Goal: Task Accomplishment & Management: Use online tool/utility

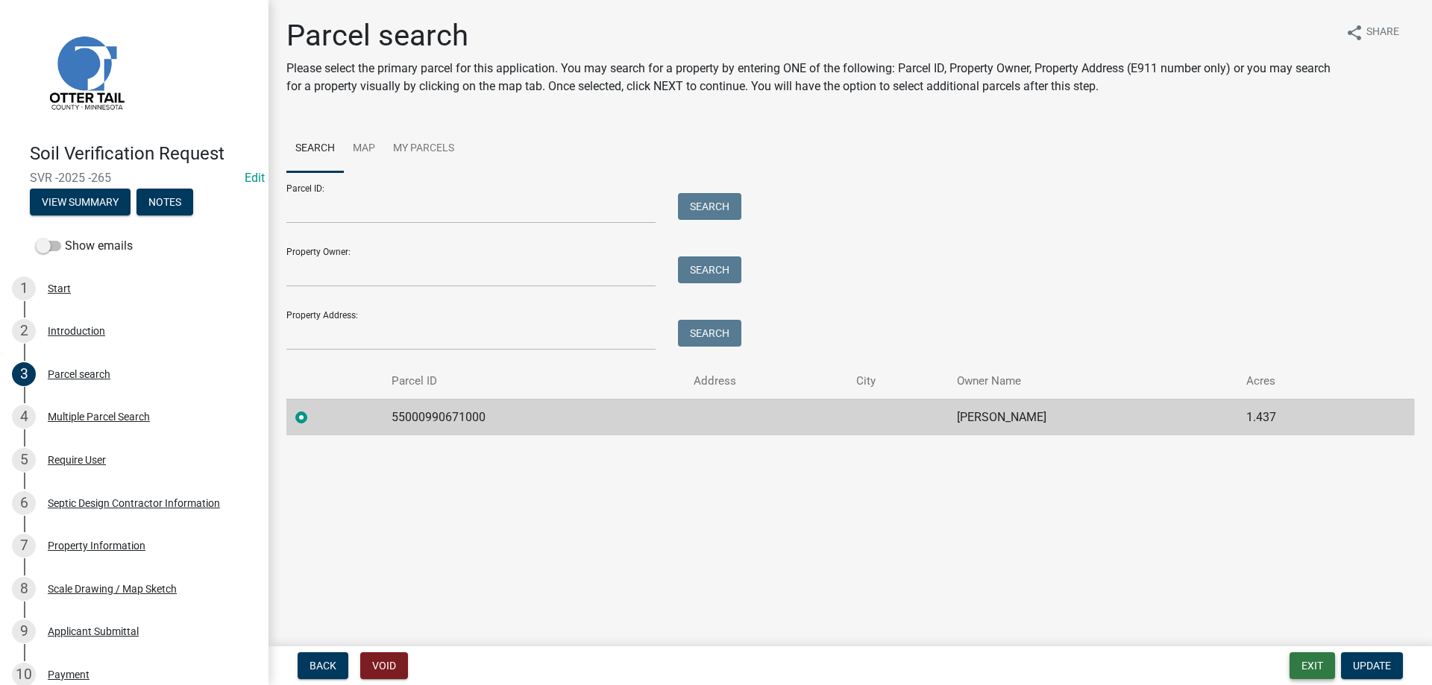
click at [1310, 665] on button "Exit" at bounding box center [1311, 665] width 45 height 27
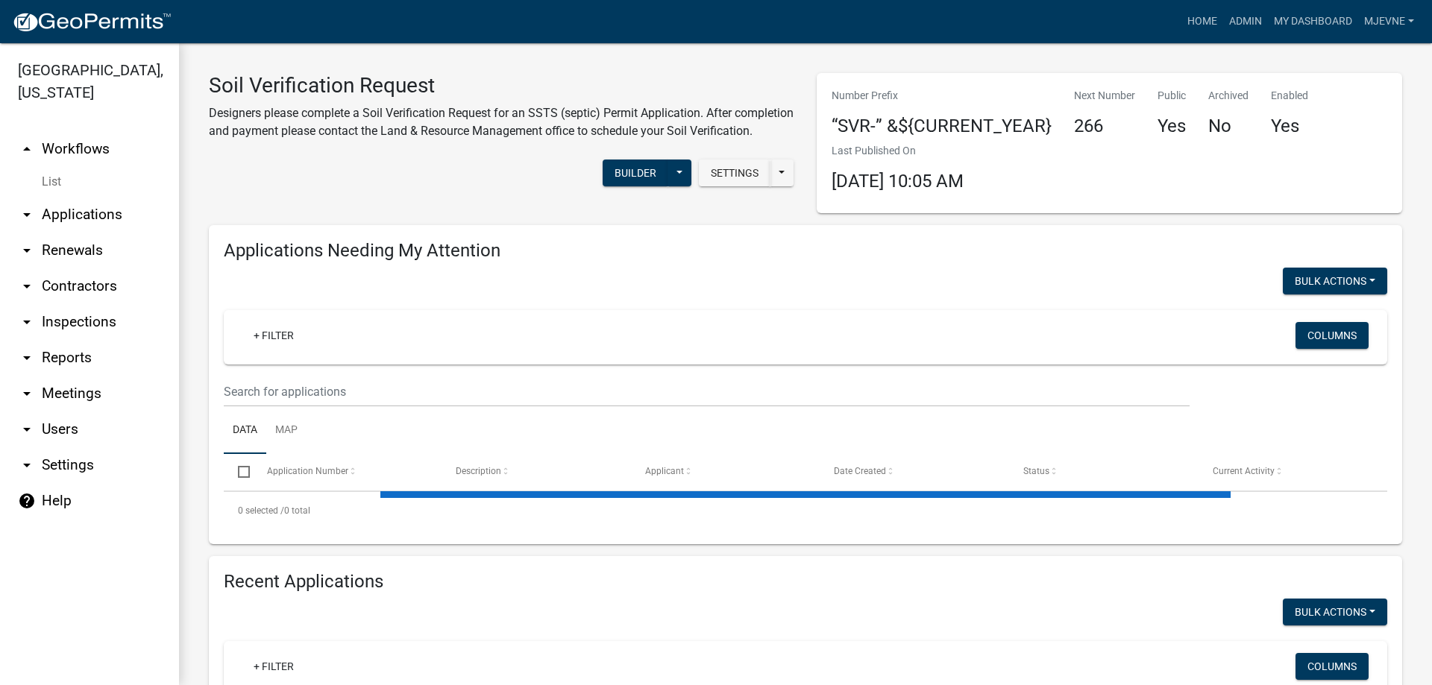
select select "3: 100"
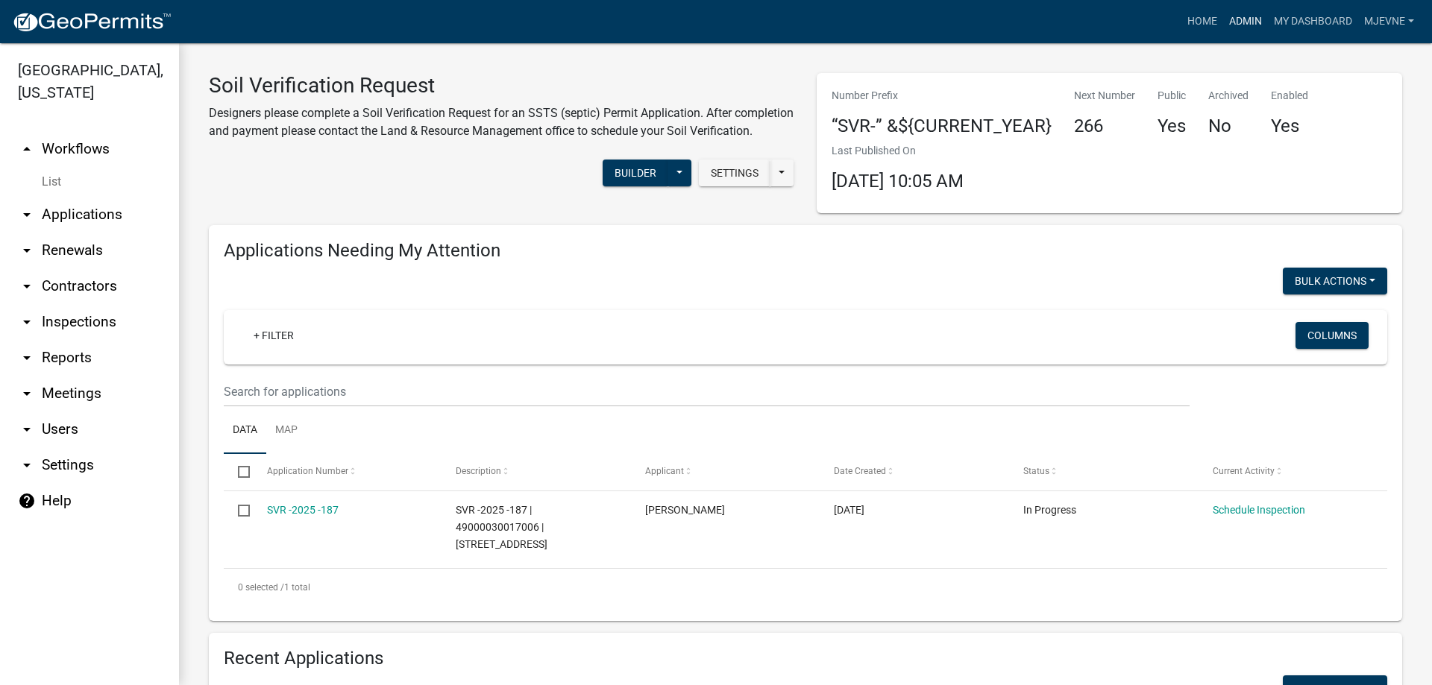
click at [1240, 17] on link "Admin" at bounding box center [1245, 21] width 45 height 28
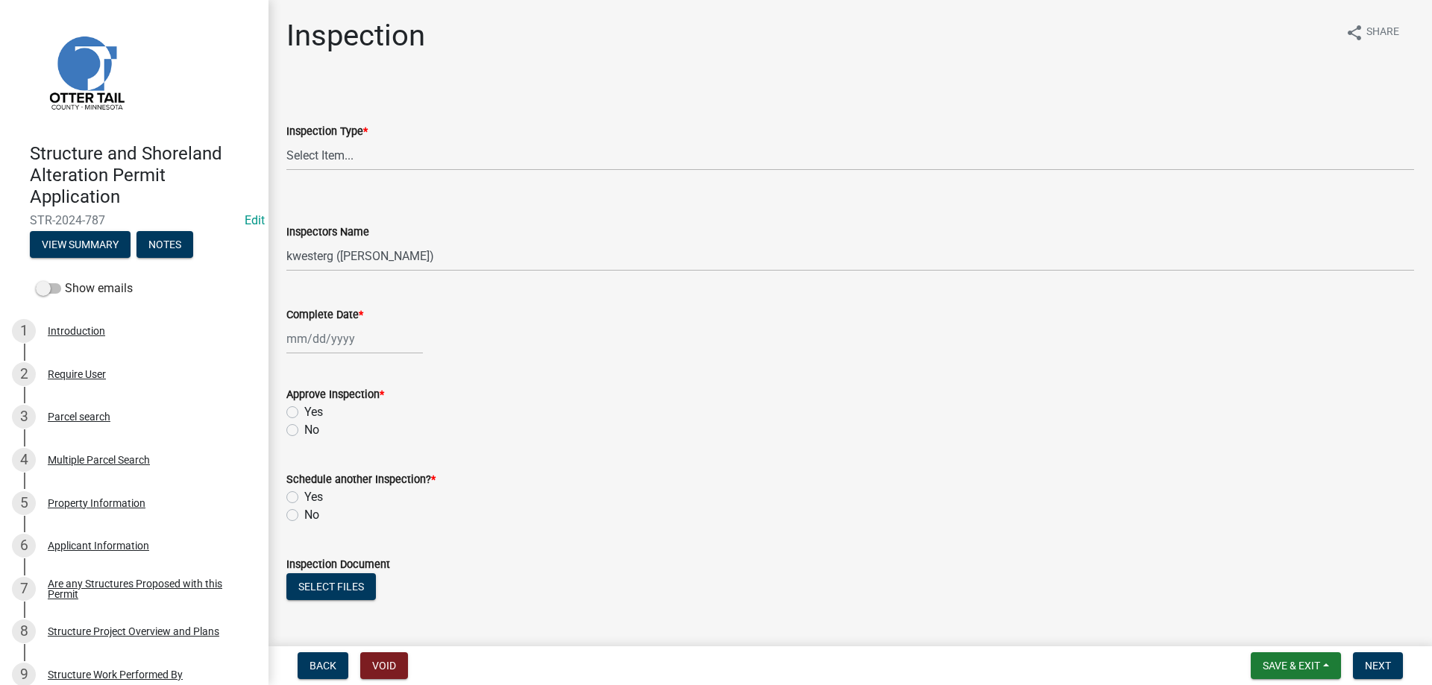
select select "710d5f49-2663-4e73-9718-d0c4e189f5ed"
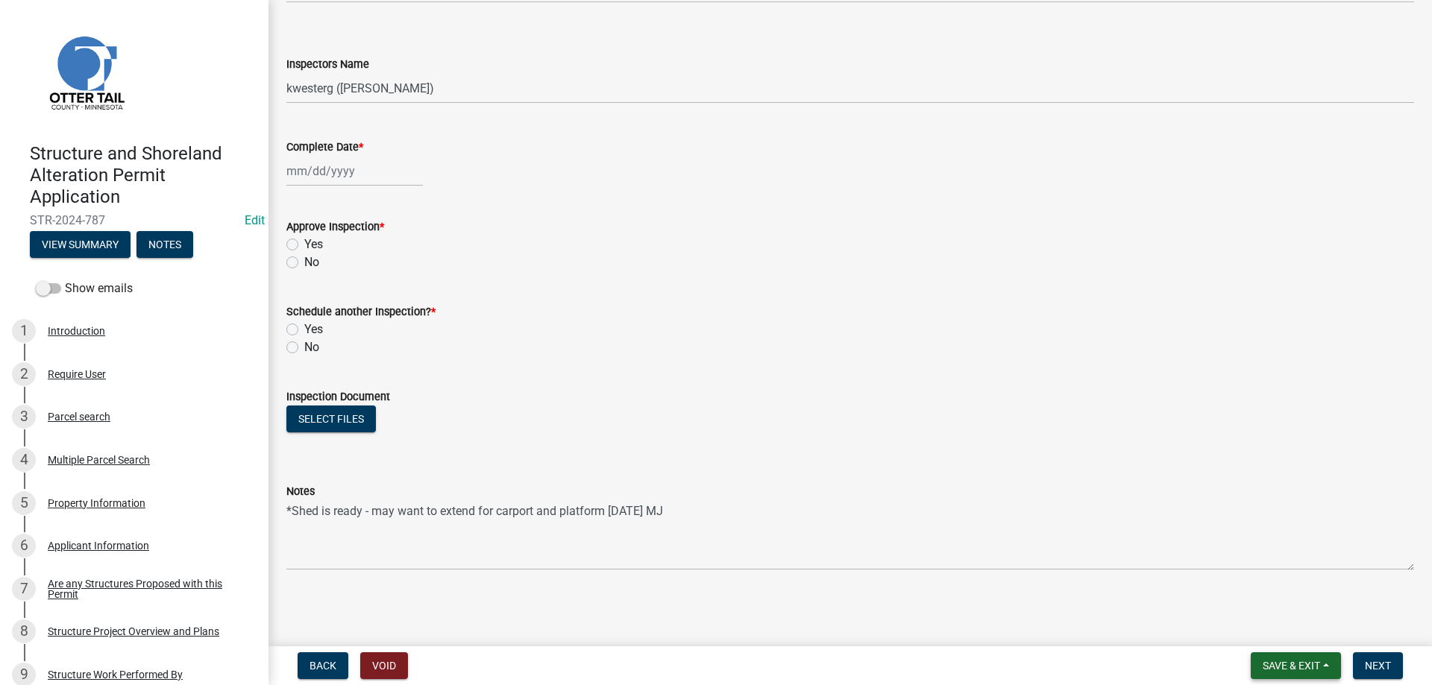
click at [1277, 664] on span "Save & Exit" at bounding box center [1290, 666] width 57 height 12
click at [1254, 628] on button "Save & Exit" at bounding box center [1280, 627] width 119 height 36
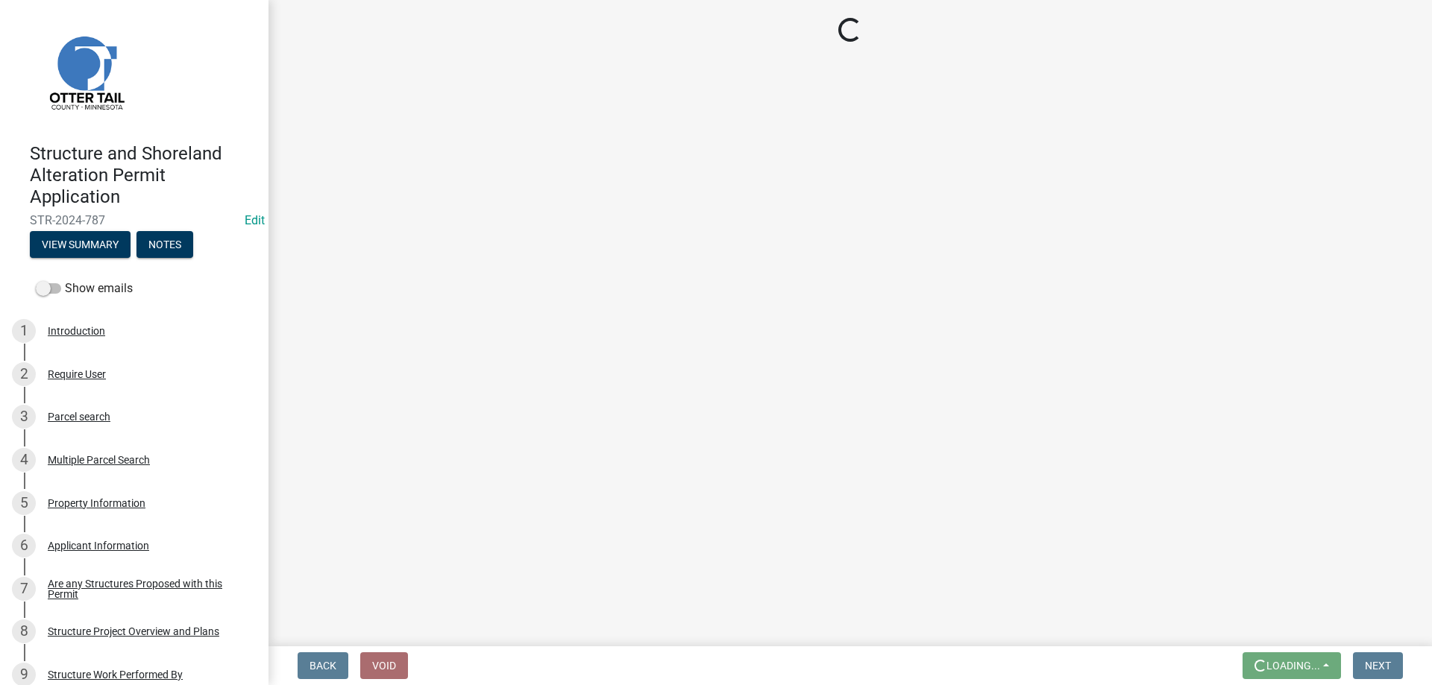
scroll to position [0, 0]
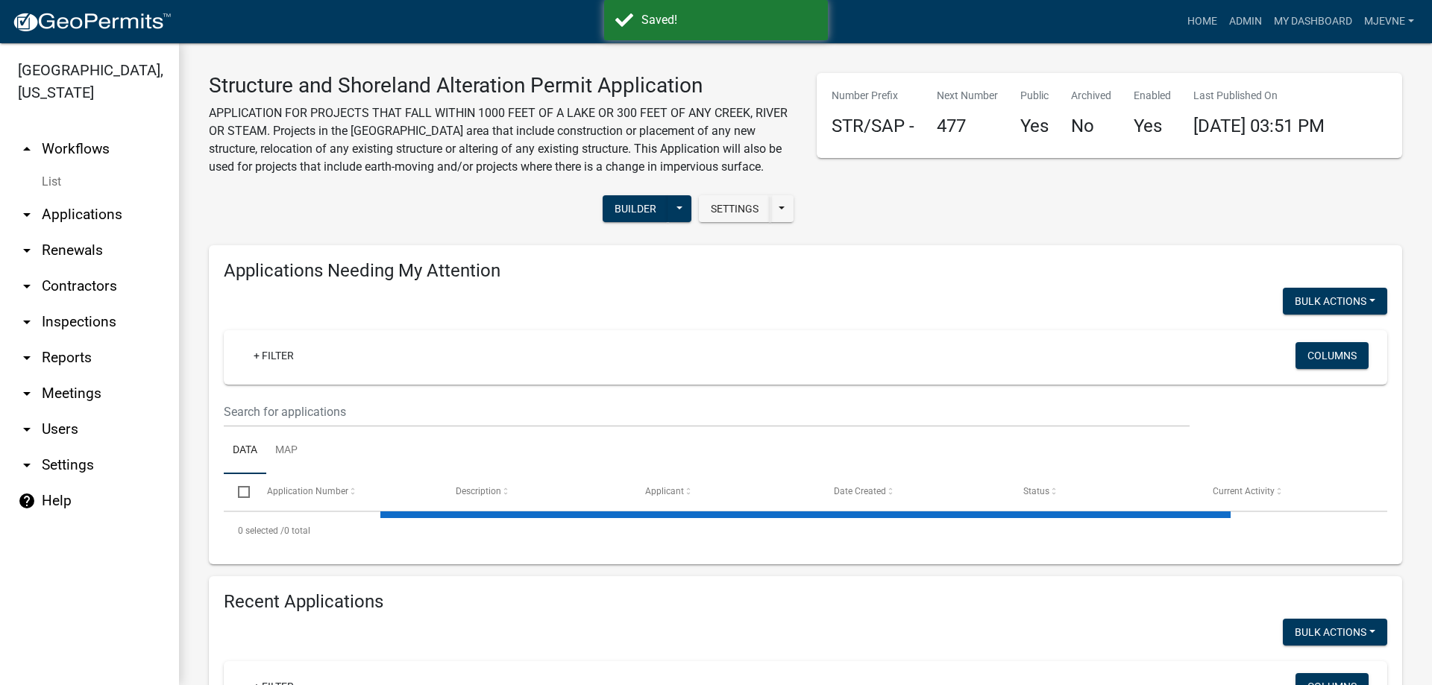
select select "3: 100"
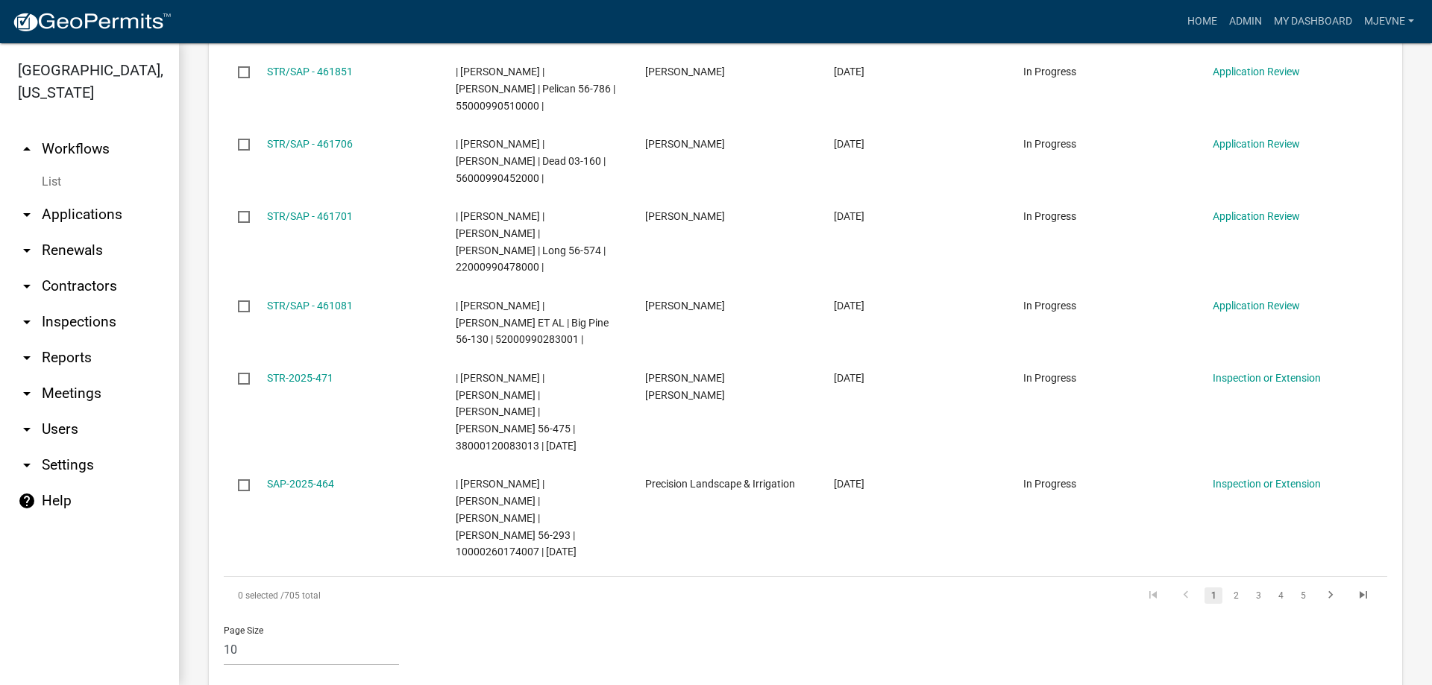
scroll to position [255, 0]
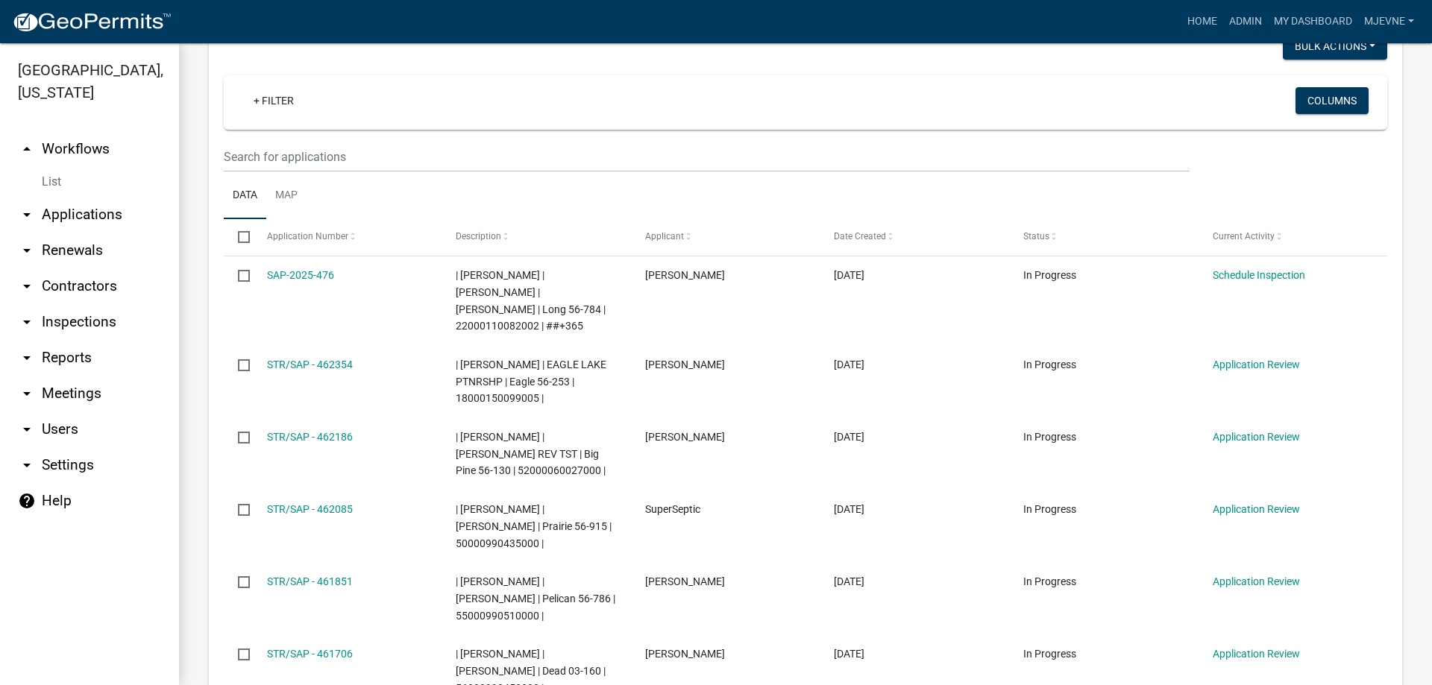
click at [69, 215] on link "arrow_drop_down Applications" at bounding box center [89, 215] width 179 height 36
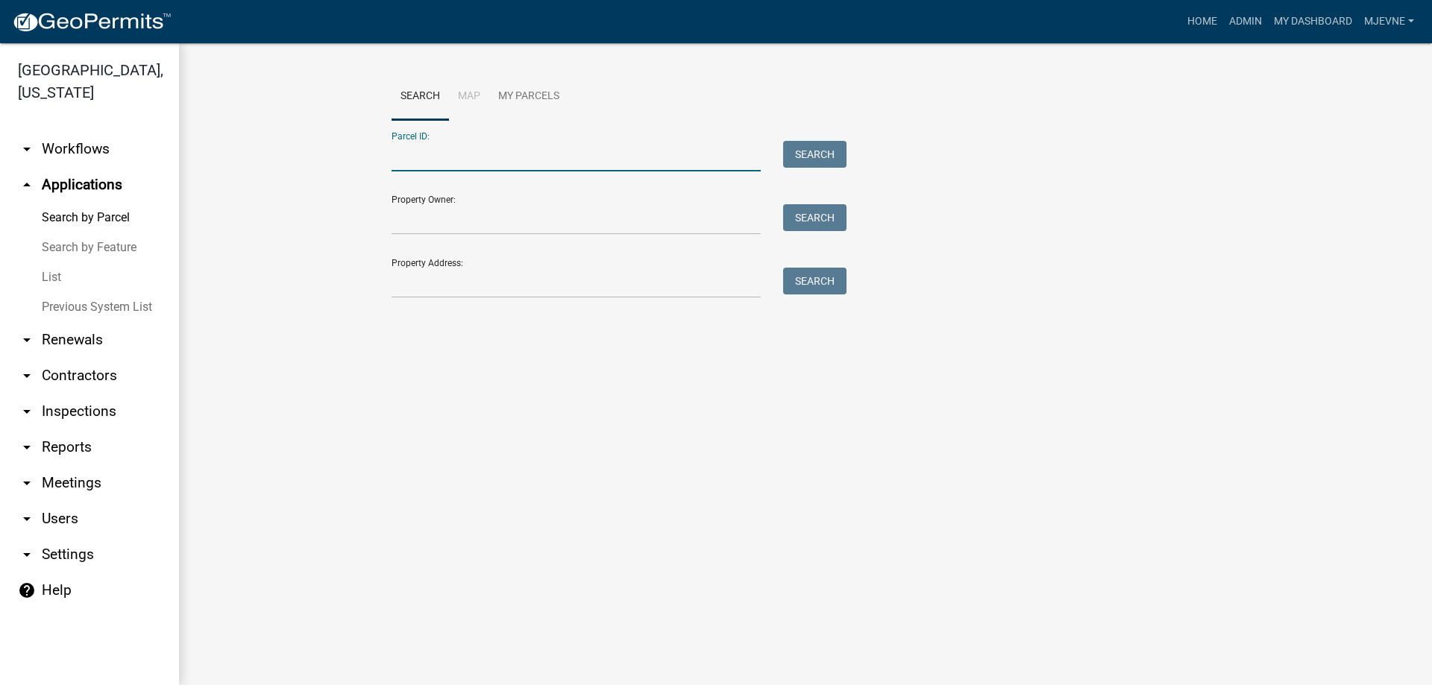
paste input "36000190136006"
type input "36000190136006"
click at [821, 157] on button "Search" at bounding box center [814, 154] width 63 height 27
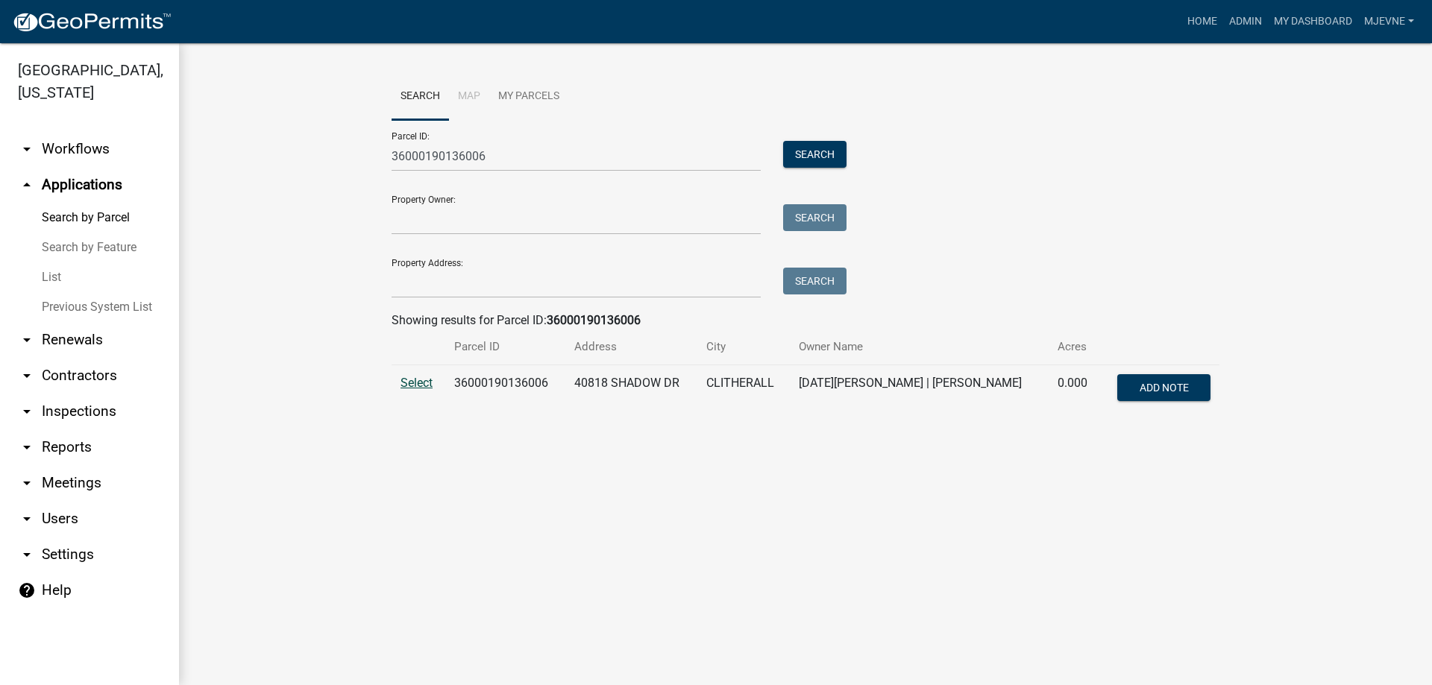
click at [413, 387] on span "Select" at bounding box center [416, 383] width 32 height 14
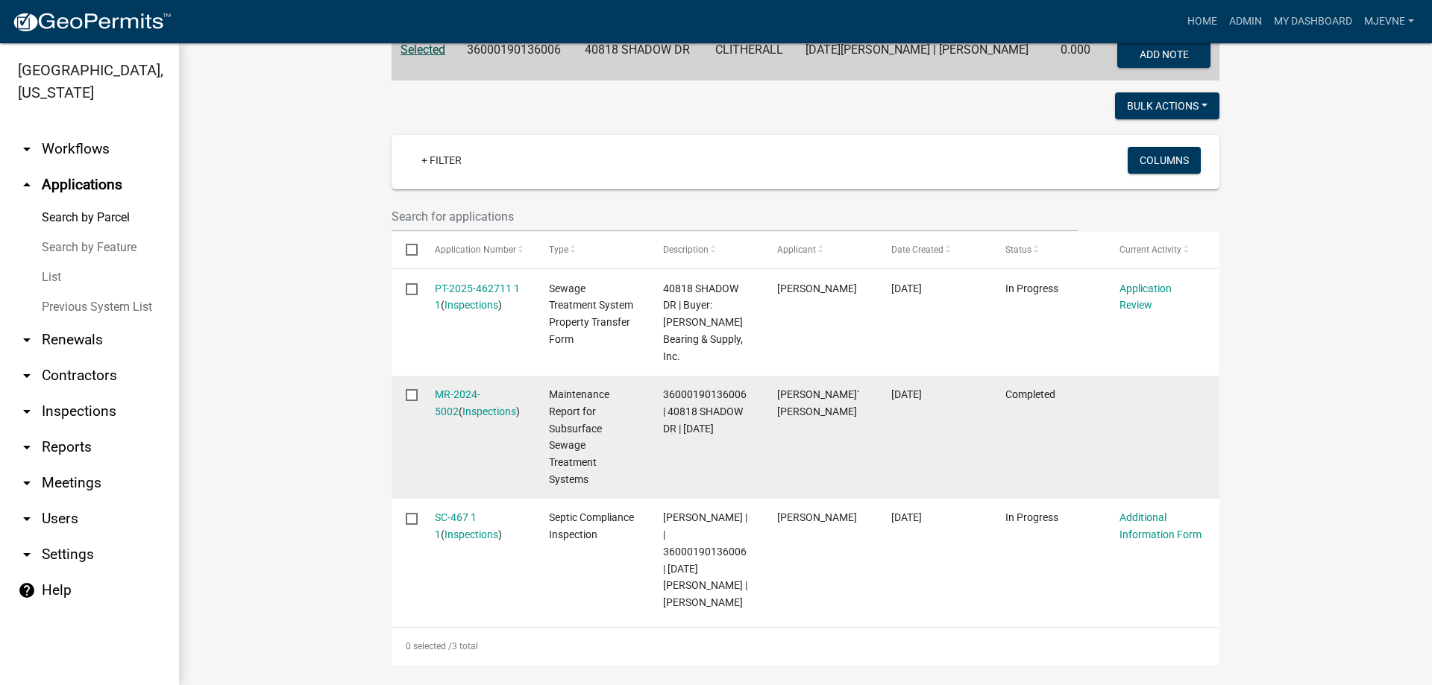
scroll to position [425, 0]
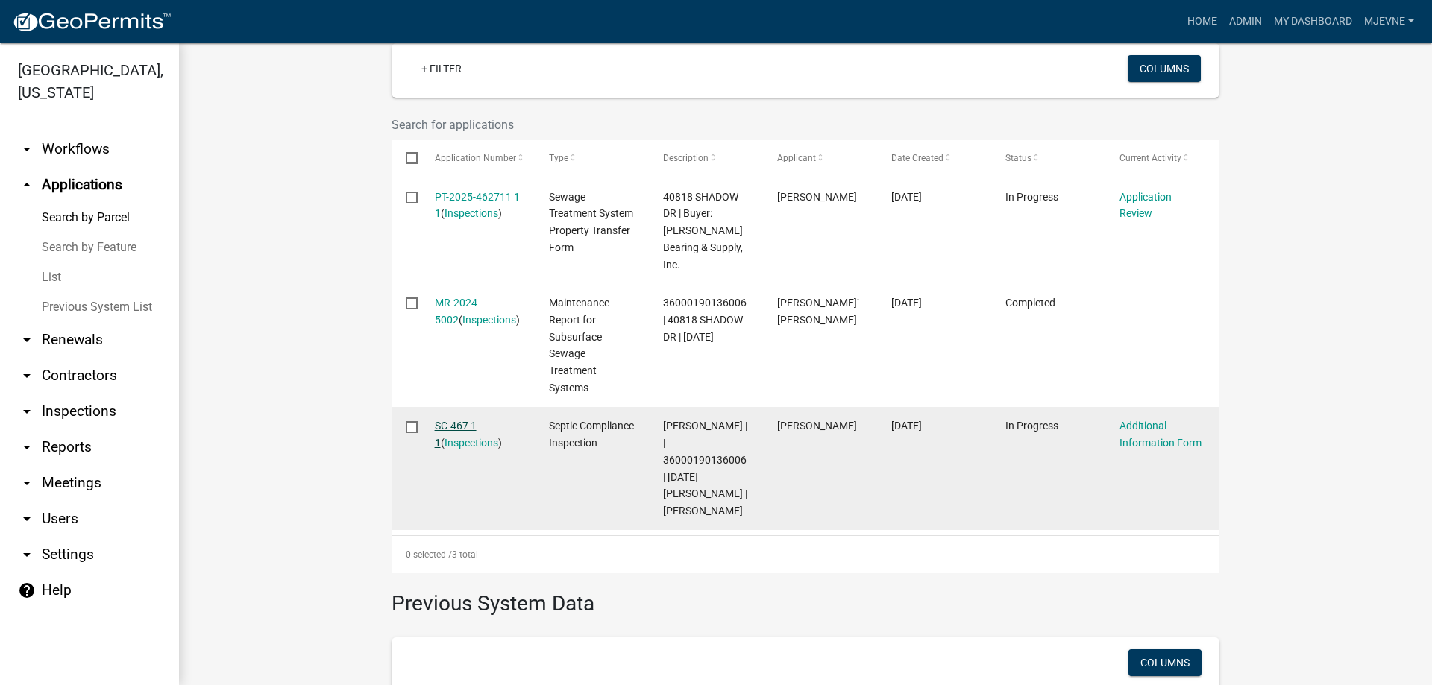
click at [452, 420] on link "SC-467 1 1" at bounding box center [456, 434] width 42 height 29
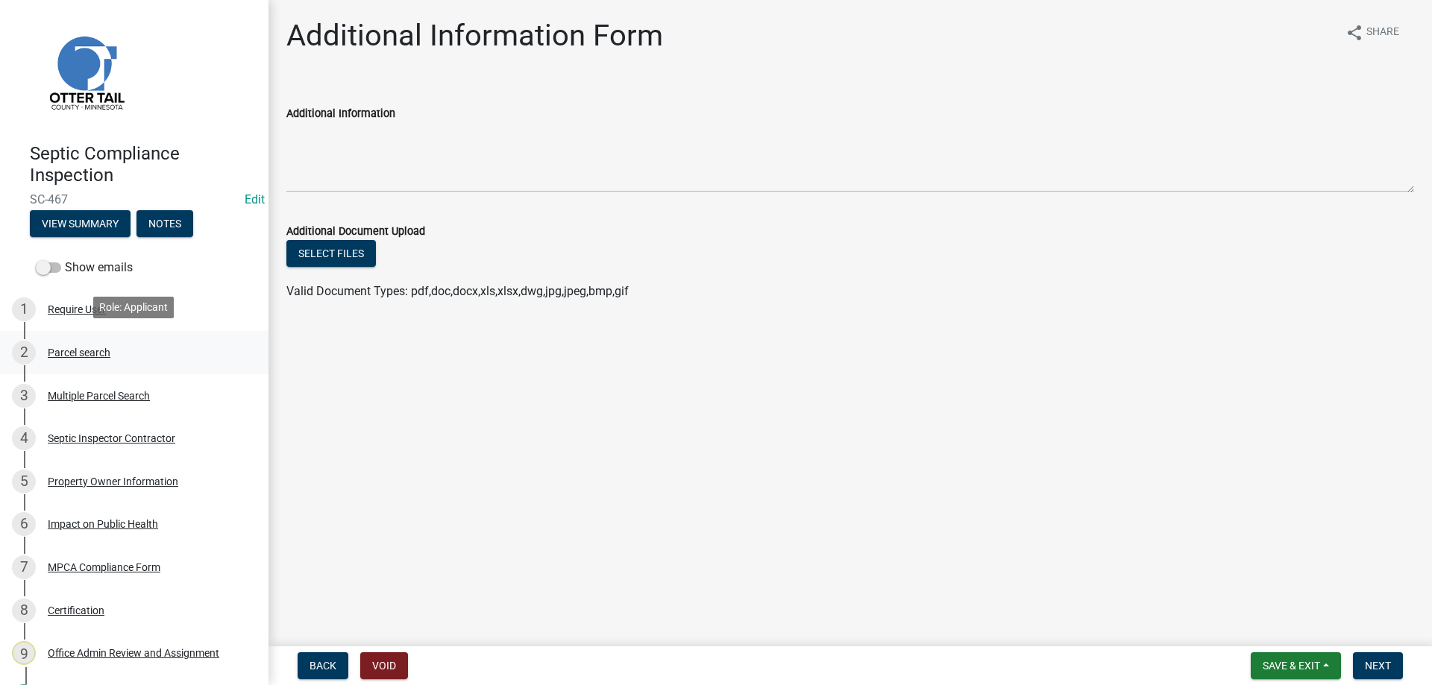
scroll to position [125, 0]
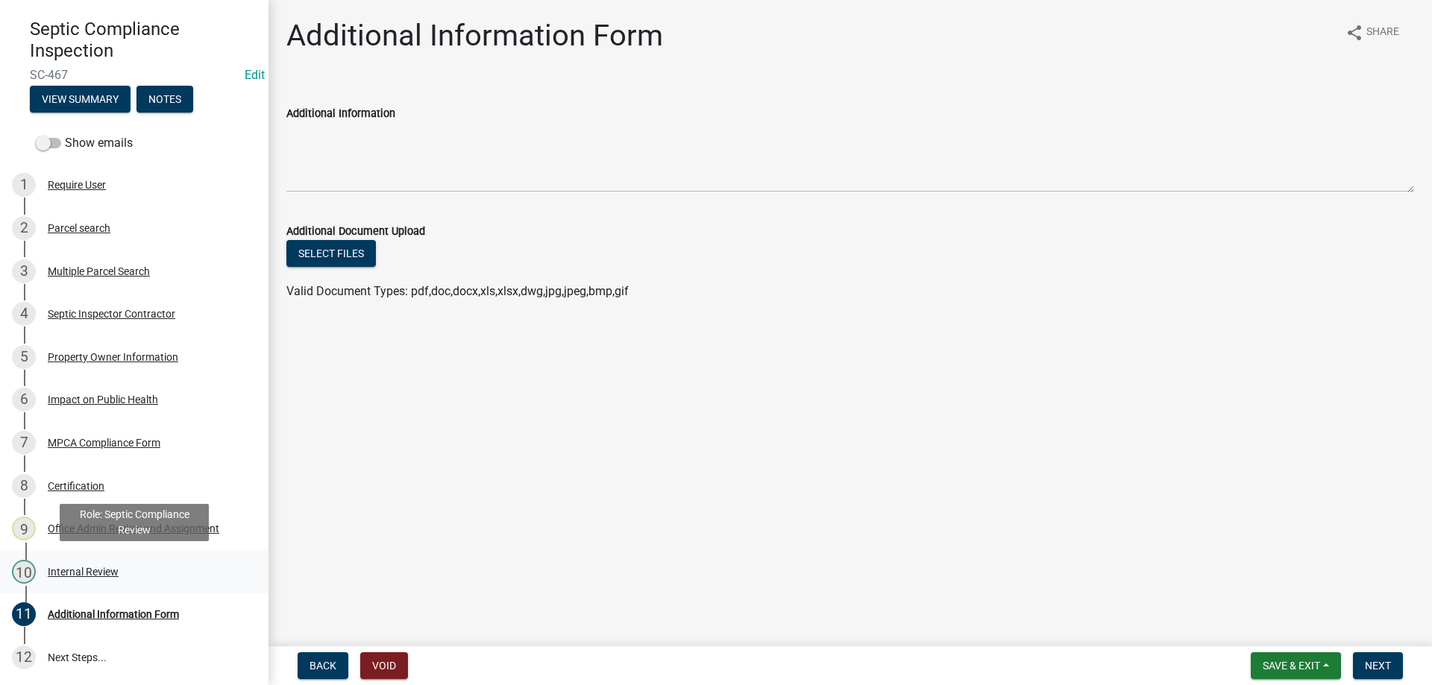
click at [82, 570] on div "Internal Review" at bounding box center [83, 572] width 71 height 10
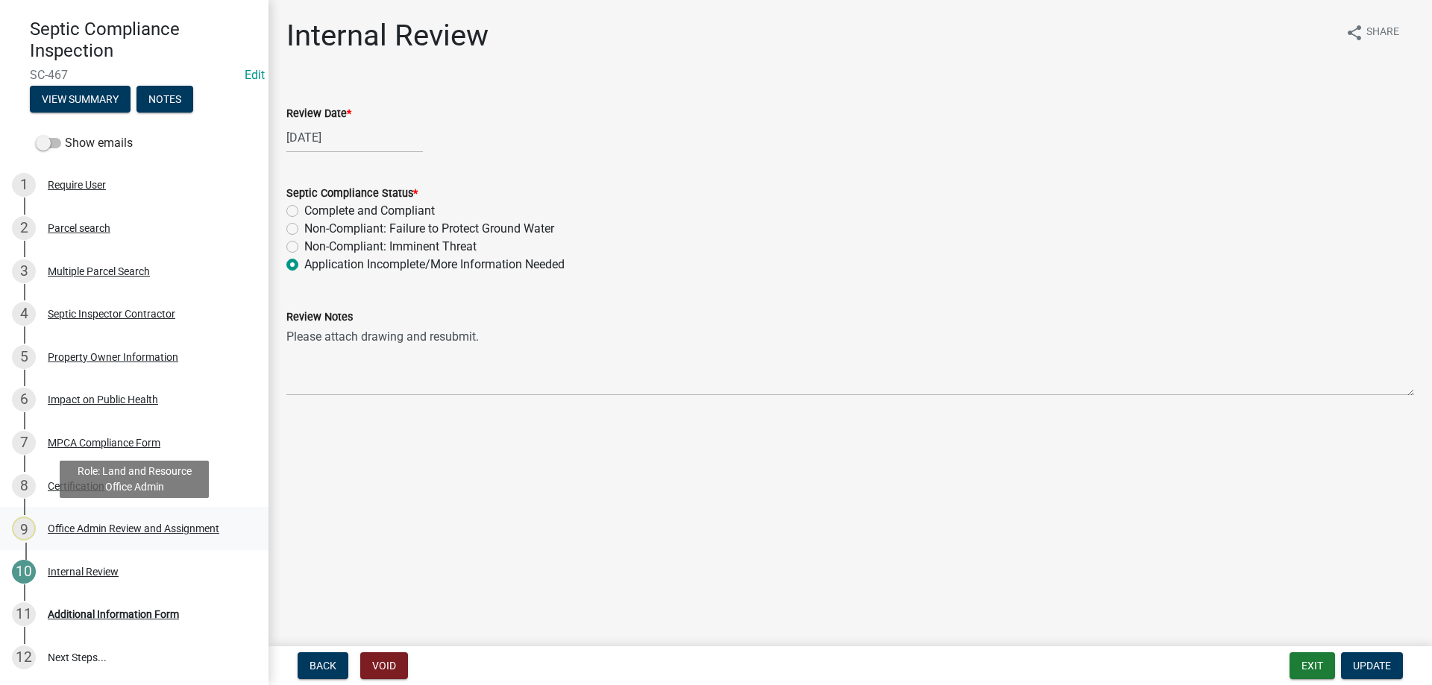
click at [128, 530] on div "Office Admin Review and Assignment" at bounding box center [134, 528] width 172 height 10
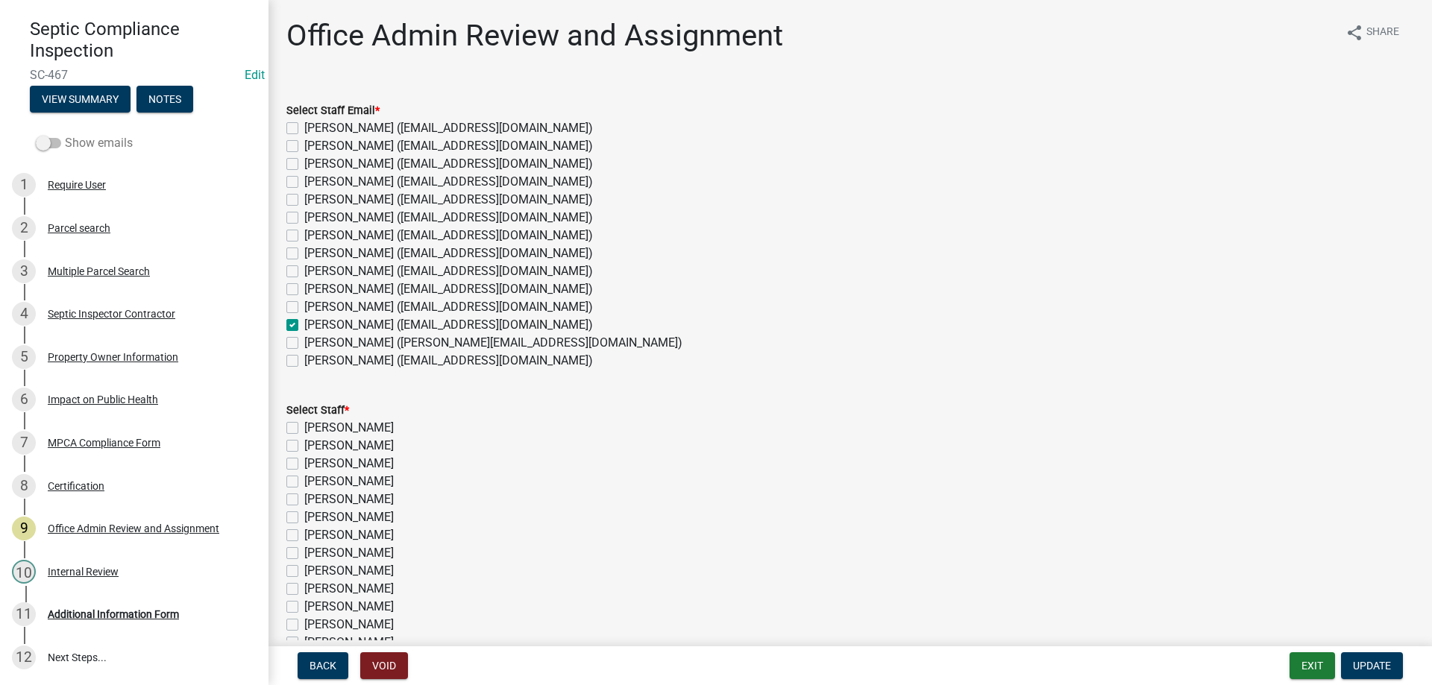
click at [51, 143] on span at bounding box center [48, 143] width 25 height 10
click at [65, 134] on input "Show emails" at bounding box center [65, 134] width 0 height 0
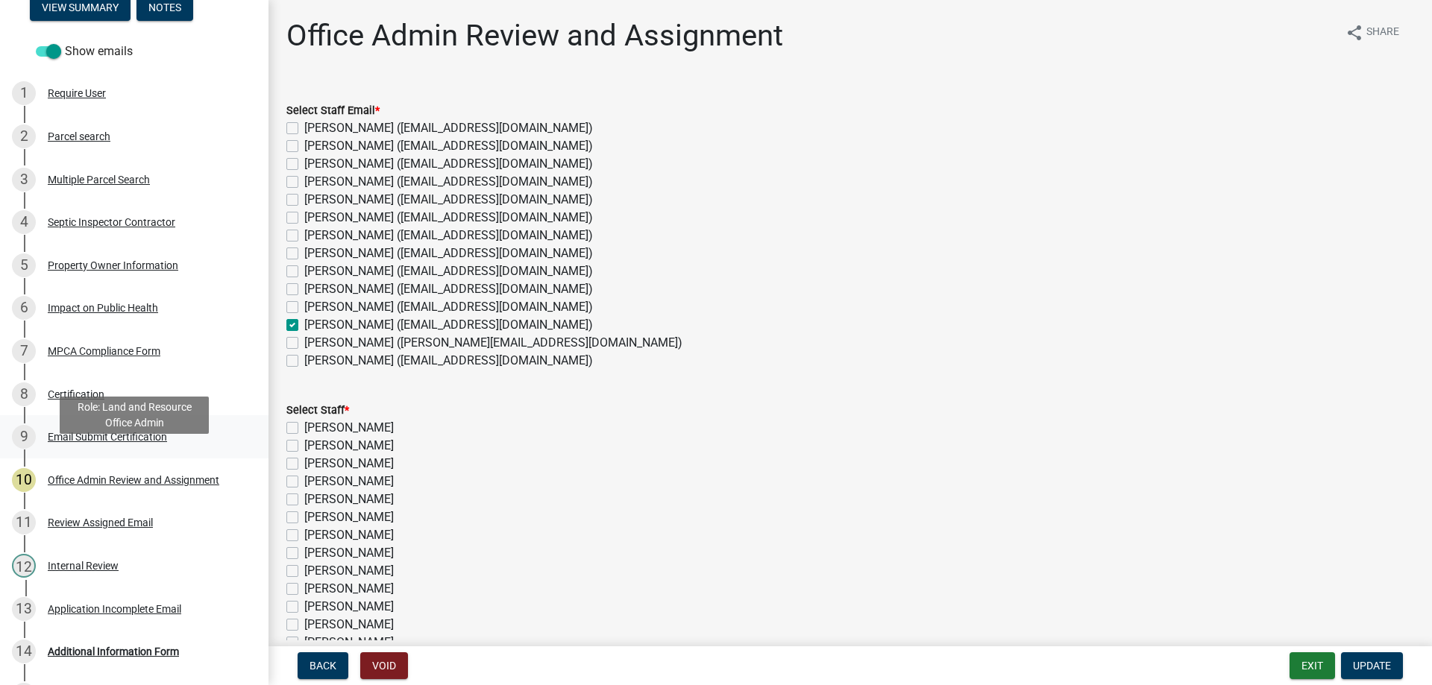
scroll to position [254, 0]
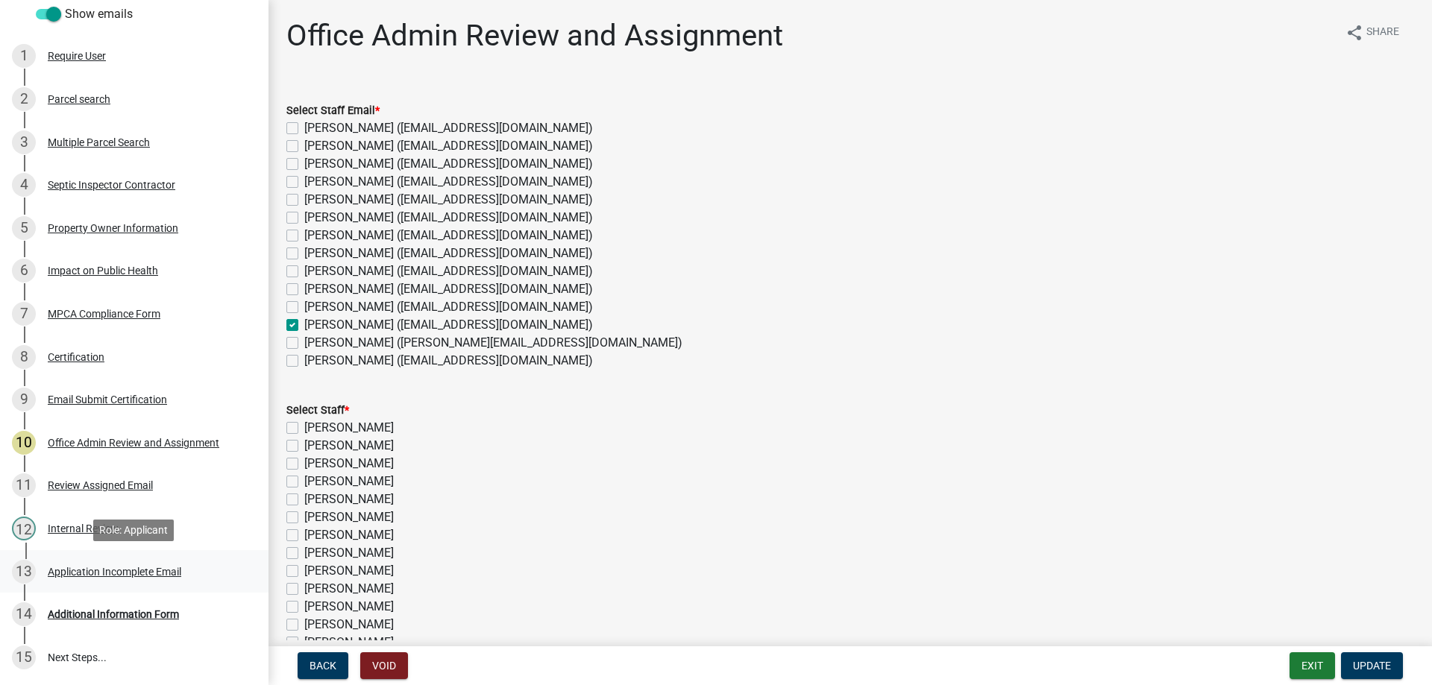
click at [125, 572] on div "Application Incomplete Email" at bounding box center [114, 572] width 133 height 10
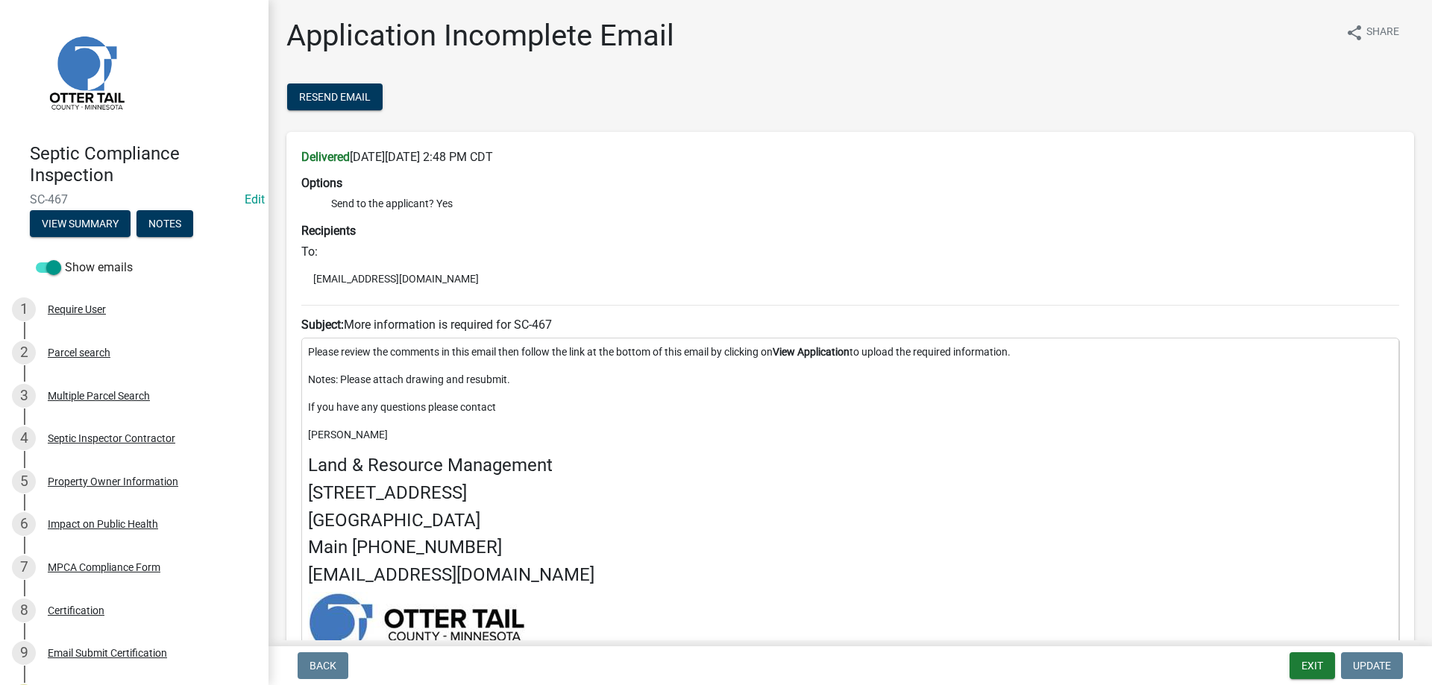
scroll to position [281, 0]
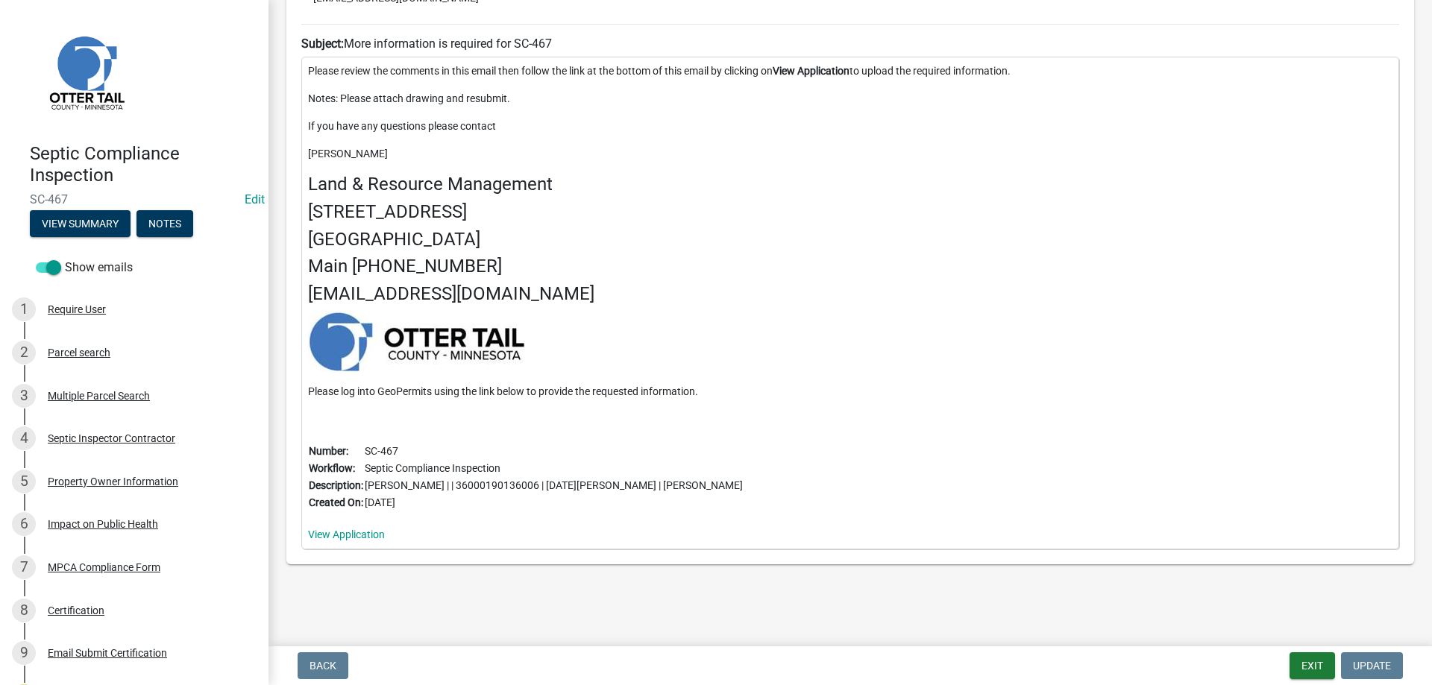
click at [881, 328] on figure at bounding box center [850, 341] width 1084 height 61
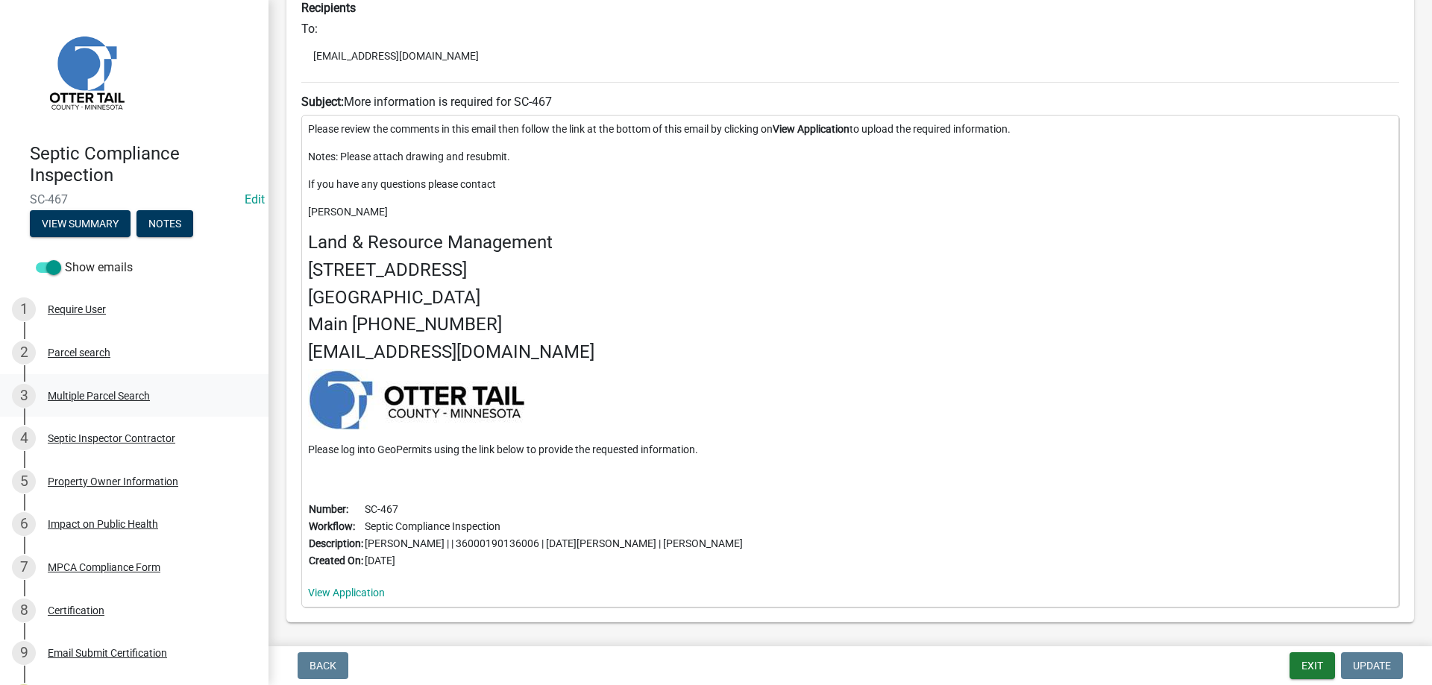
scroll to position [255, 0]
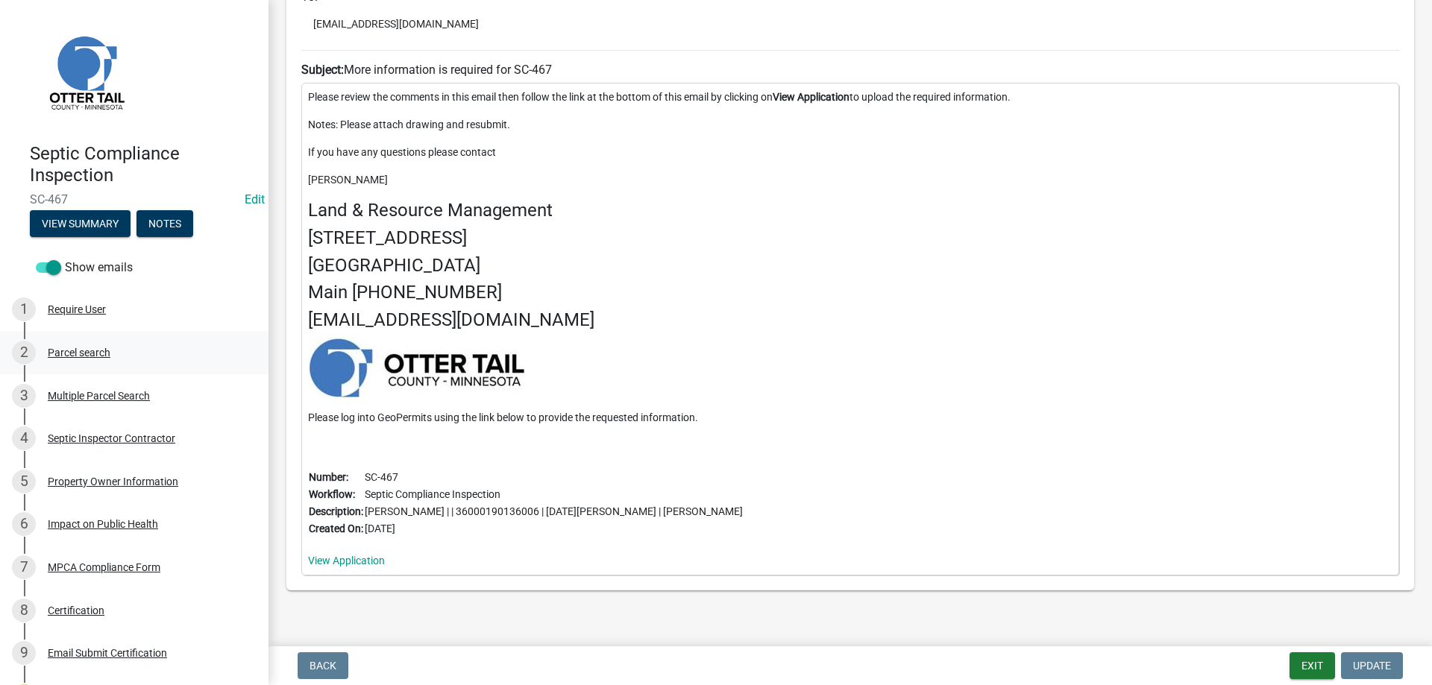
click at [66, 351] on div "Parcel search" at bounding box center [79, 352] width 63 height 10
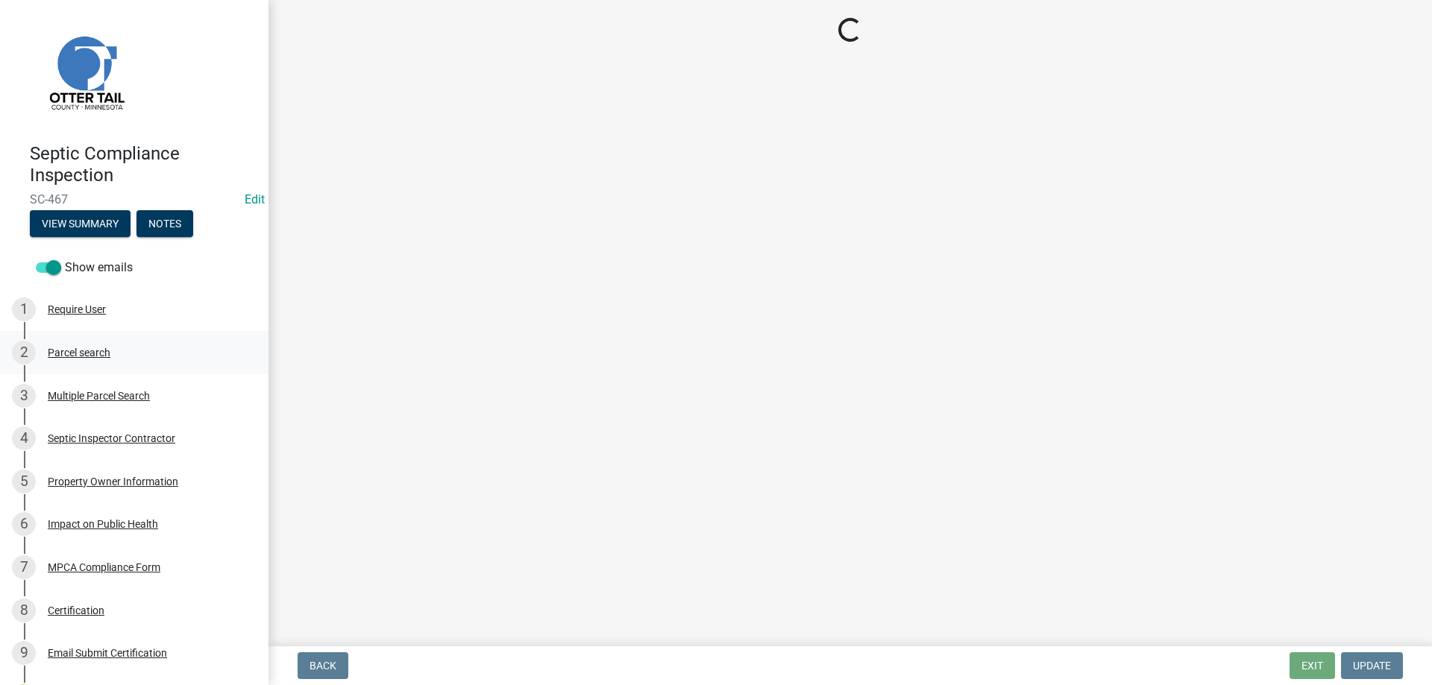
scroll to position [0, 0]
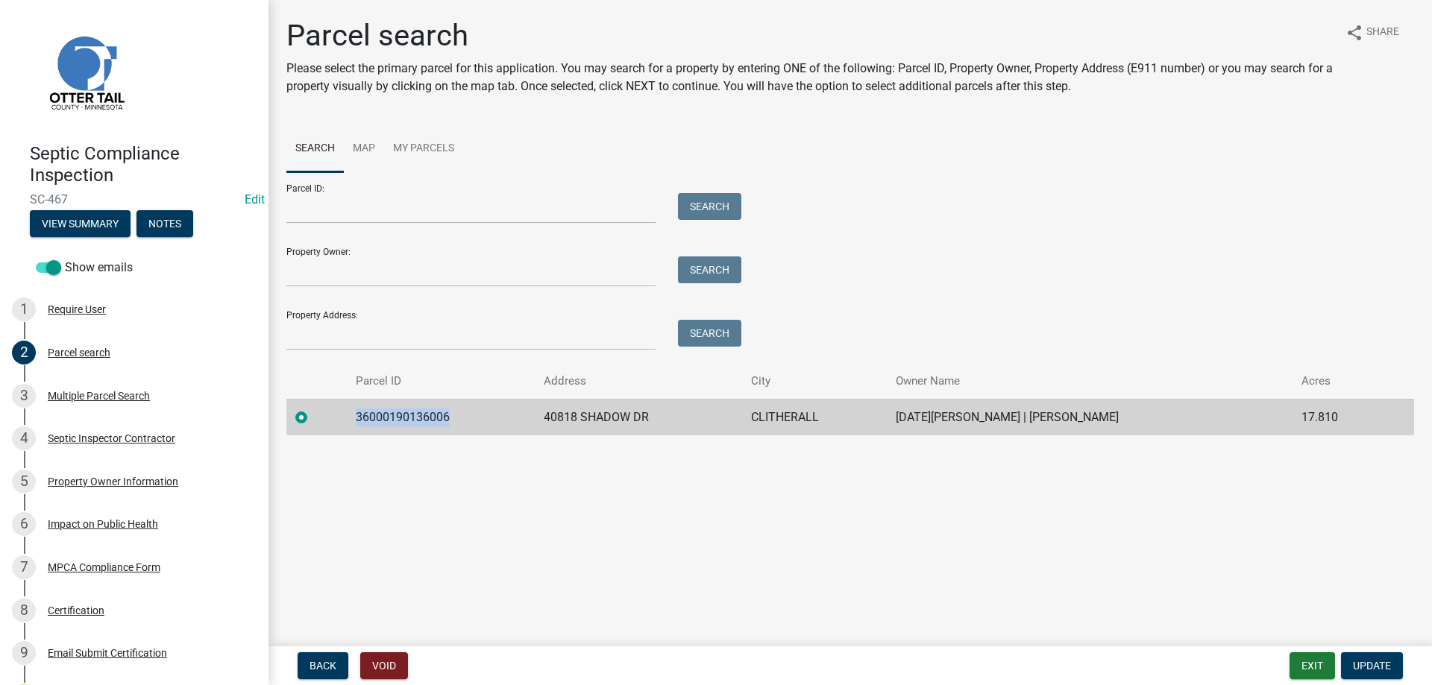
drag, startPoint x: 453, startPoint y: 416, endPoint x: 361, endPoint y: 415, distance: 91.7
click at [361, 415] on td "36000190136006" at bounding box center [441, 417] width 189 height 37
copy td "36000190136006"
click at [561, 564] on main "Parcel search Please select the primary parcel for this application. You may se…" at bounding box center [849, 320] width 1163 height 641
click at [1310, 667] on button "Exit" at bounding box center [1311, 665] width 45 height 27
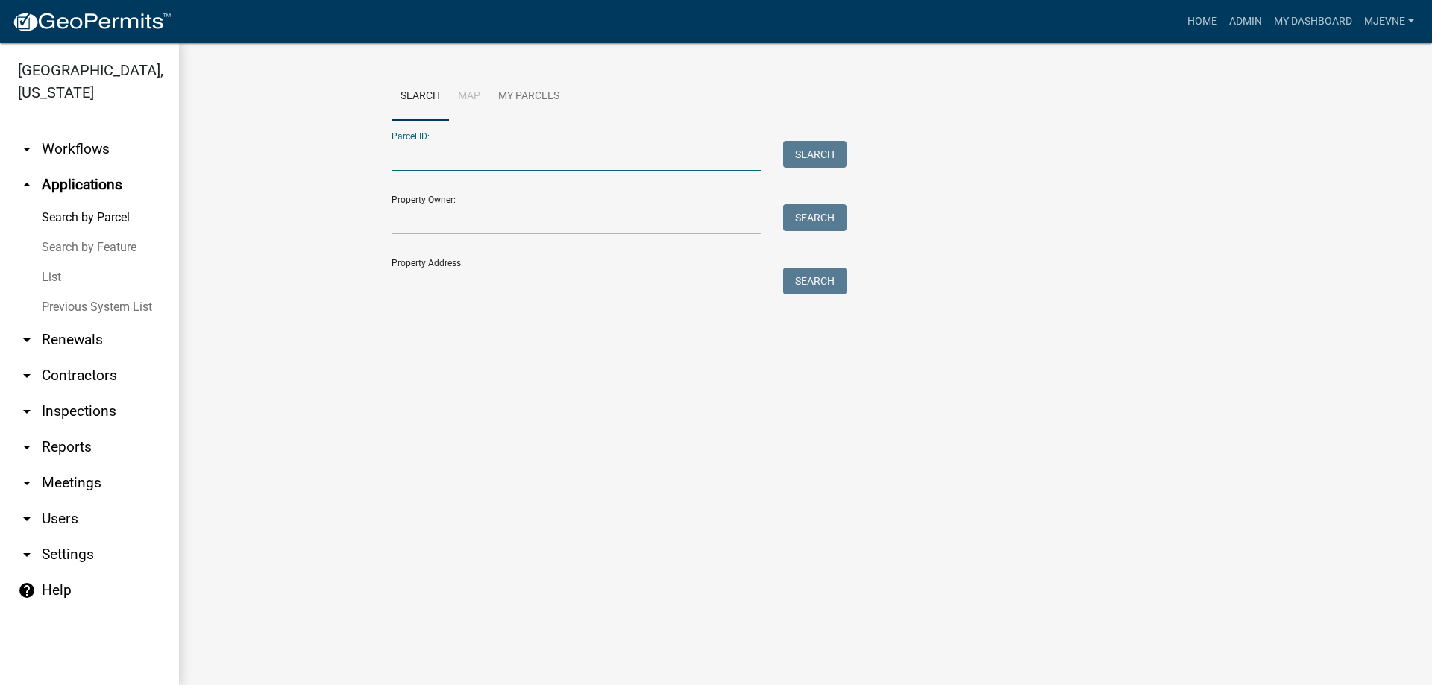
paste input "36000190136006"
type input "36000190136006"
click at [807, 155] on button "Search" at bounding box center [814, 154] width 63 height 27
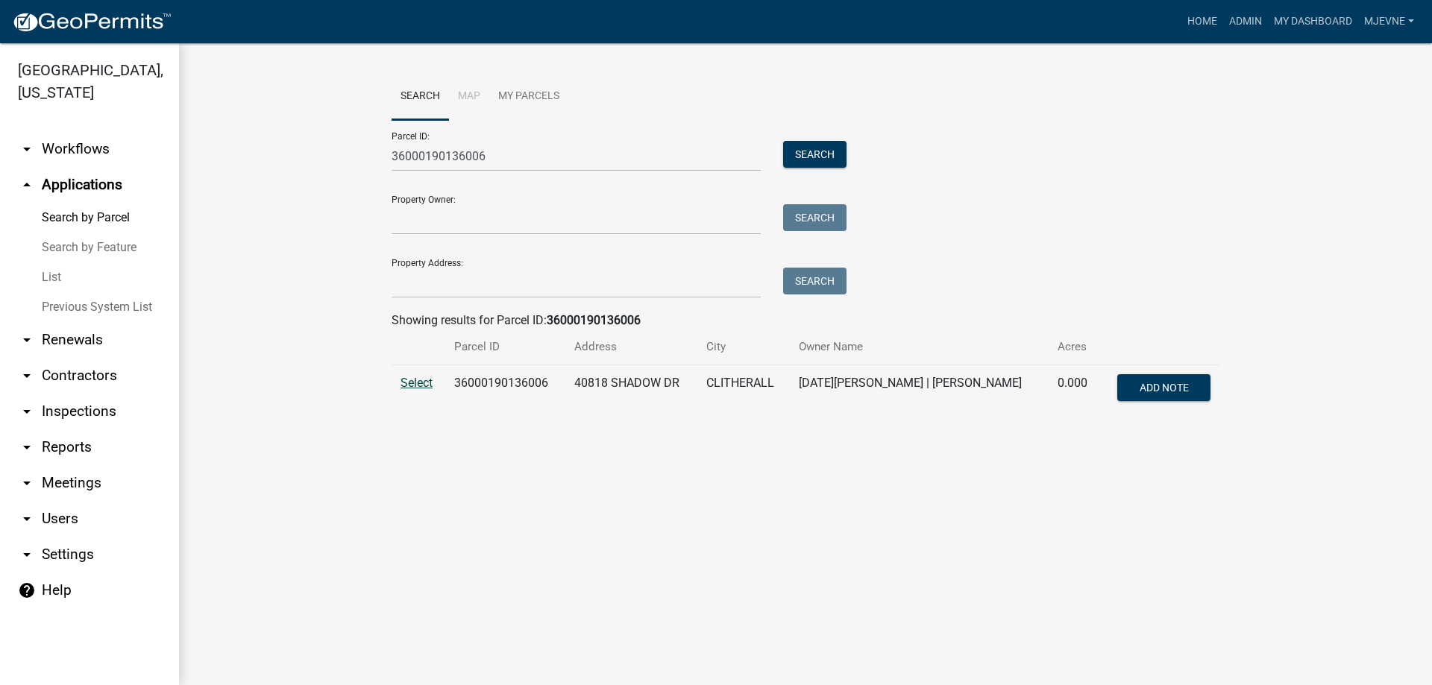
click at [412, 383] on span "Select" at bounding box center [416, 383] width 32 height 14
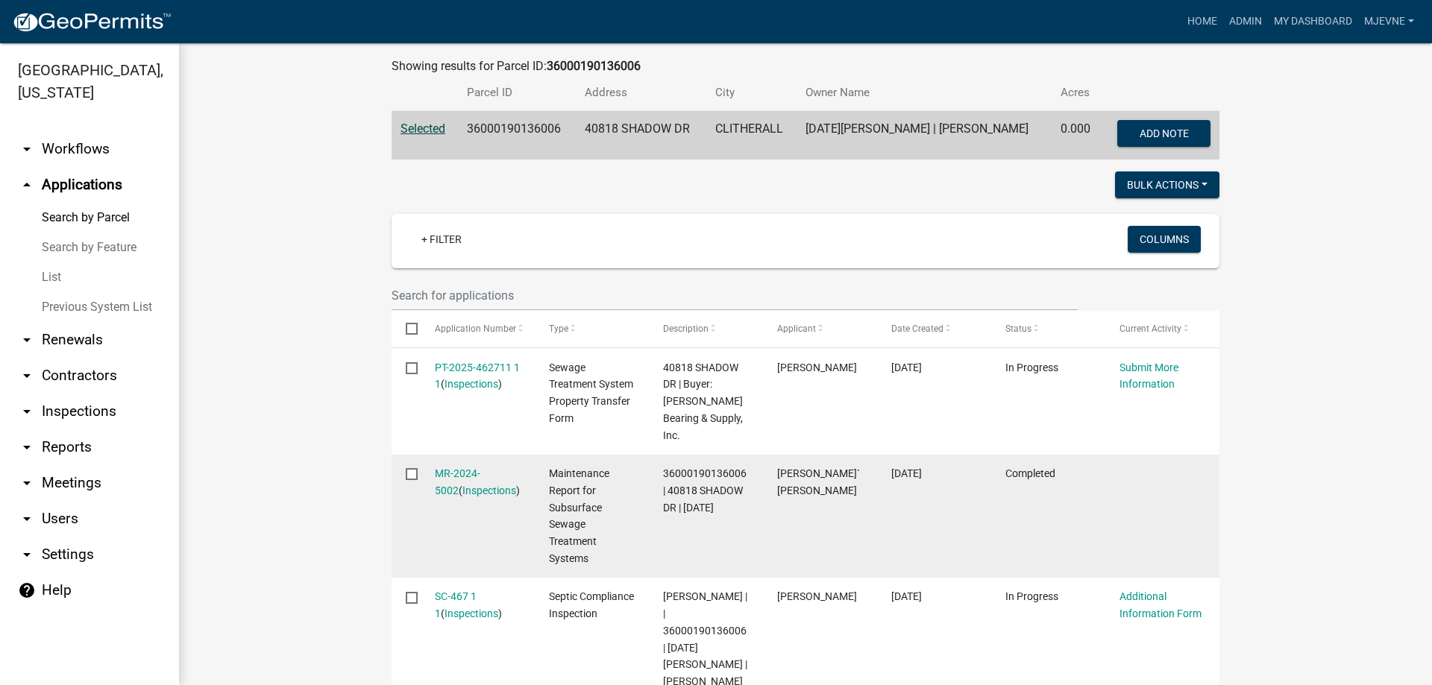
scroll to position [255, 0]
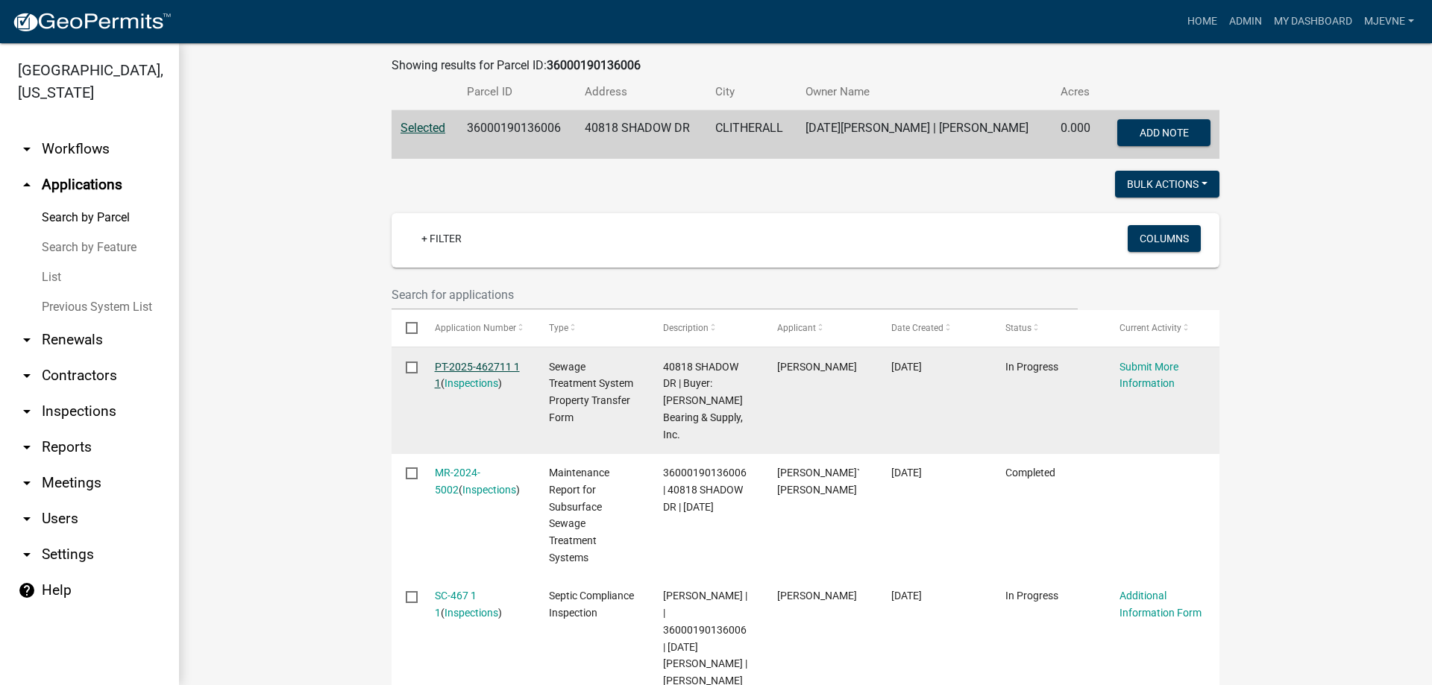
click at [469, 365] on link "PT-2025-462711 1 1" at bounding box center [477, 375] width 85 height 29
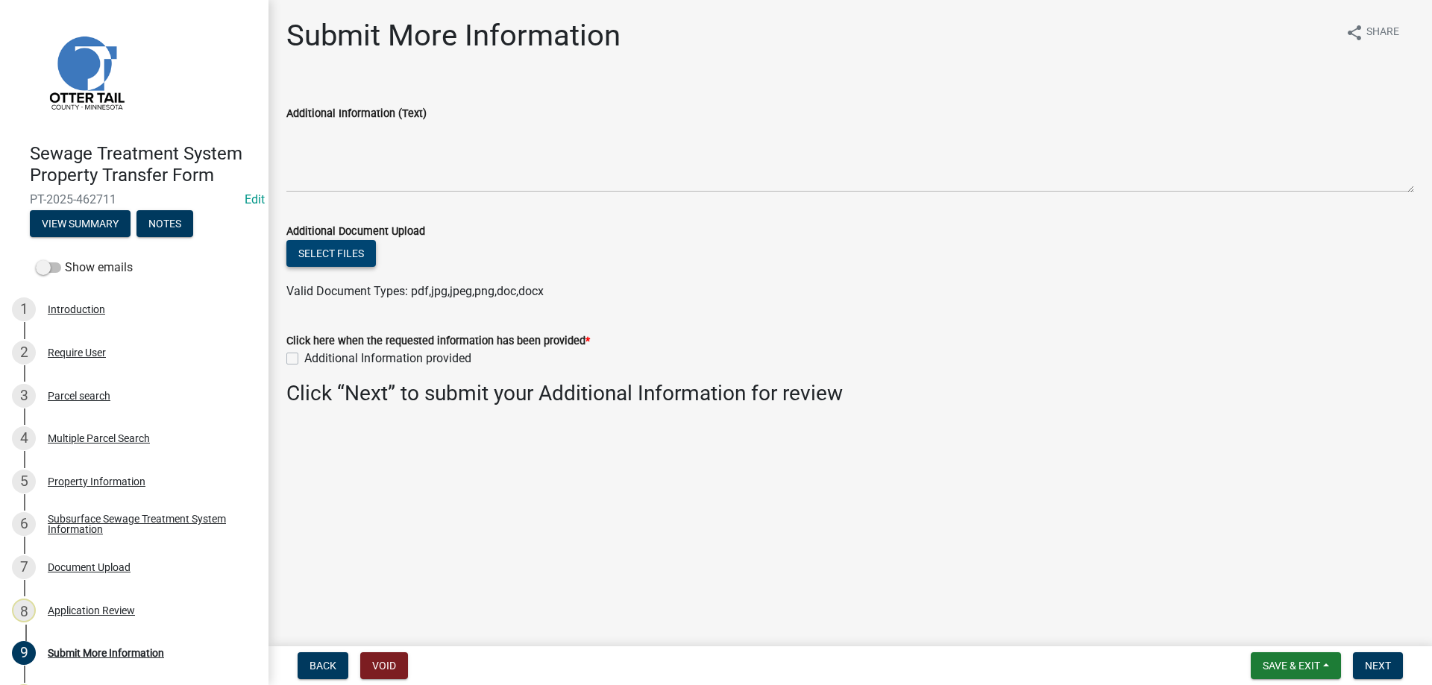
click at [331, 253] on button "Select files" at bounding box center [330, 253] width 89 height 27
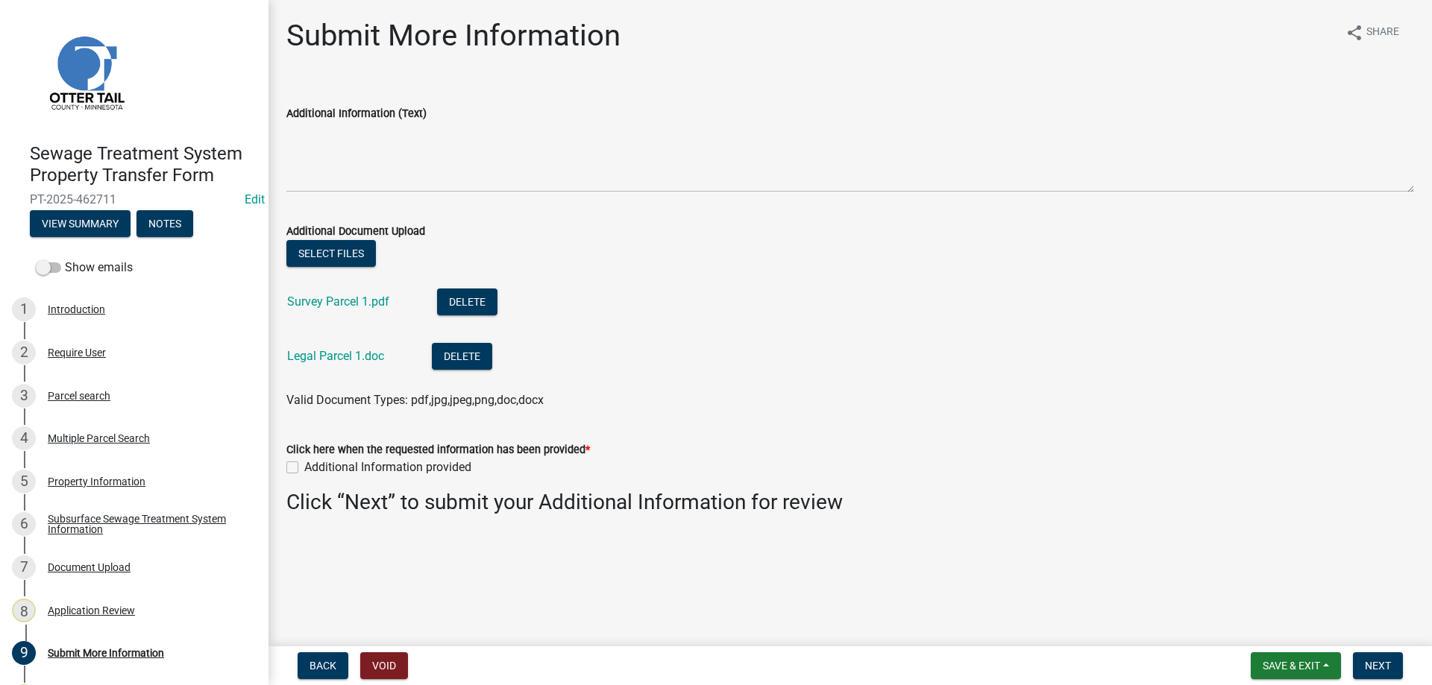
click at [304, 468] on label "Additional Information provided" at bounding box center [387, 468] width 167 height 18
click at [304, 468] on input "Additional Information provided" at bounding box center [309, 464] width 10 height 10
checkbox input "true"
click at [63, 351] on div "Require User" at bounding box center [77, 352] width 58 height 10
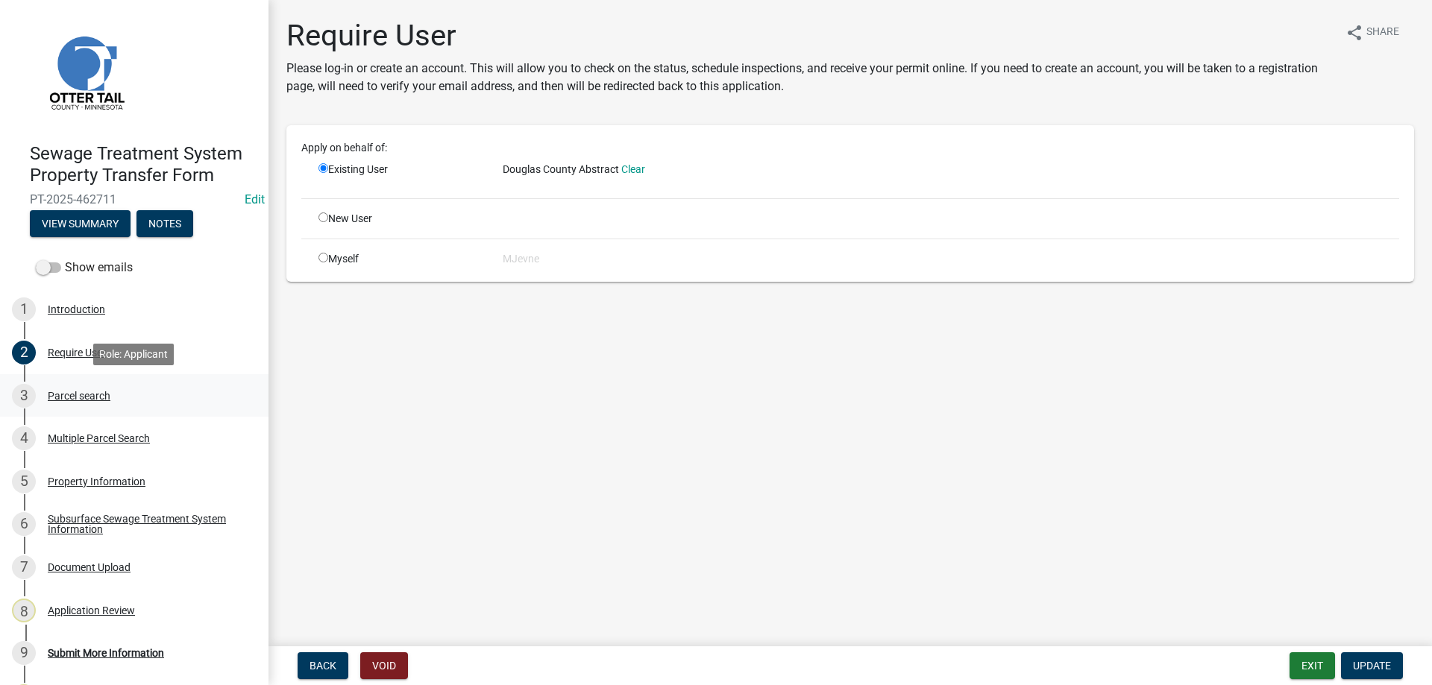
click at [66, 396] on div "Parcel search" at bounding box center [79, 396] width 63 height 10
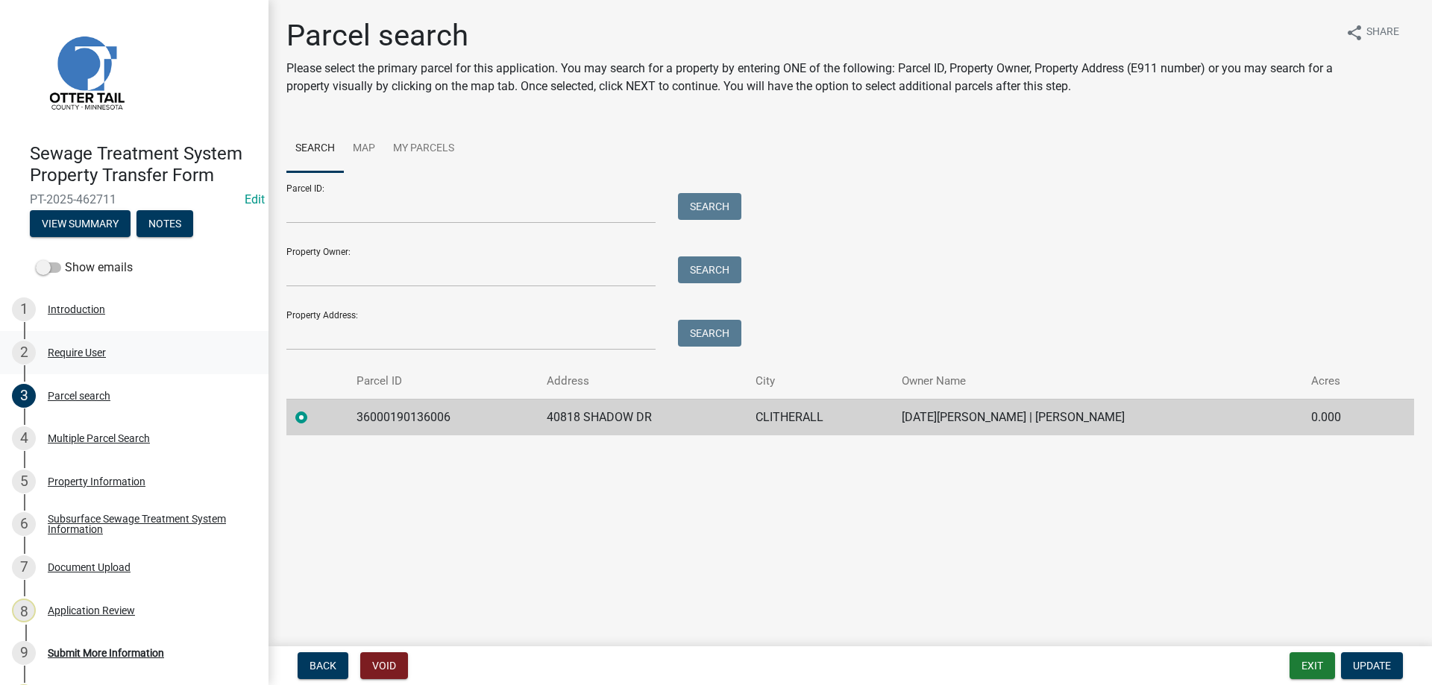
click at [66, 354] on div "Require User" at bounding box center [77, 352] width 58 height 10
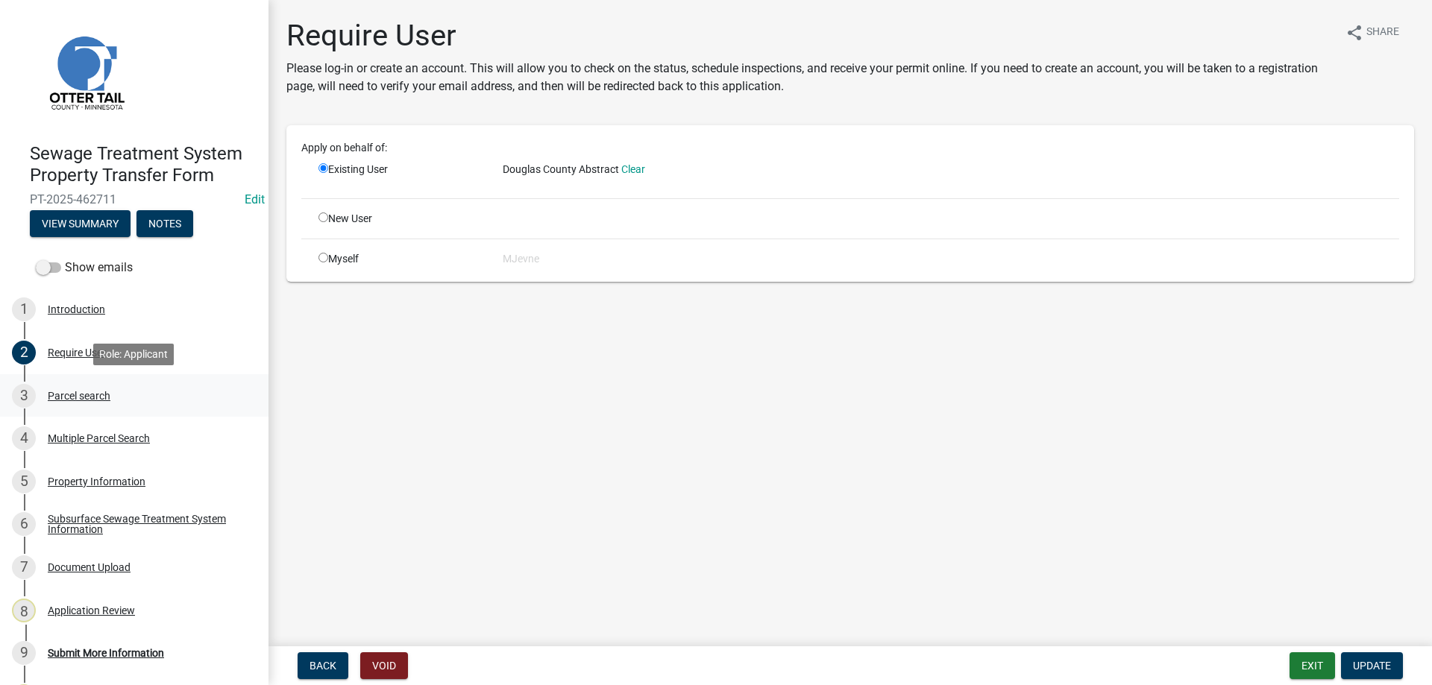
scroll to position [81, 0]
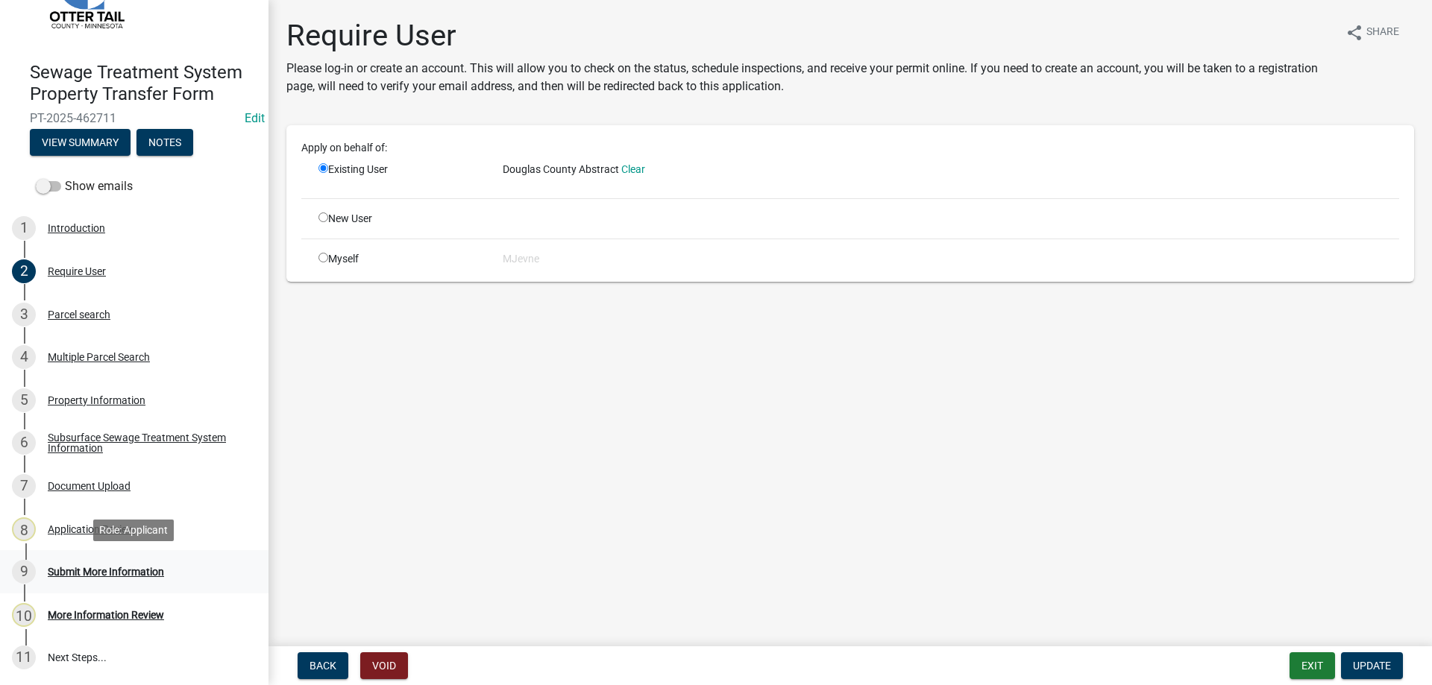
click at [95, 570] on div "Submit More Information" at bounding box center [106, 572] width 116 height 10
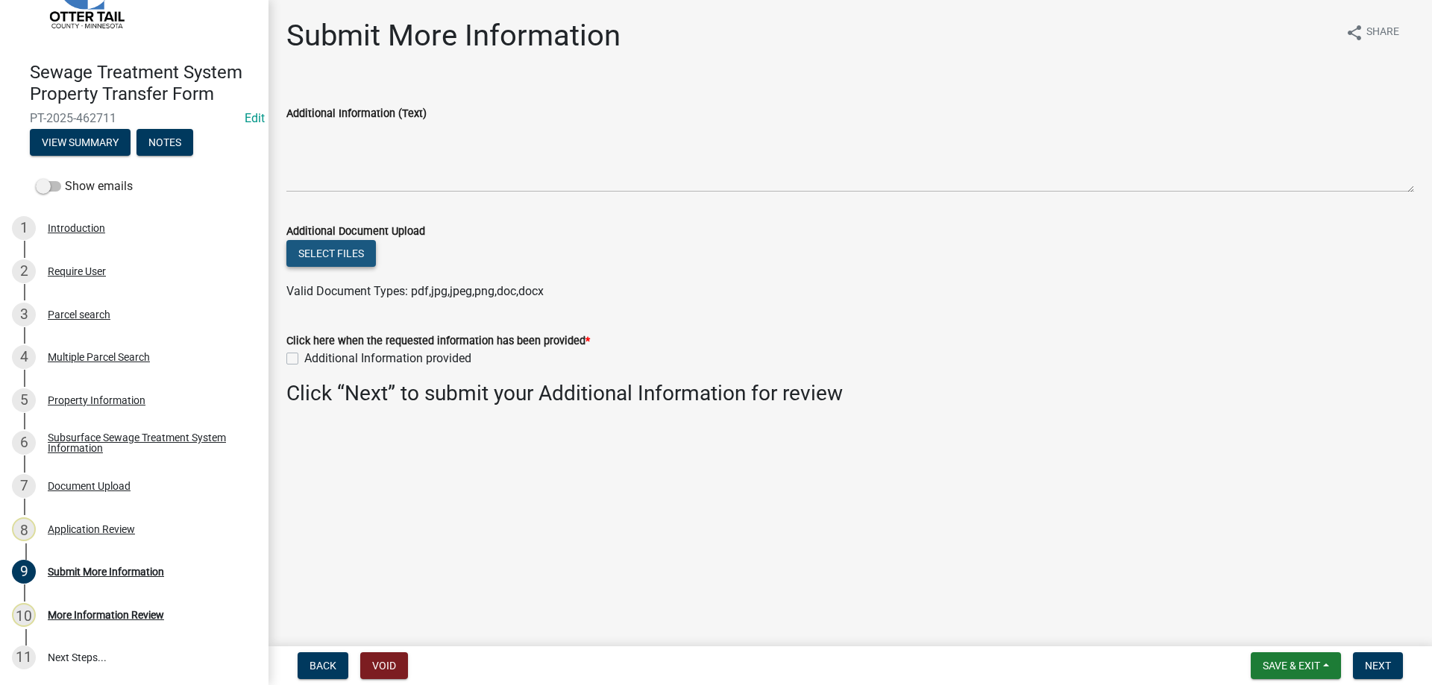
click at [339, 259] on button "Select files" at bounding box center [330, 253] width 89 height 27
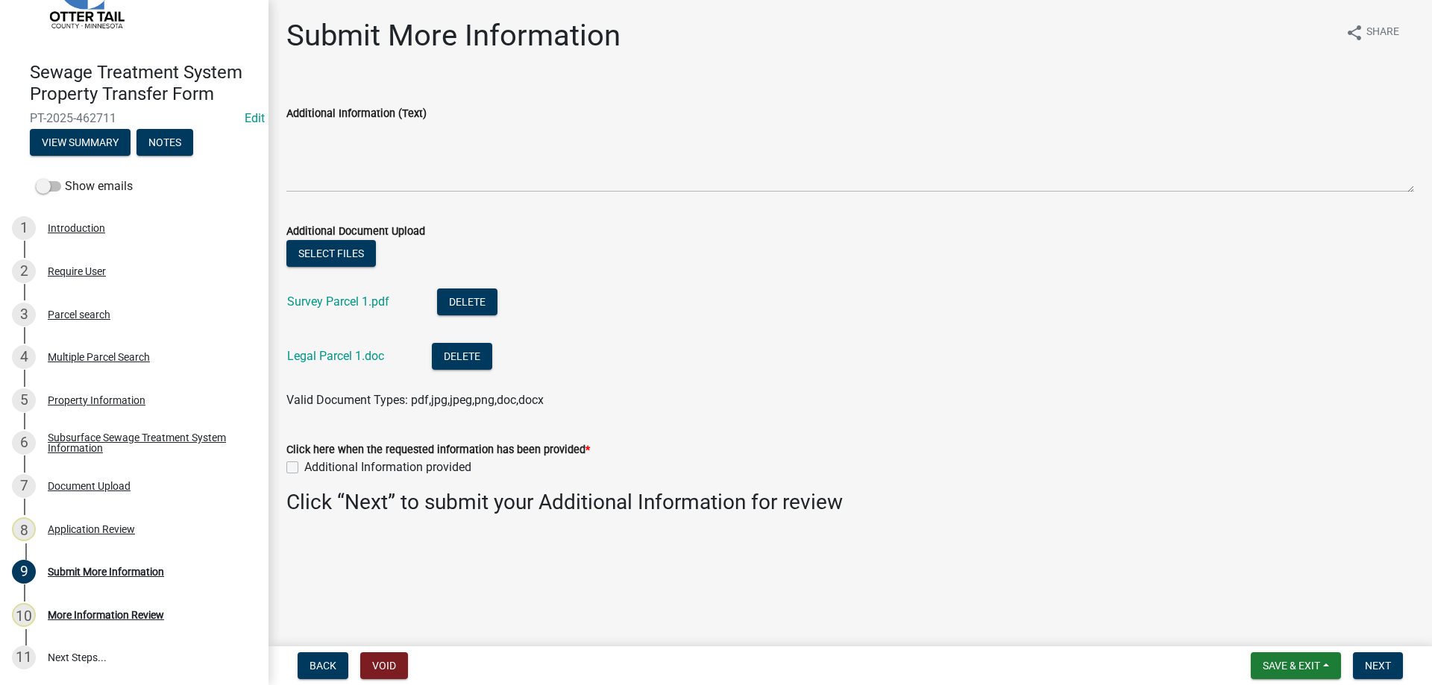
click at [304, 467] on label "Additional Information provided" at bounding box center [387, 468] width 167 height 18
click at [304, 467] on input "Additional Information provided" at bounding box center [309, 464] width 10 height 10
checkbox input "true"
click at [1381, 668] on span "Next" at bounding box center [1378, 666] width 26 height 12
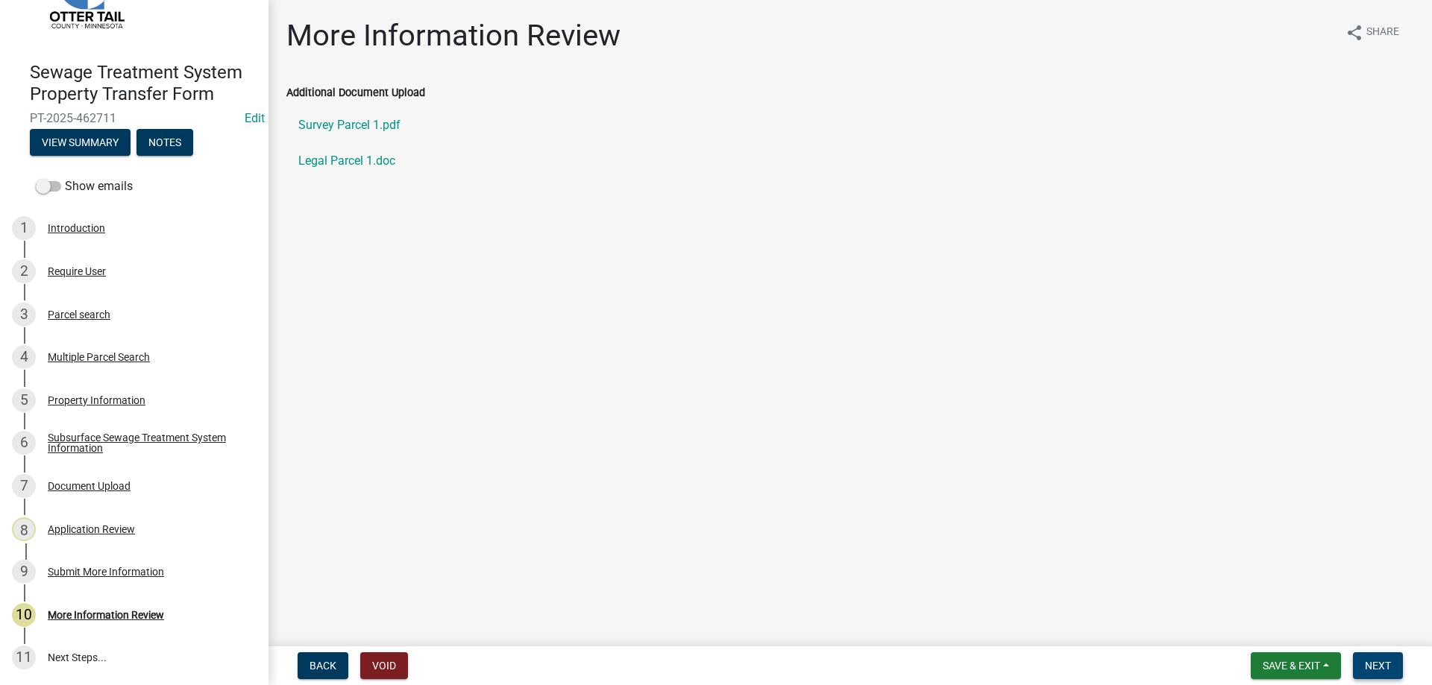
click at [1379, 665] on span "Next" at bounding box center [1378, 666] width 26 height 12
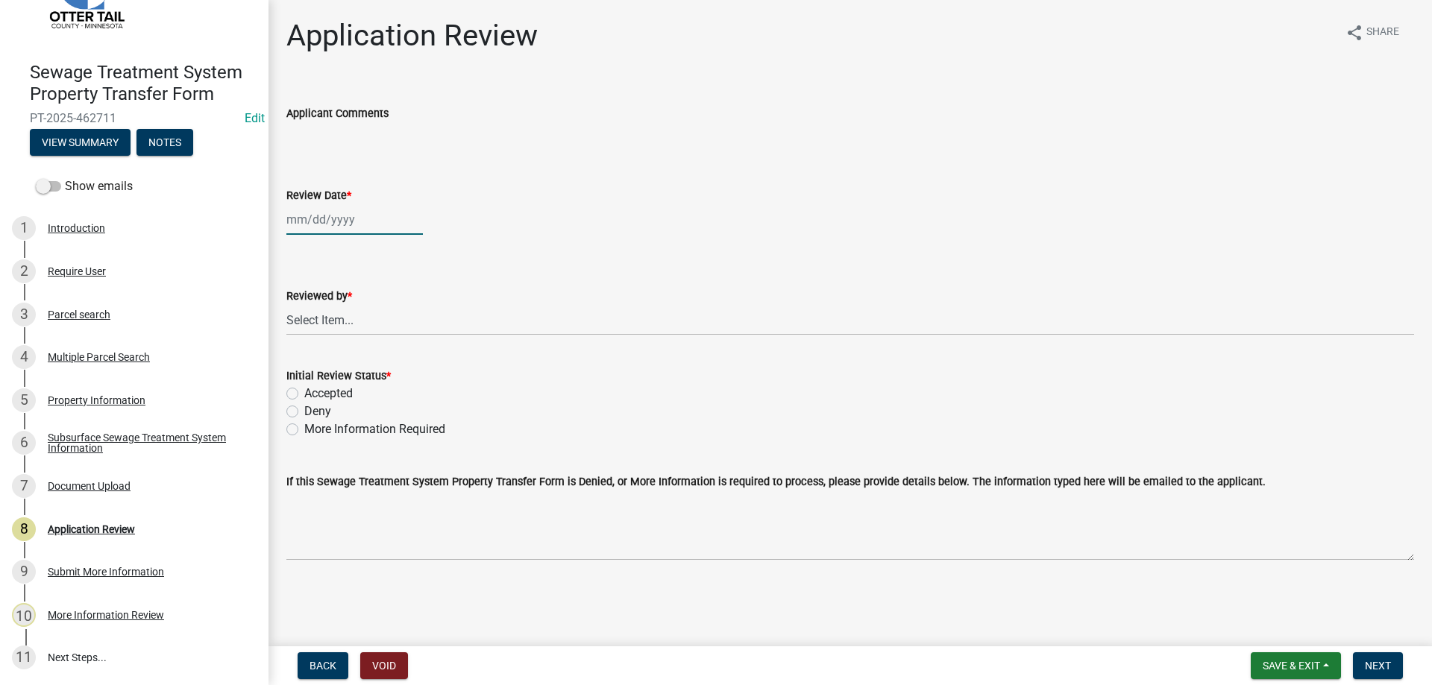
click at [351, 220] on input "Review Date *" at bounding box center [354, 219] width 136 height 31
select select "8"
select select "2025"
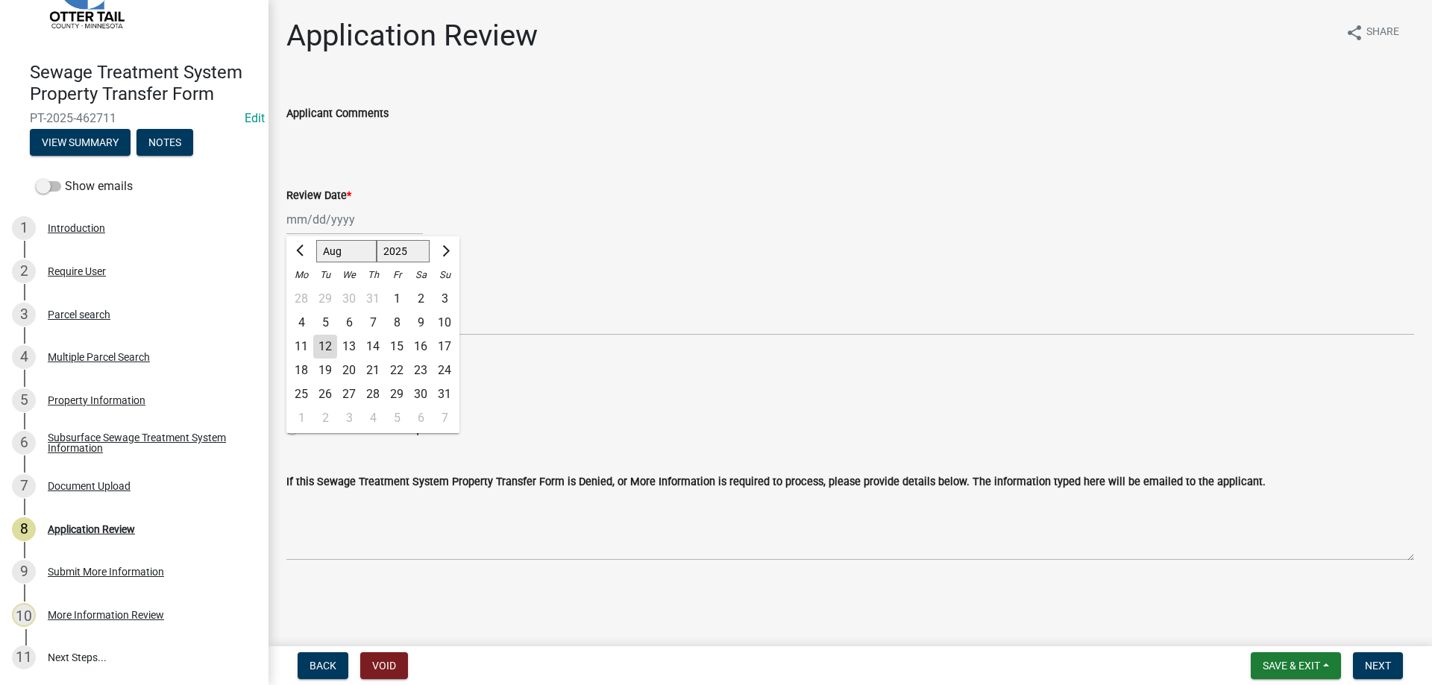
click at [324, 347] on div "12" at bounding box center [325, 347] width 24 height 24
type input "[DATE]"
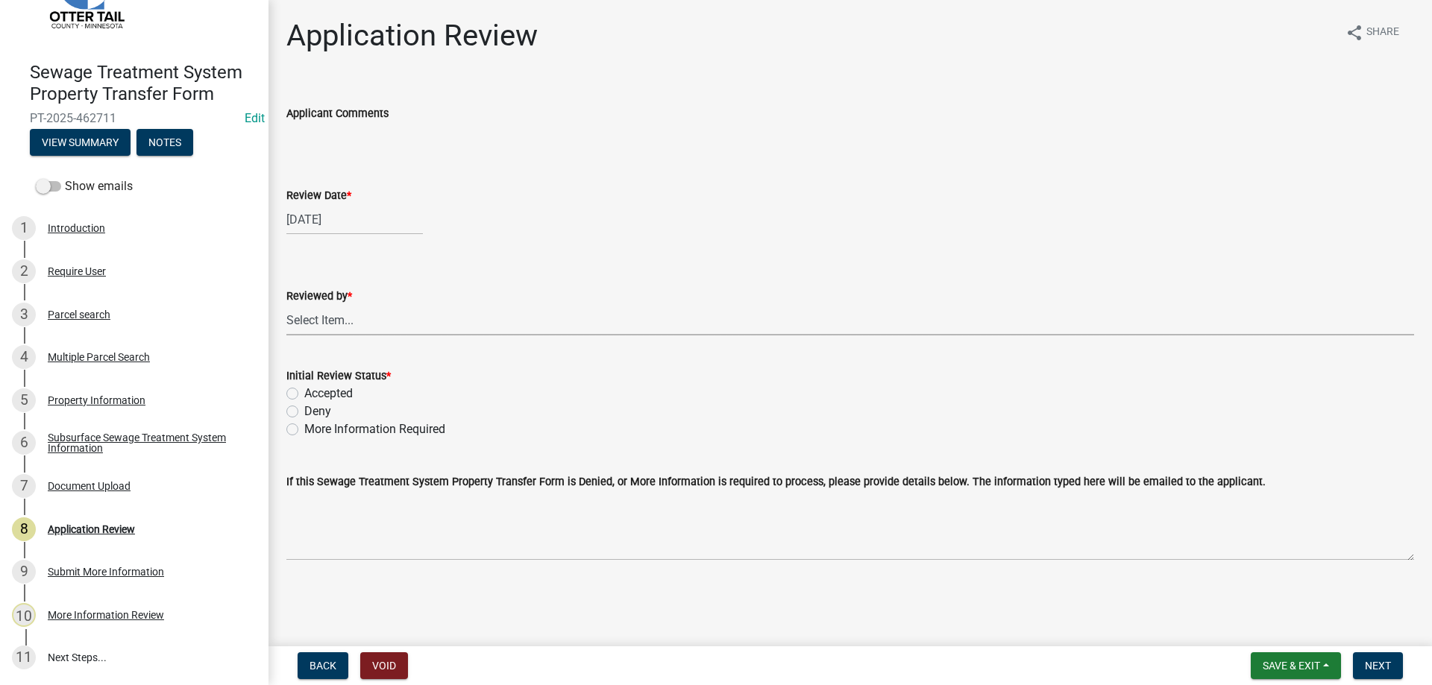
click at [286, 305] on select "Select Item... [PERSON_NAME] [PERSON_NAME] [PERSON_NAME] [PERSON_NAME] [PERSON_…" at bounding box center [849, 320] width 1127 height 31
click option "[PERSON_NAME]" at bounding box center [0, 0] width 0 height 0
select select "b4c12476-3918-4c31-b34d-126d47b866fd"
click at [304, 394] on label "Accepted" at bounding box center [328, 394] width 48 height 18
click at [304, 394] on input "Accepted" at bounding box center [309, 390] width 10 height 10
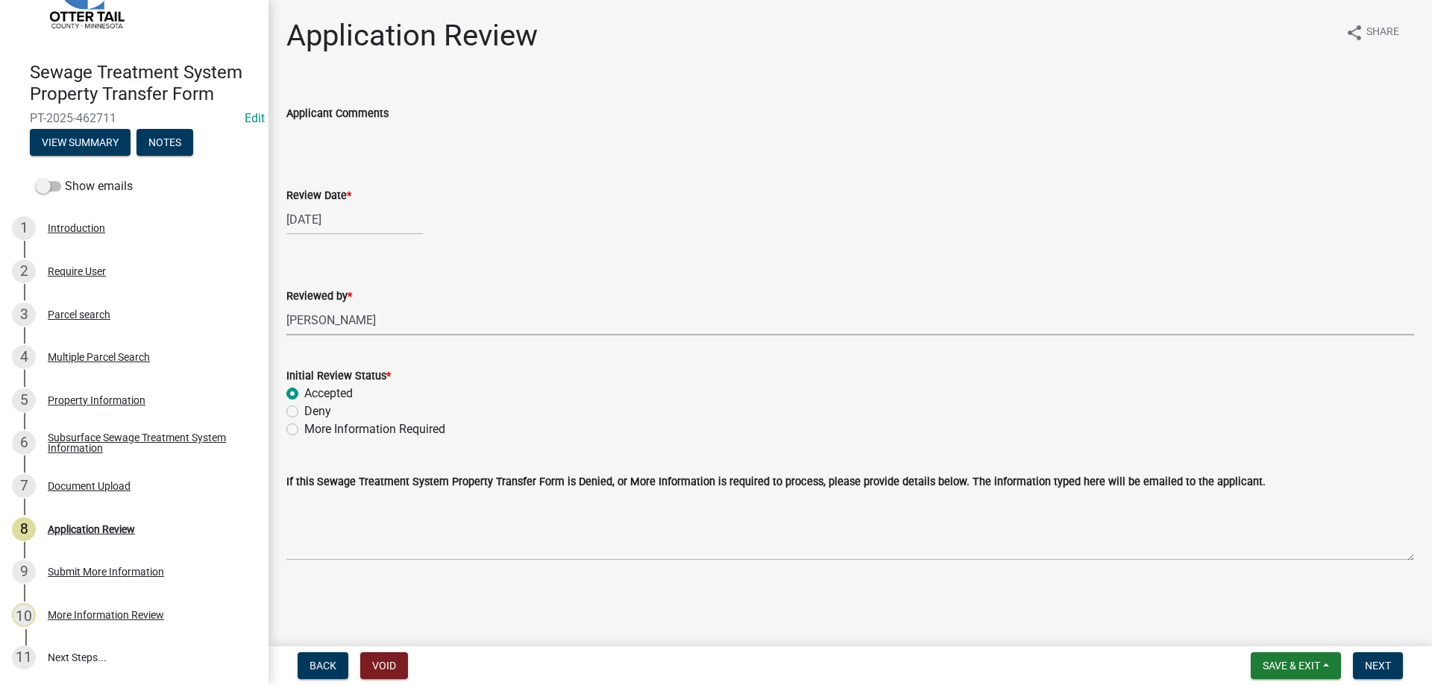
radio input "true"
click at [1376, 667] on span "Next" at bounding box center [1378, 666] width 26 height 12
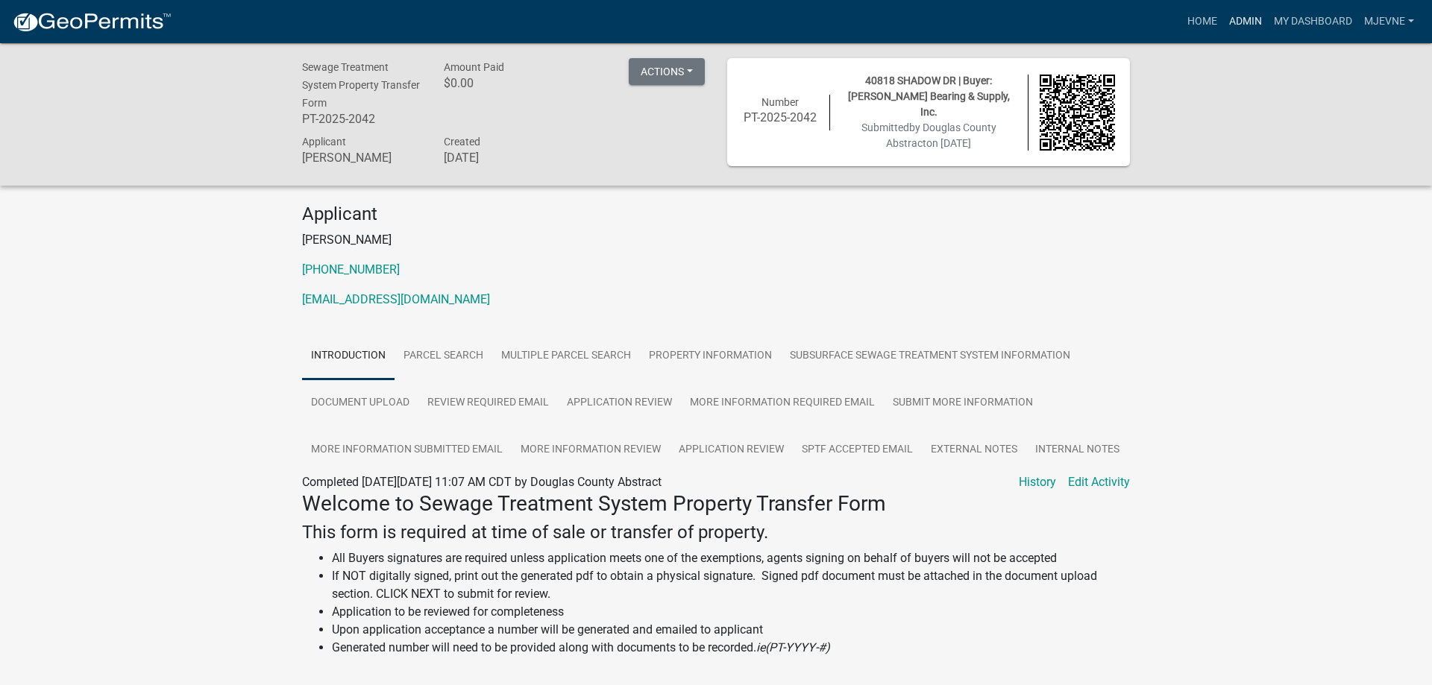
click at [1245, 16] on link "Admin" at bounding box center [1245, 21] width 45 height 28
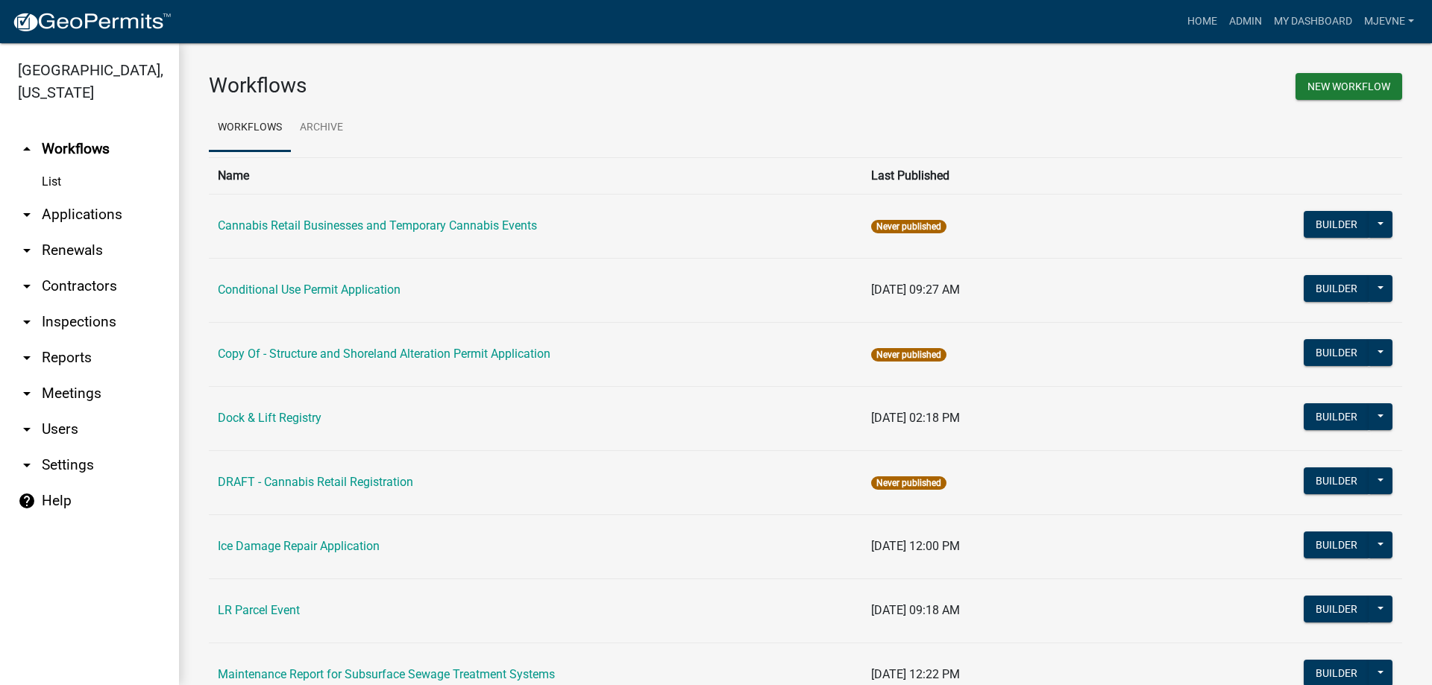
click at [95, 215] on link "arrow_drop_down Applications" at bounding box center [89, 215] width 179 height 36
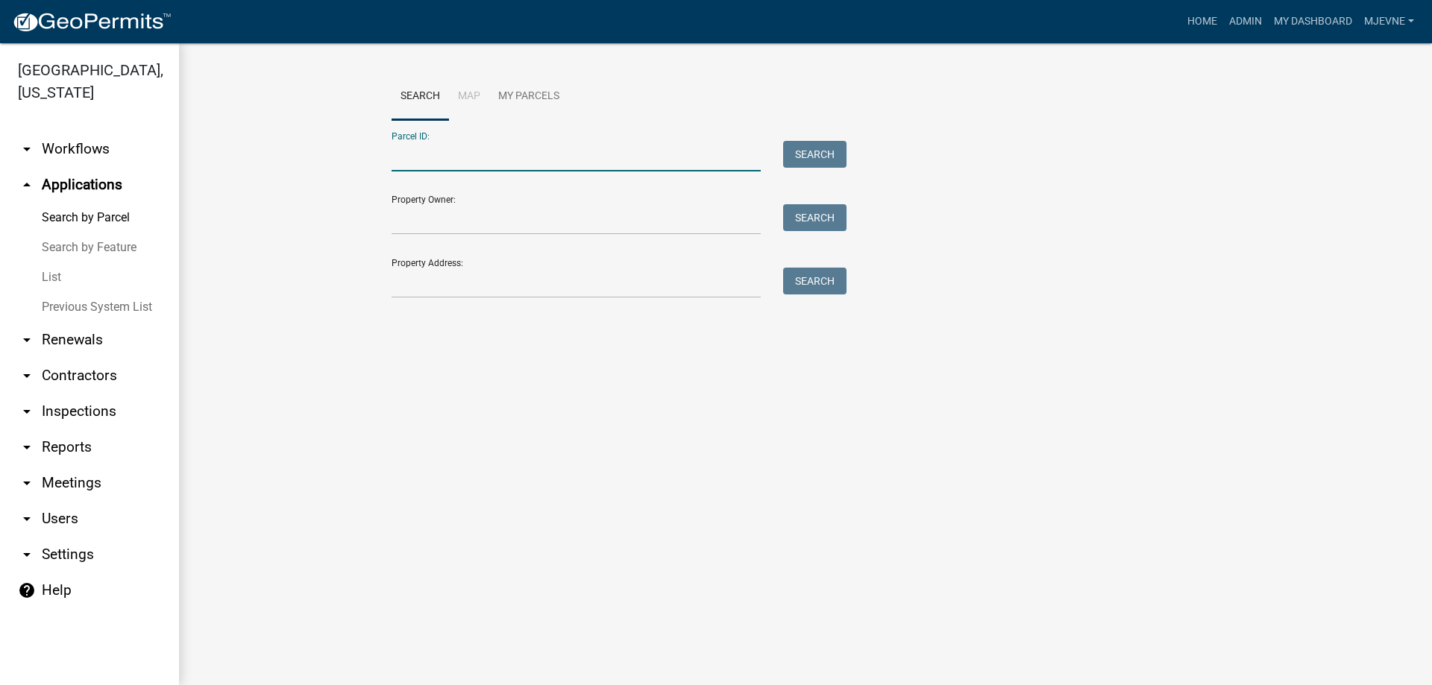
paste input "36000190136006"
type input "36000190136006"
click at [812, 154] on button "Search" at bounding box center [814, 154] width 63 height 27
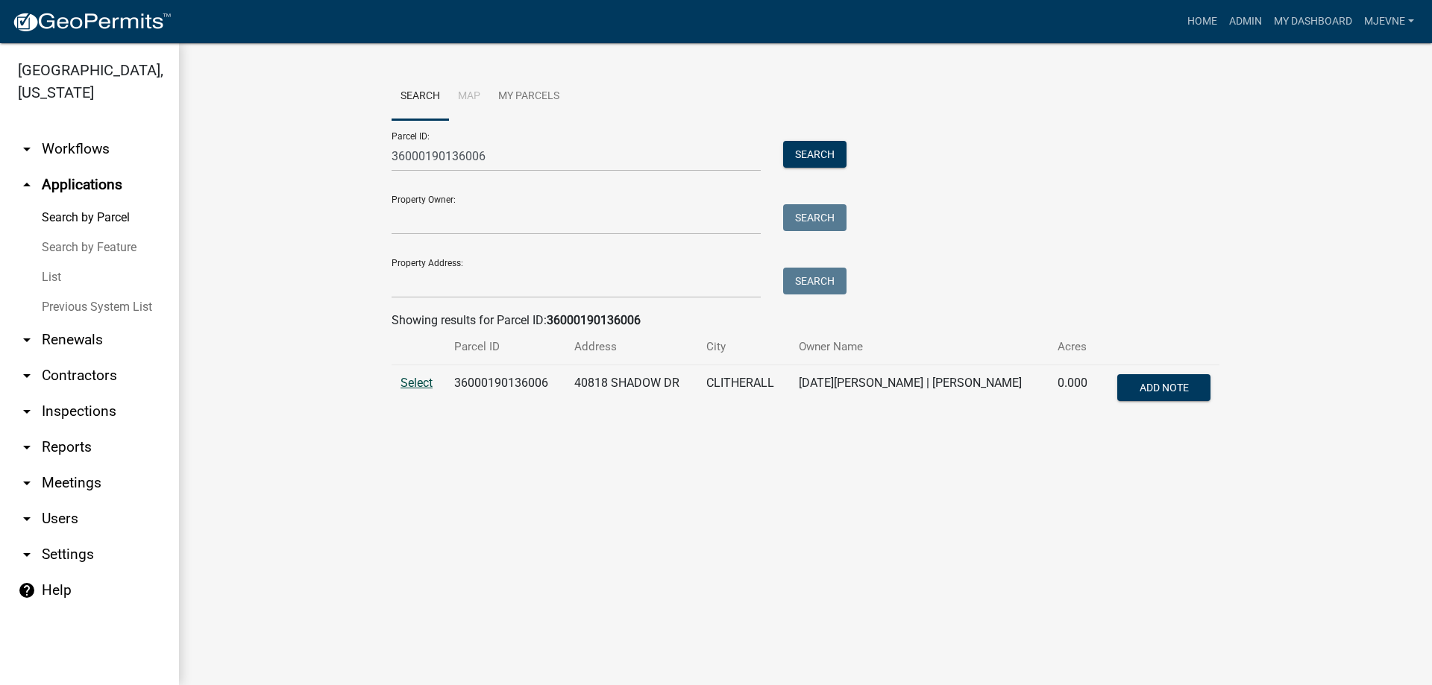
click at [410, 382] on span "Select" at bounding box center [416, 383] width 32 height 14
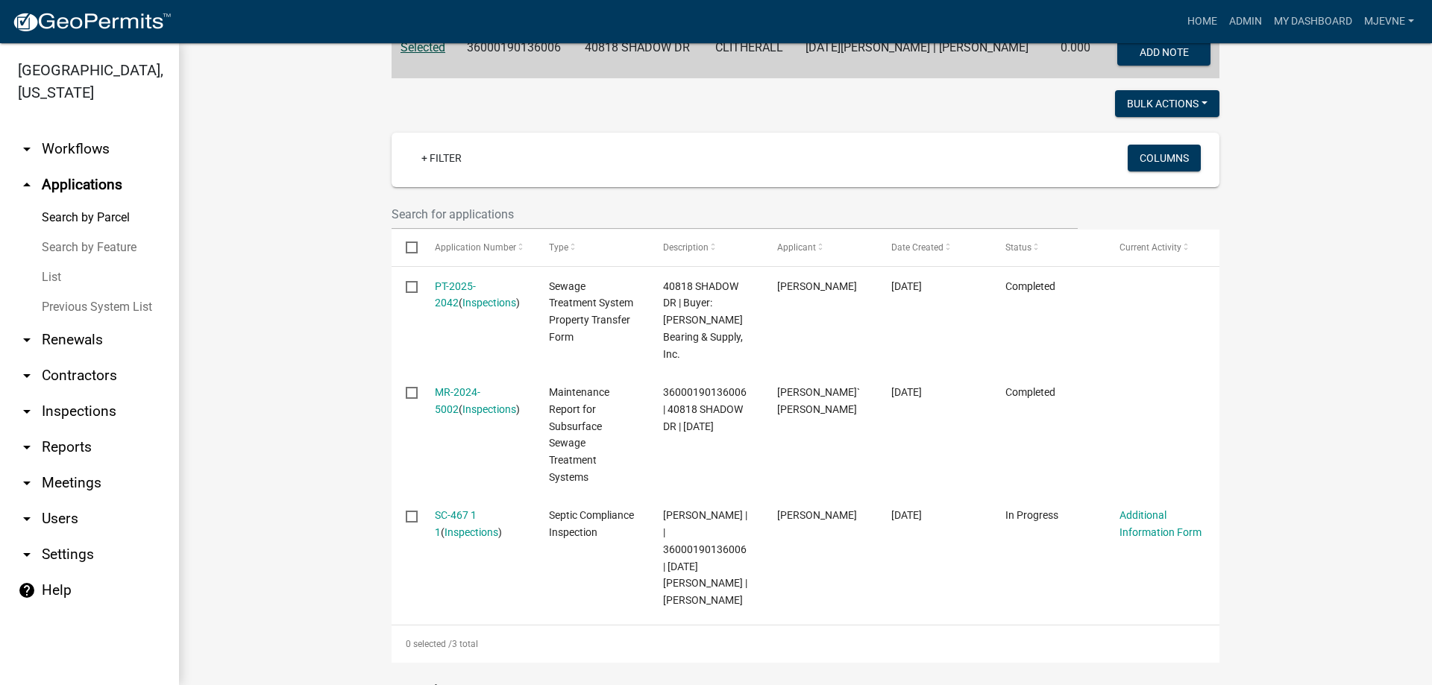
scroll to position [340, 0]
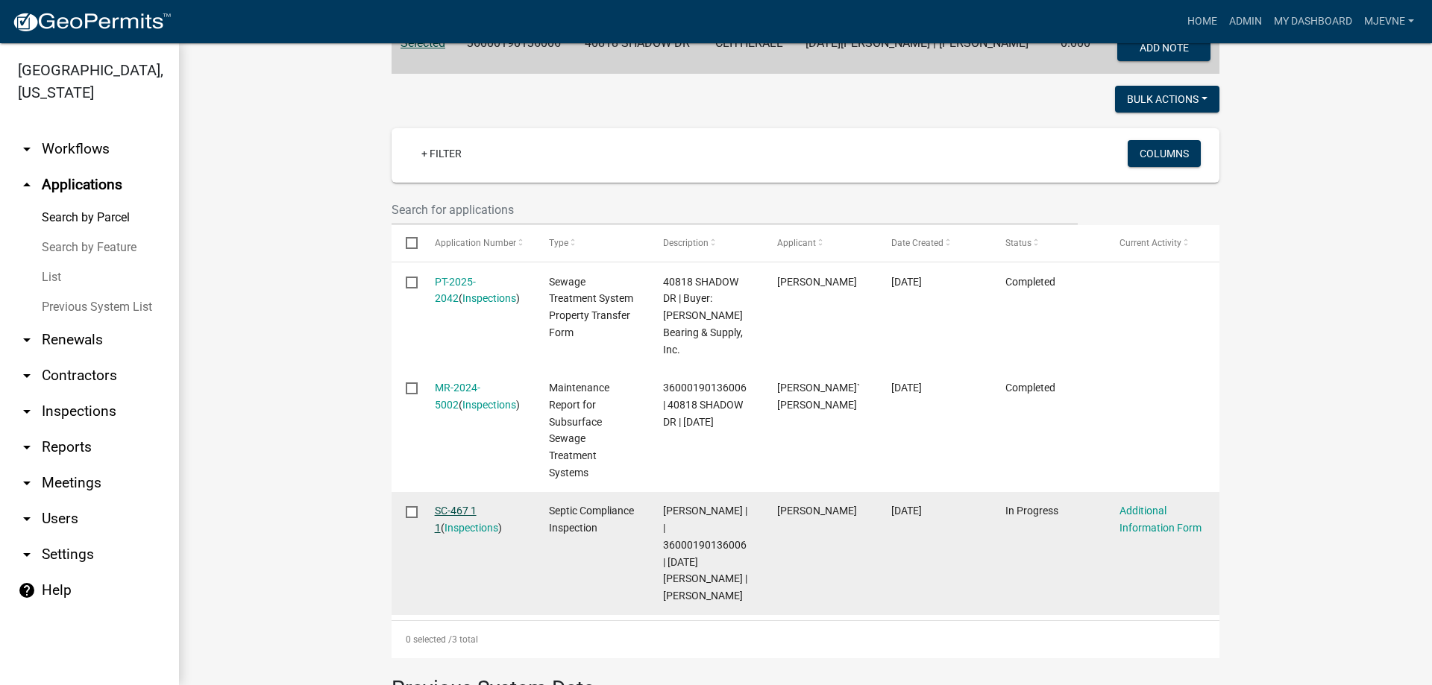
click at [464, 505] on link "SC-467 1 1" at bounding box center [456, 519] width 42 height 29
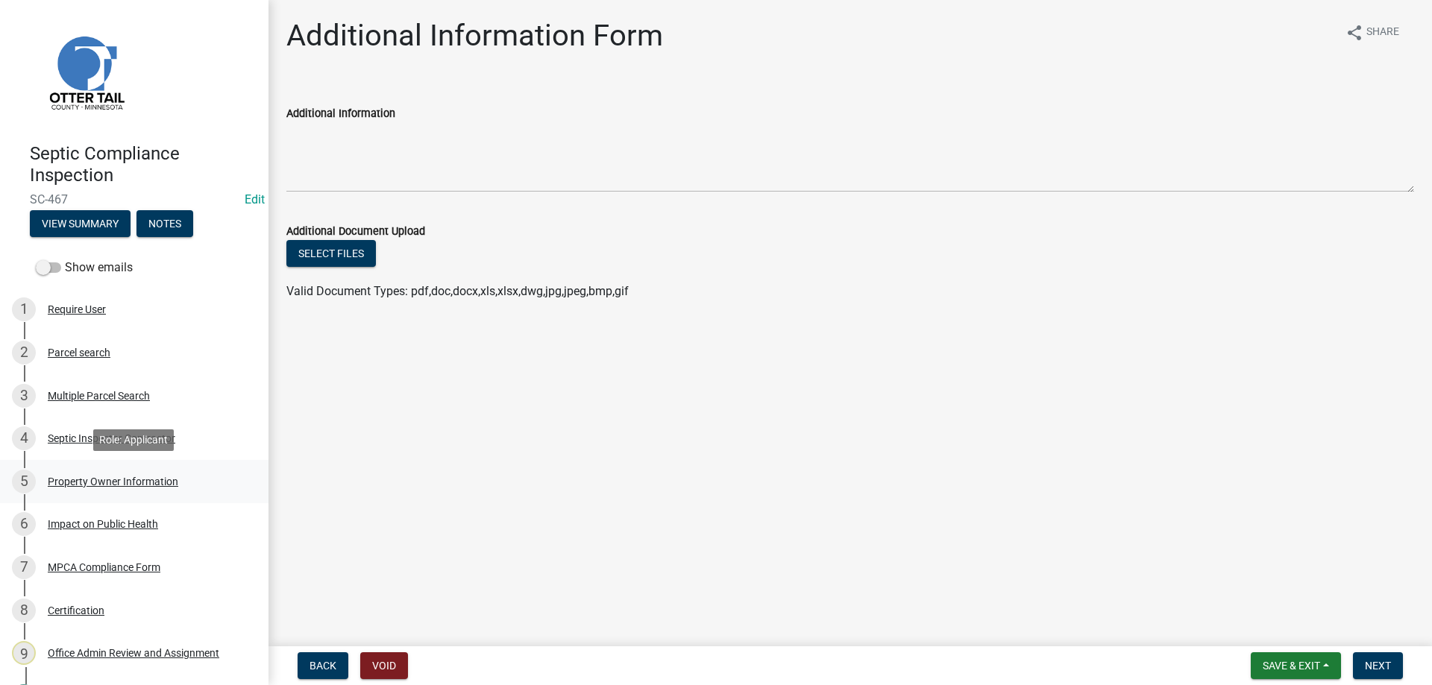
scroll to position [125, 0]
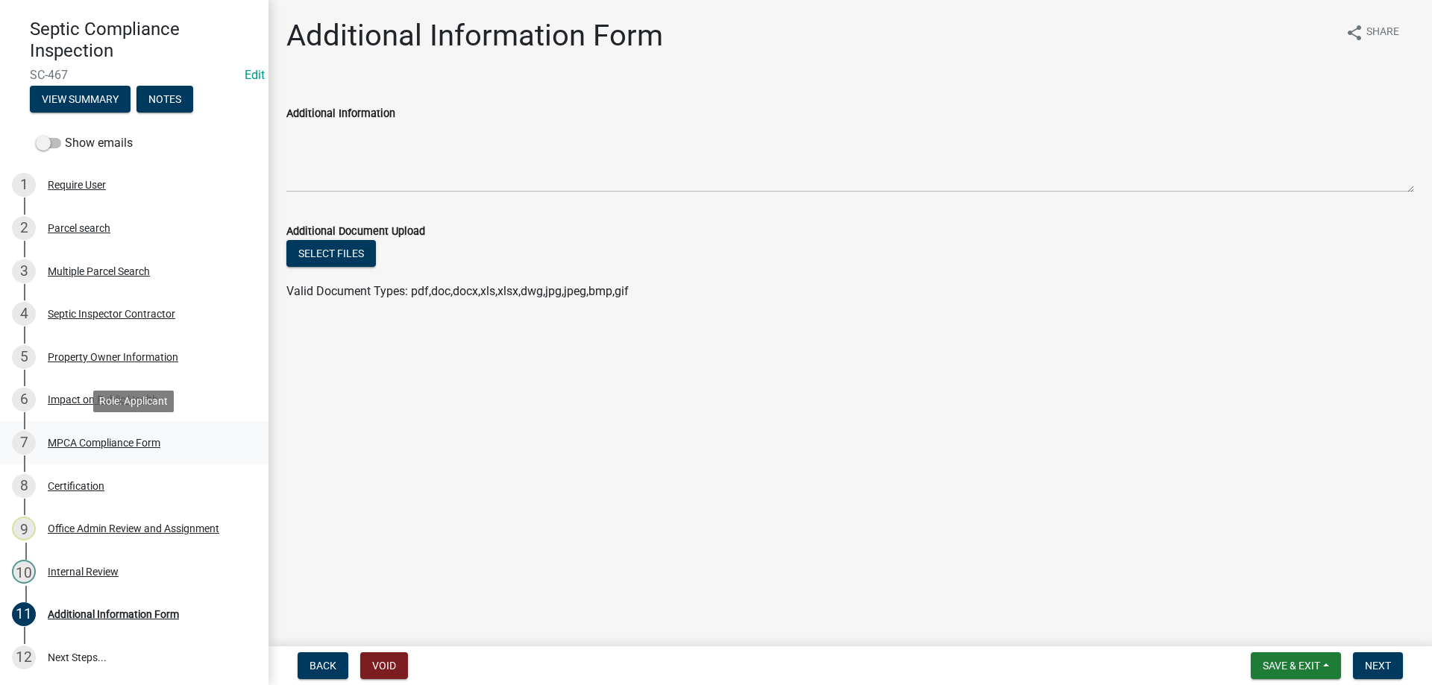
click at [100, 444] on div "MPCA Compliance Form" at bounding box center [104, 443] width 113 height 10
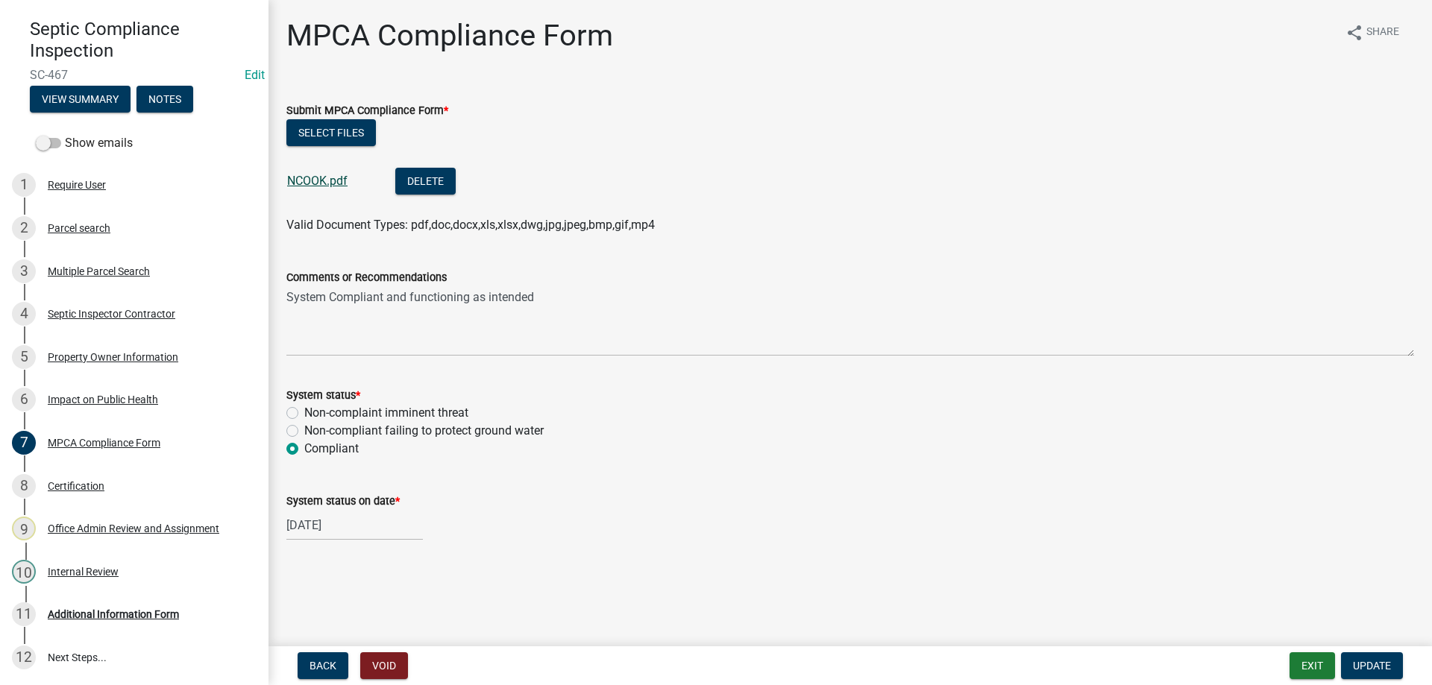
click at [300, 183] on link "NCOOK.pdf" at bounding box center [317, 181] width 60 height 14
click at [118, 615] on div "Additional Information Form" at bounding box center [113, 614] width 131 height 10
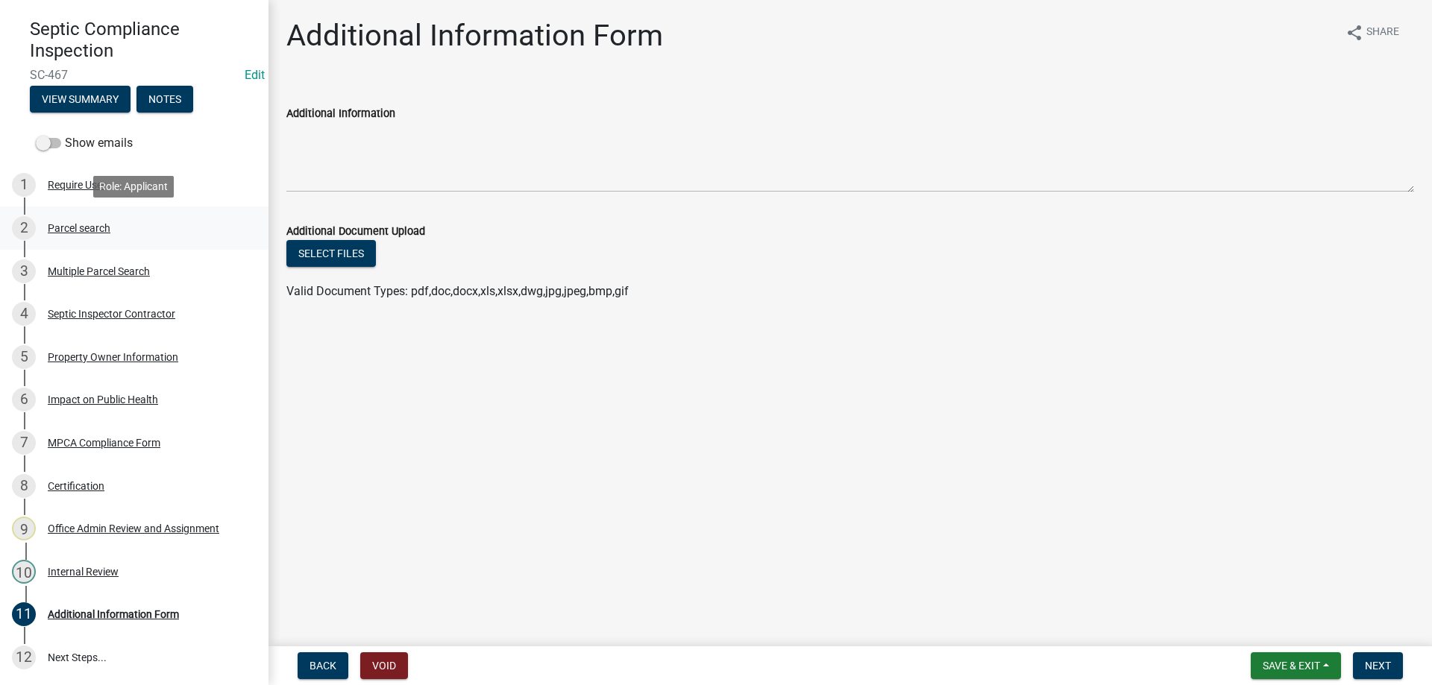
click at [69, 228] on div "Parcel search" at bounding box center [79, 228] width 63 height 10
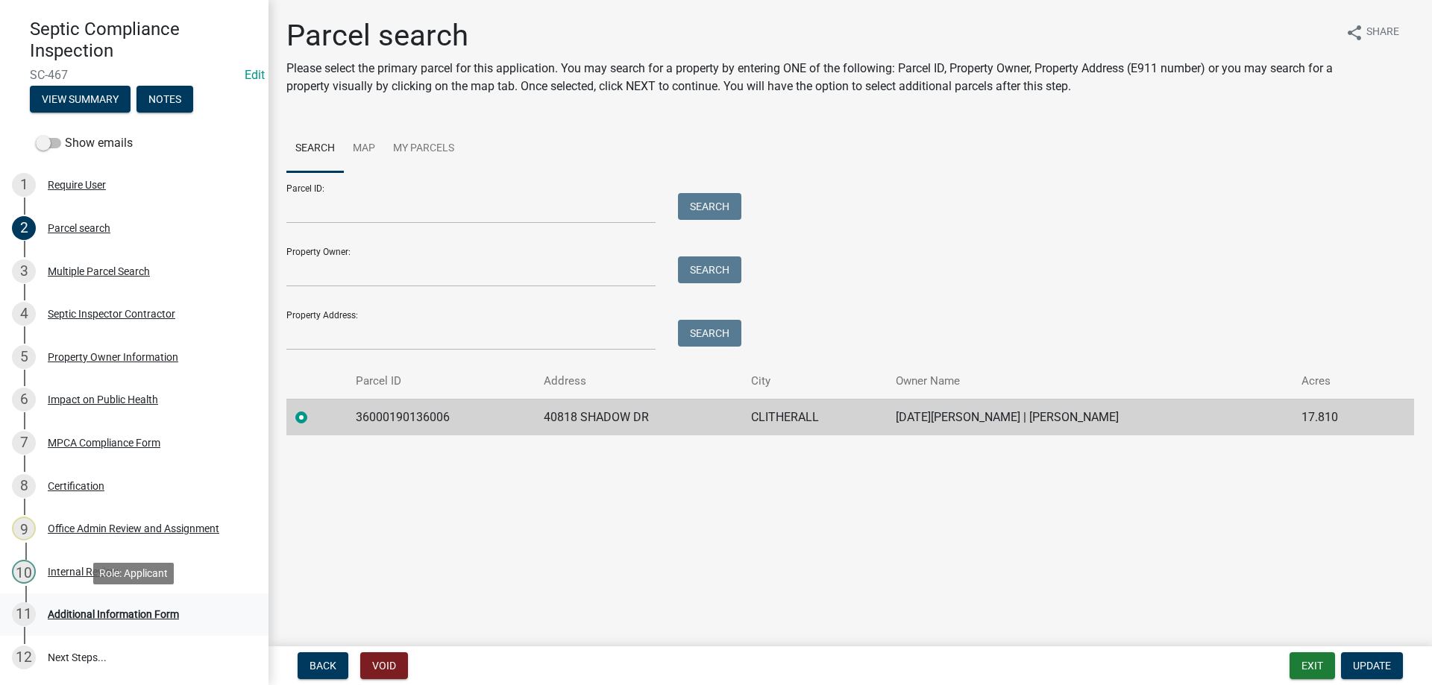
click at [69, 614] on div "Additional Information Form" at bounding box center [113, 614] width 131 height 10
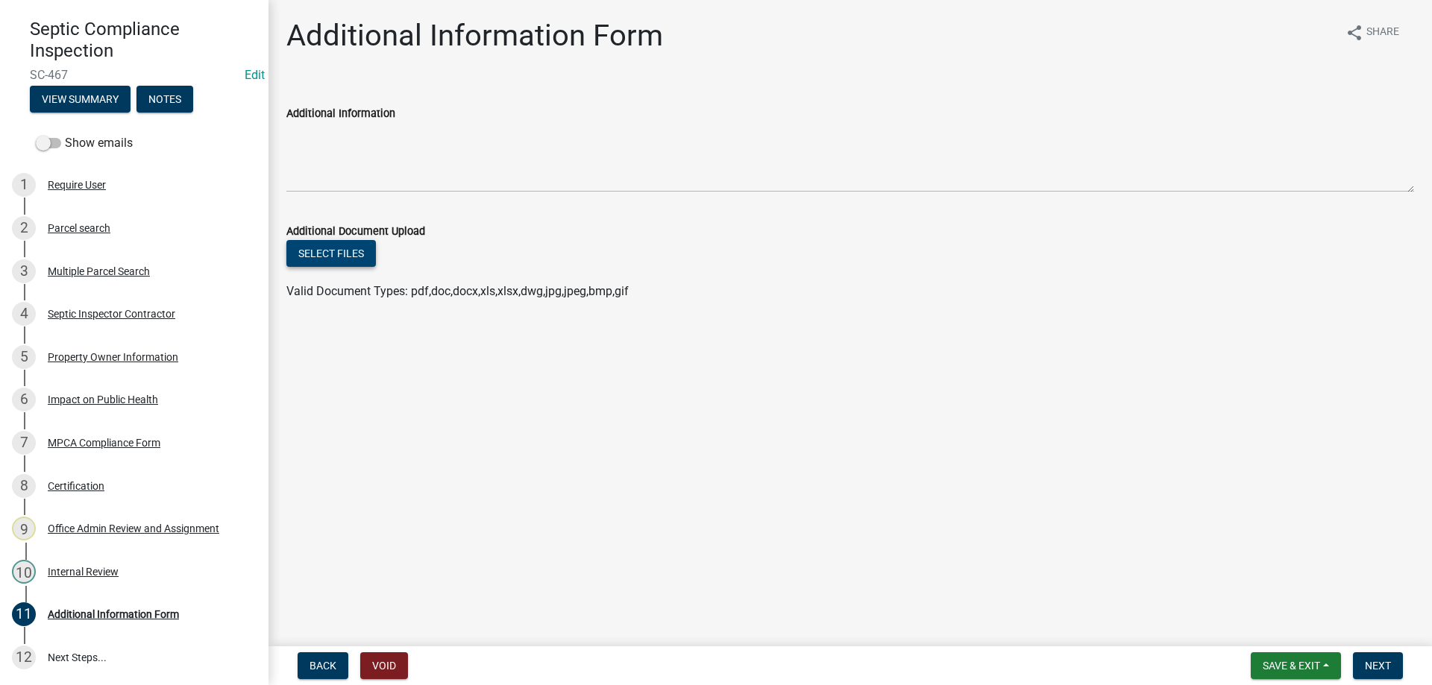
click at [327, 257] on button "Select files" at bounding box center [330, 253] width 89 height 27
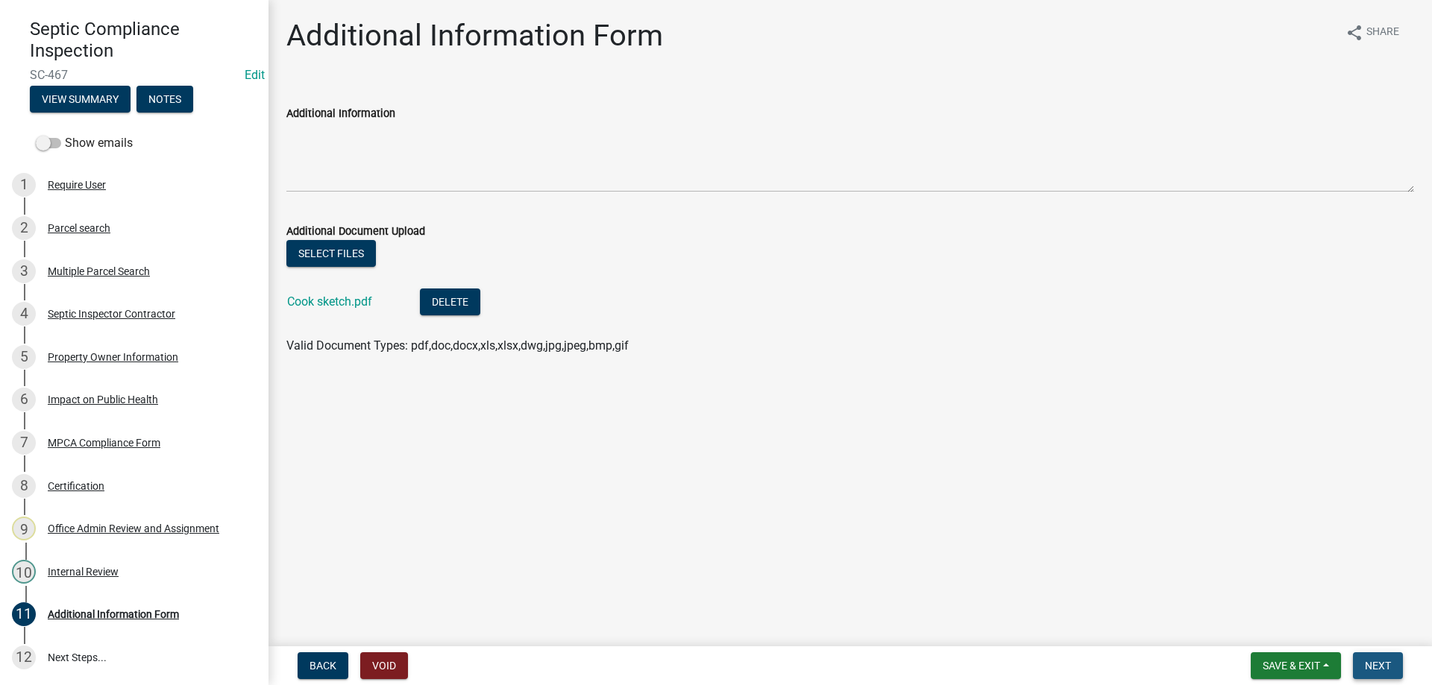
click at [1382, 664] on span "Next" at bounding box center [1378, 666] width 26 height 12
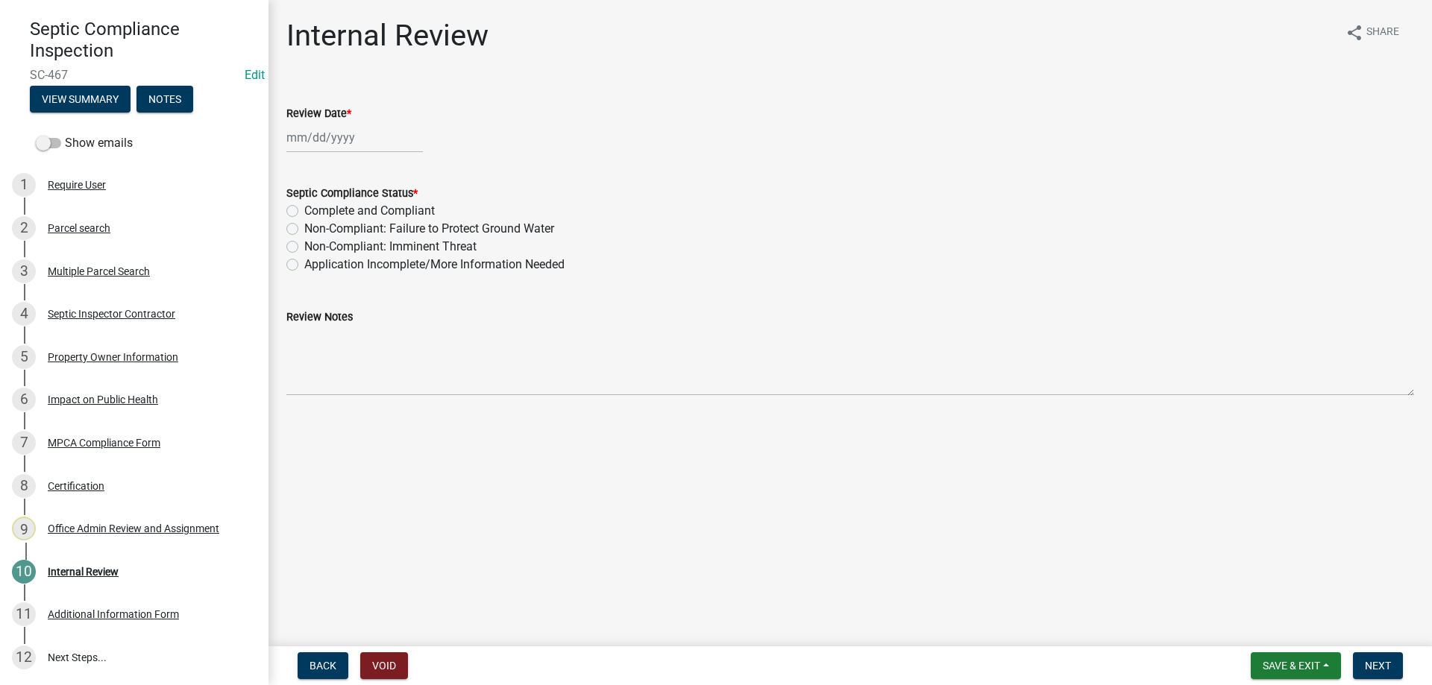
click at [321, 139] on input "Review Date *" at bounding box center [354, 137] width 136 height 31
select select "8"
select select "2025"
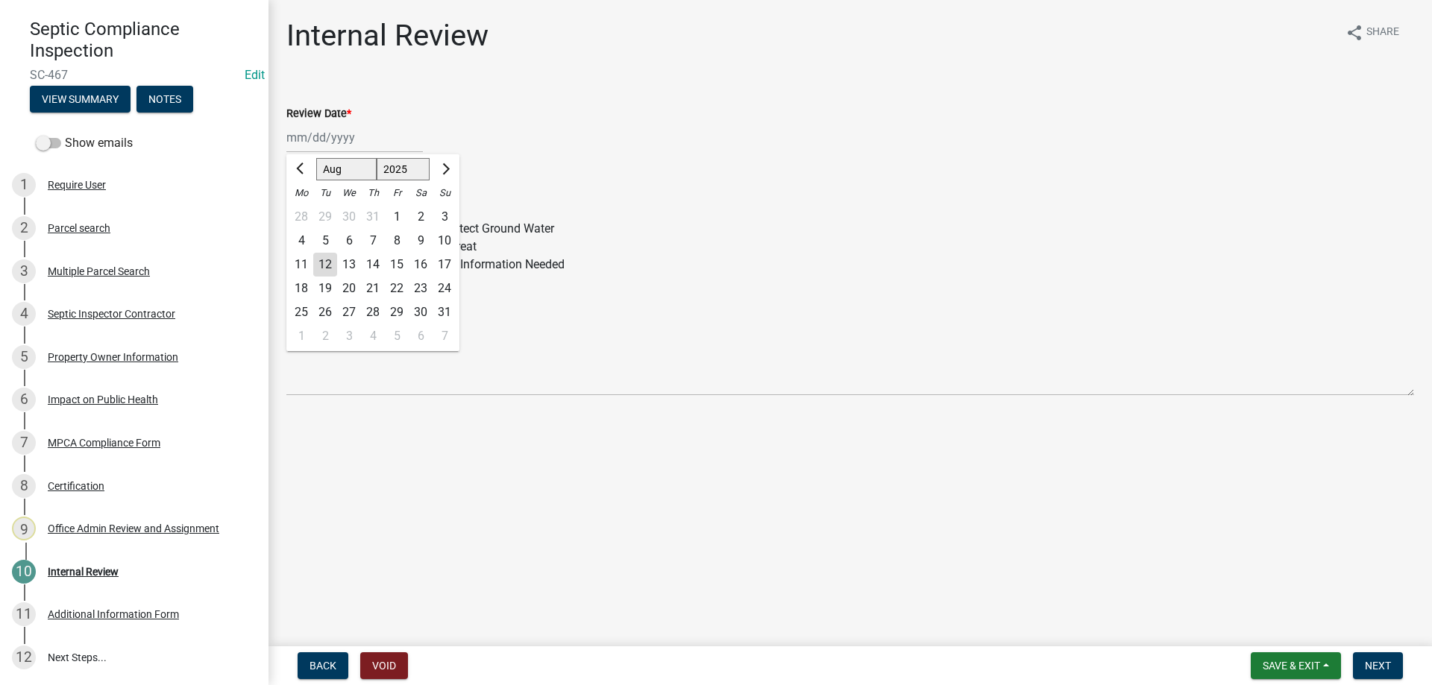
click at [324, 267] on div "12" at bounding box center [325, 265] width 24 height 24
type input "[DATE]"
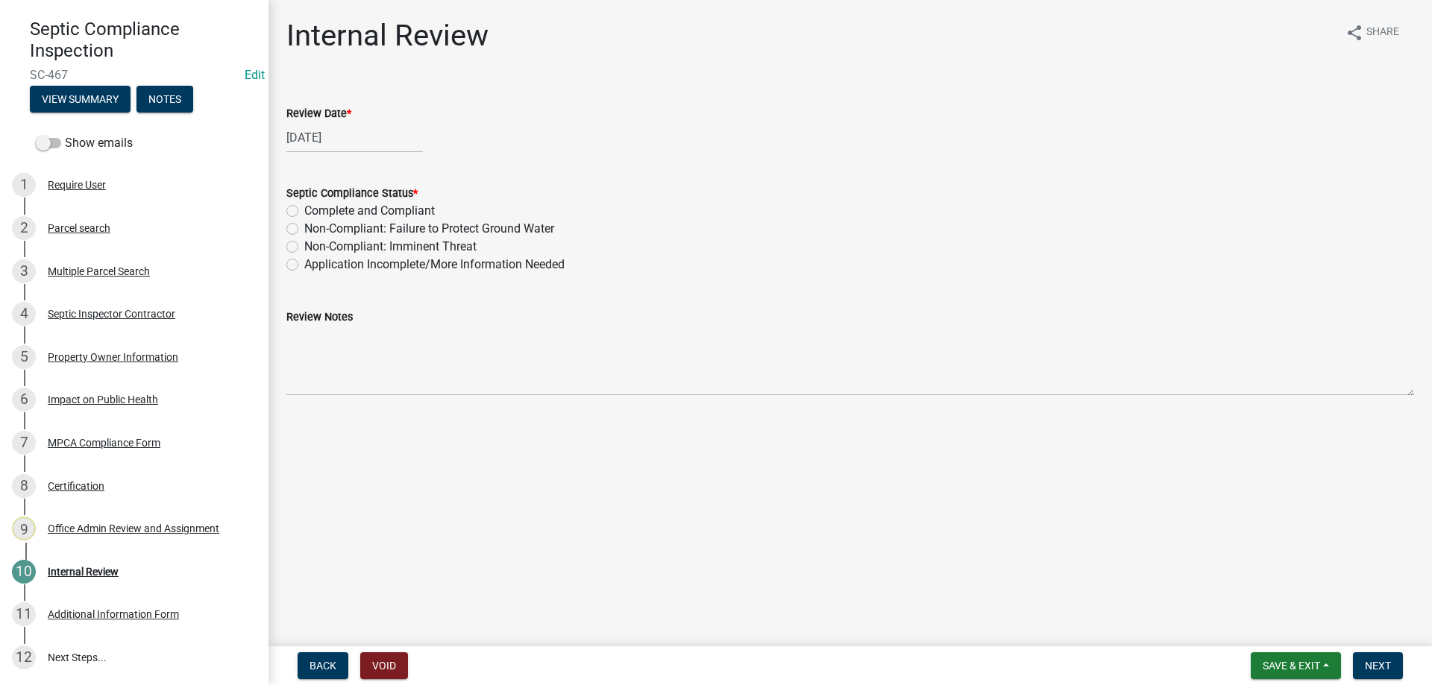
click at [304, 208] on label "Complete and Compliant" at bounding box center [369, 211] width 130 height 18
click at [304, 208] on input "Complete and Compliant" at bounding box center [309, 207] width 10 height 10
radio input "true"
click at [1378, 666] on span "Next" at bounding box center [1378, 666] width 26 height 12
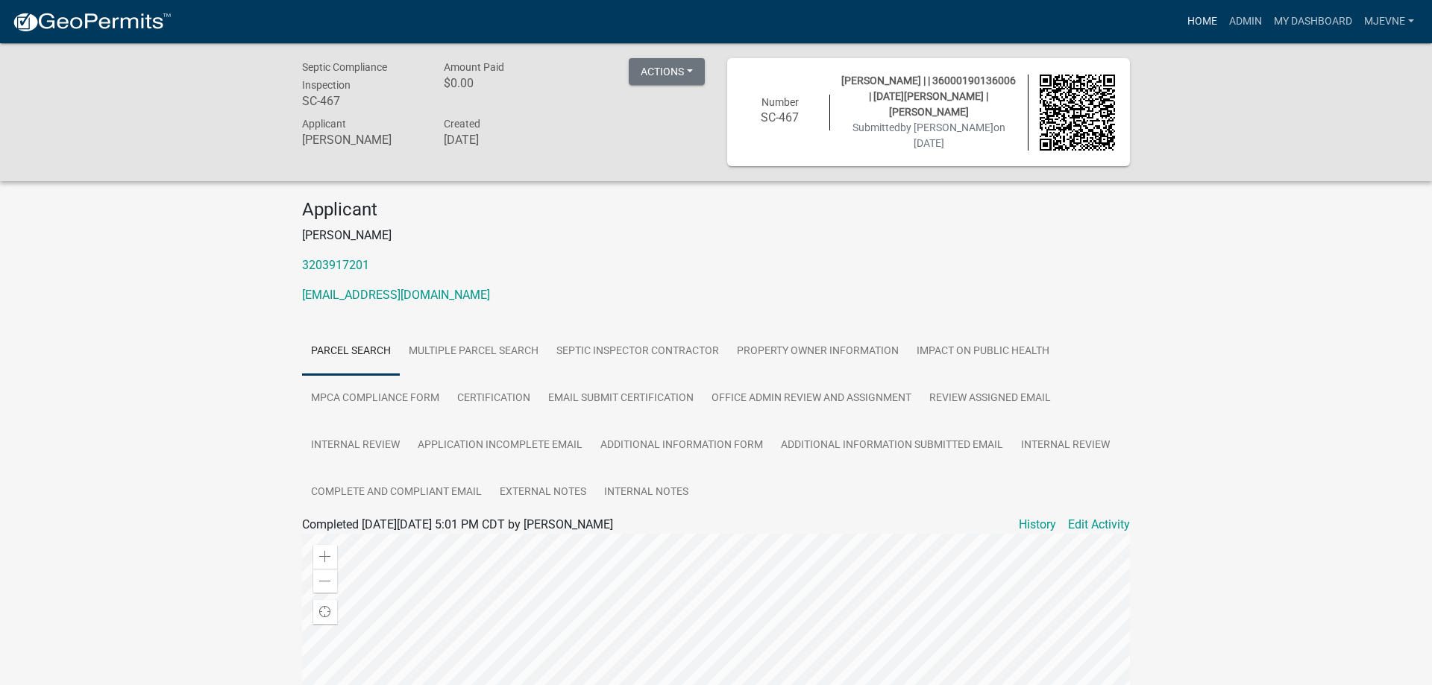
click at [1199, 20] on link "Home" at bounding box center [1202, 21] width 42 height 28
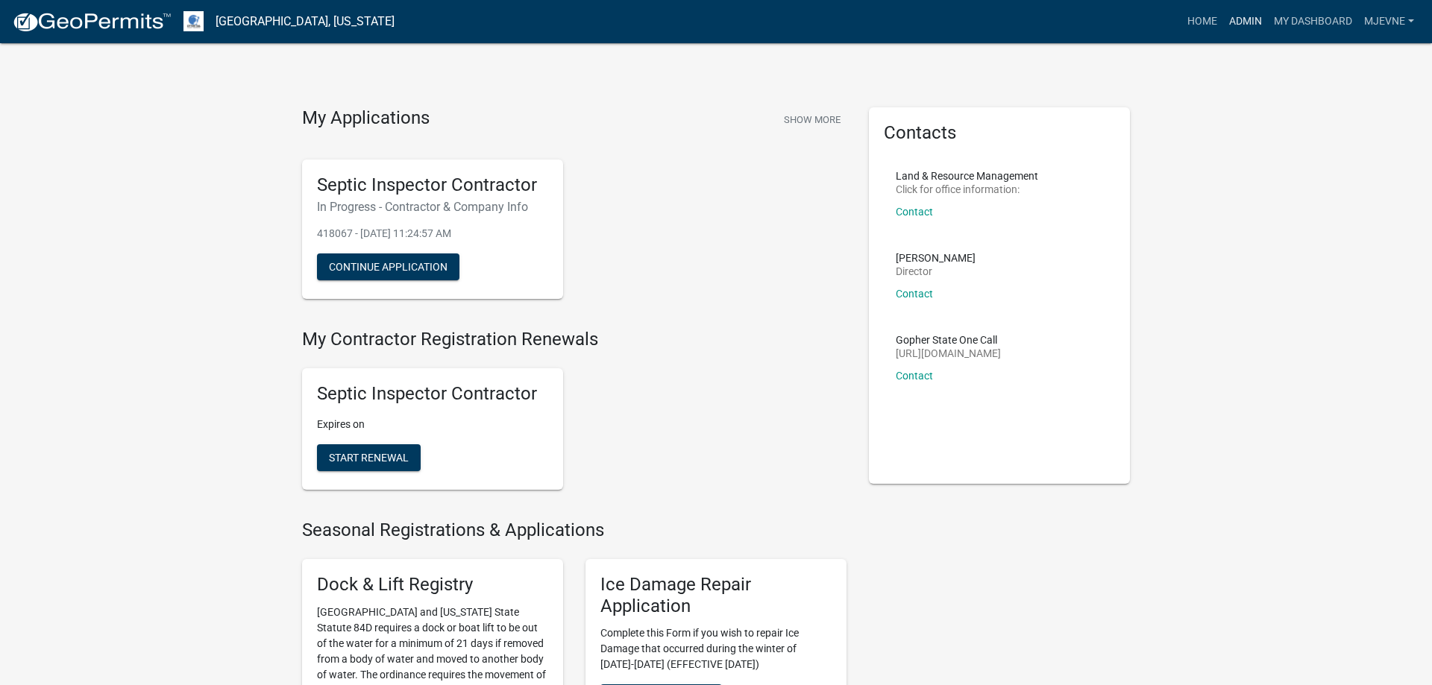
click at [1250, 18] on link "Admin" at bounding box center [1245, 21] width 45 height 28
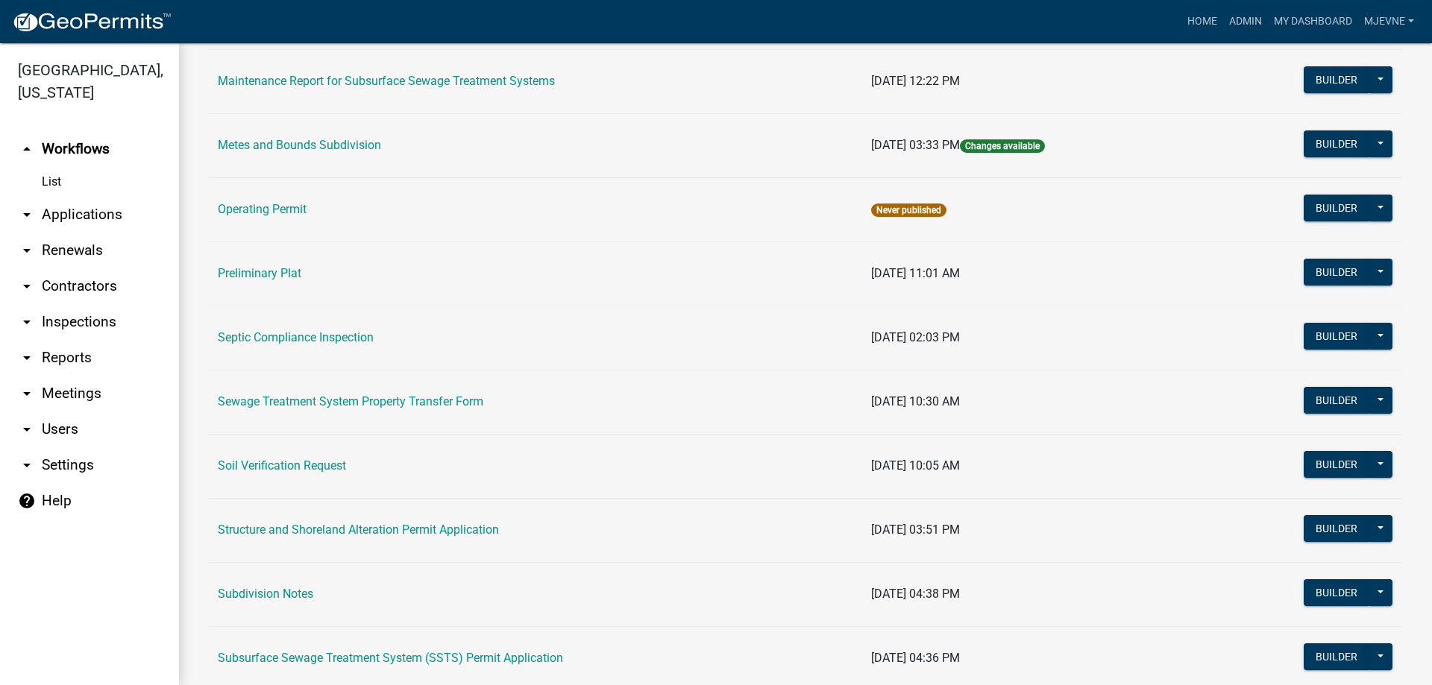
scroll to position [595, 0]
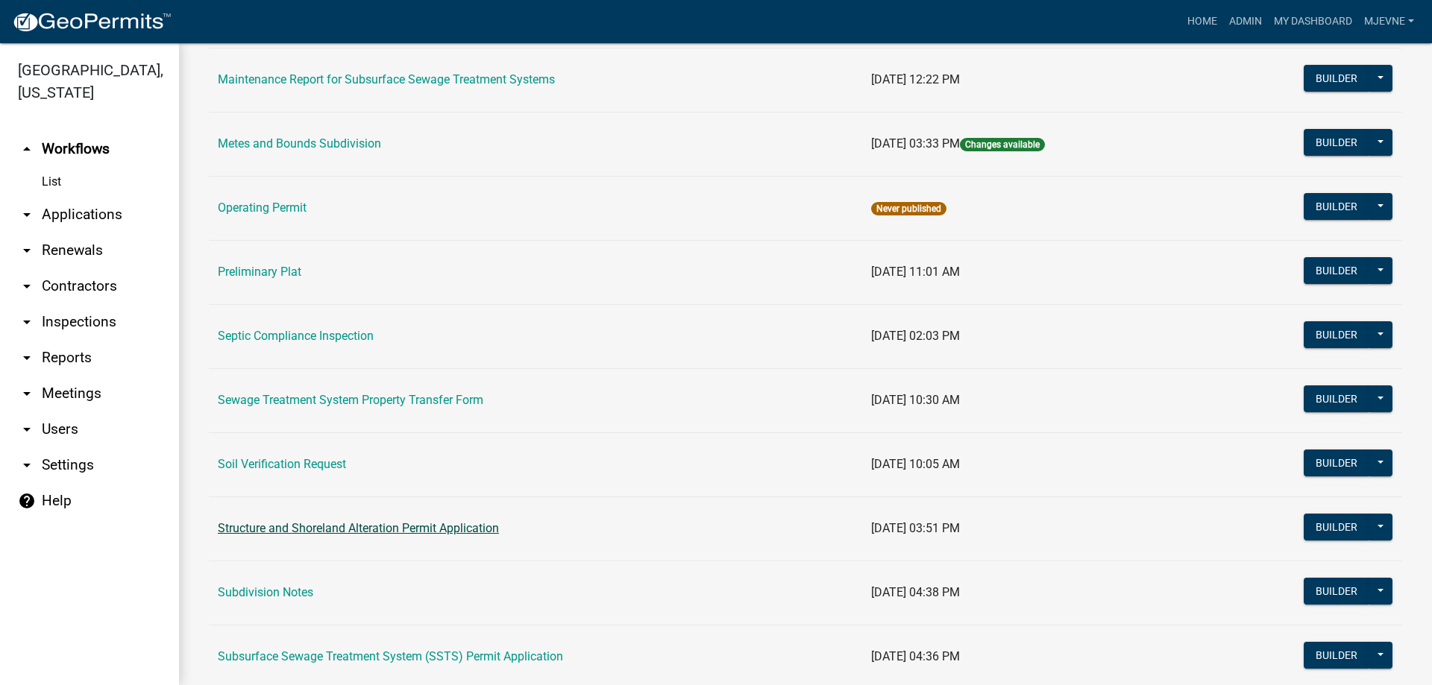
click at [326, 529] on link "Structure and Shoreland Alteration Permit Application" at bounding box center [358, 528] width 281 height 14
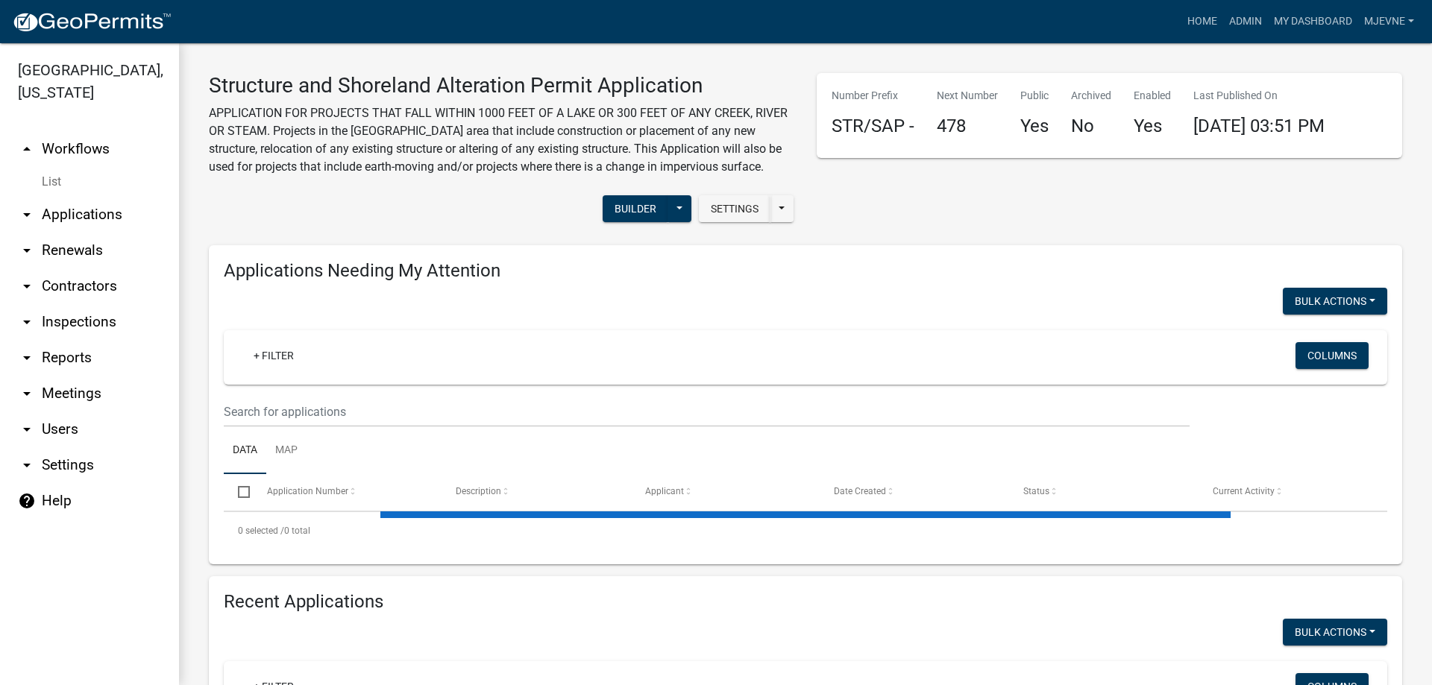
select select "3: 100"
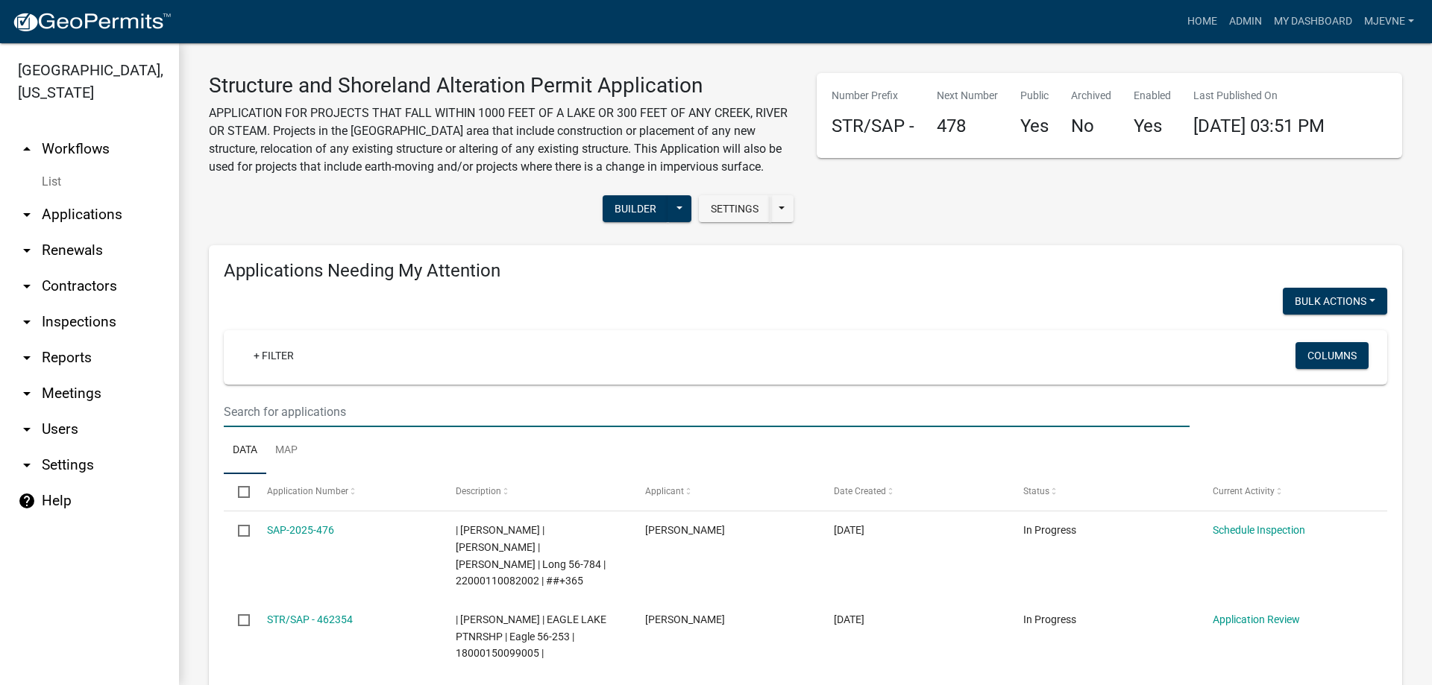
click at [293, 405] on input "text" at bounding box center [707, 412] width 966 height 31
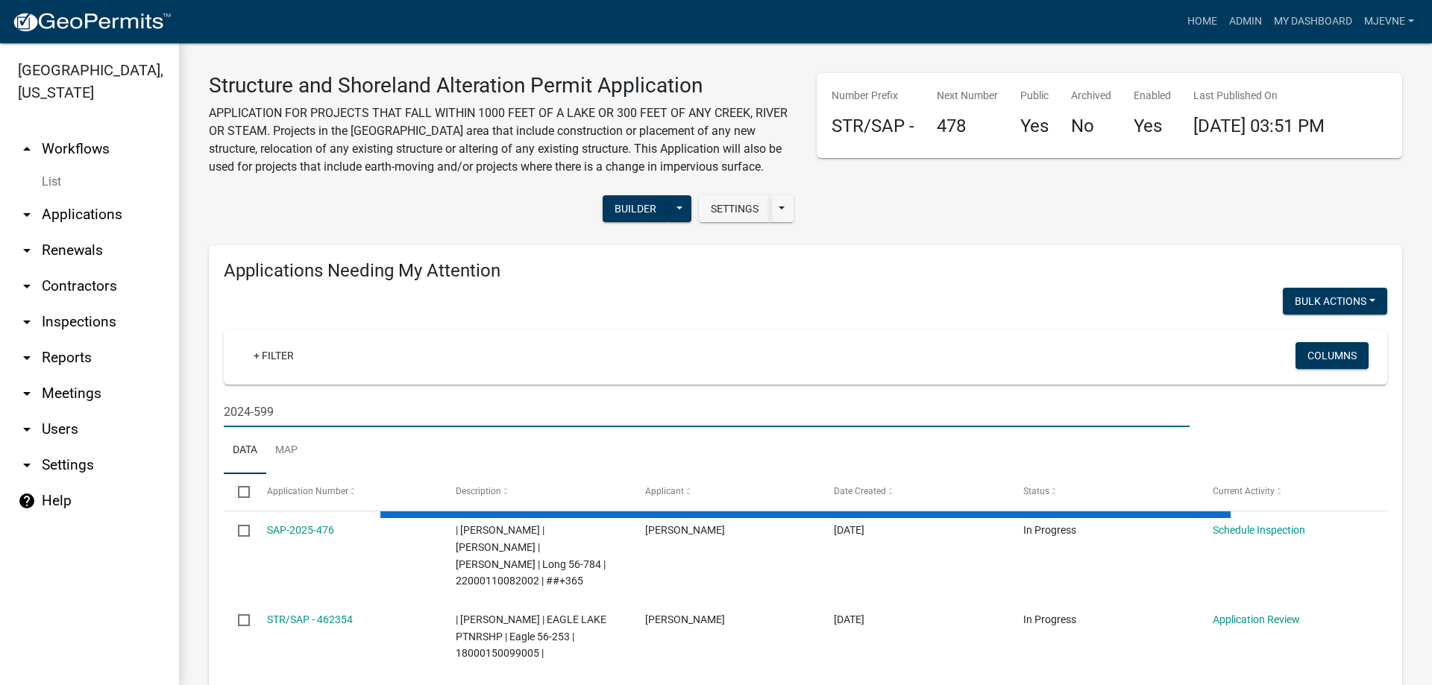
type input "2024-599"
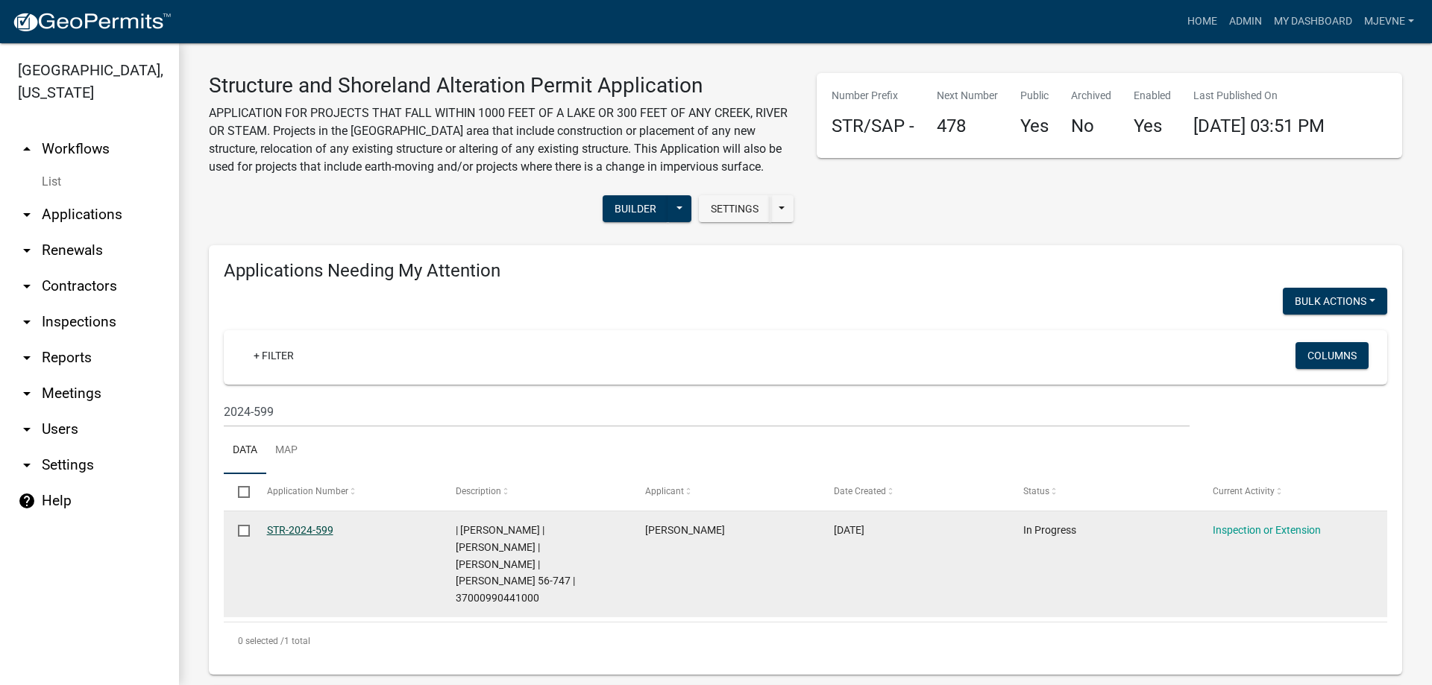
click at [295, 527] on link "STR-2024-599" at bounding box center [300, 530] width 66 height 12
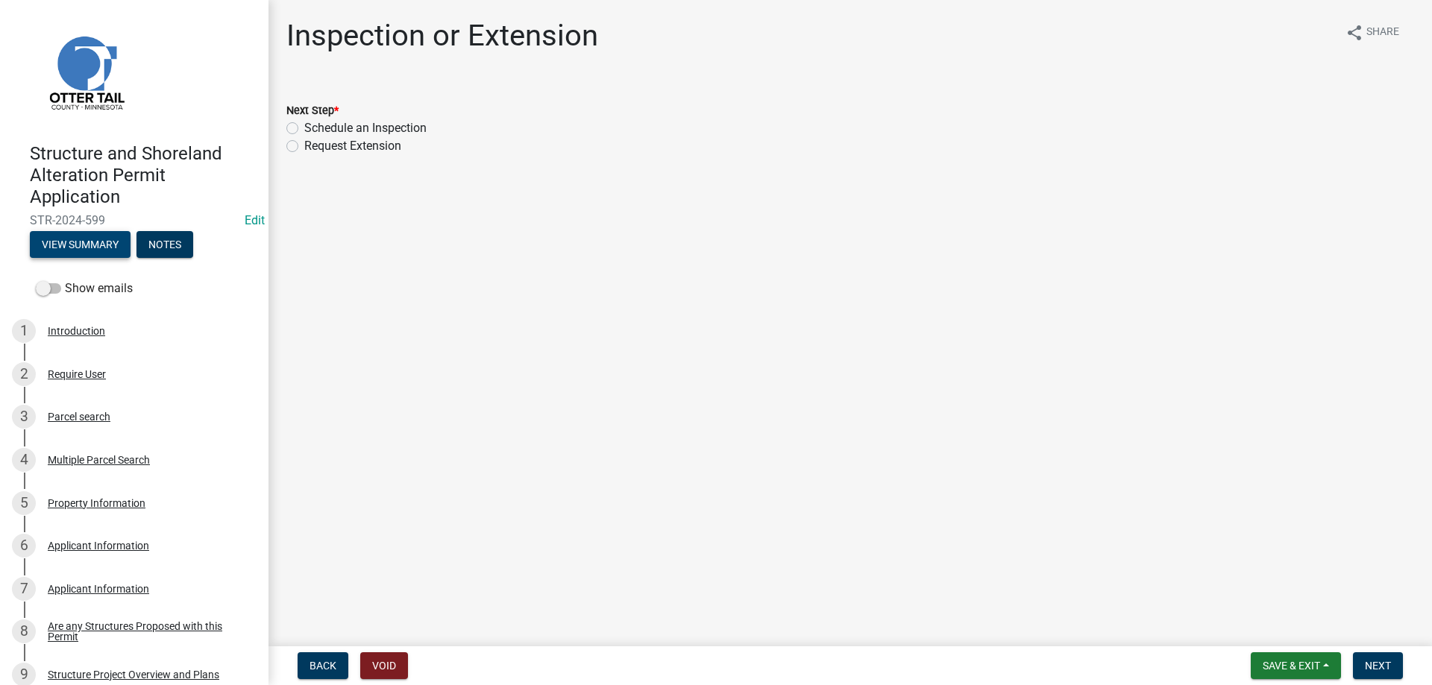
click at [89, 244] on button "View Summary" at bounding box center [80, 244] width 101 height 27
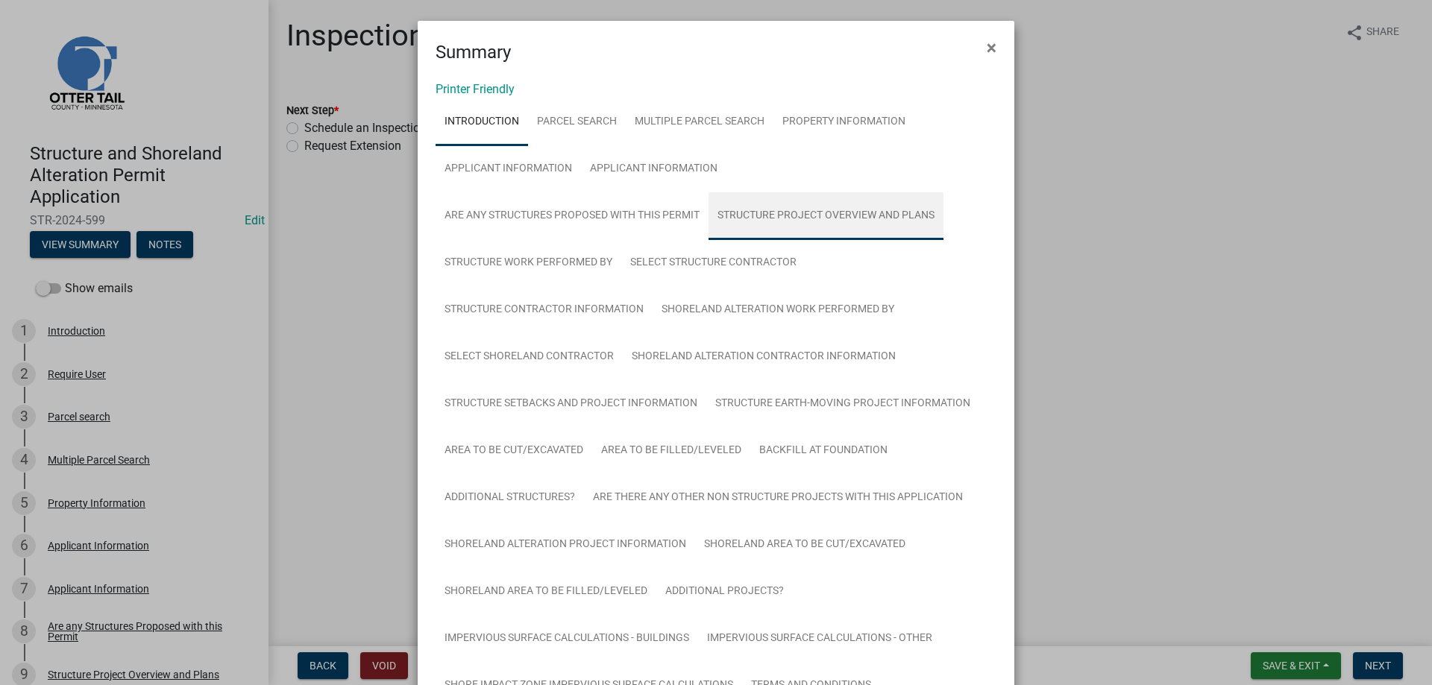
click at [850, 221] on link "Structure Project Overview and Plans" at bounding box center [825, 216] width 235 height 48
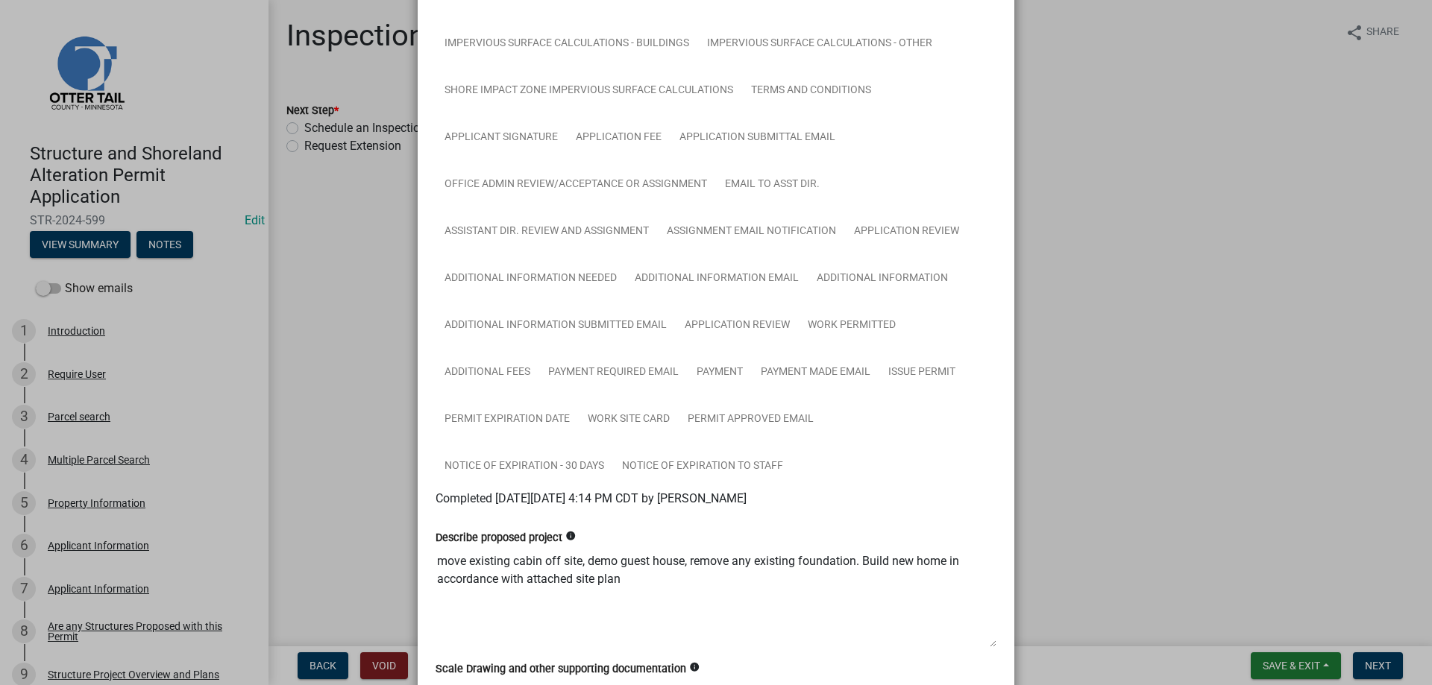
scroll to position [759, 0]
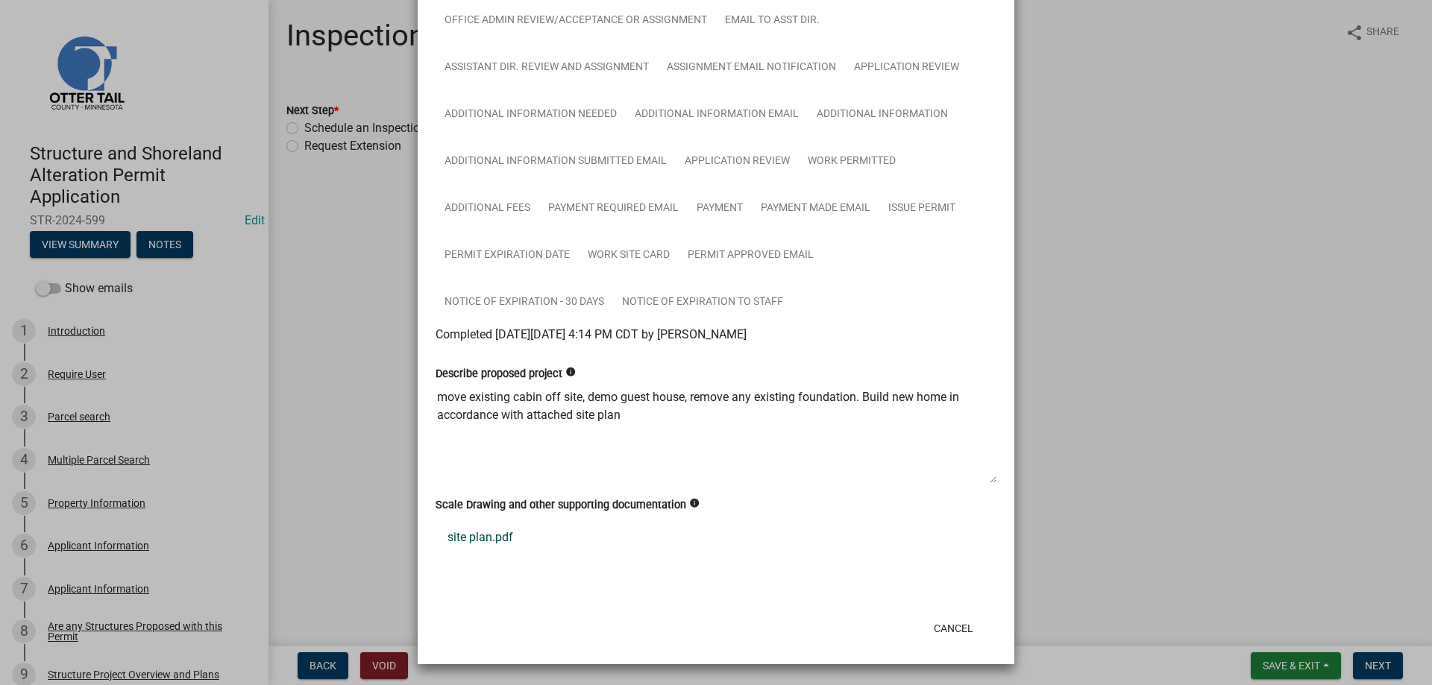
click at [478, 538] on link "site plan.pdf" at bounding box center [715, 538] width 561 height 36
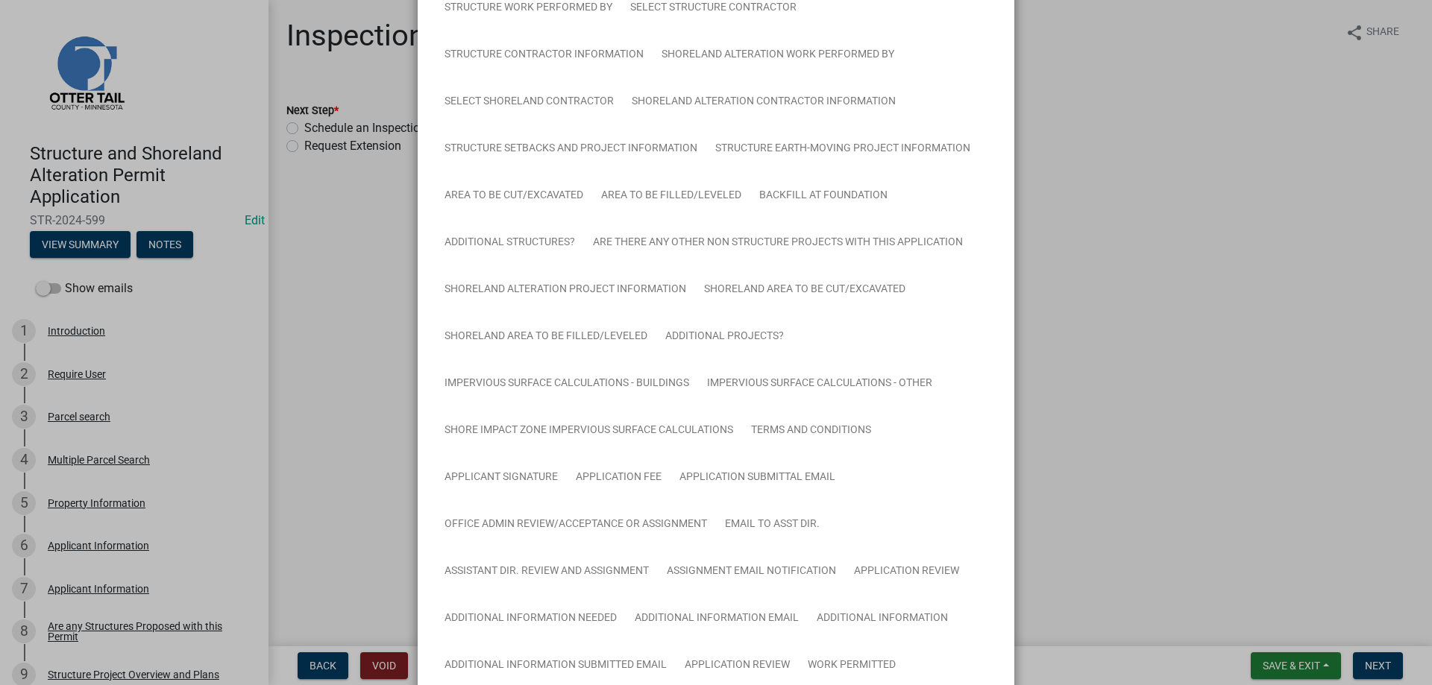
scroll to position [595, 0]
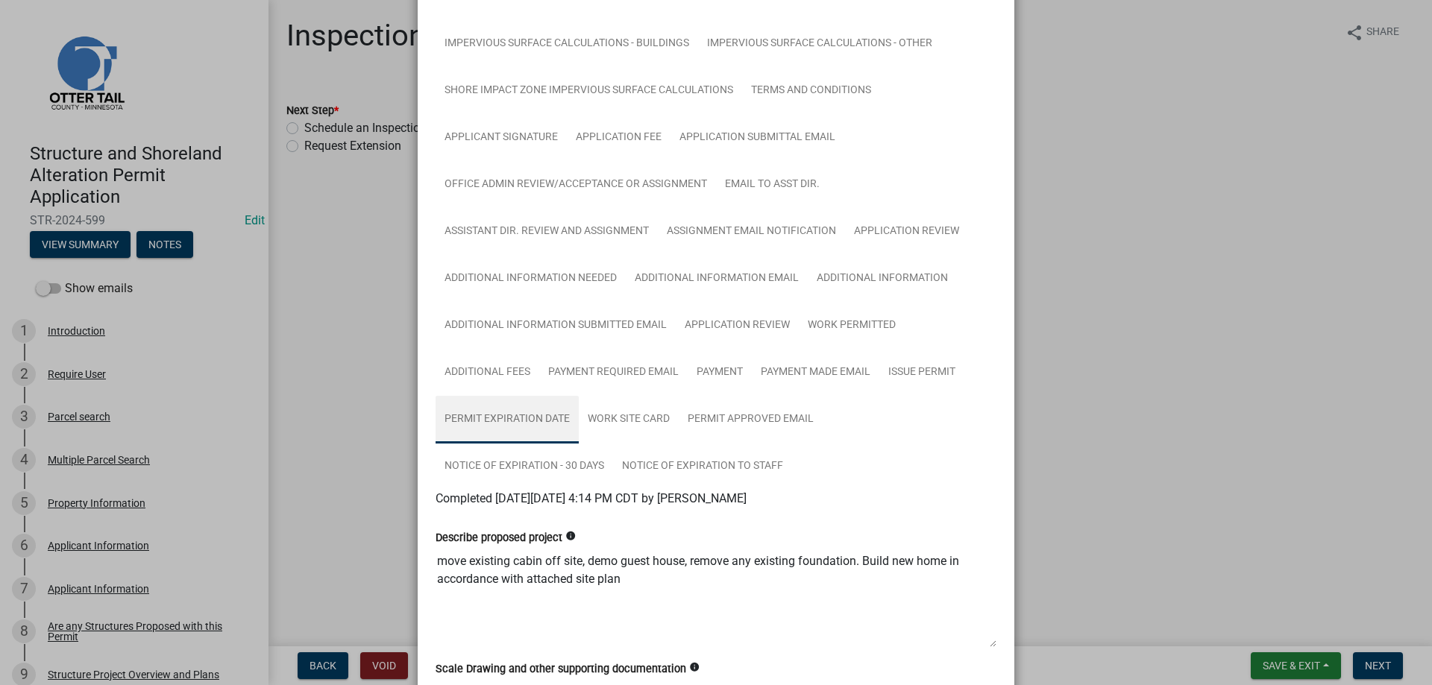
click at [526, 422] on link "Permit Expiration Date" at bounding box center [506, 420] width 143 height 48
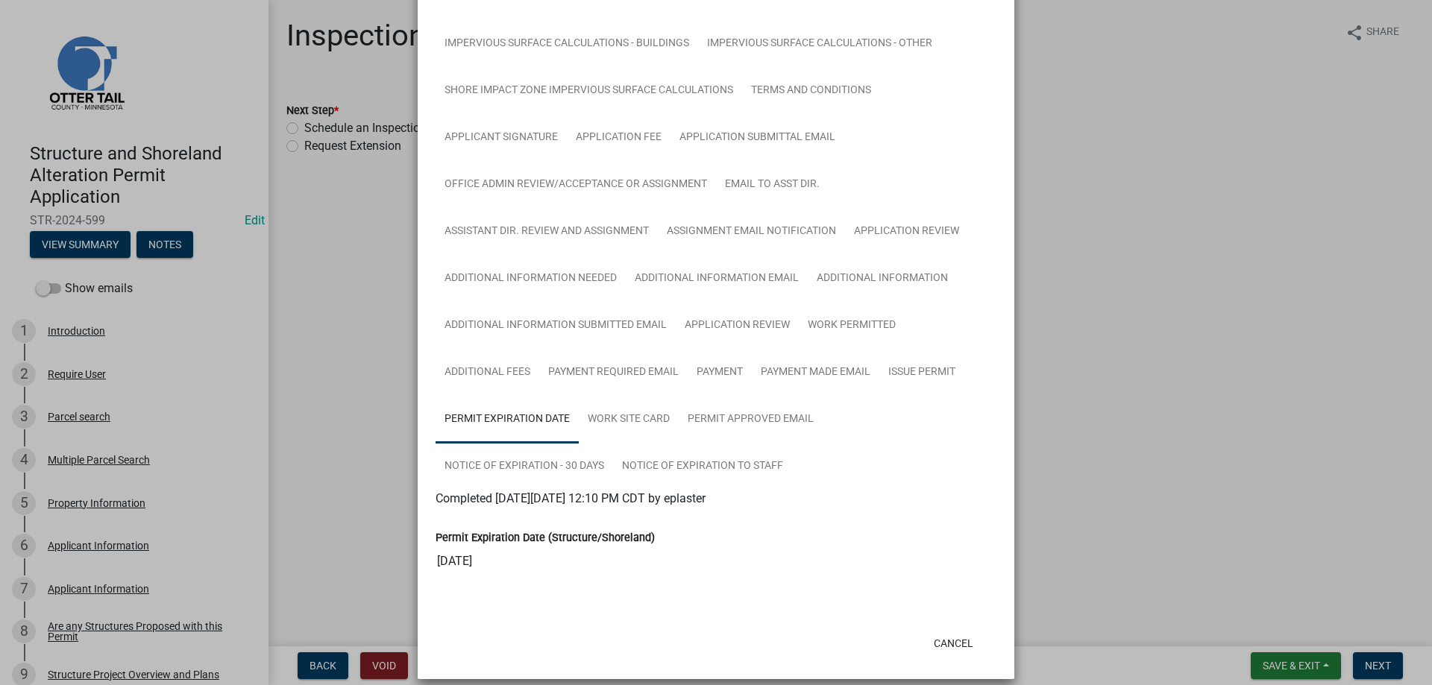
scroll to position [610, 0]
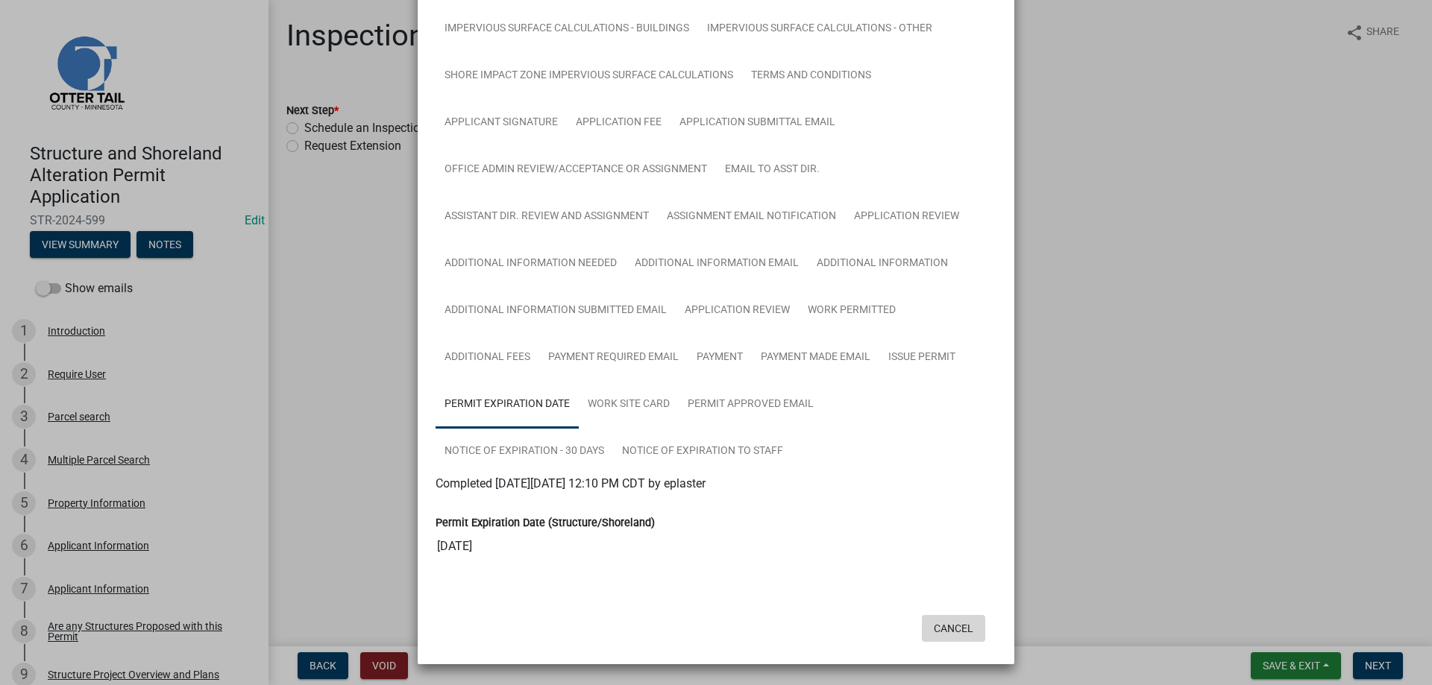
click at [953, 624] on button "Cancel" at bounding box center [953, 628] width 63 height 27
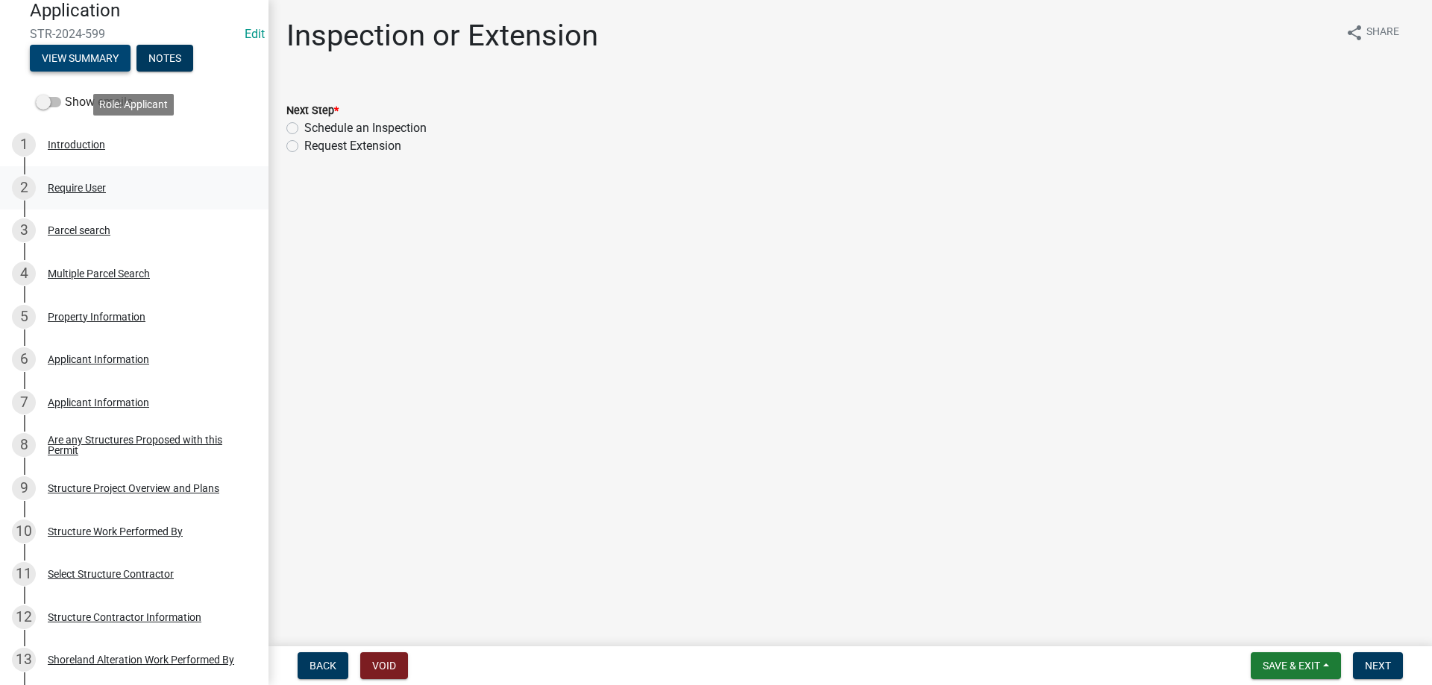
scroll to position [228, 0]
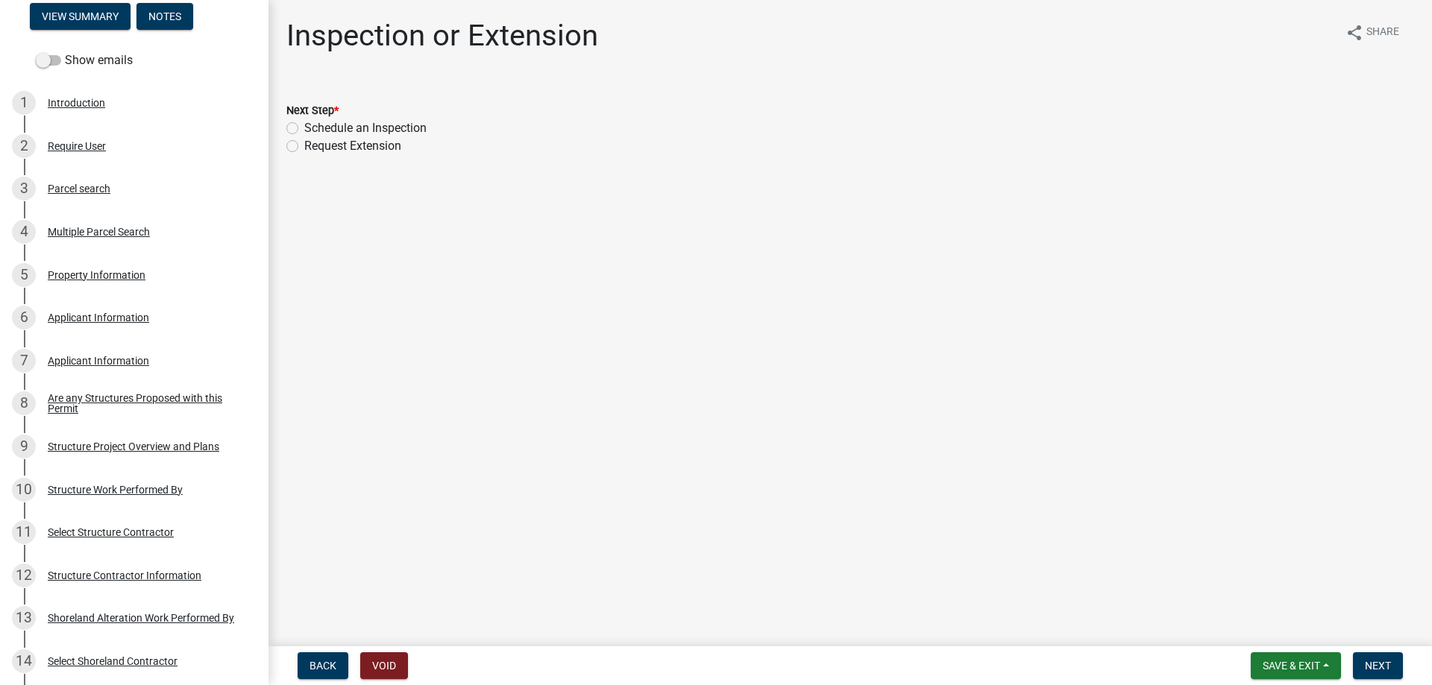
click at [304, 127] on label "Schedule an Inspection" at bounding box center [365, 128] width 122 height 18
click at [304, 127] on input "Schedule an Inspection" at bounding box center [309, 124] width 10 height 10
radio input "true"
click at [304, 128] on label "Schedule an Inspection" at bounding box center [365, 128] width 122 height 18
click at [304, 128] on input "Schedule an Inspection" at bounding box center [309, 124] width 10 height 10
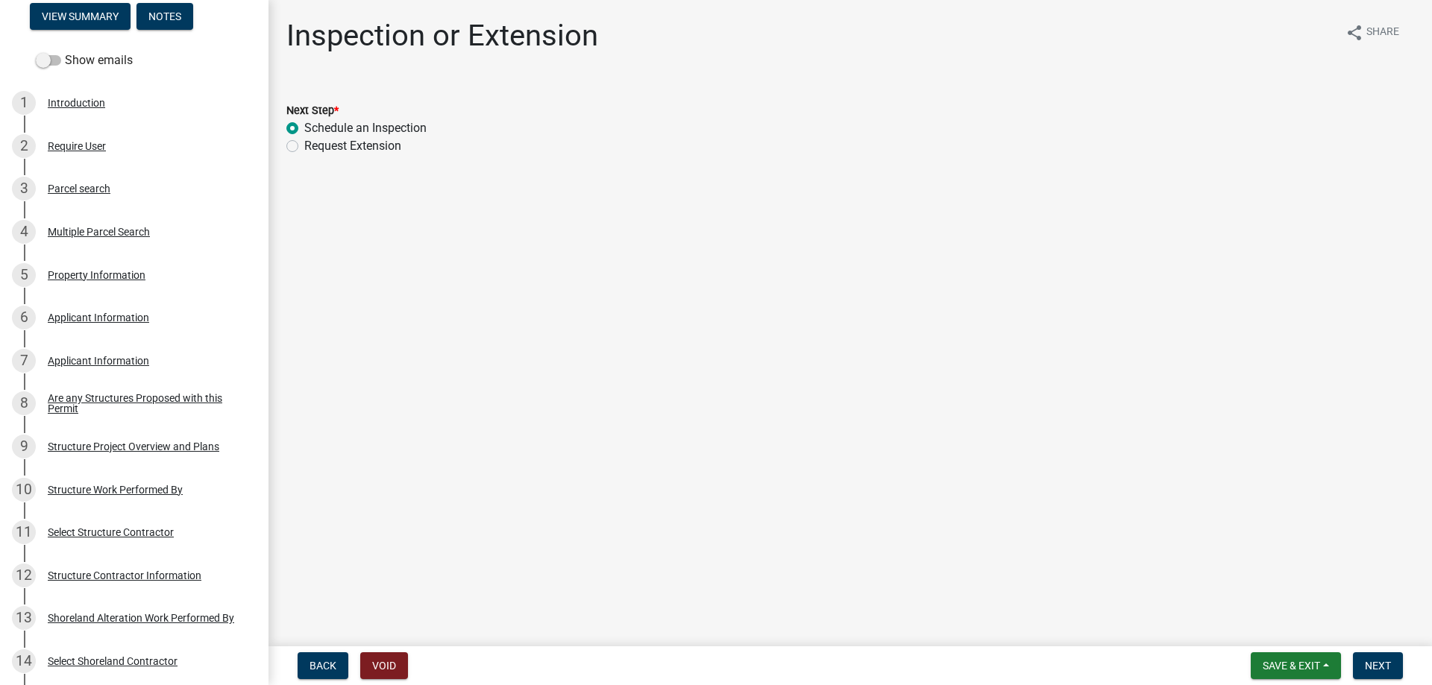
click at [304, 127] on label "Schedule an Inspection" at bounding box center [365, 128] width 122 height 18
click at [304, 127] on input "Schedule an Inspection" at bounding box center [309, 124] width 10 height 10
click at [1278, 668] on span "Save & Exit" at bounding box center [1290, 666] width 57 height 12
click at [324, 664] on span "Back" at bounding box center [322, 666] width 27 height 12
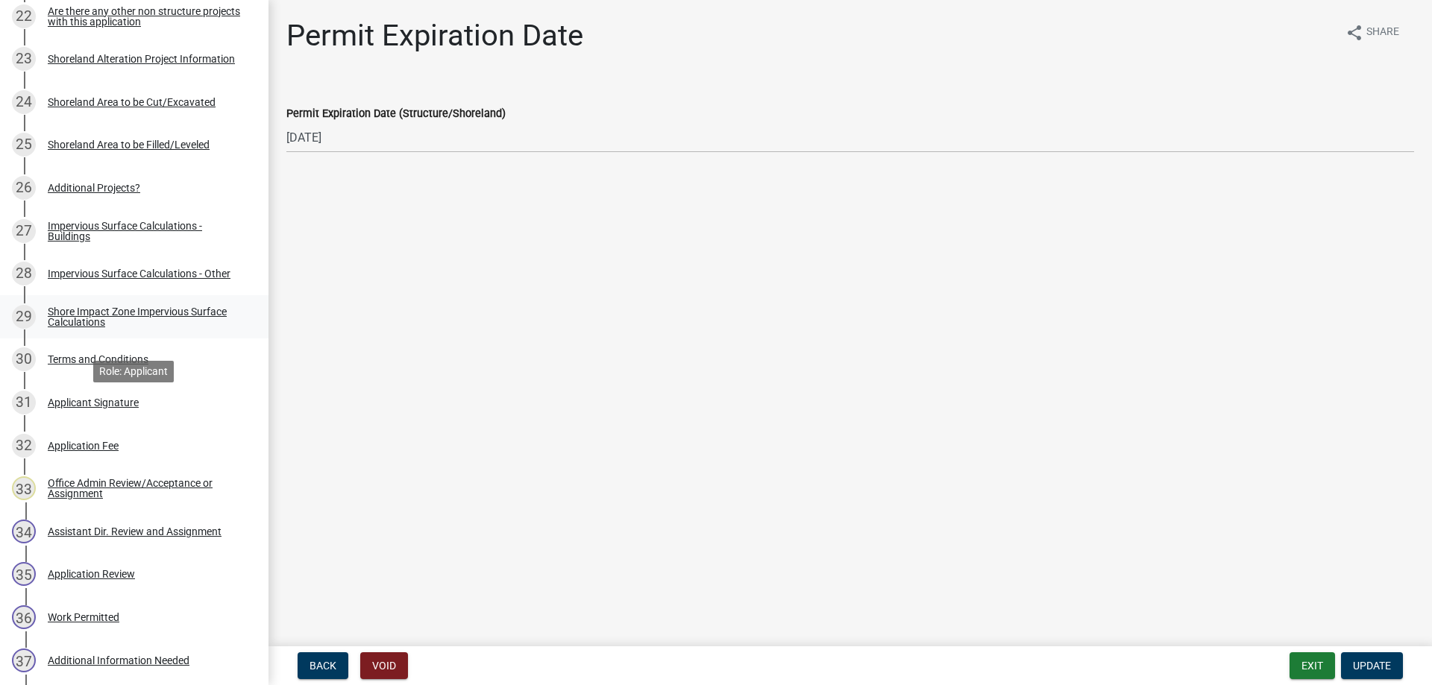
scroll to position [1729, 0]
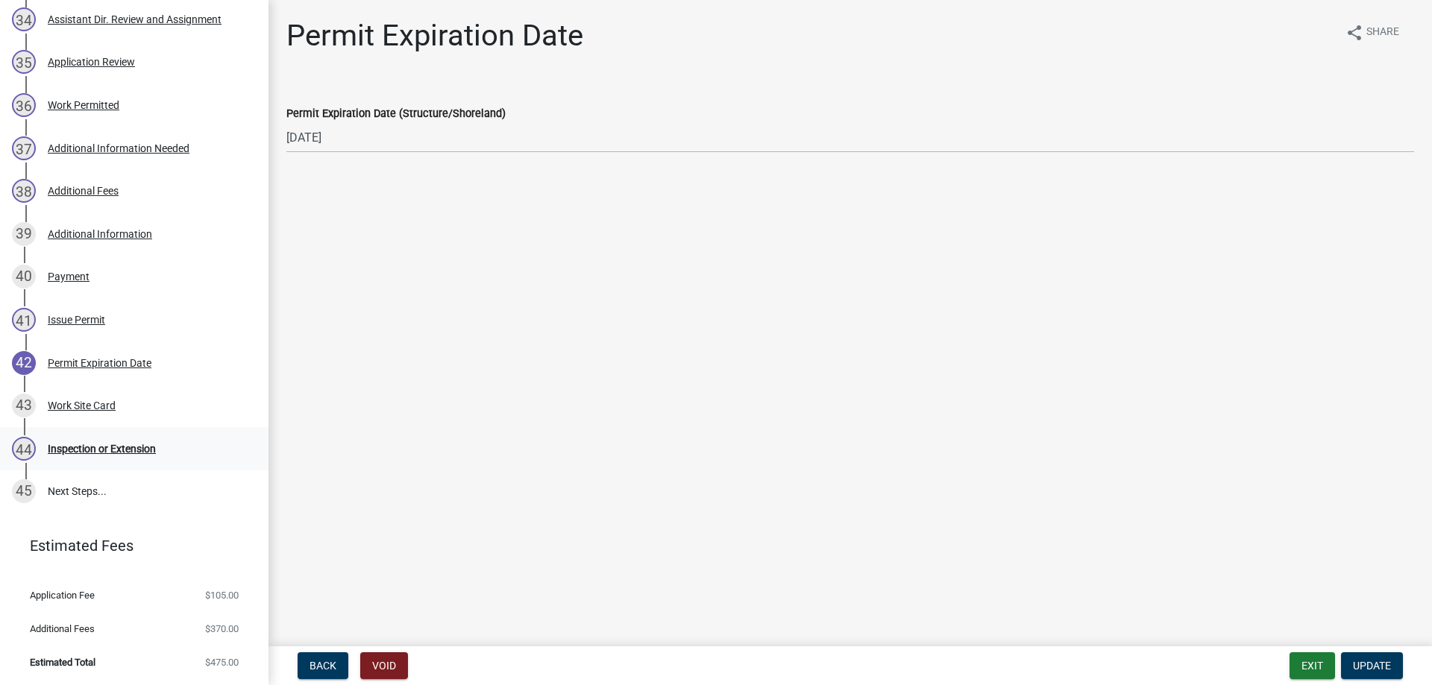
click at [77, 450] on div "Inspection or Extension" at bounding box center [102, 449] width 108 height 10
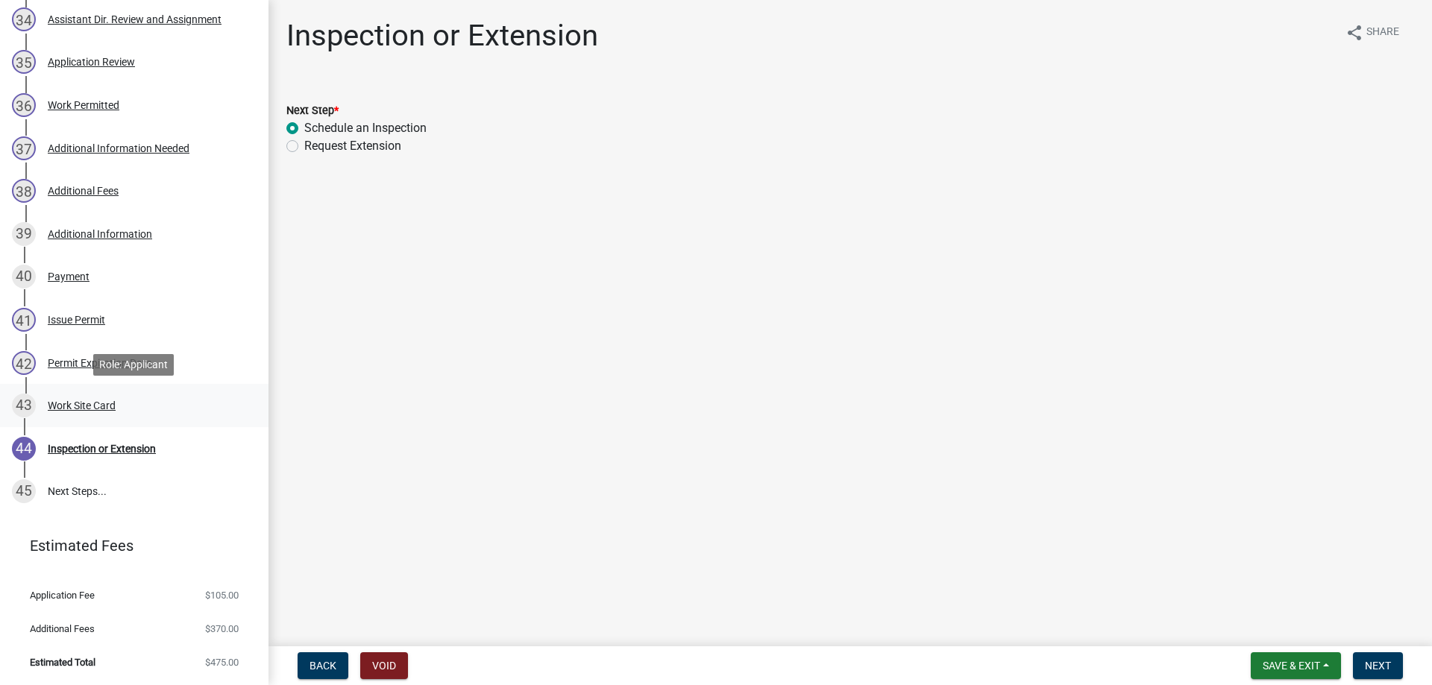
click at [71, 402] on div "Work Site Card" at bounding box center [82, 405] width 68 height 10
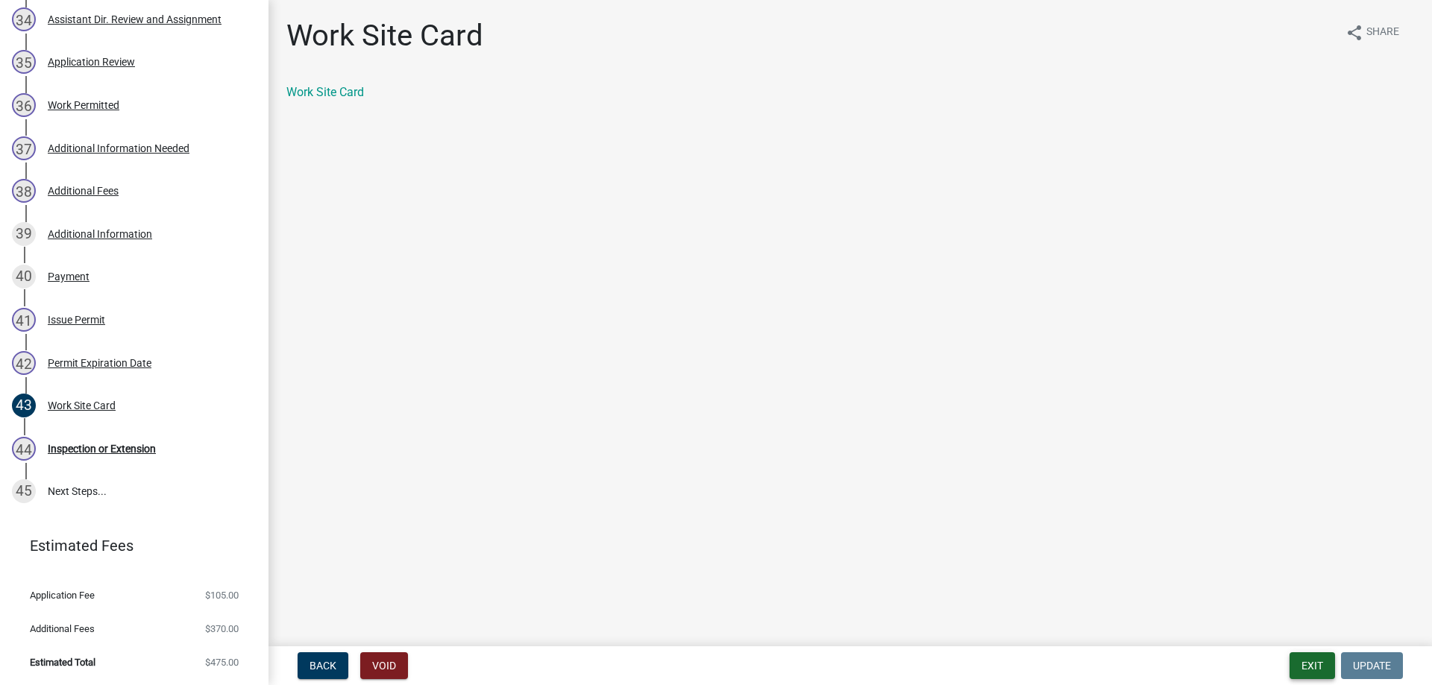
click at [1312, 663] on button "Exit" at bounding box center [1311, 665] width 45 height 27
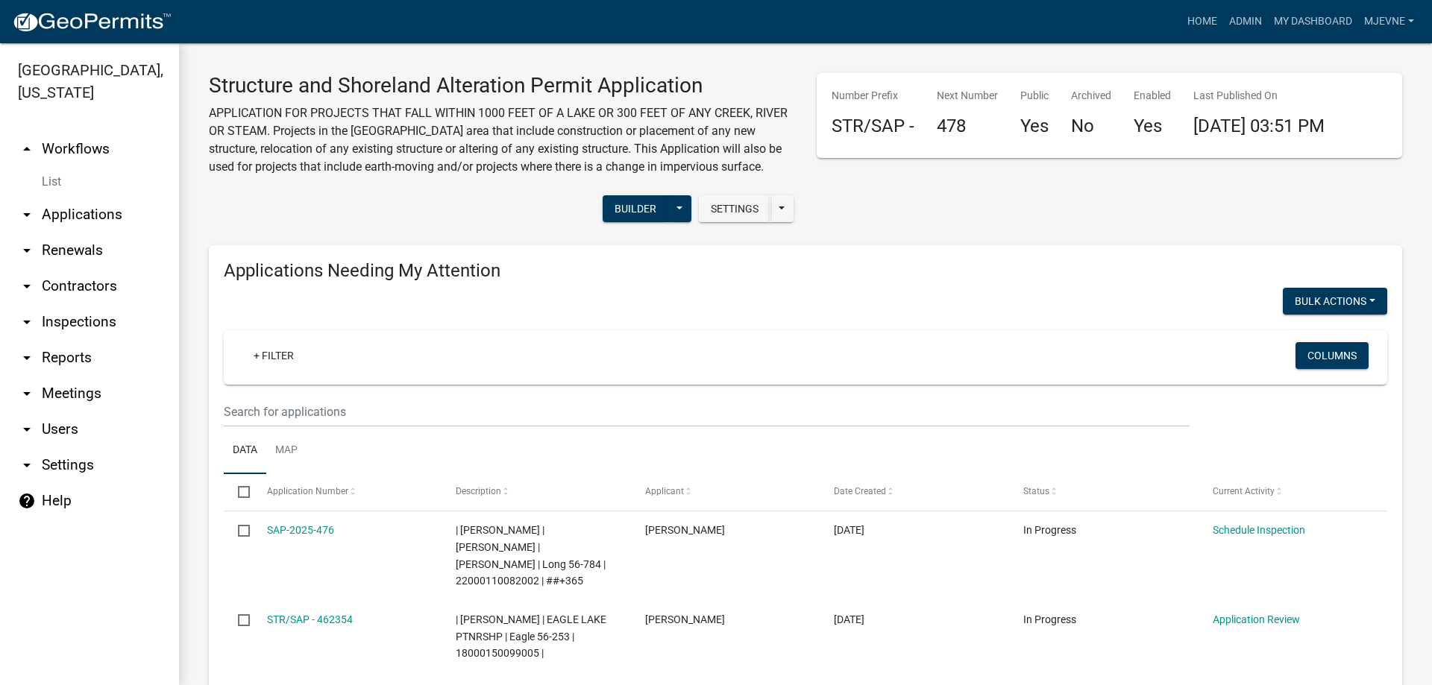
select select "3: 100"
click at [1198, 16] on link "Home" at bounding box center [1202, 21] width 42 height 28
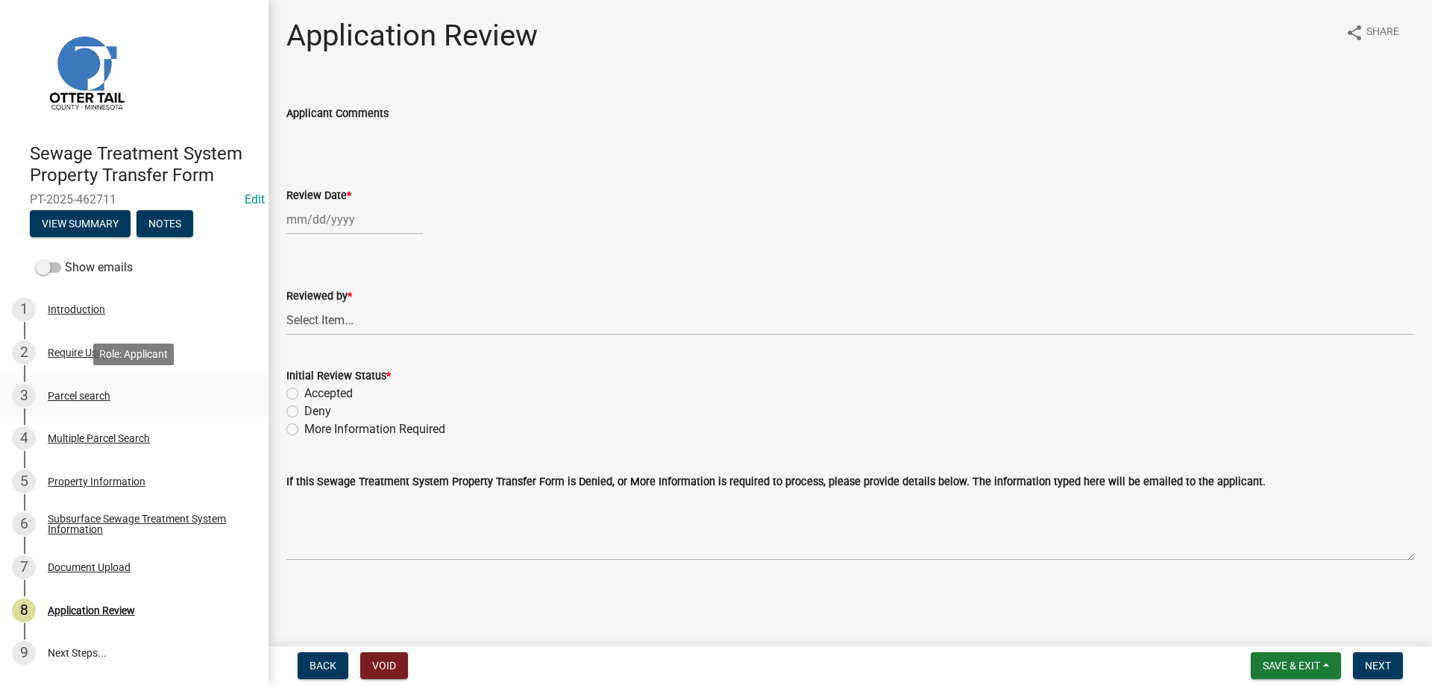
click at [68, 394] on div "Parcel search" at bounding box center [79, 396] width 63 height 10
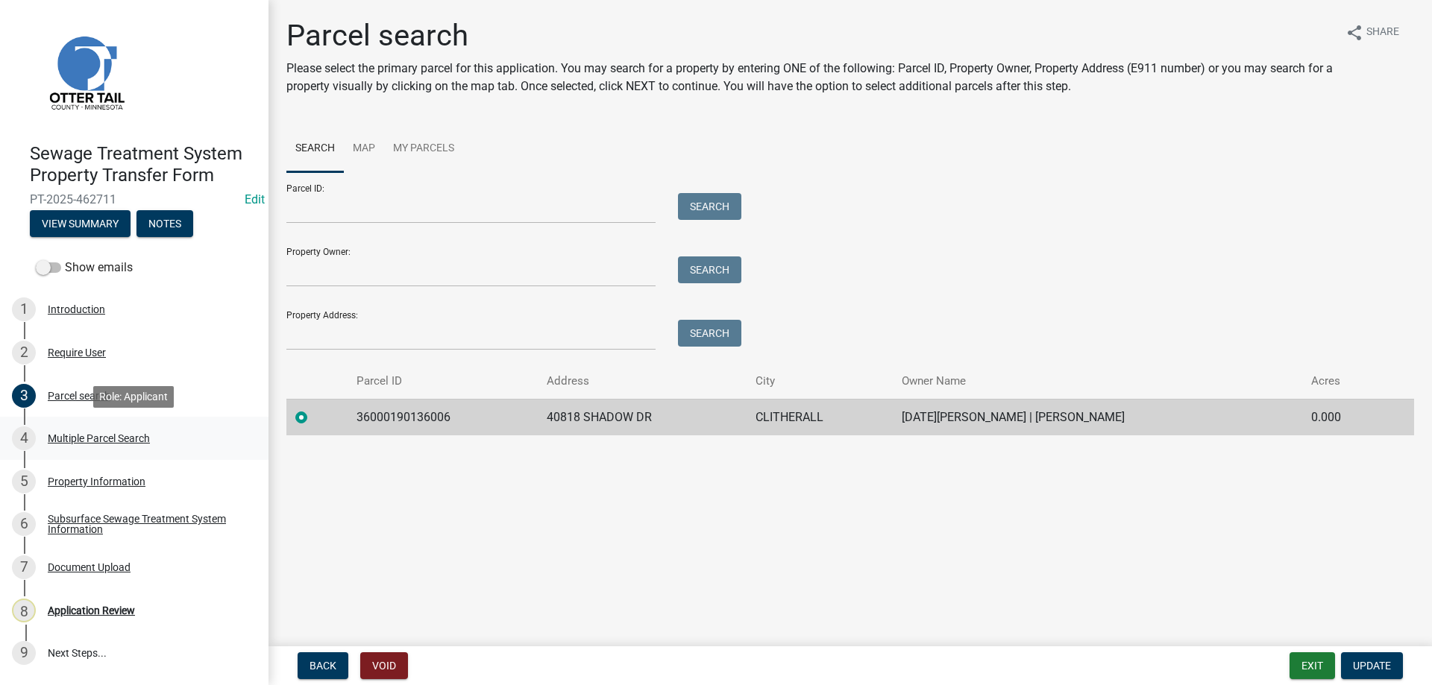
click at [70, 438] on div "Multiple Parcel Search" at bounding box center [99, 438] width 102 height 10
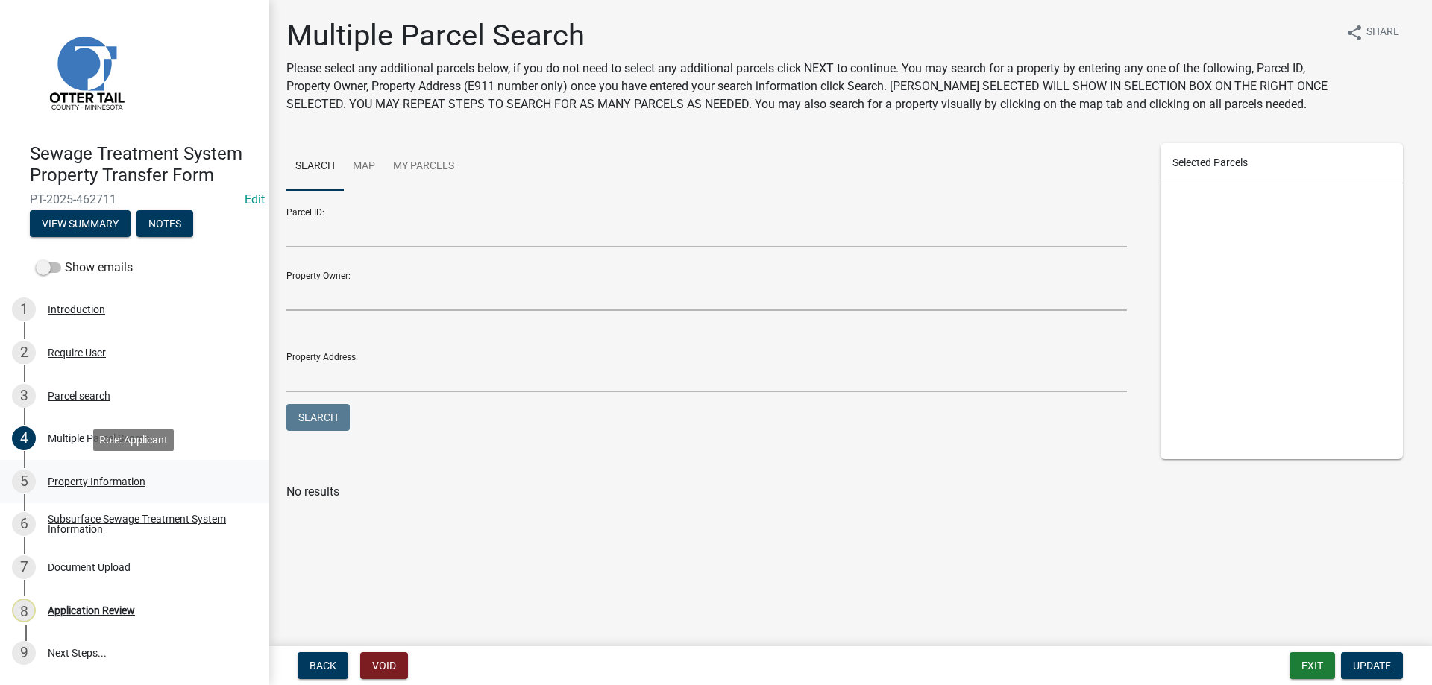
click at [79, 482] on div "Property Information" at bounding box center [97, 481] width 98 height 10
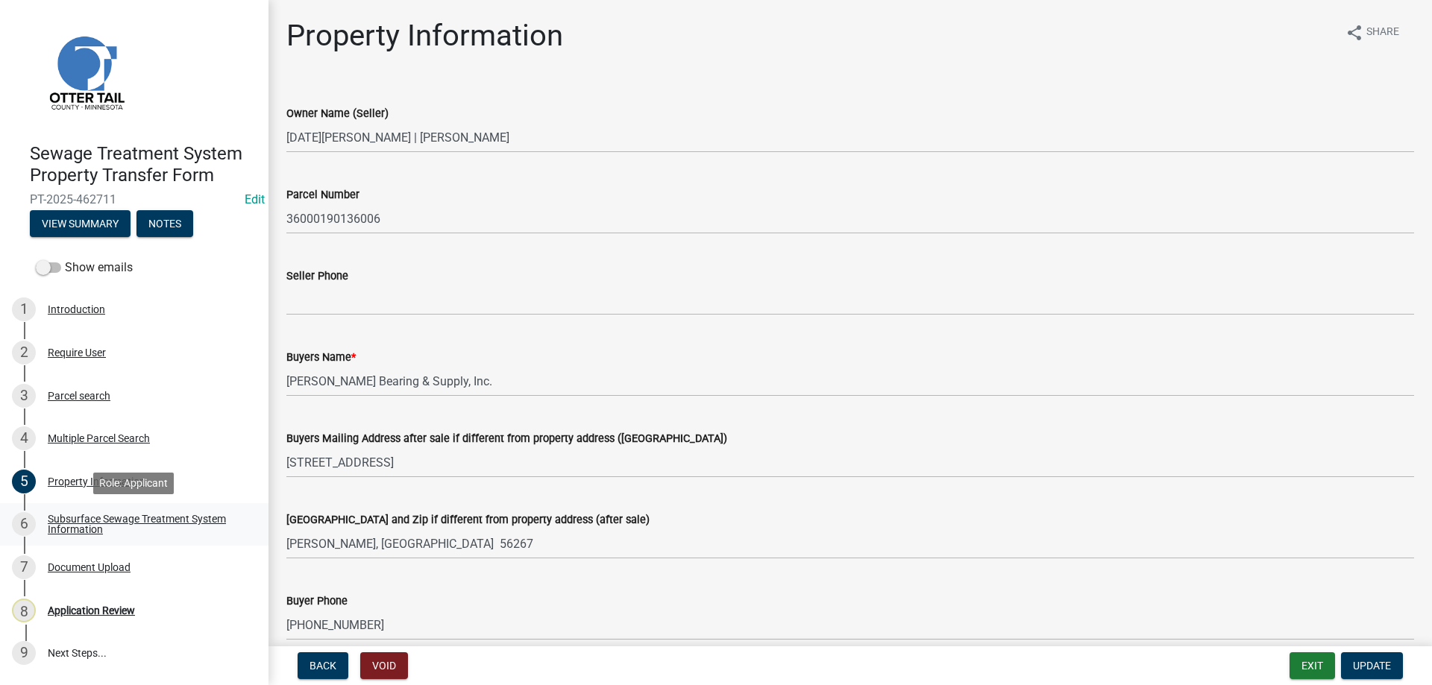
click at [72, 522] on div "Subsurface Sewage Treatment System Information" at bounding box center [146, 524] width 197 height 21
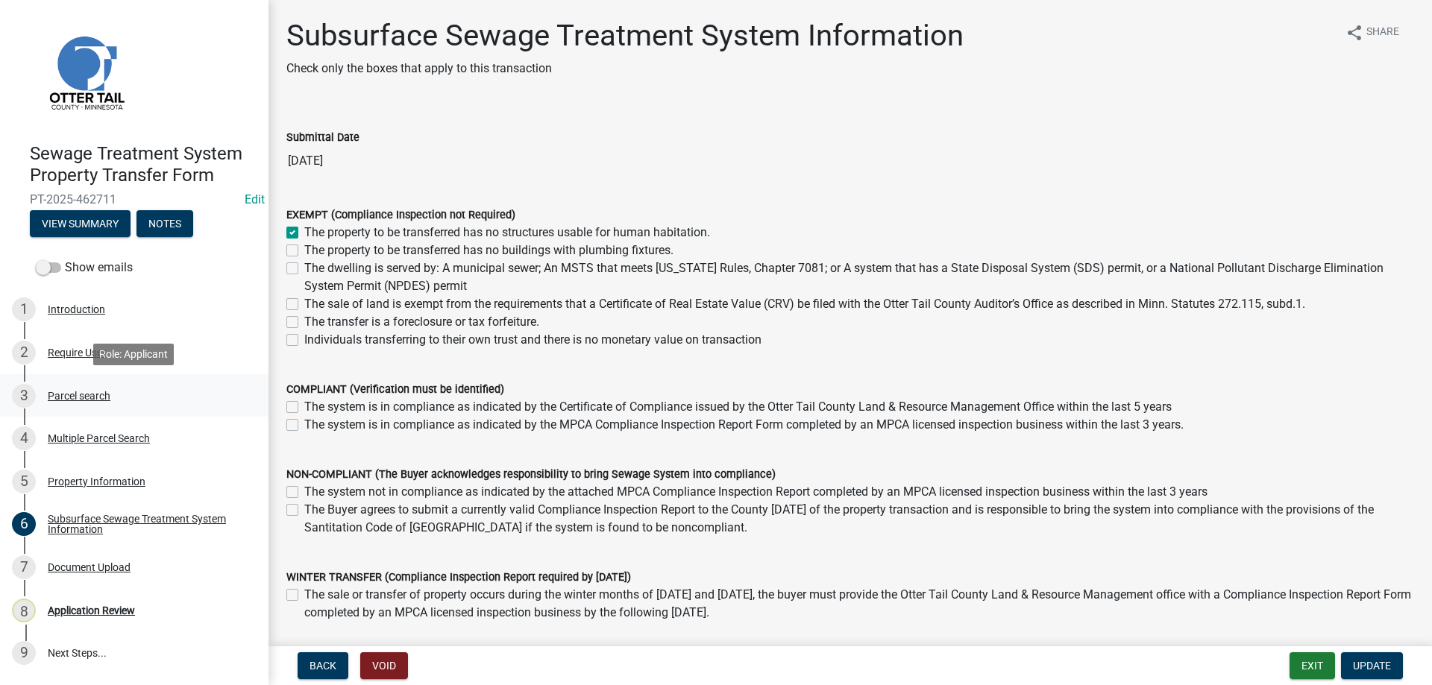
click at [76, 391] on div "Parcel search" at bounding box center [79, 396] width 63 height 10
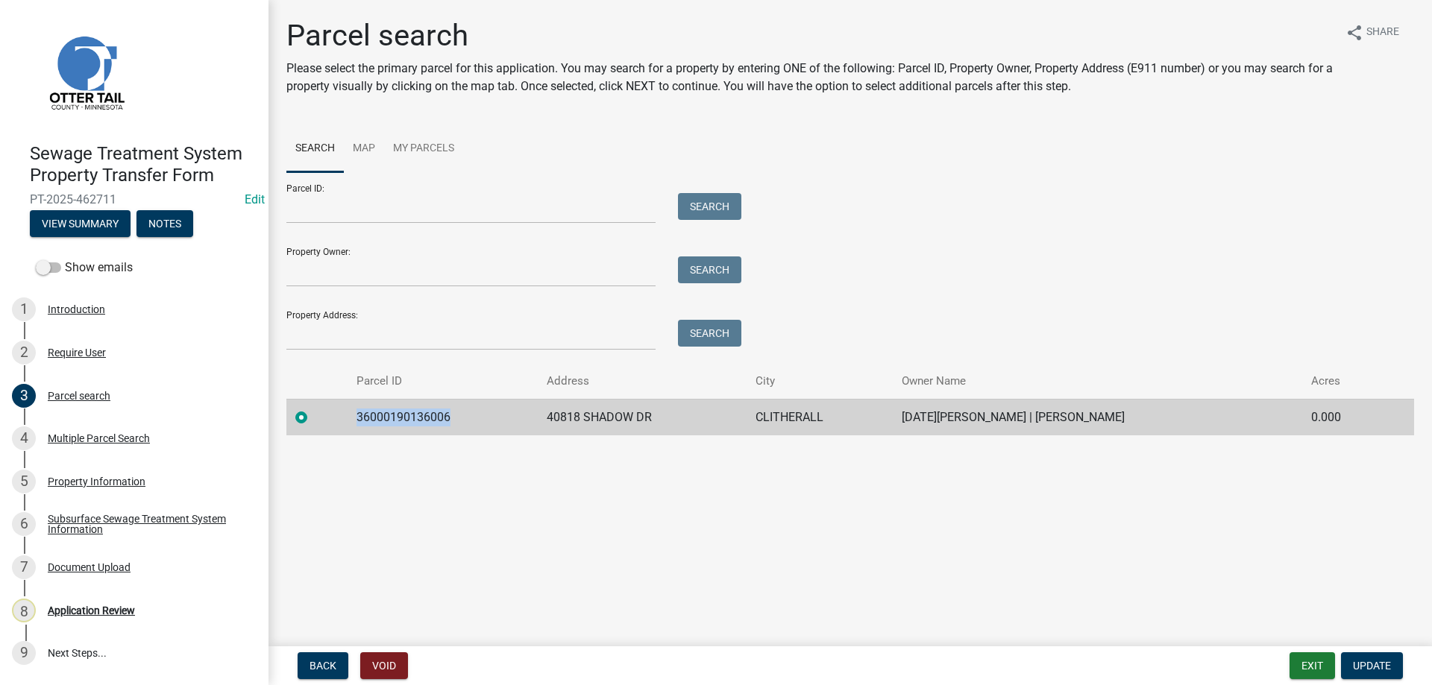
drag, startPoint x: 456, startPoint y: 416, endPoint x: 358, endPoint y: 421, distance: 97.8
click at [358, 421] on td "36000190136006" at bounding box center [442, 417] width 190 height 37
copy td "36000190136006"
click at [549, 488] on main "Parcel search Please select the primary parcel for this application. You may se…" at bounding box center [849, 320] width 1163 height 641
click at [69, 479] on div "Property Information" at bounding box center [97, 481] width 98 height 10
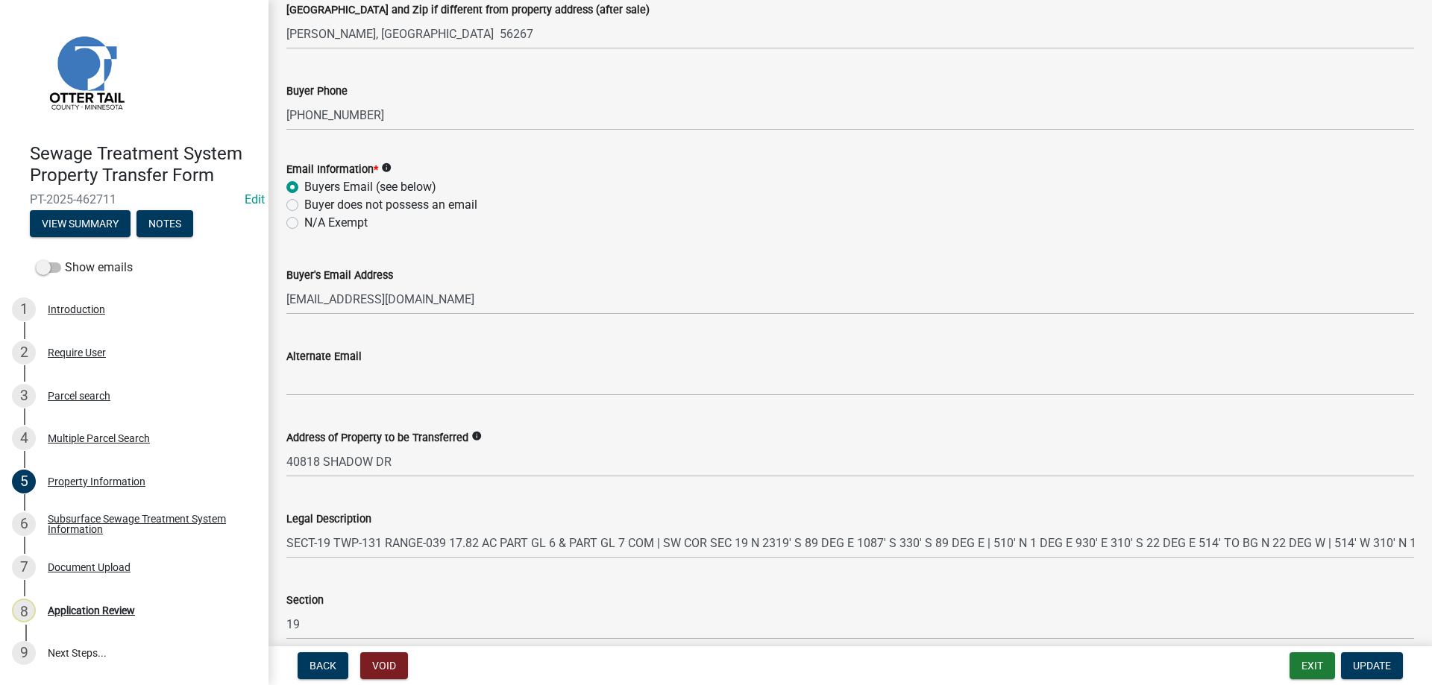
scroll to position [662, 0]
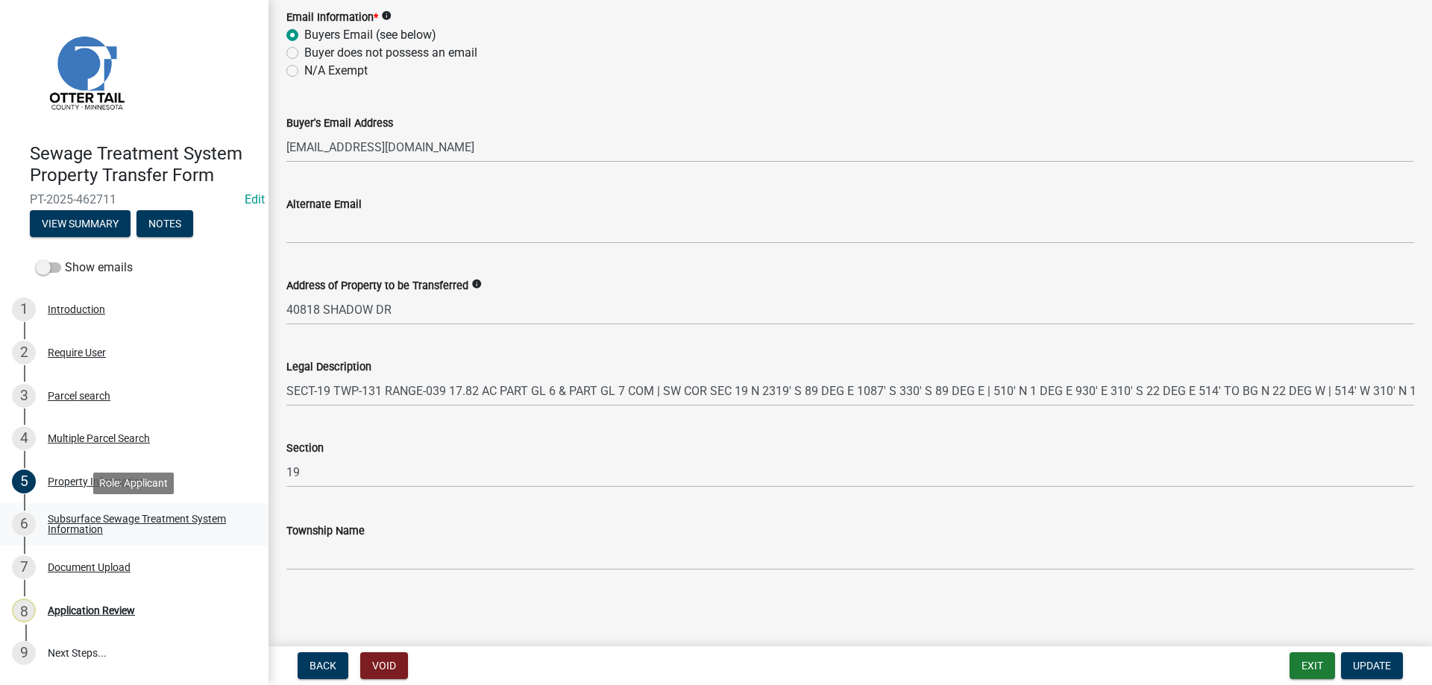
click at [75, 523] on div "Subsurface Sewage Treatment System Information" at bounding box center [146, 524] width 197 height 21
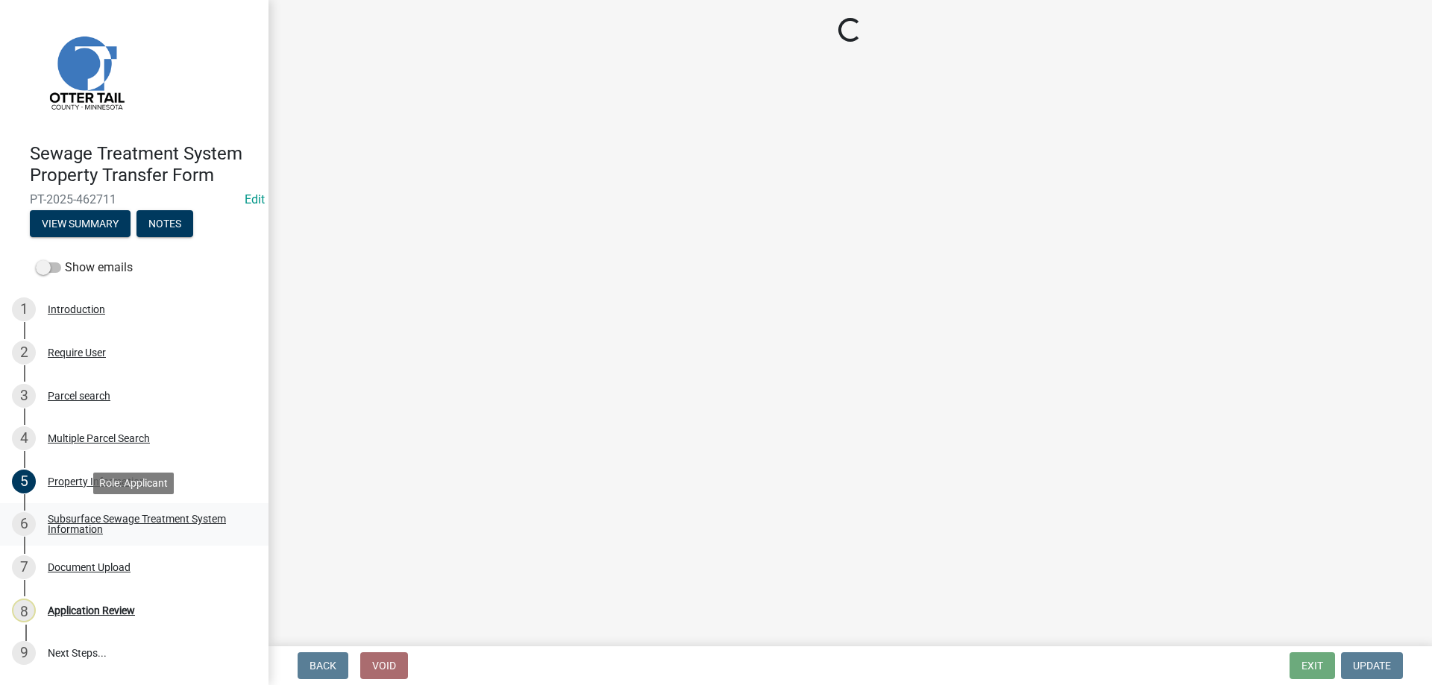
scroll to position [0, 0]
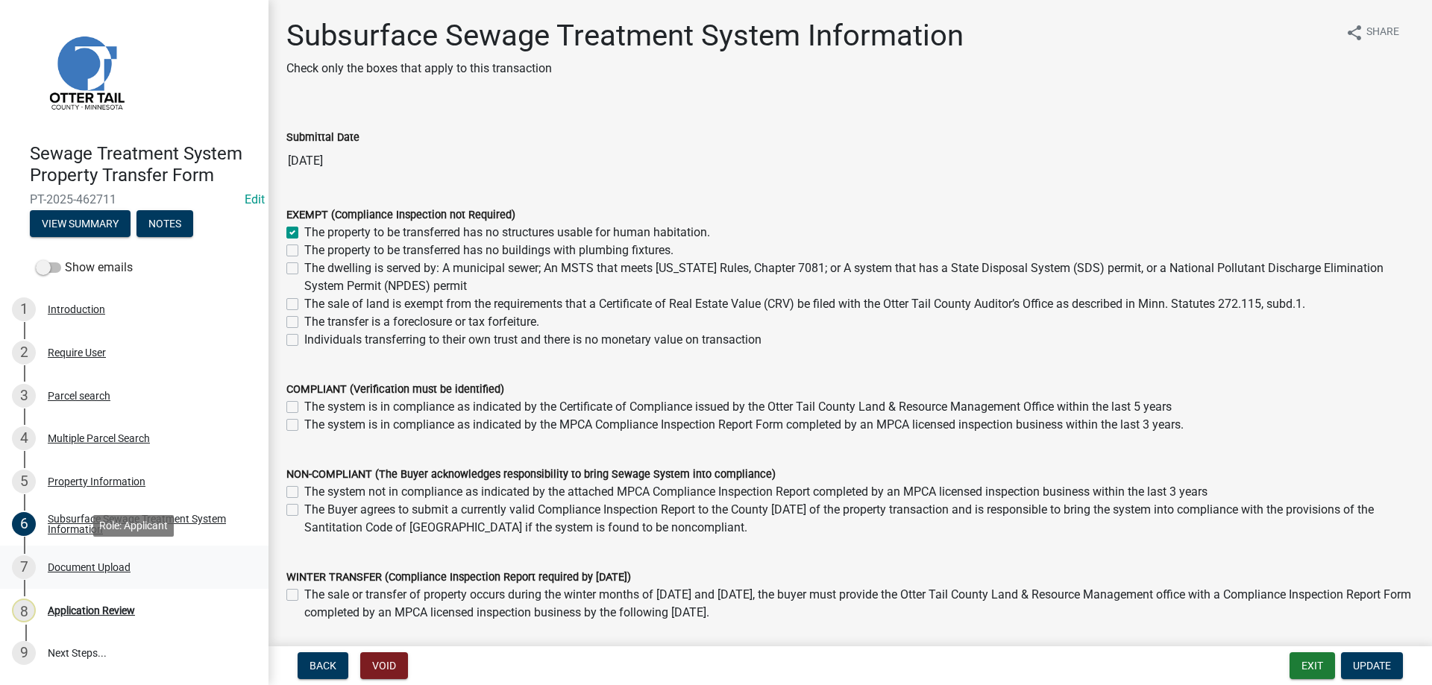
click at [82, 570] on div "Document Upload" at bounding box center [89, 567] width 83 height 10
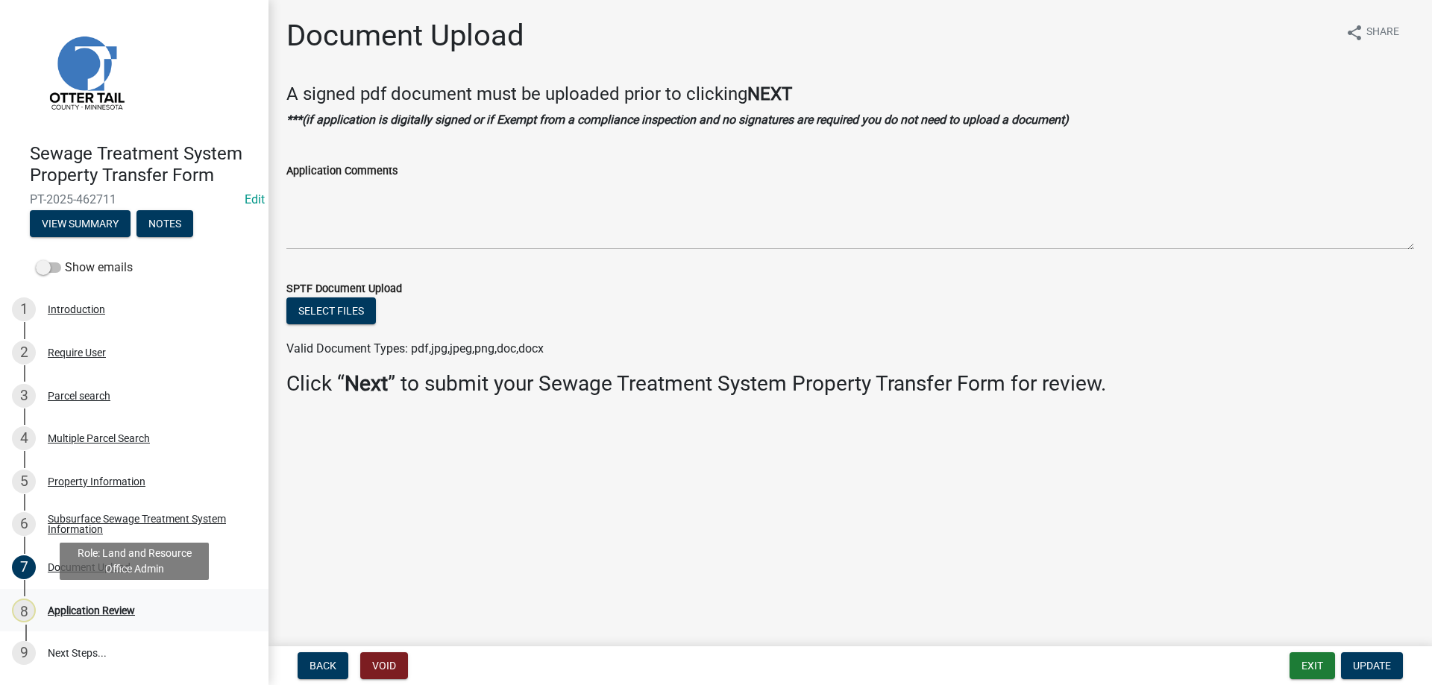
click at [86, 614] on div "Application Review" at bounding box center [91, 610] width 87 height 10
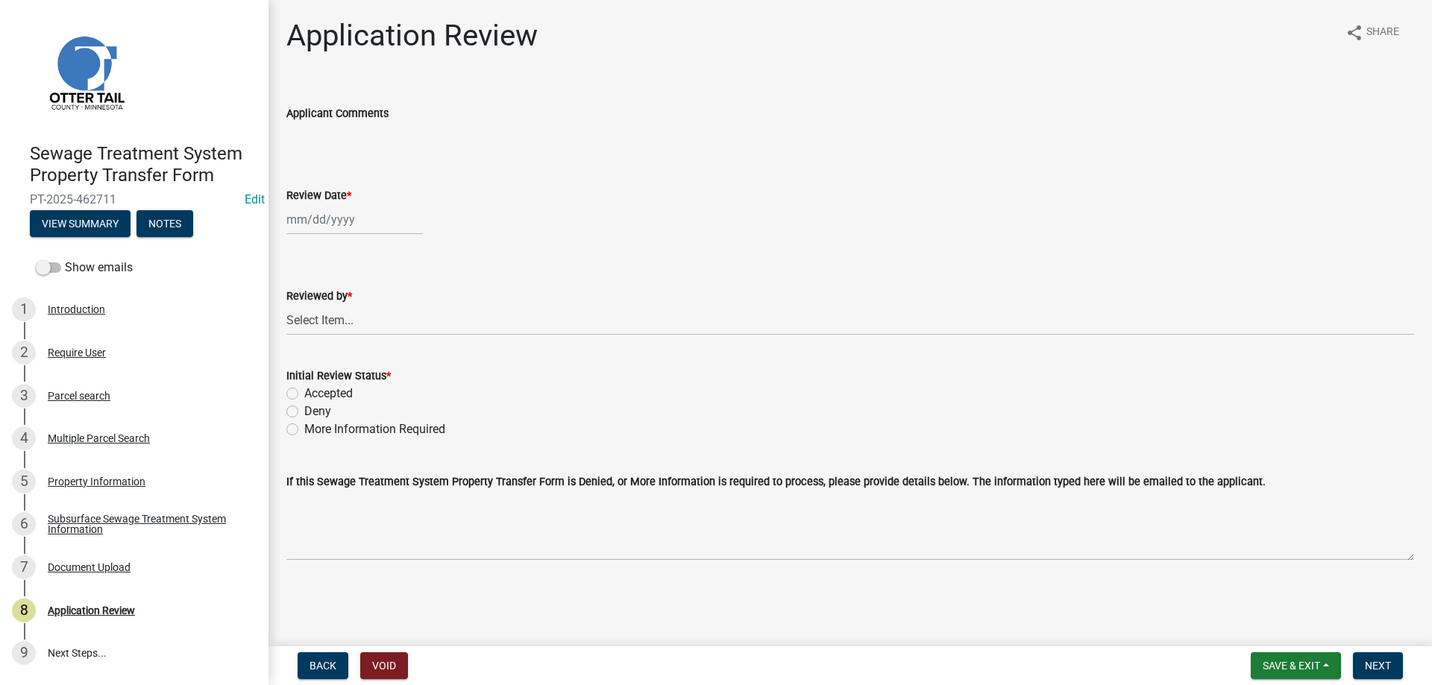
click at [304, 429] on label "More Information Required" at bounding box center [374, 430] width 141 height 18
click at [304, 429] on input "More Information Required" at bounding box center [309, 426] width 10 height 10
radio input "true"
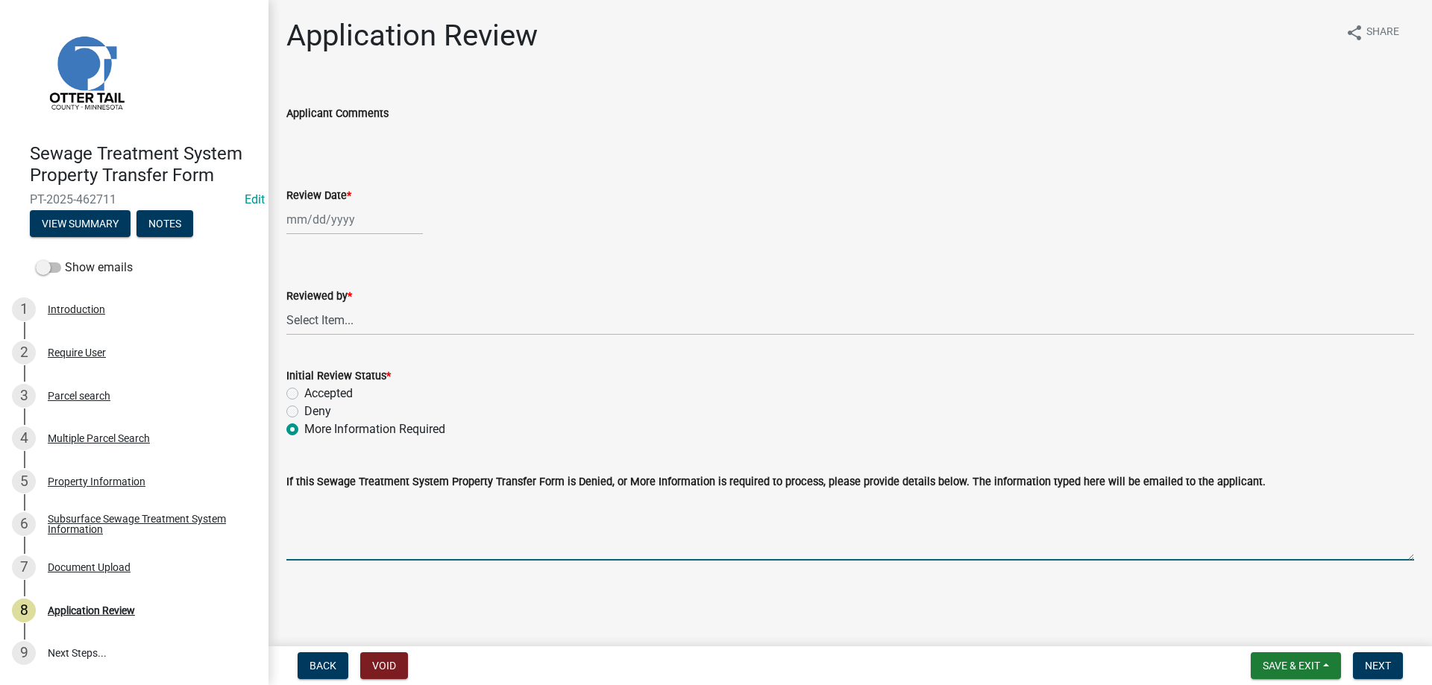
click at [394, 529] on textarea "If this Sewage Treatment System Property Transfer Form is Denied, or More Infor…" at bounding box center [849, 526] width 1127 height 70
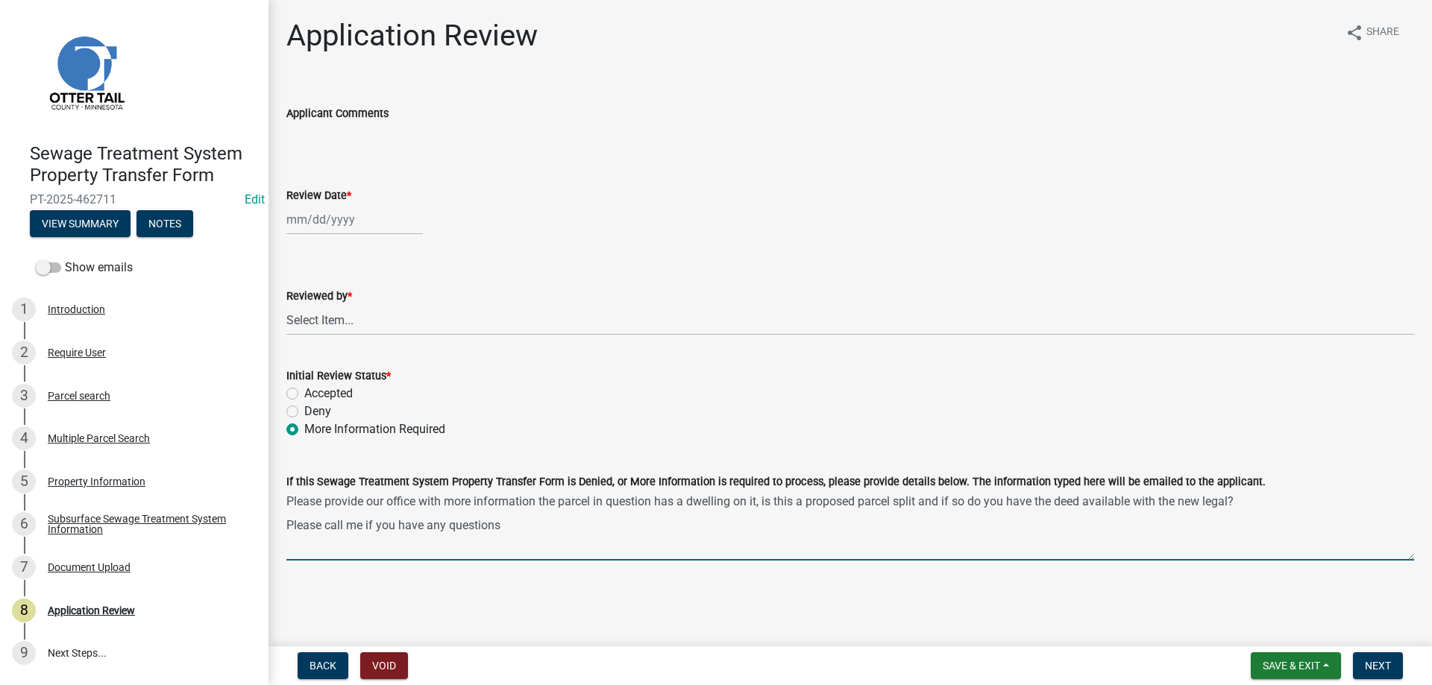
click at [537, 502] on textarea "Please provide our office with more information the parcel in question has a dw…" at bounding box center [849, 526] width 1127 height 70
type textarea "Please provide our office with more information, the parcel in question has a d…"
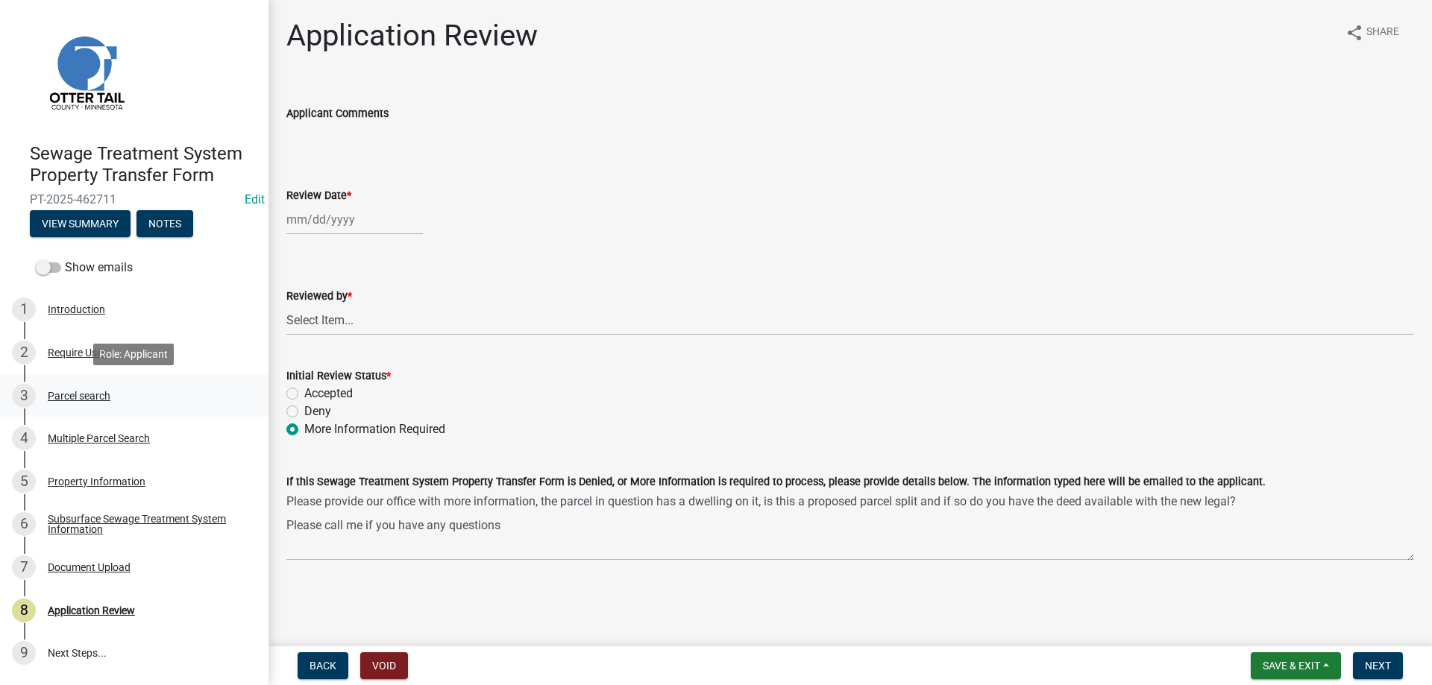
click at [67, 392] on div "Parcel search" at bounding box center [79, 396] width 63 height 10
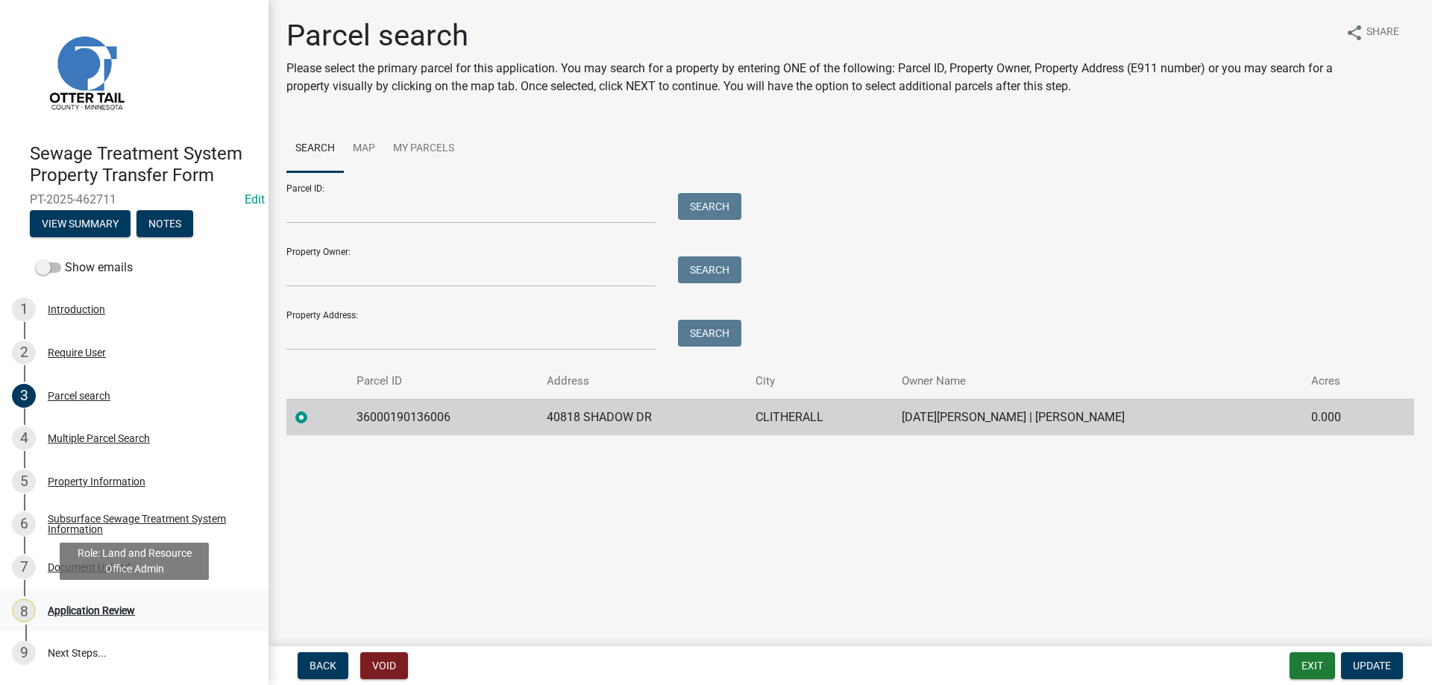
click at [77, 610] on div "Application Review" at bounding box center [91, 610] width 87 height 10
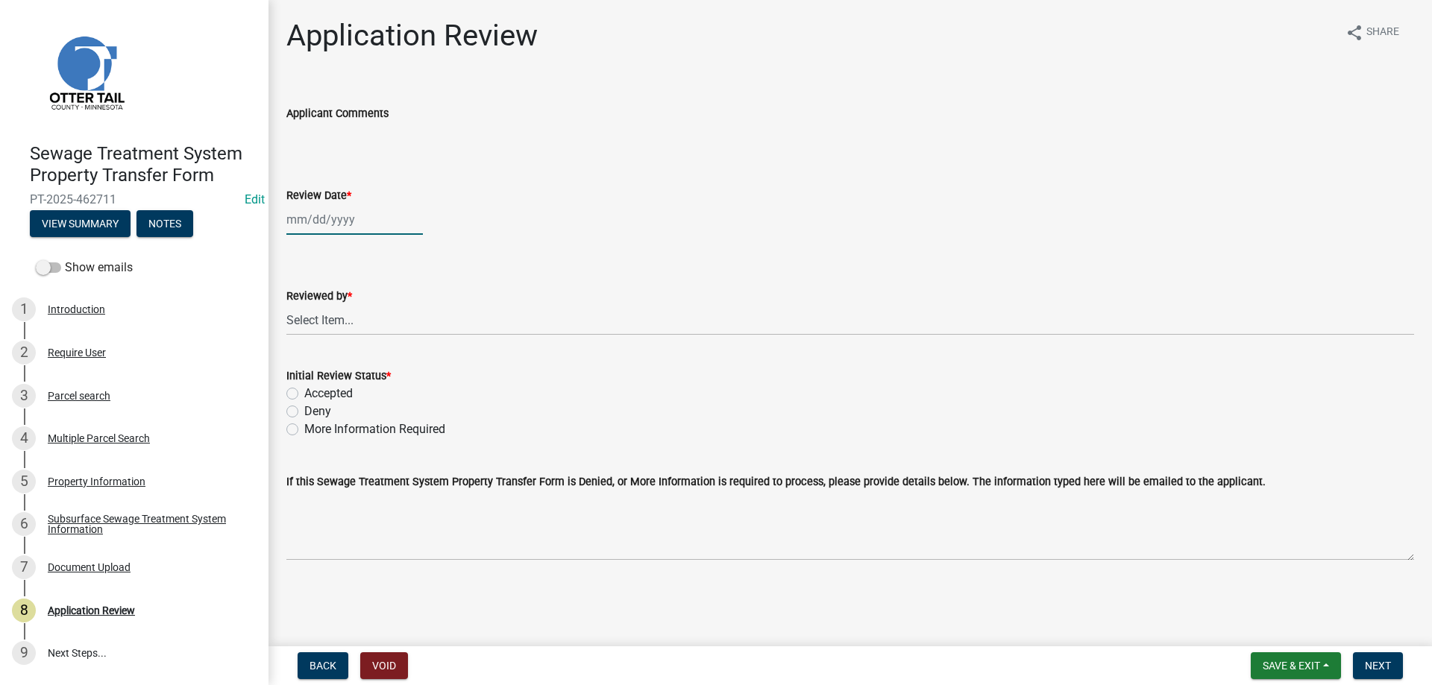
select select "8"
select select "2025"
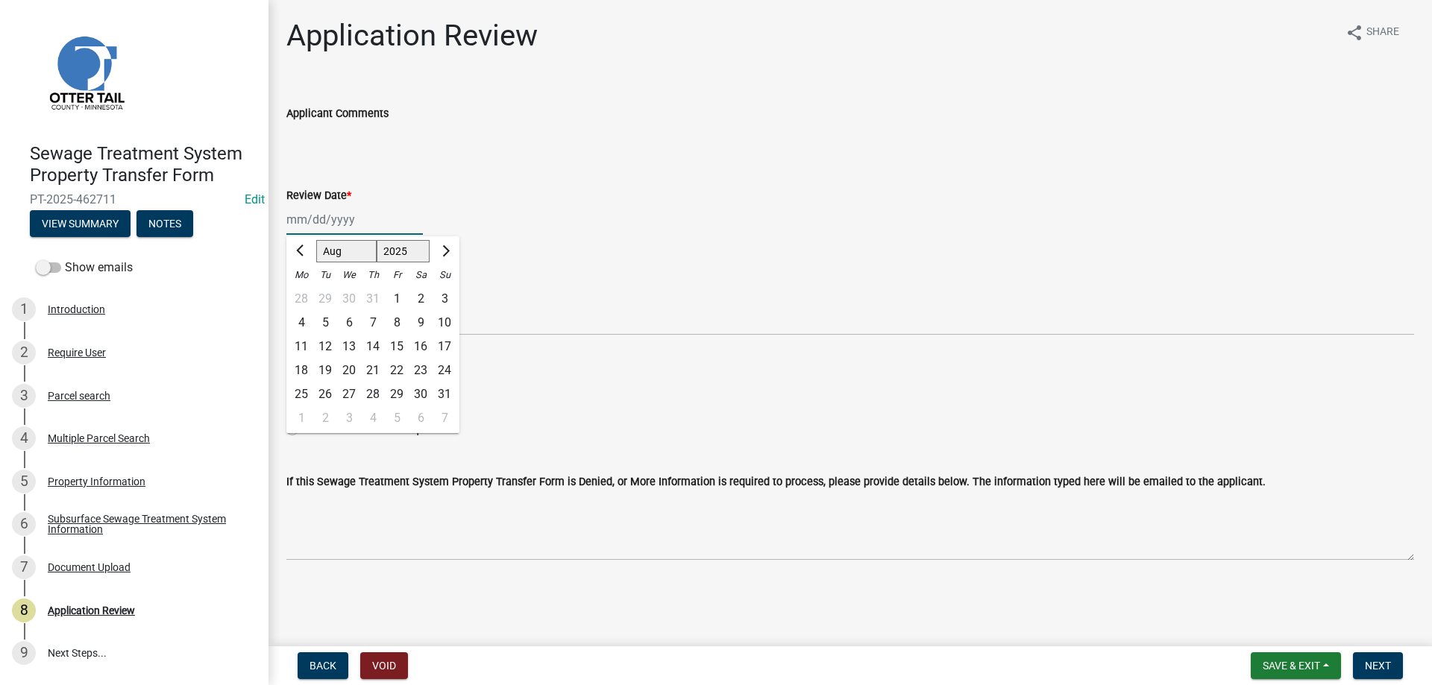
click at [324, 226] on input "Review Date *" at bounding box center [354, 219] width 136 height 31
click at [326, 349] on div "12" at bounding box center [325, 347] width 24 height 24
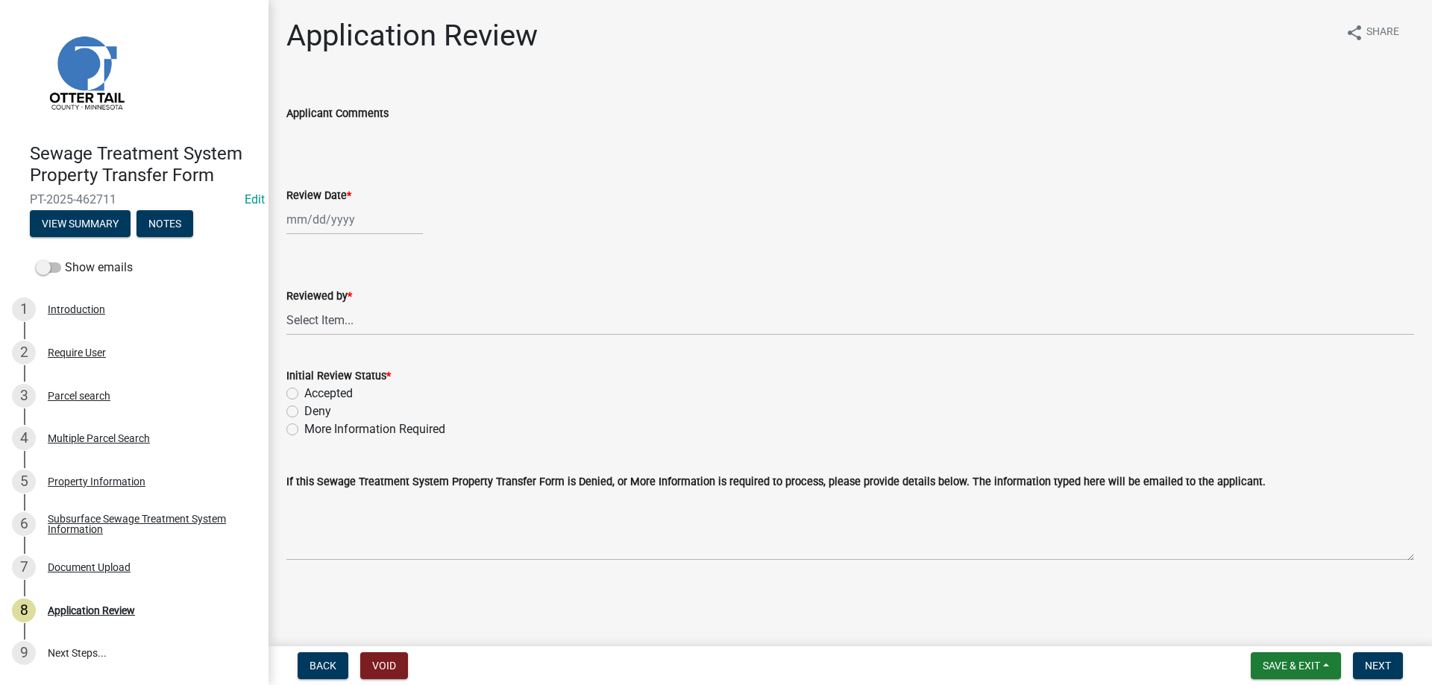
type input "[DATE]"
click at [286, 305] on select "Select Item... [PERSON_NAME] [PERSON_NAME] [PERSON_NAME] [PERSON_NAME] [PERSON_…" at bounding box center [849, 320] width 1127 height 31
click option "[PERSON_NAME]" at bounding box center [0, 0] width 0 height 0
select select "b4c12476-3918-4c31-b34d-126d47b866fd"
click at [304, 430] on label "More Information Required" at bounding box center [374, 430] width 141 height 18
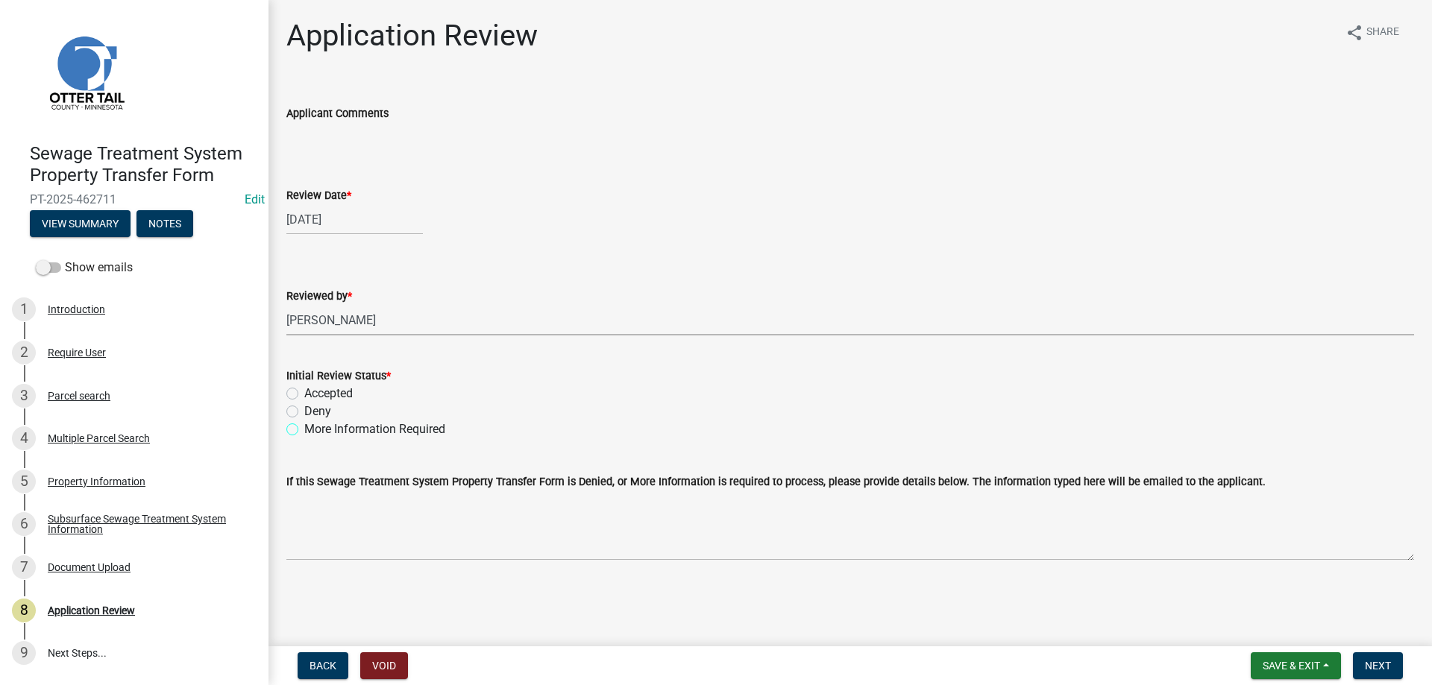
click at [304, 430] on input "More Information Required" at bounding box center [309, 426] width 10 height 10
radio input "true"
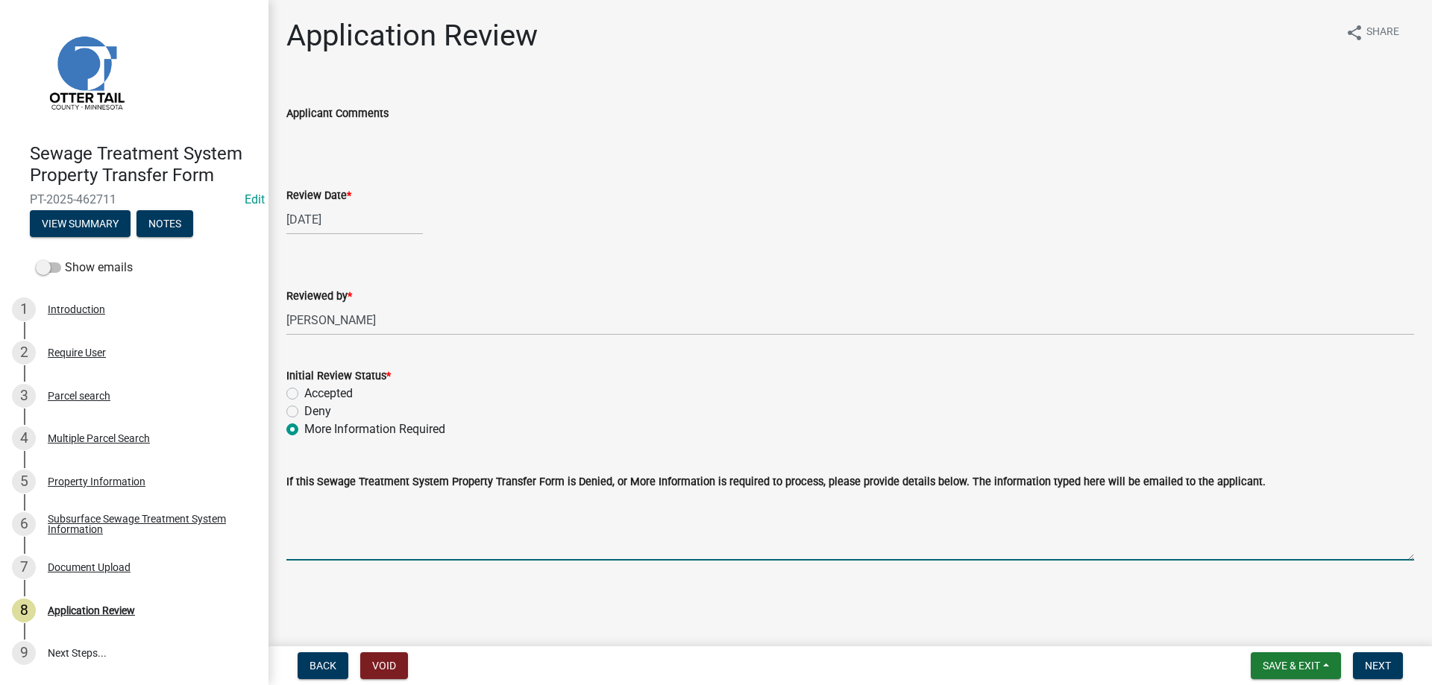
click at [315, 517] on textarea "If this Sewage Treatment System Property Transfer Form is Denied, or More Infor…" at bounding box center [849, 526] width 1127 height 70
click at [1080, 501] on textarea "Please provided a copy of the deed our records indicate there is a dwelling on …" at bounding box center [849, 526] width 1127 height 70
click at [288, 551] on textarea "Please provided a copy of the deed our records indicate there is a dwelling on …" at bounding box center [849, 526] width 1127 height 70
click at [399, 541] on textarea "Please provided a copy of the deed our records indicate there is a dwelling on …" at bounding box center [849, 526] width 1127 height 70
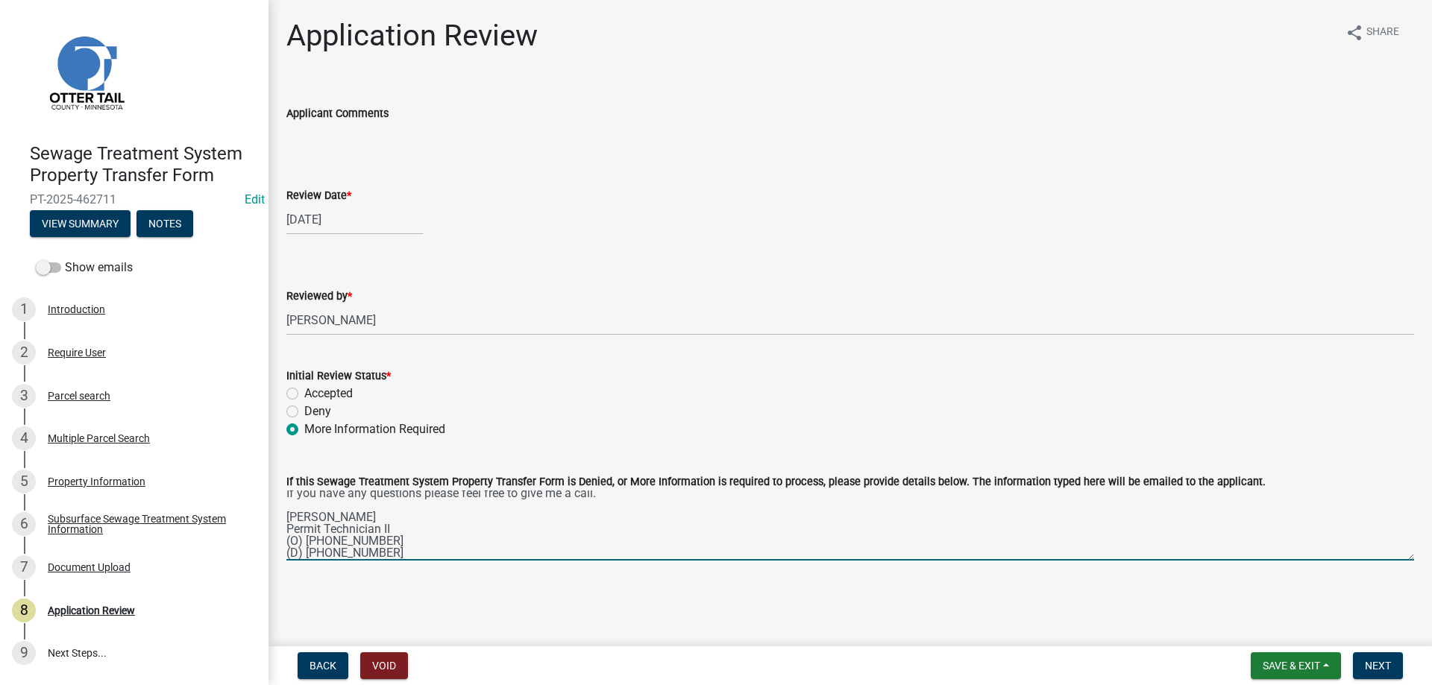
scroll to position [36, 0]
click at [365, 546] on textarea "Please provided a copy of the deed our records indicate there is a dwelling on …" at bounding box center [849, 526] width 1127 height 70
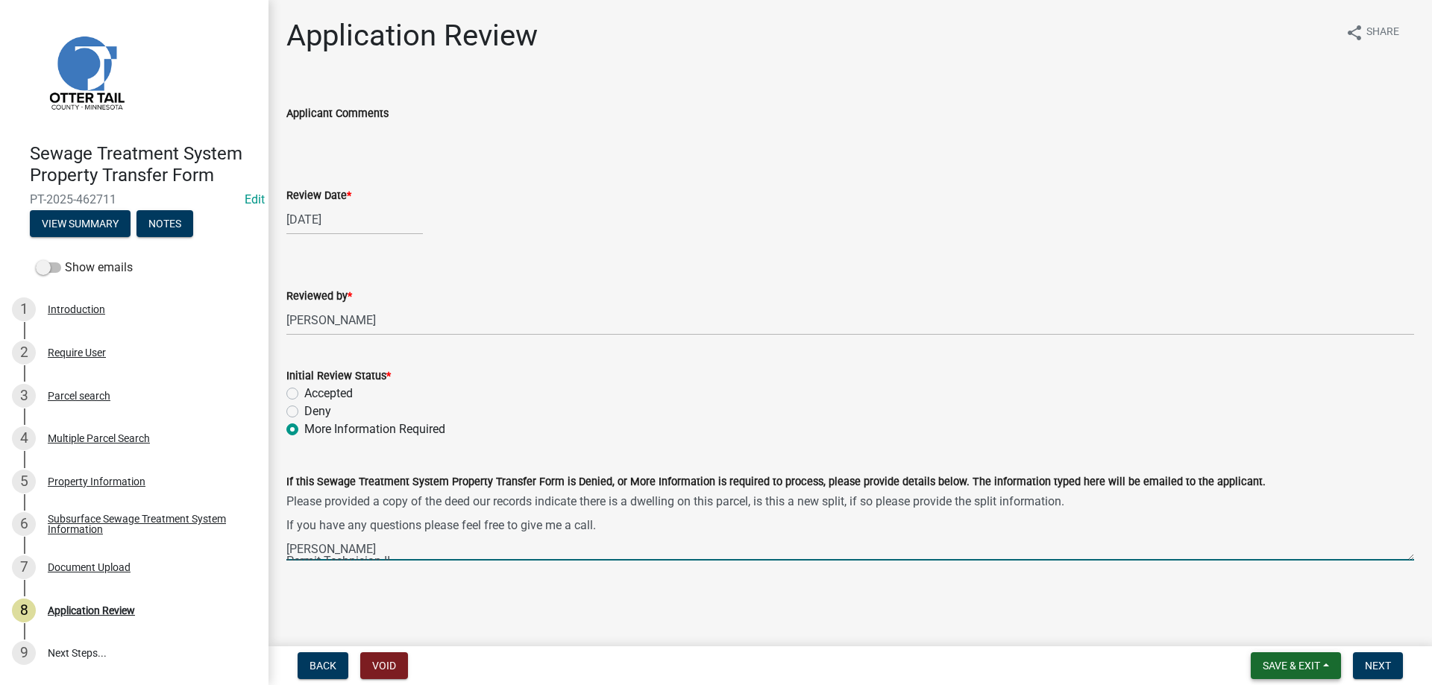
type textarea "Please provided a copy of the deed our records indicate there is a dwelling on …"
click at [1271, 664] on span "Save & Exit" at bounding box center [1290, 666] width 57 height 12
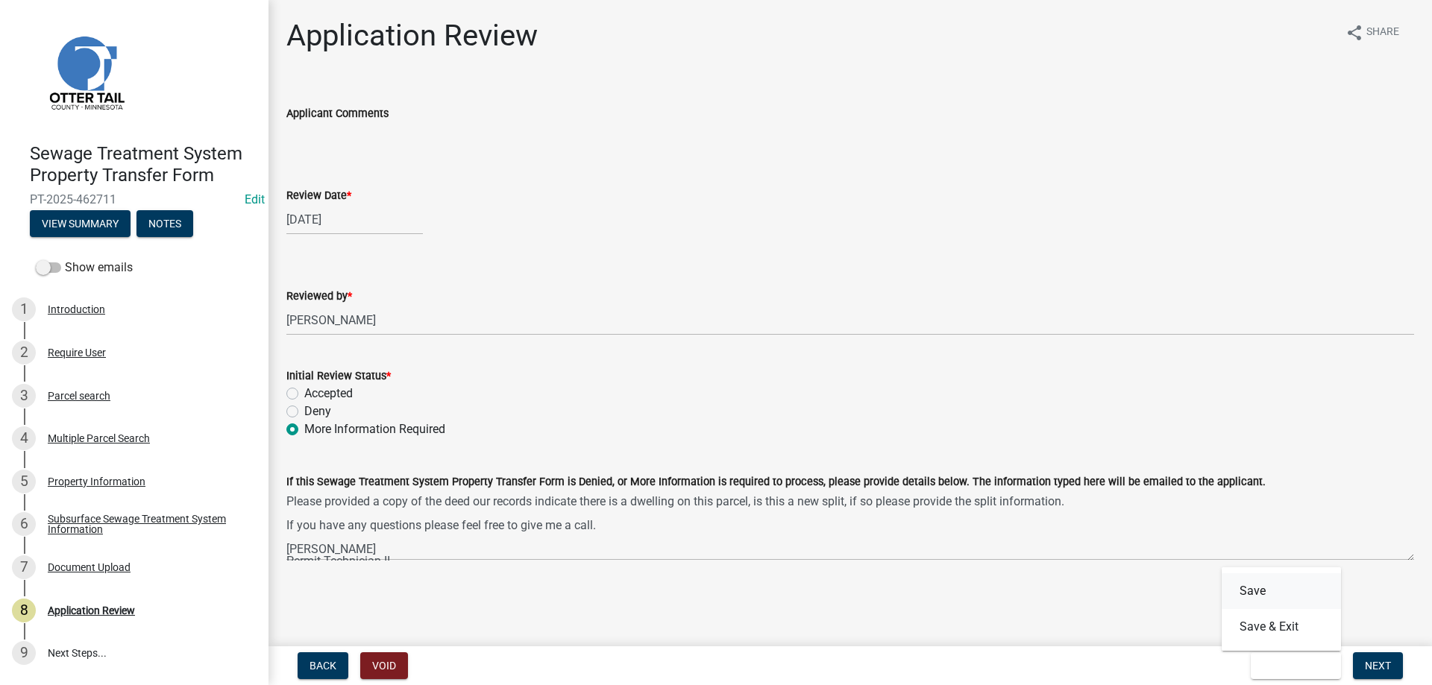
click at [1253, 593] on button "Save" at bounding box center [1280, 591] width 119 height 36
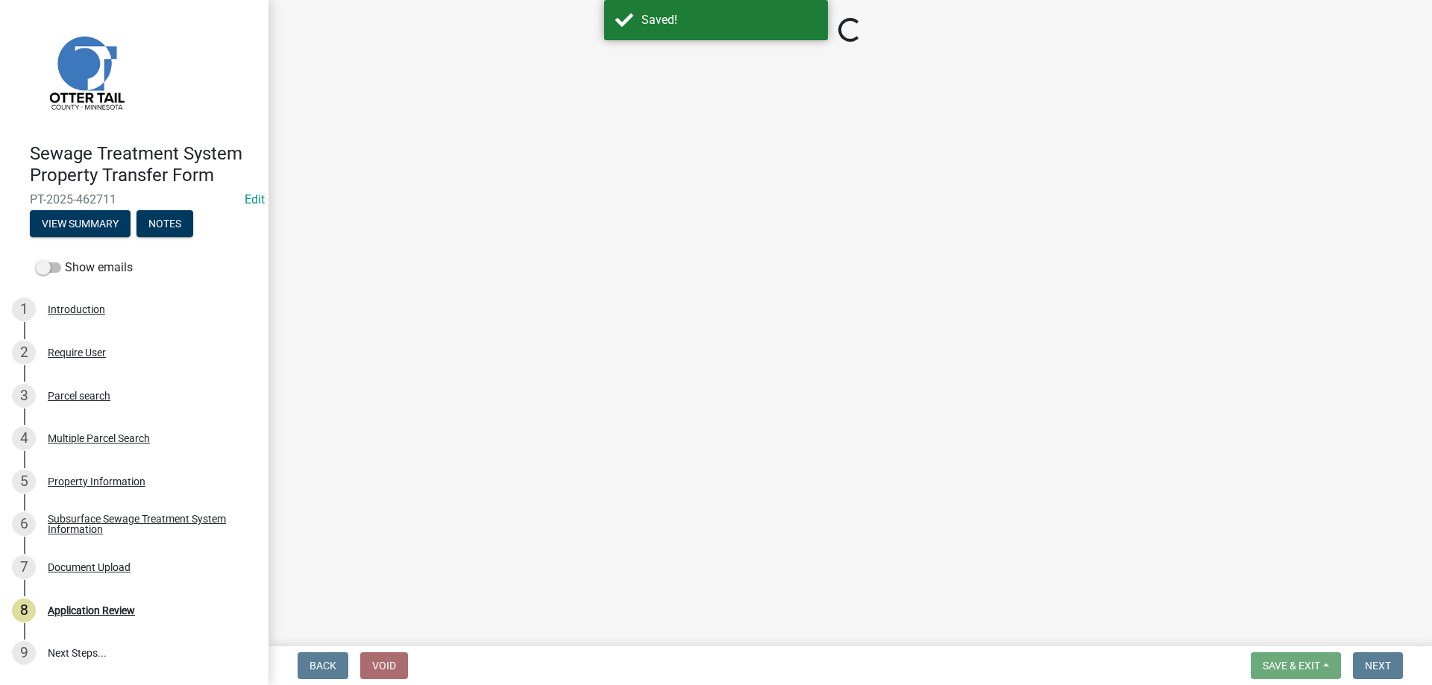
select select "b4c12476-3918-4c31-b34d-126d47b866fd"
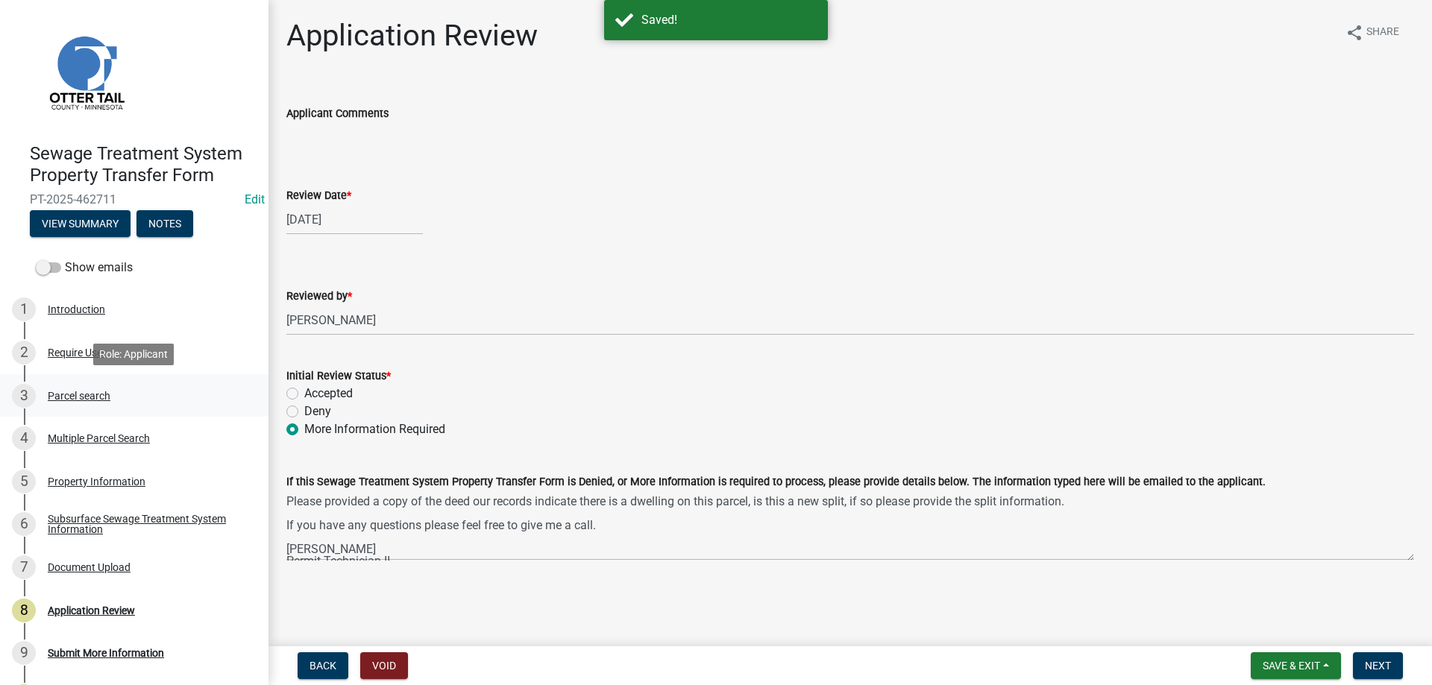
click at [62, 396] on div "Parcel search" at bounding box center [79, 396] width 63 height 10
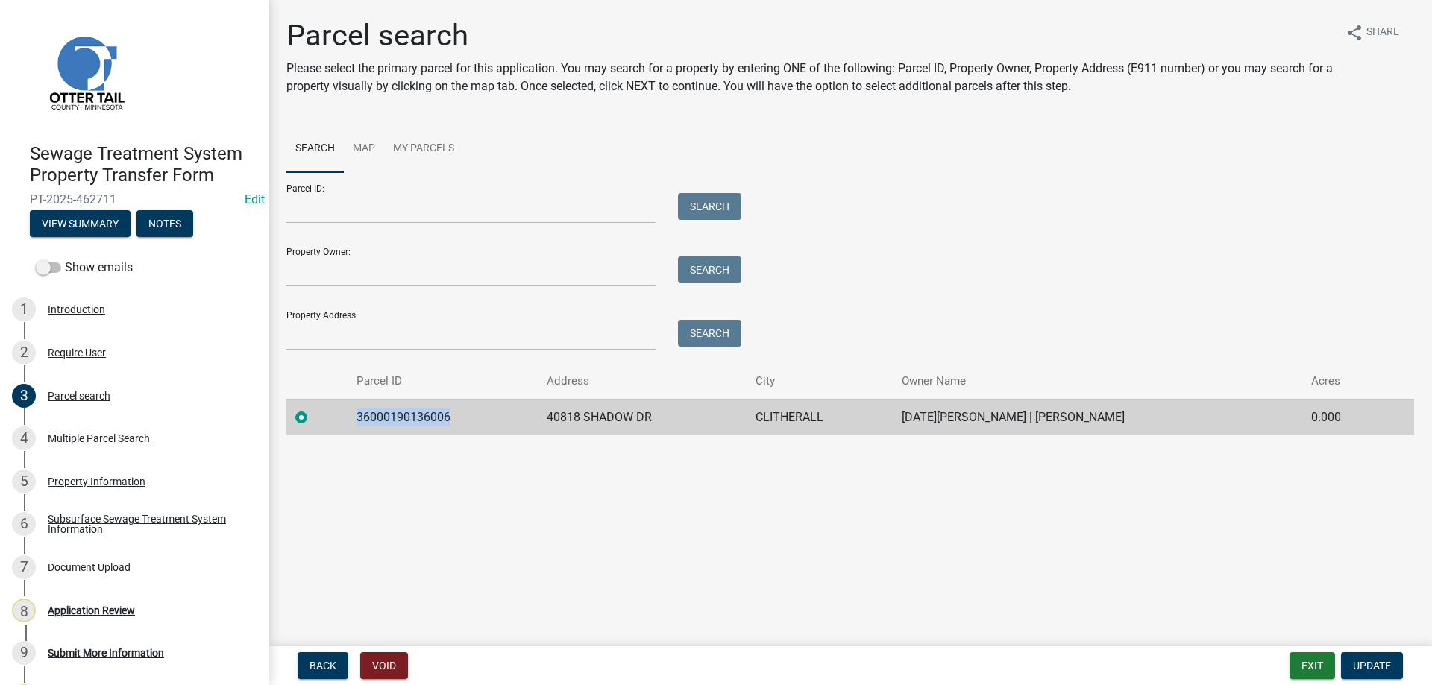
drag, startPoint x: 456, startPoint y: 417, endPoint x: 361, endPoint y: 423, distance: 95.6
click at [361, 423] on td "36000190136006" at bounding box center [442, 417] width 190 height 37
copy td "36000190136006"
click at [455, 538] on main "Parcel search Please select the primary parcel for this application. You may se…" at bounding box center [849, 320] width 1163 height 641
click at [74, 609] on div "Application Review" at bounding box center [91, 610] width 87 height 10
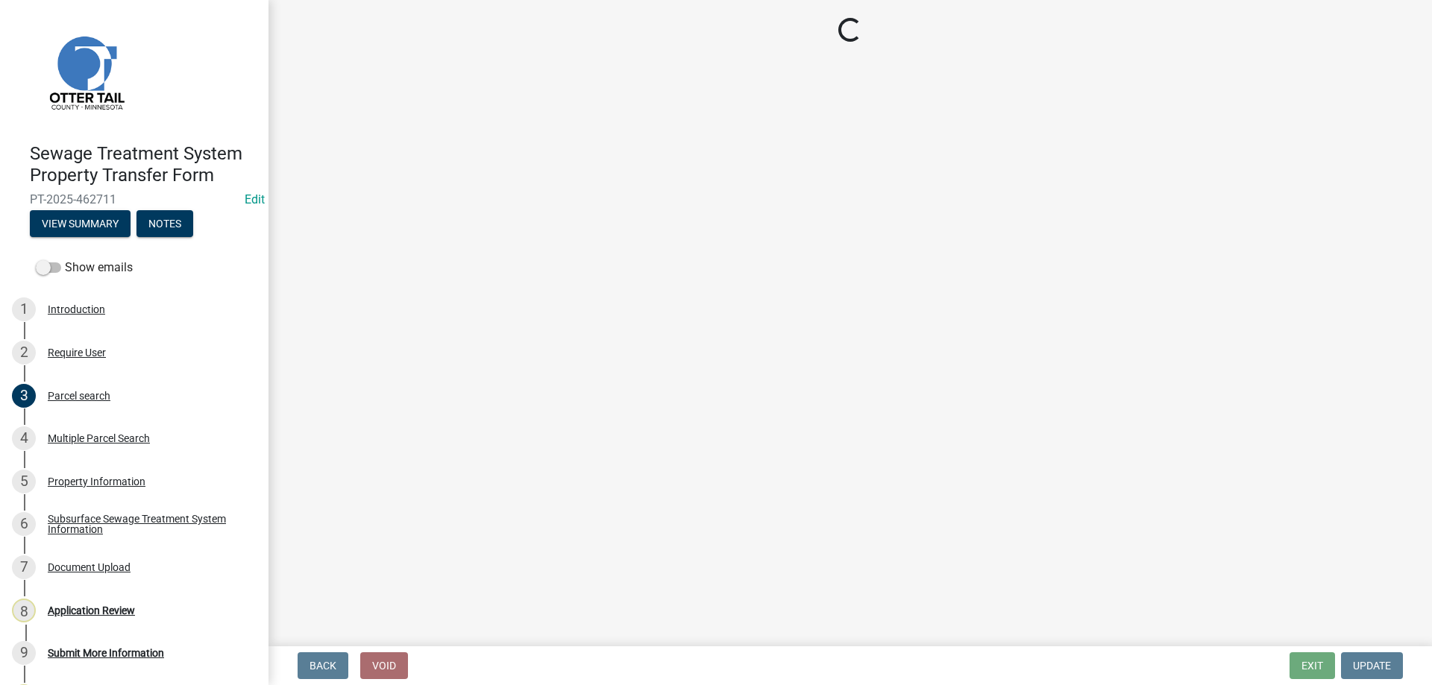
select select "b4c12476-3918-4c31-b34d-126d47b866fd"
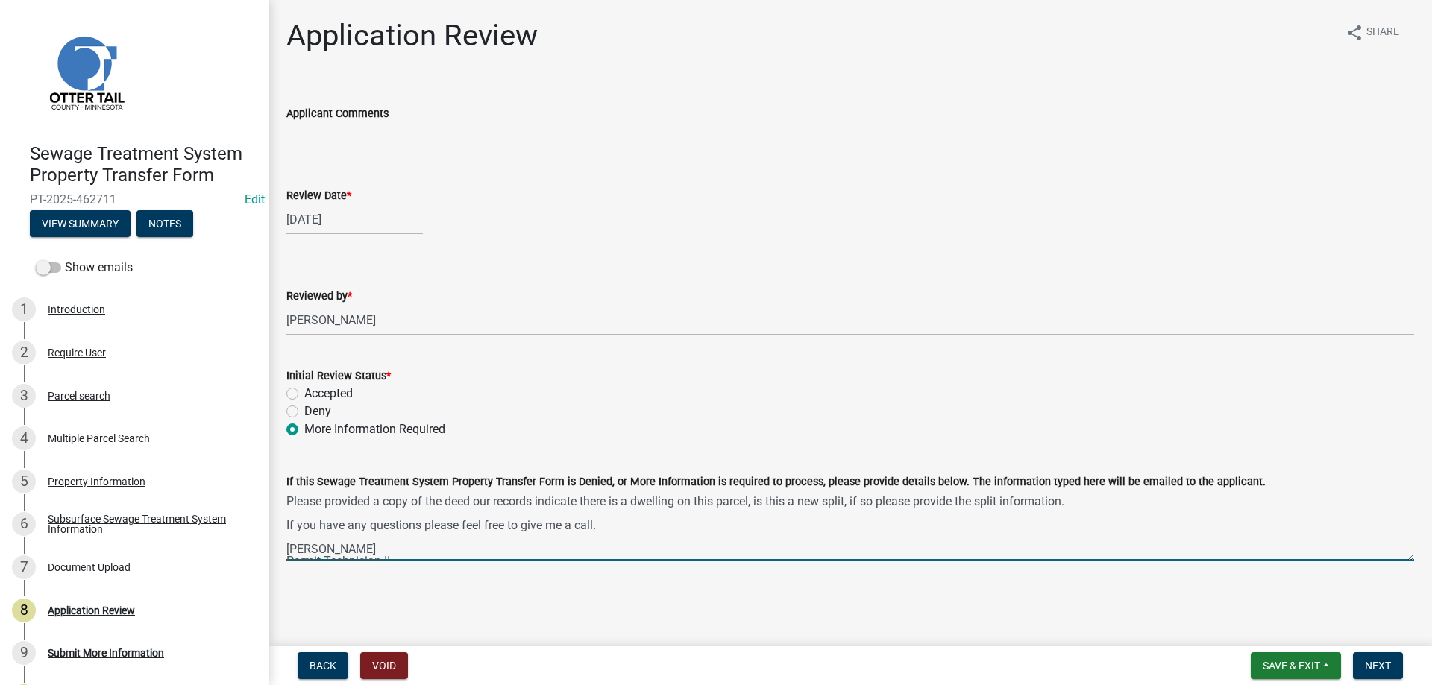
click at [1086, 503] on textarea "Please provided a copy of the deed our records indicate there is a dwelling on …" at bounding box center [849, 526] width 1127 height 70
drag, startPoint x: 475, startPoint y: 501, endPoint x: 263, endPoint y: 499, distance: 211.8
click at [286, 499] on textarea "Please provided a copy of the deed our records indicate there is a dwelling on …" at bounding box center [849, 526] width 1127 height 70
click at [572, 502] on textarea "Our records indicate there is a dwelling on this parcel, is this a new split, i…" at bounding box center [849, 526] width 1127 height 70
drag, startPoint x: 682, startPoint y: 500, endPoint x: 708, endPoint y: 499, distance: 26.1
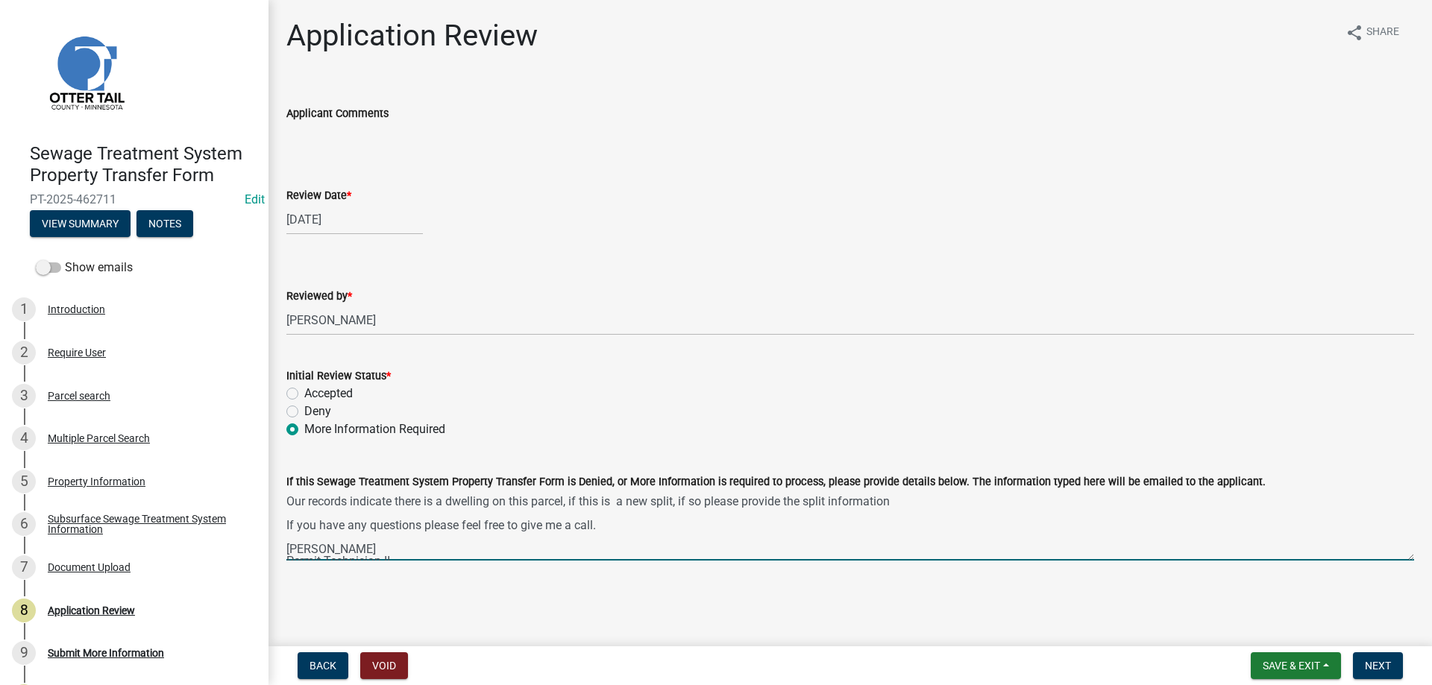
click at [708, 499] on textarea "Our records indicate there is a dwelling on this parcel, if this is a new split…" at bounding box center [849, 526] width 1127 height 70
click at [876, 500] on textarea "Our records indicate there is a dwelling on this parcel, if this is a new split…" at bounding box center [849, 526] width 1127 height 70
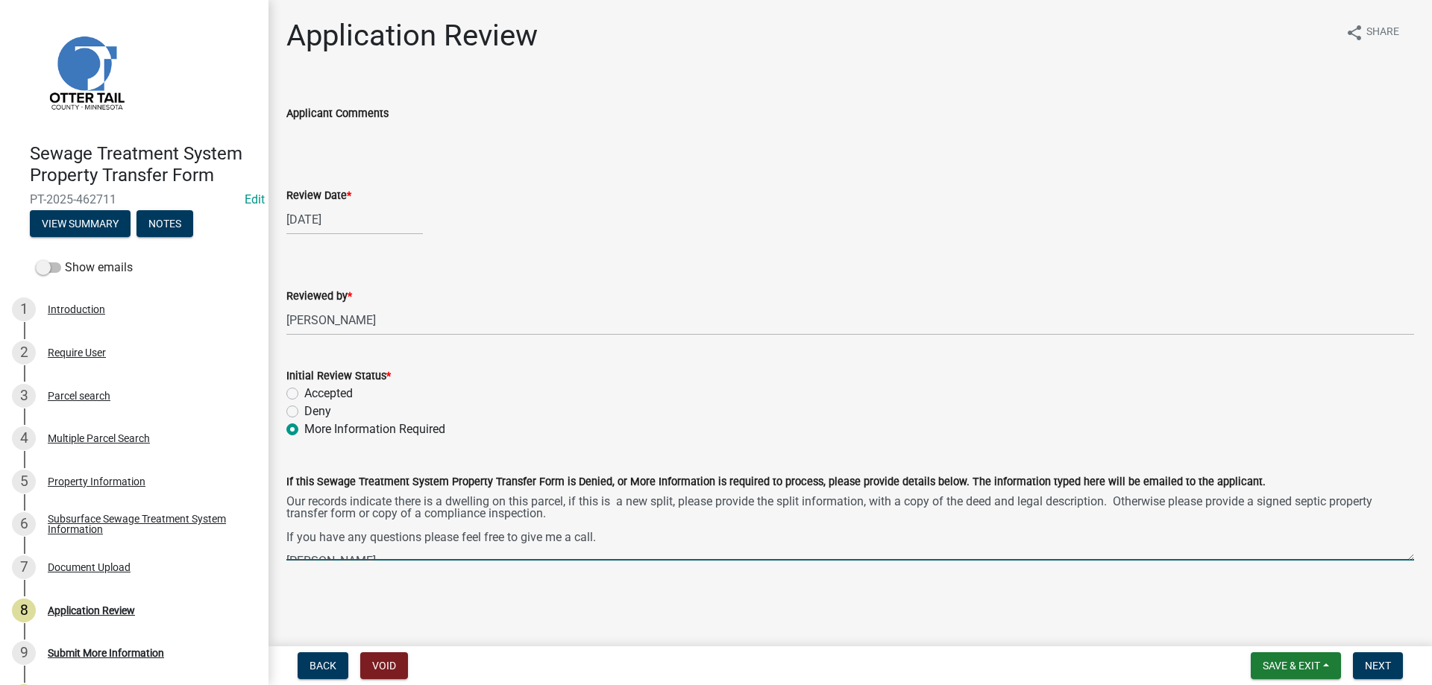
click at [643, 541] on textarea "Our records indicate there is a dwelling on this parcel, if this is a new split…" at bounding box center [849, 526] width 1127 height 70
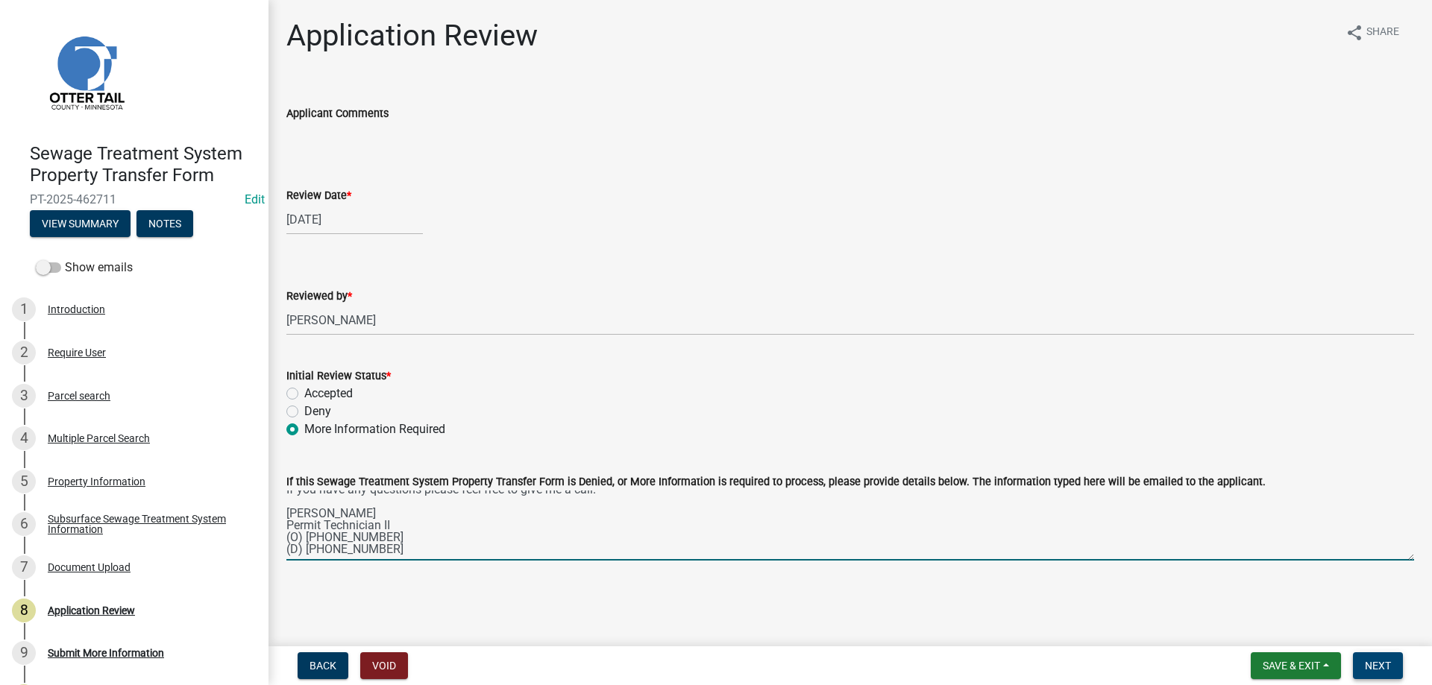
type textarea "Our records indicate there is a dwelling on this parcel, if this is a new split…"
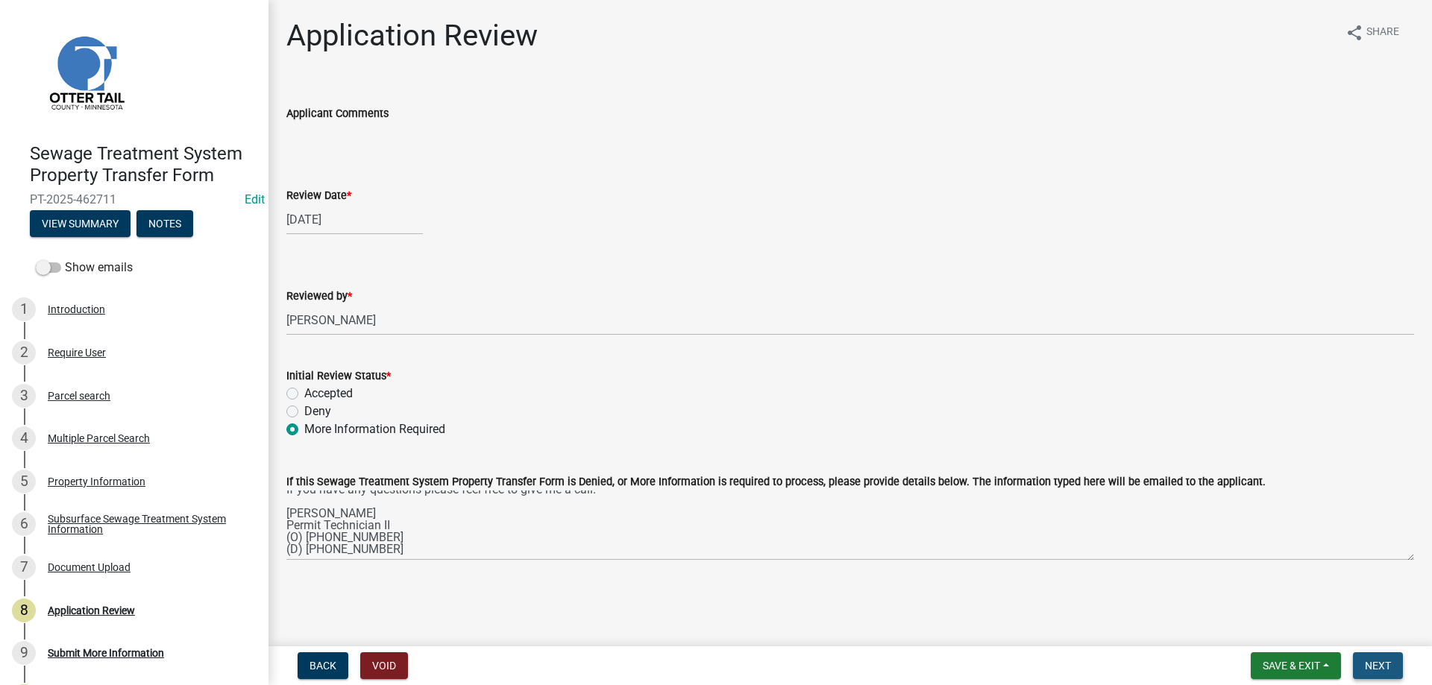
click at [1369, 668] on span "Next" at bounding box center [1378, 666] width 26 height 12
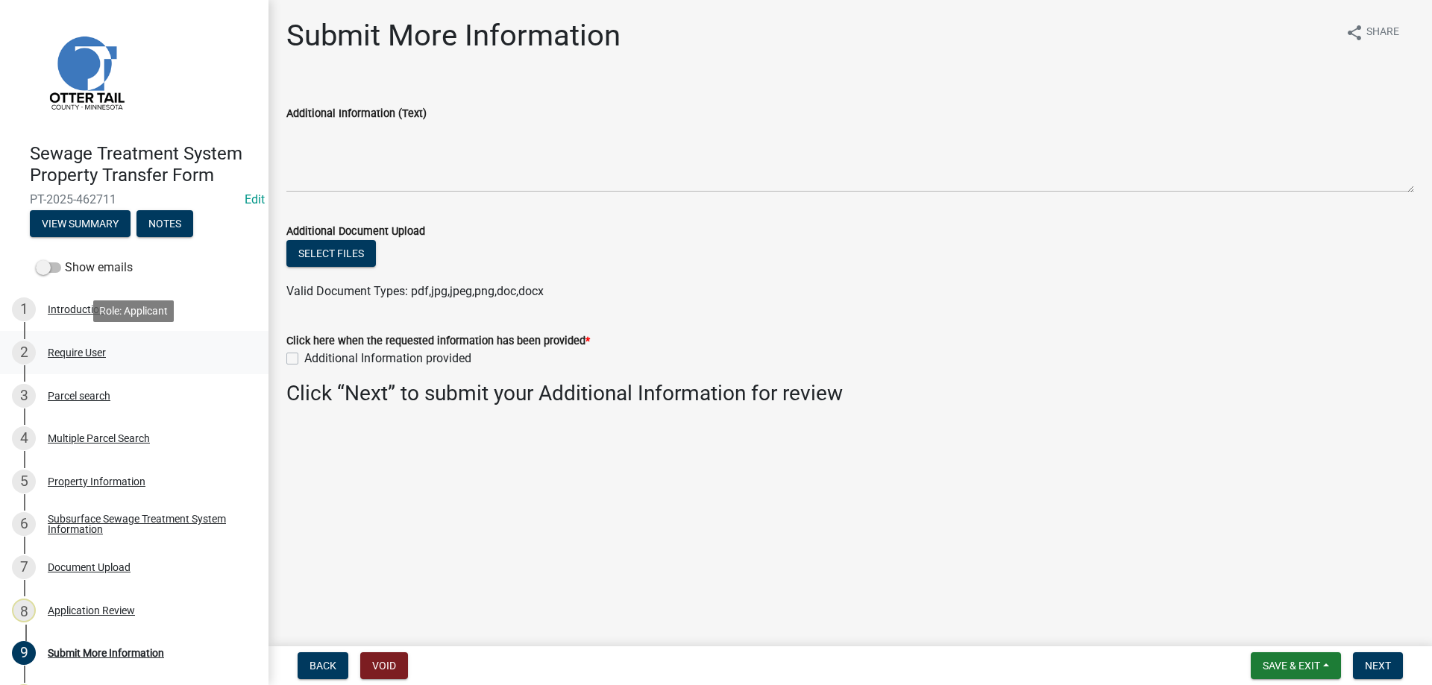
click at [66, 353] on div "Require User" at bounding box center [77, 352] width 58 height 10
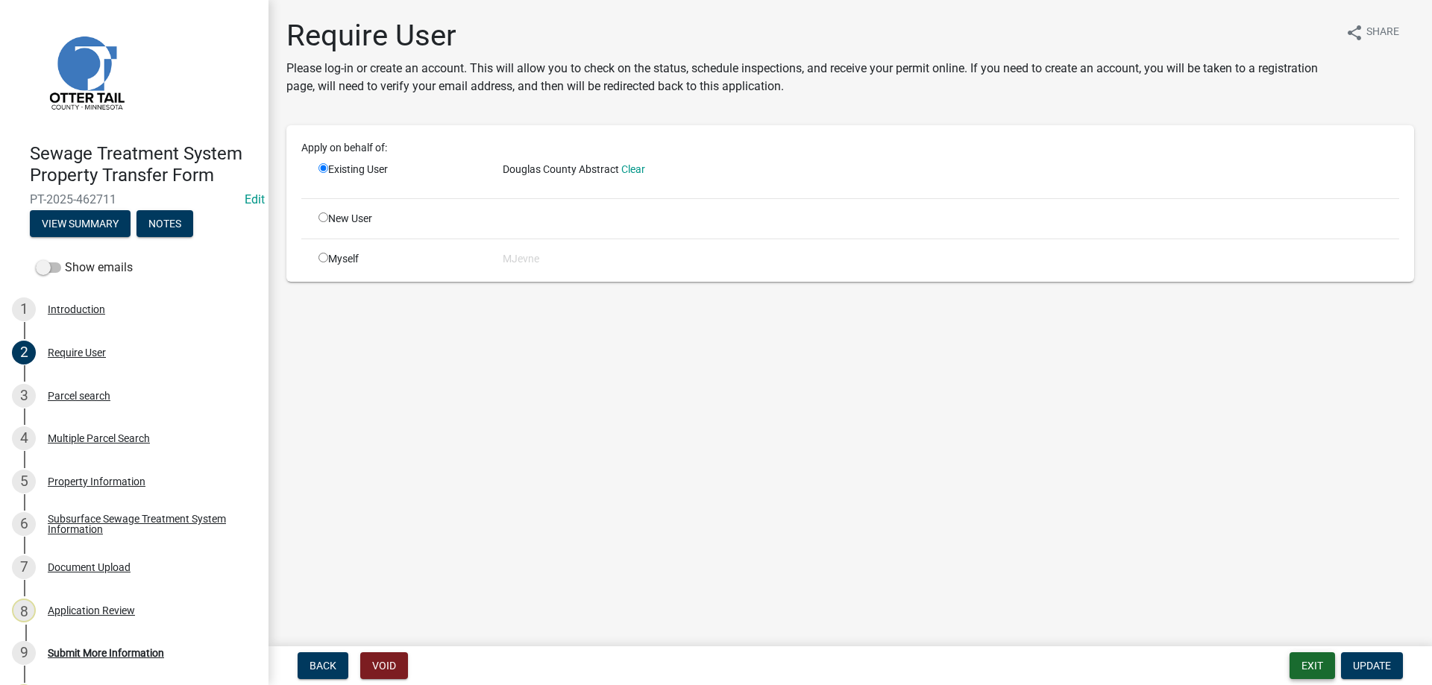
click at [1307, 667] on button "Exit" at bounding box center [1311, 665] width 45 height 27
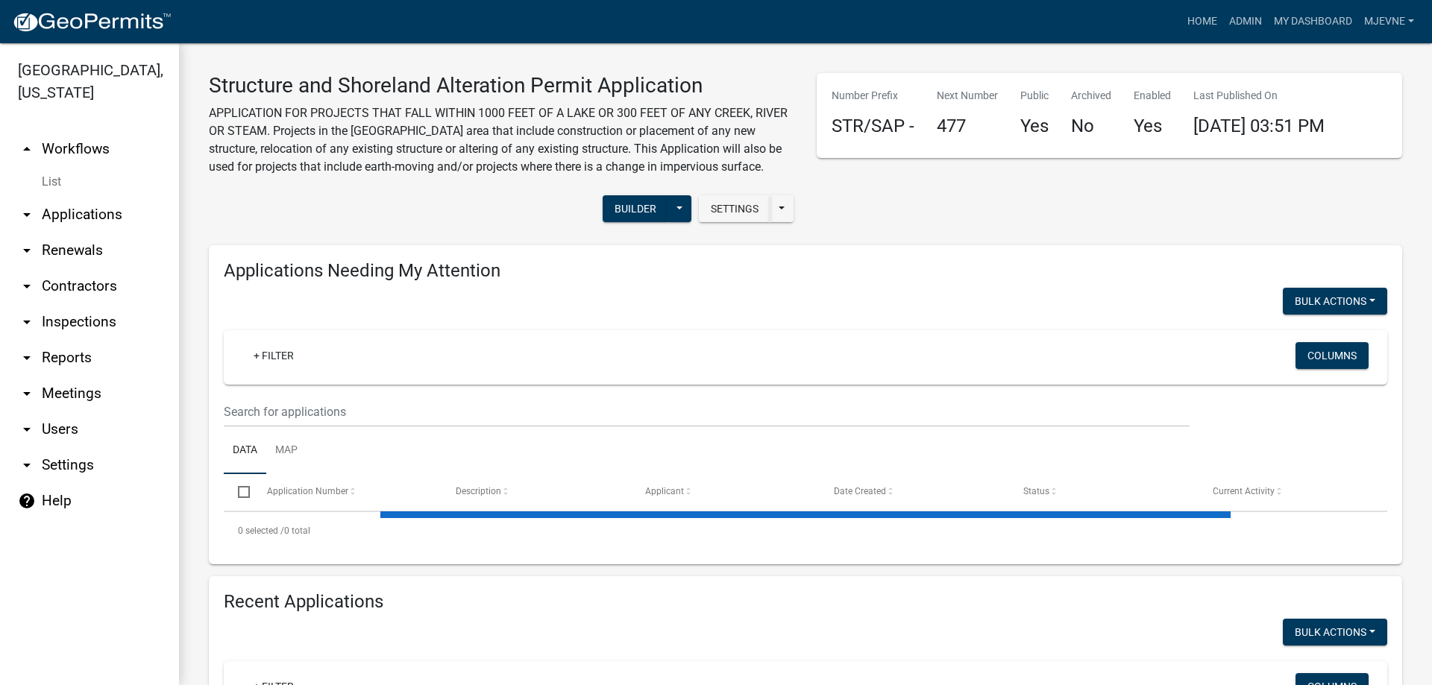
select select "3: 100"
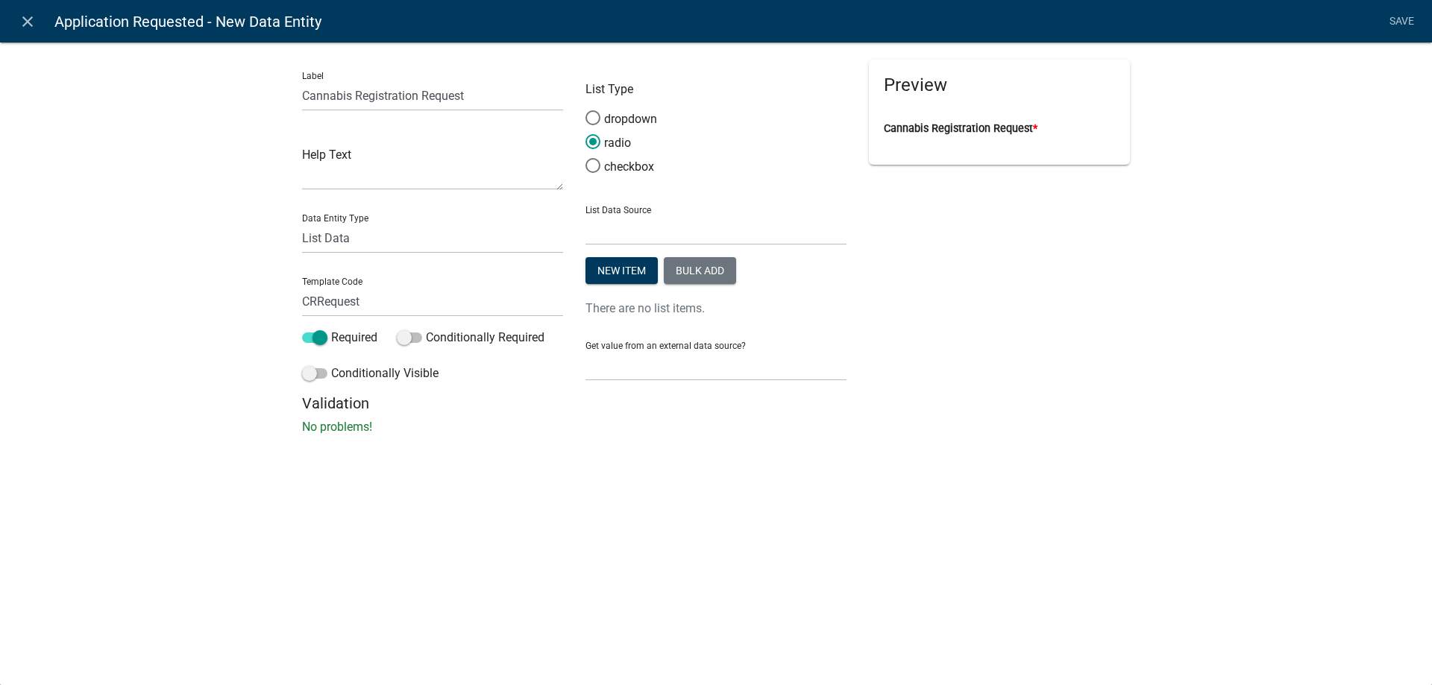
select select "list-data"
select select
click at [694, 268] on button "Bulk add" at bounding box center [700, 270] width 72 height 27
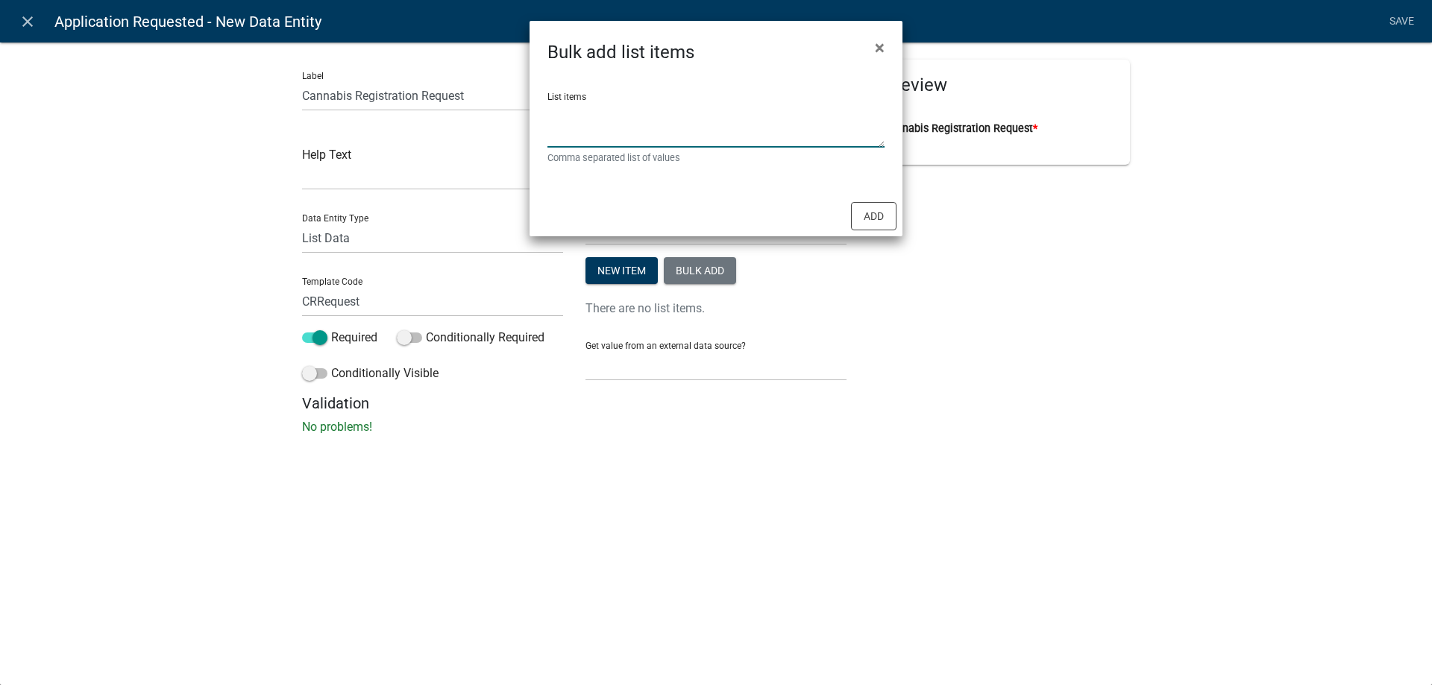
click at [579, 119] on textarea "List items" at bounding box center [715, 124] width 337 height 46
type textarea "Retail Business,Retail Endorsement Business,Temporary Cannabis Event"
click at [872, 218] on button "Add" at bounding box center [873, 216] width 45 height 28
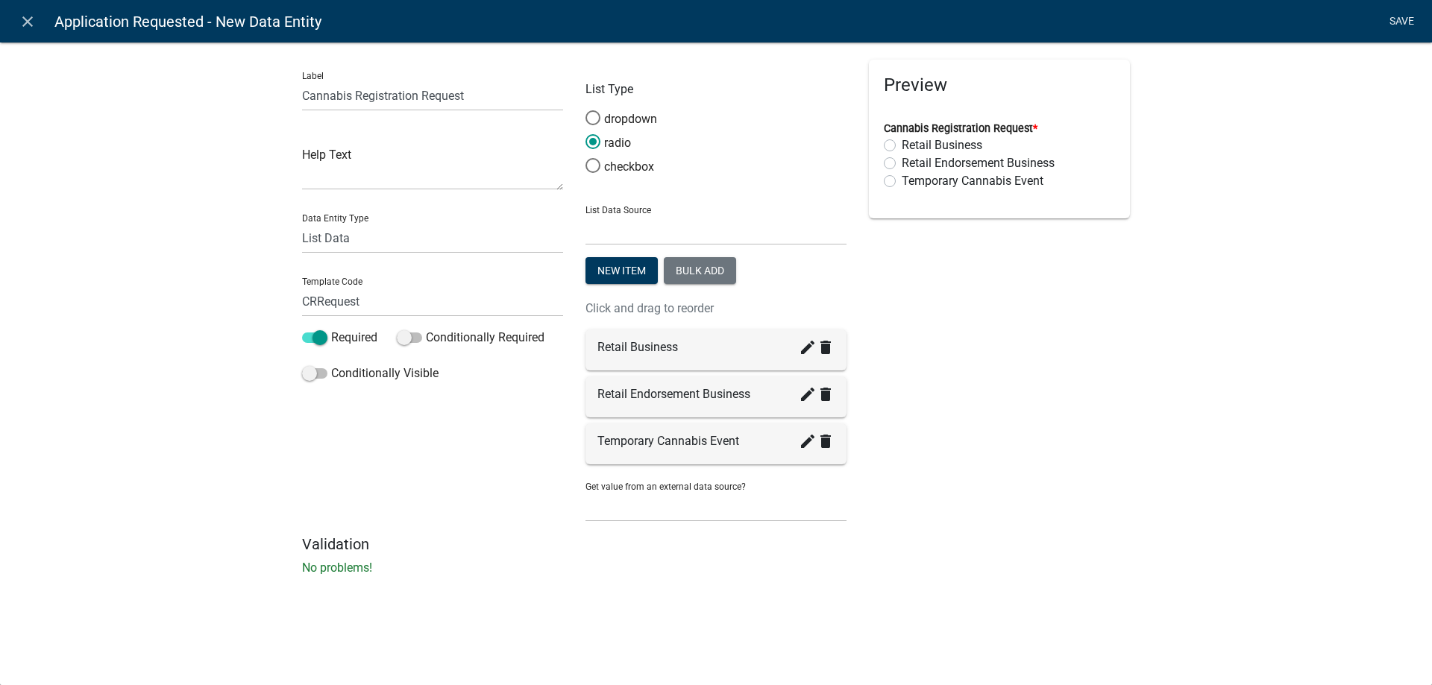
click at [1402, 20] on link "Save" at bounding box center [1400, 21] width 37 height 28
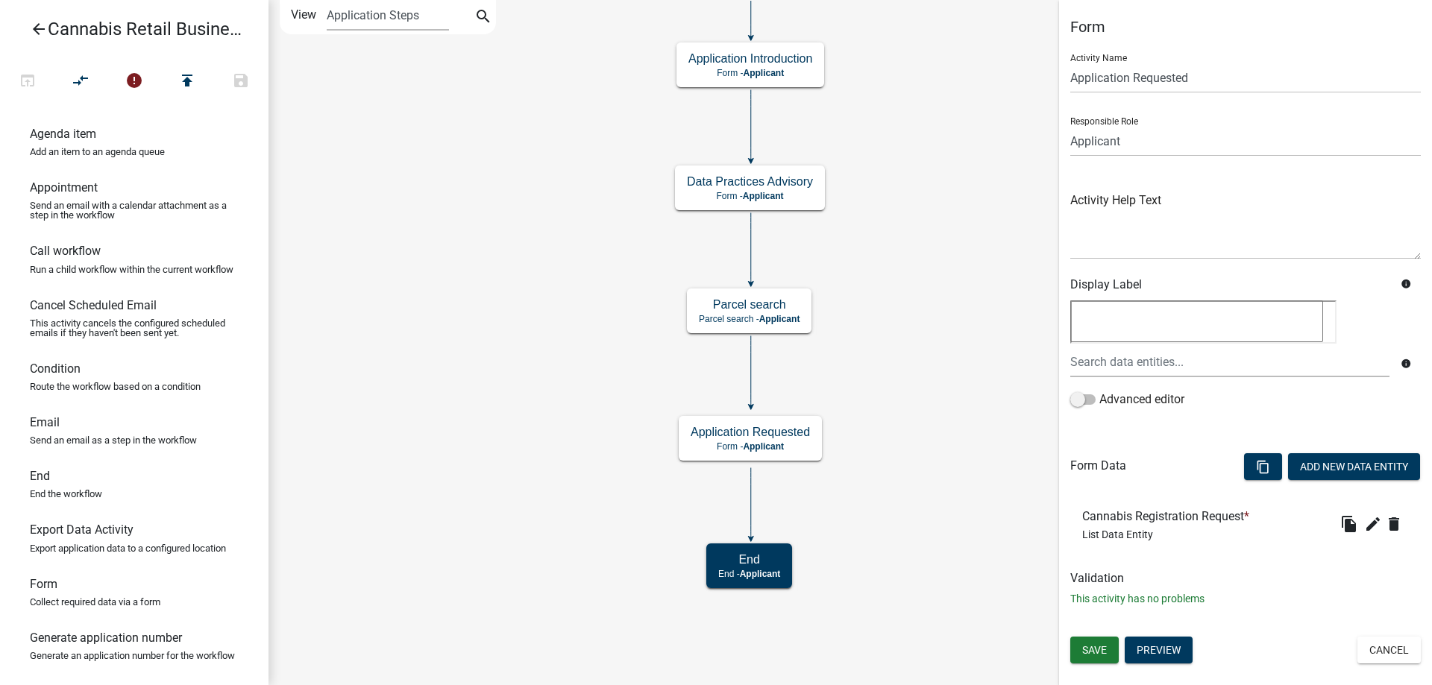
click at [553, 418] on div "start Start - Applicant Application Introduction Form - Applicant Parcel search…" at bounding box center [849, 342] width 1163 height 685
click at [1089, 653] on span "Save" at bounding box center [1094, 650] width 25 height 12
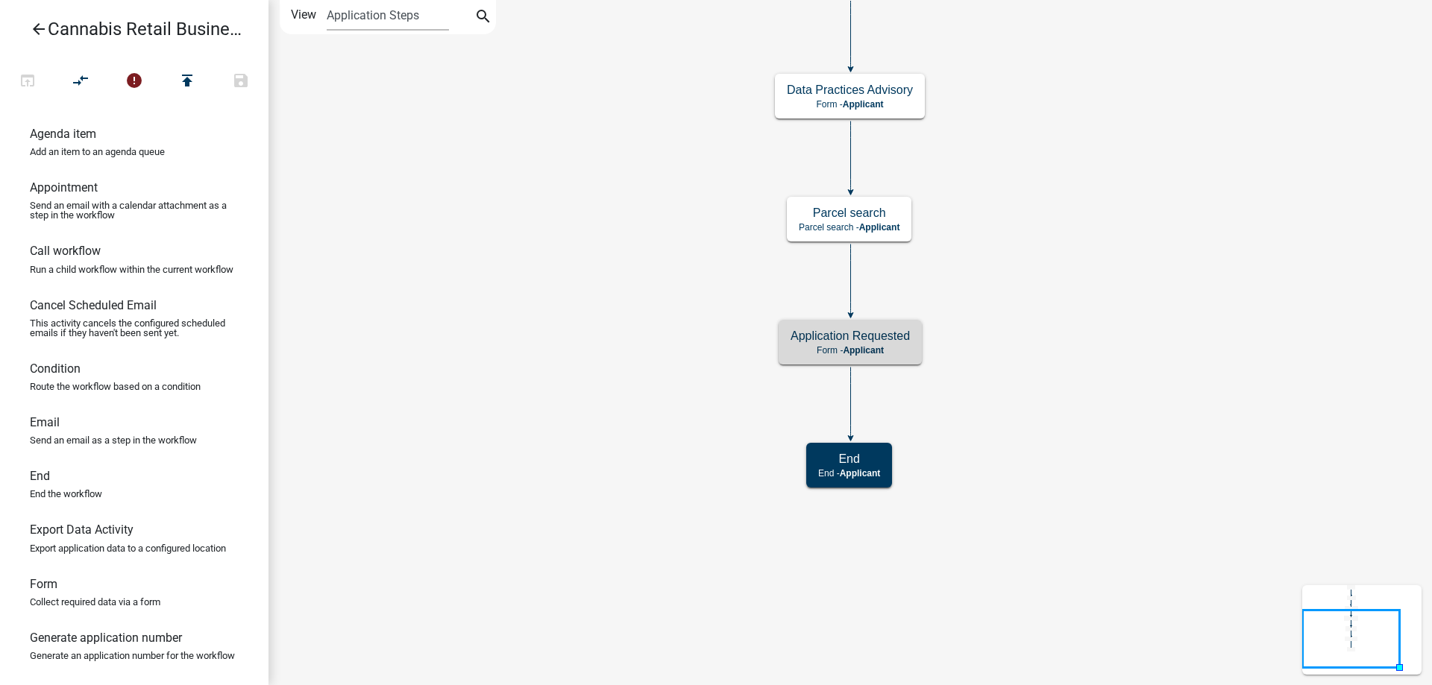
click at [594, 228] on icon "start Start - Applicant Application Introduction Form - Applicant Parcel search…" at bounding box center [850, 343] width 1162 height 684
click at [665, 243] on icon "start Start - Applicant Application Introduction Form - Applicant Parcel search…" at bounding box center [850, 343] width 1162 height 684
drag, startPoint x: 49, startPoint y: 593, endPoint x: 644, endPoint y: 380, distance: 631.9
click at [644, 380] on div "arrow_back Cannabis Retail Businesses and Temporary Cannabis Events open_in_bro…" at bounding box center [716, 342] width 1432 height 685
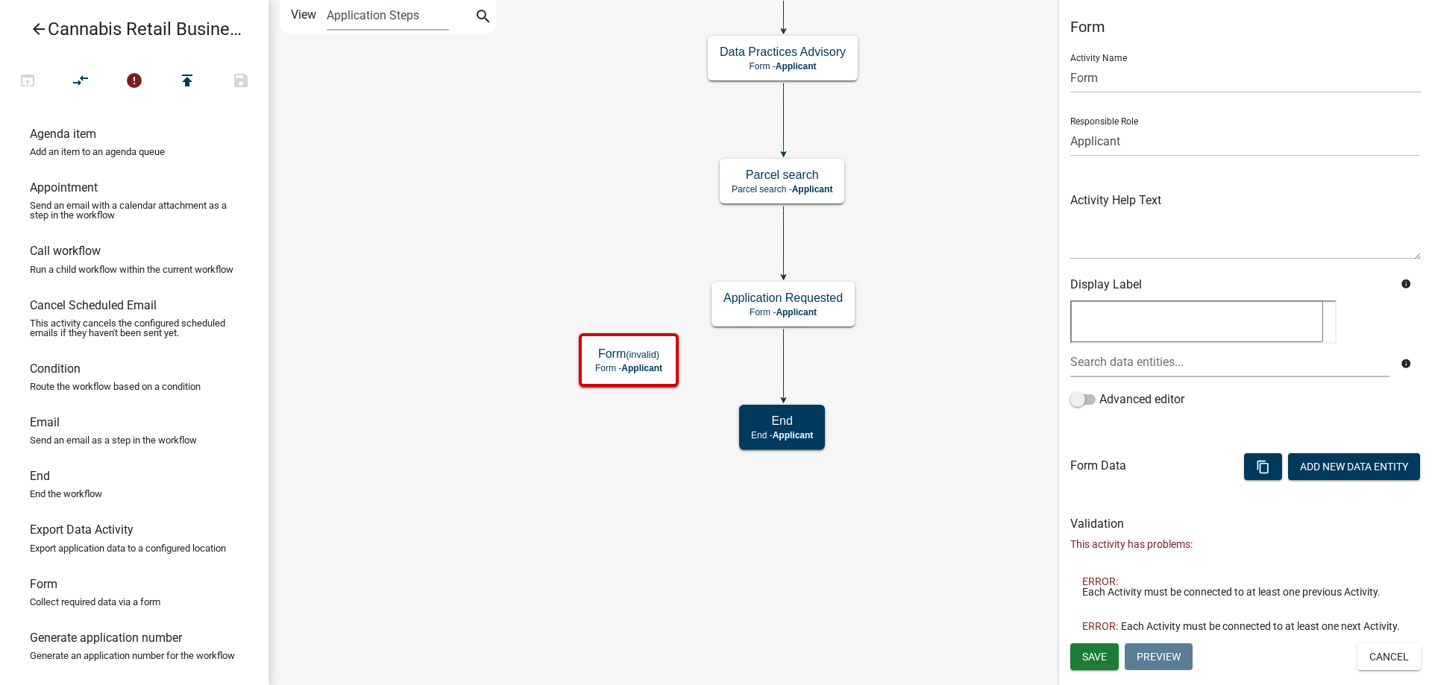
click at [594, 447] on div "start Start - Applicant Application Introduction Form - Applicant Parcel search…" at bounding box center [849, 342] width 1163 height 685
click at [600, 365] on g "Form (invalid) Form - Applicant" at bounding box center [626, 358] width 102 height 52
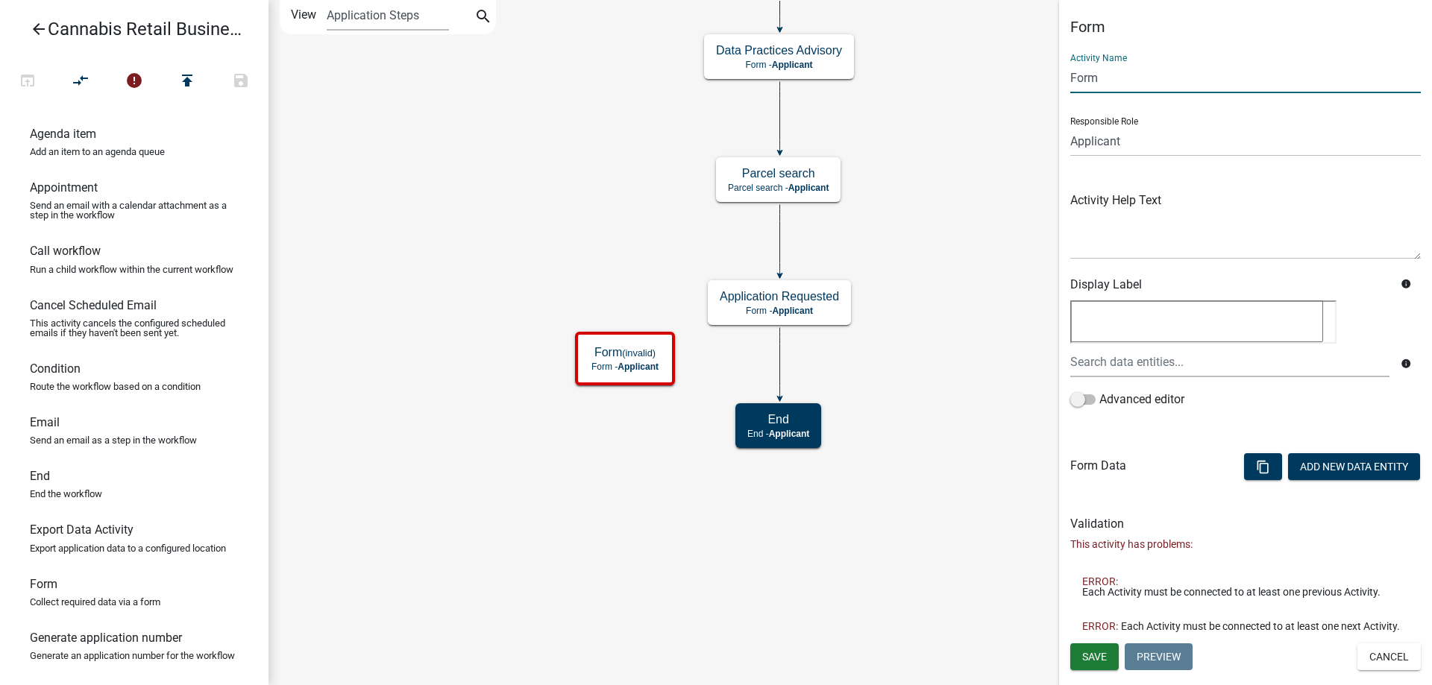
drag, startPoint x: 1113, startPoint y: 79, endPoint x: 1041, endPoint y: 79, distance: 72.3
click at [1070, 79] on input "Form" at bounding box center [1245, 78] width 350 height 31
type input "Event Informaion"
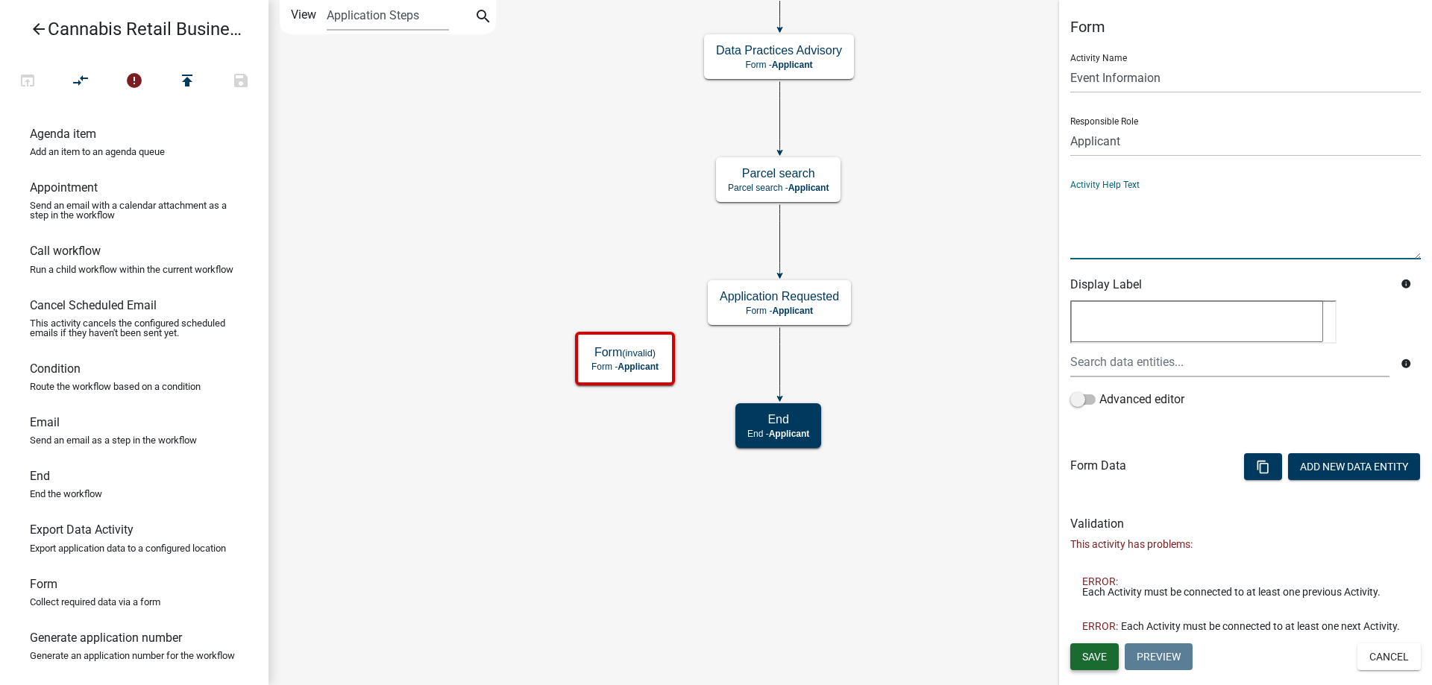
click at [1092, 655] on span "Save" at bounding box center [1094, 656] width 25 height 12
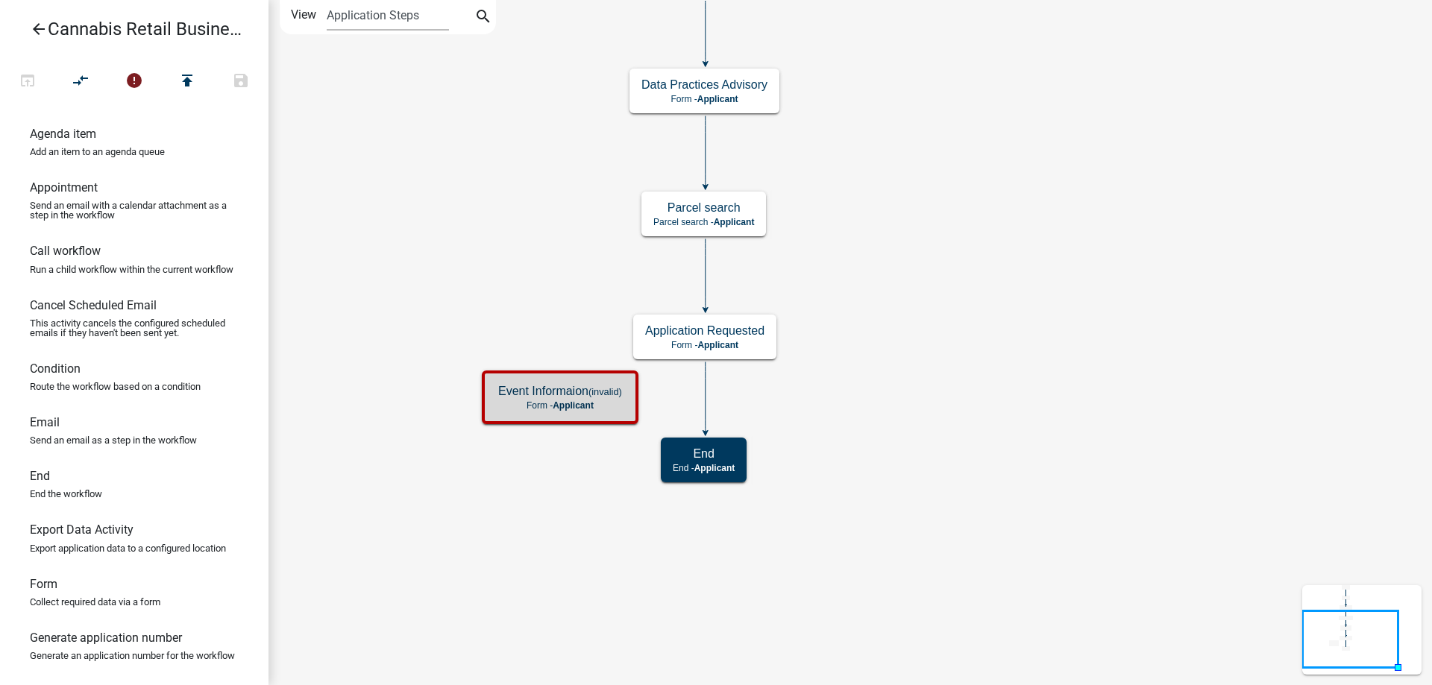
click at [942, 405] on div "start Start - Applicant Application Introduction Form - Applicant Parcel search…" at bounding box center [849, 342] width 1163 height 685
drag, startPoint x: 42, startPoint y: 590, endPoint x: 818, endPoint y: 375, distance: 805.4
click at [818, 375] on div "arrow_back Cannabis Retail Businesses and Temporary Cannabis Events open_in_bro…" at bounding box center [716, 342] width 1432 height 685
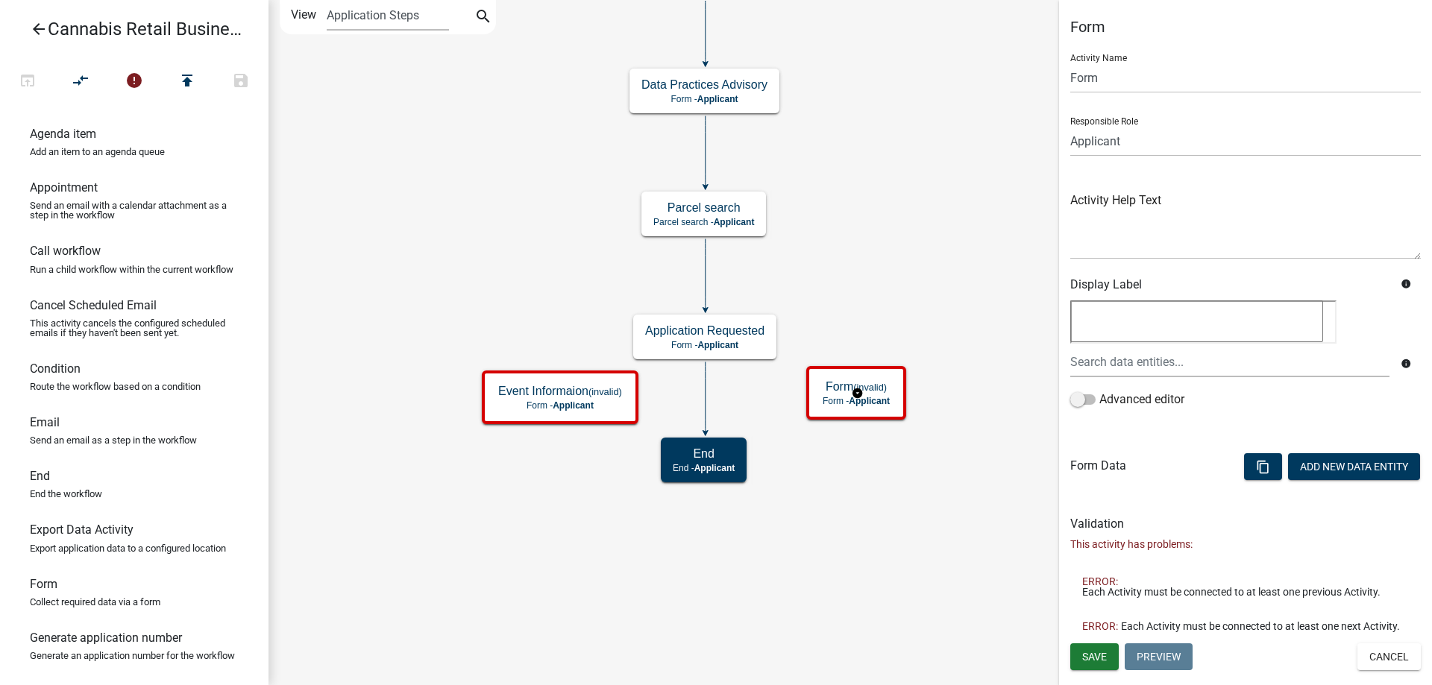
click at [882, 405] on g "Form (invalid) Form - Applicant" at bounding box center [857, 392] width 102 height 52
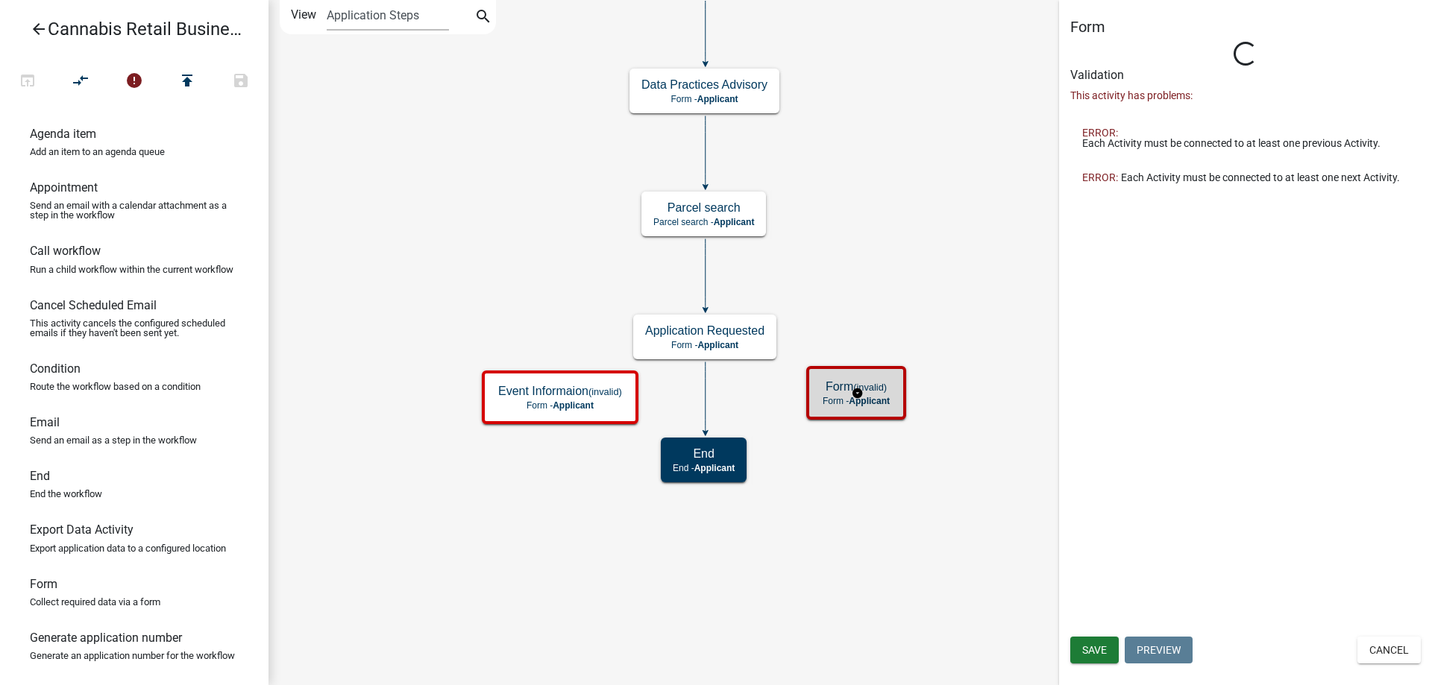
click at [882, 405] on g "Form (invalid) Form - Applicant" at bounding box center [857, 392] width 102 height 52
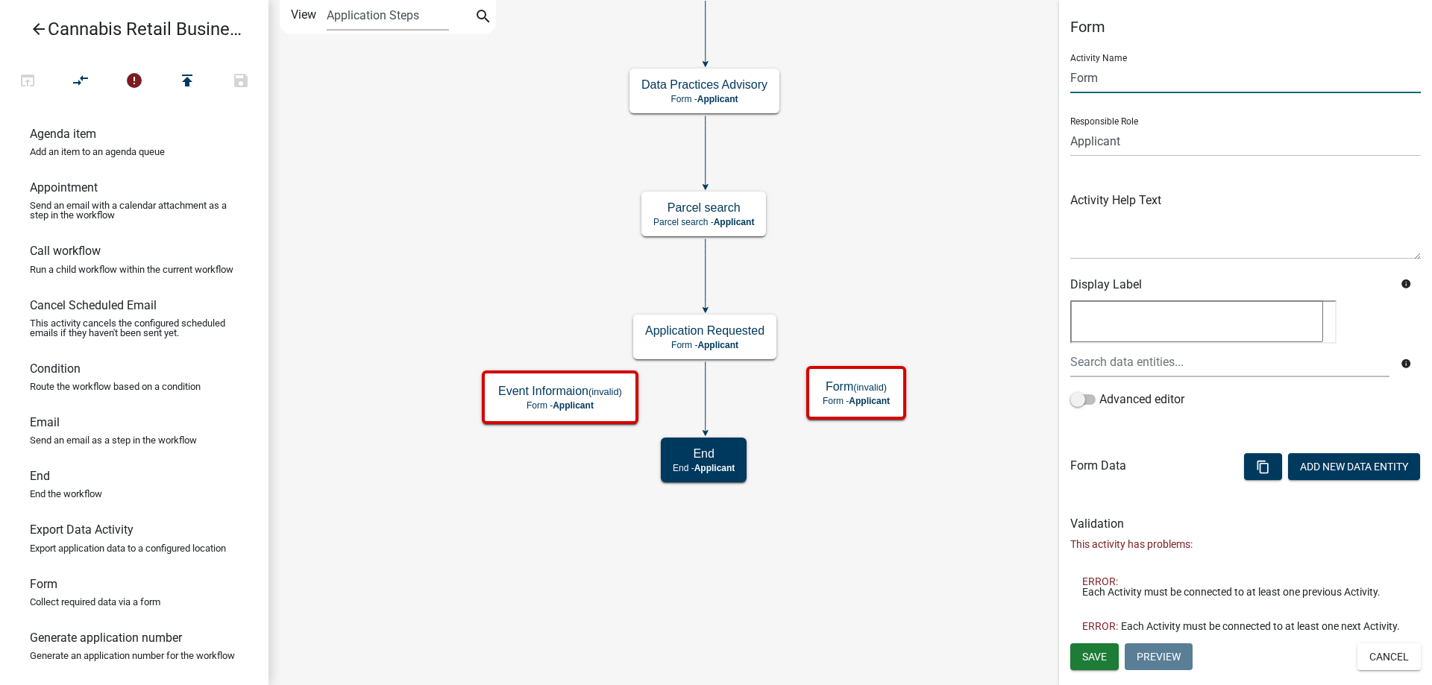
click at [1092, 72] on input "Form" at bounding box center [1245, 78] width 350 height 31
drag, startPoint x: 1115, startPoint y: 78, endPoint x: 1036, endPoint y: 76, distance: 79.1
click at [1070, 76] on input "Form" at bounding box center [1245, 78] width 350 height 31
type input "Business Information"
click at [1095, 655] on span "Save" at bounding box center [1094, 656] width 25 height 12
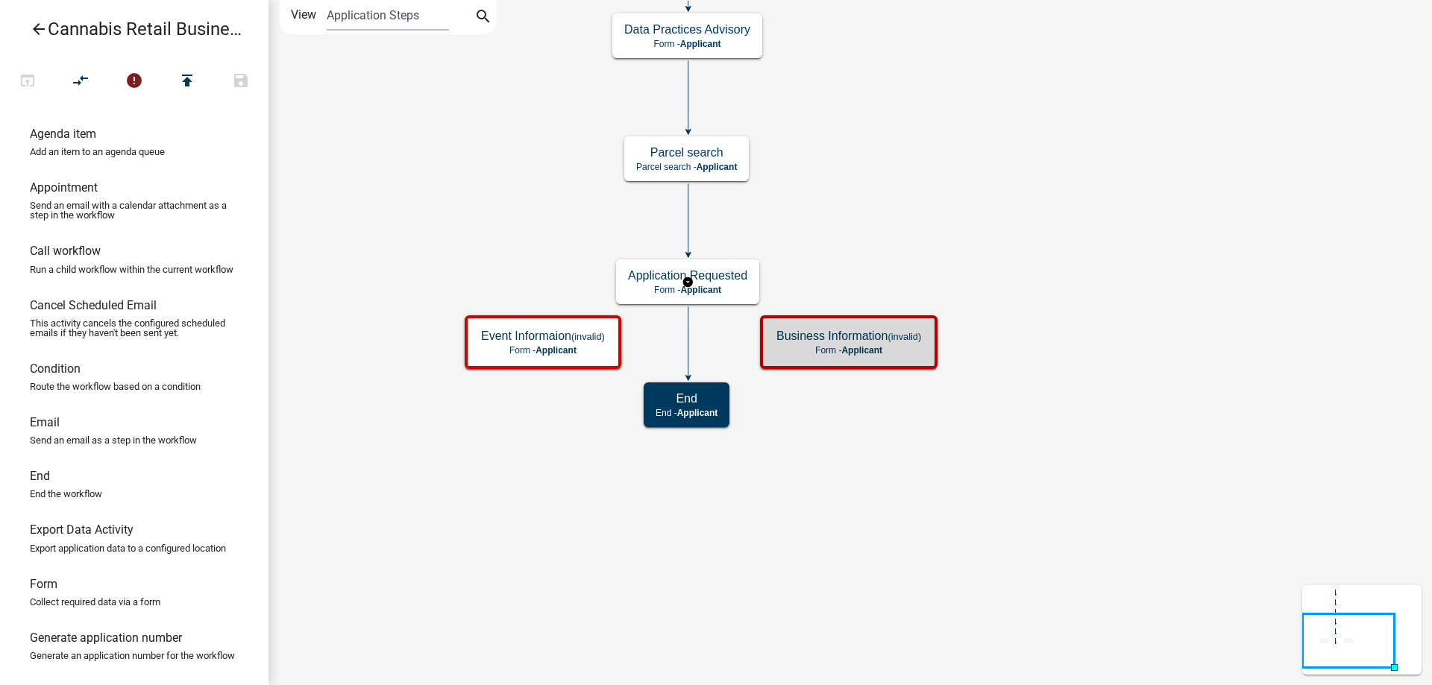
click at [726, 286] on g "Application Requested Form - Applicant" at bounding box center [687, 280] width 143 height 43
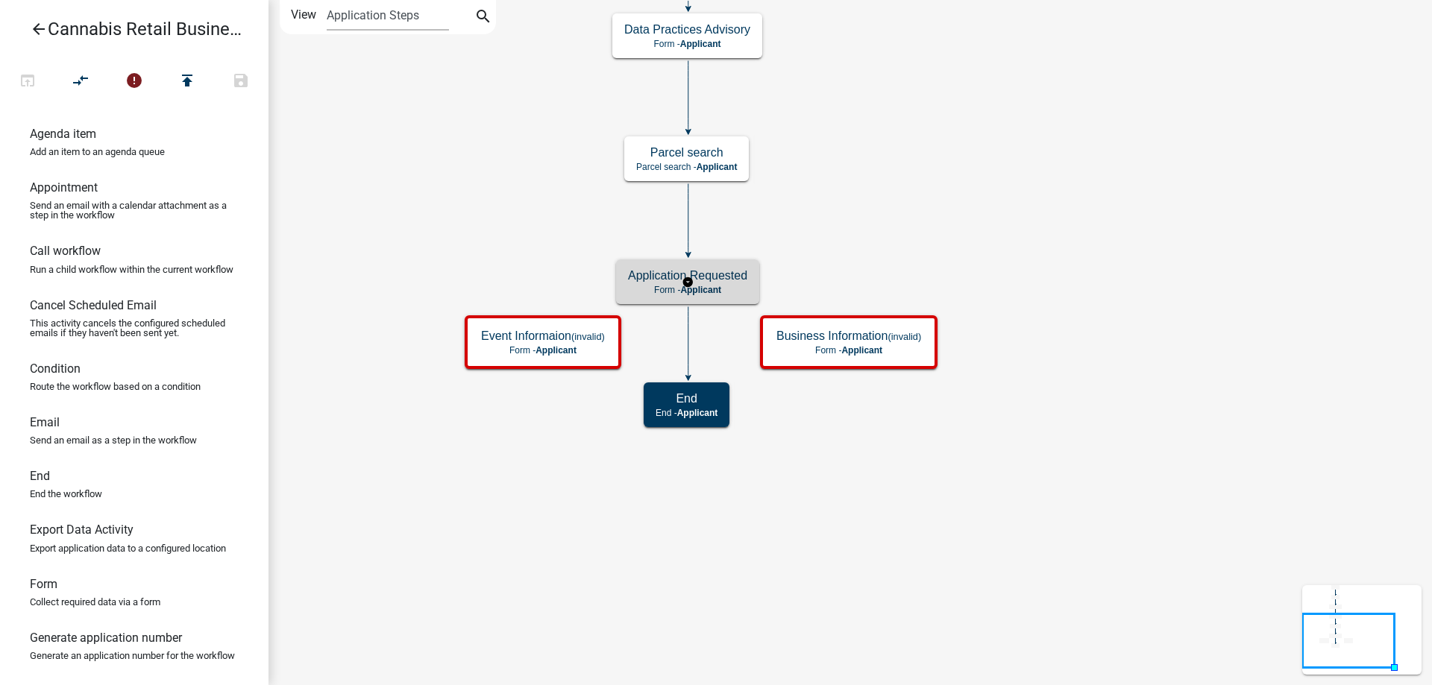
click at [726, 286] on p "Form - Applicant" at bounding box center [687, 290] width 119 height 10
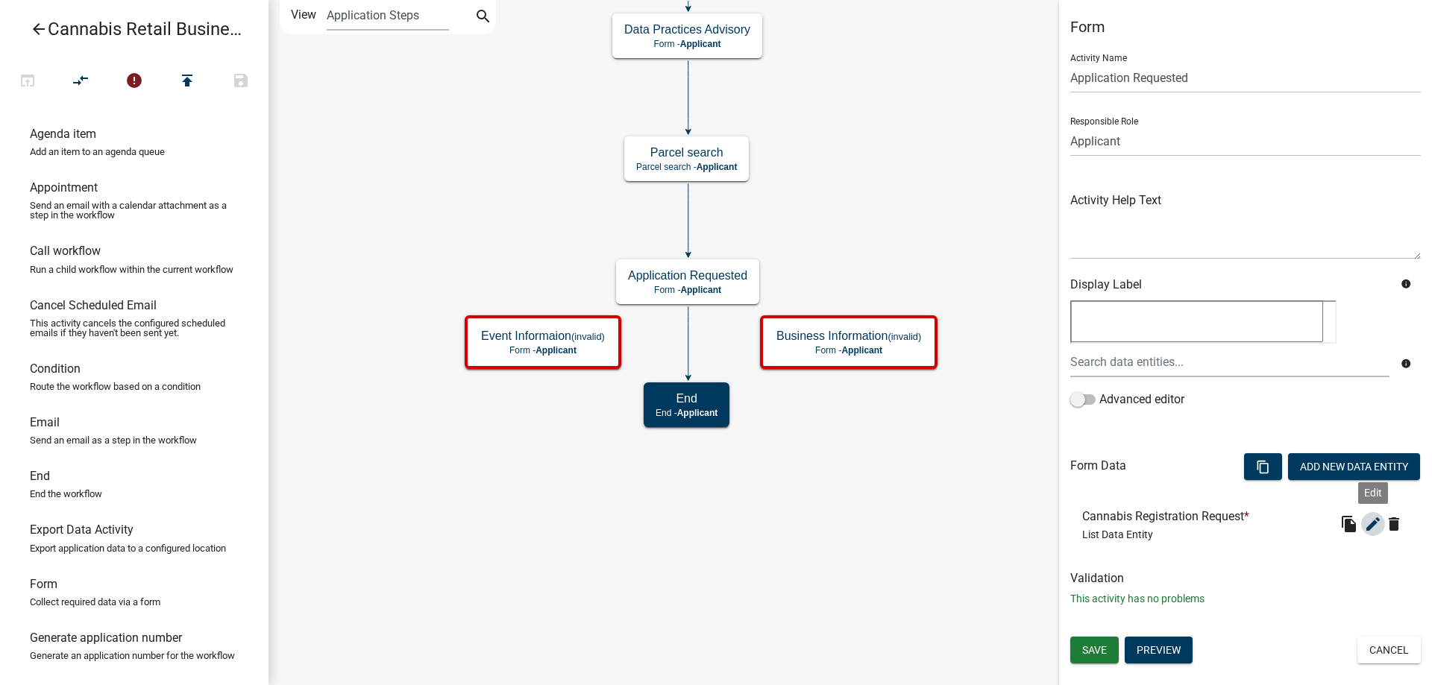
click at [1372, 523] on icon "edit" at bounding box center [1373, 524] width 18 height 18
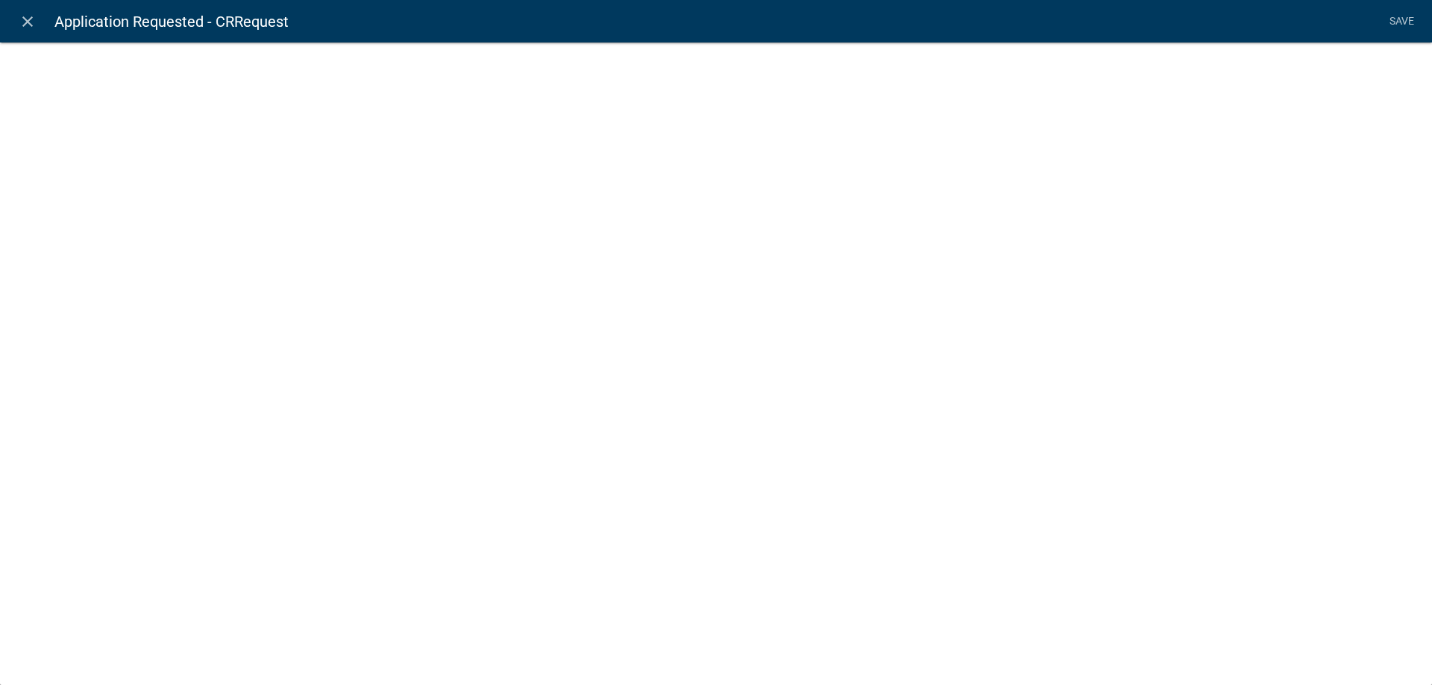
select select "list-data"
select select
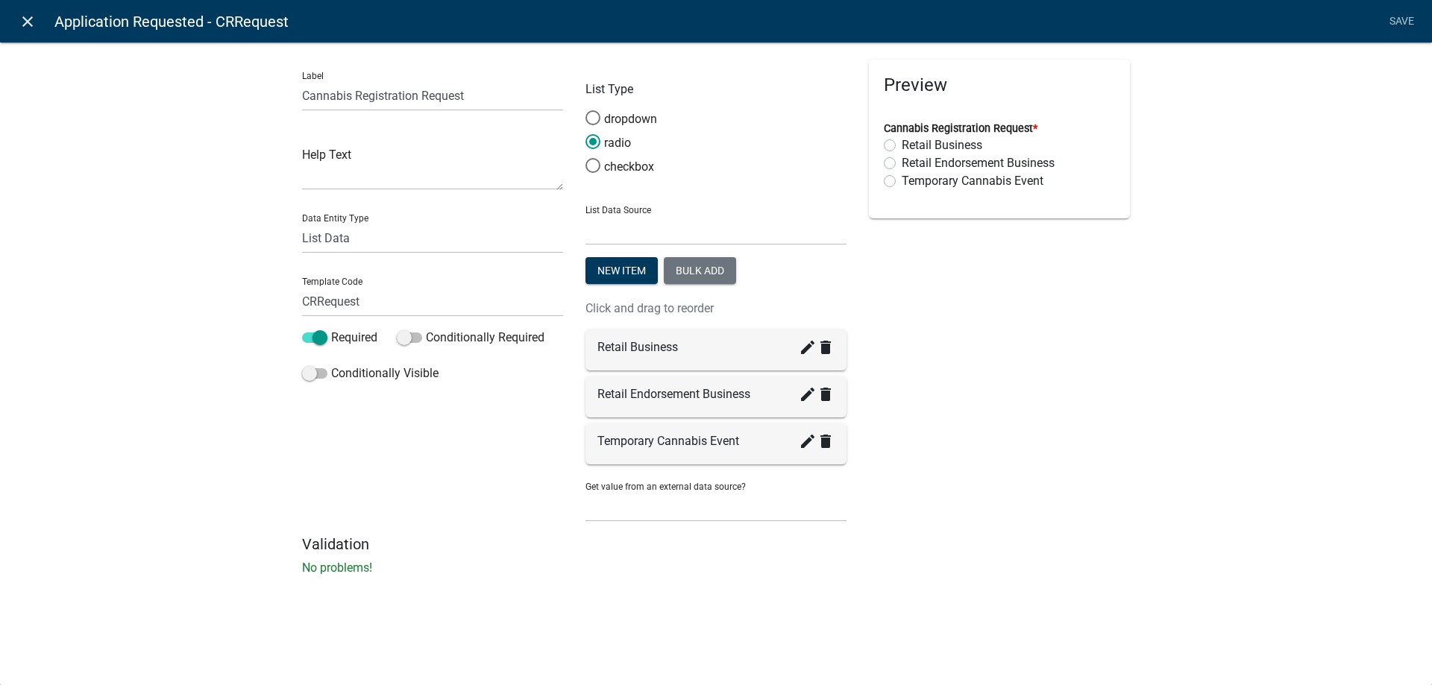
click at [29, 22] on icon "close" at bounding box center [28, 22] width 18 height 18
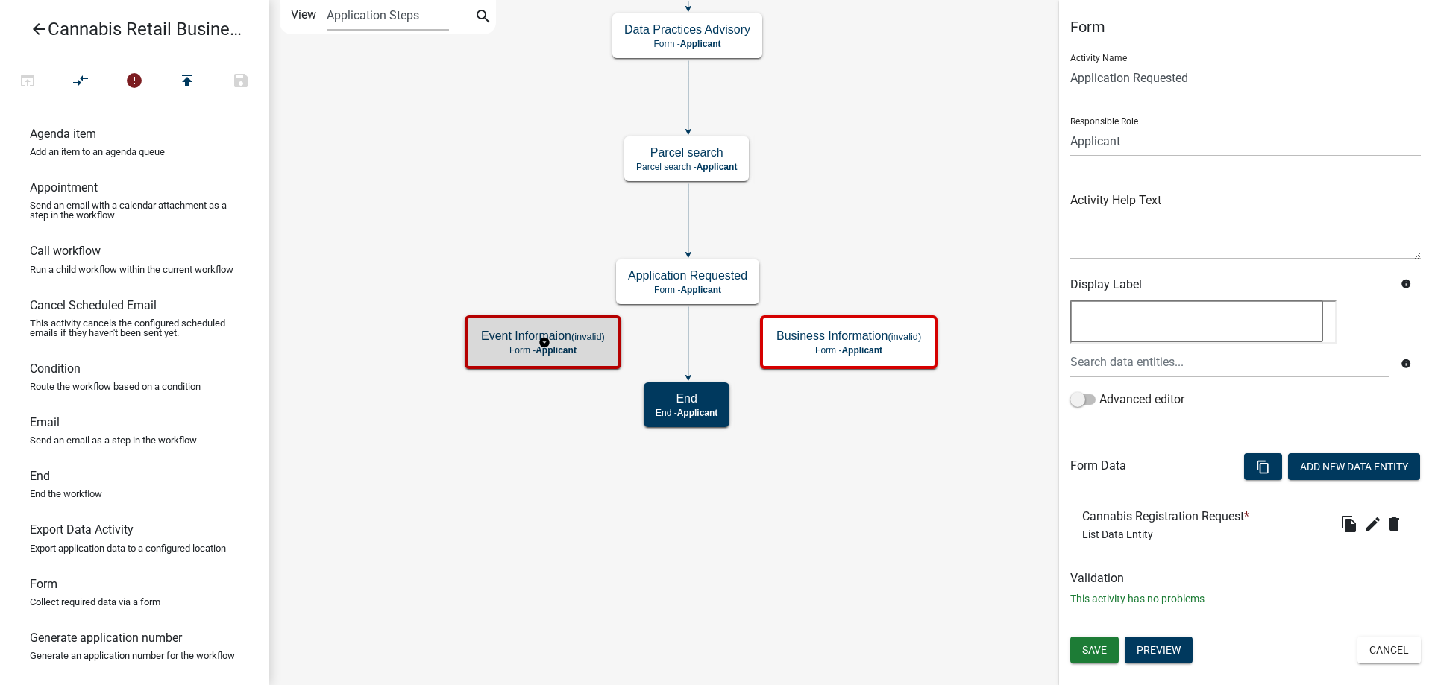
click at [515, 348] on g "Event Informaion (invalid) Form - Applicant" at bounding box center [545, 341] width 160 height 52
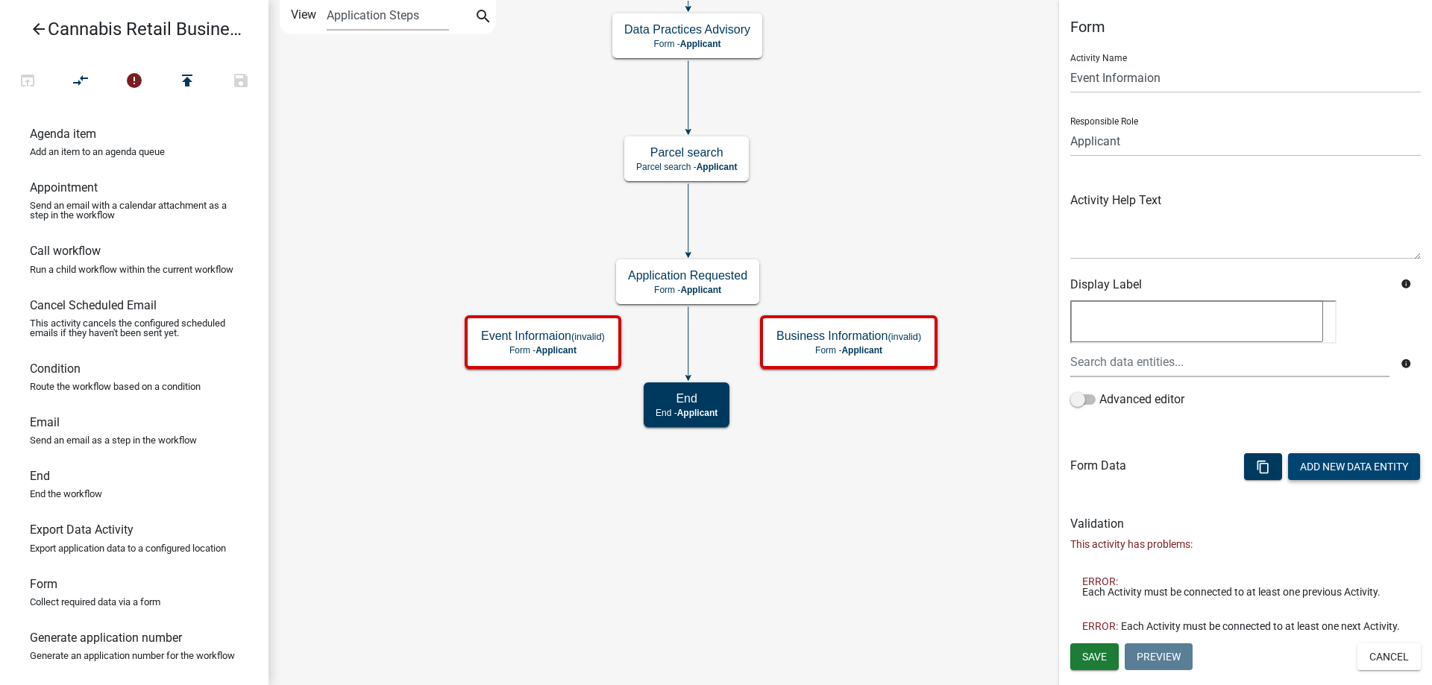
click at [1346, 464] on button "Add New Data Entity" at bounding box center [1354, 466] width 132 height 27
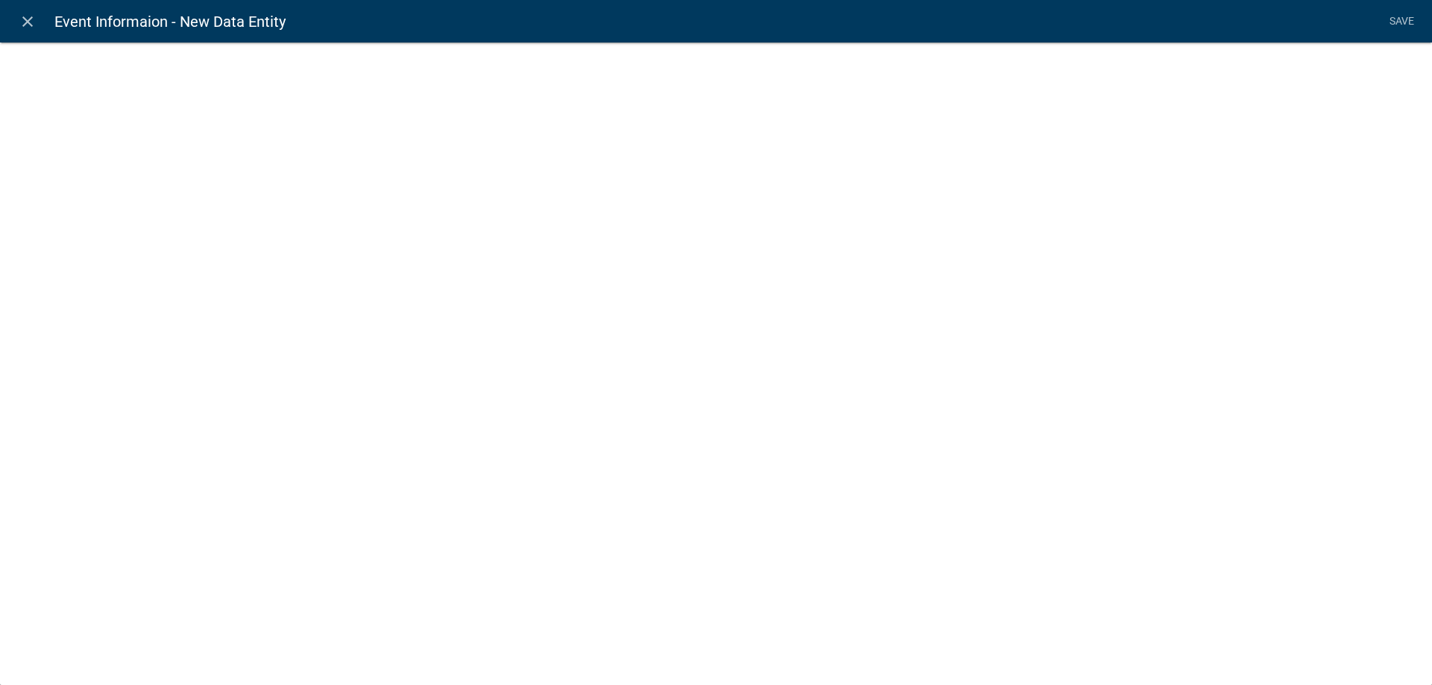
select select
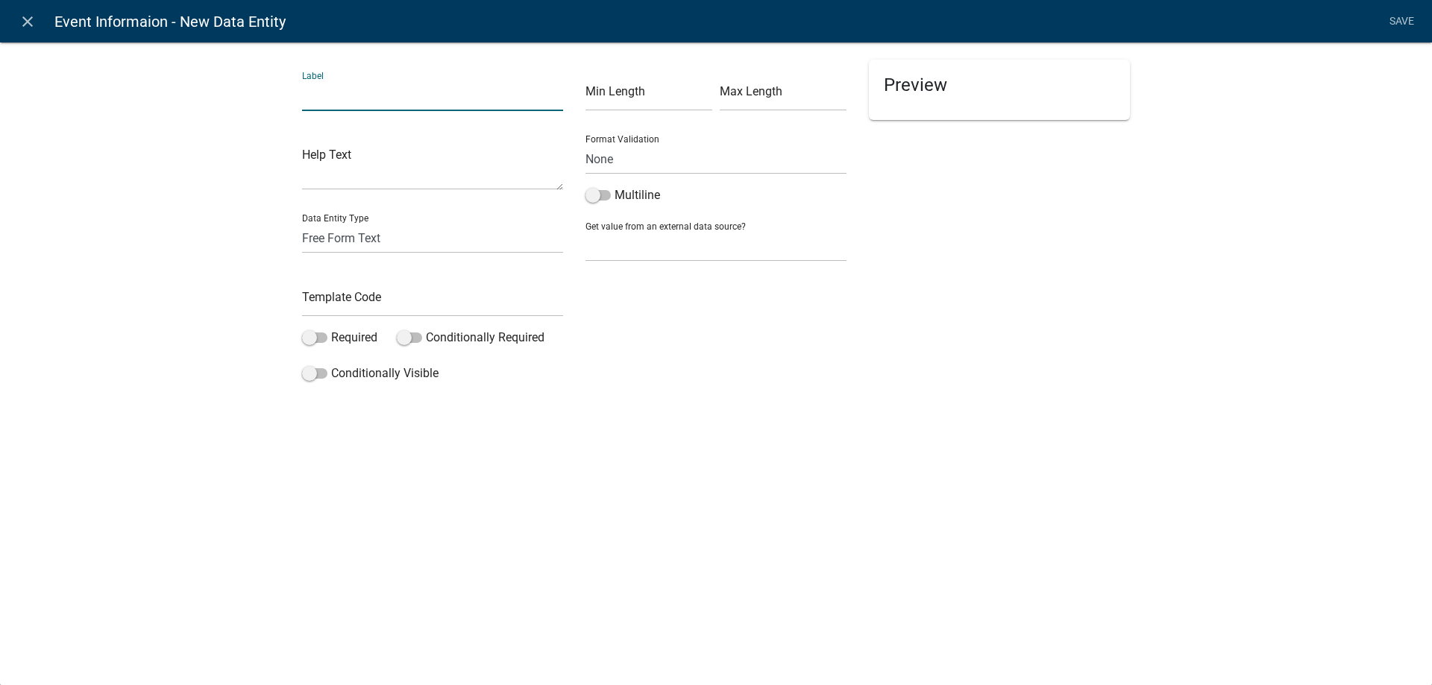
click at [373, 103] on input "text" at bounding box center [432, 96] width 261 height 31
click at [26, 17] on icon "close" at bounding box center [28, 22] width 18 height 18
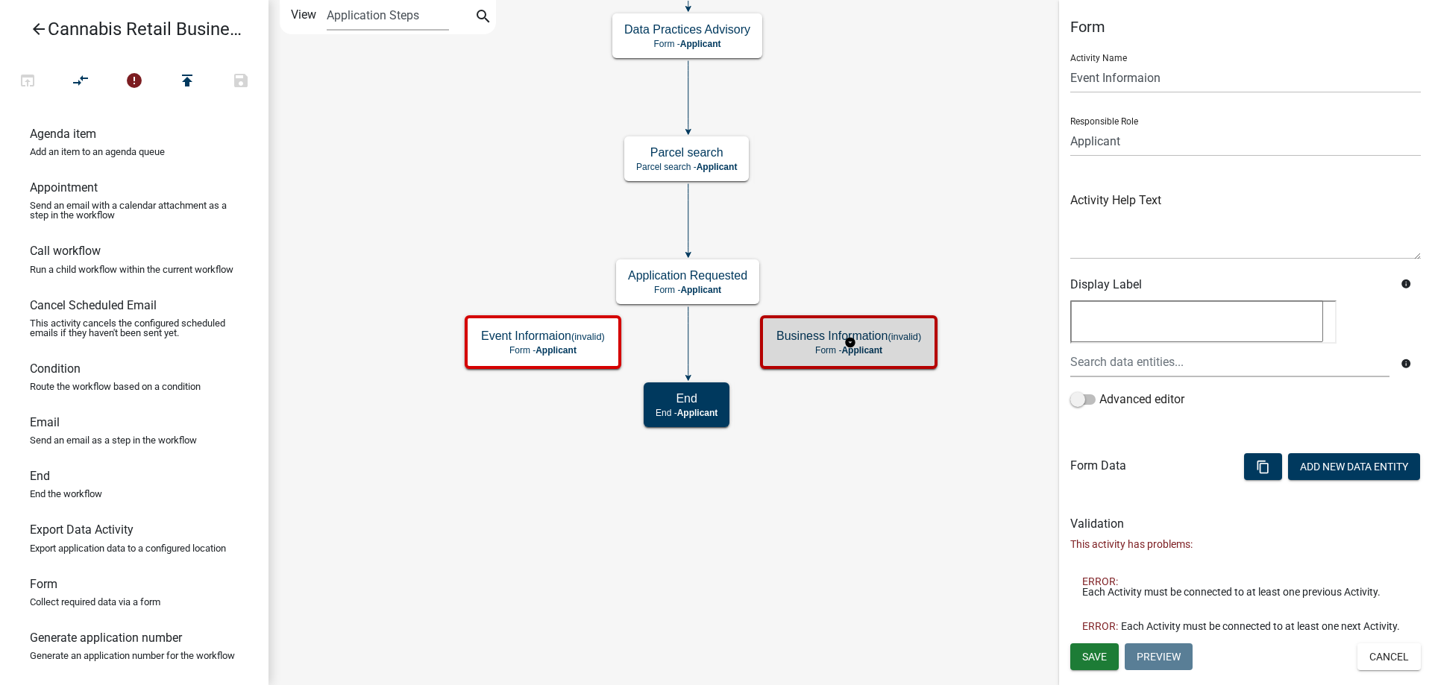
click at [908, 345] on g "Business Information (invalid) Form - Applicant" at bounding box center [850, 341] width 181 height 52
click at [884, 339] on g "Business Information (invalid) Form - Applicant" at bounding box center [850, 341] width 181 height 52
click at [886, 346] on g "Business Information Form - Applicant" at bounding box center [850, 341] width 135 height 43
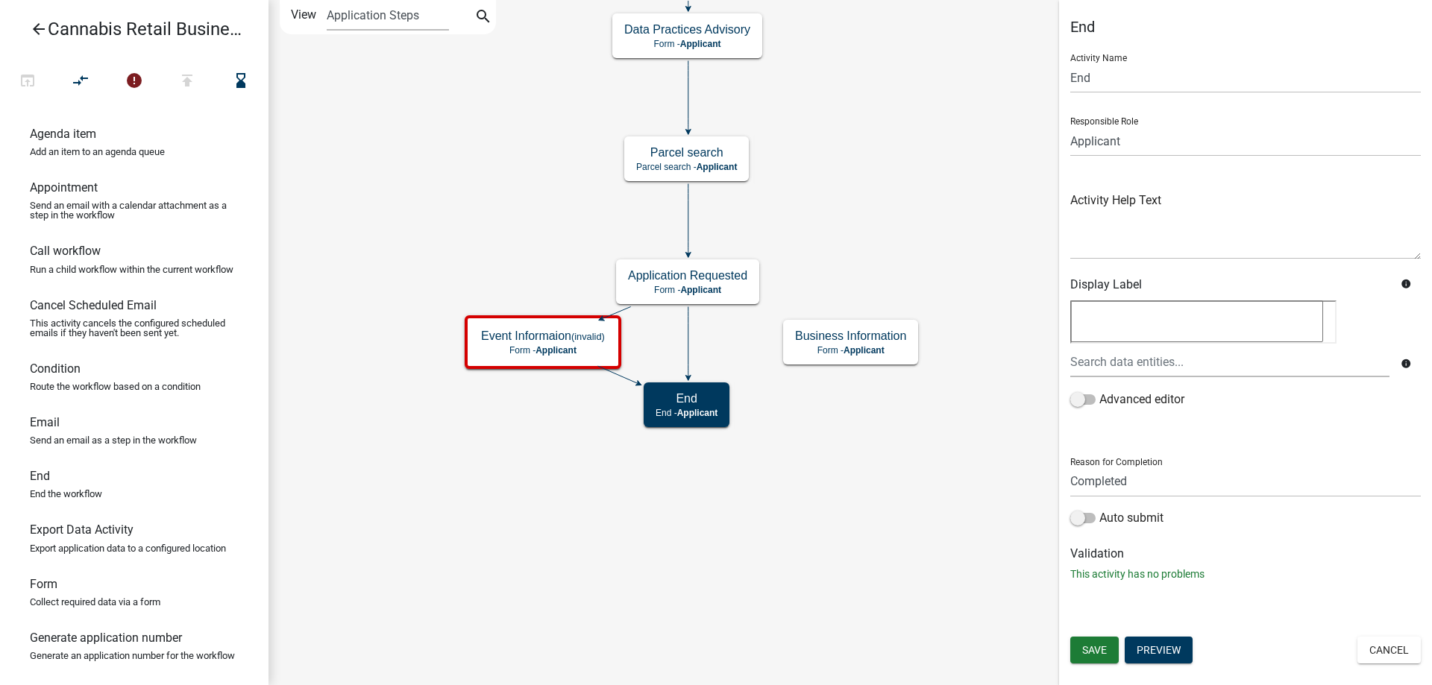
click at [688, 337] on icon at bounding box center [688, 342] width 0 height 70
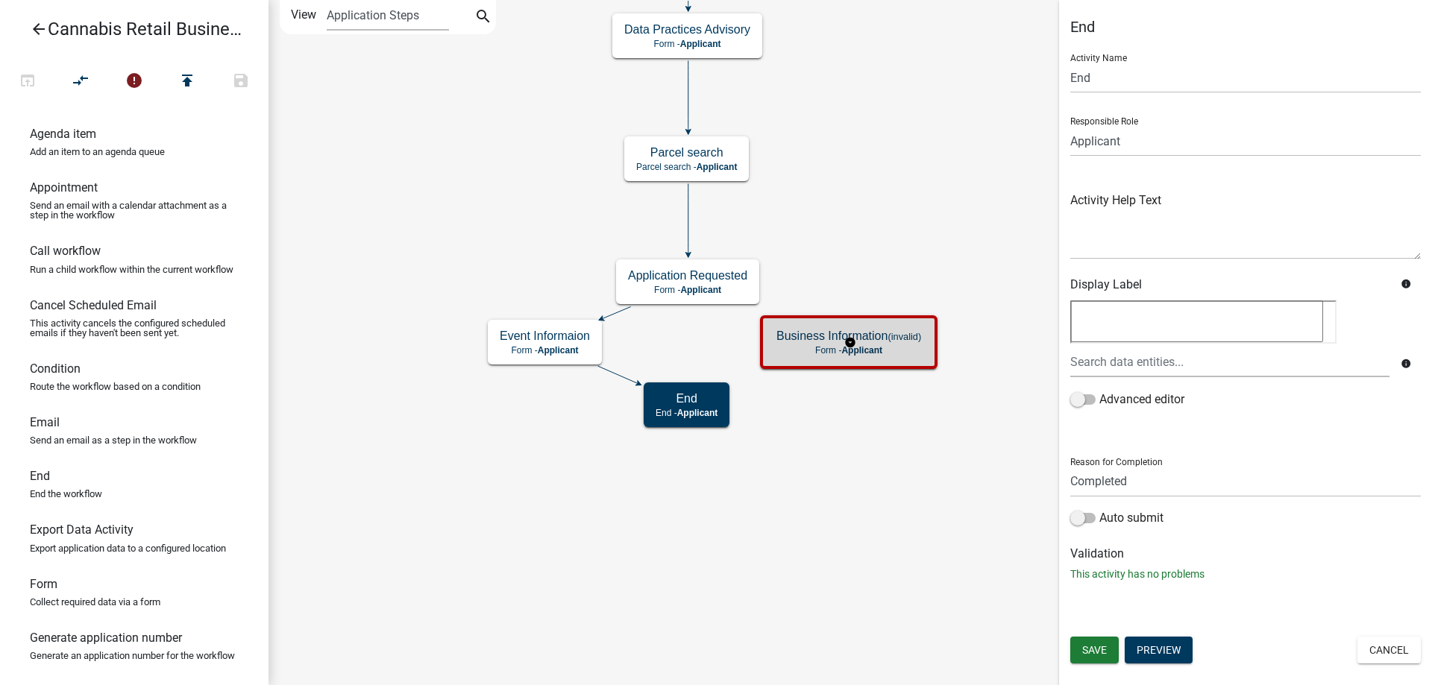
click at [913, 338] on g "Business Information (invalid) Form - Applicant" at bounding box center [850, 341] width 181 height 52
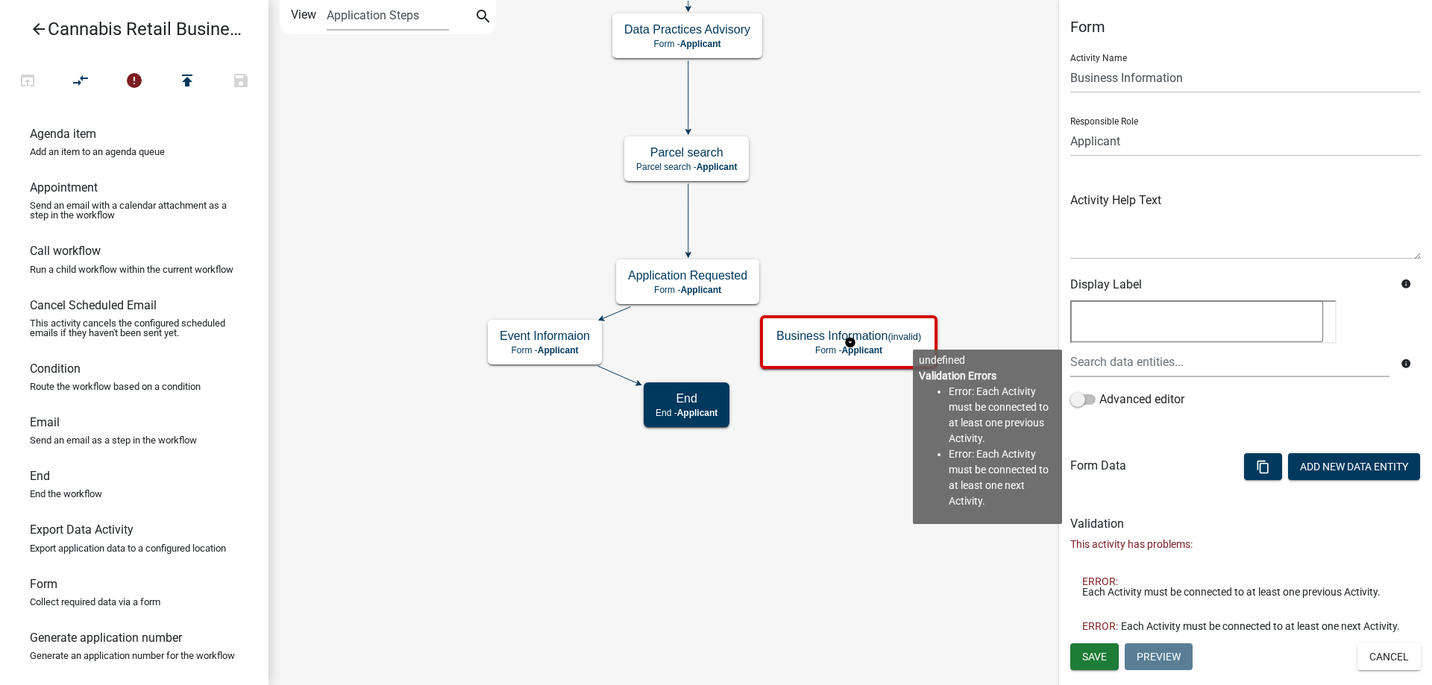
click at [825, 342] on g "Business Information (invalid) Form - Applicant" at bounding box center [850, 341] width 181 height 52
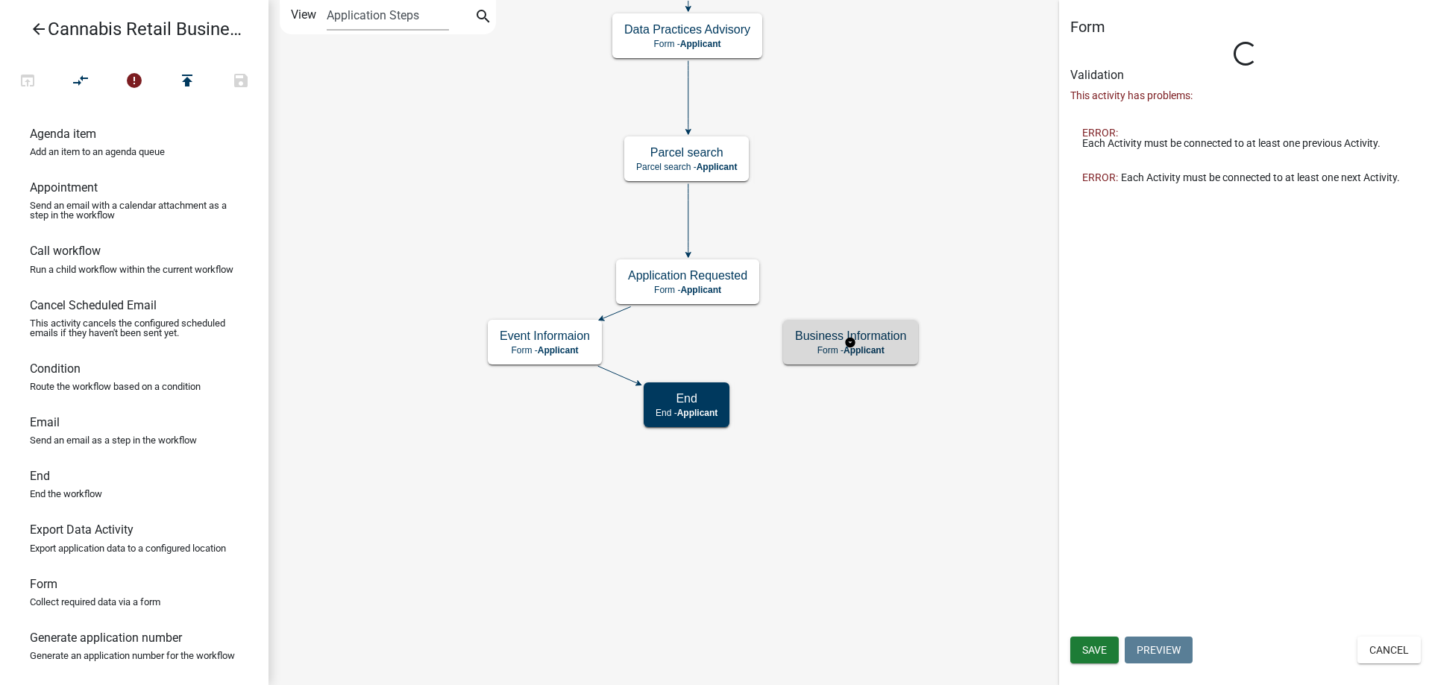
click at [825, 342] on g "Business Information Form - Applicant" at bounding box center [850, 341] width 135 height 43
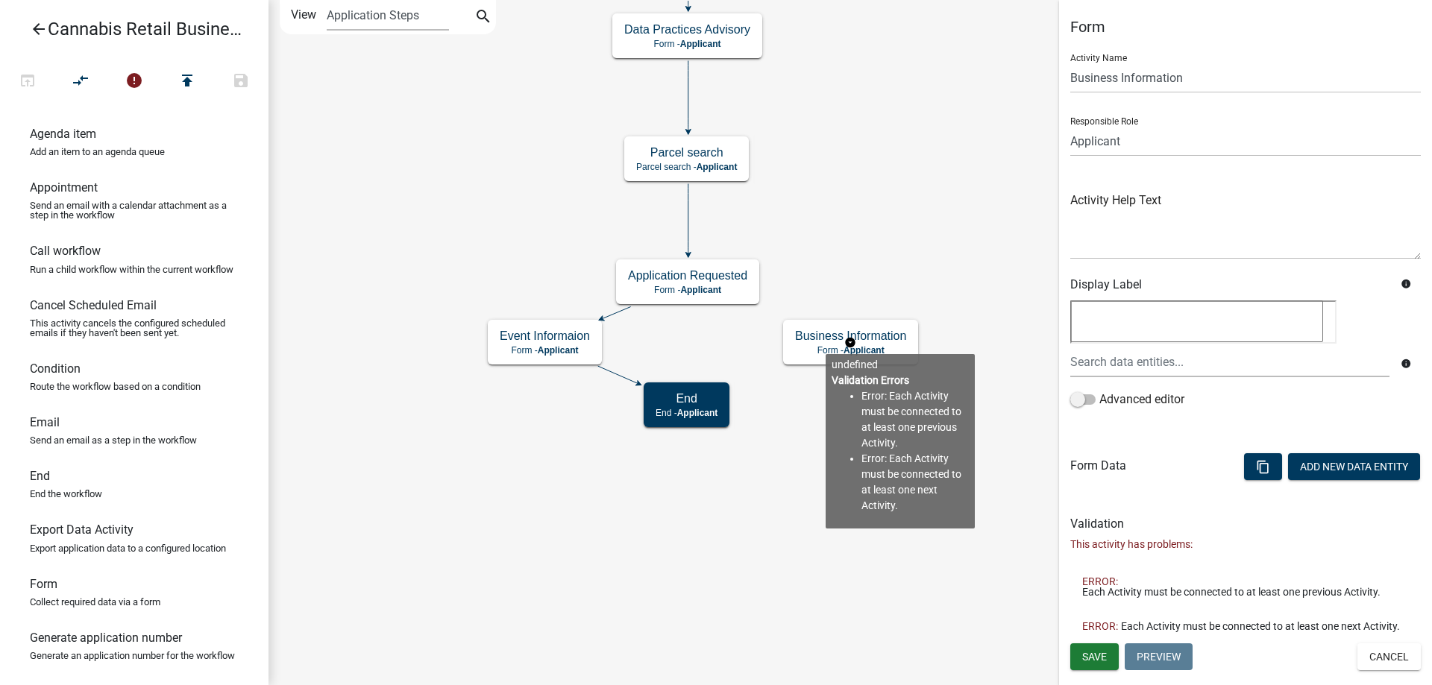
click at [825, 342] on g "Business Information Form - Applicant" at bounding box center [850, 341] width 135 height 43
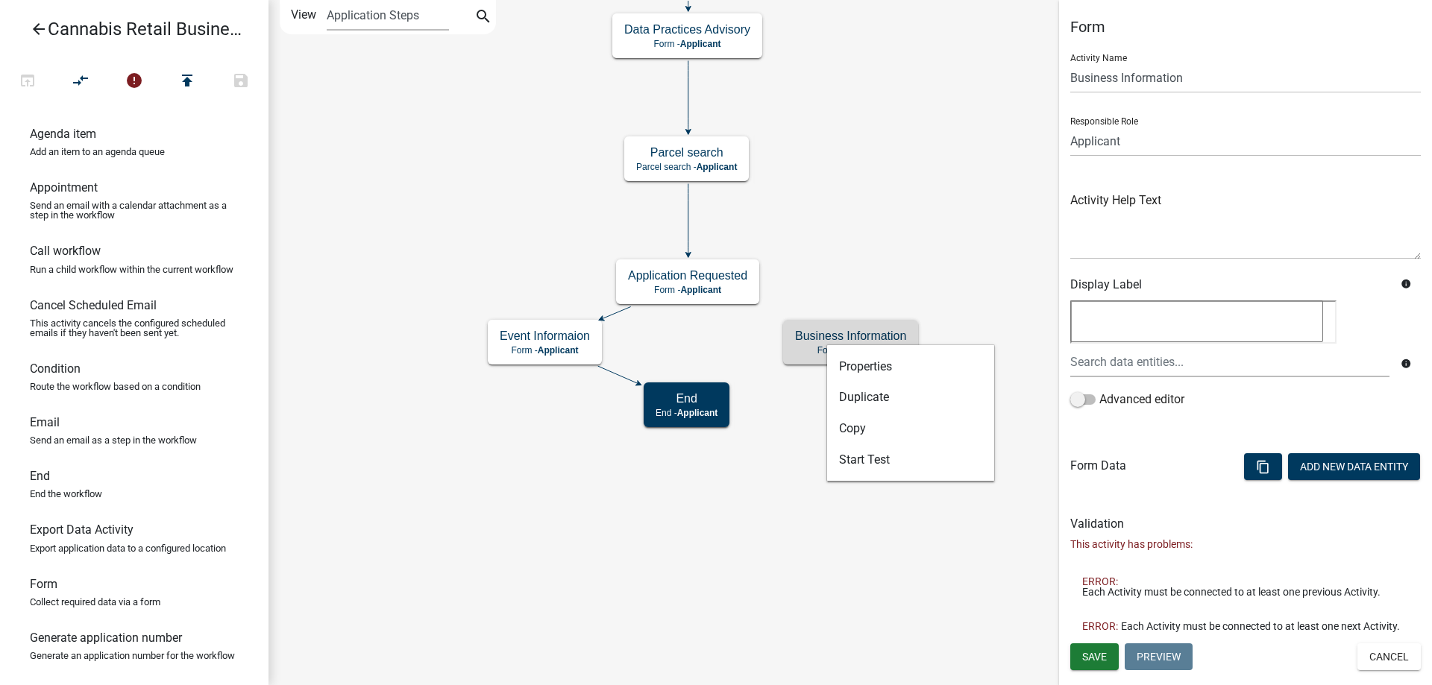
click at [956, 277] on icon "start Start - Applicant Application Introduction Form - Applicant Parcel search…" at bounding box center [850, 343] width 1162 height 684
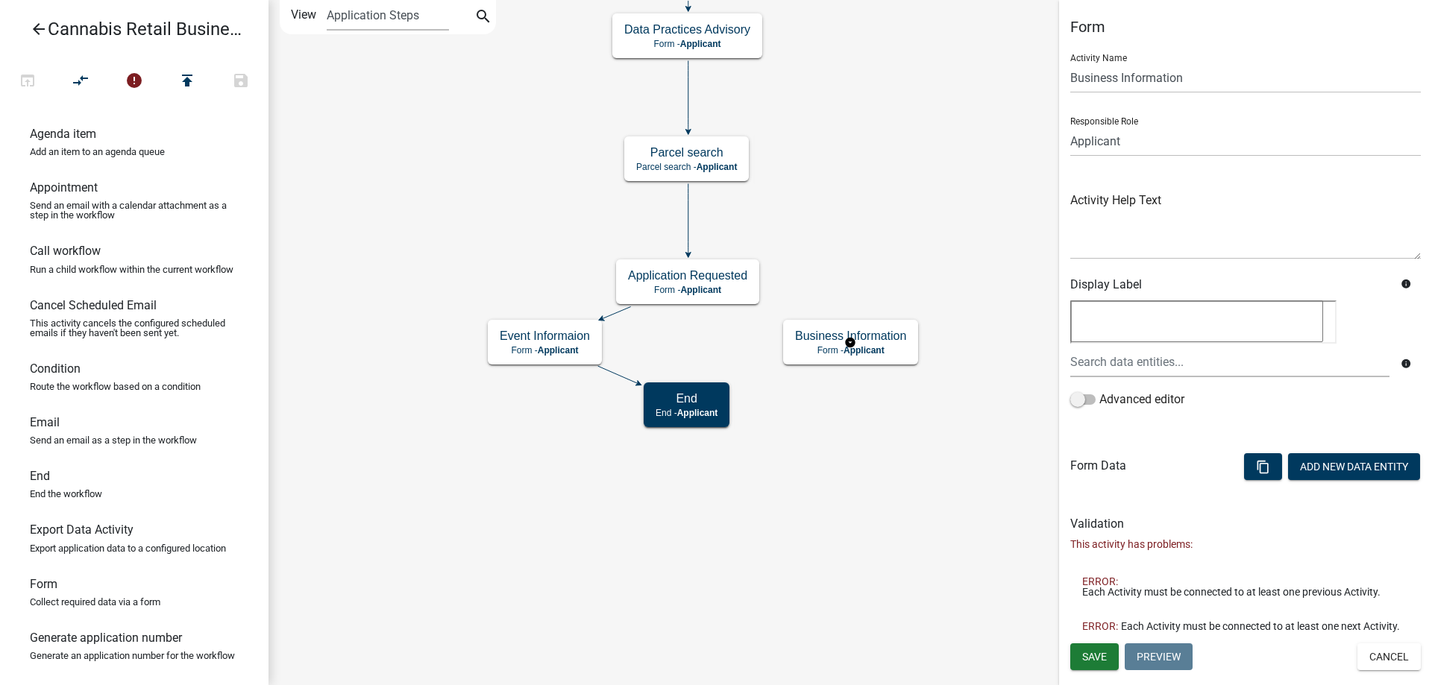
click at [829, 350] on g "Business Information Form - Applicant" at bounding box center [850, 341] width 135 height 43
click at [534, 338] on g "Event Informaion Form - Applicant" at bounding box center [545, 341] width 114 height 43
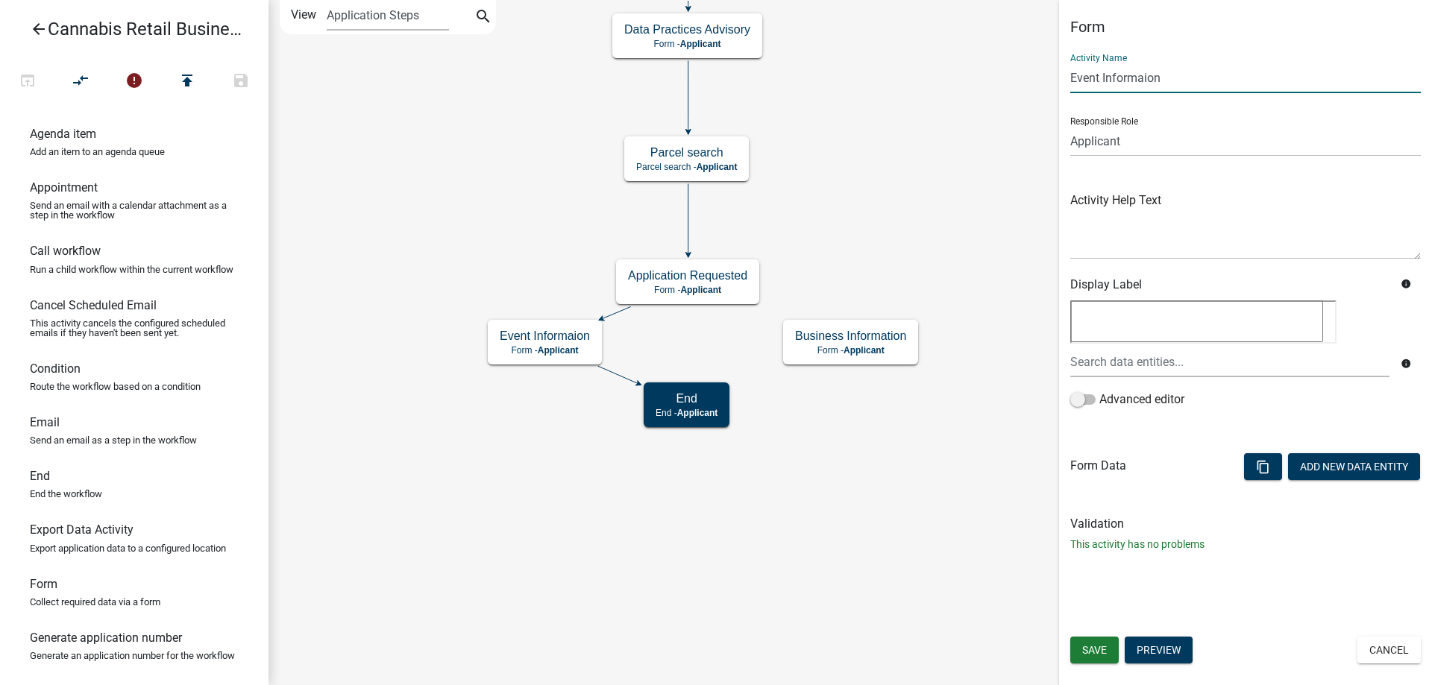
click at [1165, 75] on input "Event Informaion" at bounding box center [1245, 78] width 350 height 31
click at [1102, 75] on input "Event Informaion" at bounding box center [1245, 78] width 350 height 31
click at [1139, 76] on input "Event and/or Informaion" at bounding box center [1245, 78] width 350 height 31
type input "Event and/or Business Informaion"
click at [884, 345] on g "Business Information Form - Applicant" at bounding box center [850, 341] width 135 height 43
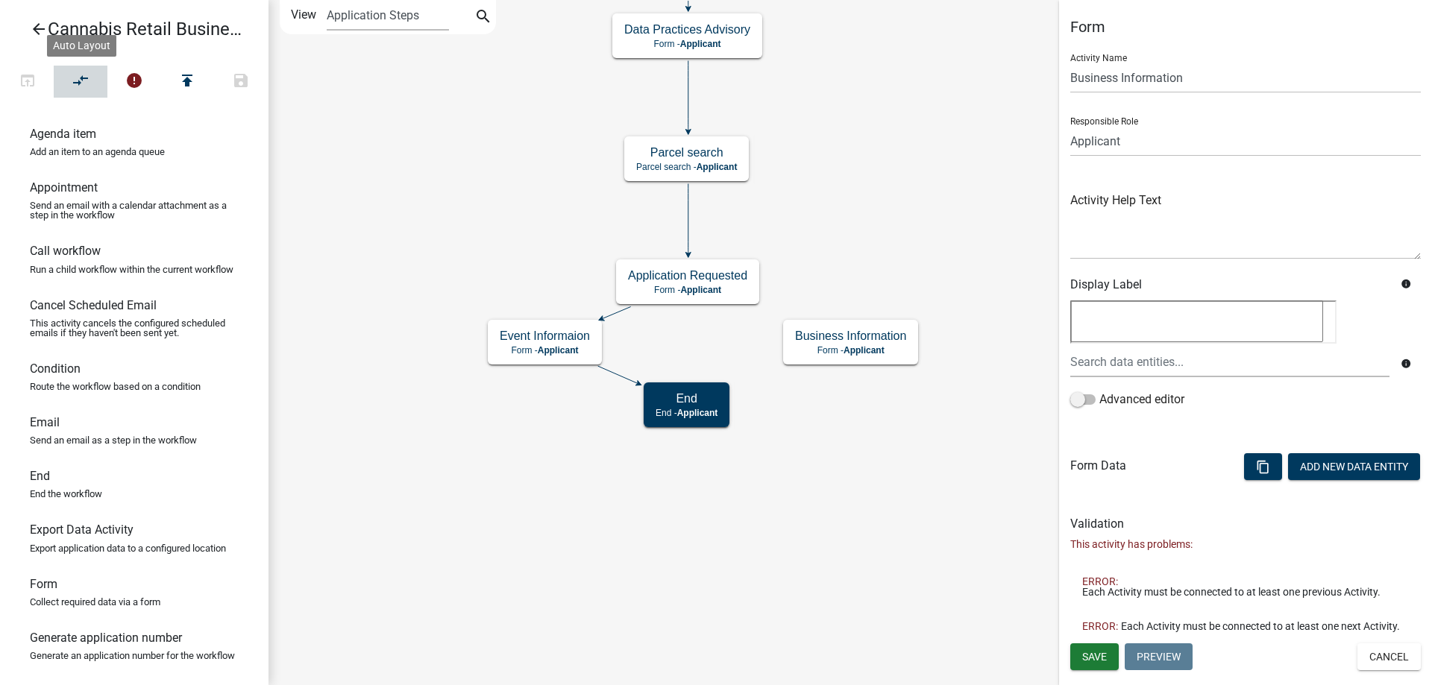
click at [82, 83] on icon "compare_arrows" at bounding box center [81, 82] width 18 height 21
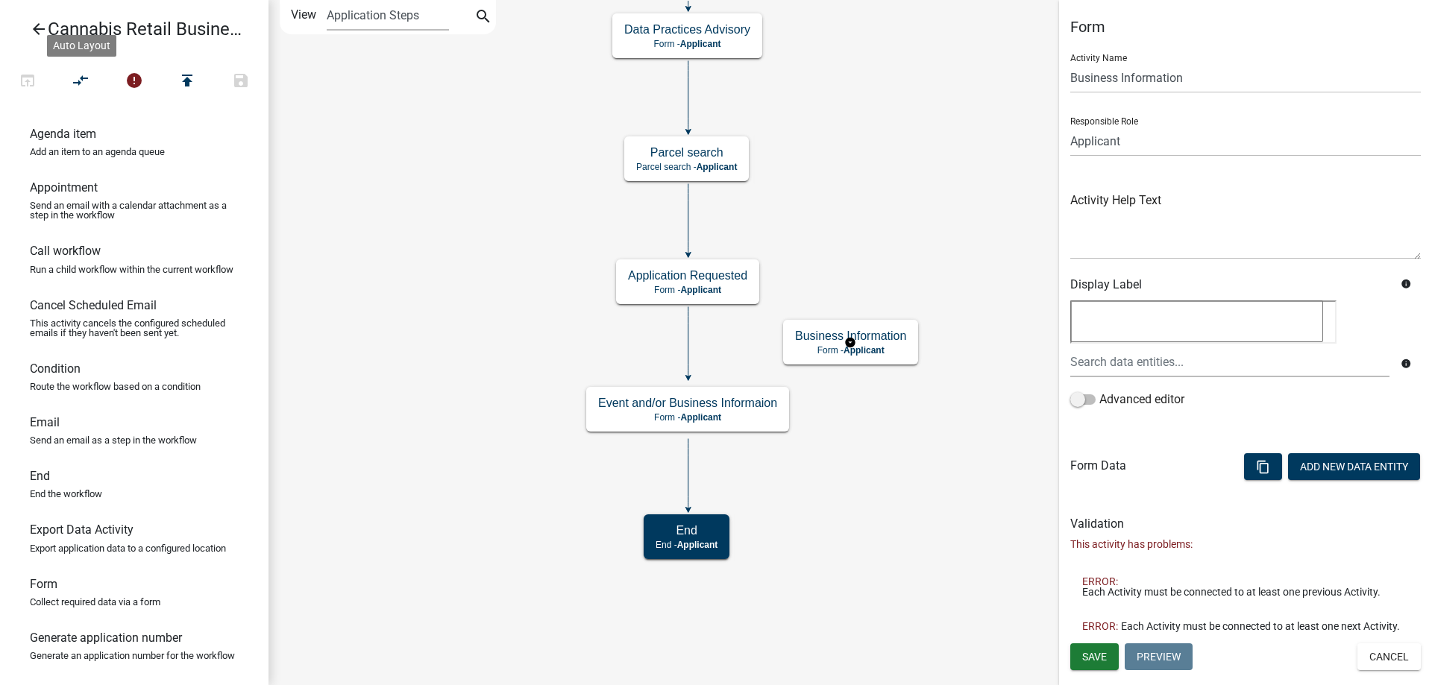
click at [876, 346] on g "Business Information Form - Applicant" at bounding box center [850, 341] width 135 height 43
click at [1391, 660] on button "Cancel" at bounding box center [1388, 657] width 63 height 27
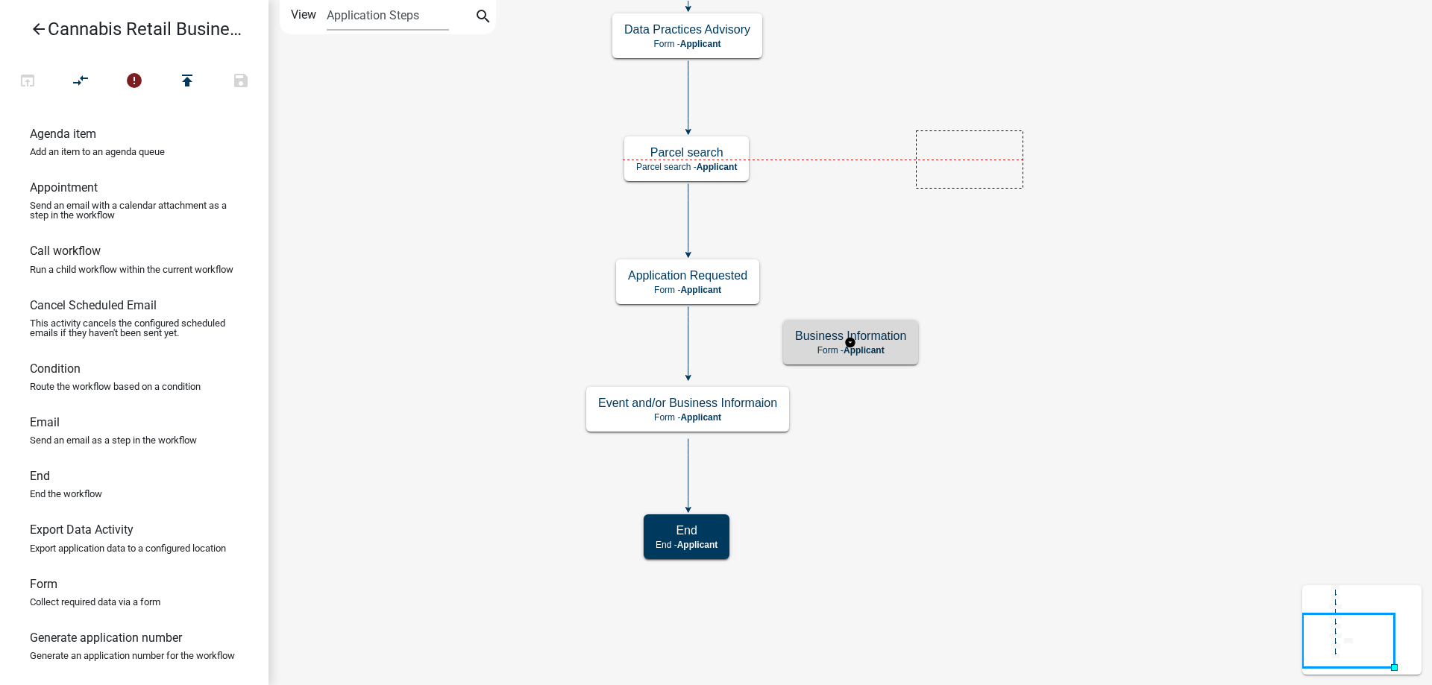
click at [1008, 162] on icon "start Start - Applicant Application Introduction Form - Applicant Parcel search…" at bounding box center [850, 343] width 1162 height 684
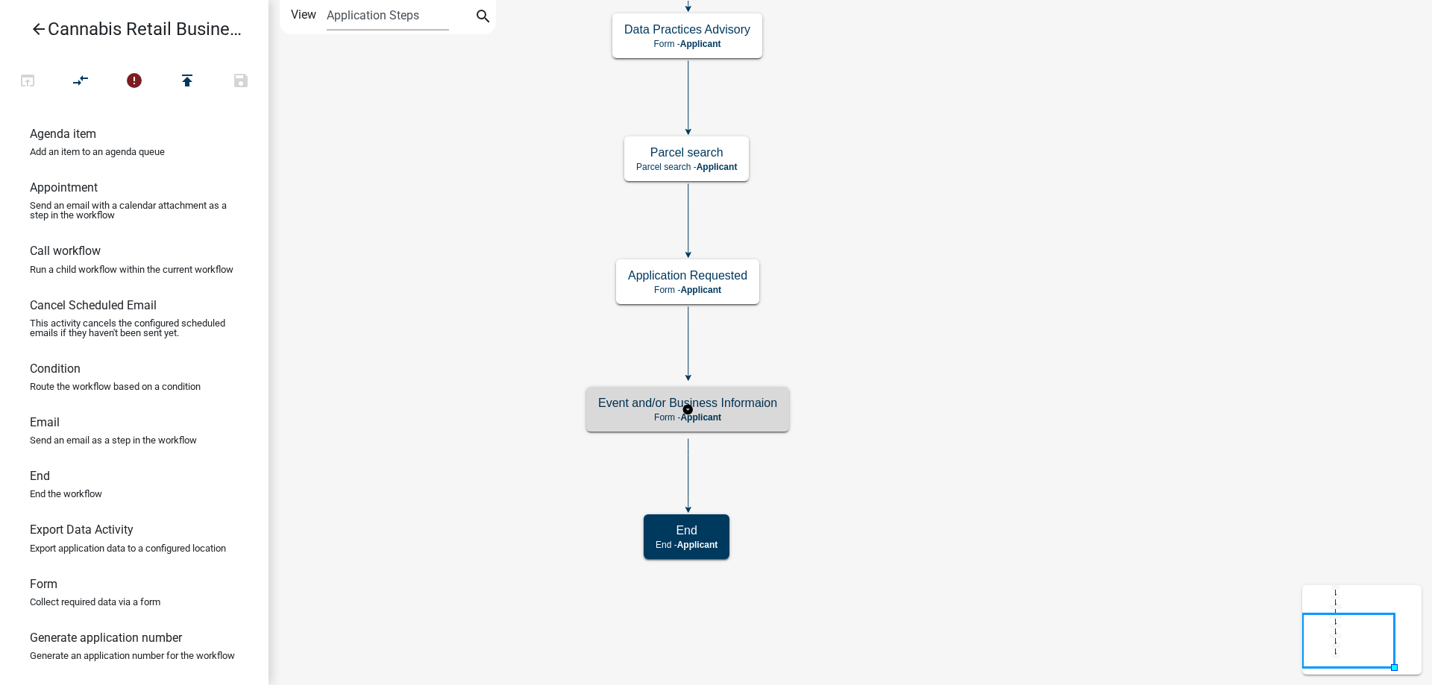
click at [746, 415] on g "Event and/or Business Informaion Form - Applicant" at bounding box center [687, 408] width 203 height 43
click at [746, 415] on p "Form - Applicant" at bounding box center [687, 417] width 179 height 10
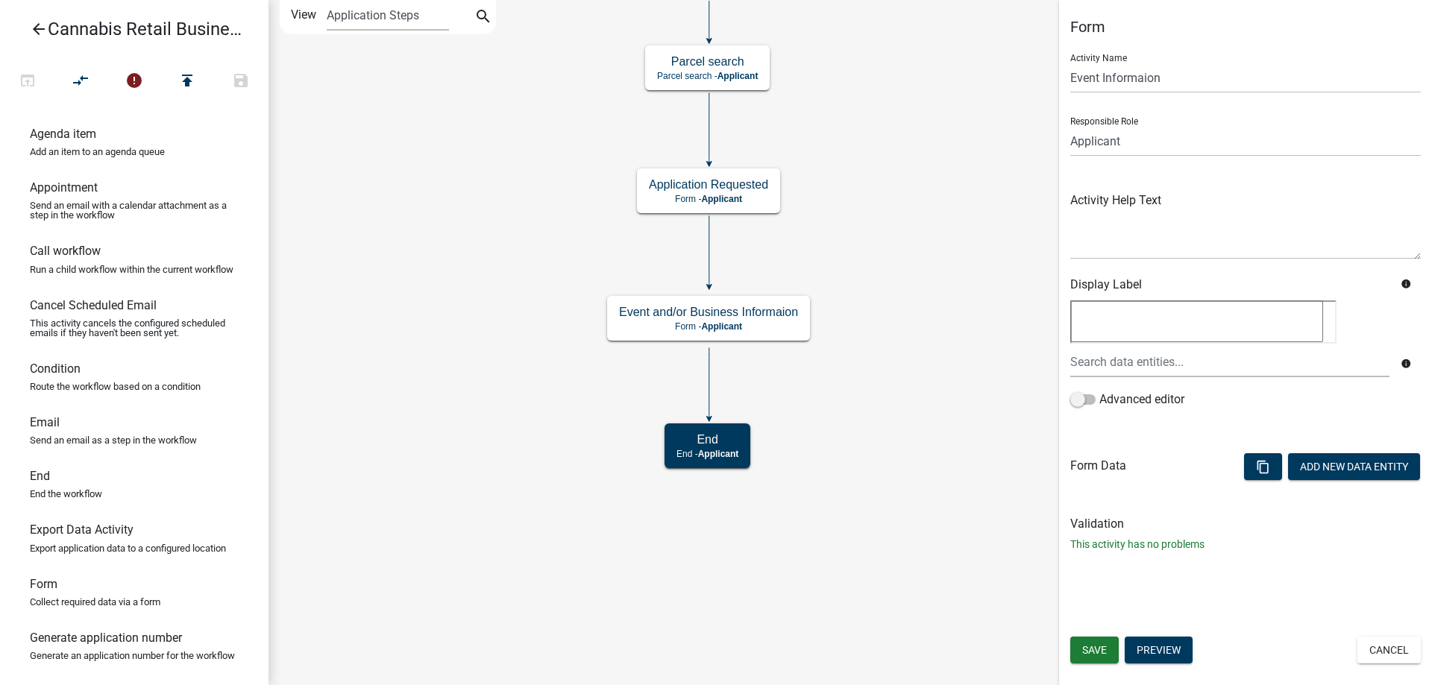
click at [948, 400] on div "start Start - Applicant Application Introduction Form - Applicant Parcel search…" at bounding box center [849, 342] width 1163 height 685
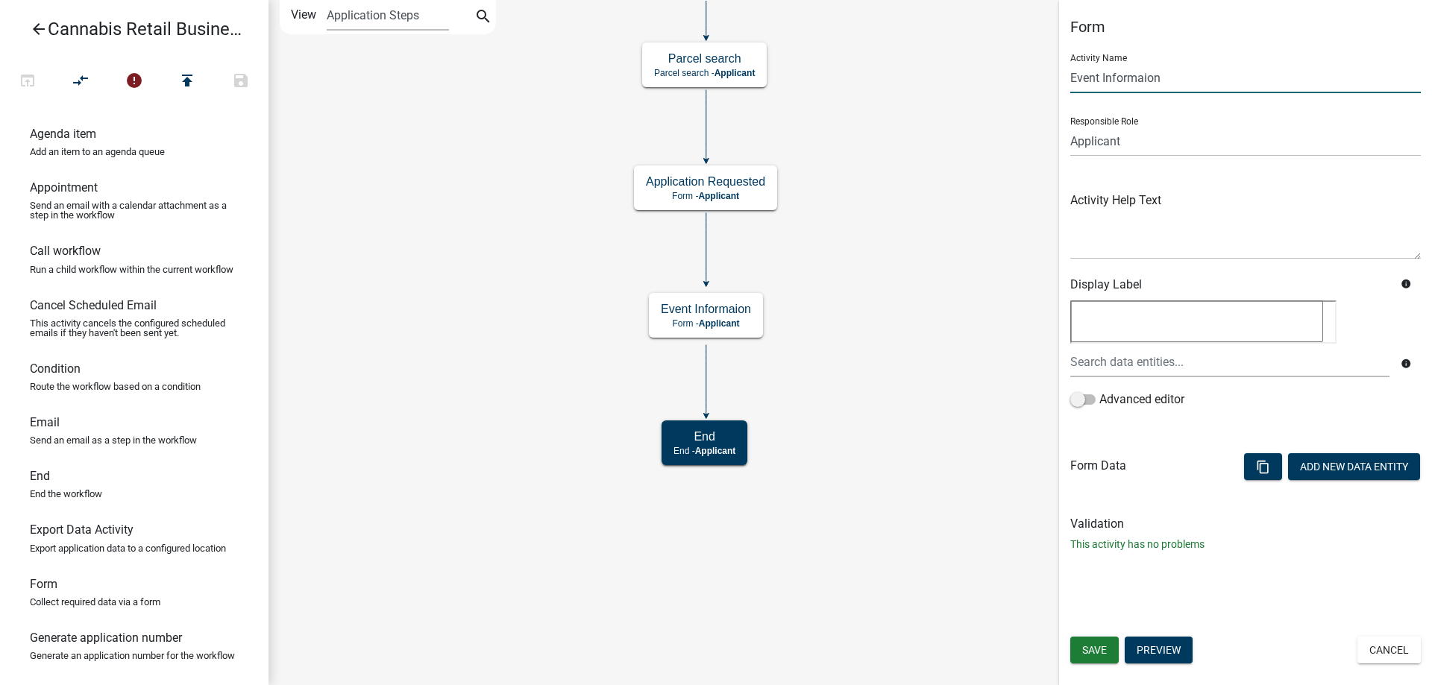
click at [1101, 77] on input "Event Informaion" at bounding box center [1245, 78] width 350 height 31
type input "Event and/or Business Informaion"
click at [1070, 126] on select "Applicant Land and Resource Assistant Director Admin Meets & Bounds Subdivision…" at bounding box center [1245, 141] width 350 height 31
click at [1193, 444] on form "Activity Name Event and/or Business Informaion Responsible Role Applicant Land …" at bounding box center [1245, 273] width 350 height 462
click at [1094, 646] on span "Save" at bounding box center [1094, 650] width 25 height 12
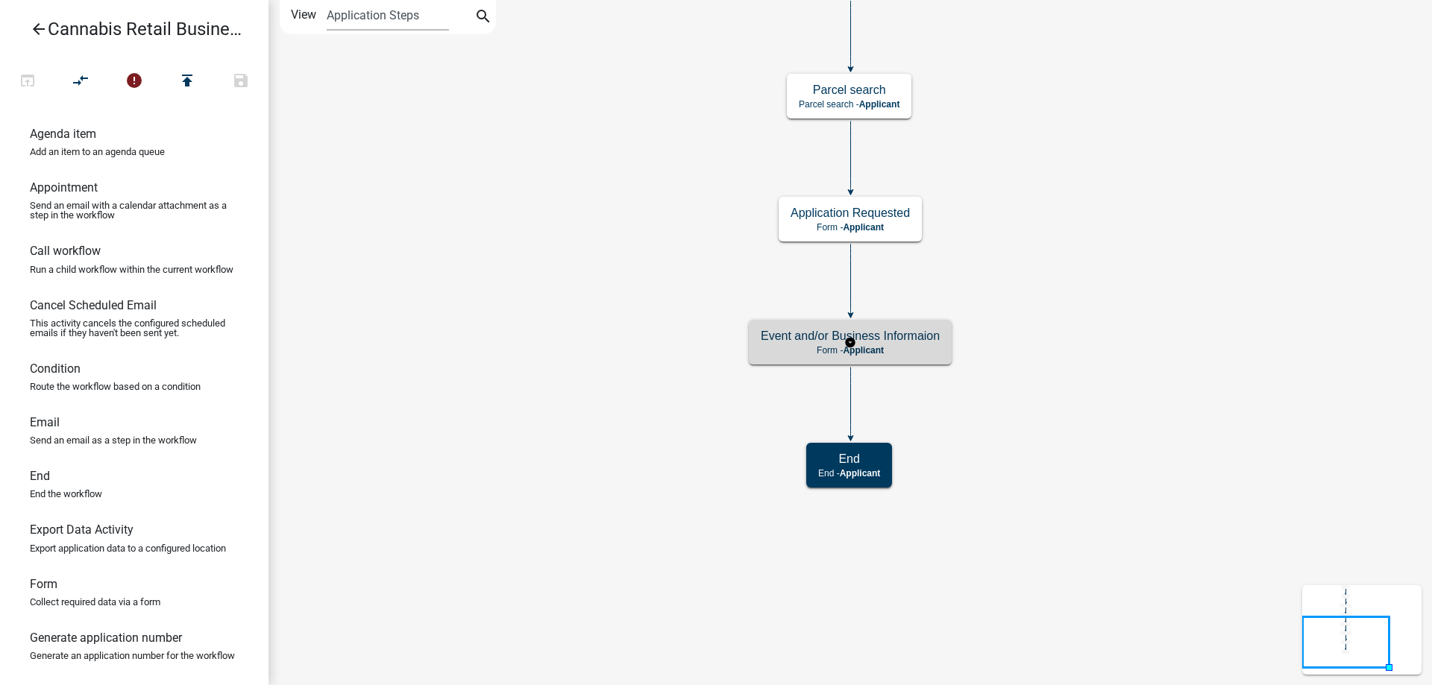
click at [916, 346] on p "Form - Applicant" at bounding box center [850, 350] width 179 height 10
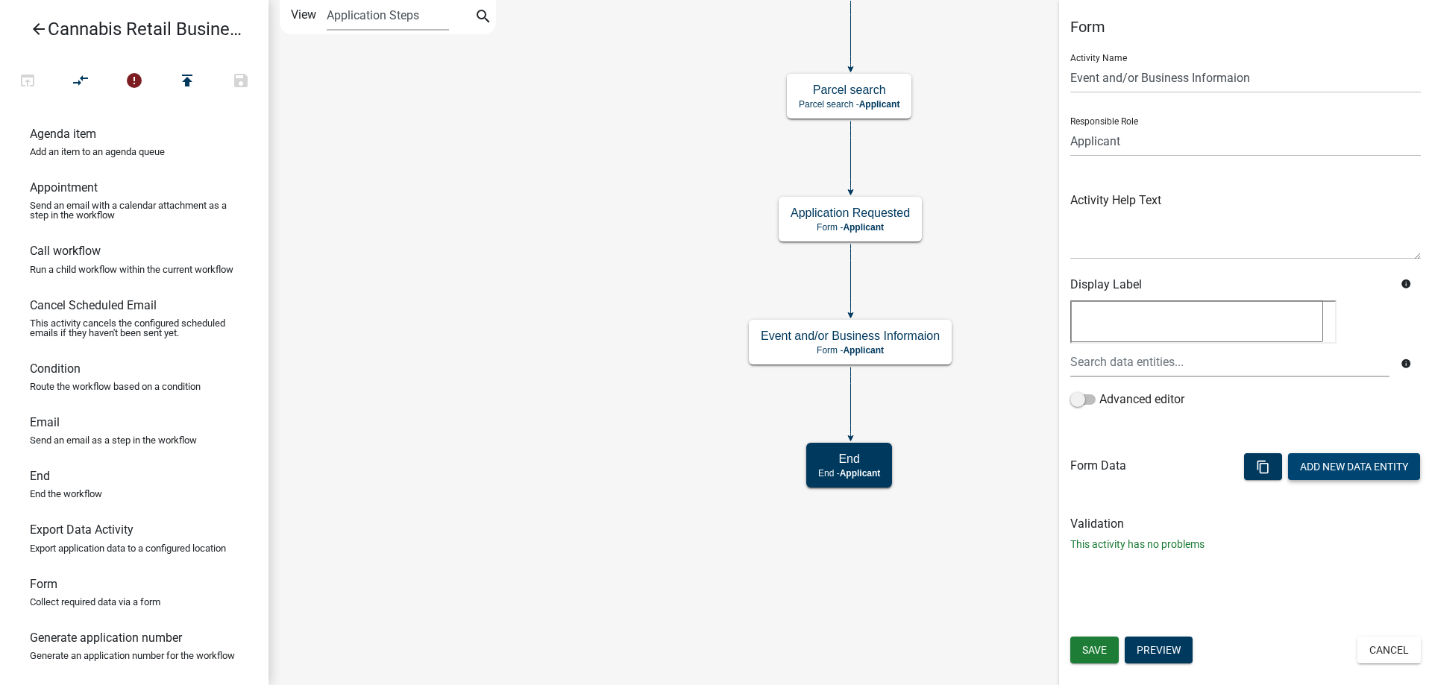
click at [1352, 468] on button "Add New Data Entity" at bounding box center [1354, 466] width 132 height 27
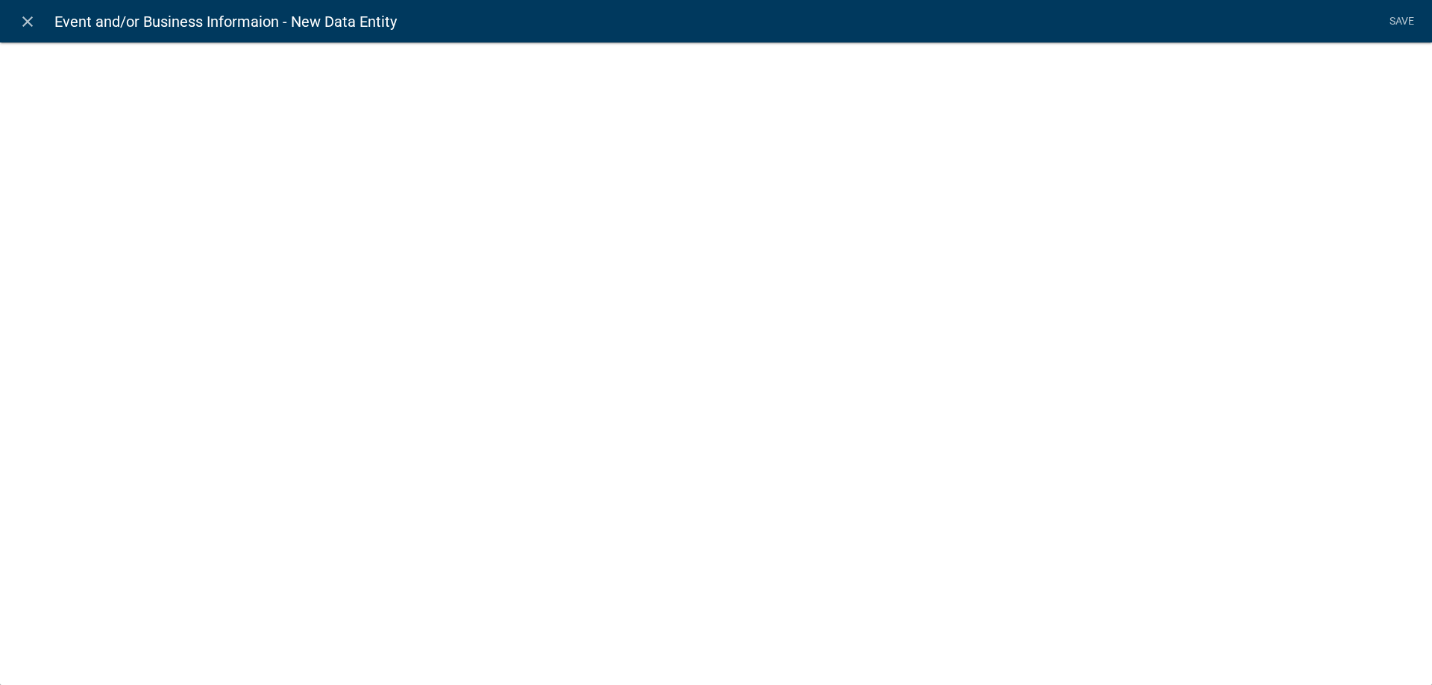
select select
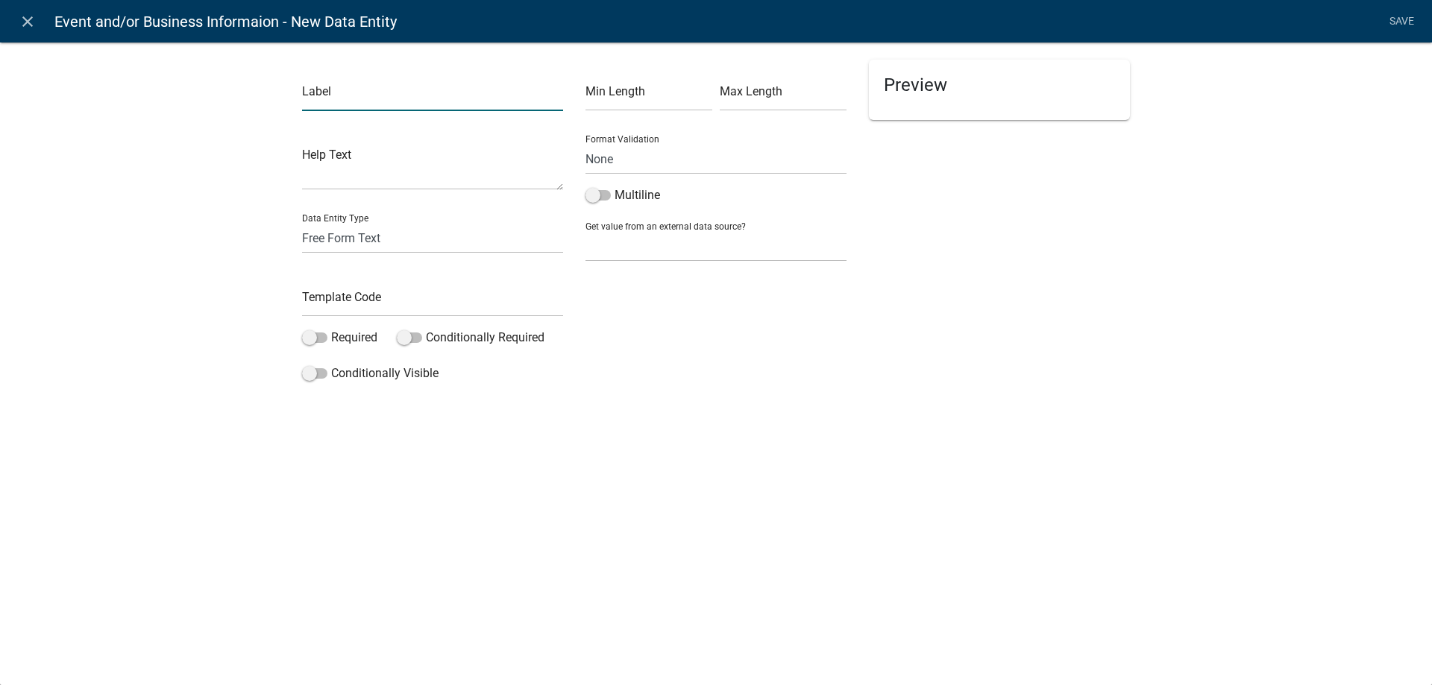
click at [380, 101] on input "text" at bounding box center [432, 96] width 261 height 31
type input "Name of Event"
click at [338, 306] on input "text" at bounding box center [432, 301] width 261 height 31
click at [347, 301] on input "NameOfEvent" at bounding box center [432, 301] width 261 height 31
type input "NameEvent"
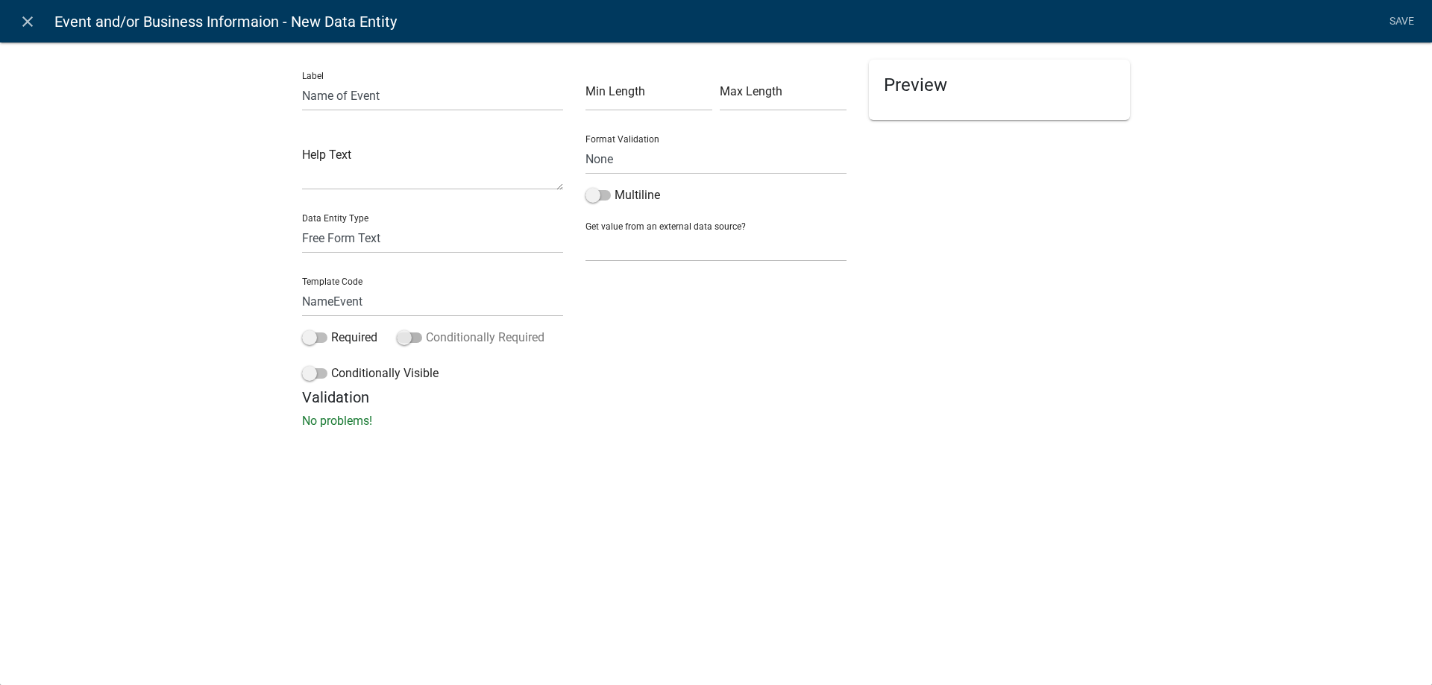
click at [418, 338] on span at bounding box center [409, 338] width 25 height 10
click at [426, 329] on input "Conditionally Required" at bounding box center [426, 329] width 0 height 0
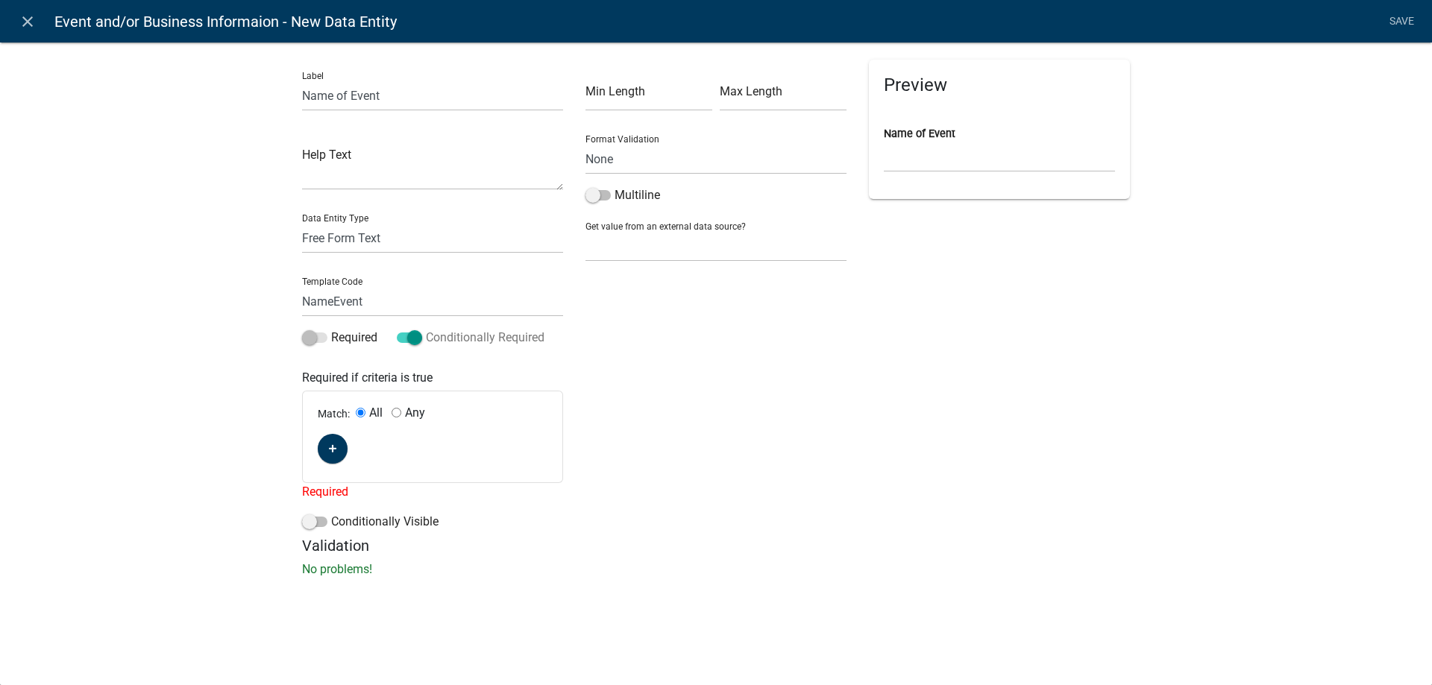
click at [403, 337] on span at bounding box center [409, 338] width 25 height 10
click at [426, 329] on input "Conditionally Required" at bounding box center [426, 329] width 0 height 0
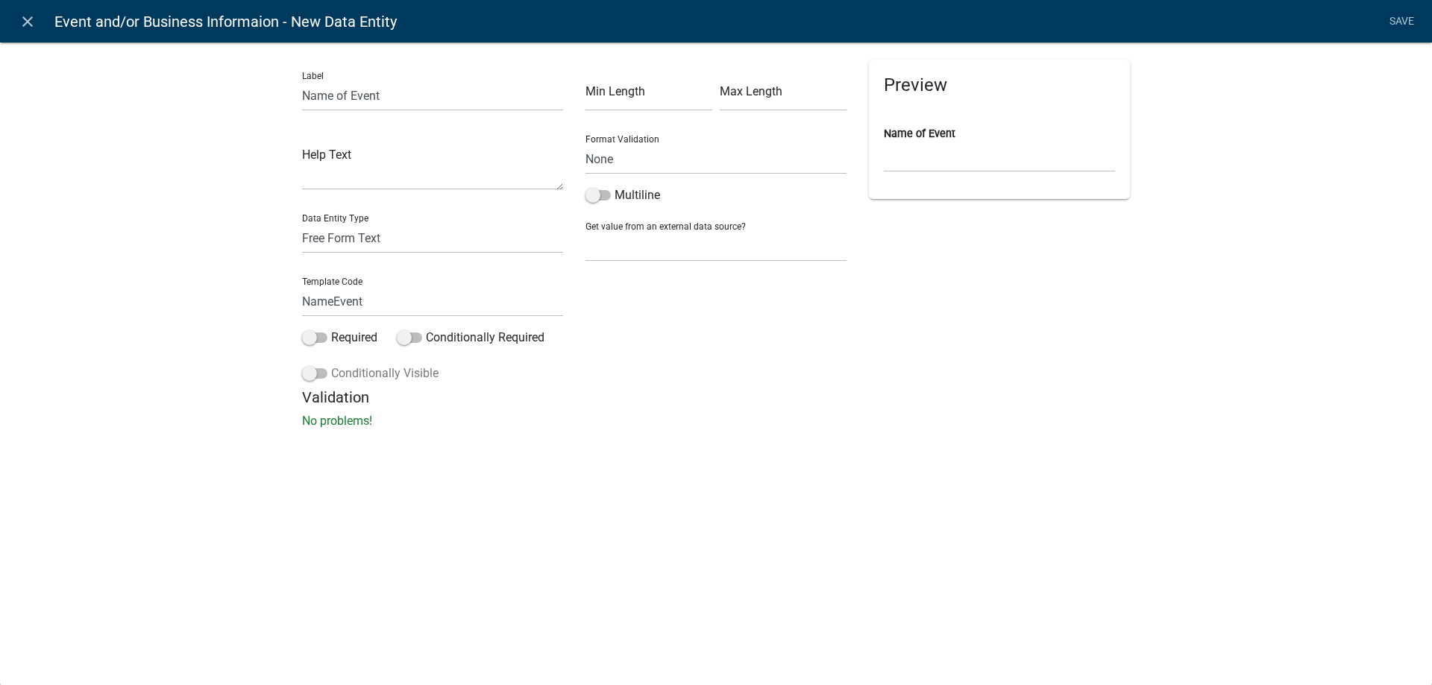
click at [321, 372] on span at bounding box center [314, 373] width 25 height 10
click at [331, 365] on input "Conditionally Visible" at bounding box center [331, 365] width 0 height 0
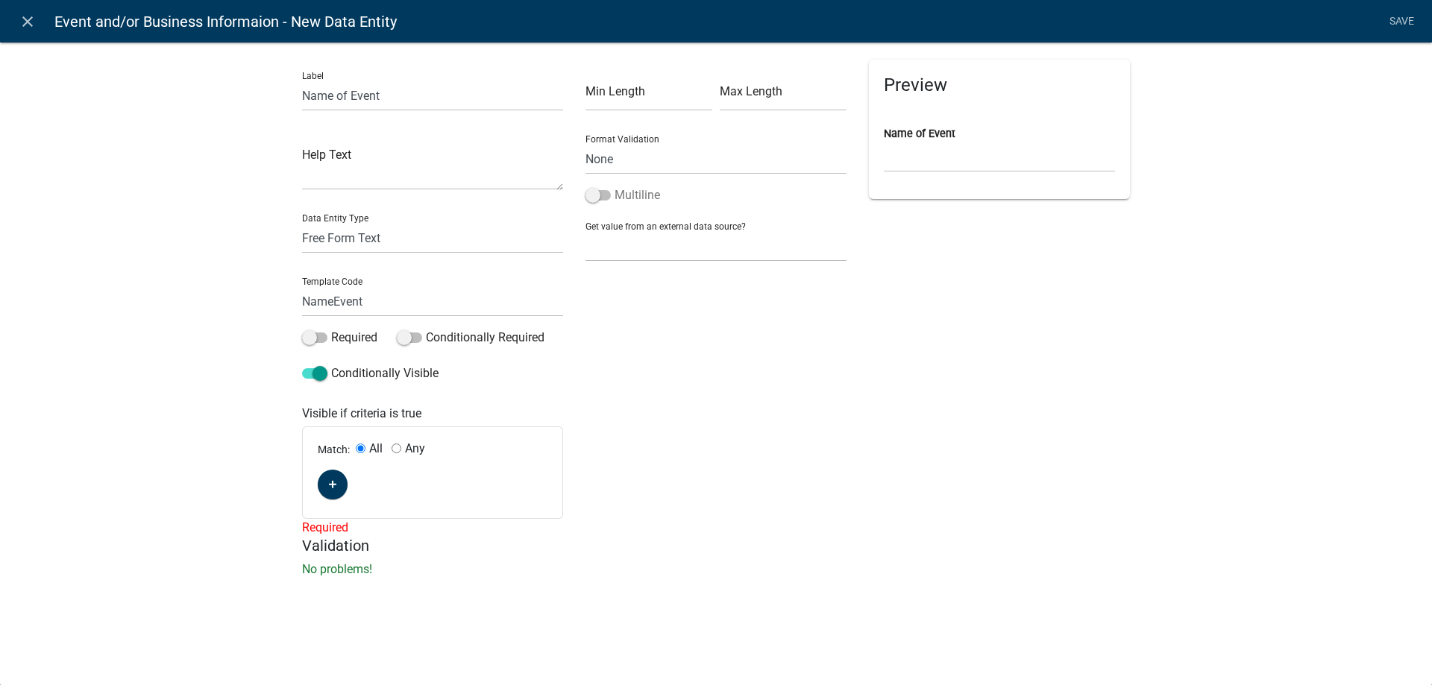
click at [605, 193] on span at bounding box center [597, 195] width 25 height 10
click at [614, 186] on input "Multiline" at bounding box center [614, 186] width 0 height 0
click at [753, 103] on input "text" at bounding box center [783, 96] width 127 height 31
type input "100"
click at [398, 447] on input "Any" at bounding box center [396, 449] width 10 height 10
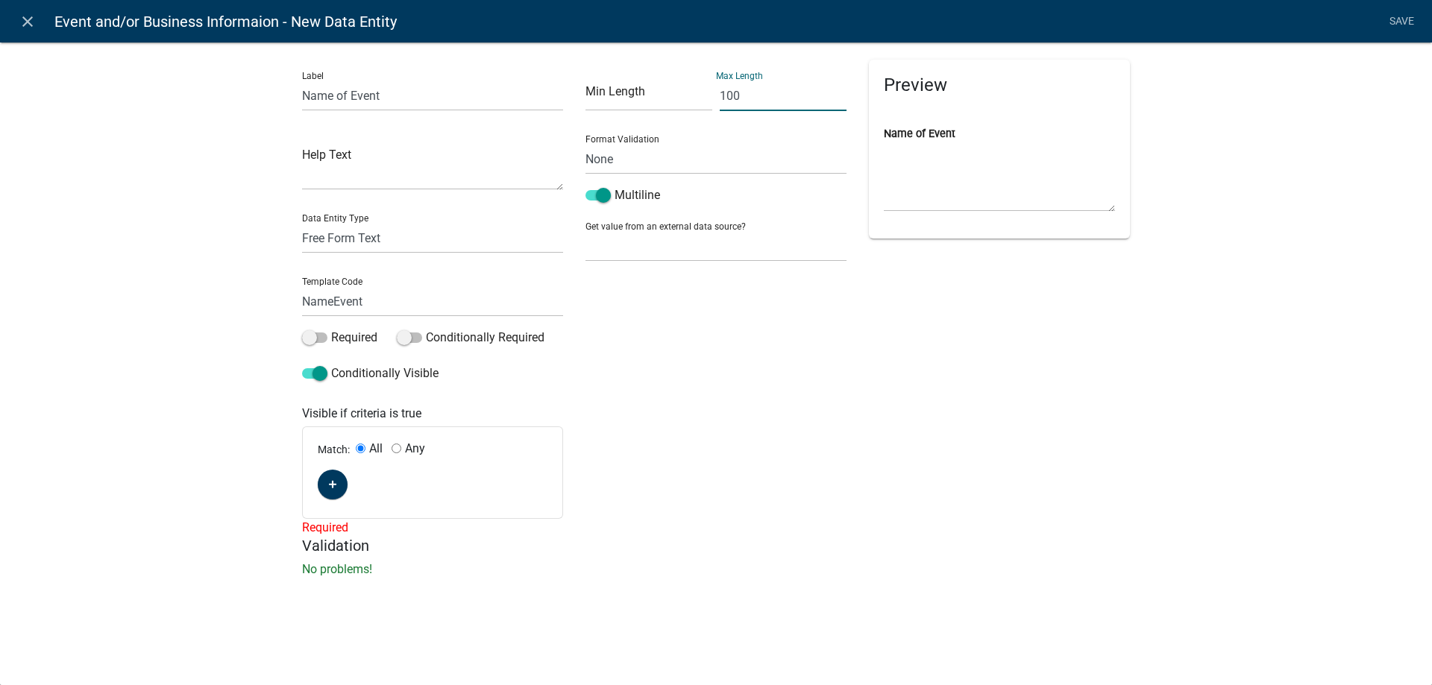
radio input "true"
radio input "false"
click at [333, 480] on fa-icon "button" at bounding box center [333, 485] width 8 height 14
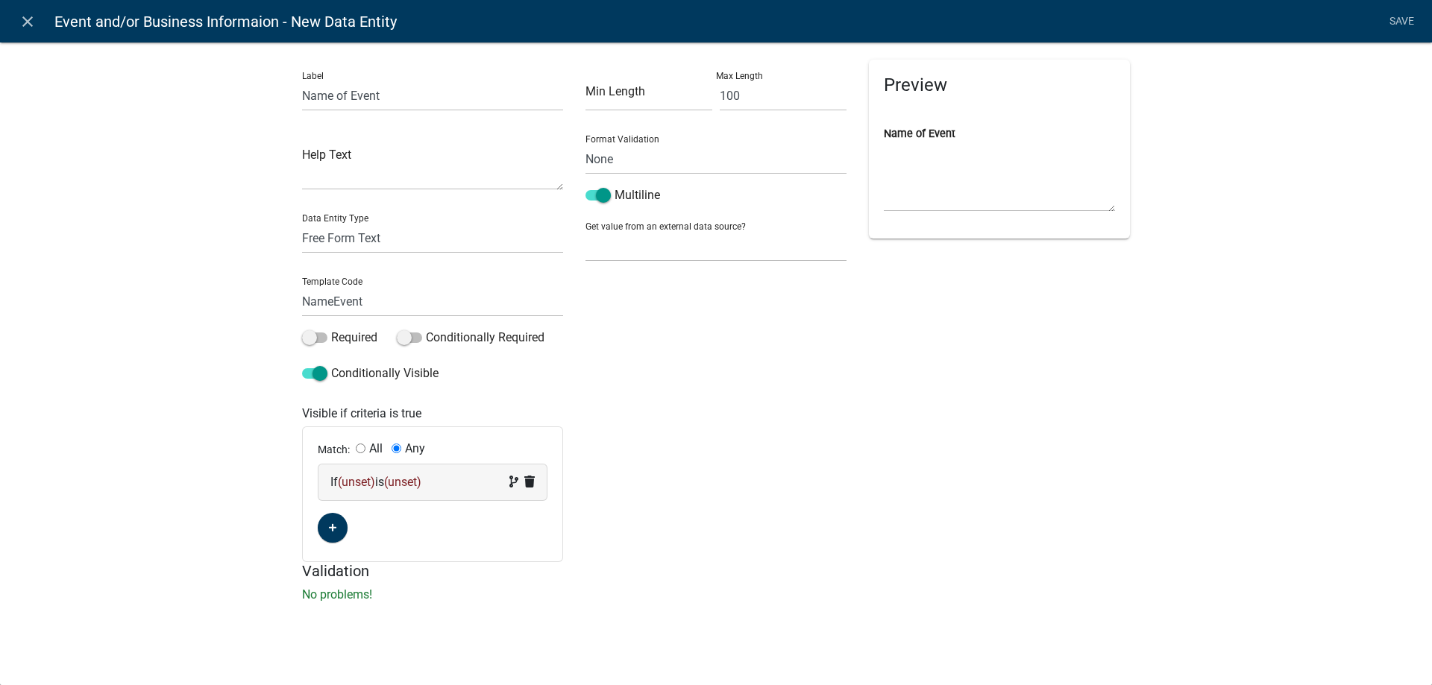
click at [367, 482] on span "(unset)" at bounding box center [356, 482] width 37 height 14
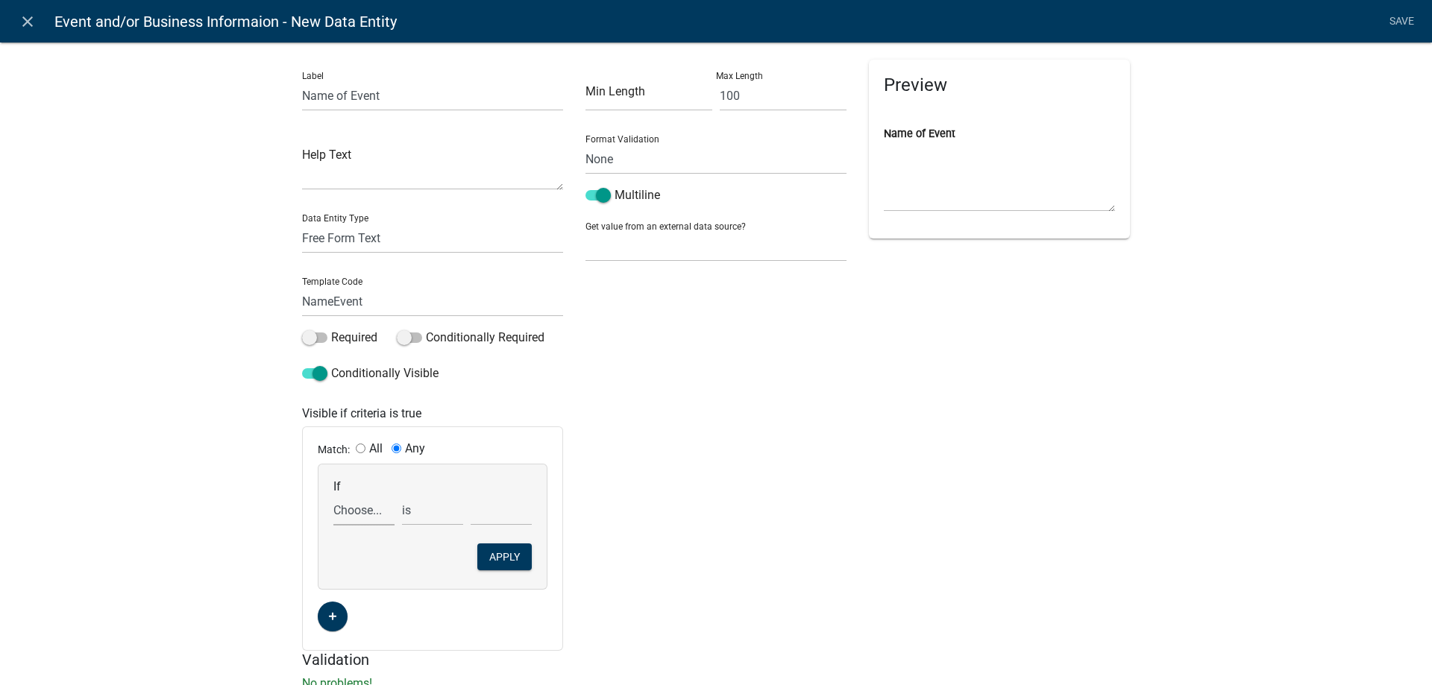
click at [333, 495] on select "Choose... ActiveRegistrationExpDate ALL_FEE_RECIPIENTS APPLICANT_CITY APPLICANT…" at bounding box center [363, 510] width 61 height 31
click at [696, 518] on div "Min Length Max Length 100 Format Validation None Email PhoneNumber Multiline Ge…" at bounding box center [715, 355] width 283 height 591
click at [711, 512] on div "Min Length Max Length 100 Format Validation None Email PhoneNumber Multiline Ge…" at bounding box center [715, 355] width 283 height 591
click at [581, 535] on div "Min Length Max Length 100 Format Validation None Email PhoneNumber Multiline Ge…" at bounding box center [715, 355] width 283 height 591
click at [495, 556] on button "Apply" at bounding box center [504, 557] width 54 height 27
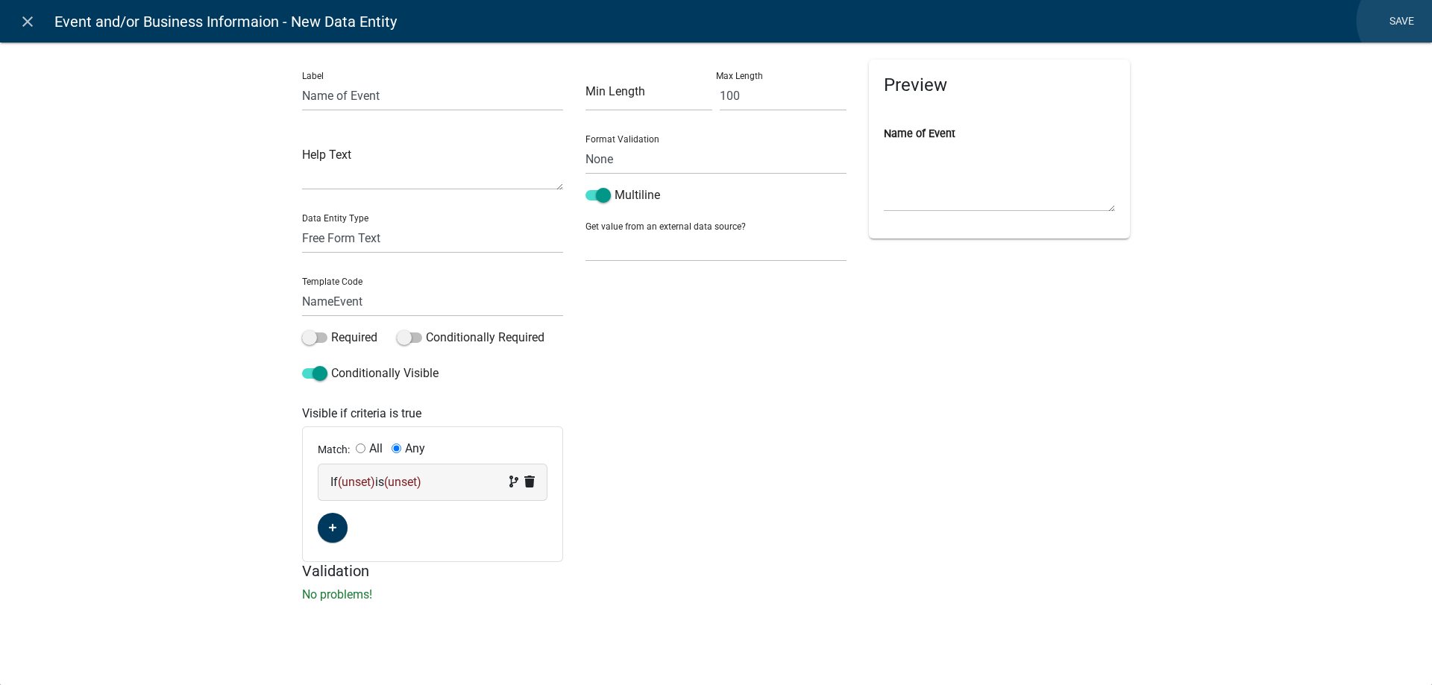
click at [1403, 21] on link "Save" at bounding box center [1400, 21] width 37 height 28
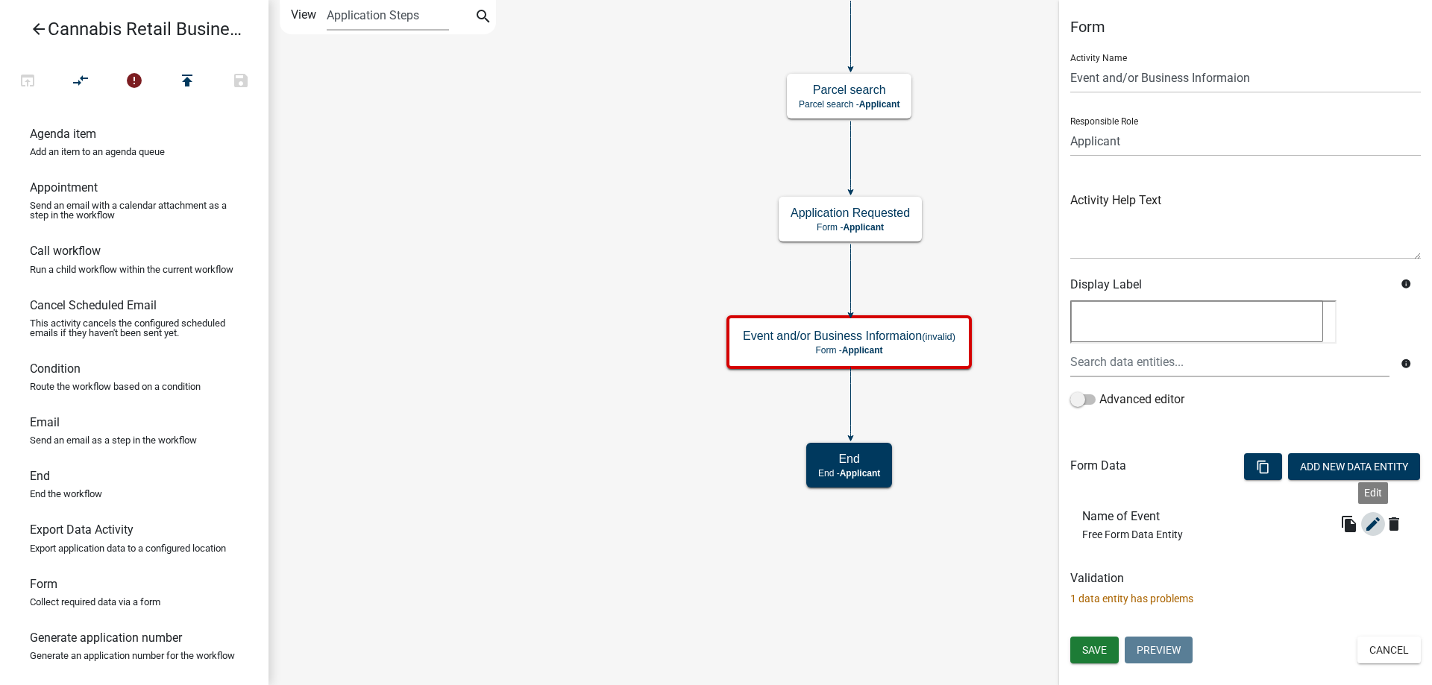
click at [1377, 526] on icon "edit" at bounding box center [1373, 524] width 18 height 18
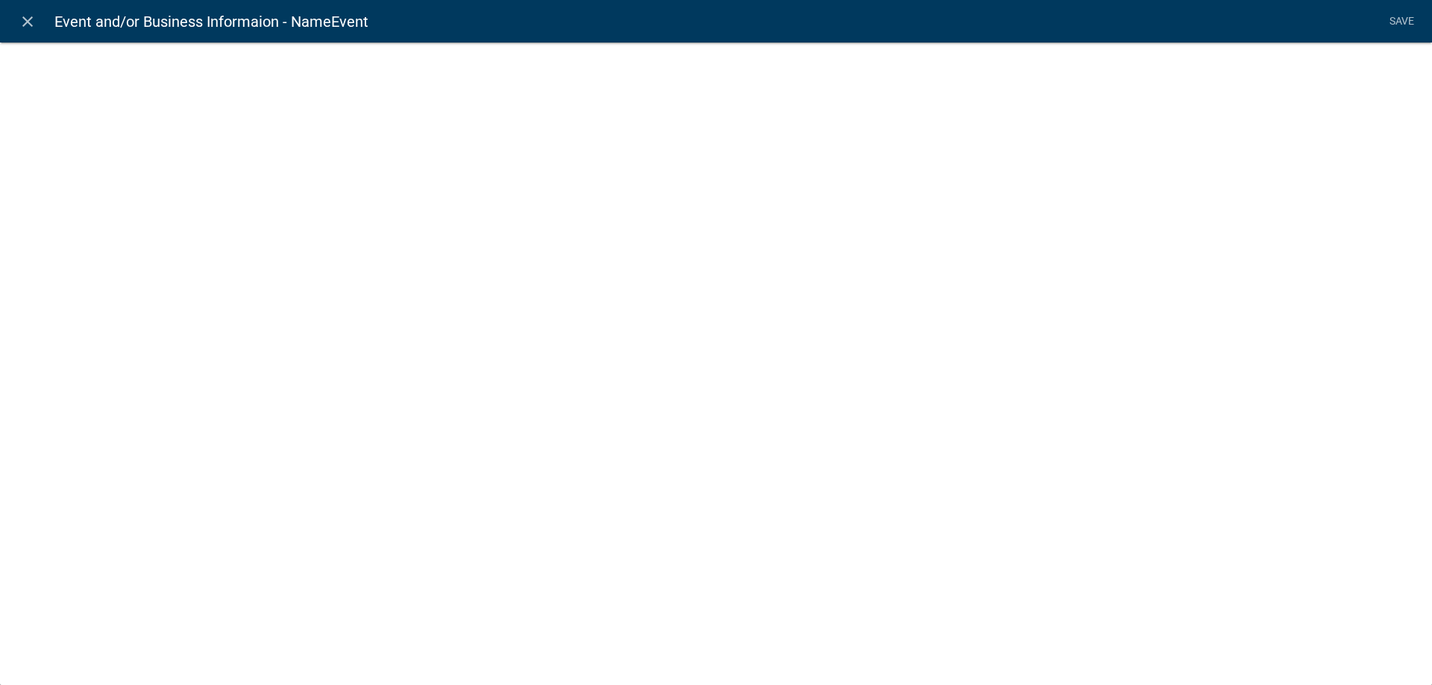
select select
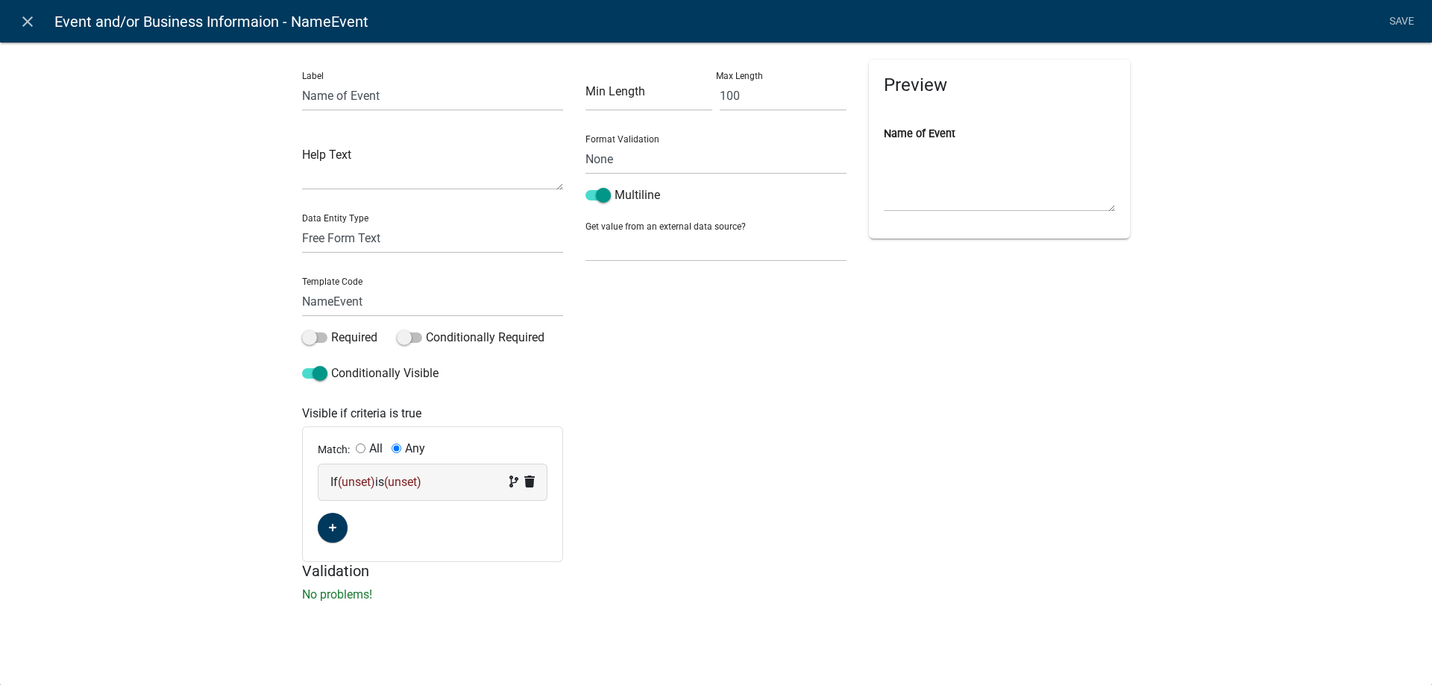
click at [360, 481] on span "(unset)" at bounding box center [356, 482] width 37 height 14
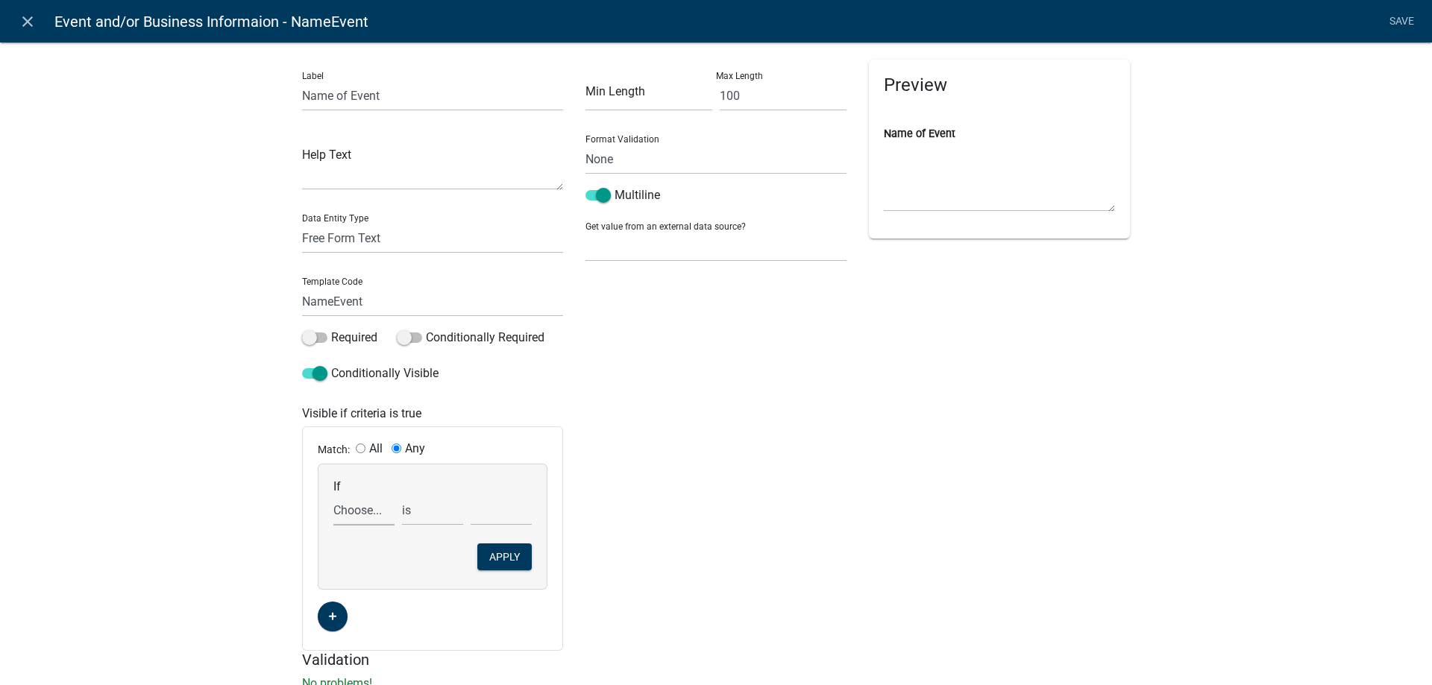
click at [333, 495] on select "Choose... ActiveRegistrationExpDate ALL_FEE_RECIPIENTS APPLICANT_CITY APPLICANT…" at bounding box center [363, 510] width 61 height 31
select select "16: CRRequest"
click option "CRRequest" at bounding box center [0, 0] width 0 height 0
click at [402, 495] on select "is is not exists does not exist is greater than is less than contains does not …" at bounding box center [432, 510] width 61 height 31
click option "exists" at bounding box center [0, 0] width 0 height 0
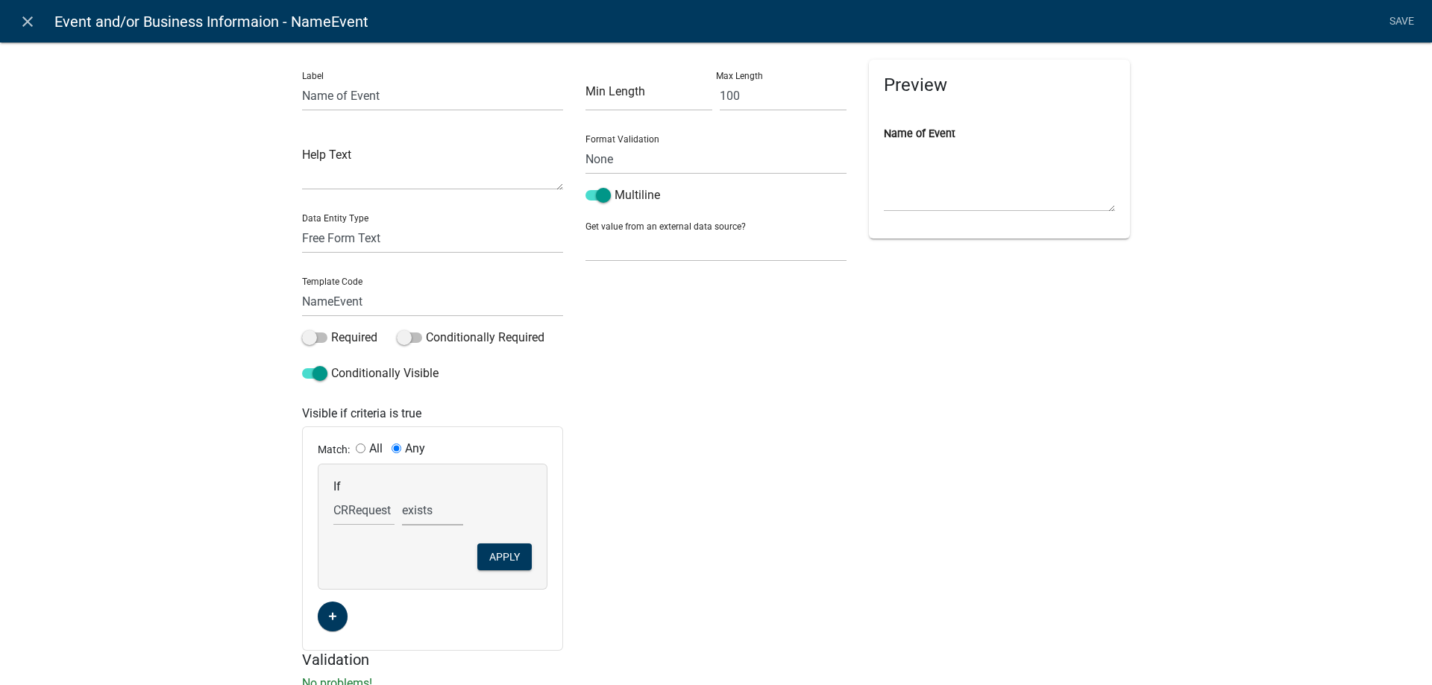
click at [402, 495] on select "is is not exists does not exist is greater than is less than contains does not …" at bounding box center [432, 510] width 61 height 31
select select "6: ~"
click option "contains" at bounding box center [0, 0] width 0 height 0
click at [471, 495] on select "Choose... Retail Business Retail Endorsement Business Temporary Cannabis Event" at bounding box center [501, 510] width 61 height 31
select select "3: Temporary Cannabis Event"
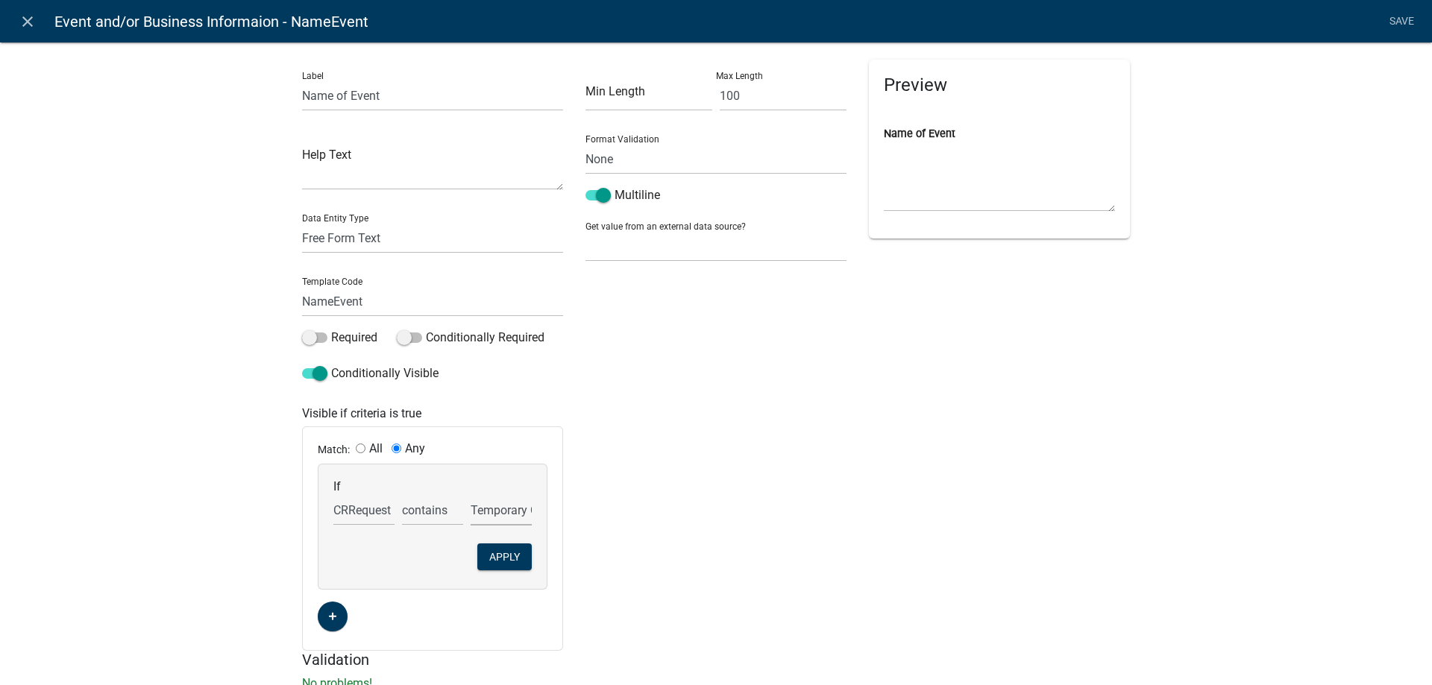
click option "Temporary Cannabis Event" at bounding box center [0, 0] width 0 height 0
click at [509, 560] on button "Apply" at bounding box center [504, 557] width 54 height 27
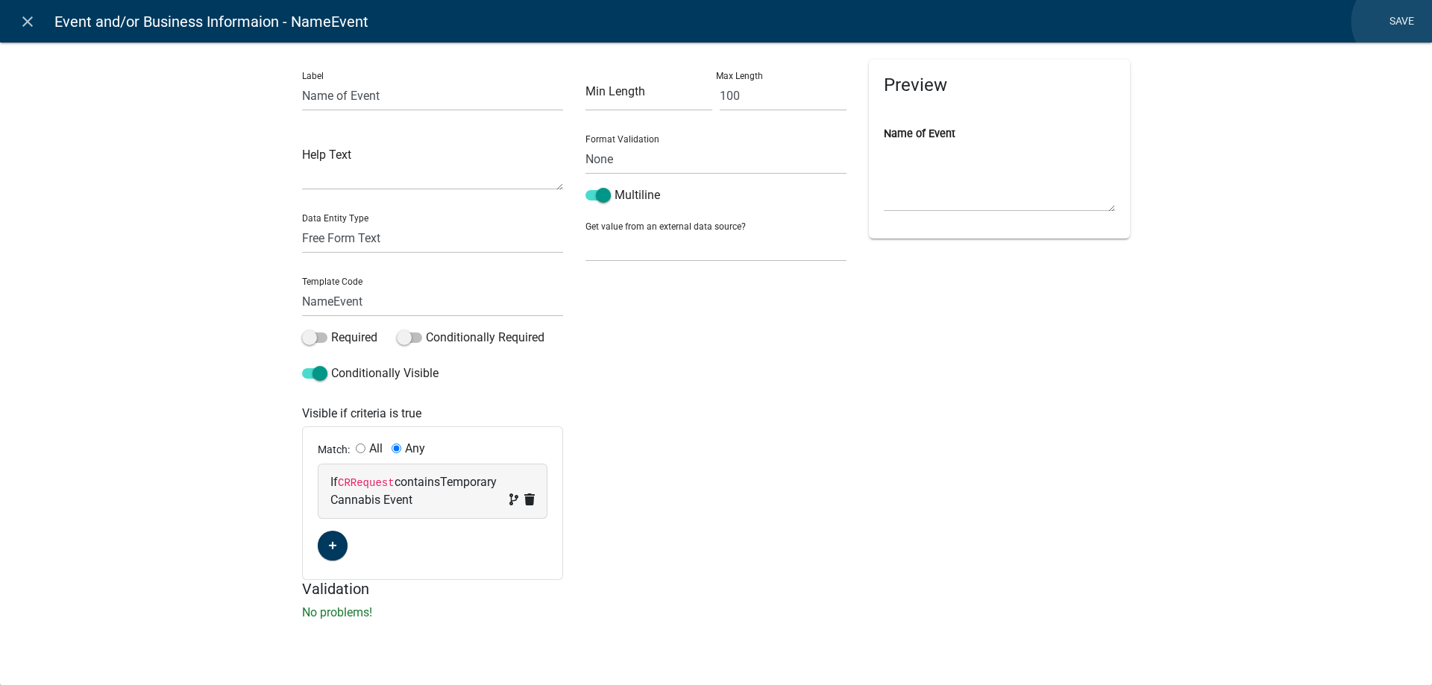
click at [1398, 22] on link "Save" at bounding box center [1400, 21] width 37 height 28
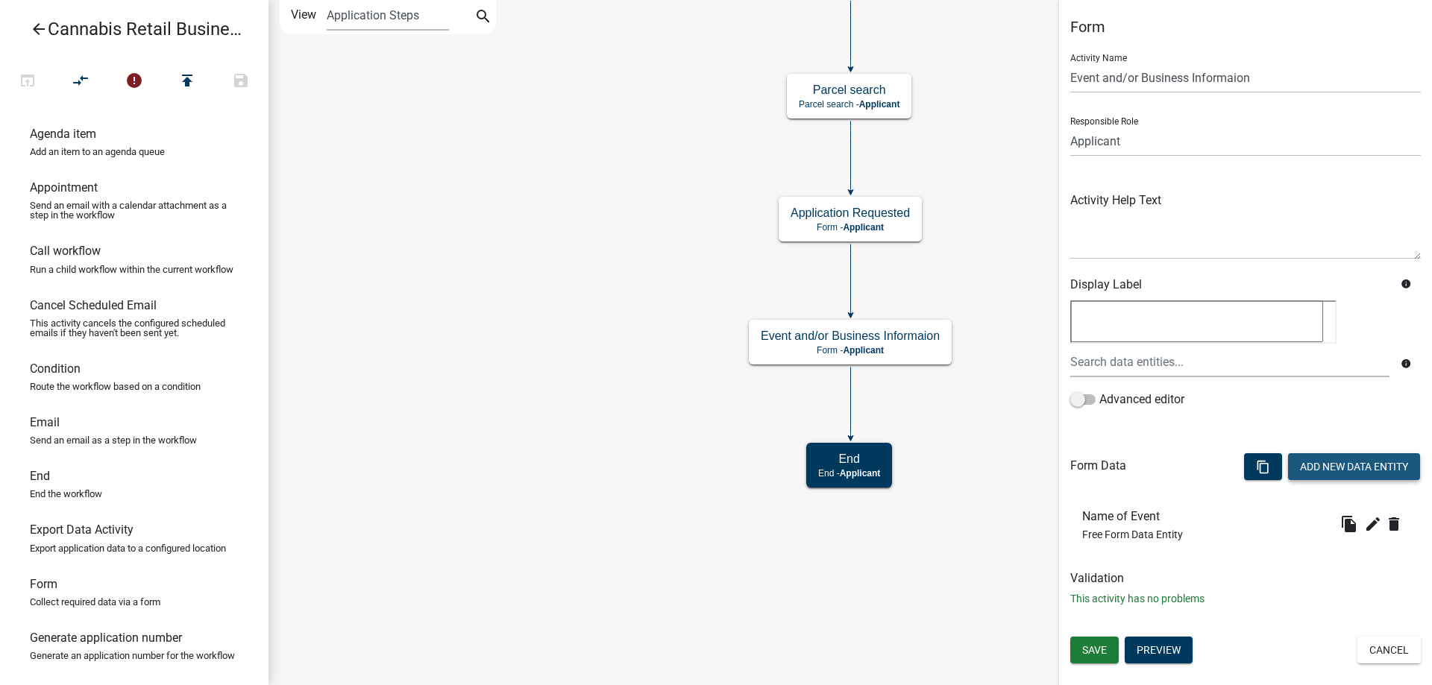
click at [1356, 459] on button "Add New Data Entity" at bounding box center [1354, 466] width 132 height 27
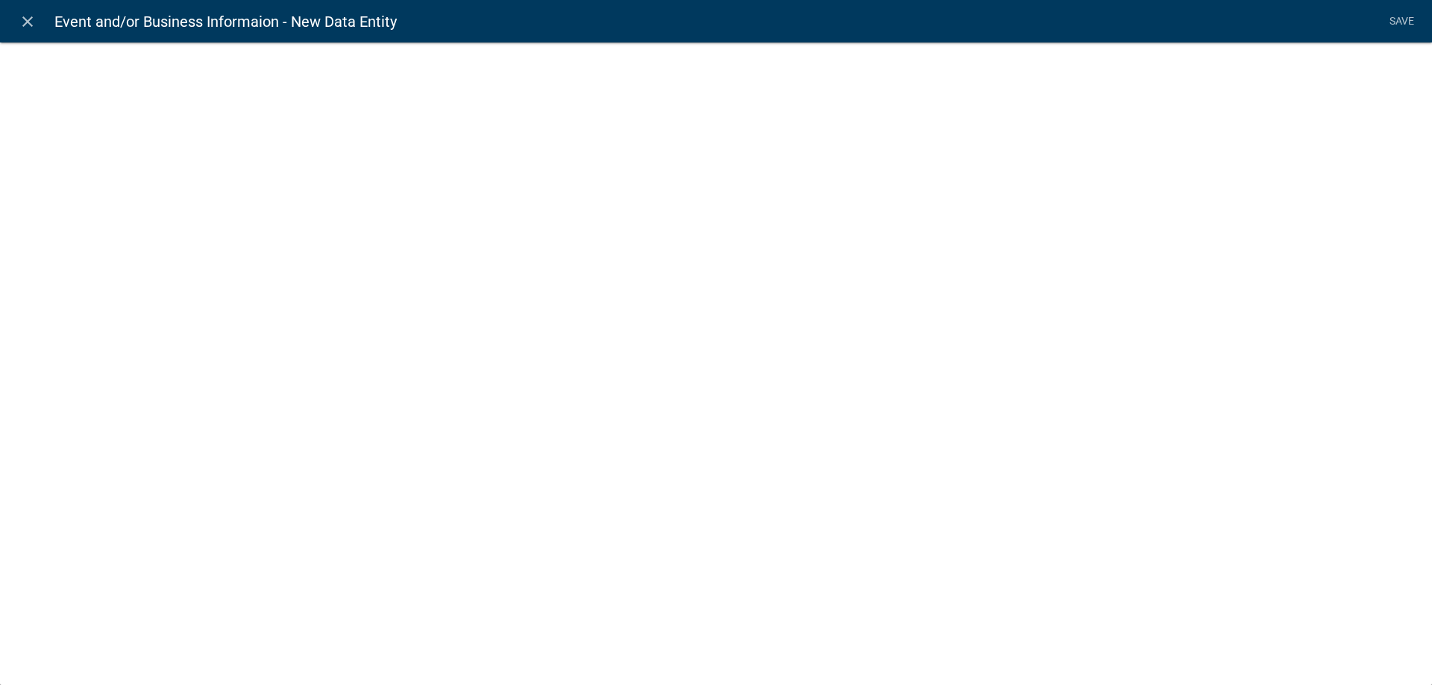
select select
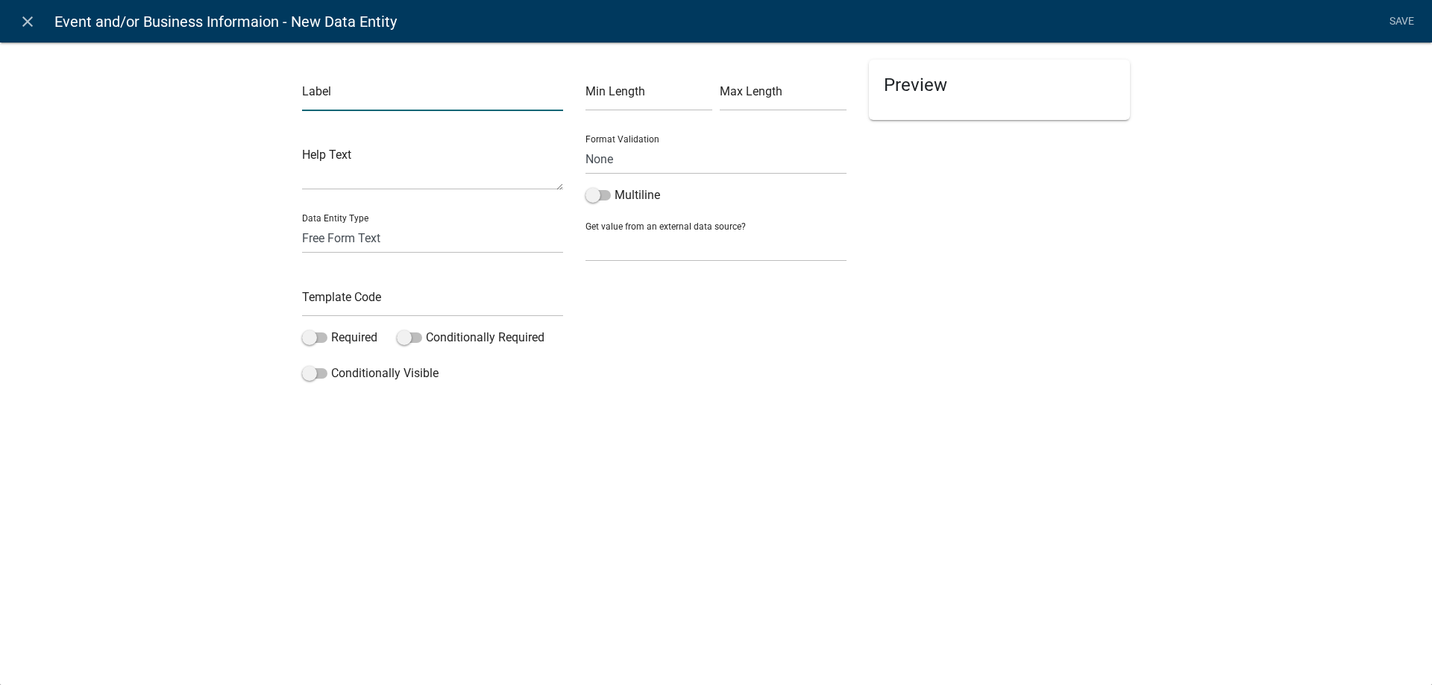
click at [363, 100] on input "text" at bounding box center [432, 96] width 261 height 31
type input "Event Start Date"
click at [302, 223] on select "Free Form Text Document Display Entity Value Fee Numeric Data Date Map Sketch D…" at bounding box center [432, 238] width 261 height 31
select select "date"
click option "Date" at bounding box center [0, 0] width 0 height 0
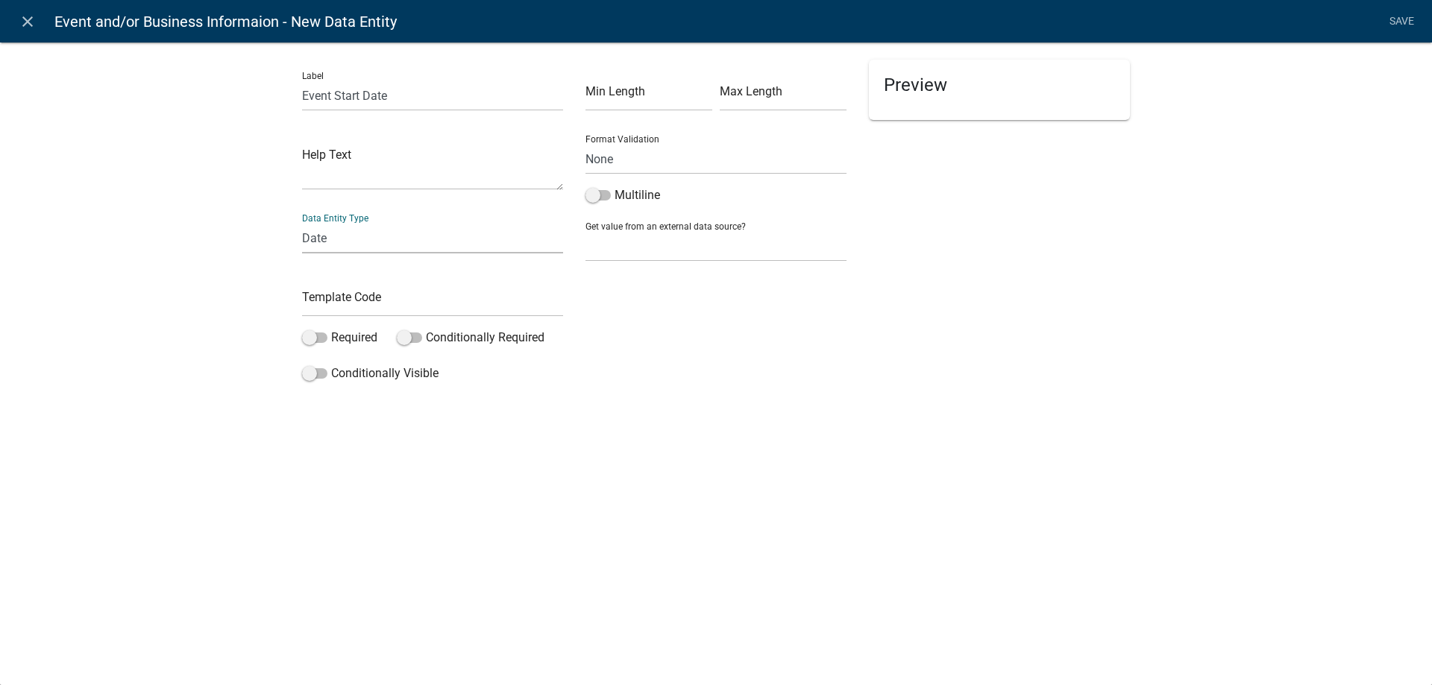
select select "date"
select select
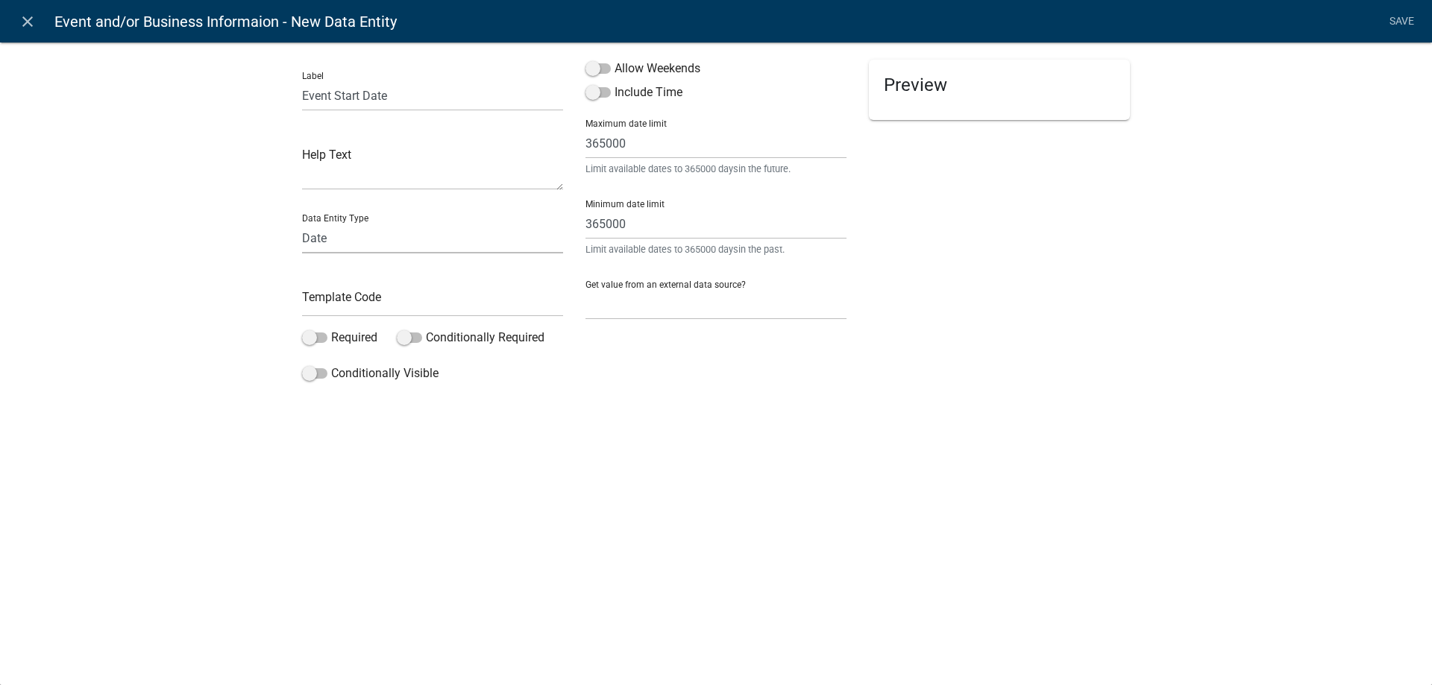
click at [302, 223] on select "Free Form Text Document Display Entity Value Fee Numeric Data Date Map Sketch D…" at bounding box center [432, 238] width 261 height 31
click at [226, 368] on div "Label Event Start Date Help Text Data Entity Type Free Form Text Document Displ…" at bounding box center [716, 219] width 1432 height 402
click at [336, 303] on input "text" at bounding box center [432, 301] width 261 height 31
type input "EvnetStart"
click at [324, 374] on span at bounding box center [314, 373] width 25 height 10
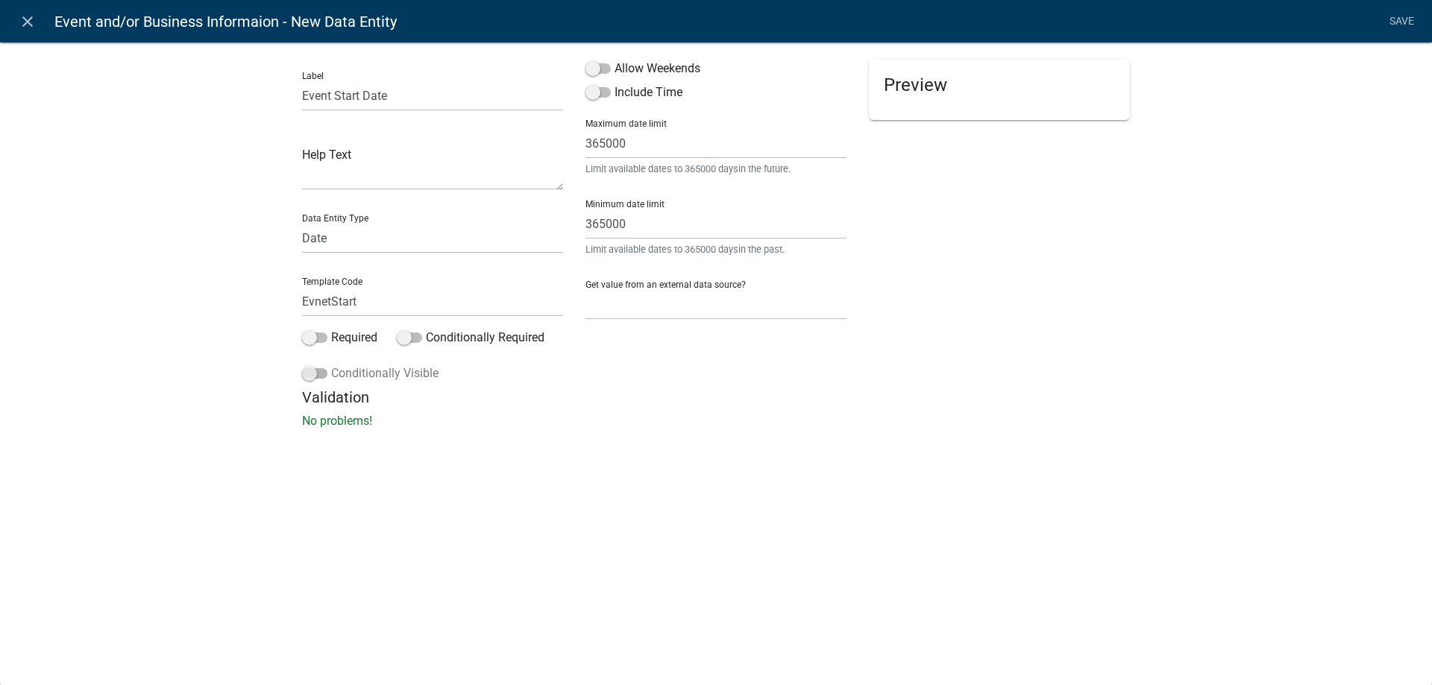
click at [331, 365] on input "Conditionally Visible" at bounding box center [331, 365] width 0 height 0
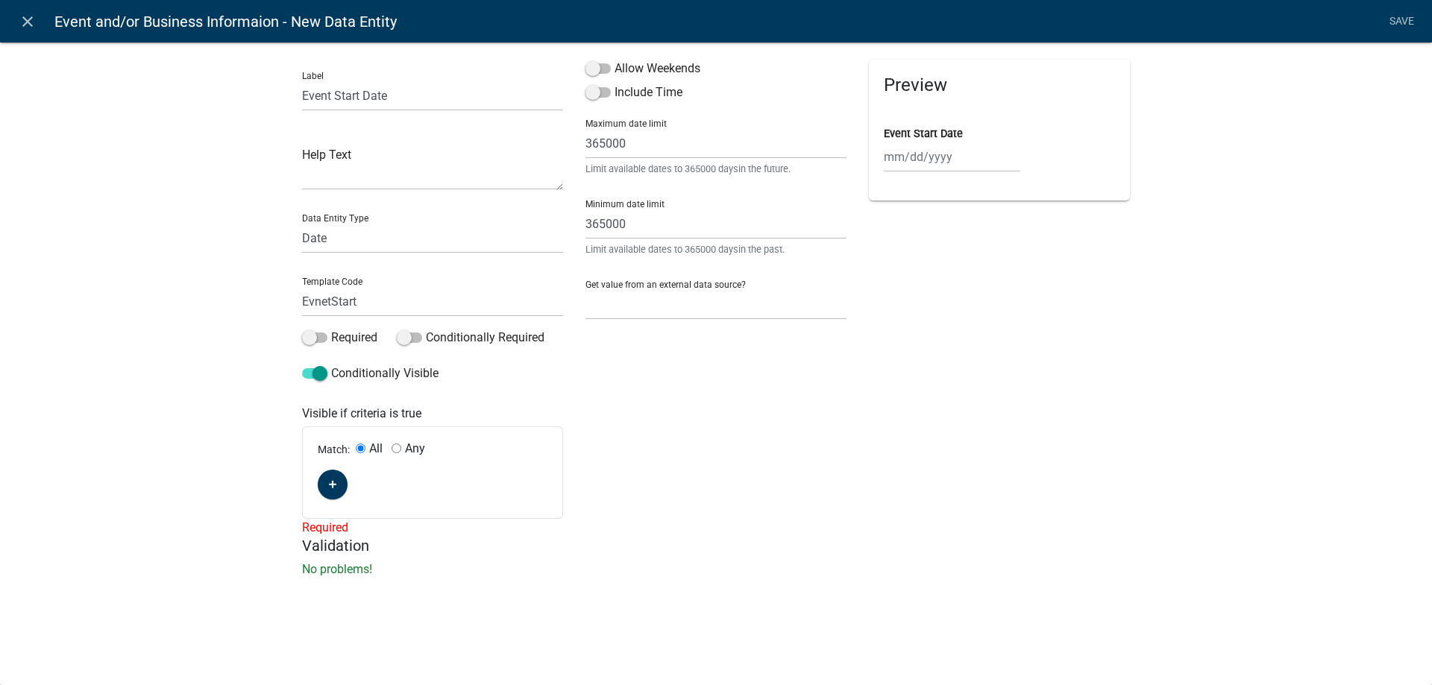
click at [395, 446] on input "Any" at bounding box center [396, 449] width 10 height 10
radio input "true"
radio input "false"
click at [336, 482] on icon "button" at bounding box center [333, 484] width 8 height 9
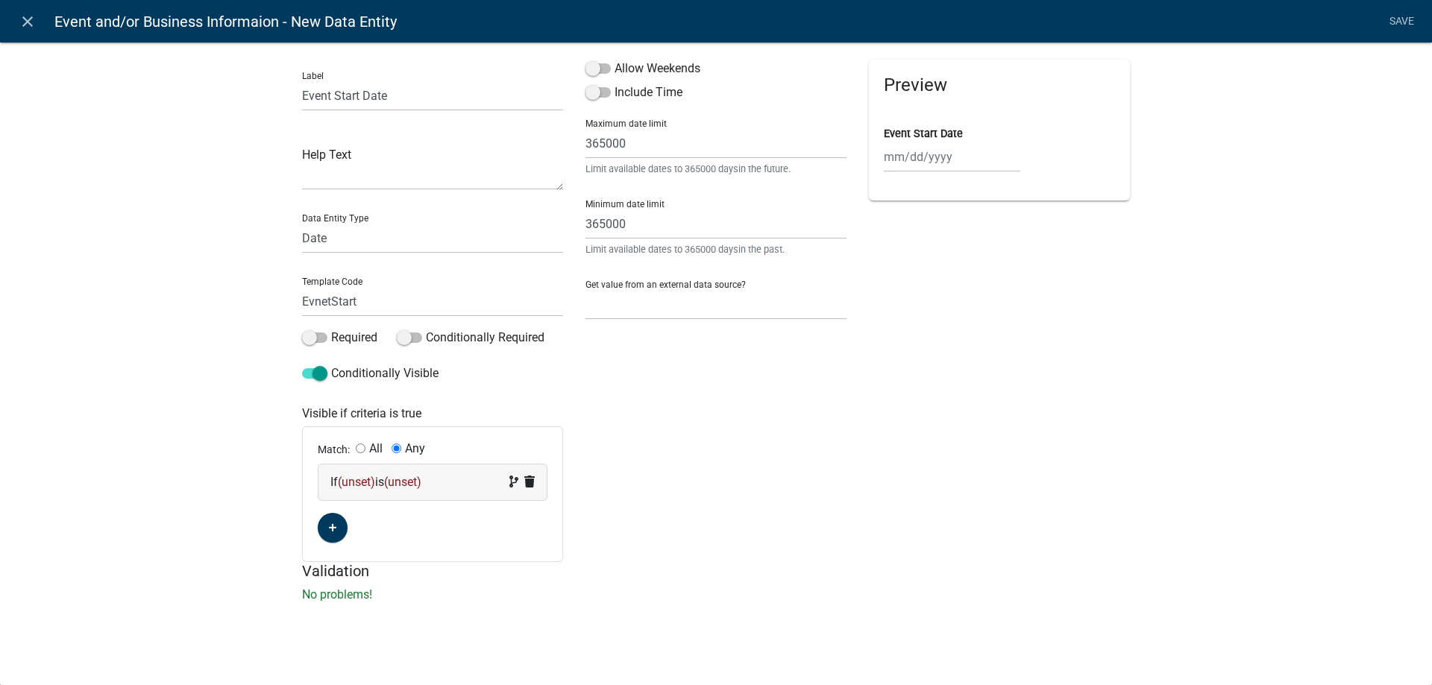
click at [362, 483] on span "(unset)" at bounding box center [356, 482] width 37 height 14
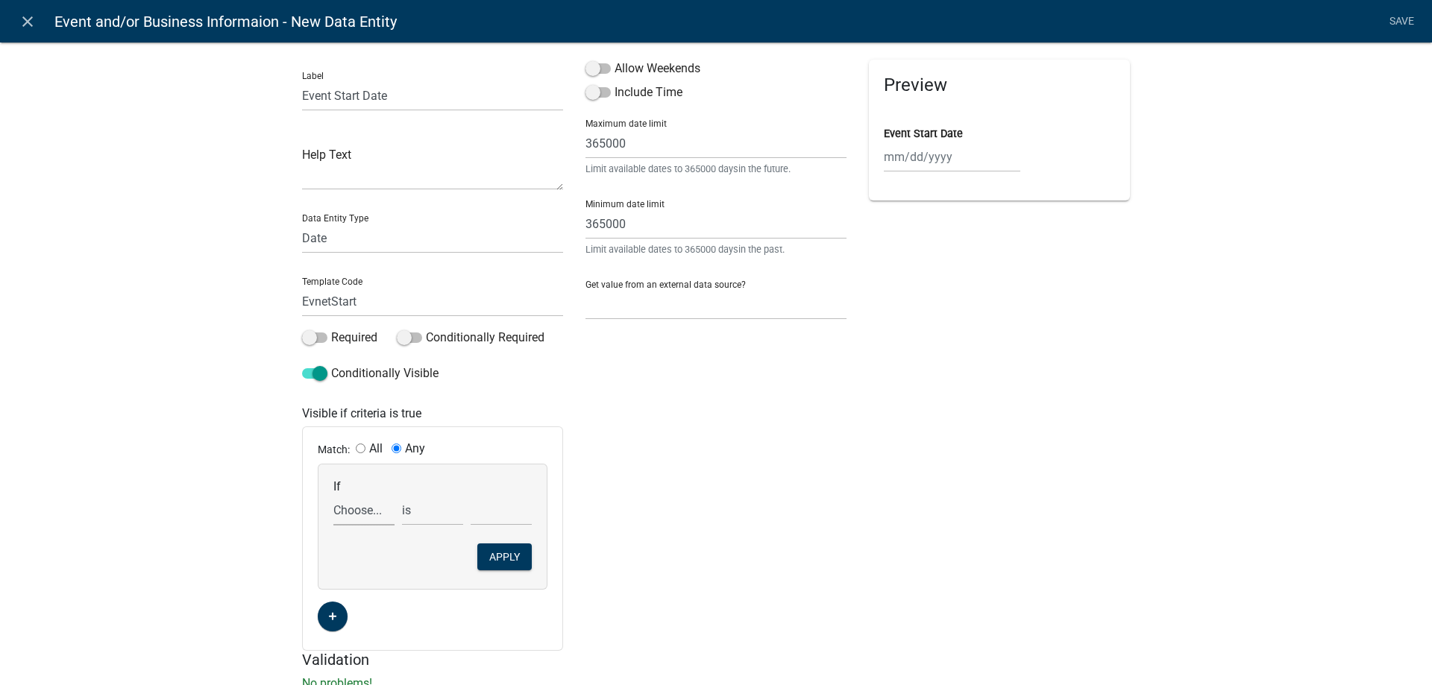
click at [333, 495] on select "Choose... ActiveRegistrationExpDate ALL_FEE_RECIPIENTS APPLICANT_CITY APPLICANT…" at bounding box center [363, 510] width 61 height 31
select select "16: CRRequest"
click option "CRRequest" at bounding box center [0, 0] width 0 height 0
click at [402, 495] on select "is is not exists does not exist is greater than is less than contains does not …" at bounding box center [432, 510] width 61 height 31
select select "6: ~"
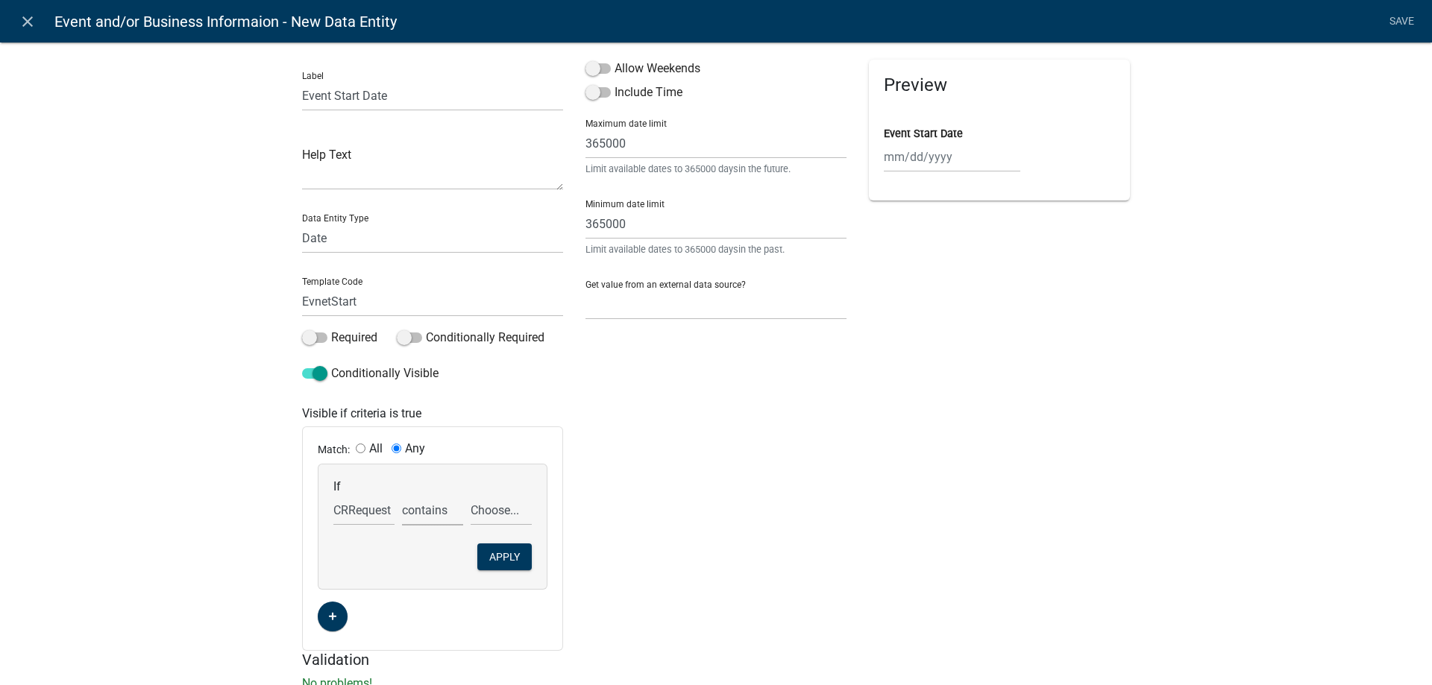
click option "contains" at bounding box center [0, 0] width 0 height 0
click at [471, 495] on select "Choose... Retail Business Retail Endorsement Business Temporary Cannabis Event" at bounding box center [501, 510] width 61 height 31
select select "3: Temporary Cannabis Event"
click option "Temporary Cannabis Event" at bounding box center [0, 0] width 0 height 0
click at [506, 563] on button "Apply" at bounding box center [504, 557] width 54 height 27
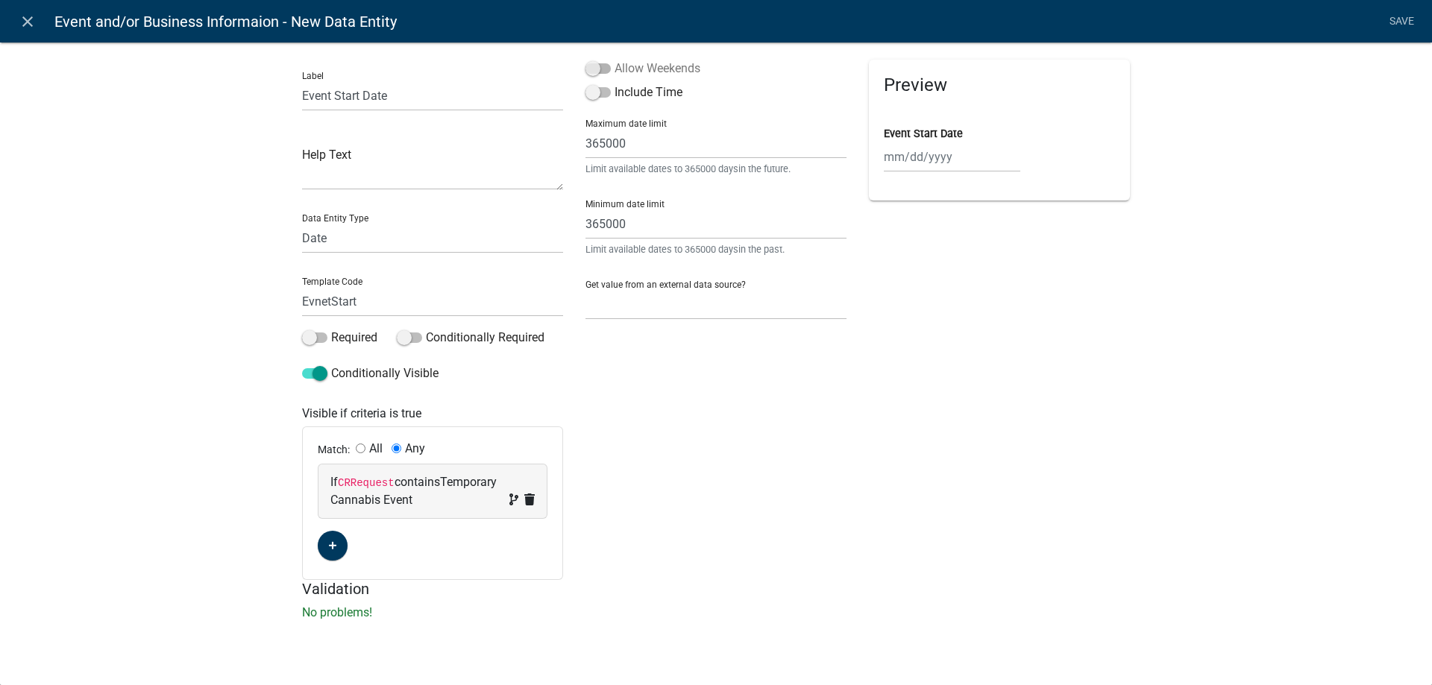
click at [605, 67] on span at bounding box center [597, 68] width 25 height 10
click at [614, 60] on input "Allow Weekends" at bounding box center [614, 60] width 0 height 0
click at [1403, 19] on link "Save" at bounding box center [1400, 21] width 37 height 28
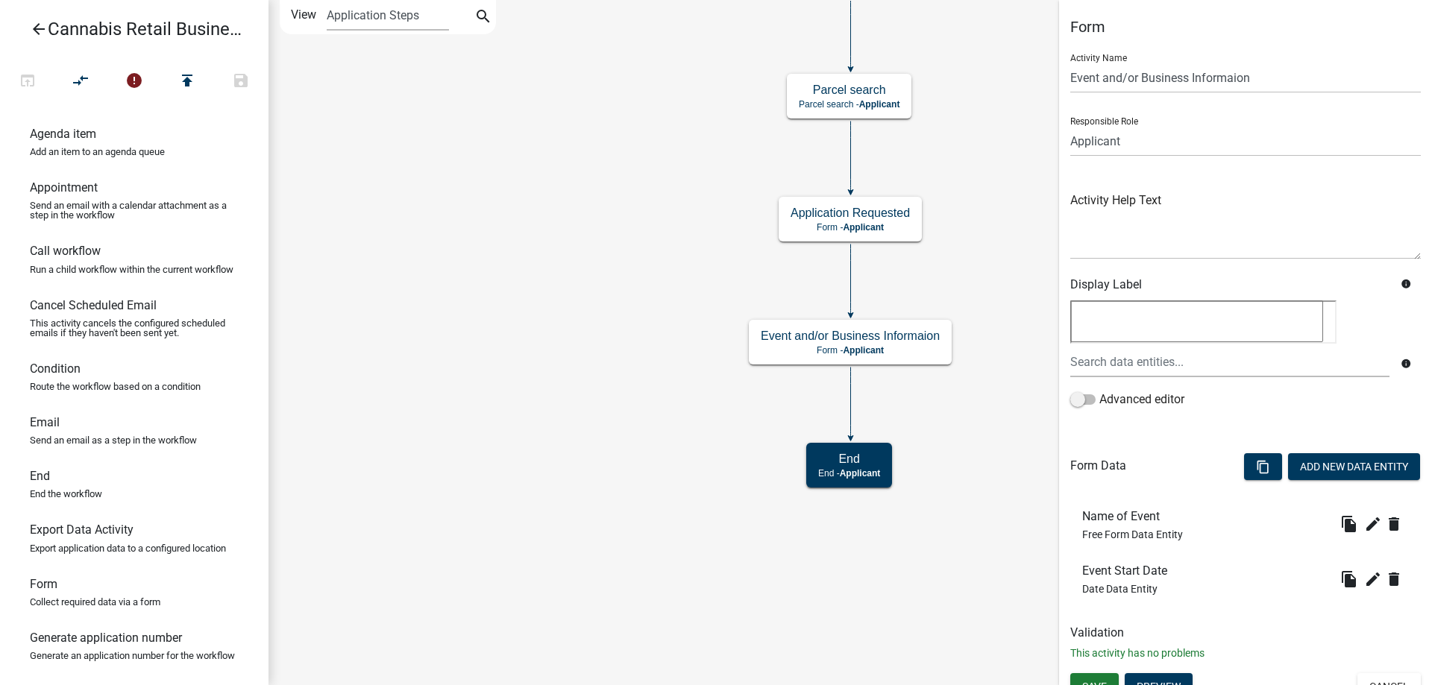
scroll to position [17, 0]
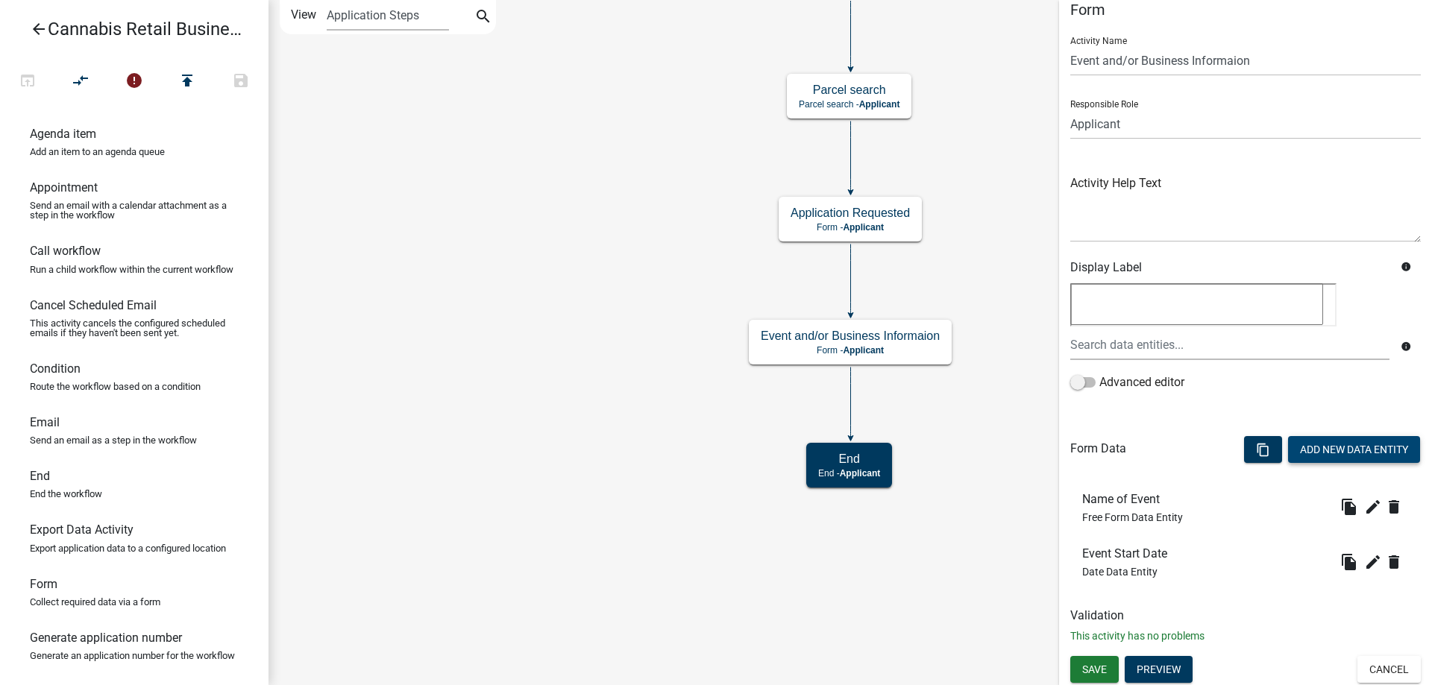
click at [1344, 450] on button "Add New Data Entity" at bounding box center [1354, 449] width 132 height 27
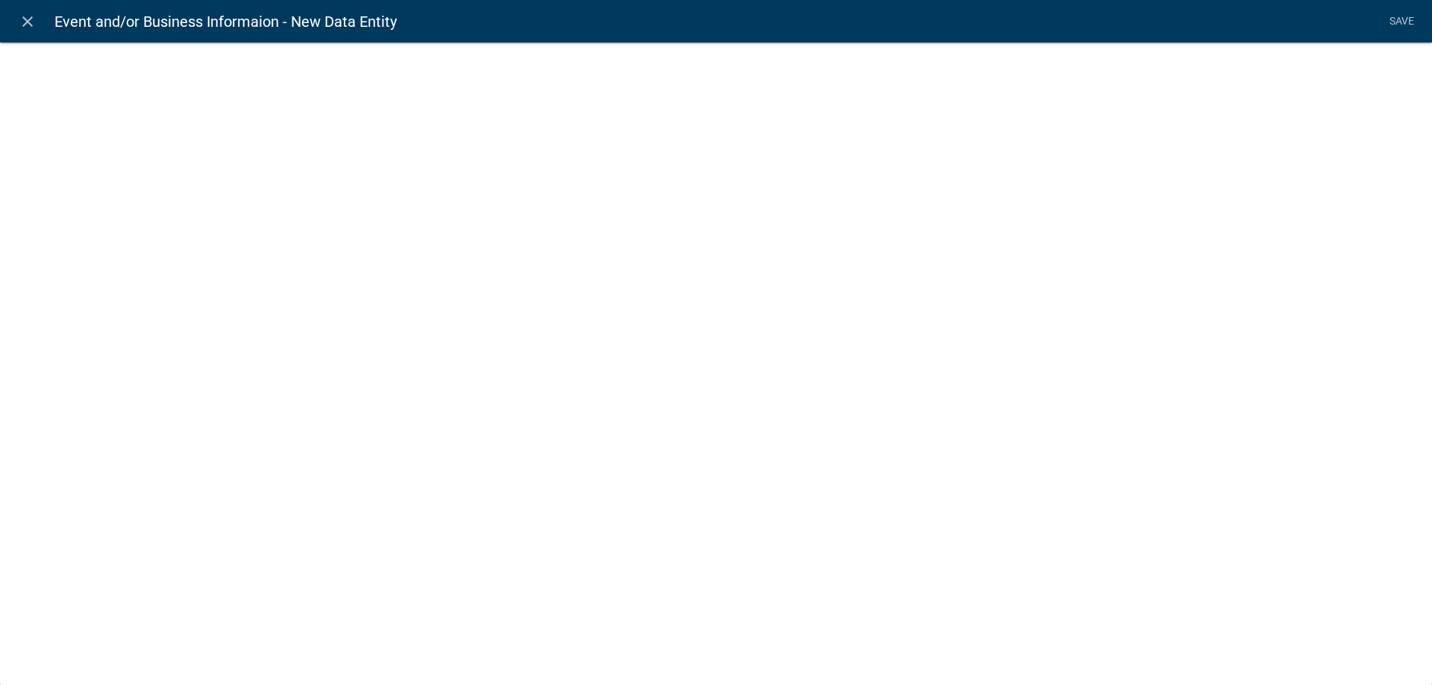
select select
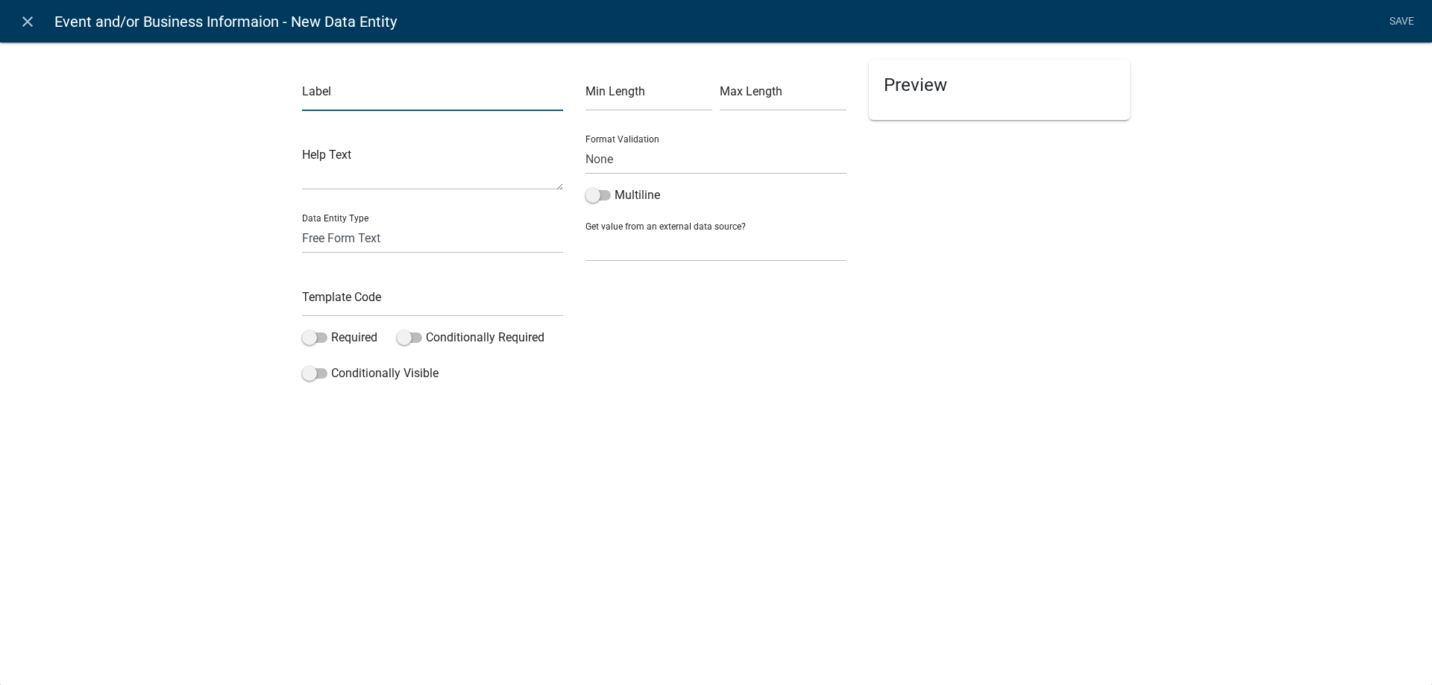
click at [382, 105] on input "text" at bounding box center [432, 96] width 261 height 31
type input "Event End Date"
click at [302, 223] on select "Free Form Text Document Display Entity Value Fee Numeric Data Date Map Sketch D…" at bounding box center [432, 238] width 261 height 31
select select "date"
click option "Date" at bounding box center [0, 0] width 0 height 0
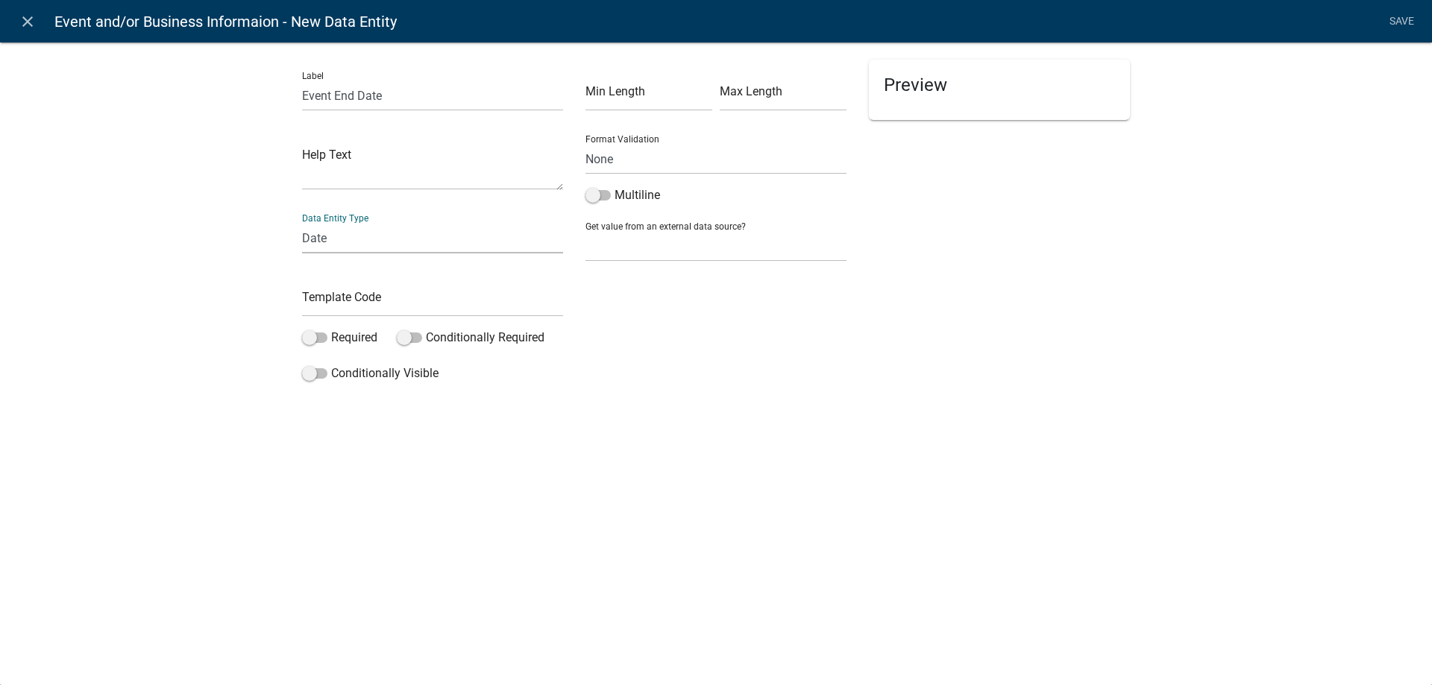
select select "date"
select select
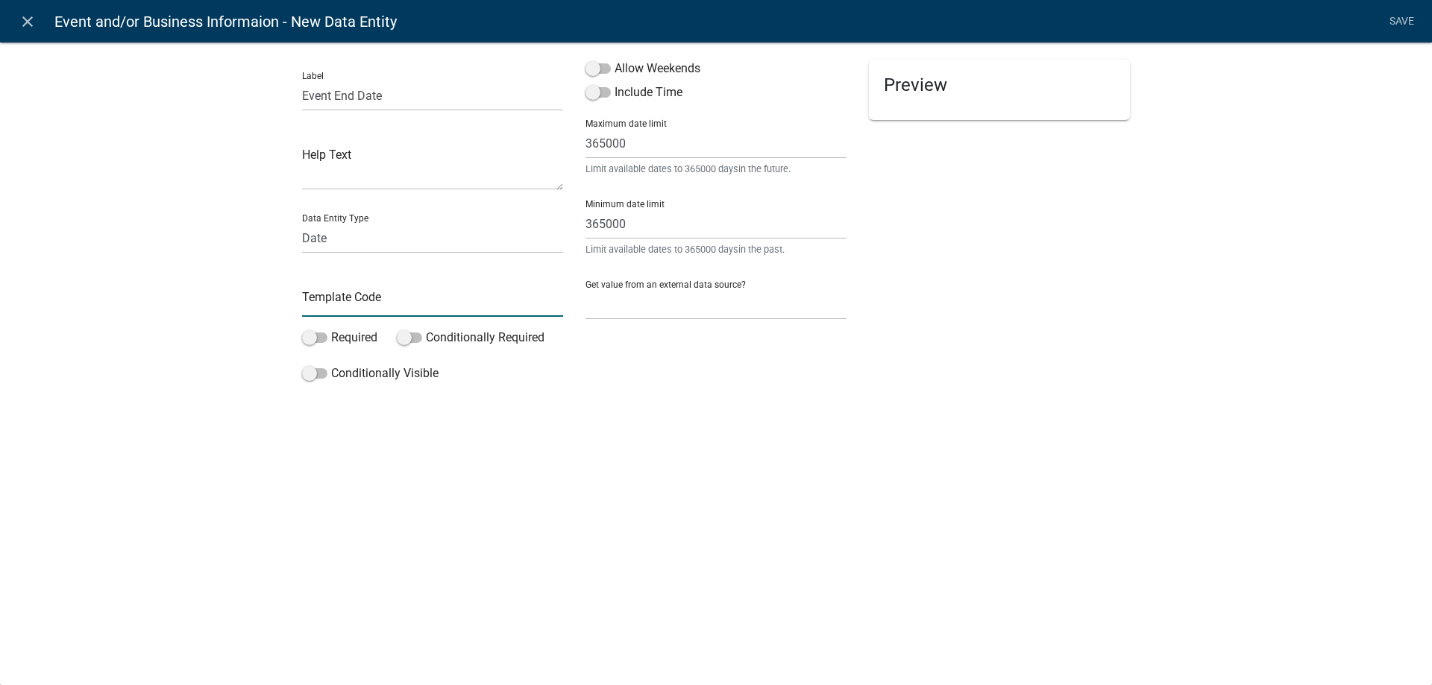
click at [330, 309] on input "text" at bounding box center [432, 301] width 261 height 31
type input "EventEnd"
click at [322, 374] on span at bounding box center [314, 373] width 25 height 10
click at [331, 365] on input "Conditionally Visible" at bounding box center [331, 365] width 0 height 0
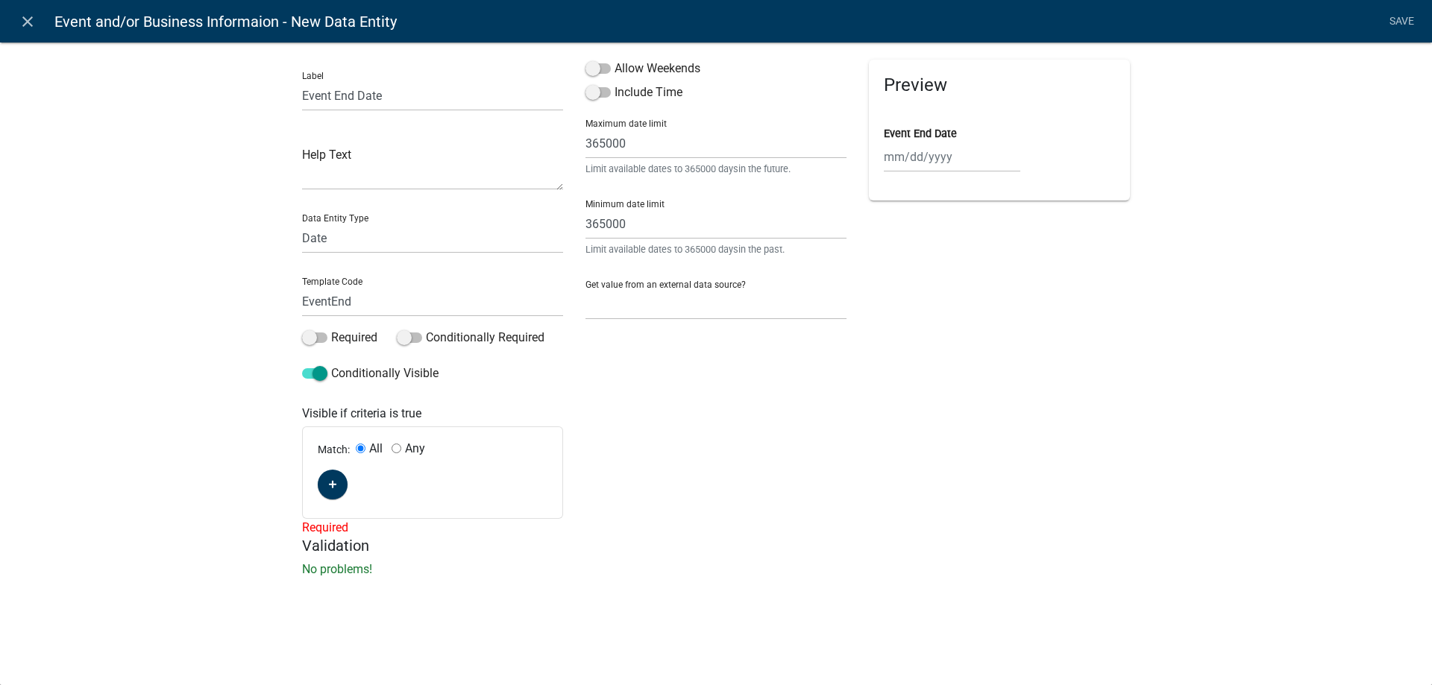
click at [400, 446] on input "Any" at bounding box center [396, 449] width 10 height 10
radio input "true"
radio input "false"
click at [334, 484] on icon "button" at bounding box center [333, 485] width 8 height 8
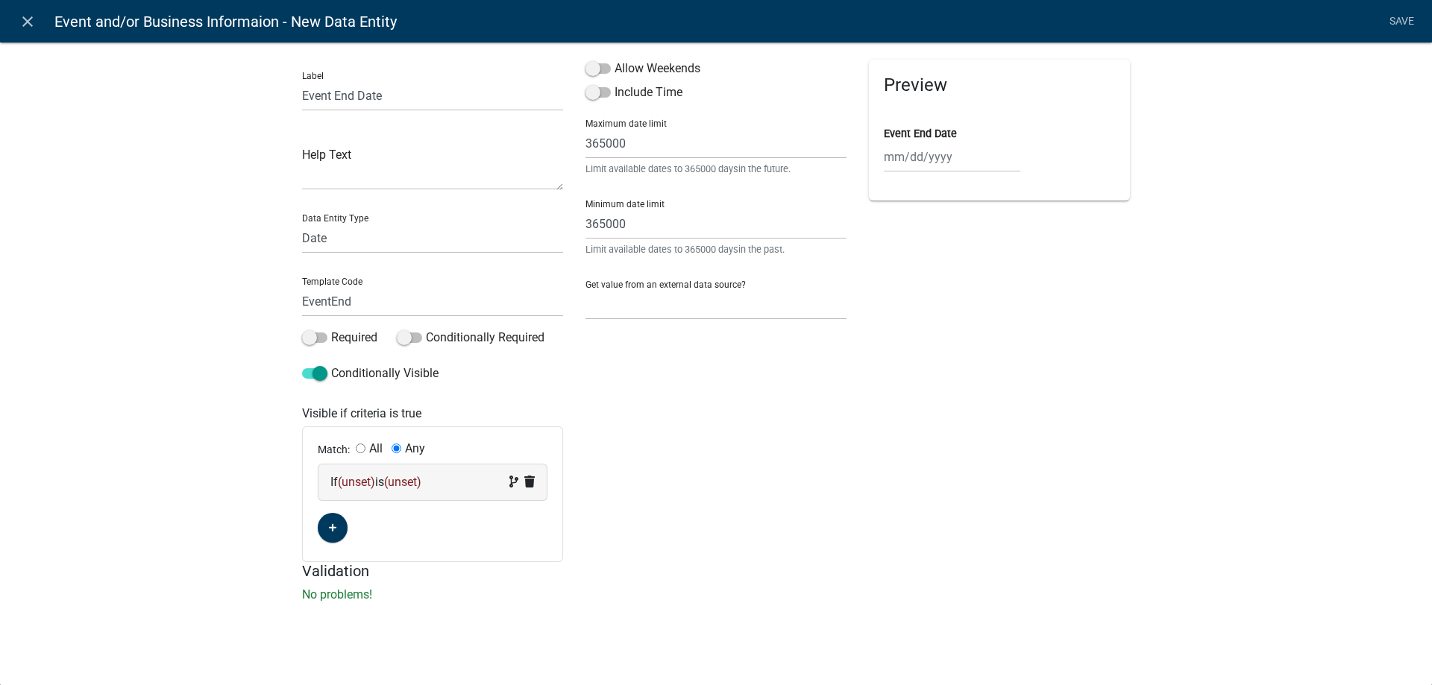
click at [366, 483] on span "(unset)" at bounding box center [356, 482] width 37 height 14
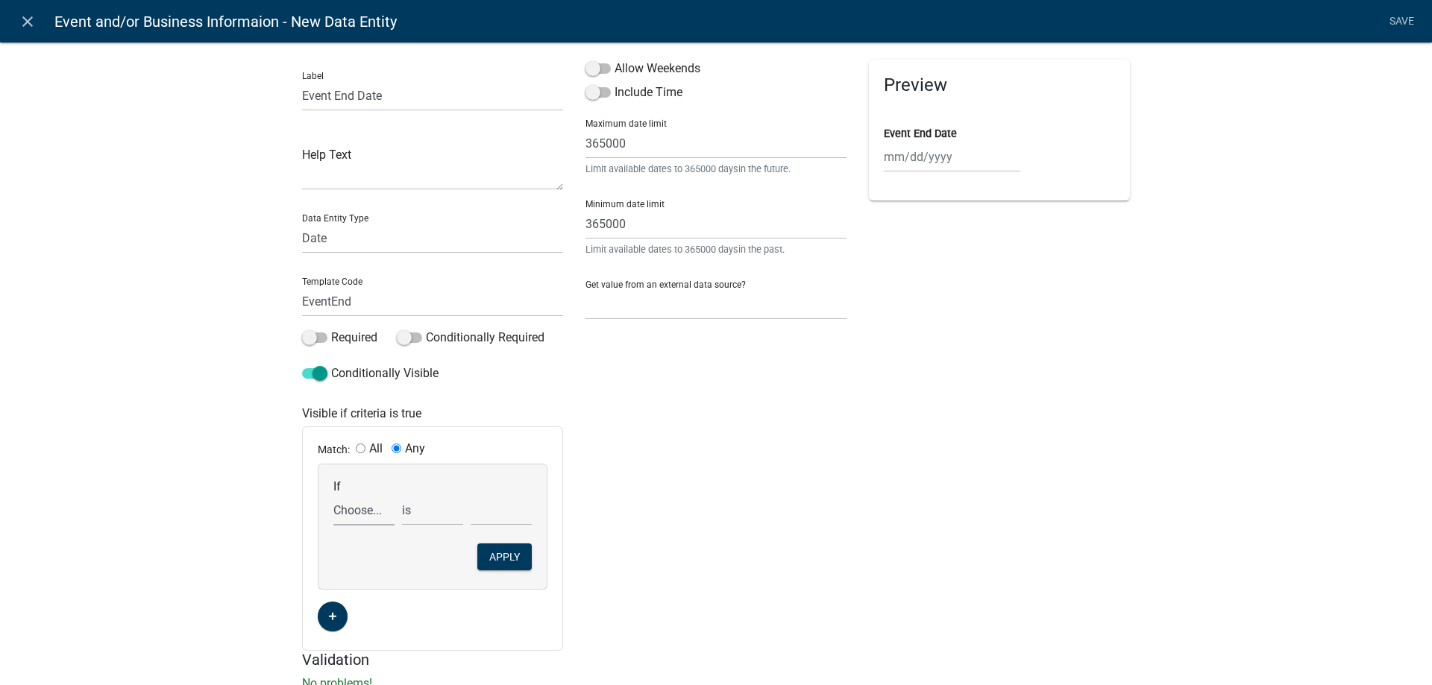
click at [333, 495] on select "Choose... ActiveRegistrationExpDate ALL_FEE_RECIPIENTS APPLICANT_CITY APPLICANT…" at bounding box center [363, 510] width 61 height 31
select select "16: CRRequest"
click option "CRRequest" at bounding box center [0, 0] width 0 height 0
click at [402, 495] on select "is is not exists does not exist is greater than is less than contains does not …" at bounding box center [432, 510] width 61 height 31
select select "6: ~"
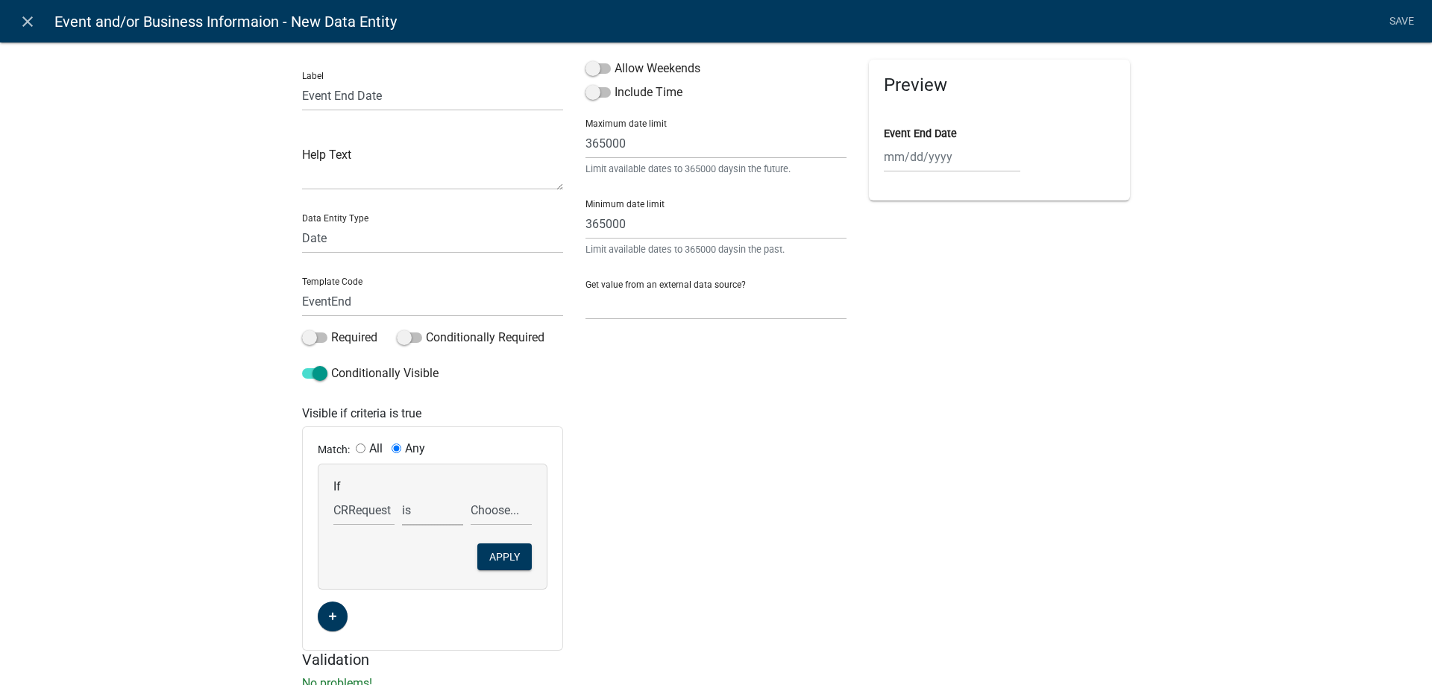
click option "contains" at bounding box center [0, 0] width 0 height 0
click at [471, 495] on select "Choose... Retail Business Retail Endorsement Business Temporary Cannabis Event" at bounding box center [501, 510] width 61 height 31
select select "3: Temporary Cannabis Event"
click option "Temporary Cannabis Event" at bounding box center [0, 0] width 0 height 0
click at [500, 557] on button "Apply" at bounding box center [504, 557] width 54 height 27
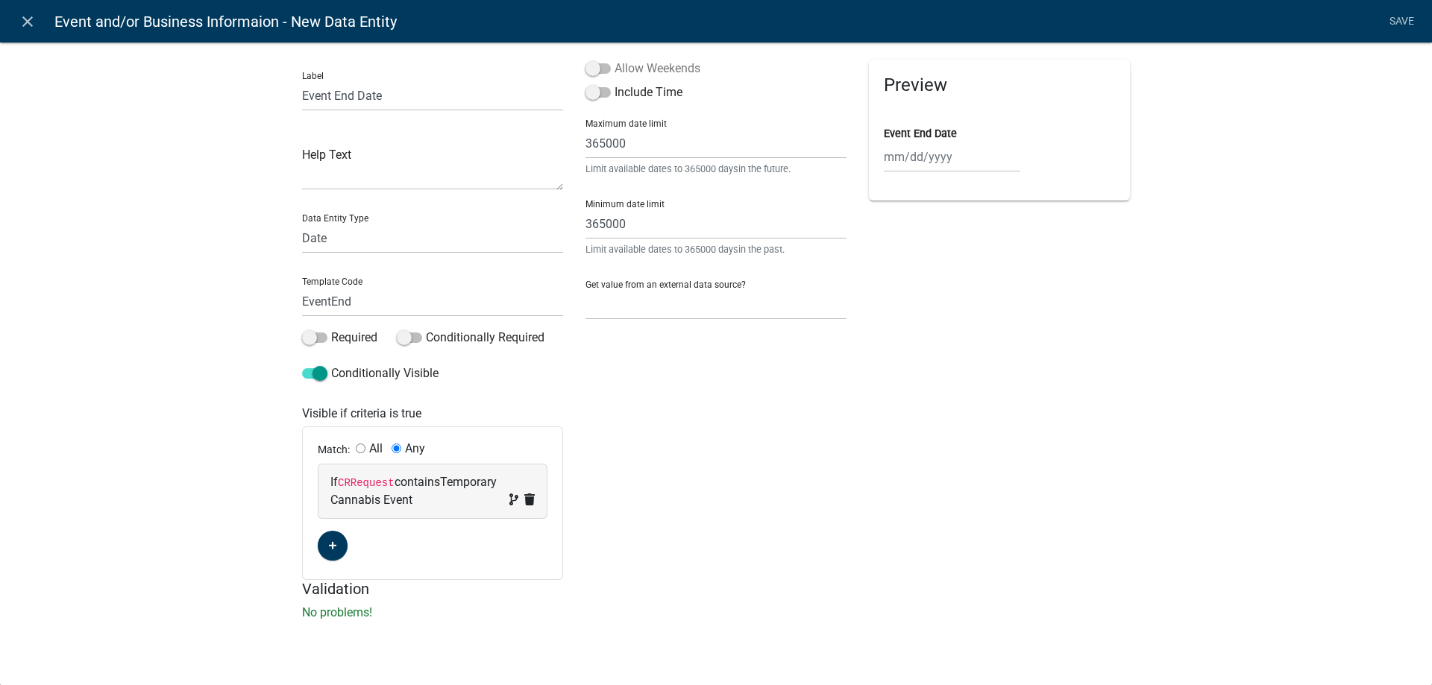
click at [608, 65] on span at bounding box center [597, 68] width 25 height 10
click at [614, 60] on input "Allow Weekends" at bounding box center [614, 60] width 0 height 0
click at [1398, 19] on link "Save" at bounding box center [1400, 21] width 37 height 28
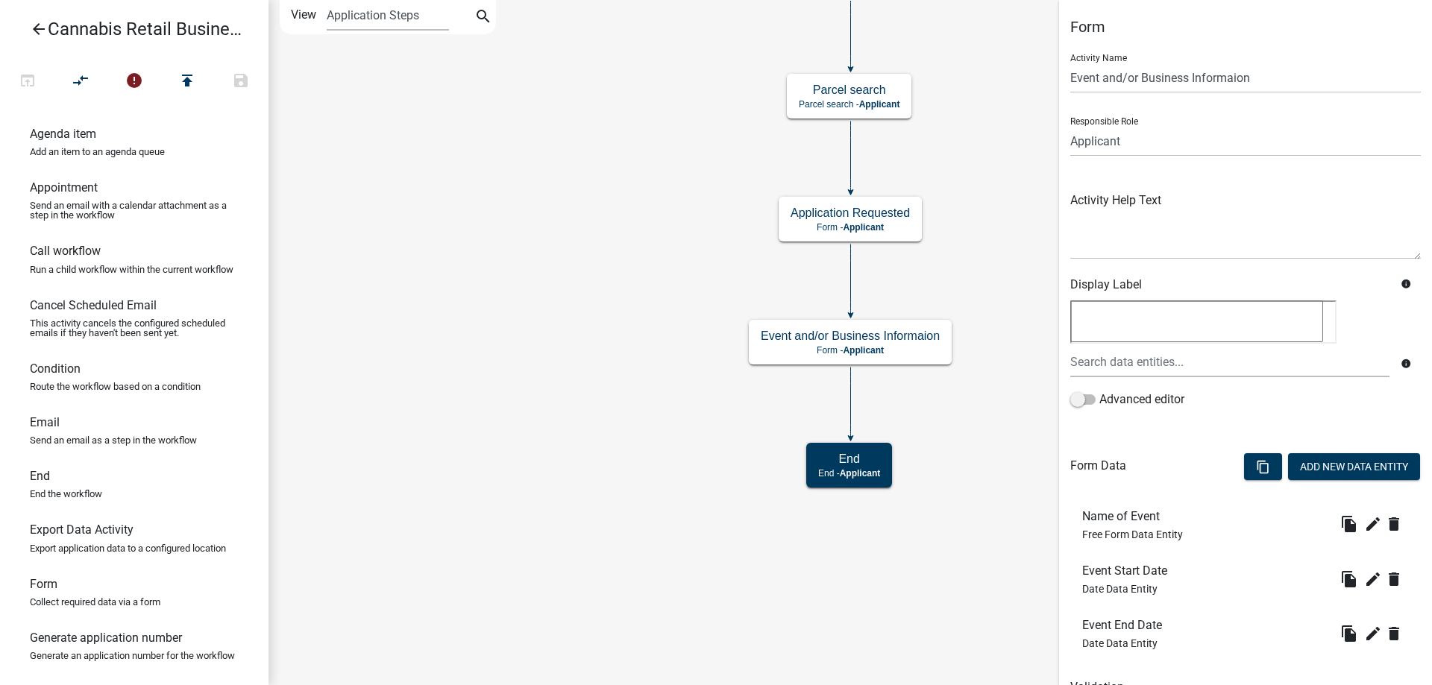
scroll to position [72, 0]
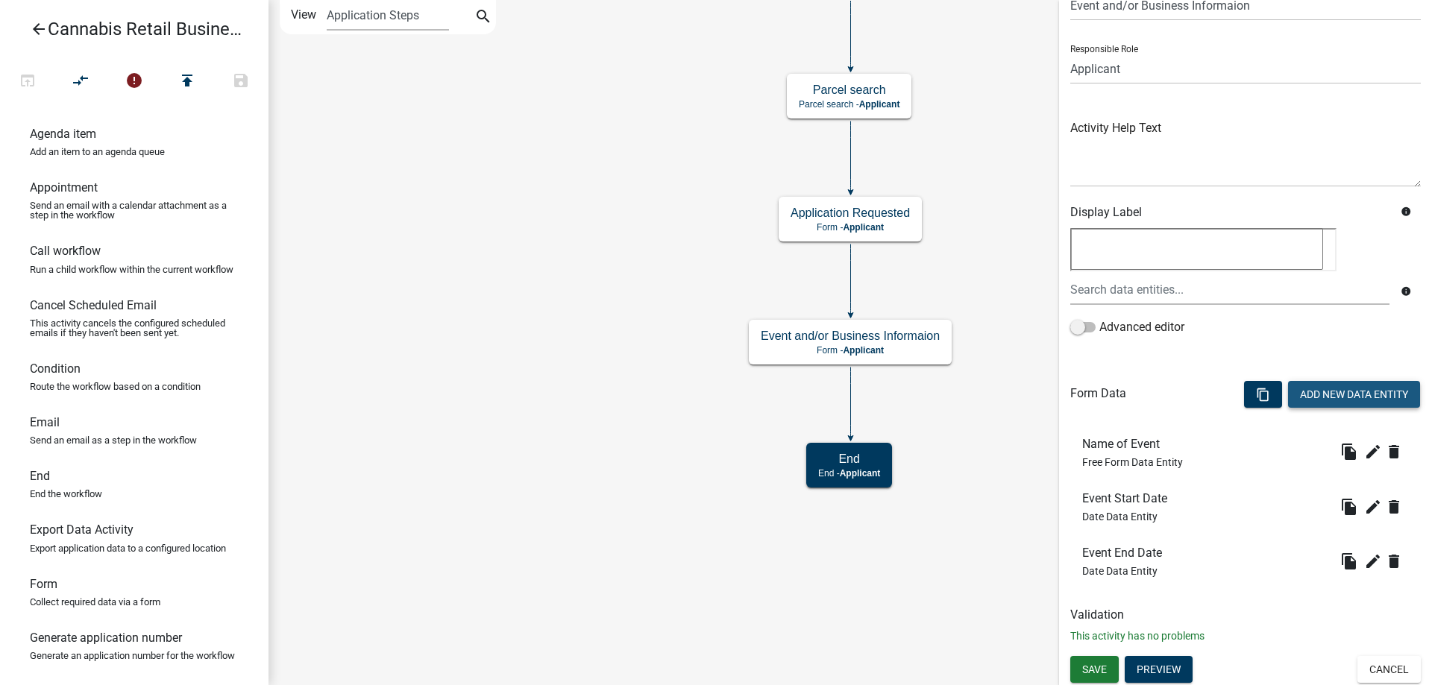
click at [1337, 395] on button "Add New Data Entity" at bounding box center [1354, 394] width 132 height 27
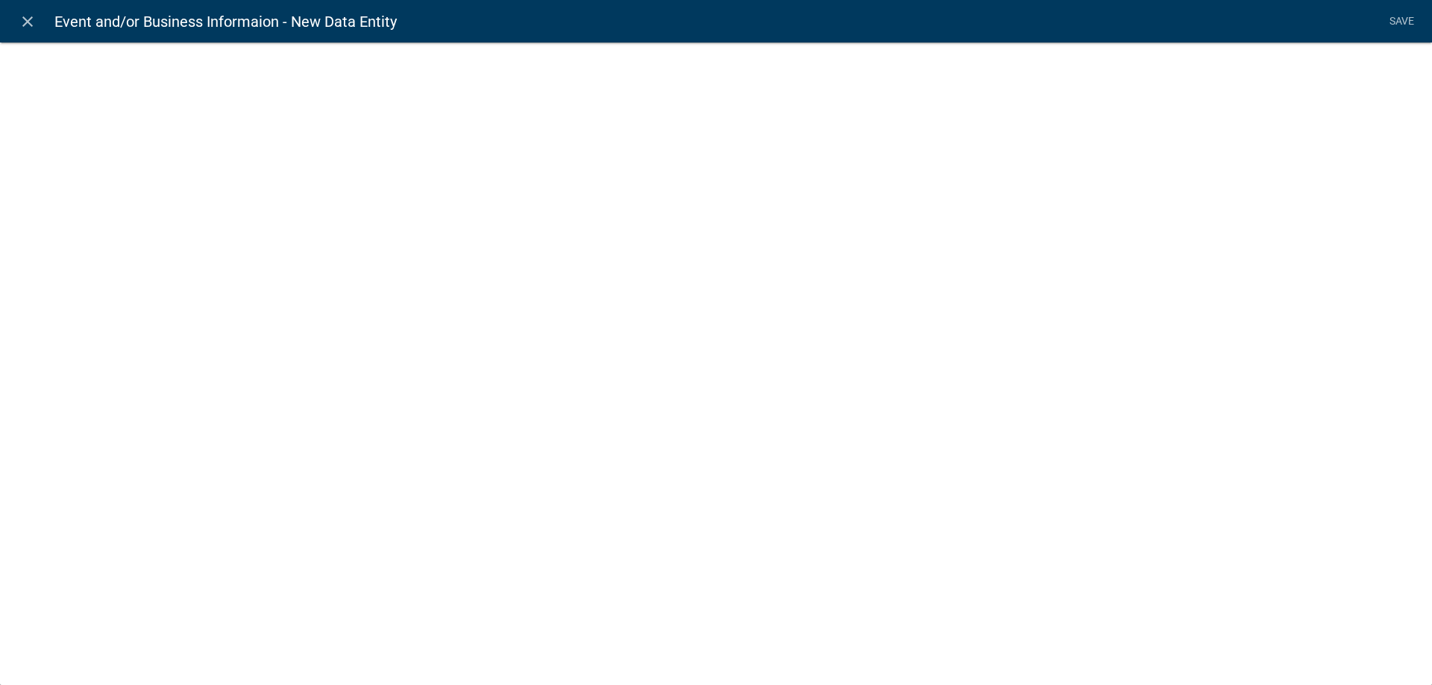
select select
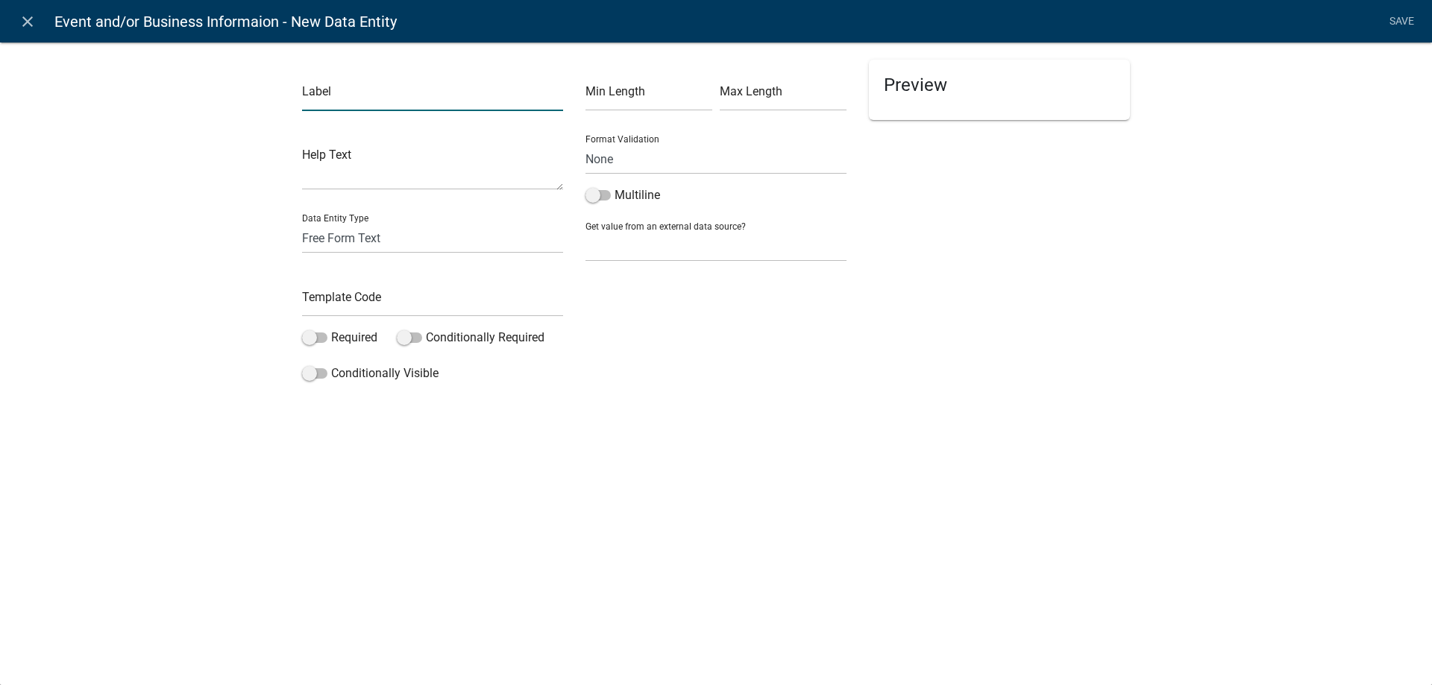
click at [376, 99] on input "text" at bounding box center [432, 96] width 261 height 31
type input "Event Hours"
click at [302, 223] on select "Free Form Text Document Display Entity Value Fee Numeric Data Date Map Sketch D…" at bounding box center [432, 238] width 261 height 31
click option "Free Form Text" at bounding box center [0, 0] width 0 height 0
click at [339, 301] on input "text" at bounding box center [432, 301] width 261 height 31
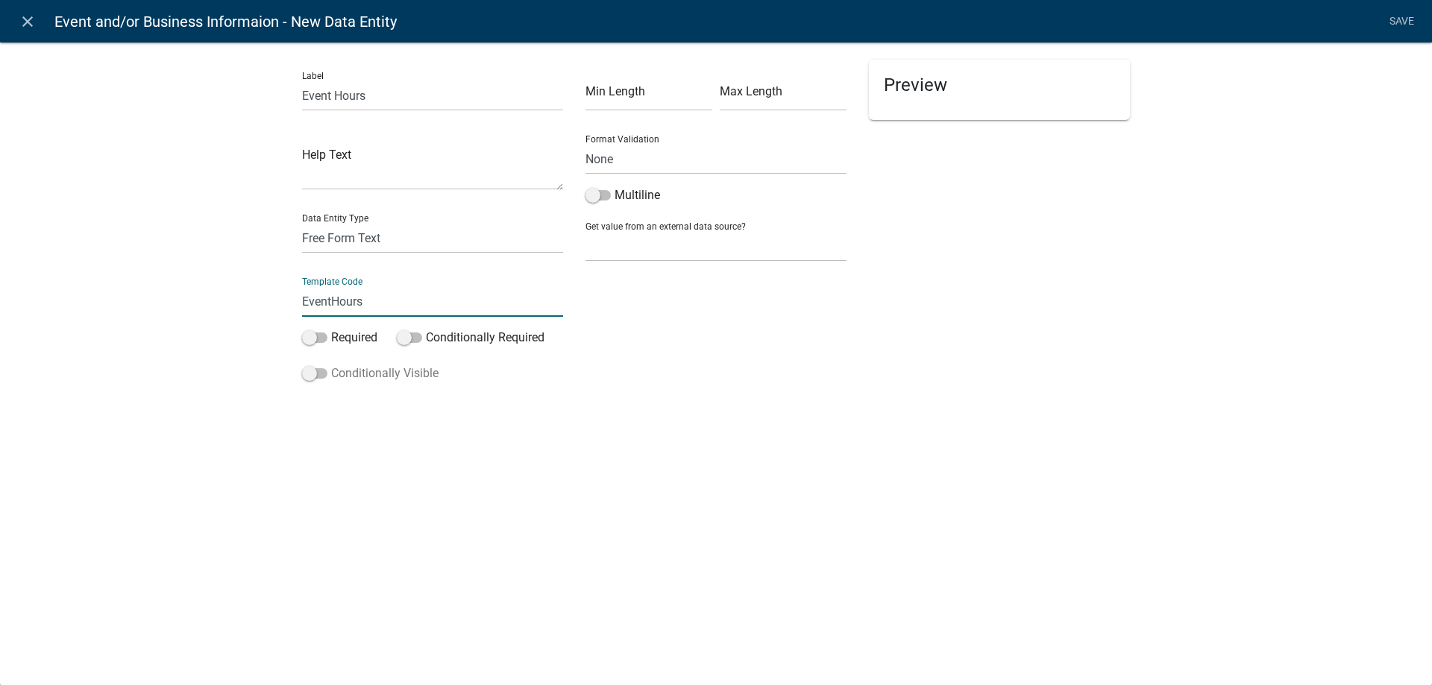
type input "EventHours"
click at [322, 372] on span at bounding box center [314, 373] width 25 height 10
click at [331, 365] on input "Conditionally Visible" at bounding box center [331, 365] width 0 height 0
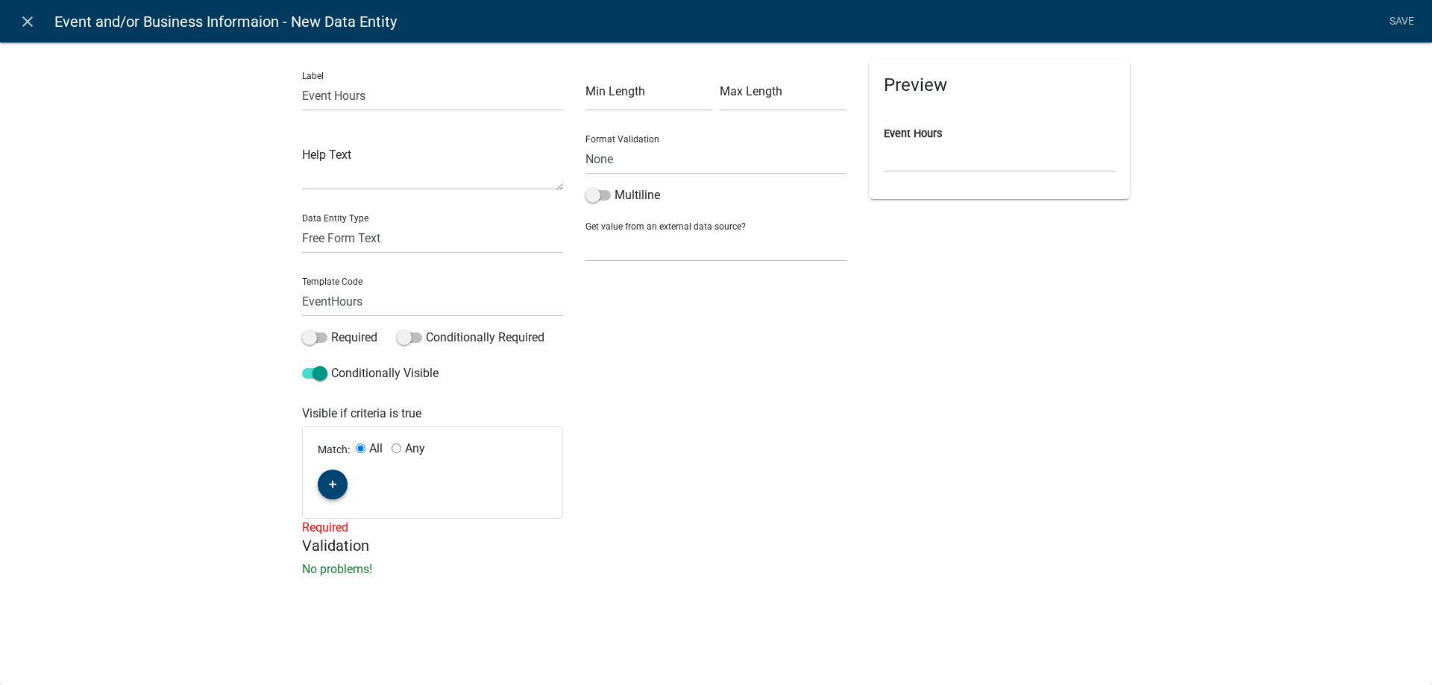
click at [338, 483] on button "button" at bounding box center [333, 485] width 30 height 30
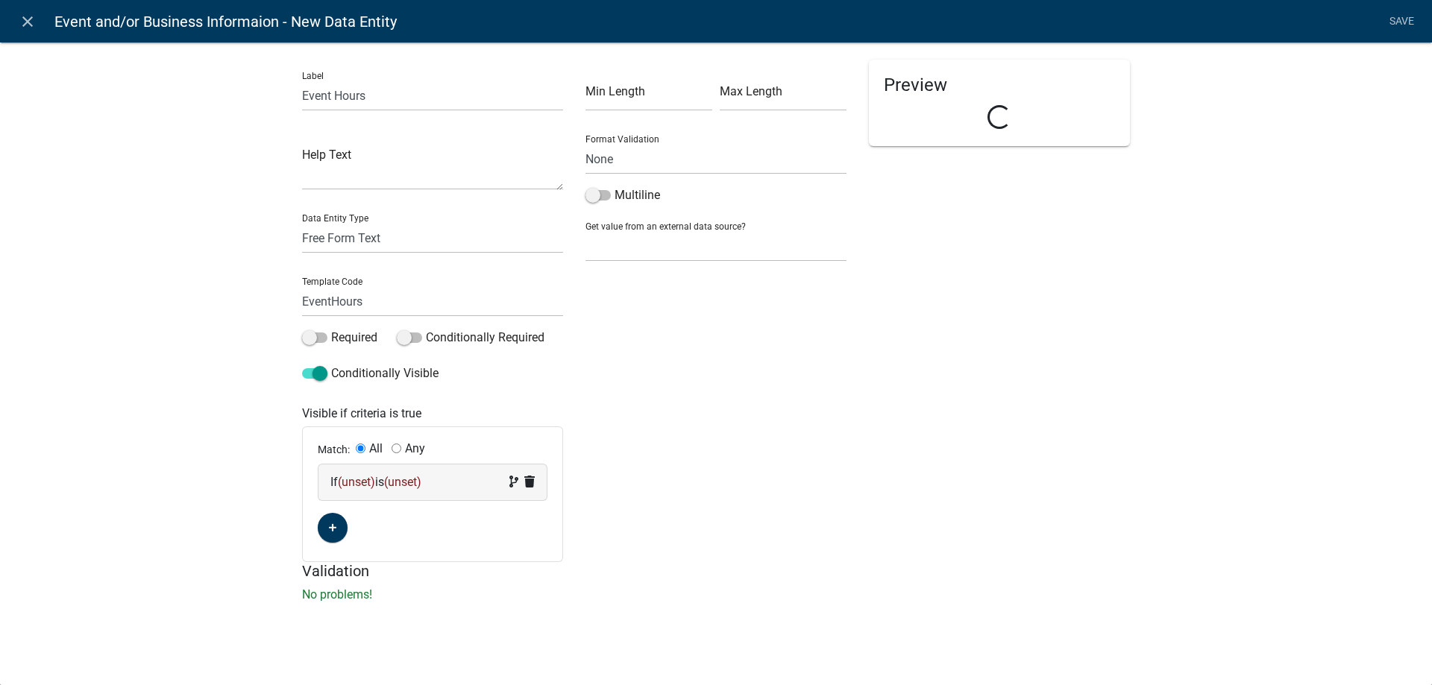
click at [359, 480] on span "(unset)" at bounding box center [356, 482] width 37 height 14
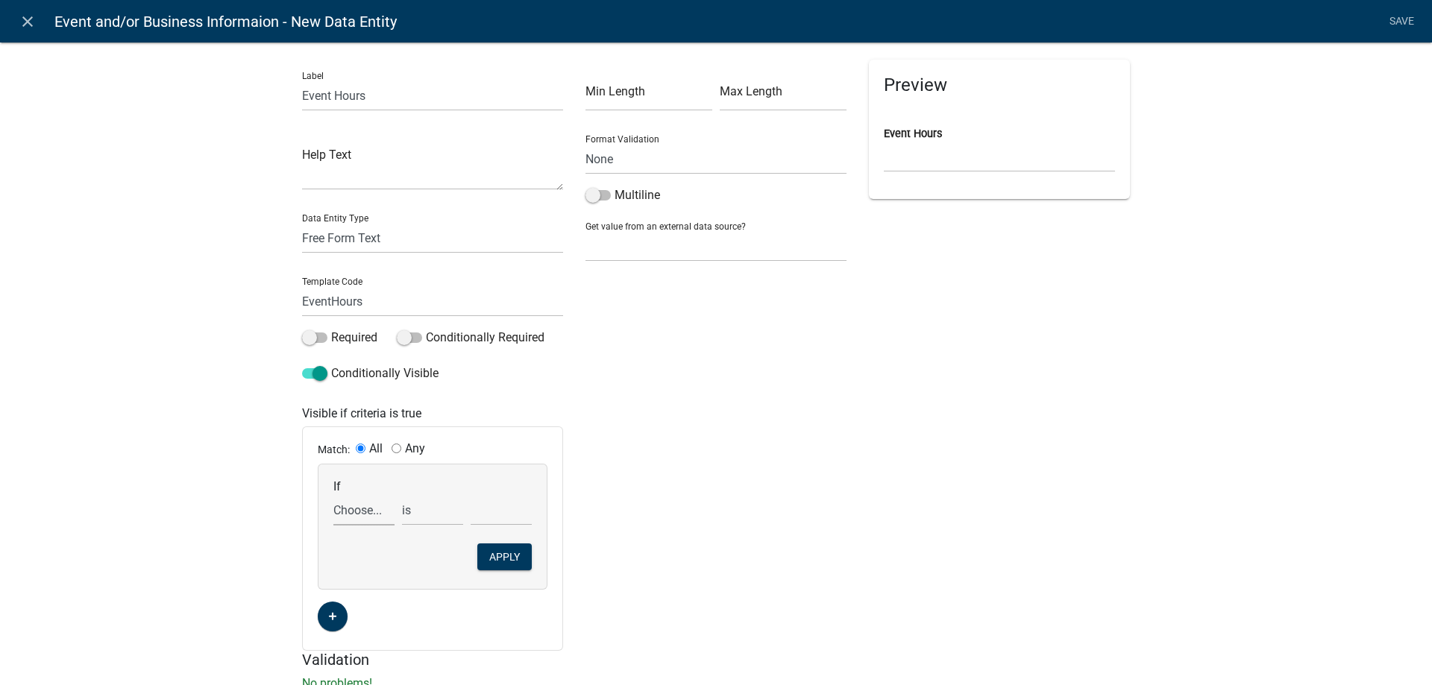
click at [333, 495] on select "Choose... ActiveRegistrationExpDate ALL_FEE_RECIPIENTS APPLICANT_CITY APPLICANT…" at bounding box center [363, 510] width 61 height 31
select select "16: CRRequest"
click option "CRRequest" at bounding box center [0, 0] width 0 height 0
click at [402, 495] on select "is is not exists does not exist is greater than is less than contains does not …" at bounding box center [432, 510] width 61 height 31
select select "6: ~"
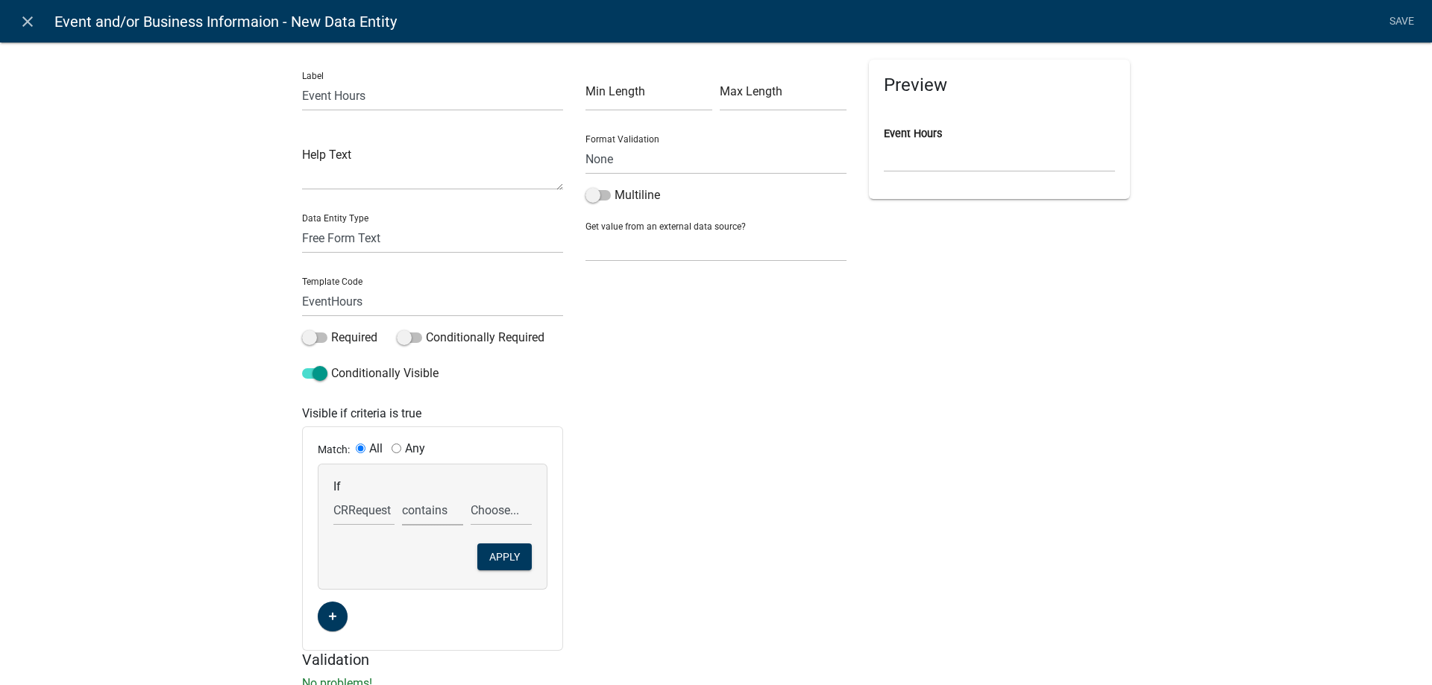
click option "contains" at bounding box center [0, 0] width 0 height 0
click at [471, 495] on select "Choose... Retail Business Retail Endorsement Business Temporary Cannabis Event" at bounding box center [501, 510] width 61 height 31
select select "3: Temporary Cannabis Event"
click option "Temporary Cannabis Event" at bounding box center [0, 0] width 0 height 0
click at [497, 558] on button "Apply" at bounding box center [504, 557] width 54 height 27
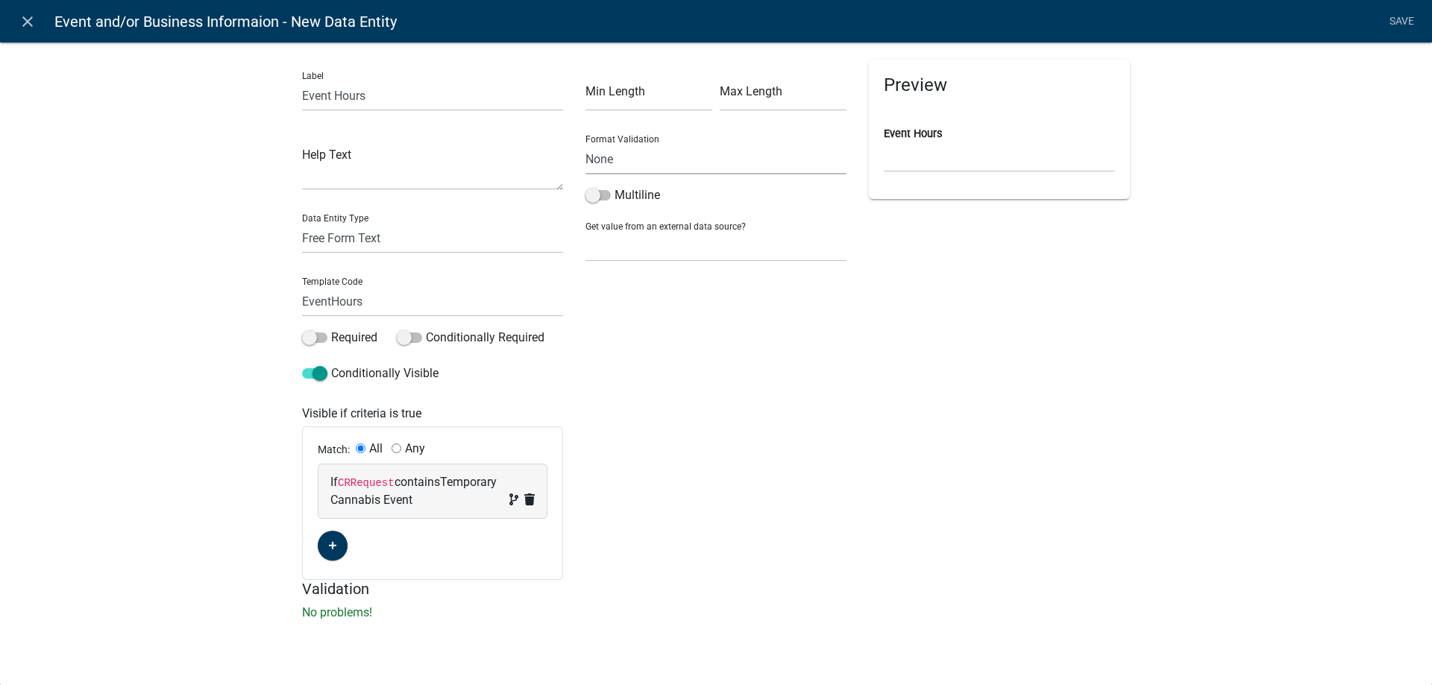
click at [585, 144] on select "None Email PhoneNumber" at bounding box center [715, 159] width 261 height 31
click at [667, 157] on select "None Email PhoneNumber" at bounding box center [715, 159] width 261 height 31
click at [604, 197] on span at bounding box center [597, 195] width 25 height 10
click at [614, 186] on input "Multiline" at bounding box center [614, 186] width 0 height 0
click at [1399, 19] on link "Save" at bounding box center [1400, 21] width 37 height 28
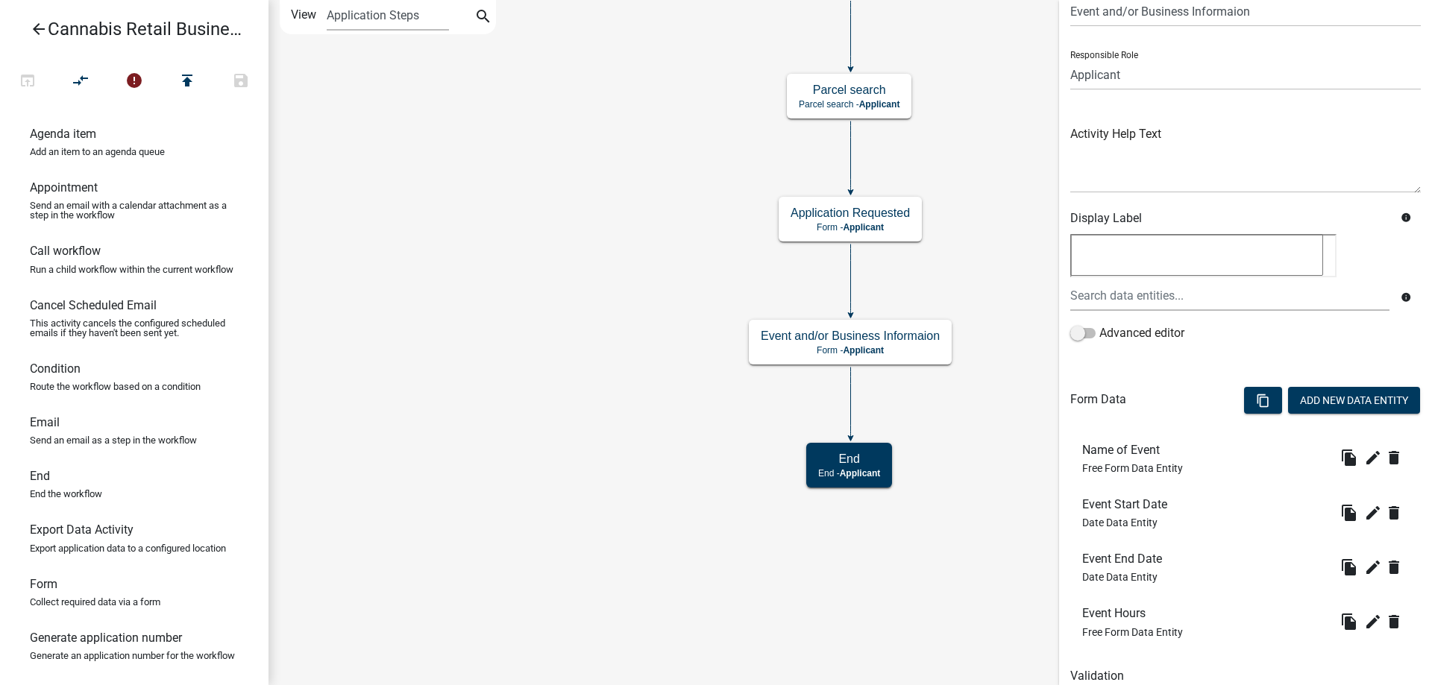
scroll to position [127, 0]
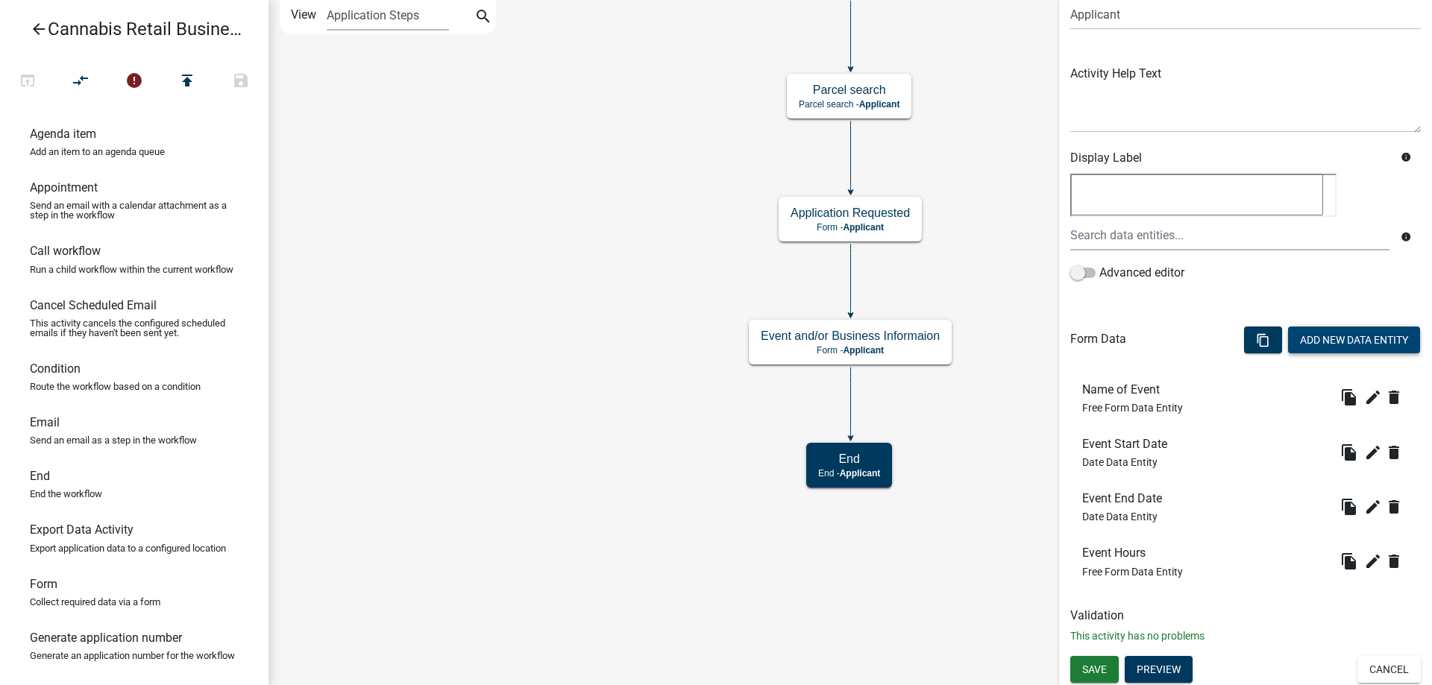
click at [1318, 339] on button "Add New Data Entity" at bounding box center [1354, 340] width 132 height 27
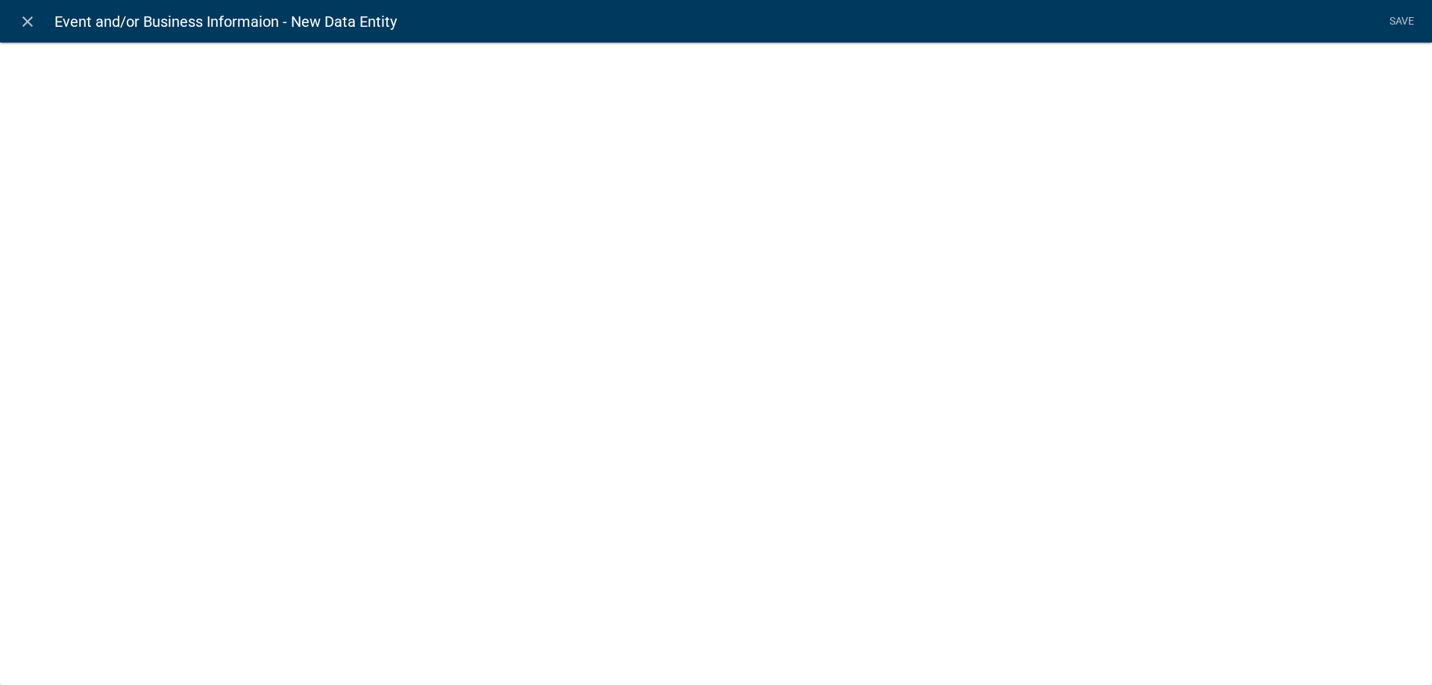
select select
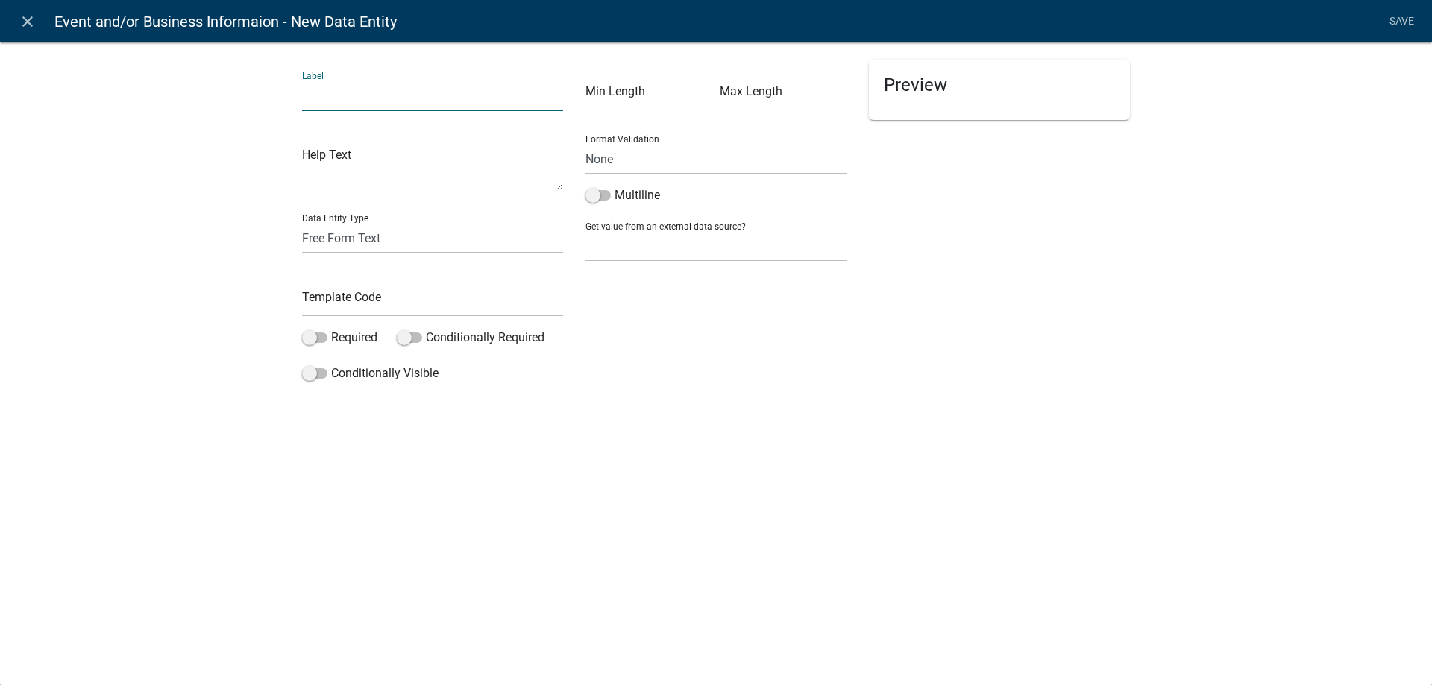
click at [385, 95] on input "text" at bounding box center [432, 96] width 261 height 31
type input "Event Hours Text"
click at [327, 306] on input "text" at bounding box center [432, 301] width 261 height 31
type input "EventHoursTxt"
click at [323, 372] on span at bounding box center [314, 373] width 25 height 10
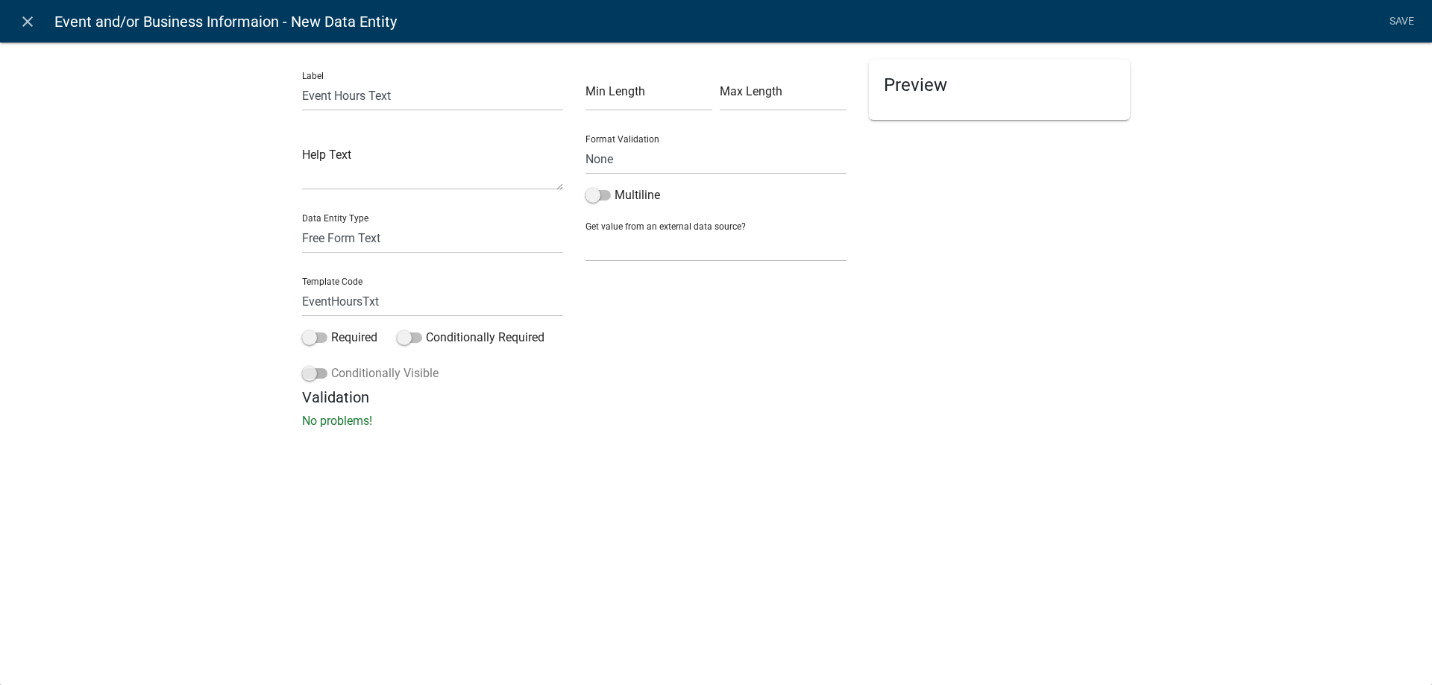
click at [331, 365] on input "Conditionally Visible" at bounding box center [331, 365] width 0 height 0
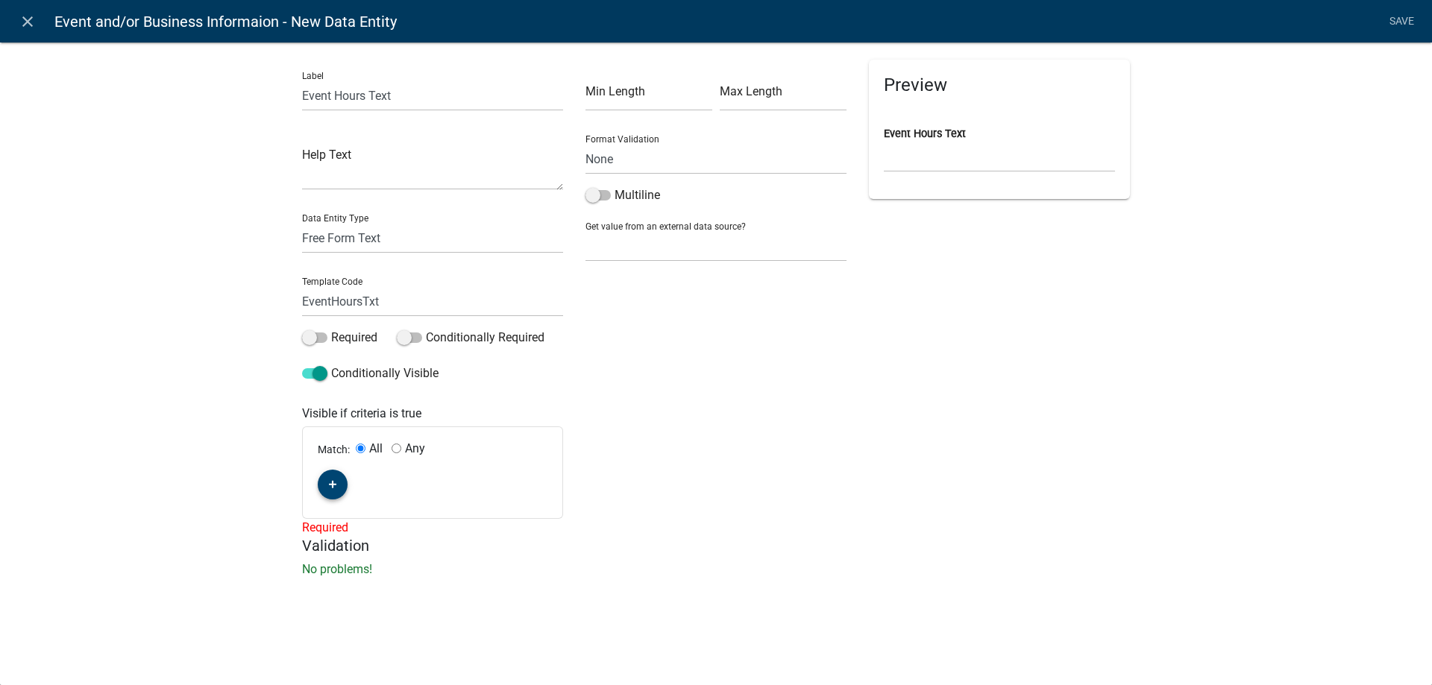
click at [327, 479] on button "button" at bounding box center [333, 485] width 30 height 30
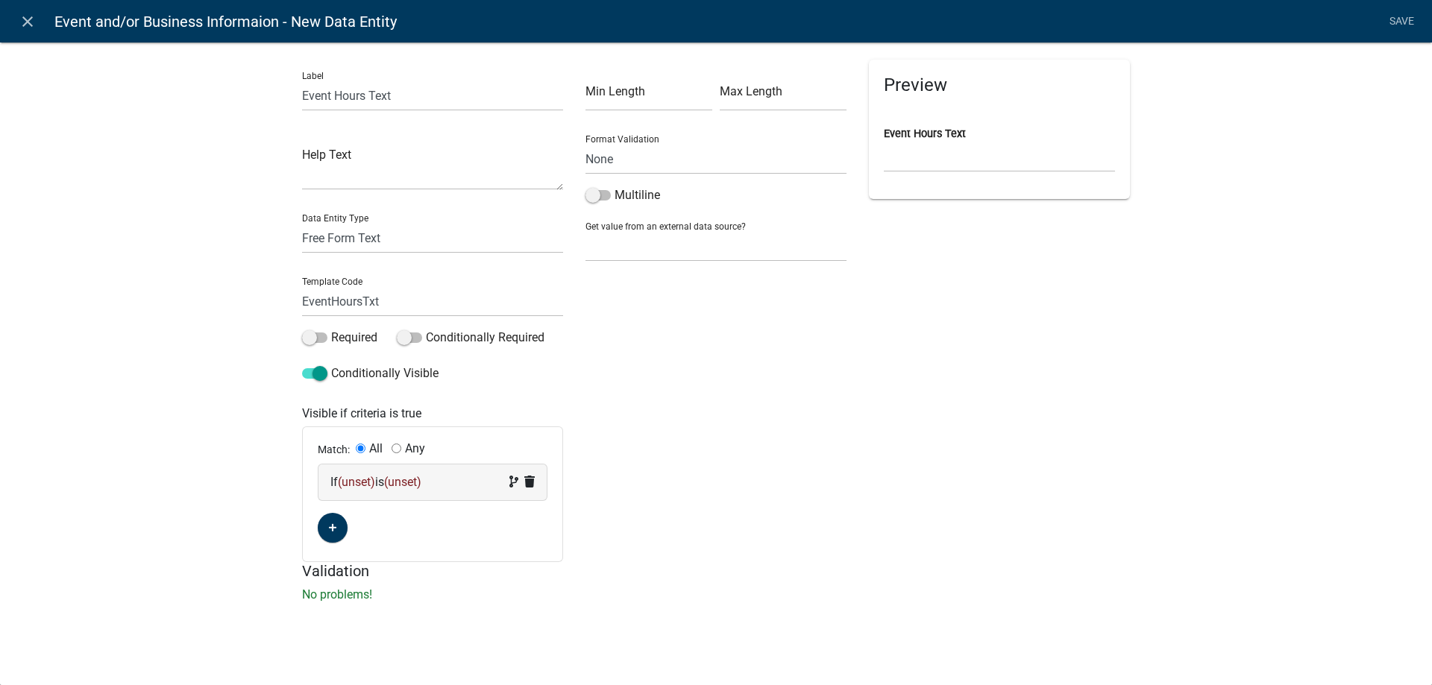
click at [363, 482] on span "(unset)" at bounding box center [356, 482] width 37 height 14
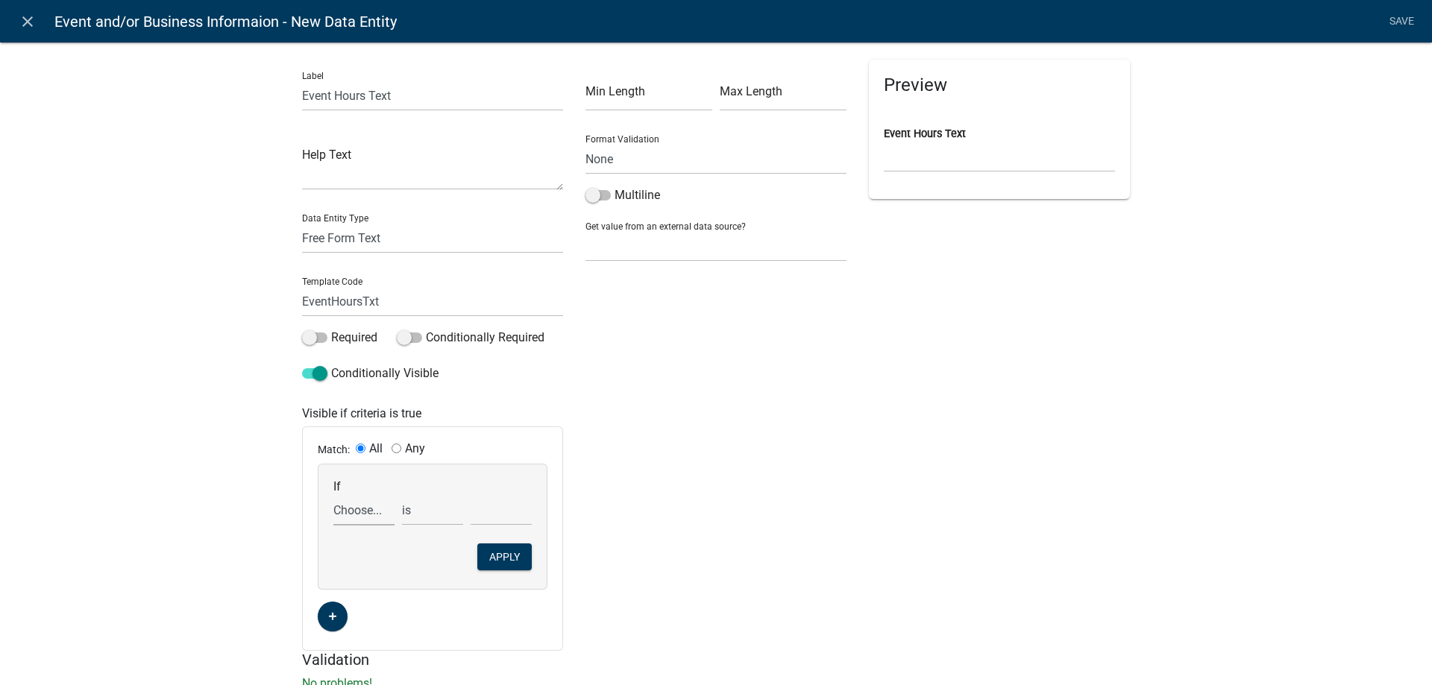
click at [333, 495] on select "Choose... ActiveRegistrationExpDate ALL_FEE_RECIPIENTS APPLICANT_CITY APPLICANT…" at bounding box center [363, 510] width 61 height 31
select select "16: CRRequest"
click option "CRRequest" at bounding box center [0, 0] width 0 height 0
click at [402, 495] on select "is is not exists does not exist is greater than is less than contains does not …" at bounding box center [432, 510] width 61 height 31
select select "6: ~"
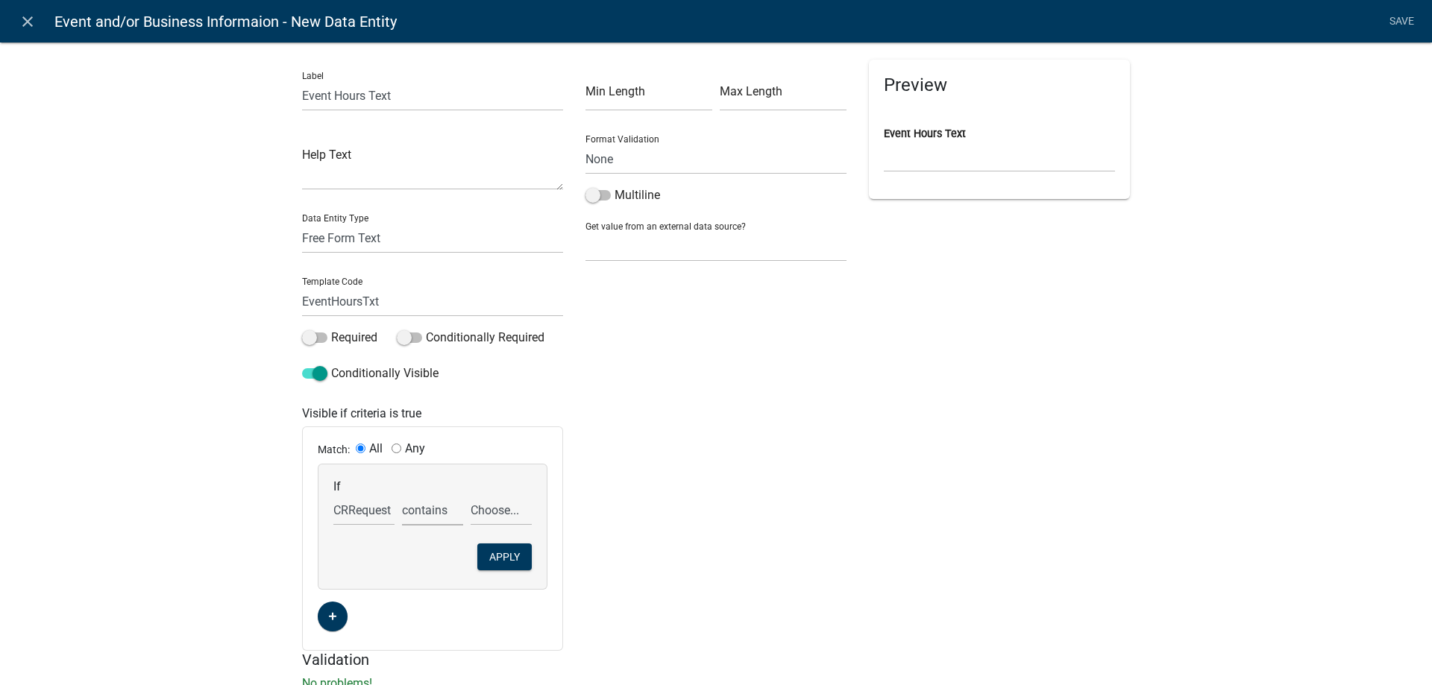
click option "contains" at bounding box center [0, 0] width 0 height 0
click at [471, 495] on select "Choose... Retail Business Retail Endorsement Business Temporary Cannabis Event" at bounding box center [501, 510] width 61 height 31
select select "3: Temporary Cannabis Event"
click option "Temporary Cannabis Event" at bounding box center [0, 0] width 0 height 0
click at [502, 556] on button "Apply" at bounding box center [504, 557] width 54 height 27
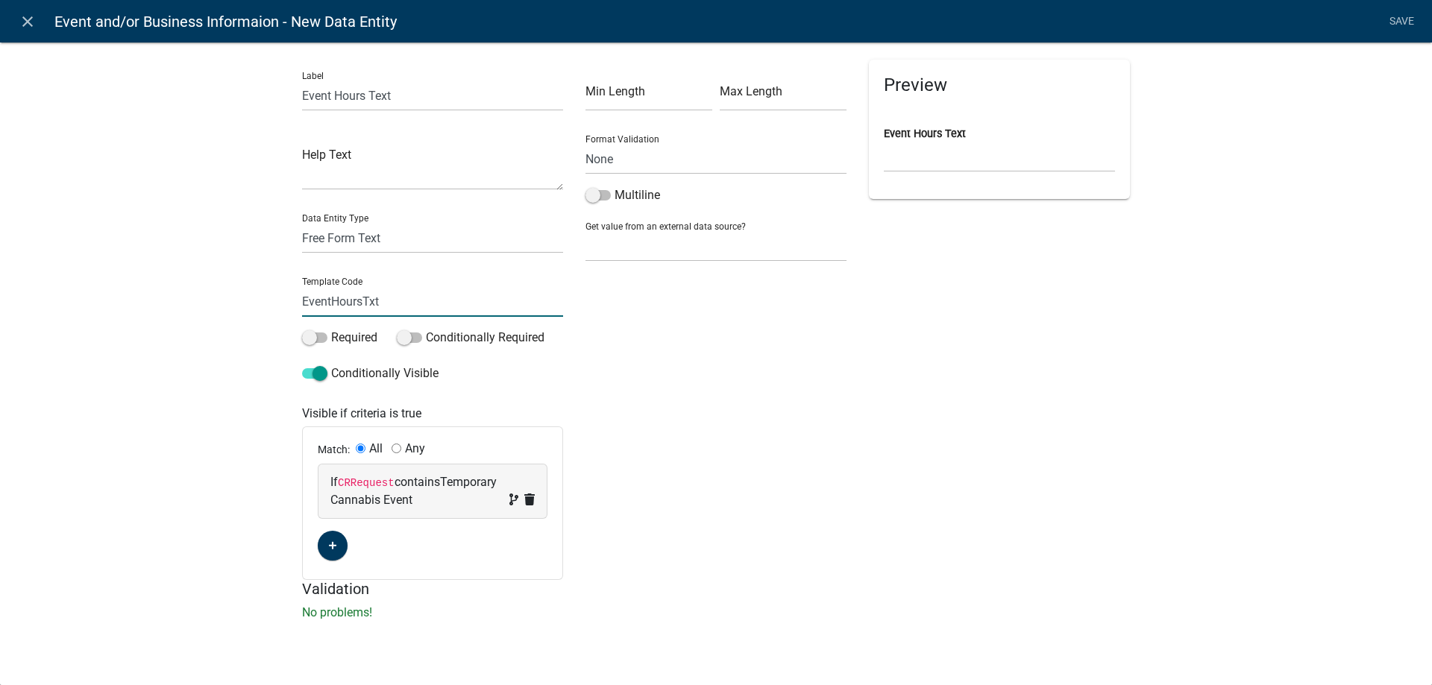
click at [366, 306] on input "EventHoursTxt" at bounding box center [432, 301] width 261 height 31
click at [302, 223] on select "Free Form Text Document Display Entity Value Fee Numeric Data Date Map Sketch D…" at bounding box center [432, 238] width 261 height 31
select select "rich-text"
click option "Formatted Text" at bounding box center [0, 0] width 0 height 0
select select "rich-text"
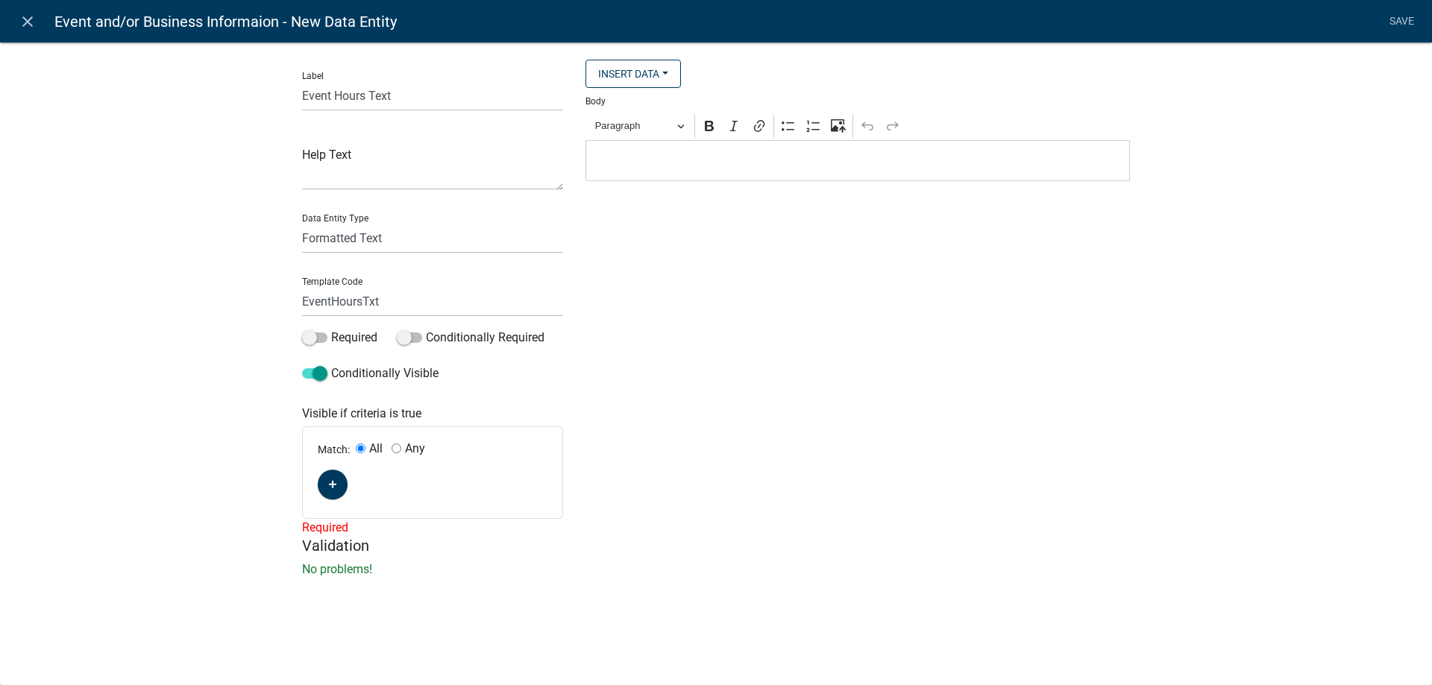
click at [604, 158] on p "Editor editing area: main. Press Alt+0 for help." at bounding box center [858, 161] width 529 height 18
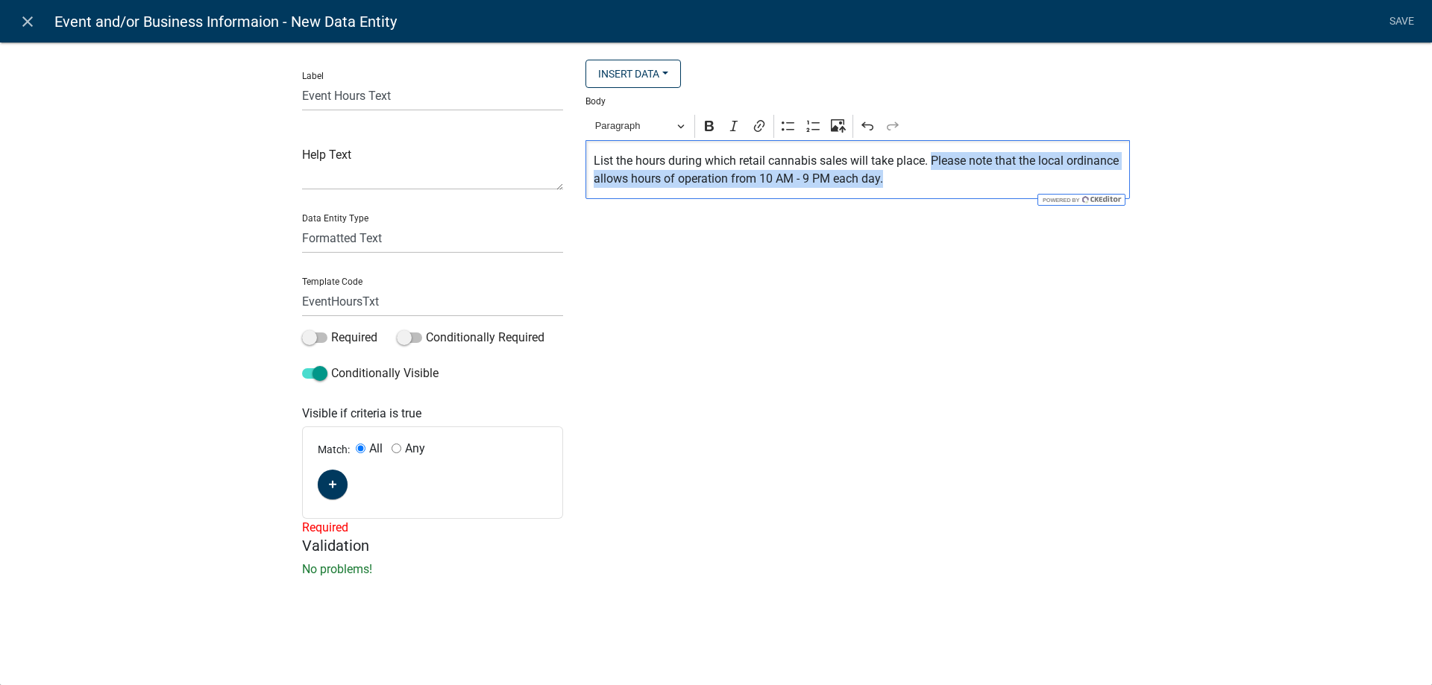
drag, startPoint x: 931, startPoint y: 161, endPoint x: 968, endPoint y: 179, distance: 40.7
click at [968, 179] on p "List the hours during which retail cannabis sales will take place. Please note …" at bounding box center [858, 170] width 529 height 36
click at [740, 130] on icon "Editor toolbar" at bounding box center [733, 126] width 15 height 15
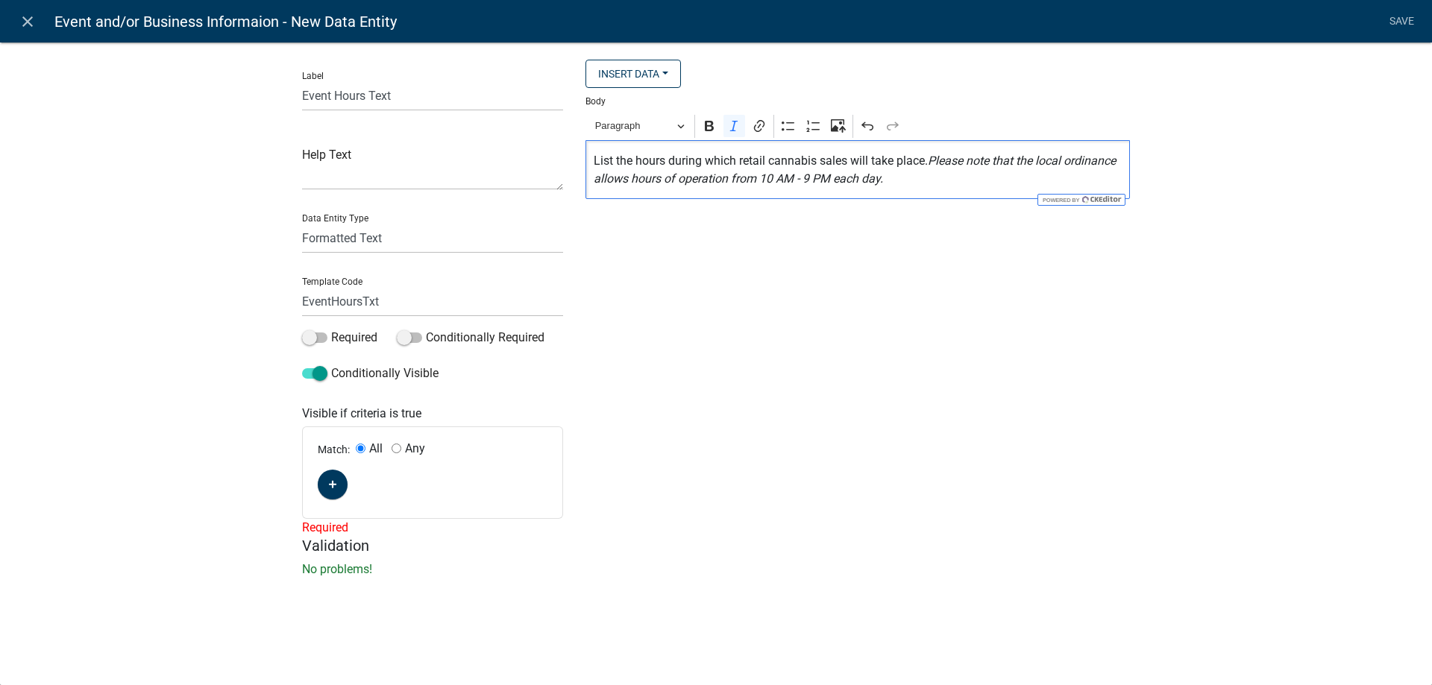
click at [940, 198] on div "List the hours during which retail cannabis sales will take place. Please note …" at bounding box center [857, 169] width 544 height 59
click at [1405, 22] on li "Save" at bounding box center [1400, 21] width 37 height 28
click at [330, 484] on icon "button" at bounding box center [333, 485] width 8 height 8
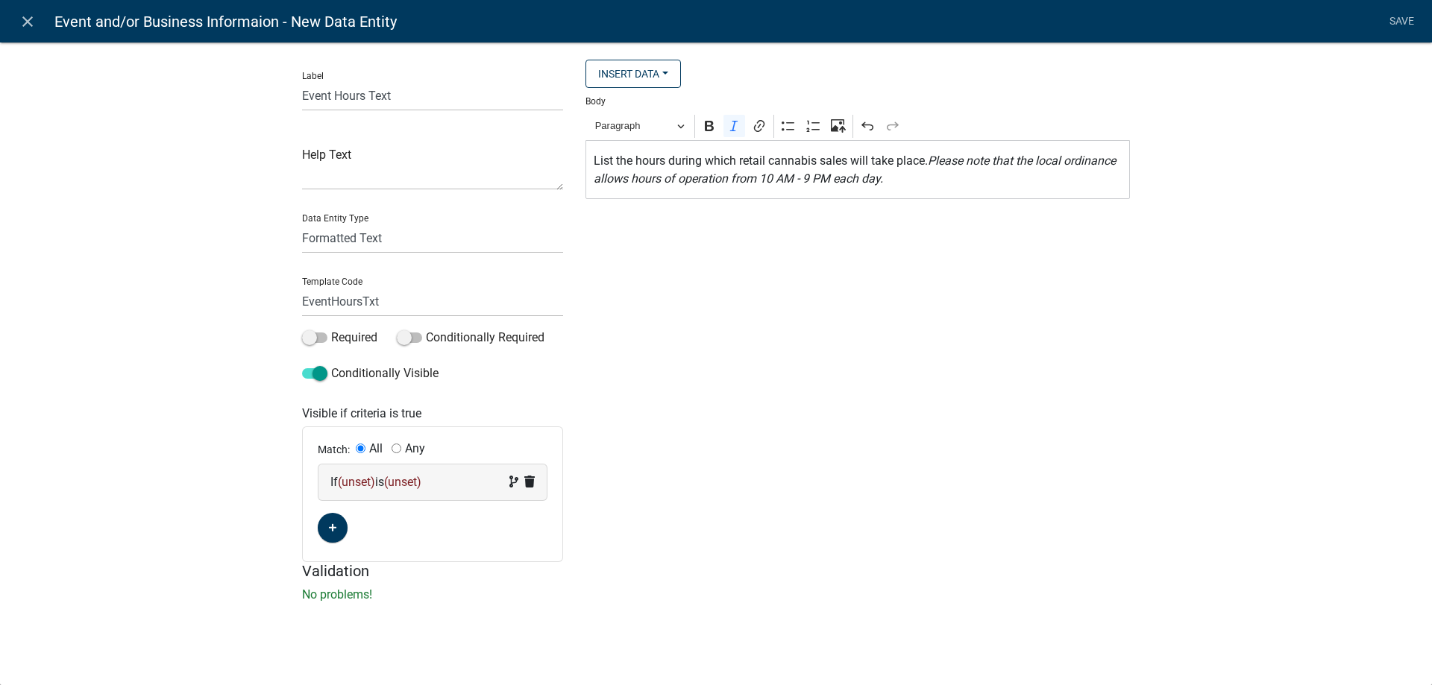
click at [357, 480] on span "(unset)" at bounding box center [356, 482] width 37 height 14
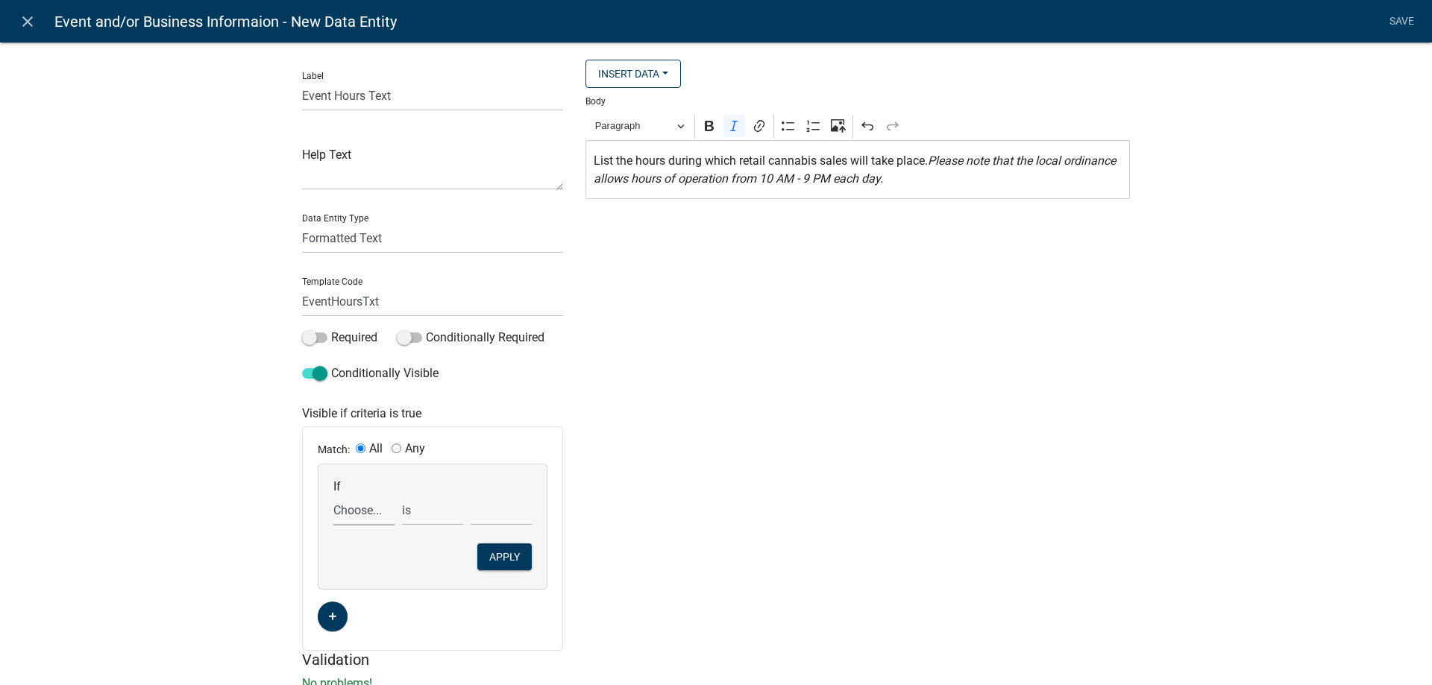
click at [333, 495] on select "Choose... ActiveRegistrationExpDate ALL_FEE_RECIPIENTS APPLICANT_CITY APPLICANT…" at bounding box center [363, 510] width 61 height 31
select select "16: CRRequest"
click option "CRRequest" at bounding box center [0, 0] width 0 height 0
click at [402, 495] on select "is is not exists does not exist is greater than is less than contains does not …" at bounding box center [432, 510] width 61 height 31
select select "6: ~"
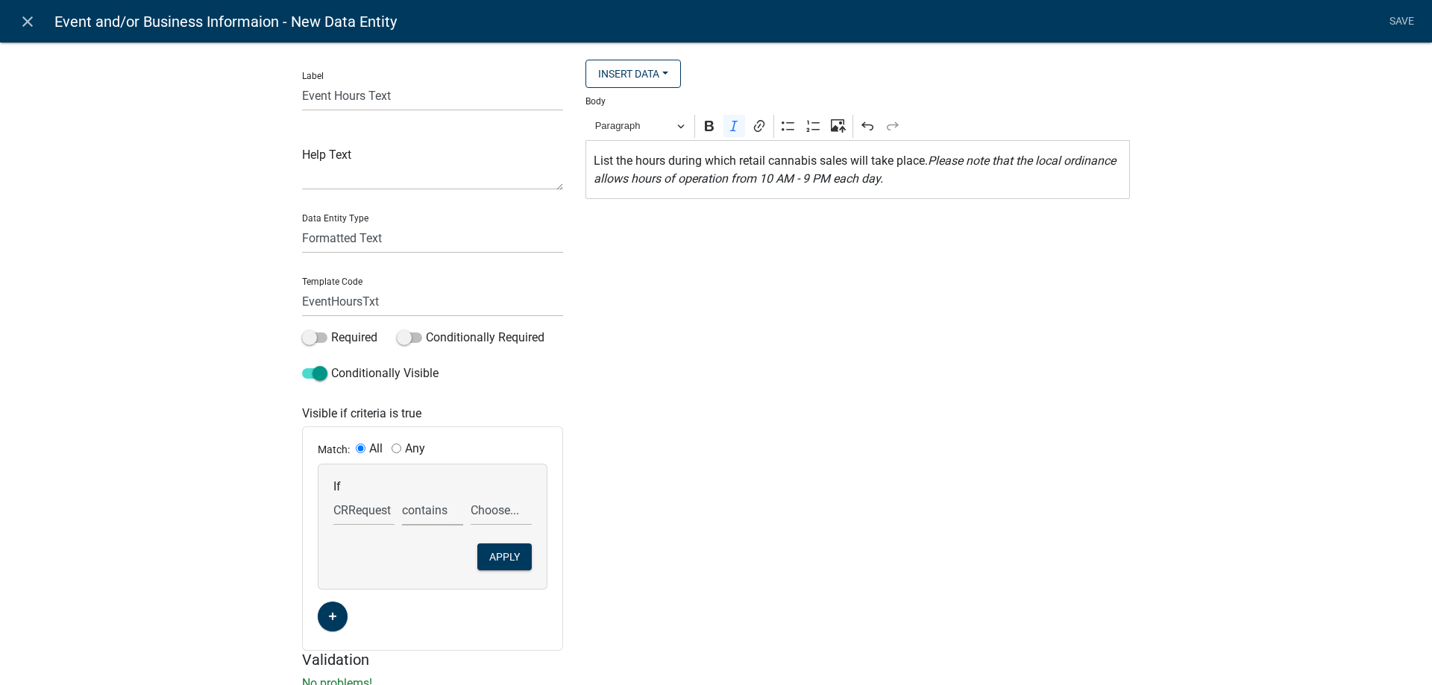
click option "contains" at bounding box center [0, 0] width 0 height 0
click at [471, 495] on select "Choose... Retail Business Retail Endorsement Business Temporary Cannabis Event" at bounding box center [501, 510] width 61 height 31
select select "3: Temporary Cannabis Event"
click option "Temporary Cannabis Event" at bounding box center [0, 0] width 0 height 0
click at [515, 553] on button "Apply" at bounding box center [504, 557] width 54 height 27
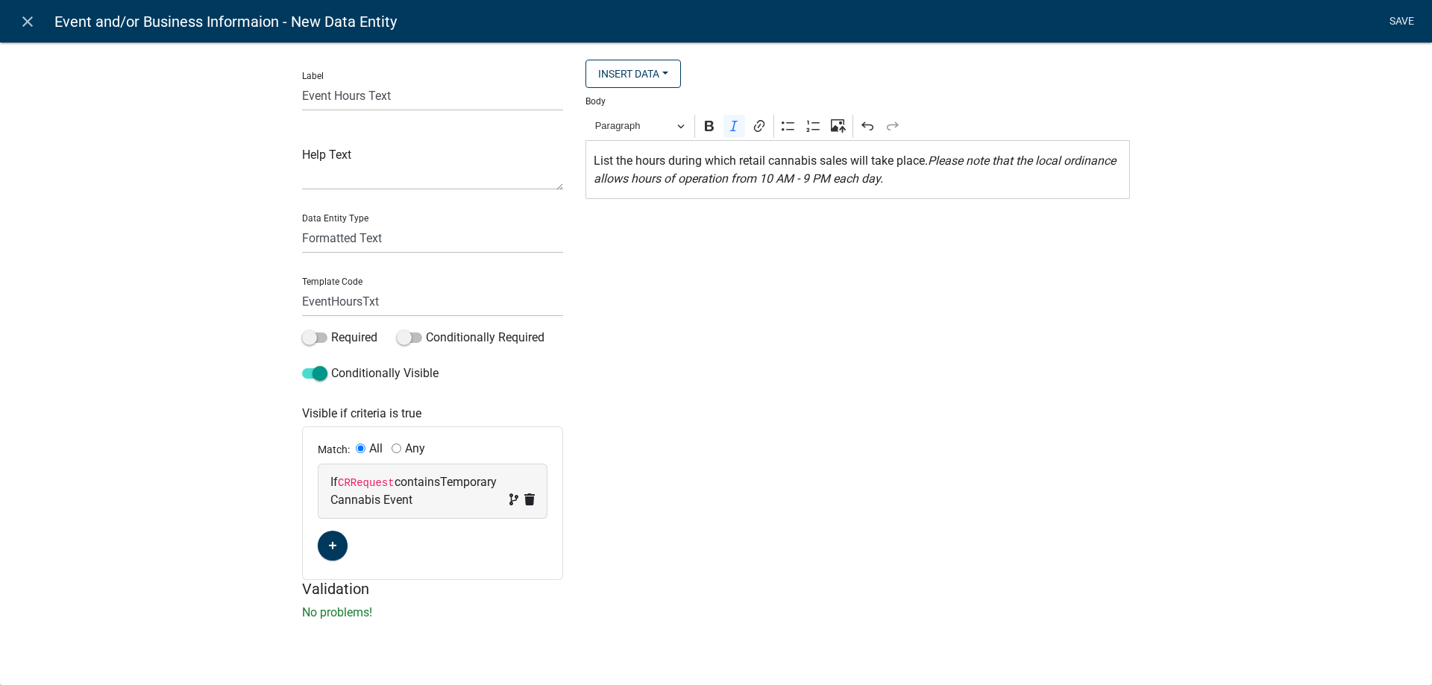
click at [1398, 17] on link "Save" at bounding box center [1400, 21] width 37 height 28
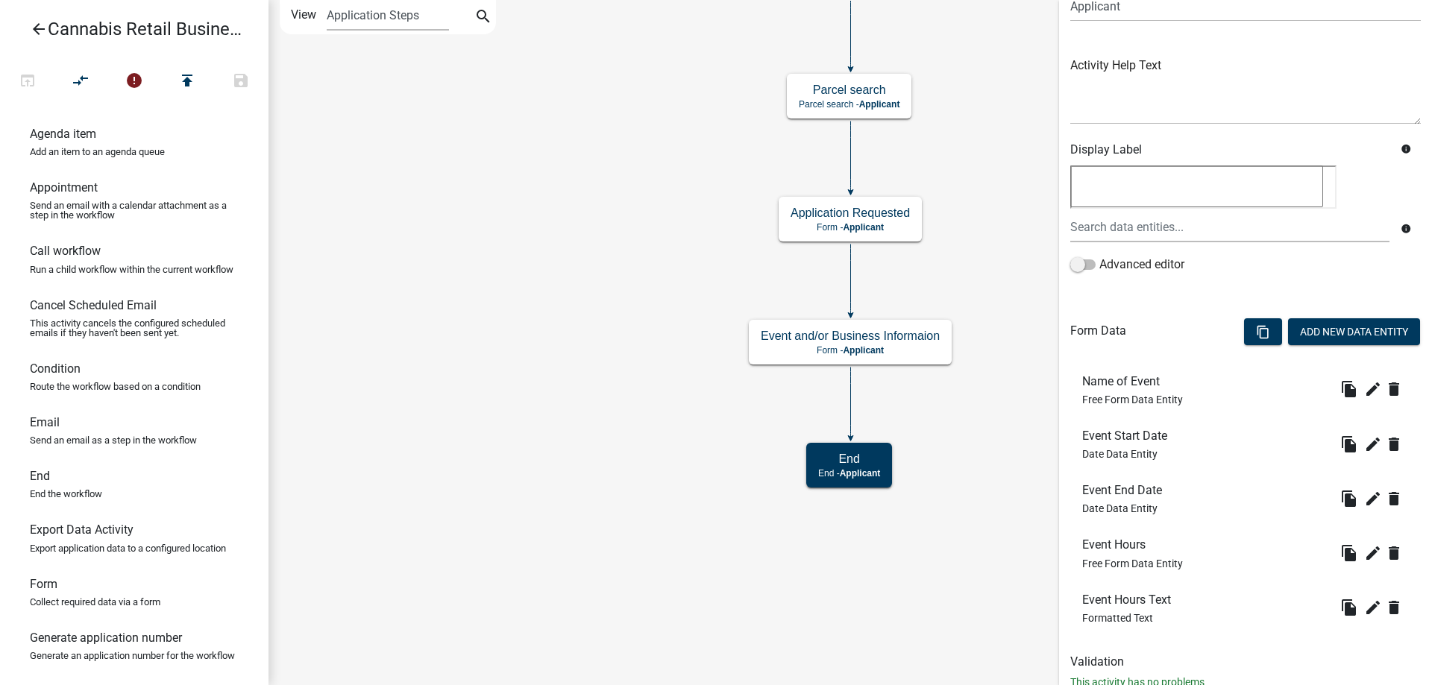
scroll to position [181, 0]
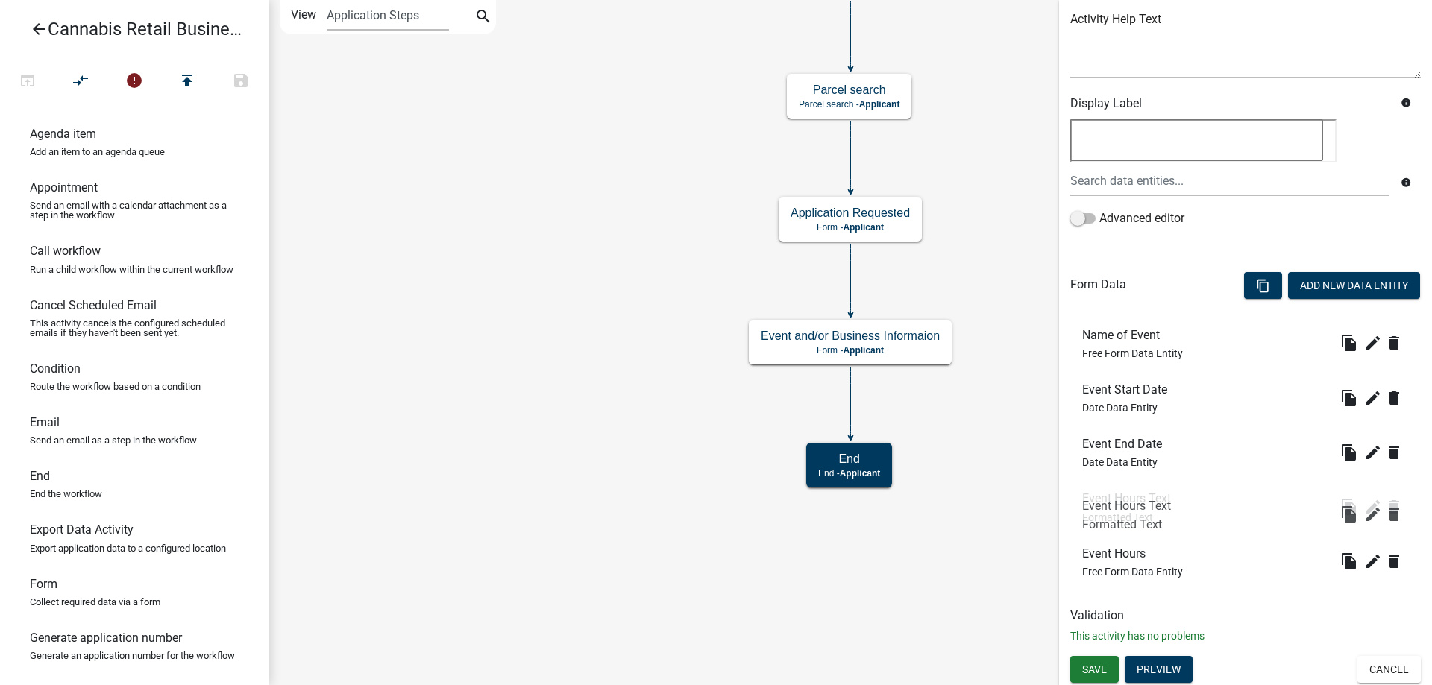
drag, startPoint x: 1120, startPoint y: 564, endPoint x: 1120, endPoint y: 516, distance: 47.7
click at [1120, 516] on div "Event Hours Text Formatted Text" at bounding box center [1129, 506] width 95 height 31
click at [1162, 668] on button "Preview" at bounding box center [1158, 669] width 68 height 27
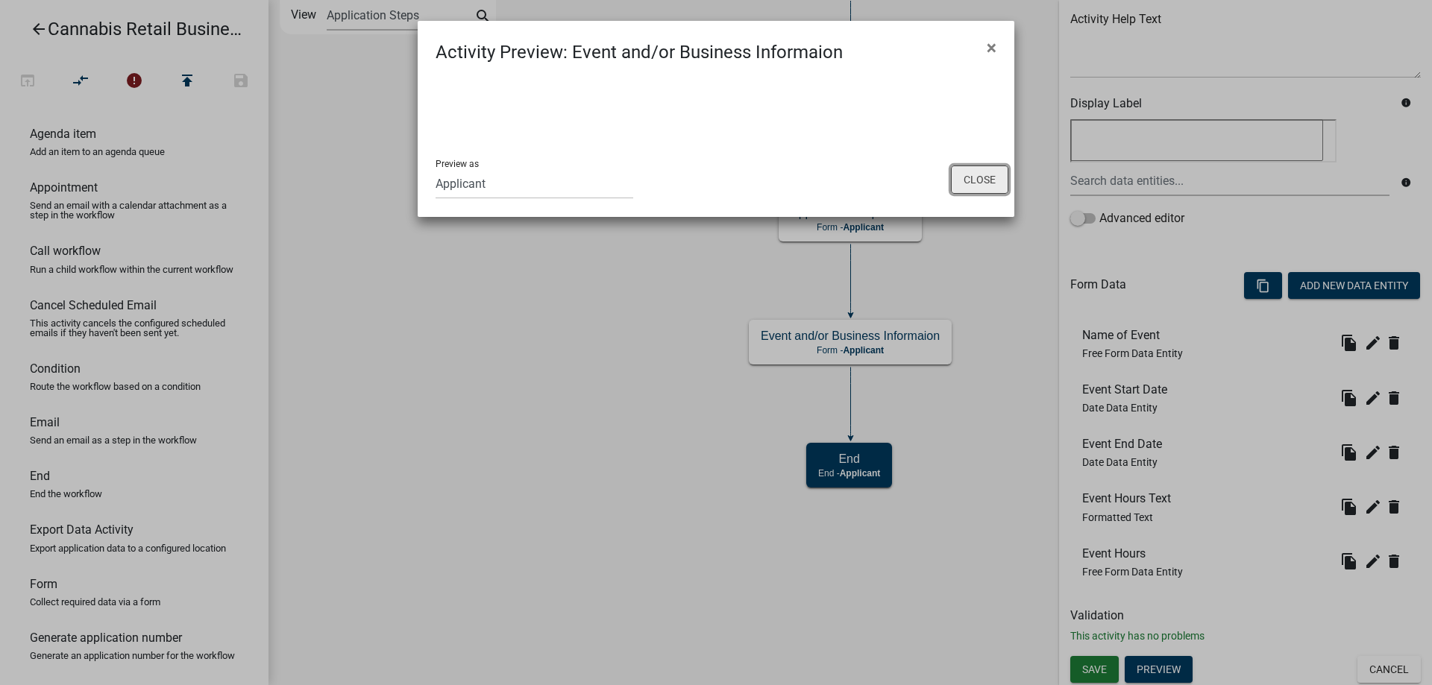
click at [984, 180] on button "Close" at bounding box center [979, 180] width 57 height 28
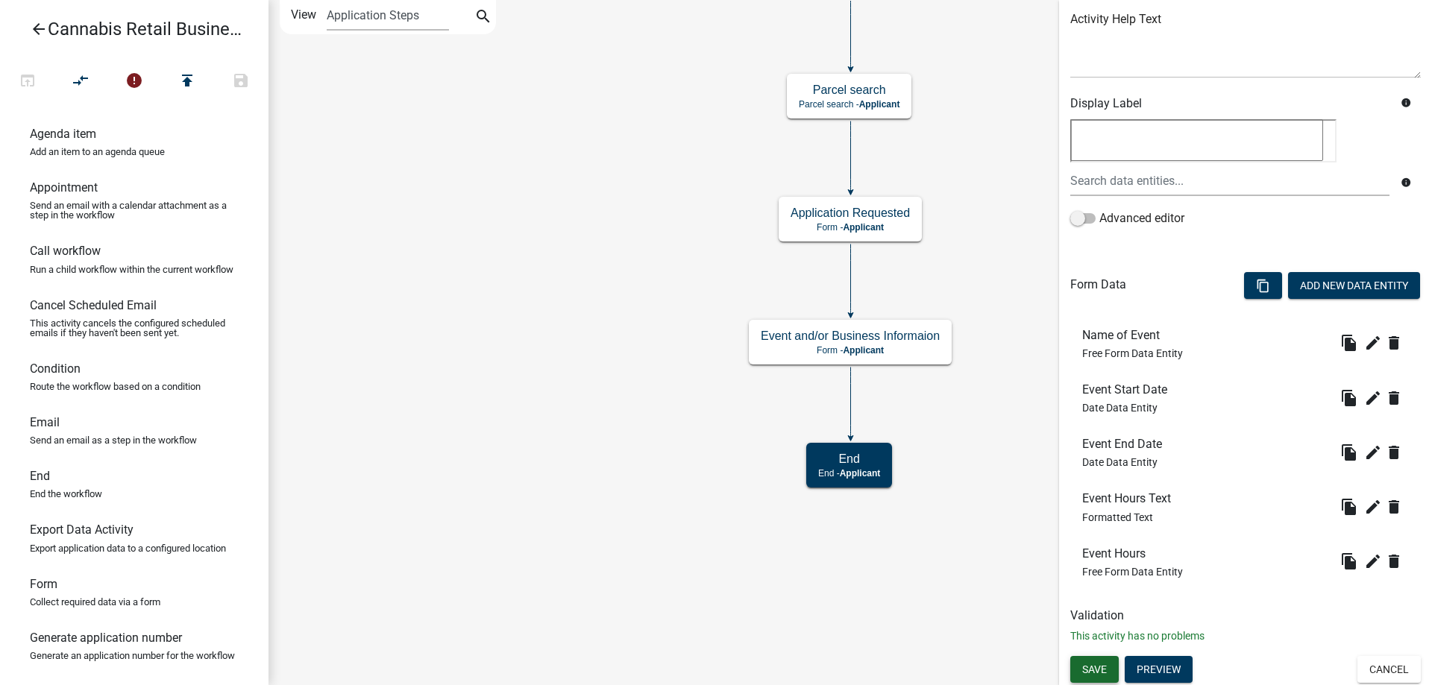
click at [1094, 663] on span "Save" at bounding box center [1094, 669] width 25 height 12
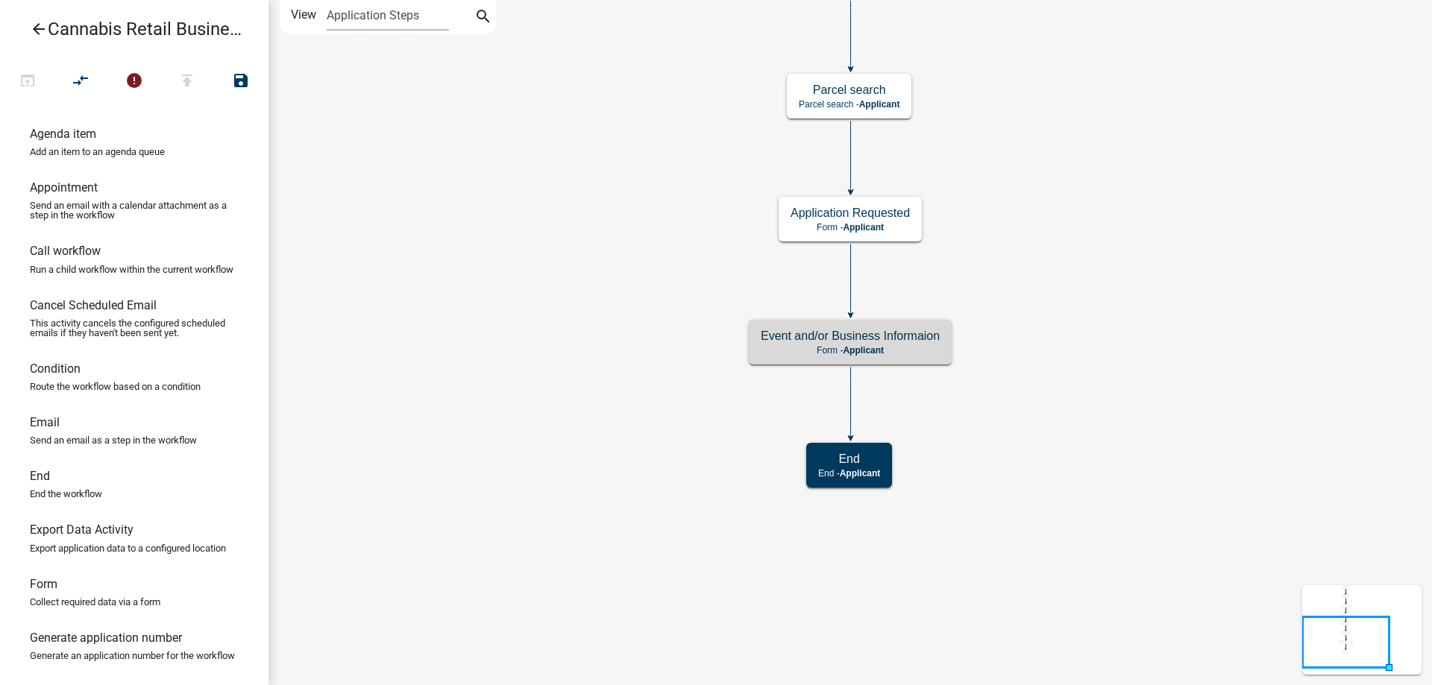
scroll to position [0, 0]
click at [913, 353] on p "Form - Applicant" at bounding box center [850, 350] width 179 height 10
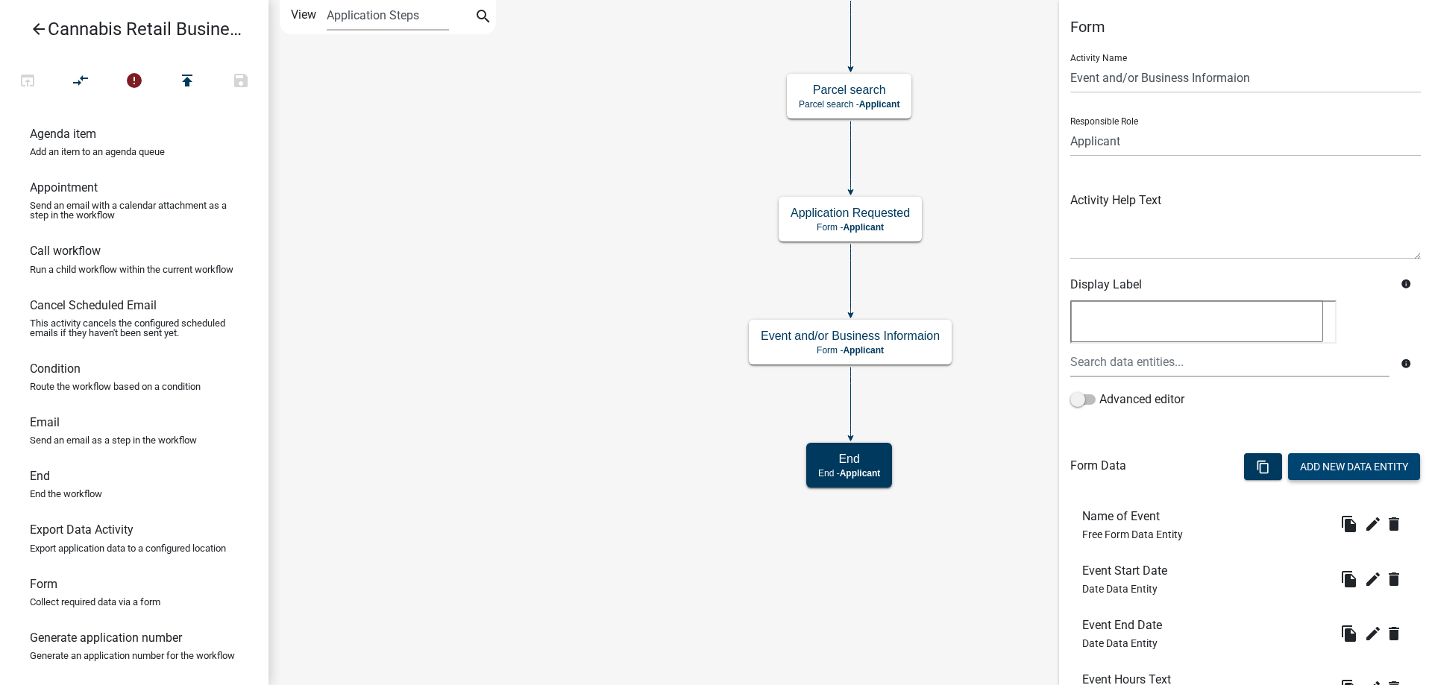
scroll to position [181, 0]
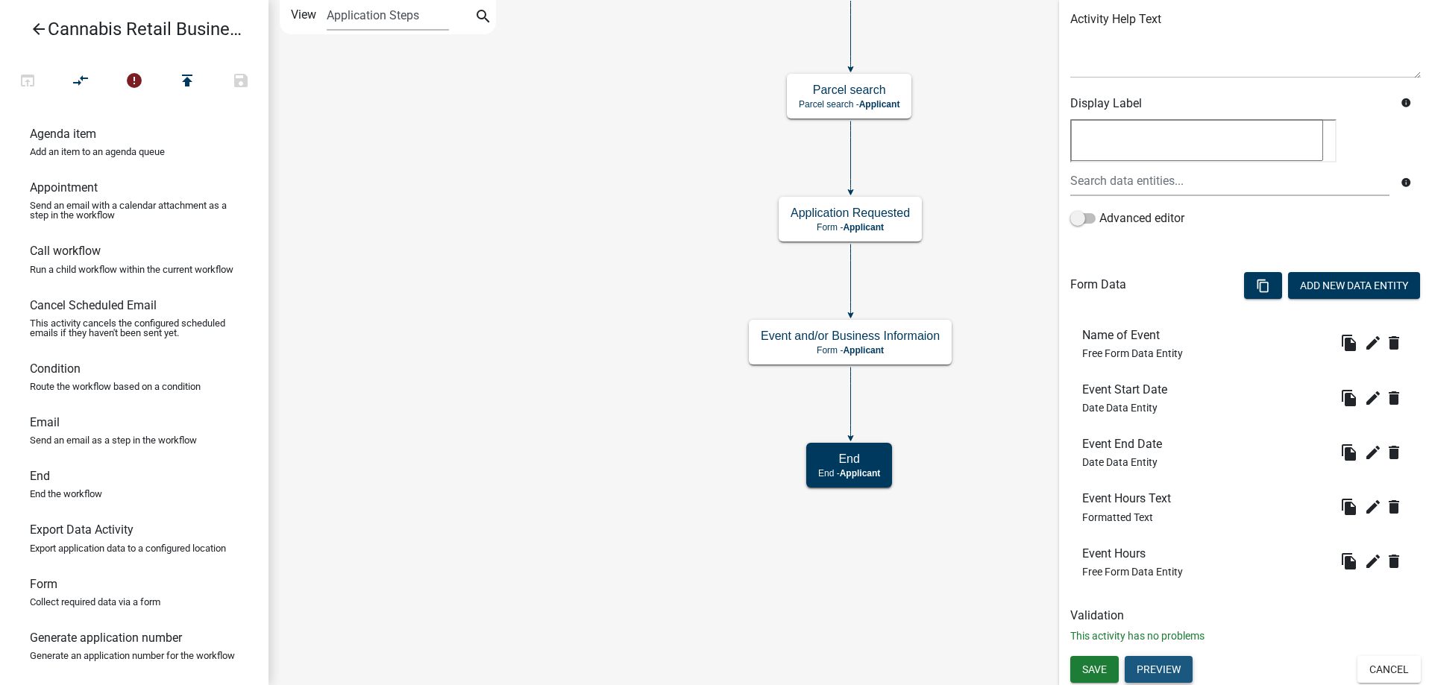
click at [1172, 676] on button "Preview" at bounding box center [1158, 669] width 68 height 27
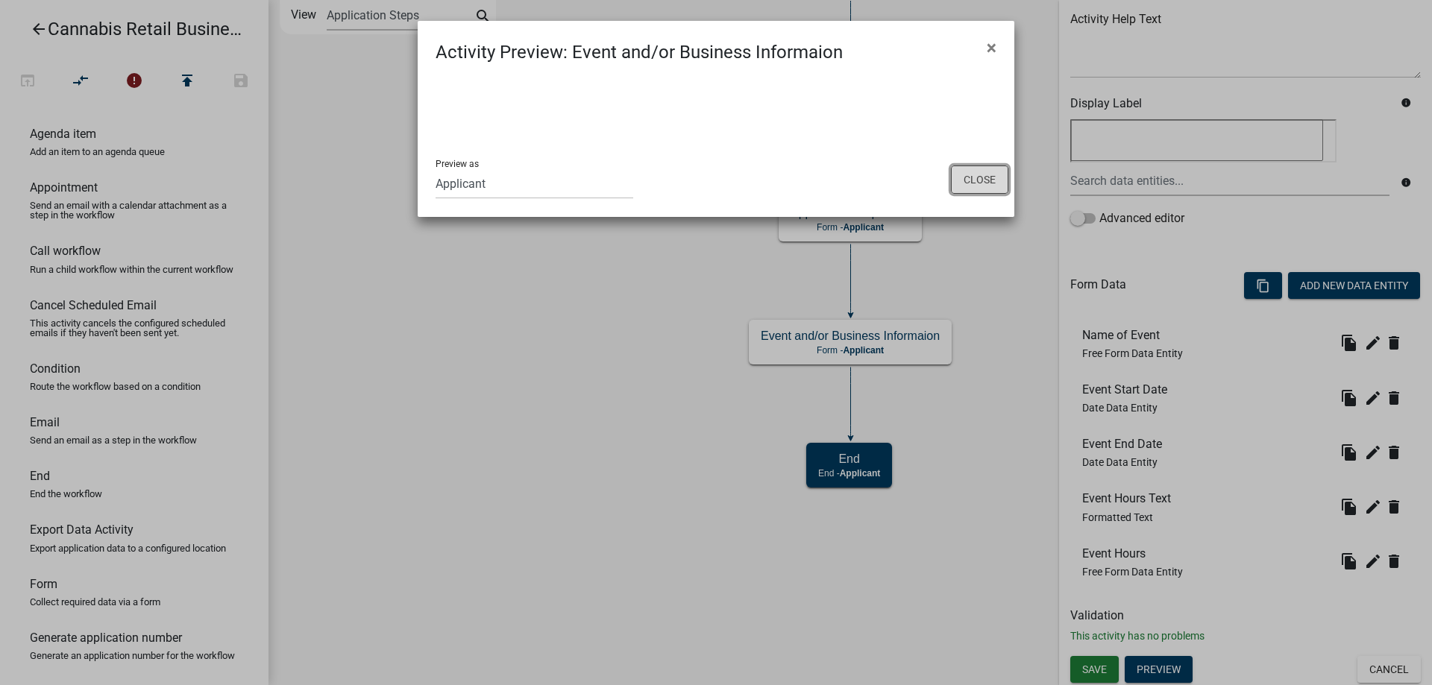
click at [988, 172] on button "Close" at bounding box center [979, 180] width 57 height 28
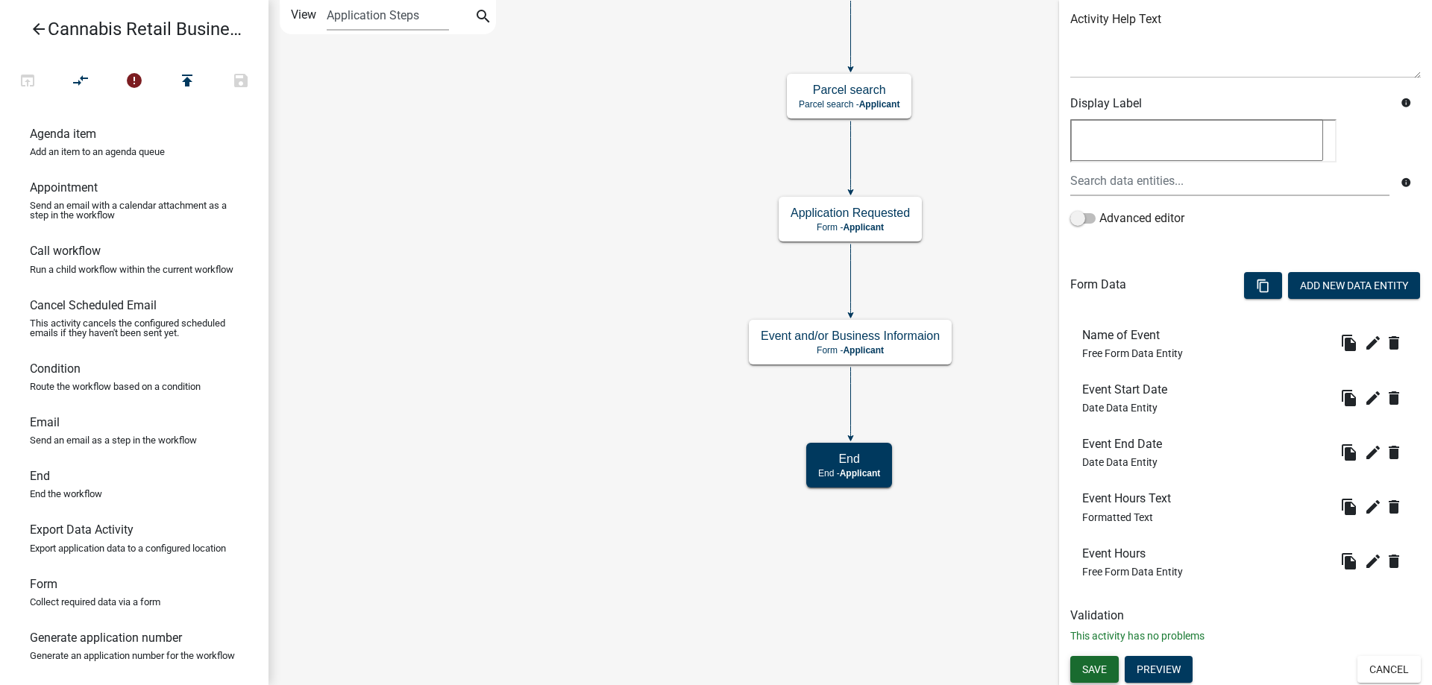
click at [1095, 666] on span "Save" at bounding box center [1094, 669] width 25 height 12
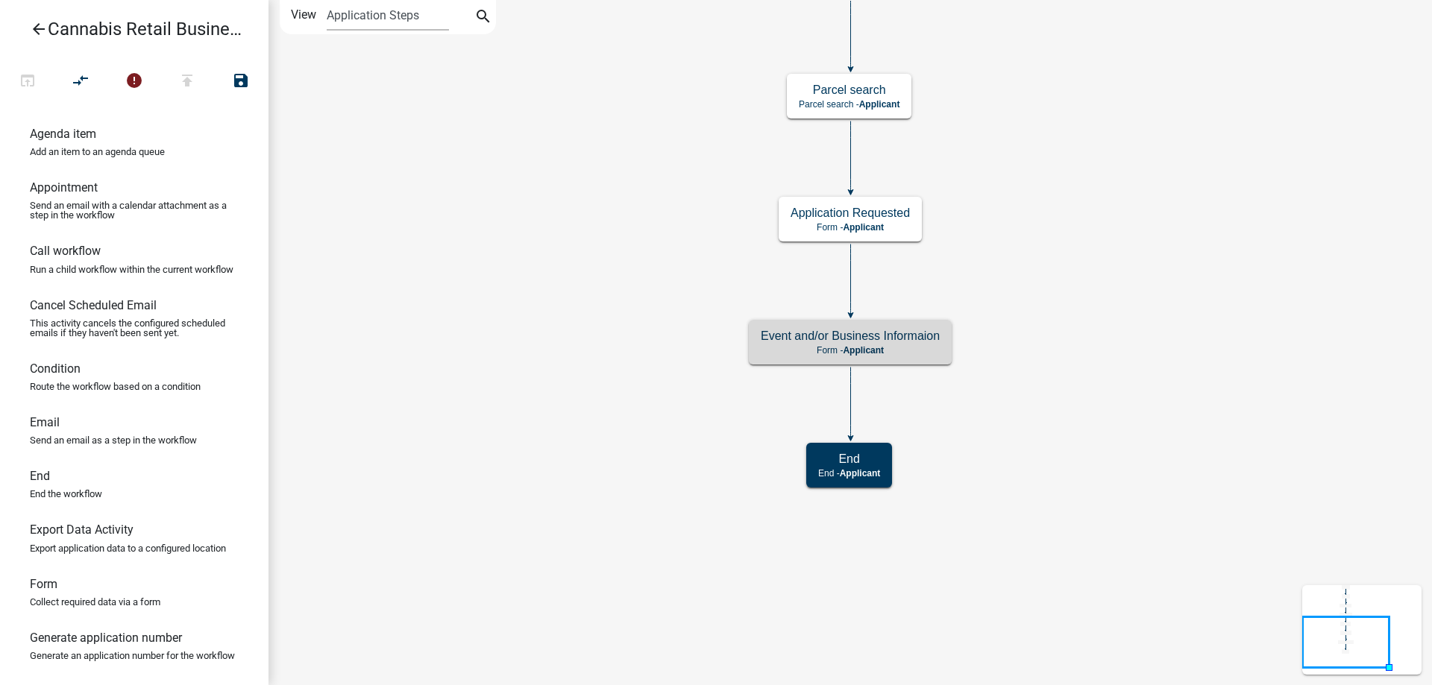
scroll to position [0, 0]
click at [914, 349] on p "Form - Applicant" at bounding box center [850, 350] width 179 height 10
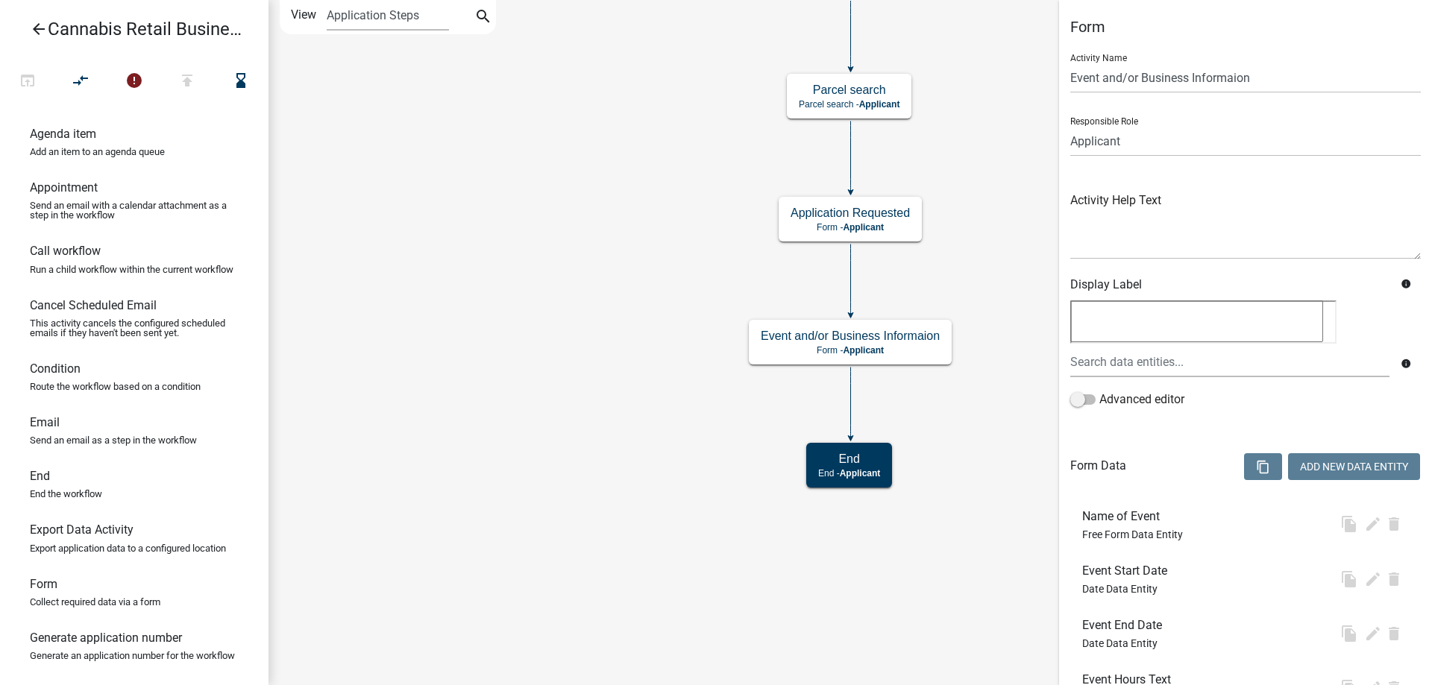
scroll to position [181, 0]
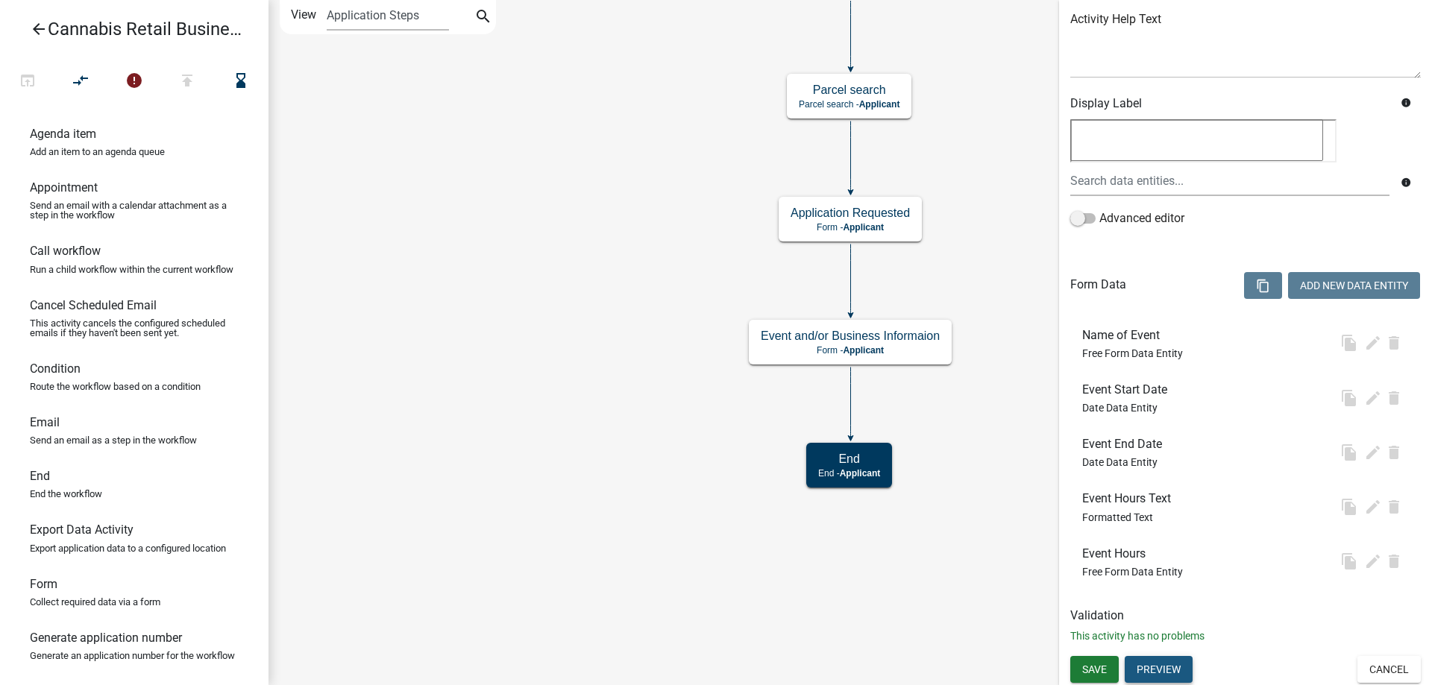
click at [1160, 664] on button "Preview" at bounding box center [1158, 669] width 68 height 27
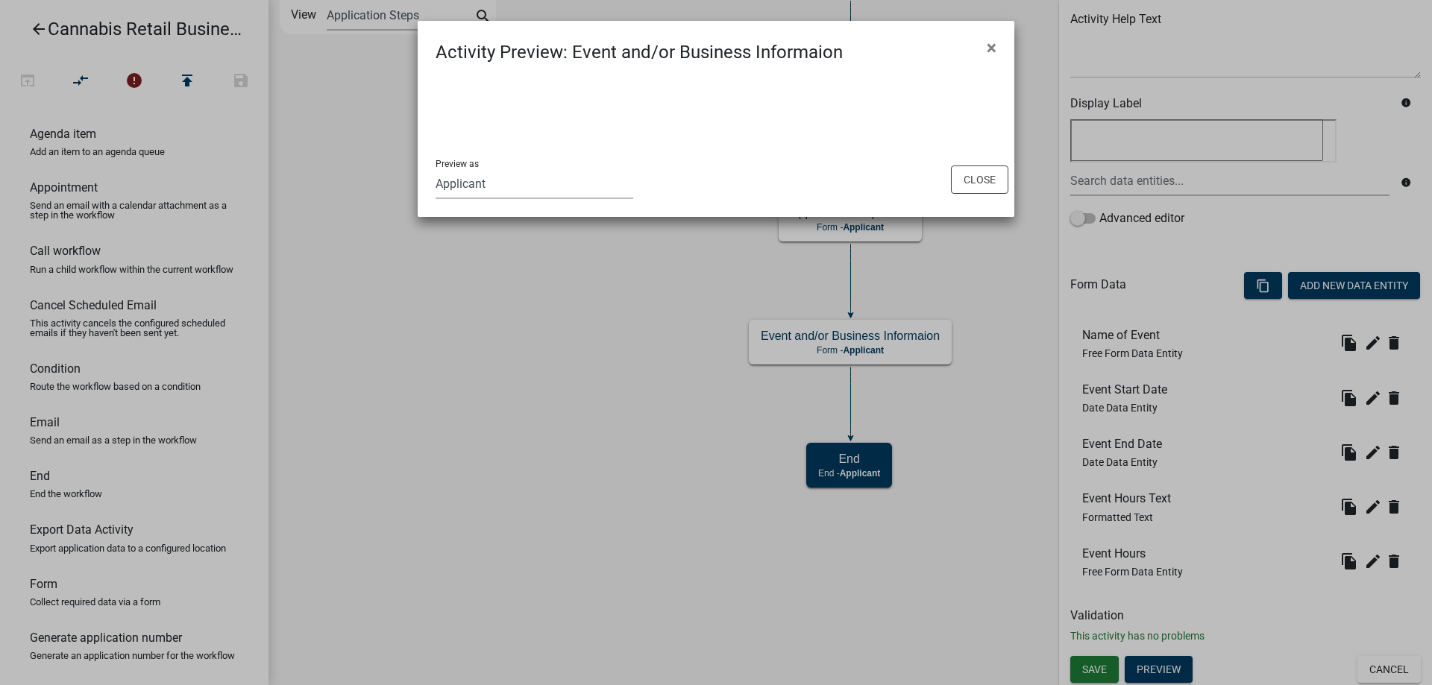
click at [435, 169] on select "Applicant Maintenance Report Land and Resource Assistant Director Assessors off…" at bounding box center [534, 184] width 198 height 31
select select "8480af63-7ad4-4446-8eb2-87dccdeb9e57"
click option "Land and Resource" at bounding box center [0, 0] width 0 height 0
click at [979, 177] on button "Close" at bounding box center [979, 180] width 57 height 28
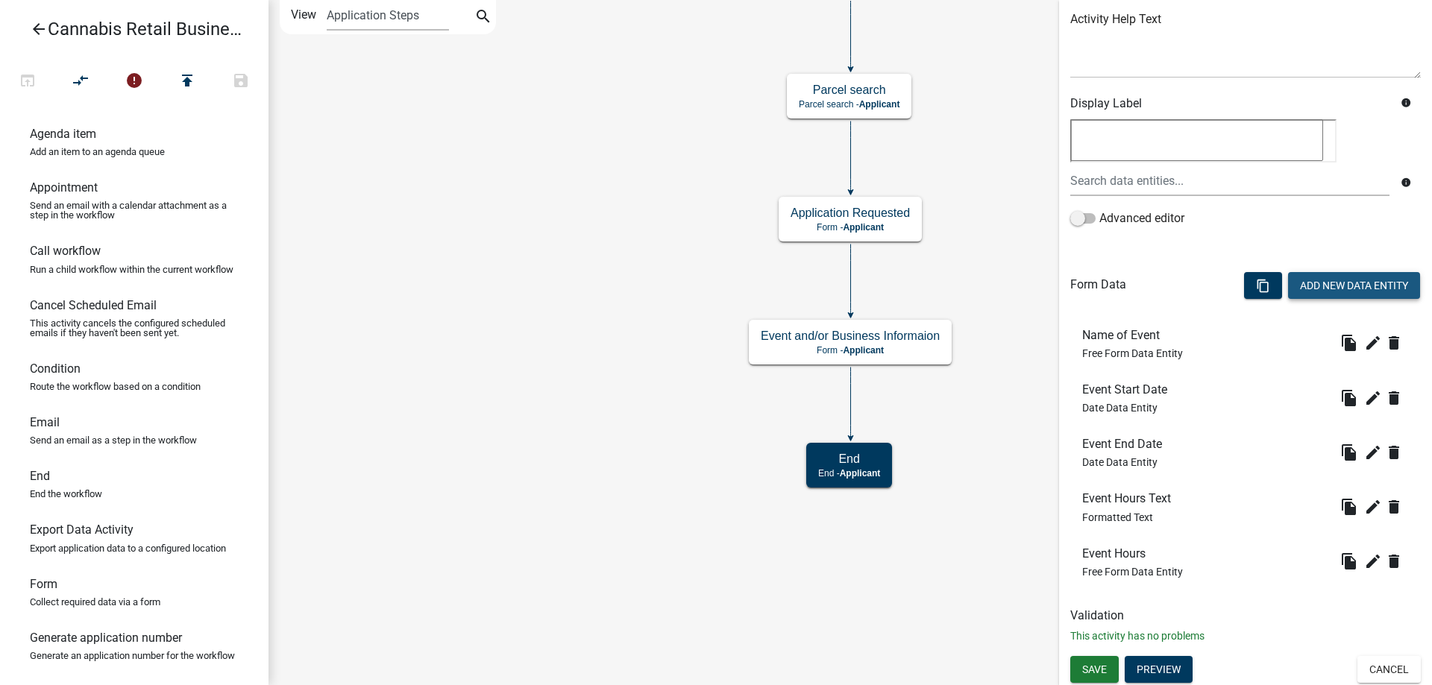
click at [1342, 282] on button "Add New Data Entity" at bounding box center [1354, 285] width 132 height 27
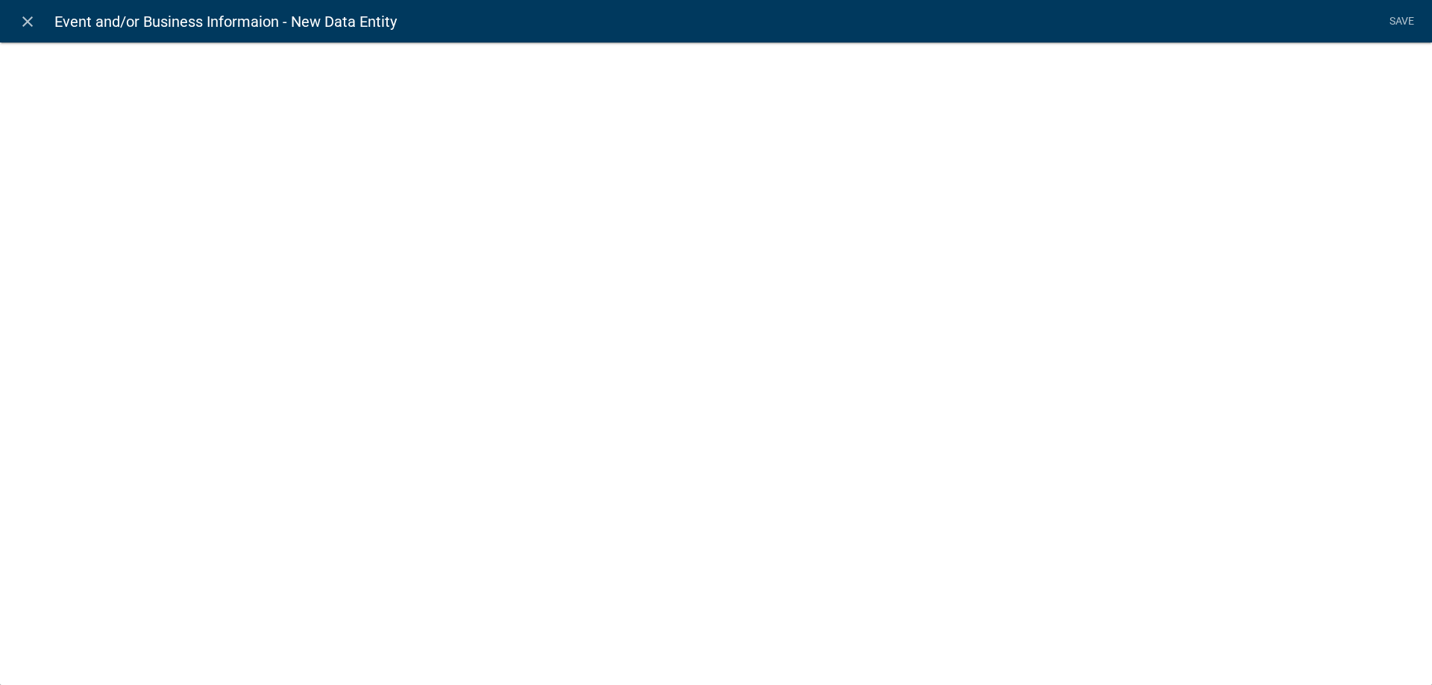
select select
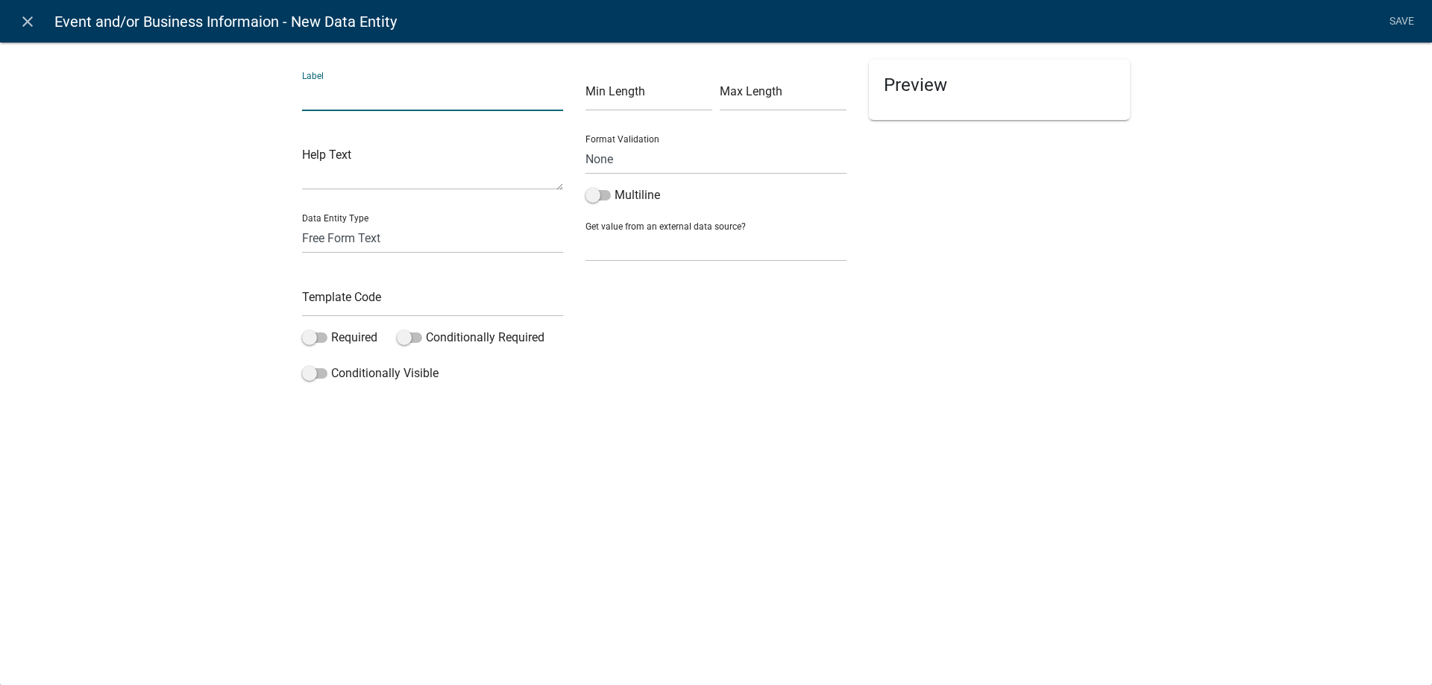
click at [379, 100] on input "text" at bounding box center [432, 96] width 261 height 31
type input "Event Location Text"
click at [337, 309] on input "text" at bounding box center [432, 301] width 261 height 31
type input "EventLocationTxt"
click at [322, 372] on span at bounding box center [314, 373] width 25 height 10
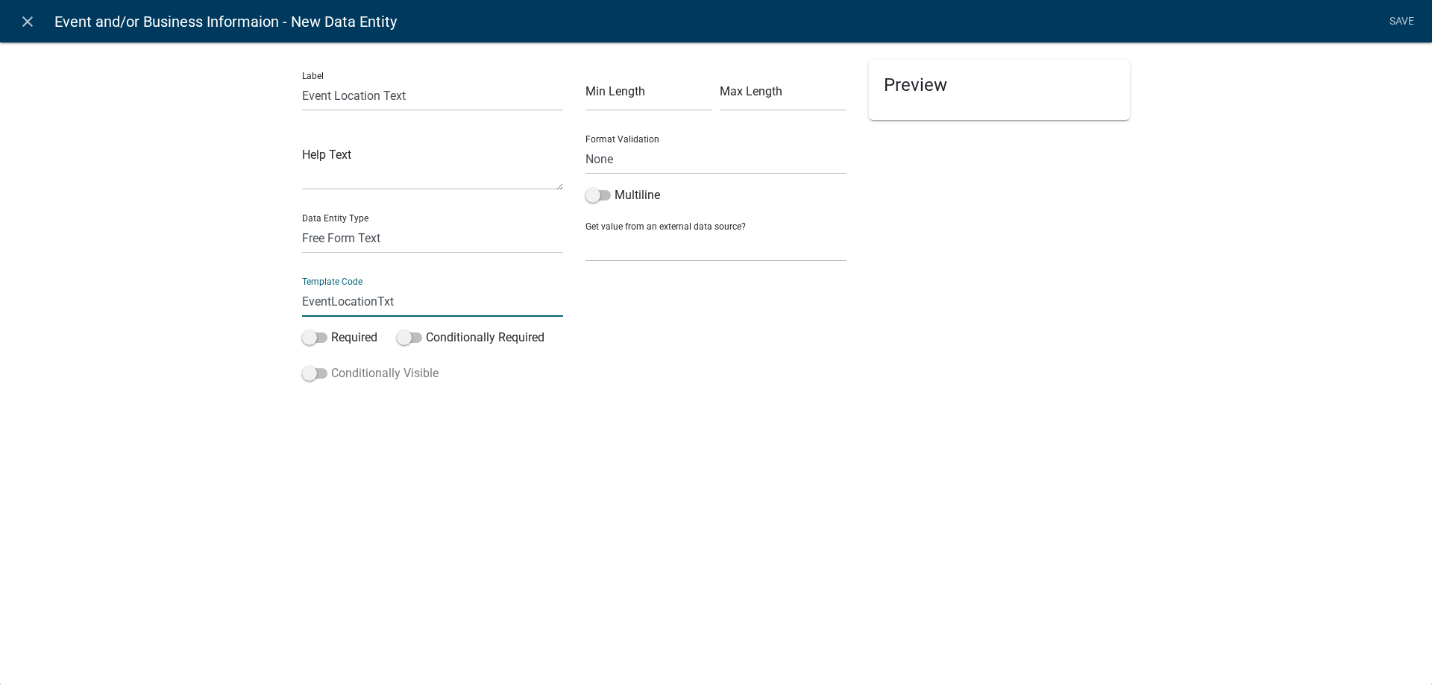
click at [331, 365] on input "Conditionally Visible" at bounding box center [331, 365] width 0 height 0
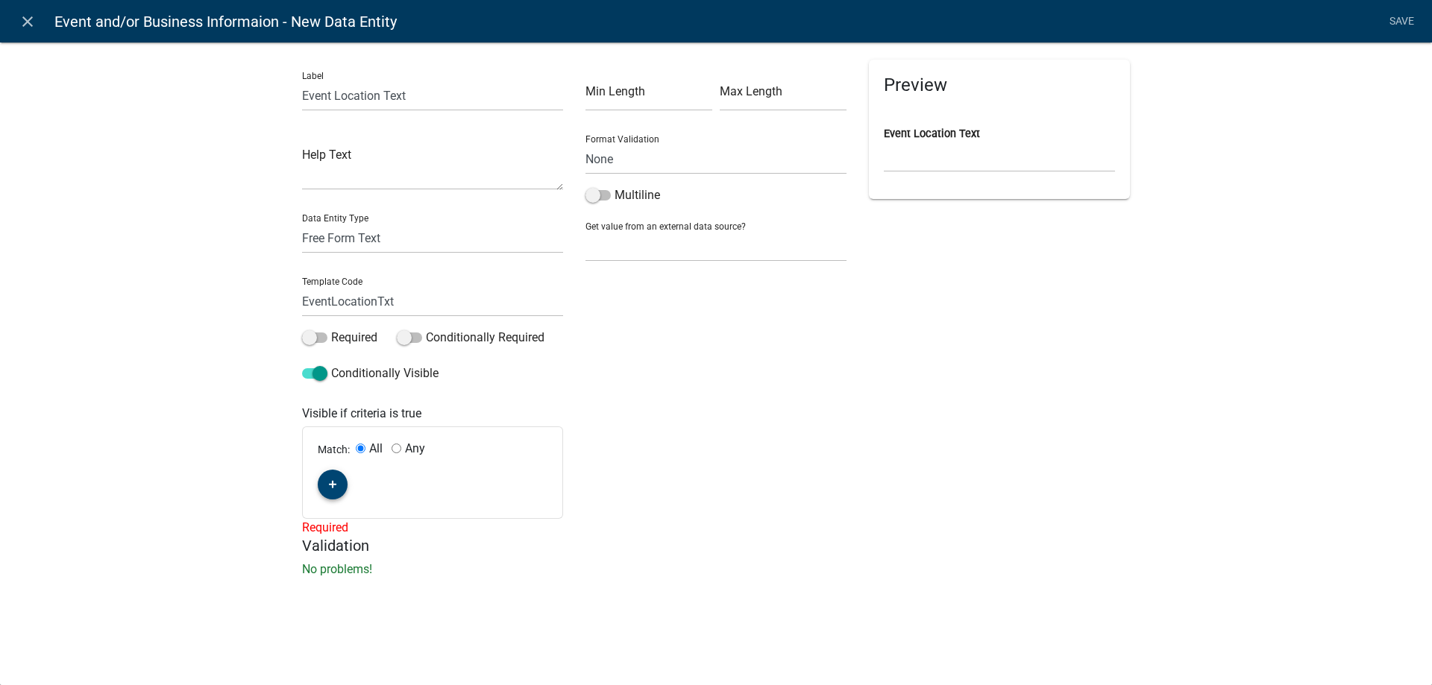
click at [330, 485] on icon "button" at bounding box center [333, 485] width 8 height 8
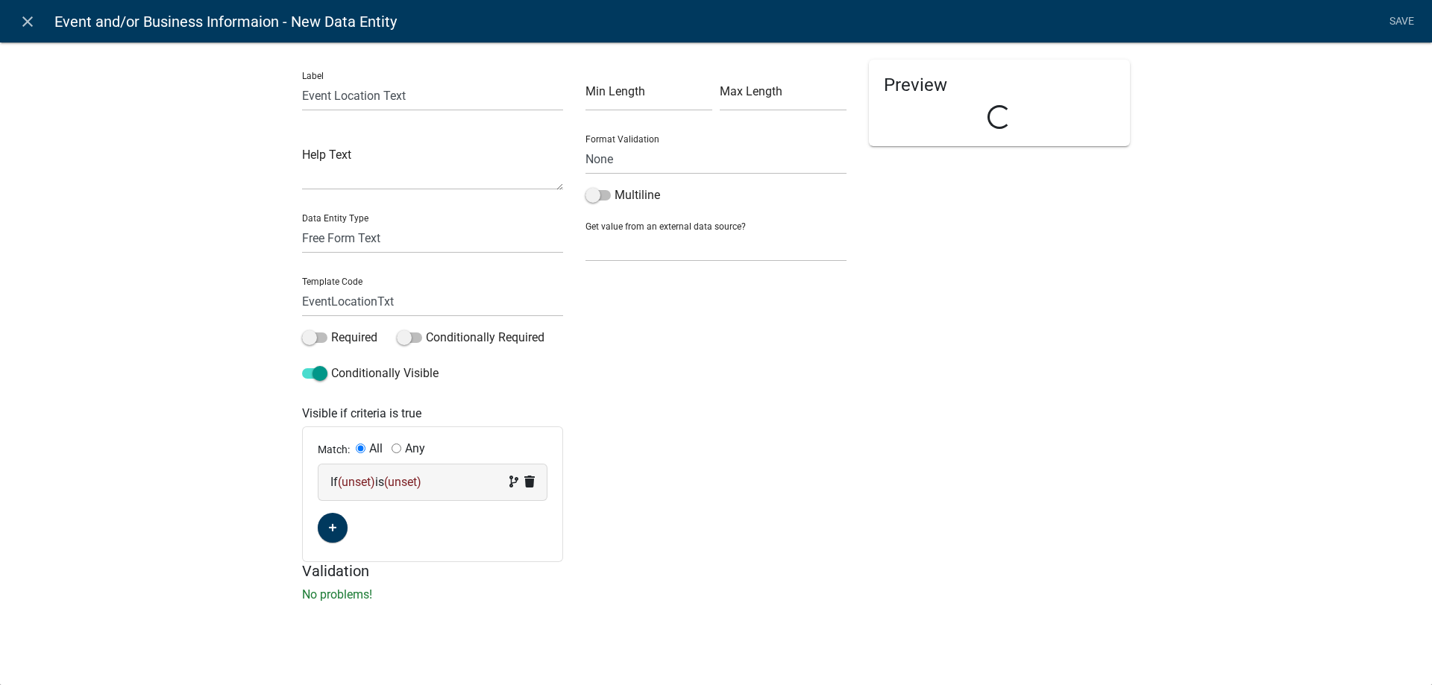
click at [359, 485] on span "(unset)" at bounding box center [356, 482] width 37 height 14
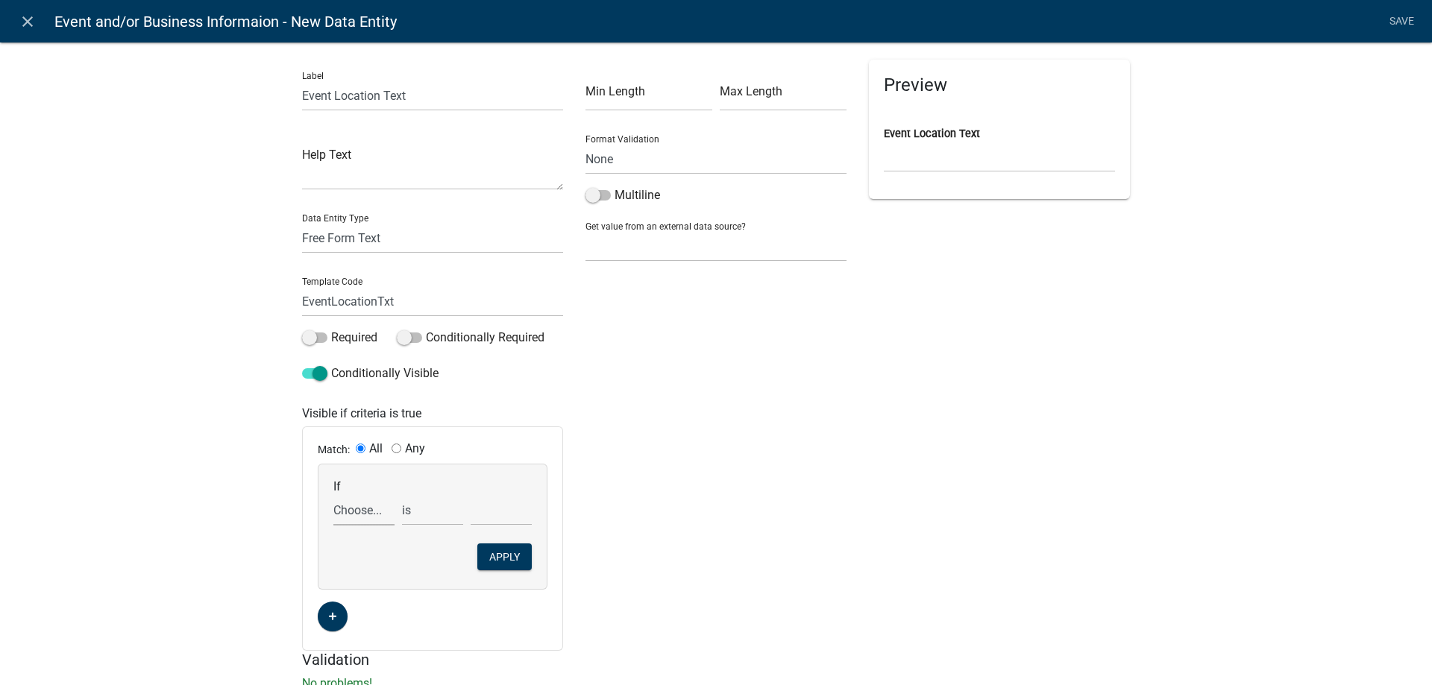
click at [333, 495] on select "Choose... ActiveRegistrationExpDate ALL_FEE_RECIPIENTS APPLICANT_CITY APPLICANT…" at bounding box center [363, 510] width 61 height 31
select select "16: CRRequest"
click option "CRRequest" at bounding box center [0, 0] width 0 height 0
click at [402, 495] on select "is is not exists does not exist is greater than is less than contains does not …" at bounding box center [432, 510] width 61 height 31
select select "6: ~"
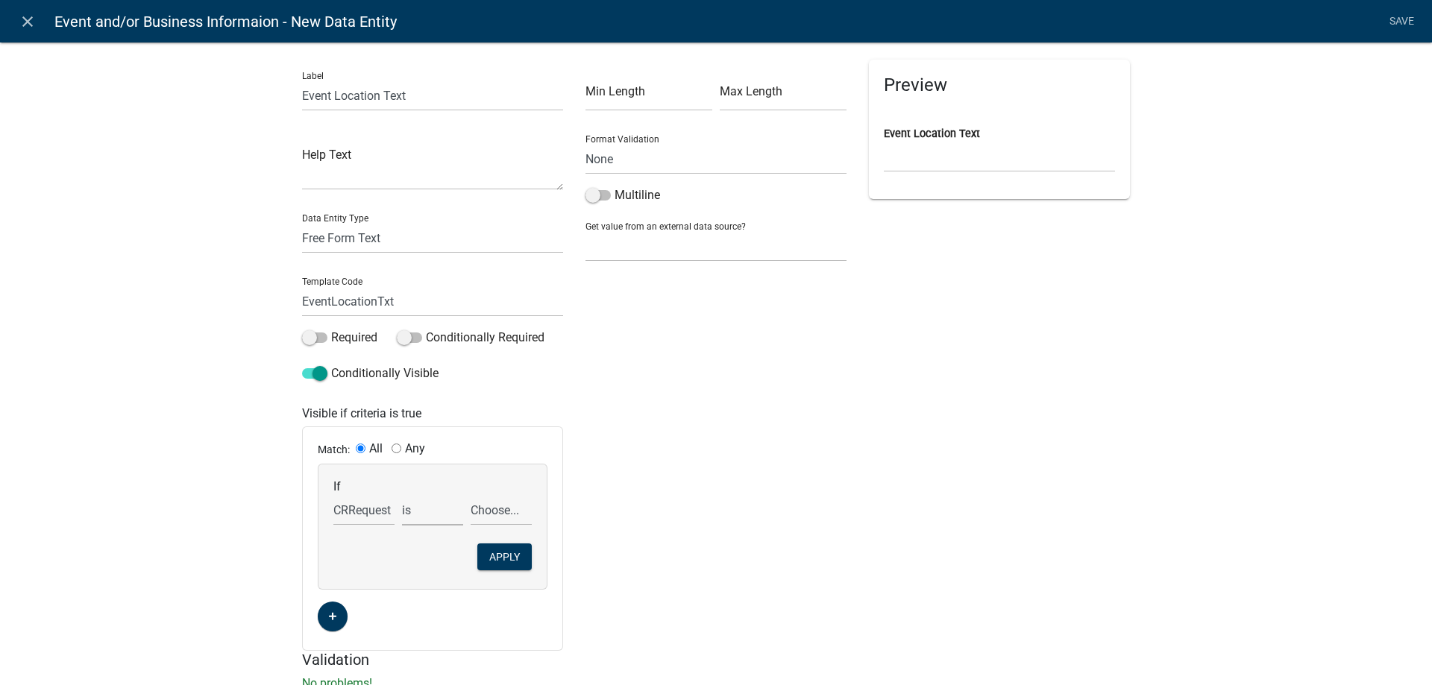
click option "contains" at bounding box center [0, 0] width 0 height 0
click at [471, 495] on select "Choose... Retail Business Retail Endorsement Business Temporary Cannabis Event" at bounding box center [501, 510] width 61 height 31
select select "3: Temporary Cannabis Event"
click option "Temporary Cannabis Event" at bounding box center [0, 0] width 0 height 0
click at [510, 559] on button "Apply" at bounding box center [504, 557] width 54 height 27
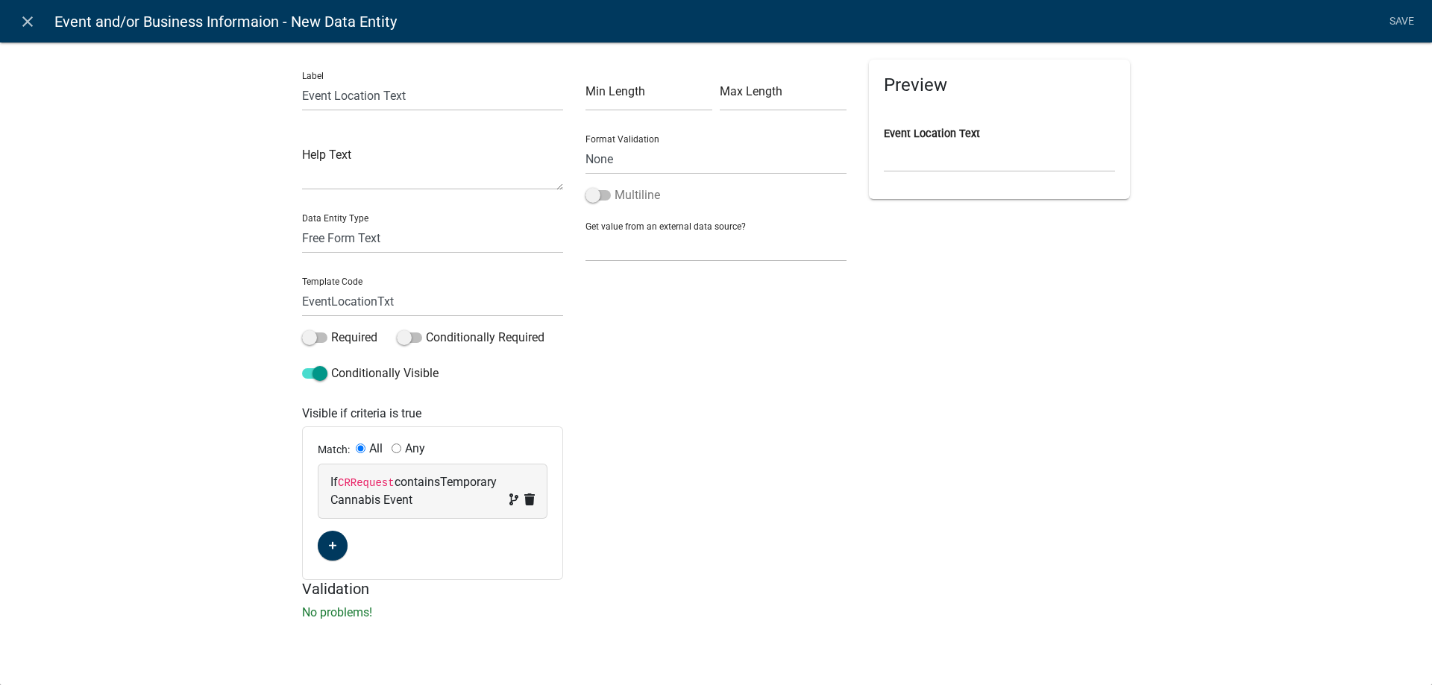
click at [605, 193] on span at bounding box center [597, 195] width 25 height 10
click at [614, 186] on input "Multiline" at bounding box center [614, 186] width 0 height 0
click at [1398, 24] on link "Save" at bounding box center [1400, 21] width 37 height 28
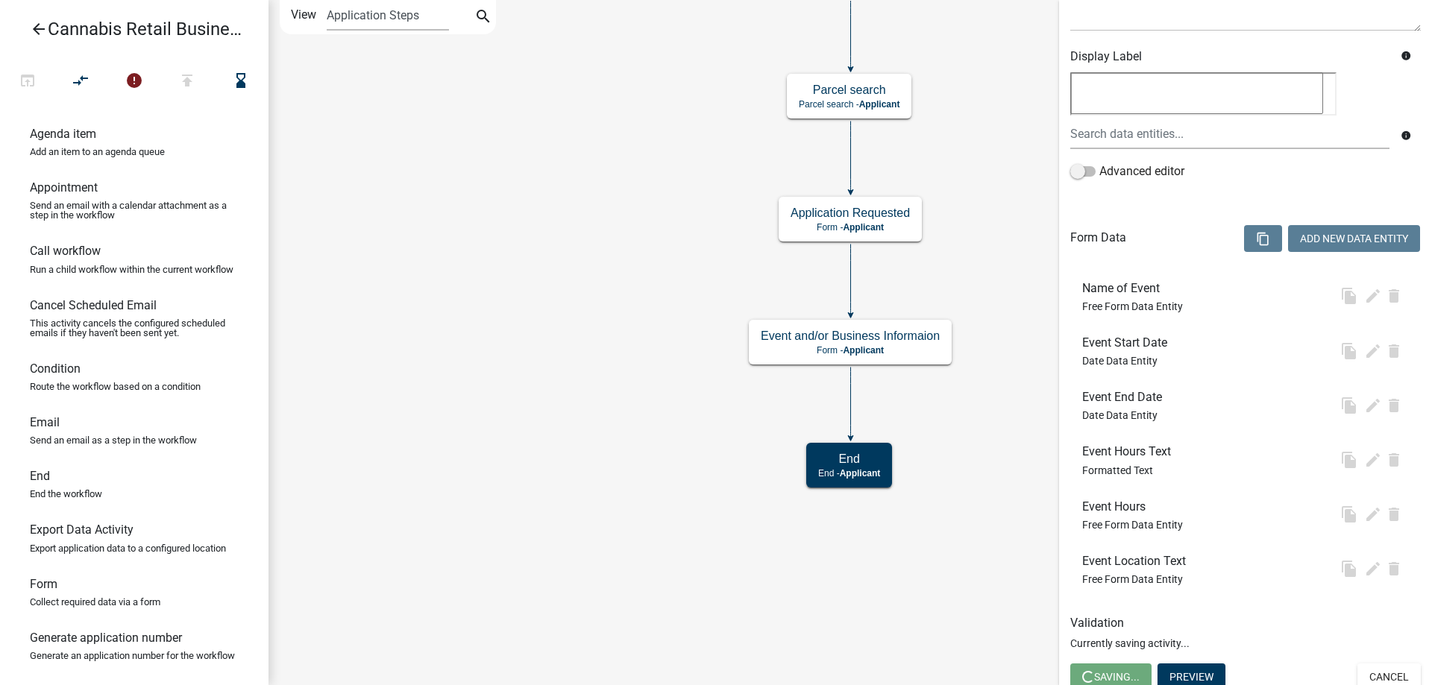
scroll to position [236, 0]
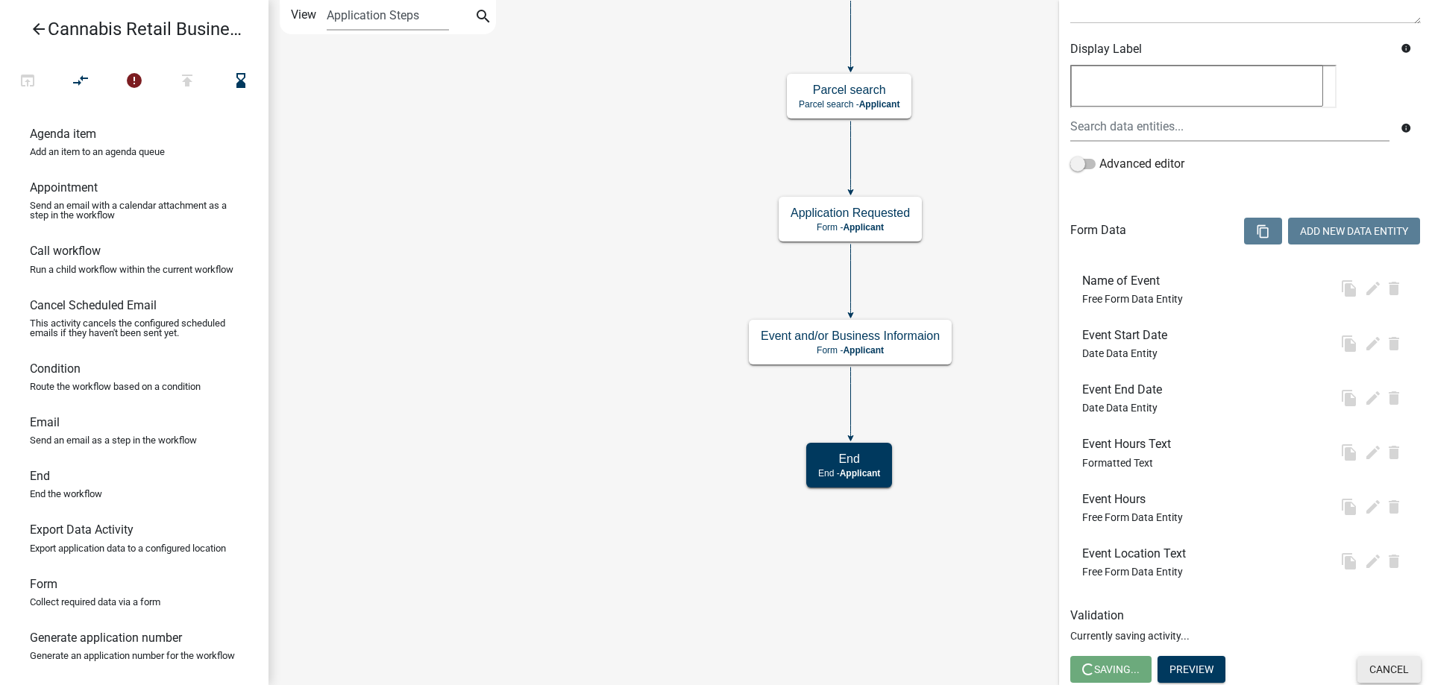
click at [1399, 667] on button "Cancel" at bounding box center [1388, 669] width 63 height 27
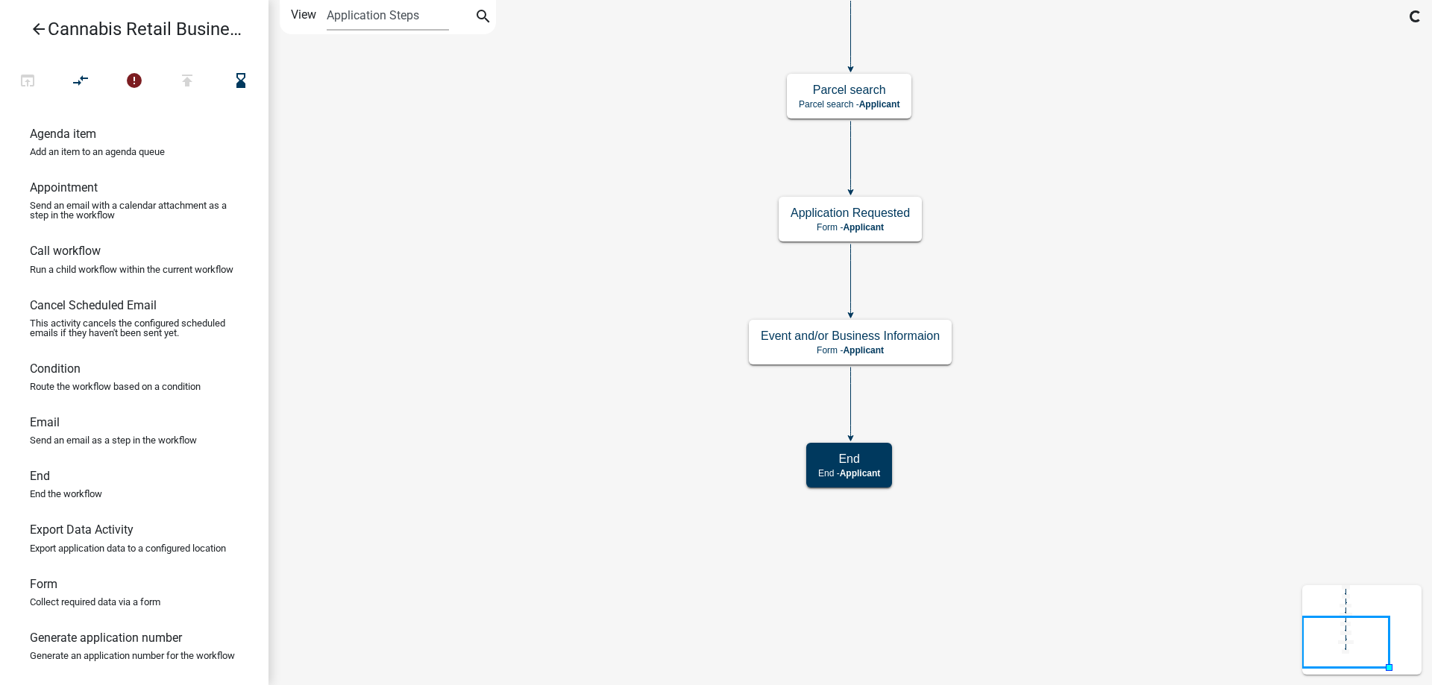
scroll to position [0, 0]
click at [907, 345] on g "Event and/or Business Informaion Form - Applicant" at bounding box center [850, 341] width 203 height 43
click at [907, 345] on p "Form - Applicant" at bounding box center [850, 350] width 179 height 10
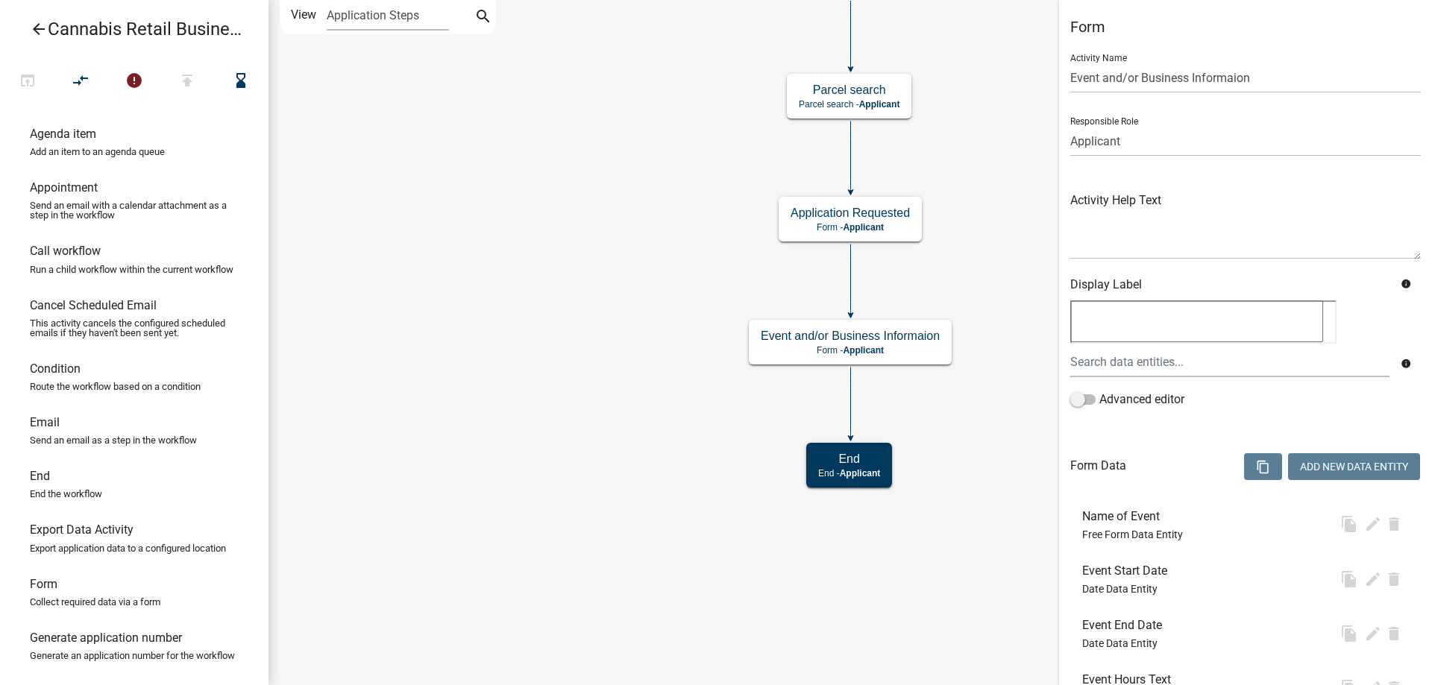
scroll to position [181, 0]
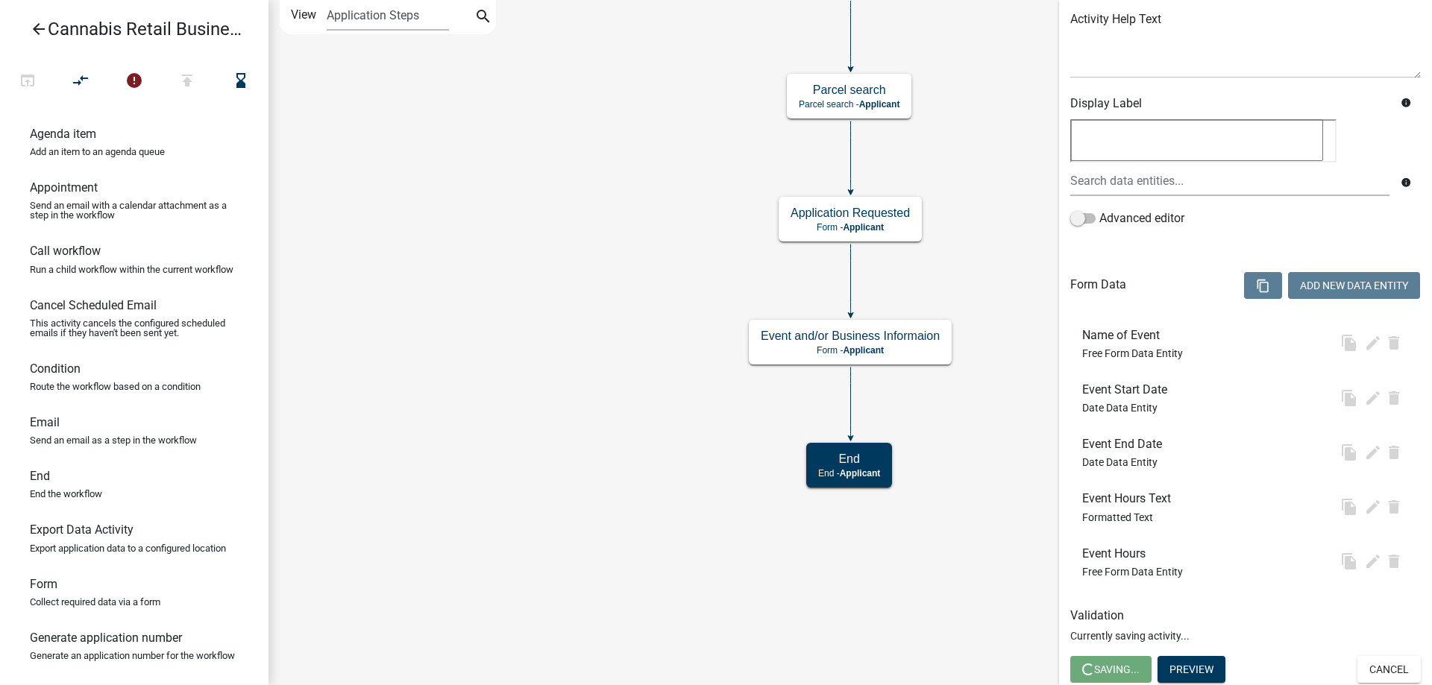
click at [1127, 349] on span "Free Form Data Entity" at bounding box center [1132, 353] width 101 height 12
click at [1100, 398] on div "Event Start Date Date Data Entity" at bounding box center [1127, 398] width 91 height 31
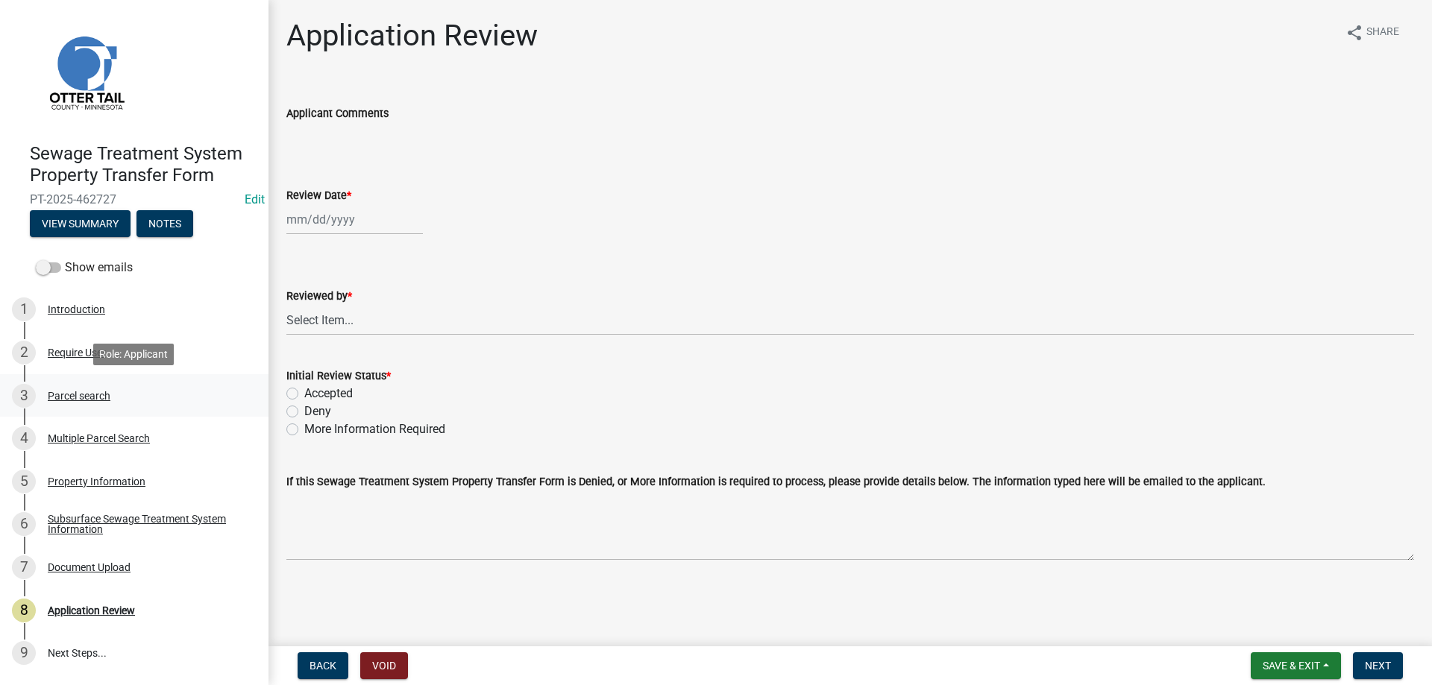
click at [60, 388] on div "3 Parcel search" at bounding box center [128, 396] width 233 height 24
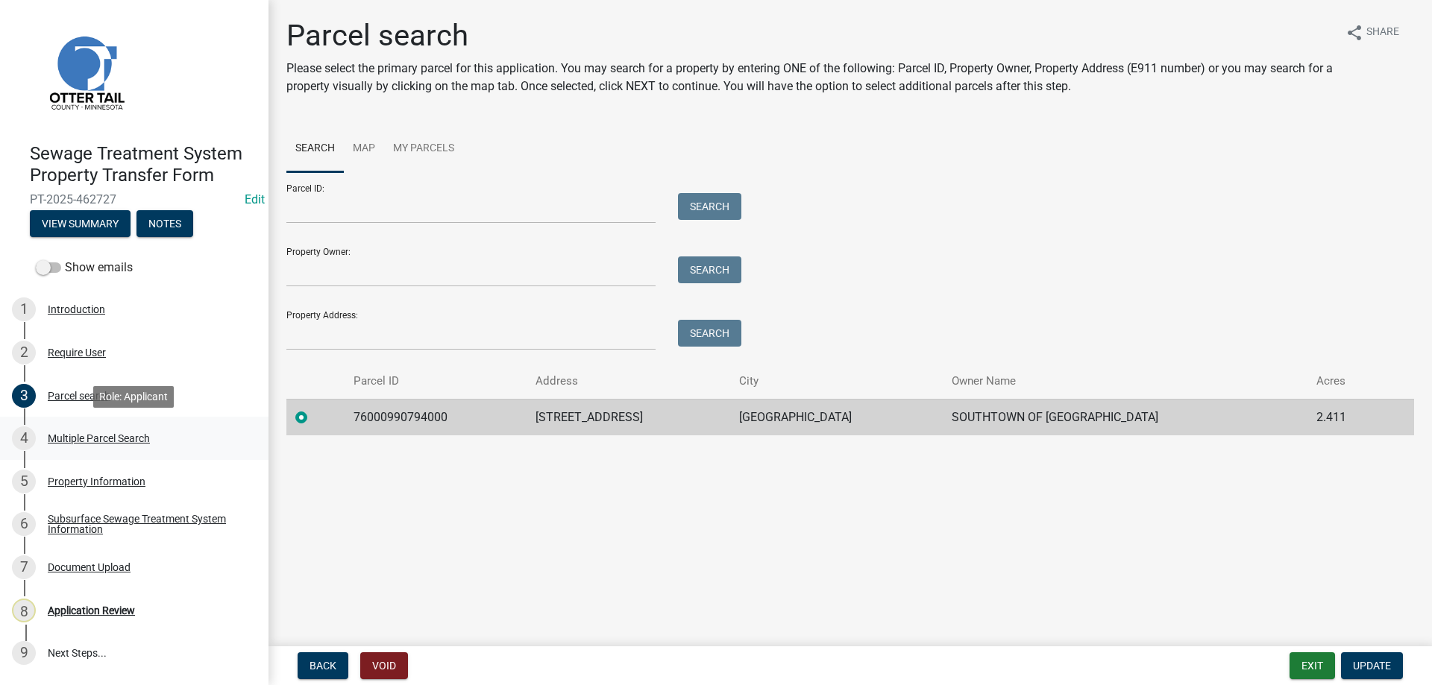
click at [63, 438] on div "Multiple Parcel Search" at bounding box center [99, 438] width 102 height 10
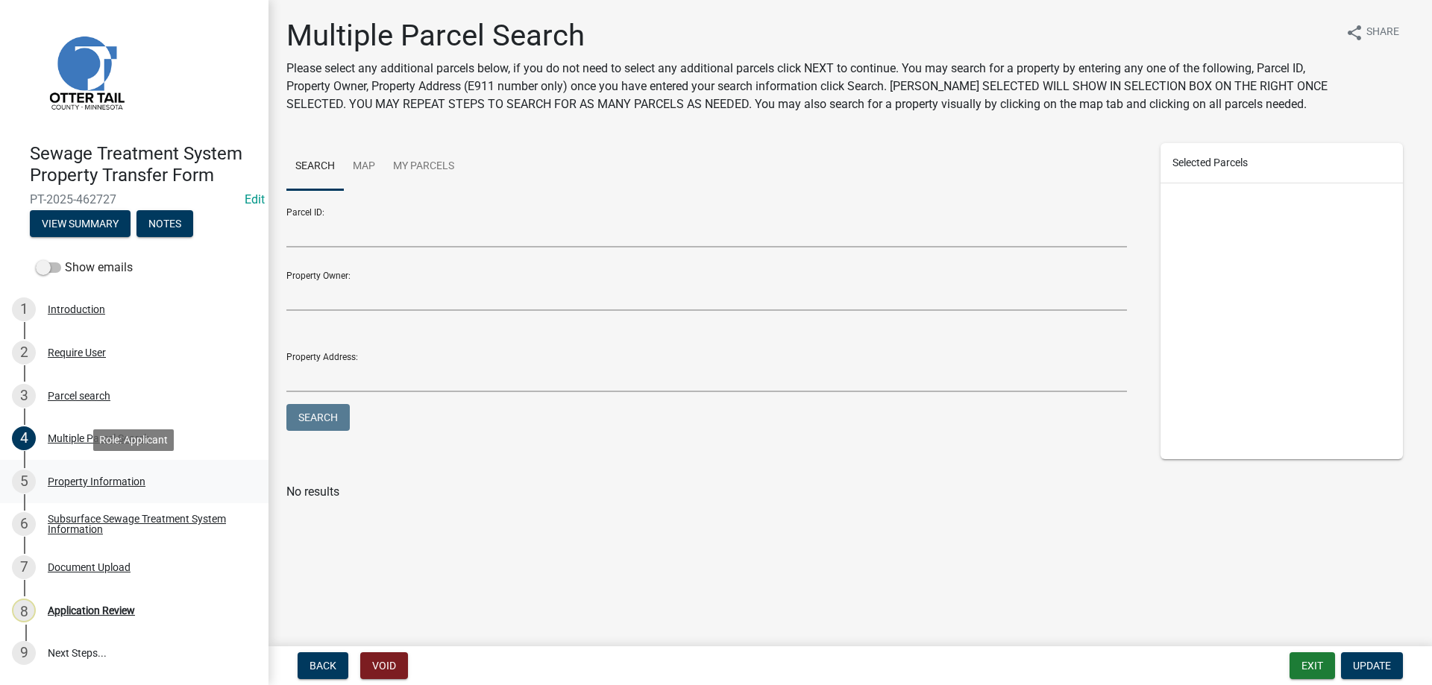
click at [67, 485] on div "Property Information" at bounding box center [97, 481] width 98 height 10
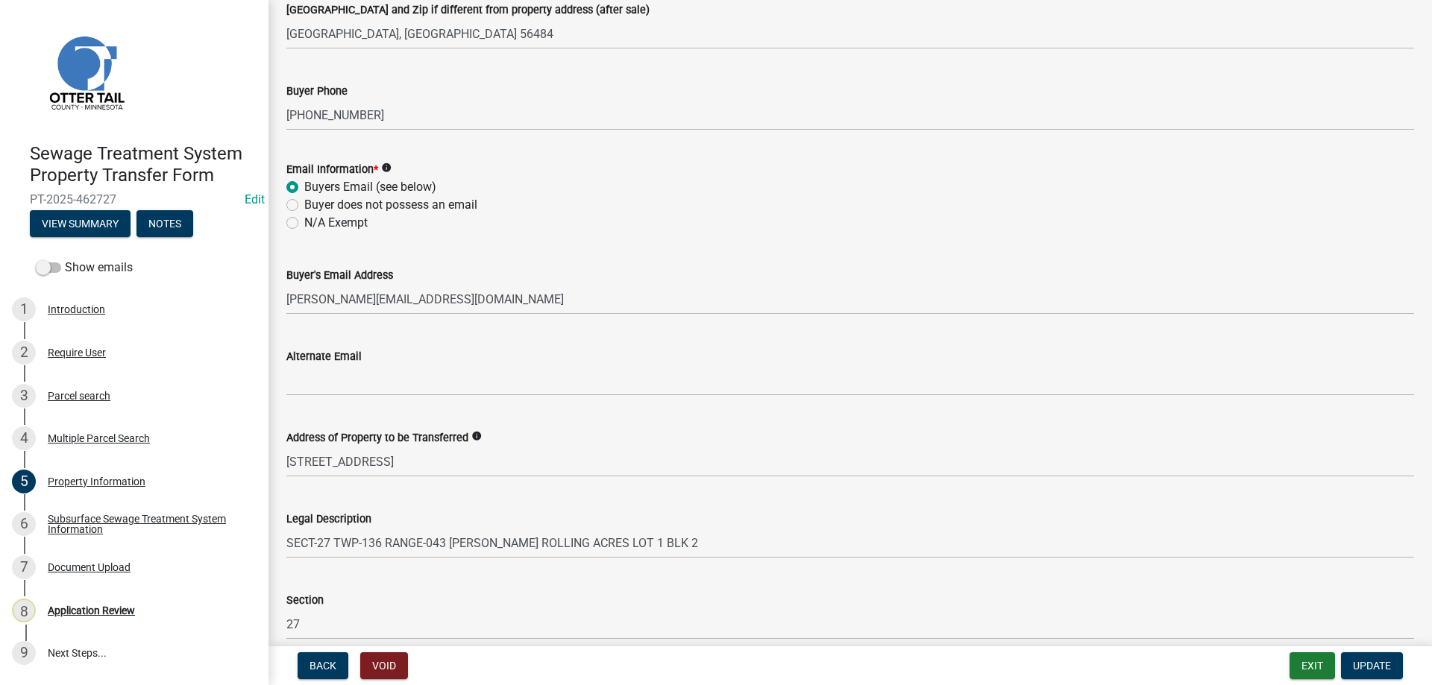
scroll to position [662, 0]
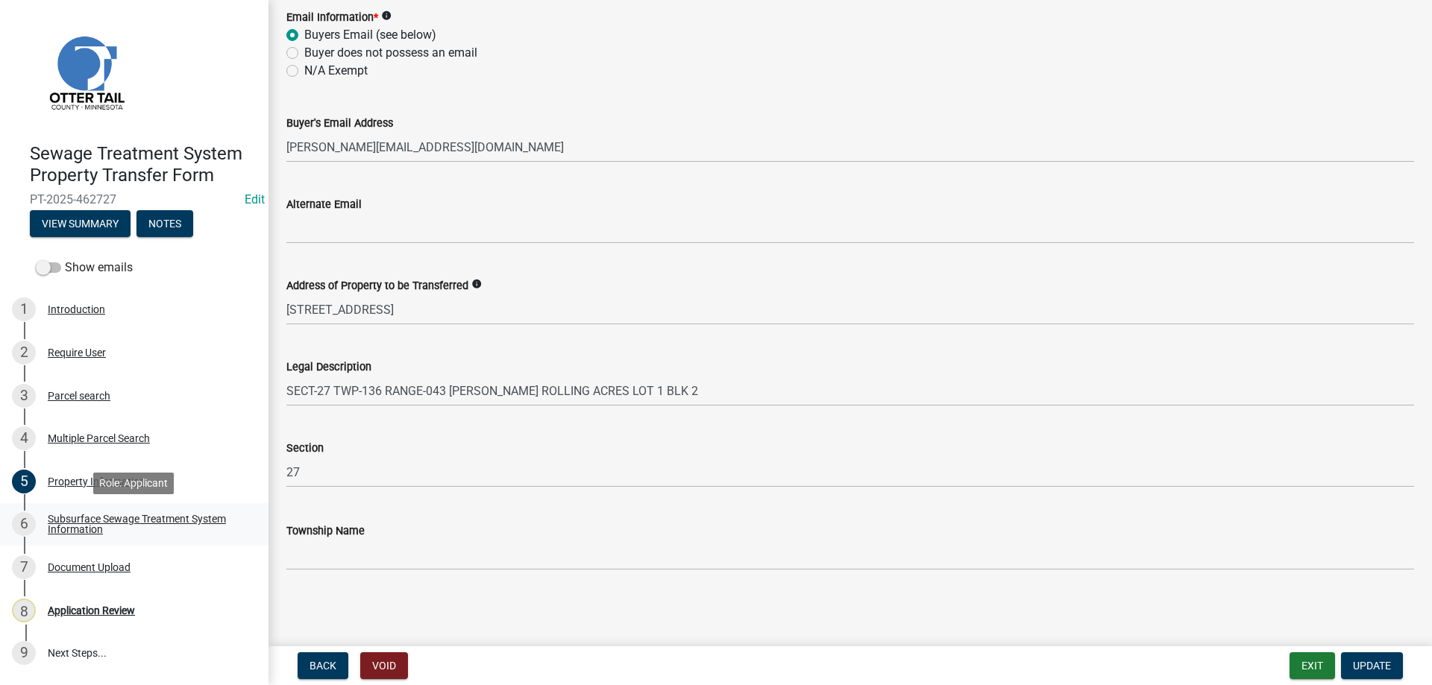
click at [59, 526] on div "Subsurface Sewage Treatment System Information" at bounding box center [146, 524] width 197 height 21
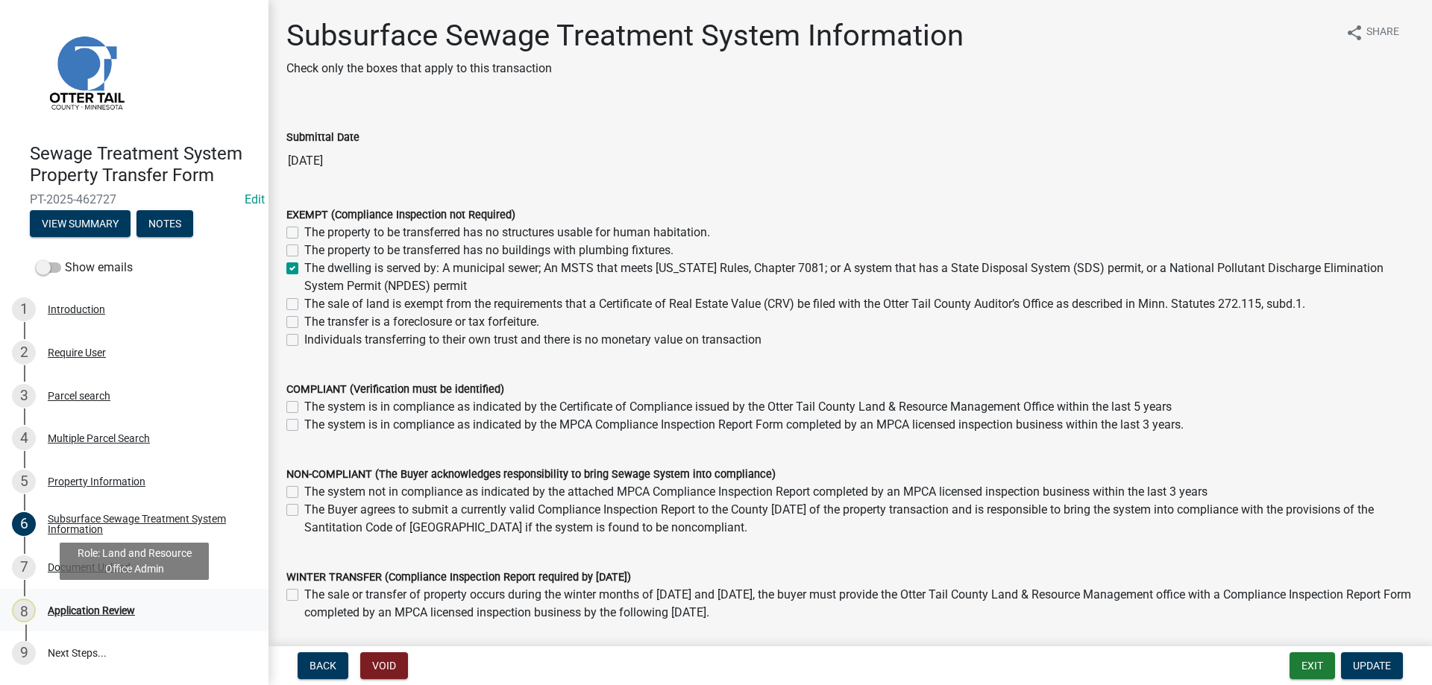
click at [83, 610] on div "Application Review" at bounding box center [91, 610] width 87 height 10
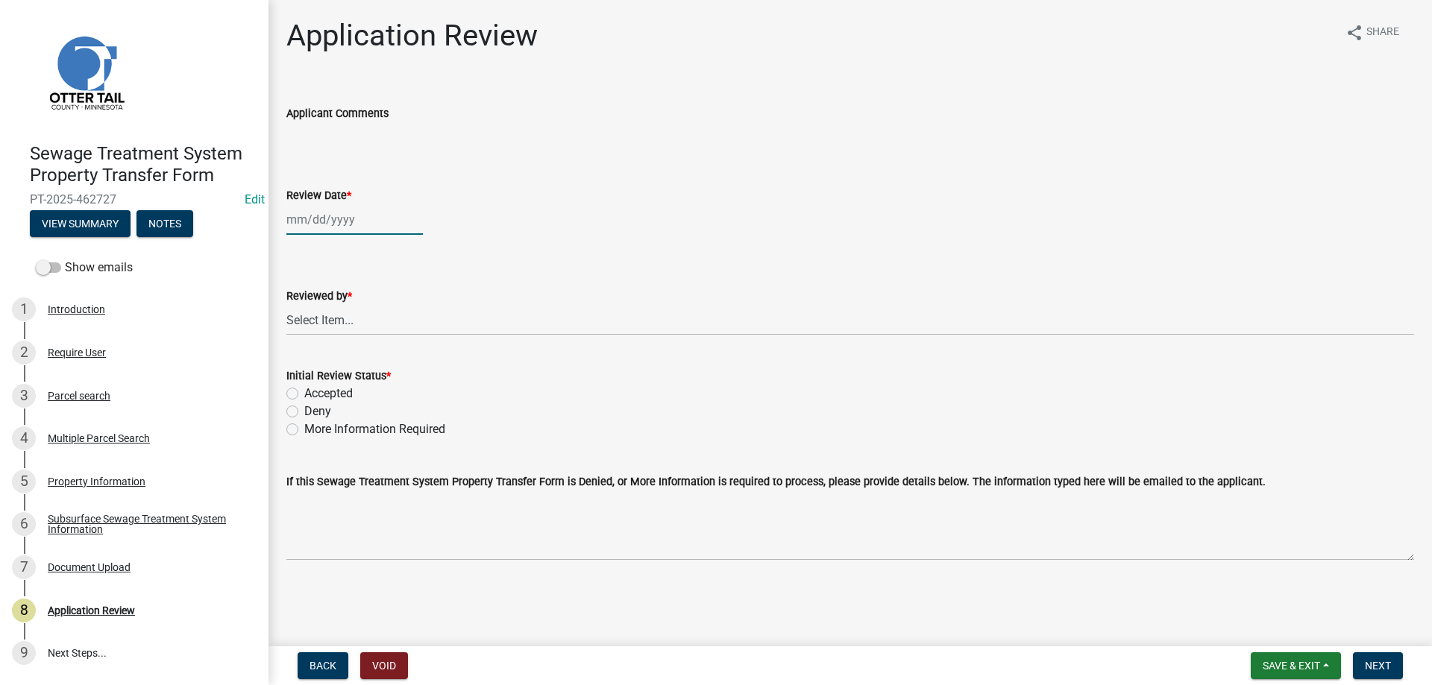
click at [339, 222] on input "Review Date *" at bounding box center [354, 219] width 136 height 31
select select "8"
select select "2025"
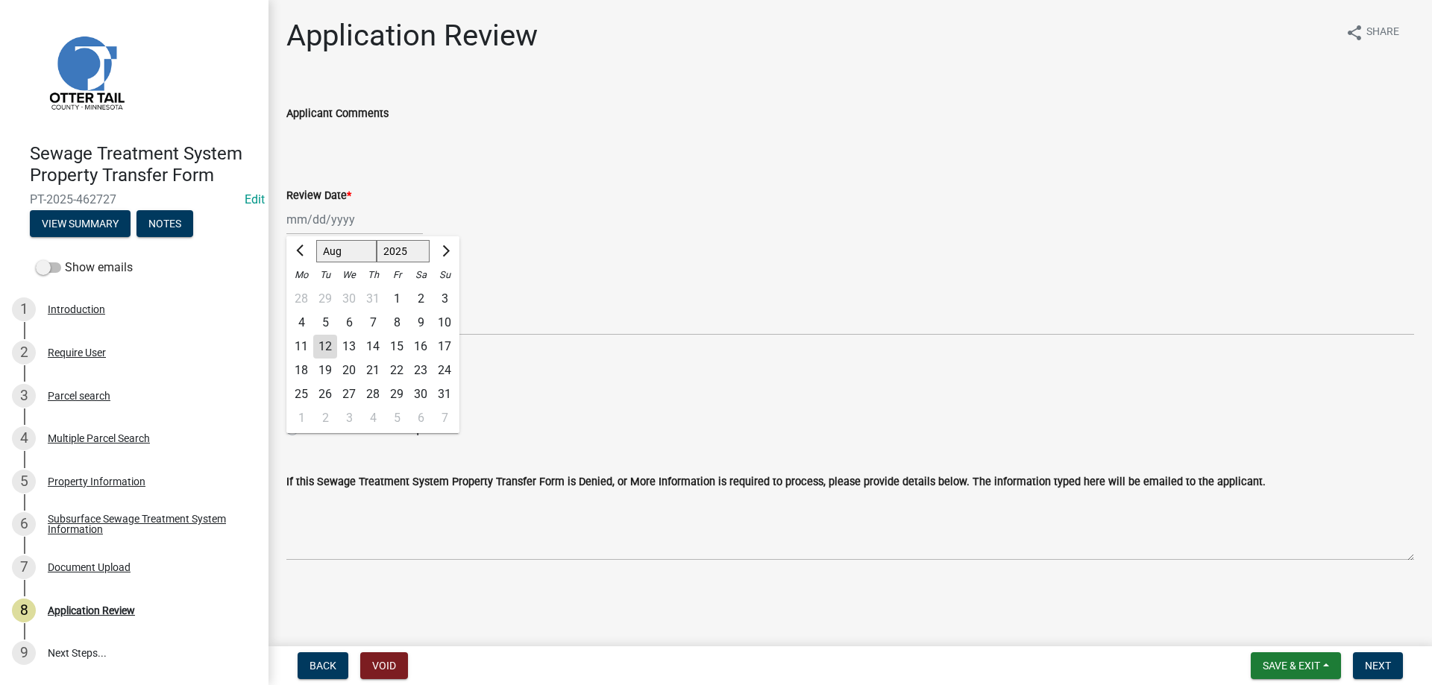
click at [324, 344] on div "12" at bounding box center [325, 347] width 24 height 24
type input "[DATE]"
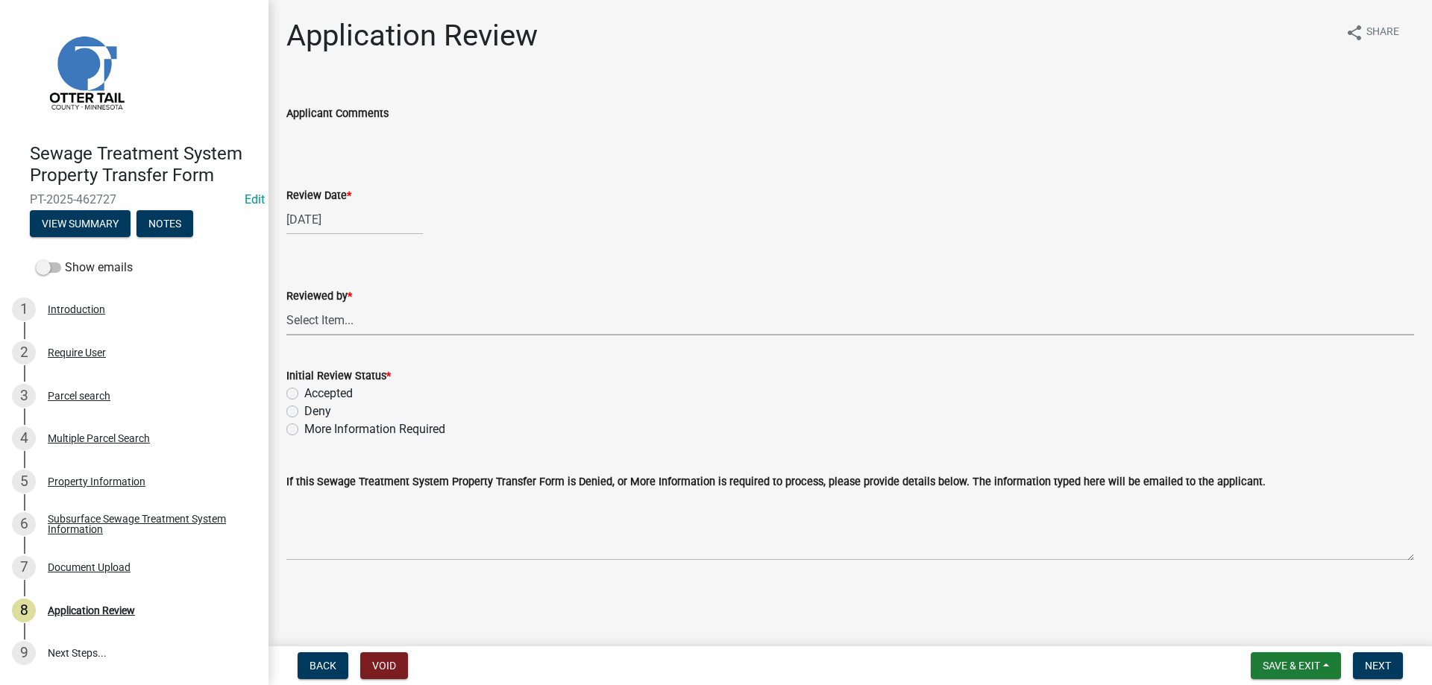
click at [286, 305] on select "Select Item... [PERSON_NAME] [PERSON_NAME] [PERSON_NAME] [PERSON_NAME] [PERSON_…" at bounding box center [849, 320] width 1127 height 31
click option "[PERSON_NAME]" at bounding box center [0, 0] width 0 height 0
select select "b4c12476-3918-4c31-b34d-126d47b866fd"
click at [304, 394] on label "Accepted" at bounding box center [328, 394] width 48 height 18
click at [304, 394] on input "Accepted" at bounding box center [309, 390] width 10 height 10
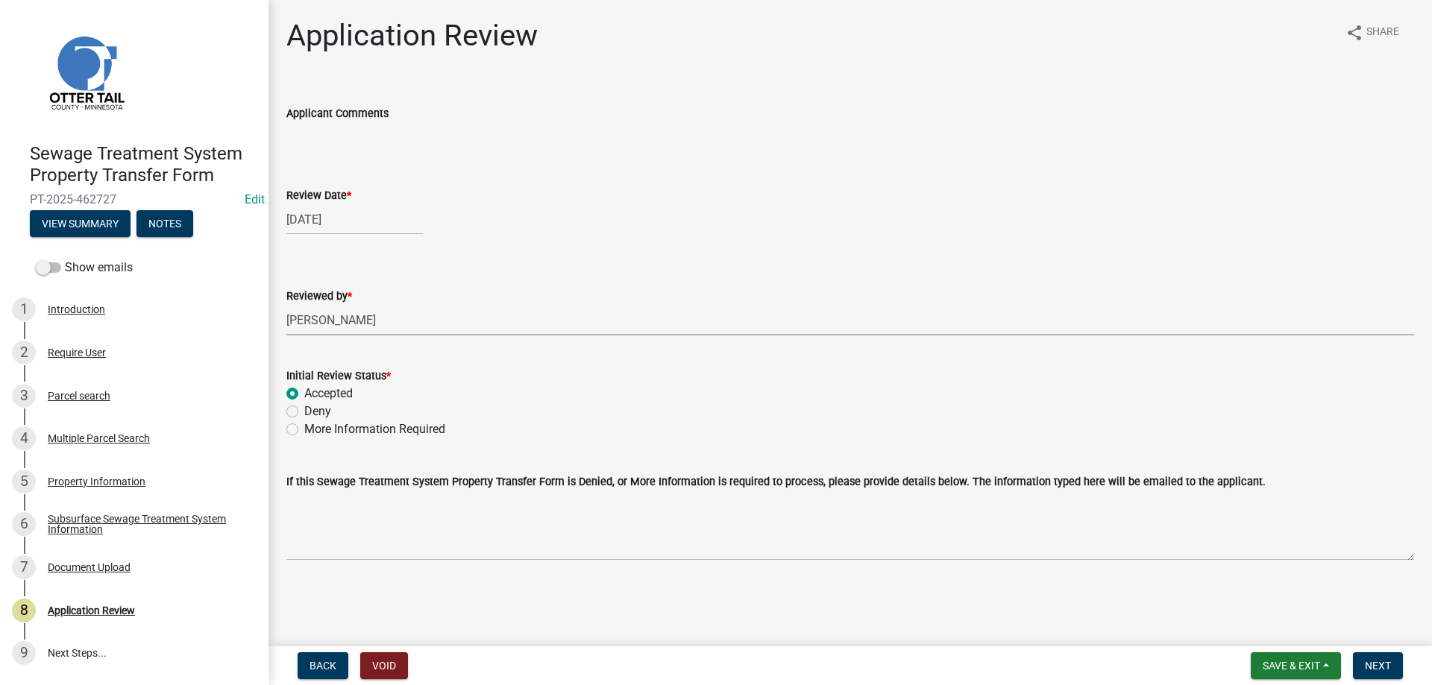
radio input "true"
click at [1371, 668] on span "Next" at bounding box center [1378, 666] width 26 height 12
click at [62, 394] on div "Parcel search" at bounding box center [79, 396] width 63 height 10
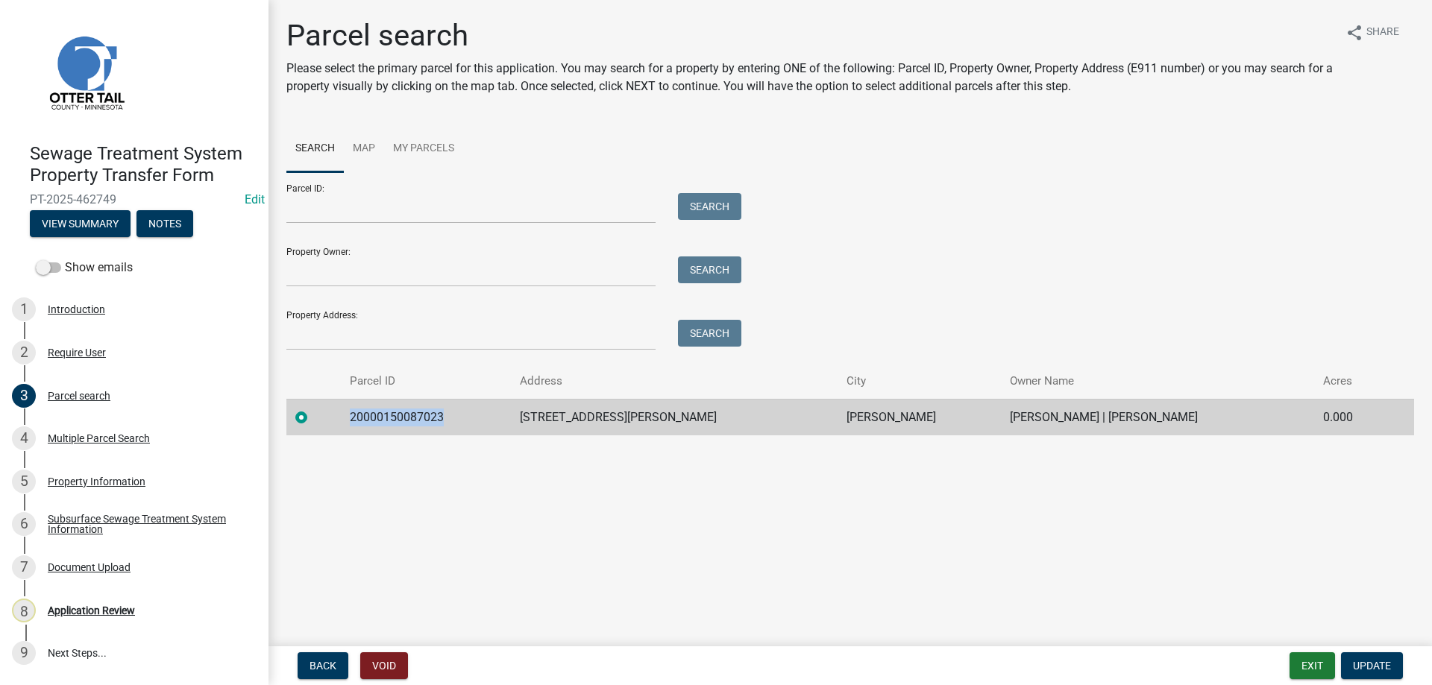
drag, startPoint x: 447, startPoint y: 417, endPoint x: 350, endPoint y: 425, distance: 96.5
click at [350, 425] on td "20000150087023" at bounding box center [426, 417] width 170 height 37
copy td "20000150087023"
click at [78, 433] on div "Multiple Parcel Search" at bounding box center [99, 438] width 102 height 10
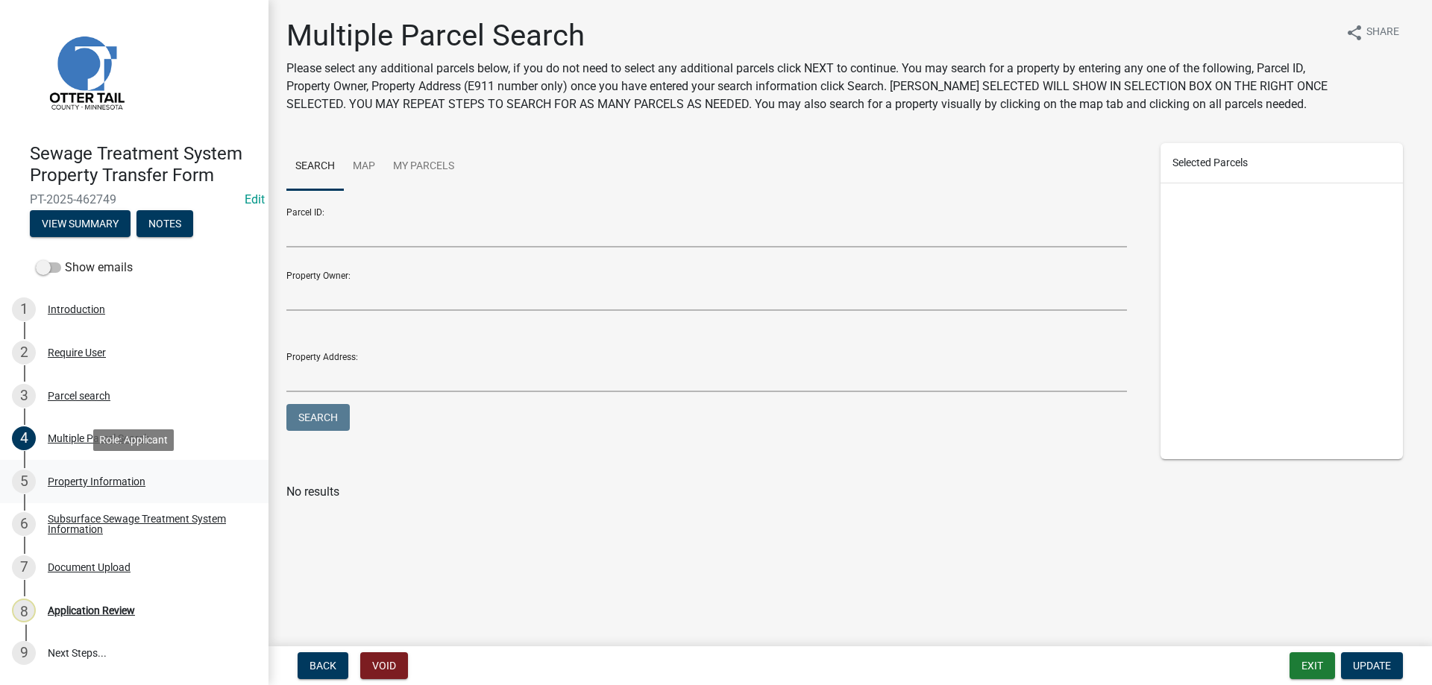
click at [75, 483] on div "Property Information" at bounding box center [97, 481] width 98 height 10
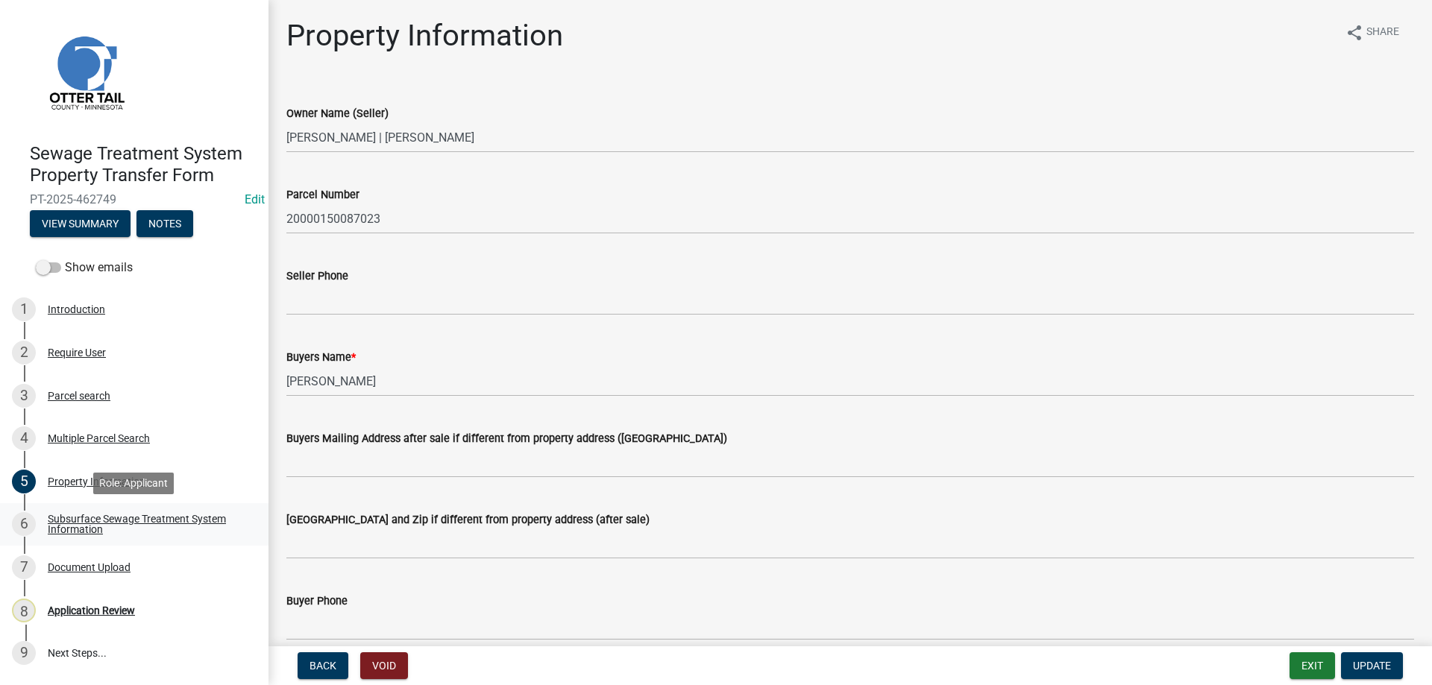
click at [79, 526] on div "Subsurface Sewage Treatment System Information" at bounding box center [146, 524] width 197 height 21
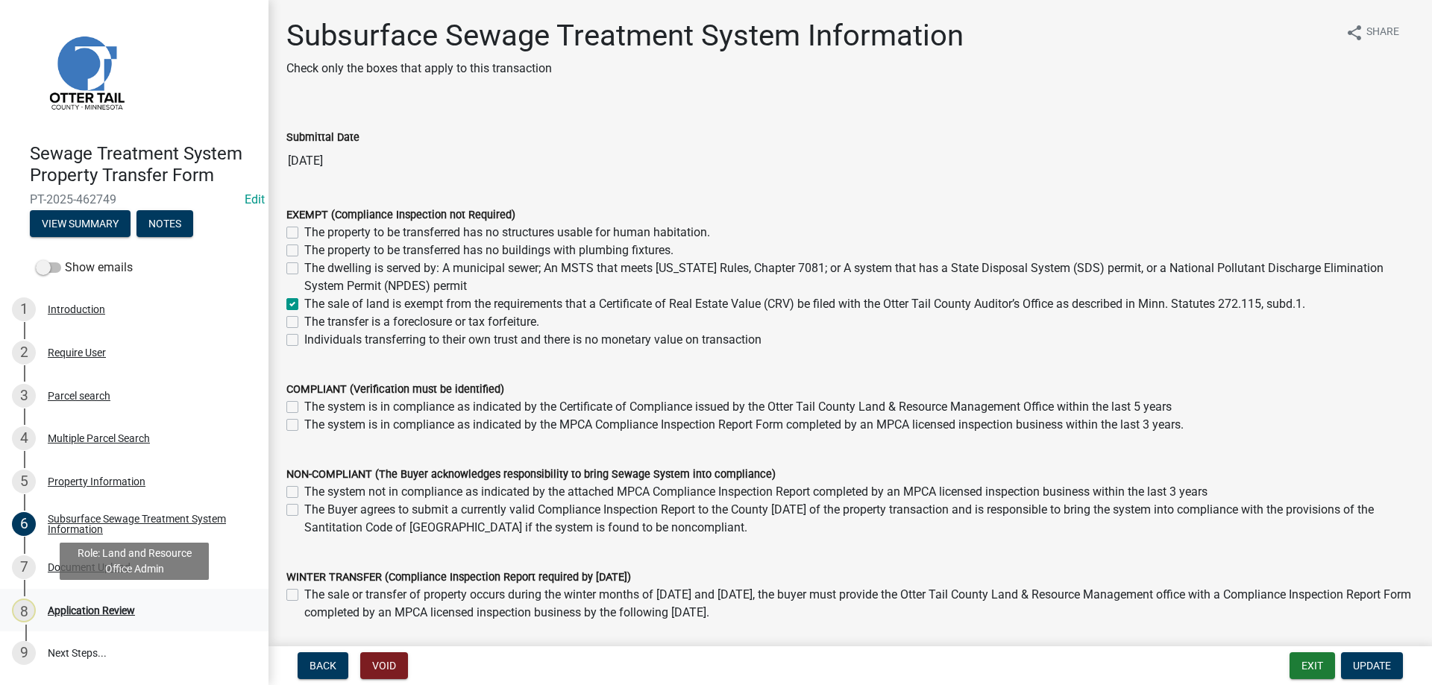
click at [73, 615] on div "Application Review" at bounding box center [91, 610] width 87 height 10
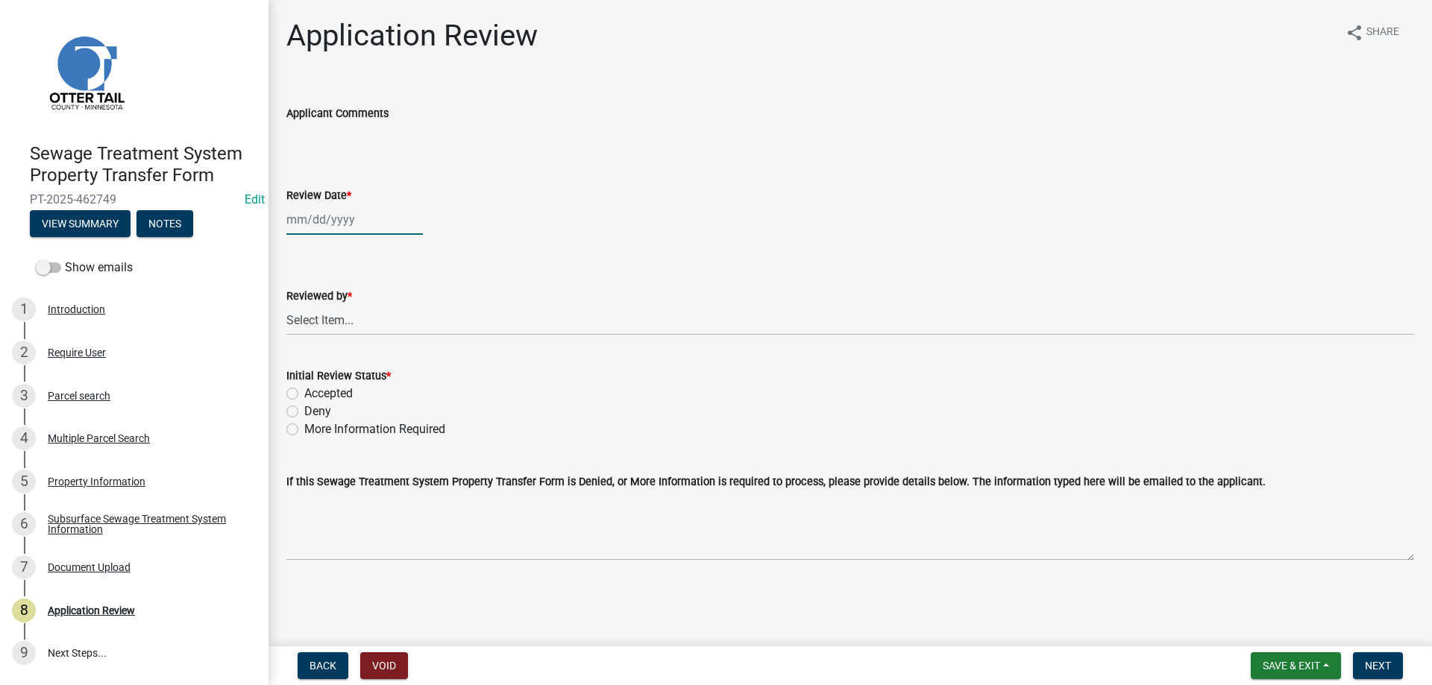
click at [336, 227] on input "Review Date *" at bounding box center [354, 219] width 136 height 31
select select "8"
select select "2025"
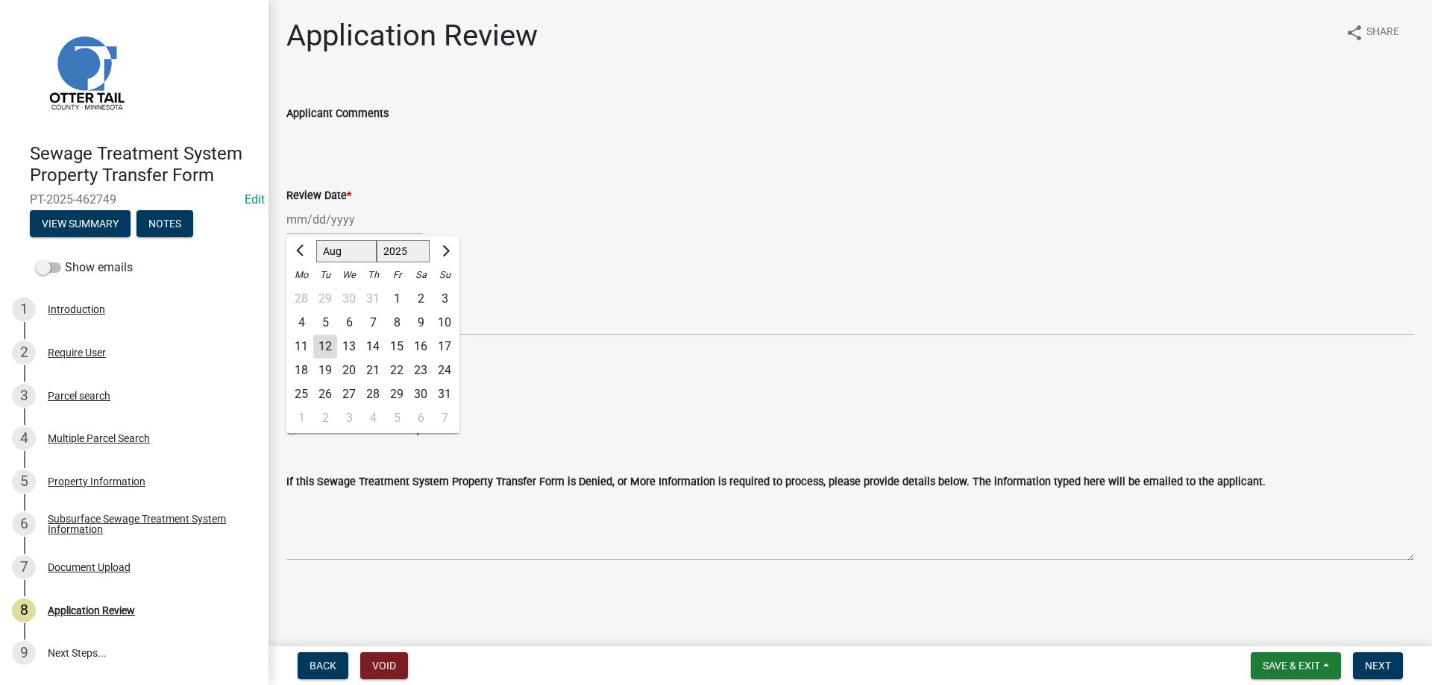
click at [330, 352] on div "12" at bounding box center [325, 347] width 24 height 24
type input "[DATE]"
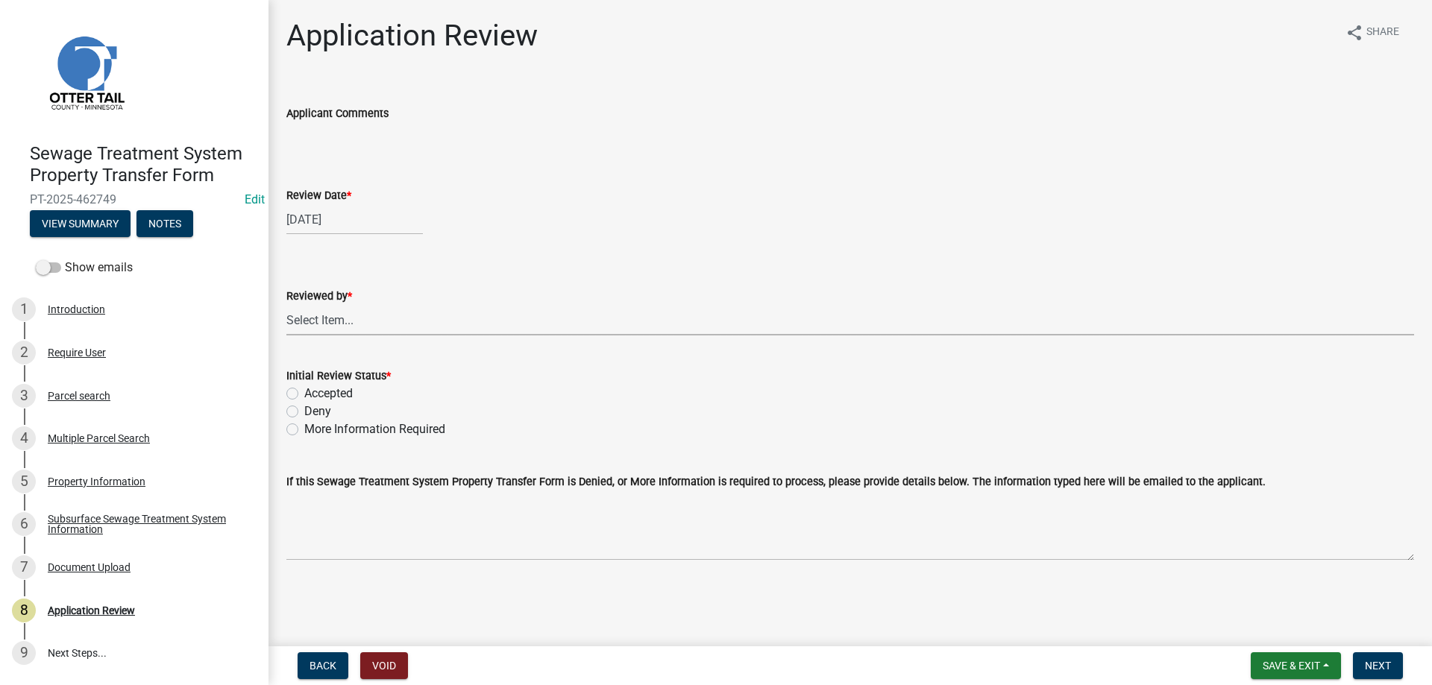
click at [286, 305] on select "Select Item... [PERSON_NAME] [PERSON_NAME] [PERSON_NAME] [PERSON_NAME] [PERSON_…" at bounding box center [849, 320] width 1127 height 31
click option "[PERSON_NAME]" at bounding box center [0, 0] width 0 height 0
select select "b4c12476-3918-4c31-b34d-126d47b866fd"
click at [304, 394] on label "Accepted" at bounding box center [328, 394] width 48 height 18
click at [304, 394] on input "Accepted" at bounding box center [309, 390] width 10 height 10
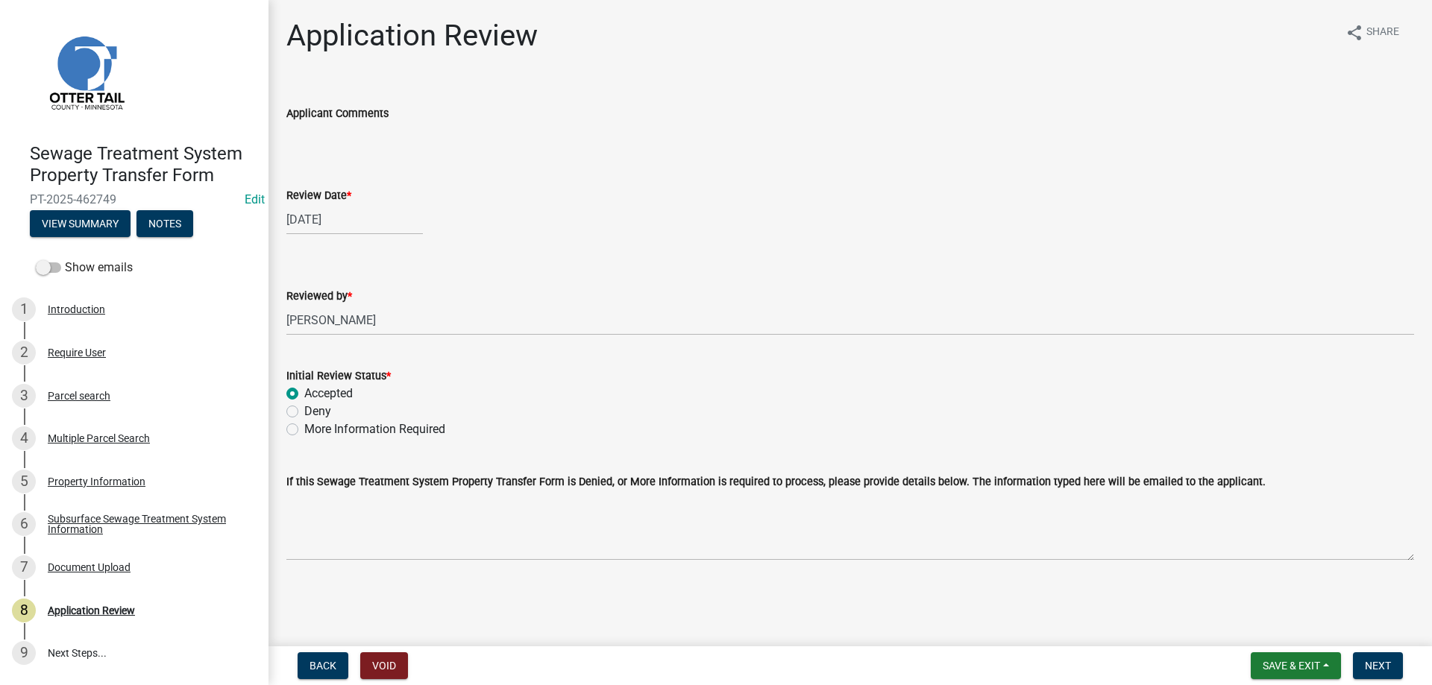
radio input "true"
click at [1384, 668] on span "Next" at bounding box center [1378, 666] width 26 height 12
click at [58, 396] on div "Parcel search" at bounding box center [79, 396] width 63 height 10
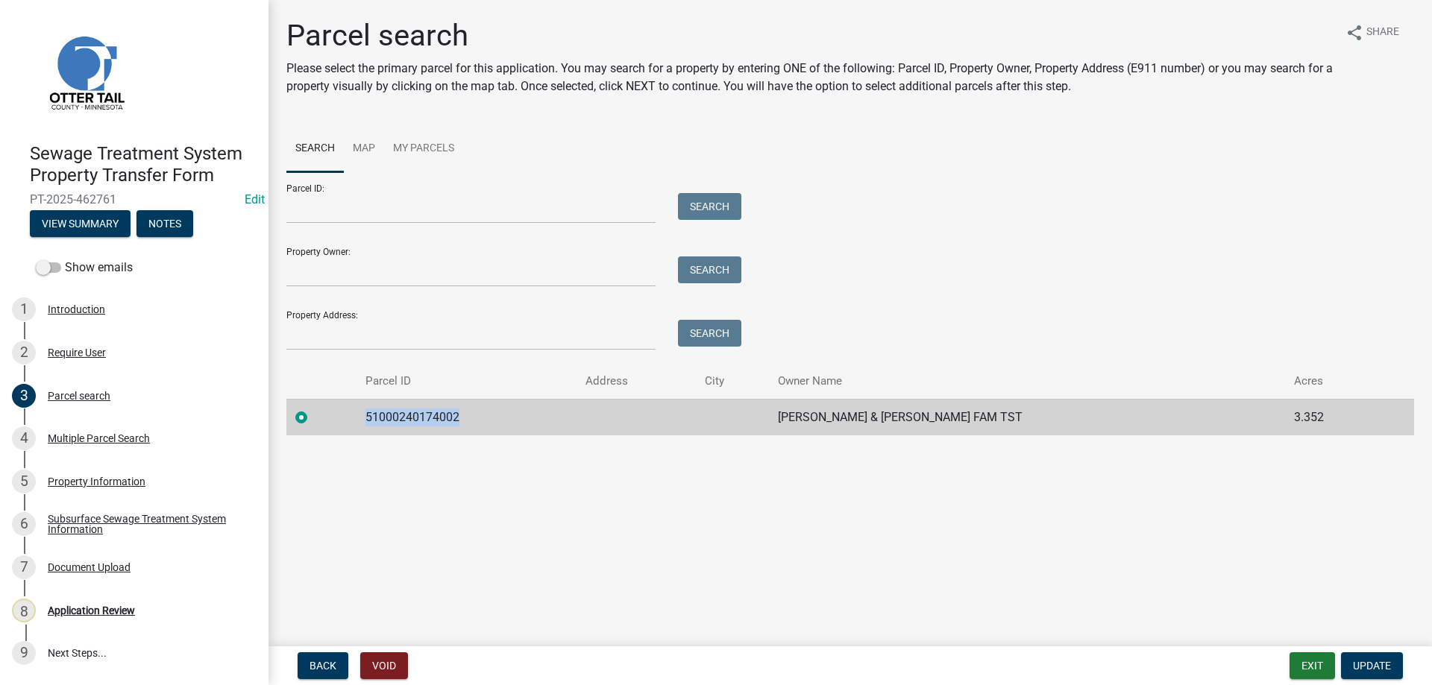
drag, startPoint x: 471, startPoint y: 417, endPoint x: 372, endPoint y: 419, distance: 99.2
click at [372, 419] on td "51000240174002" at bounding box center [466, 417] width 220 height 37
copy td "51000240174002"
click at [73, 441] on div "Multiple Parcel Search" at bounding box center [99, 438] width 102 height 10
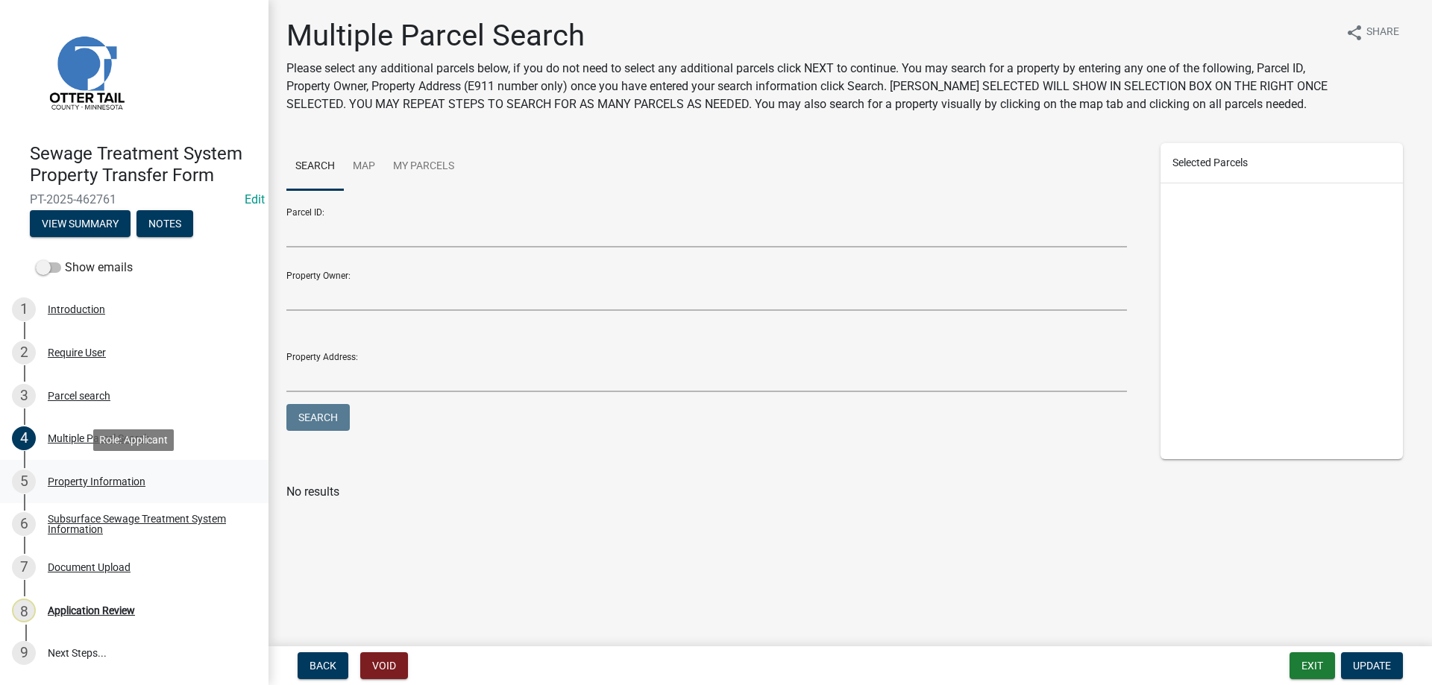
click at [86, 482] on div "Property Information" at bounding box center [97, 481] width 98 height 10
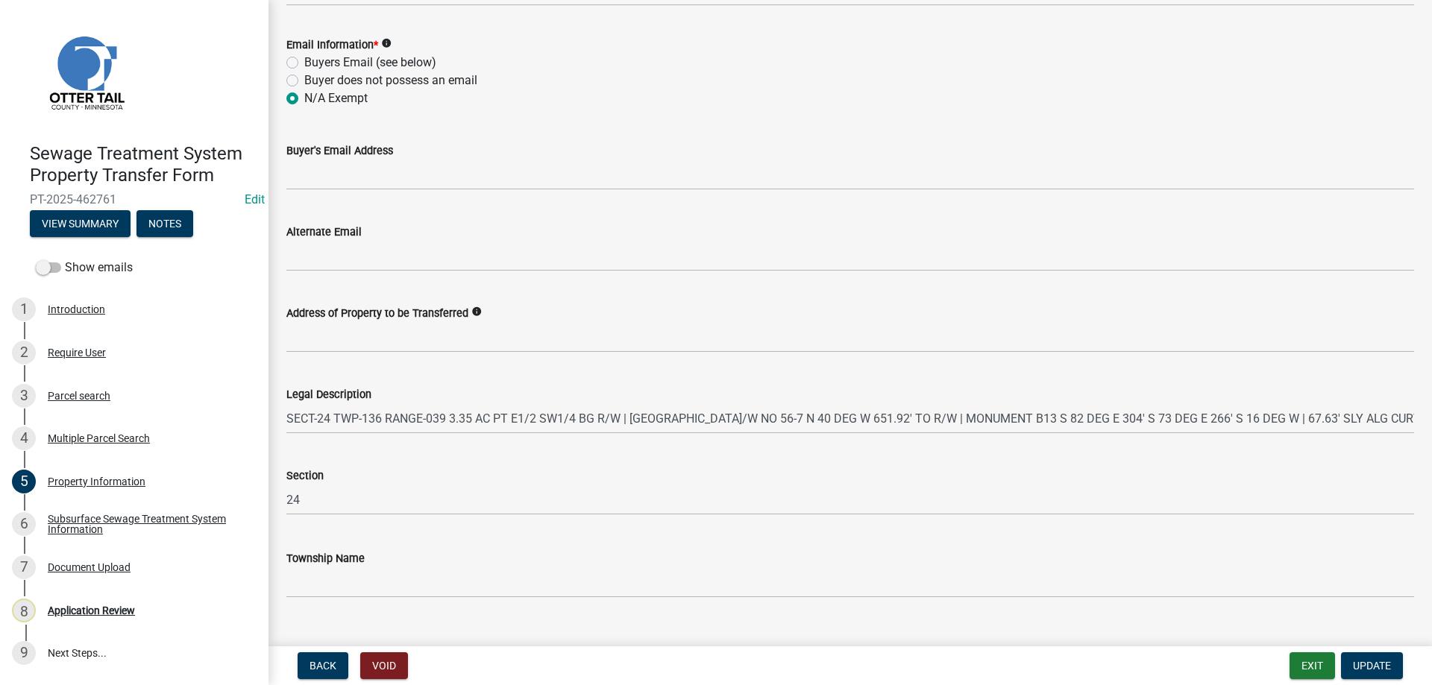
scroll to position [662, 0]
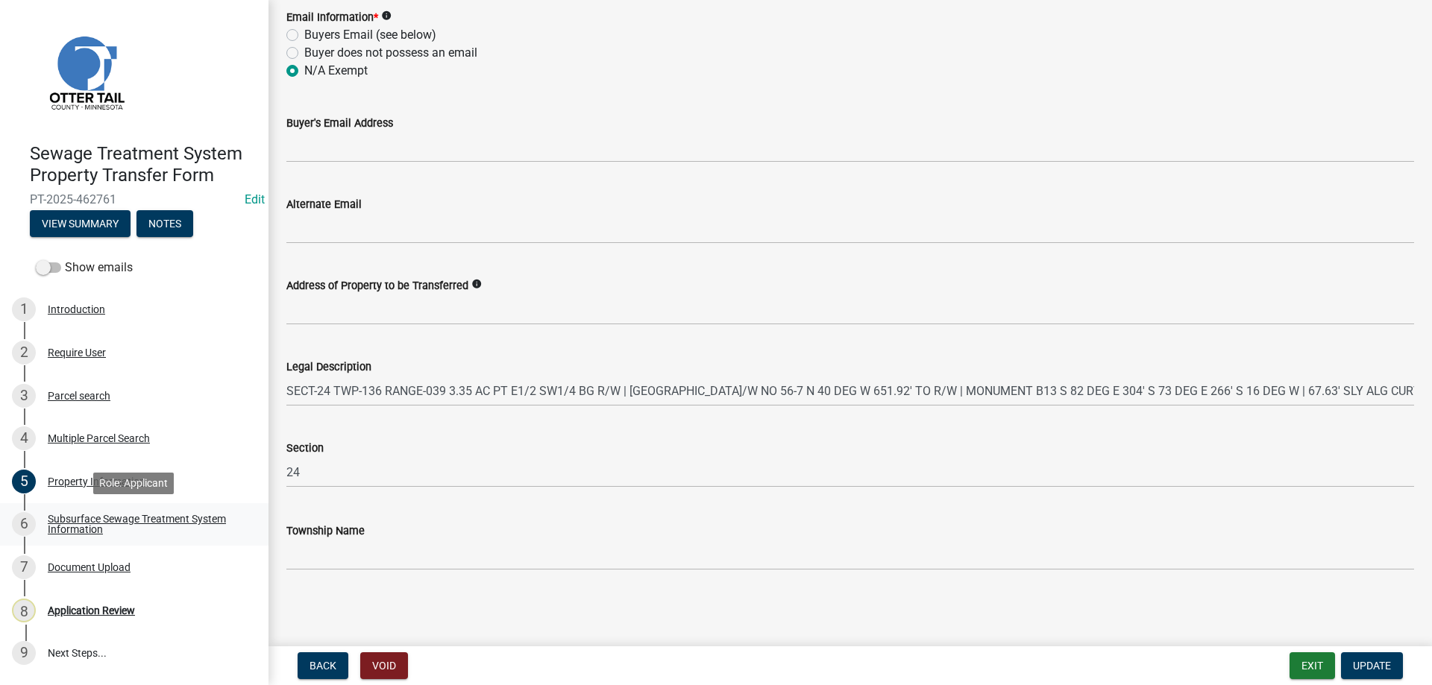
click at [78, 517] on div "Subsurface Sewage Treatment System Information" at bounding box center [146, 524] width 197 height 21
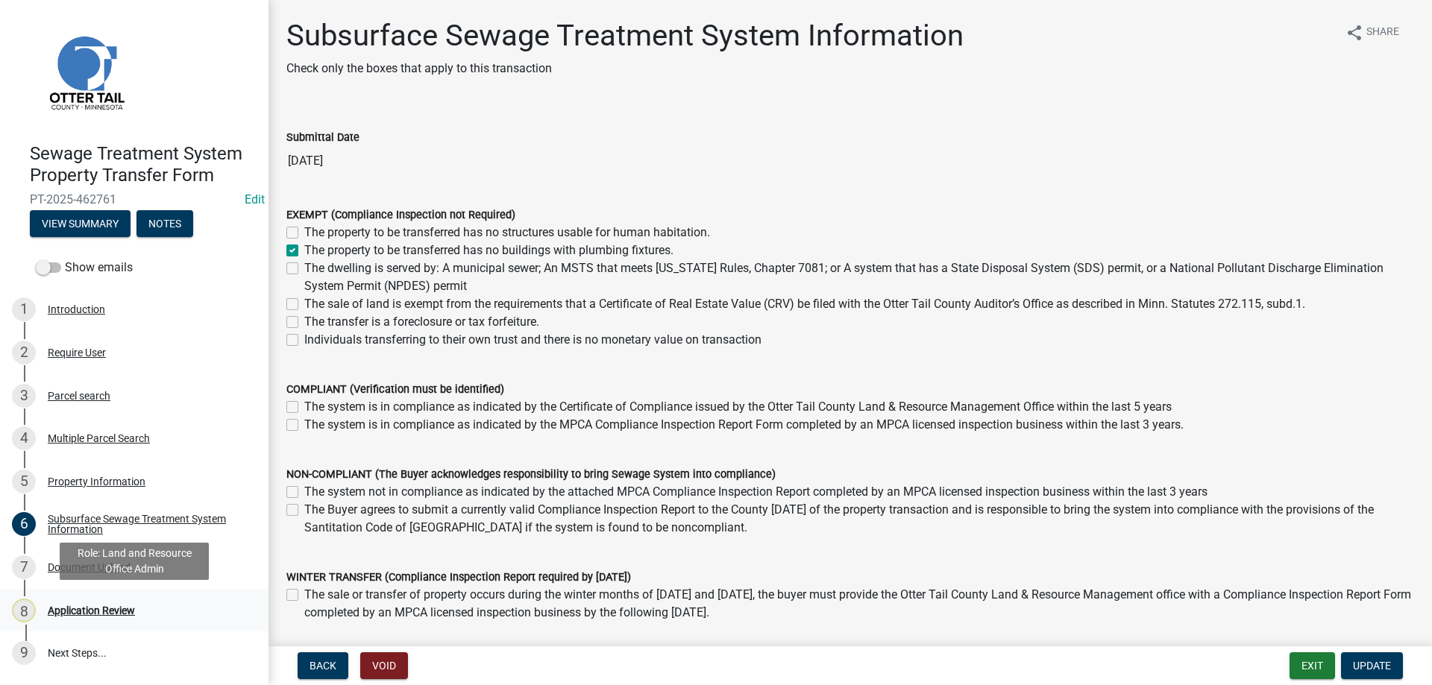
click at [86, 615] on div "Application Review" at bounding box center [91, 610] width 87 height 10
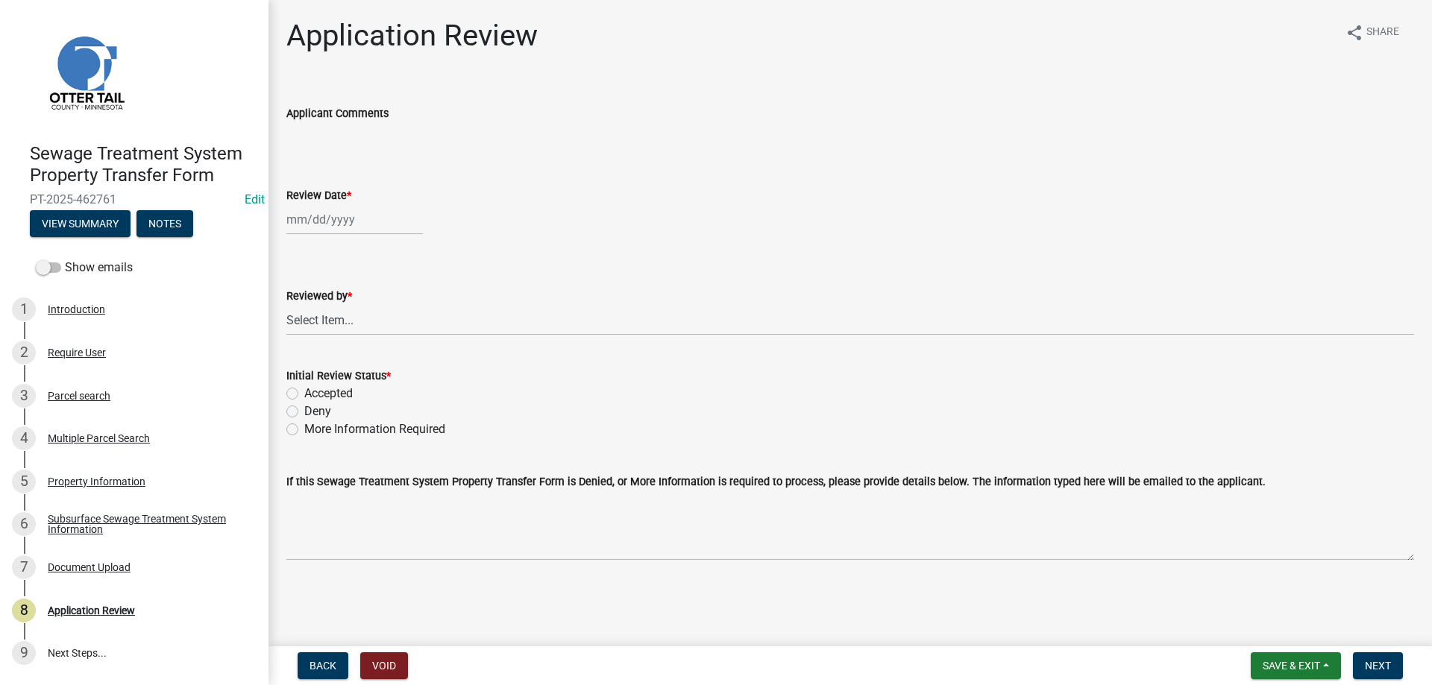
click at [336, 233] on input "Review Date *" at bounding box center [354, 219] width 136 height 31
select select "8"
select select "2025"
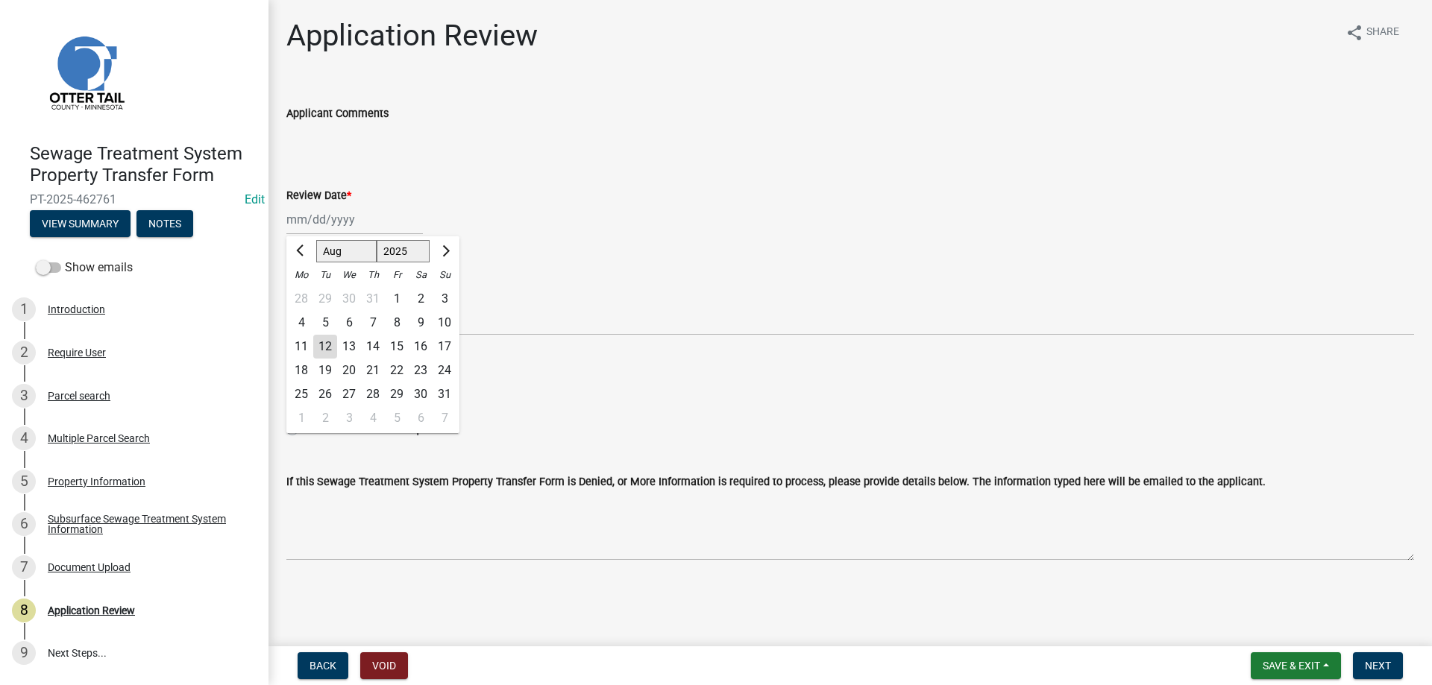
click at [328, 346] on div "12" at bounding box center [325, 347] width 24 height 24
type input "[DATE]"
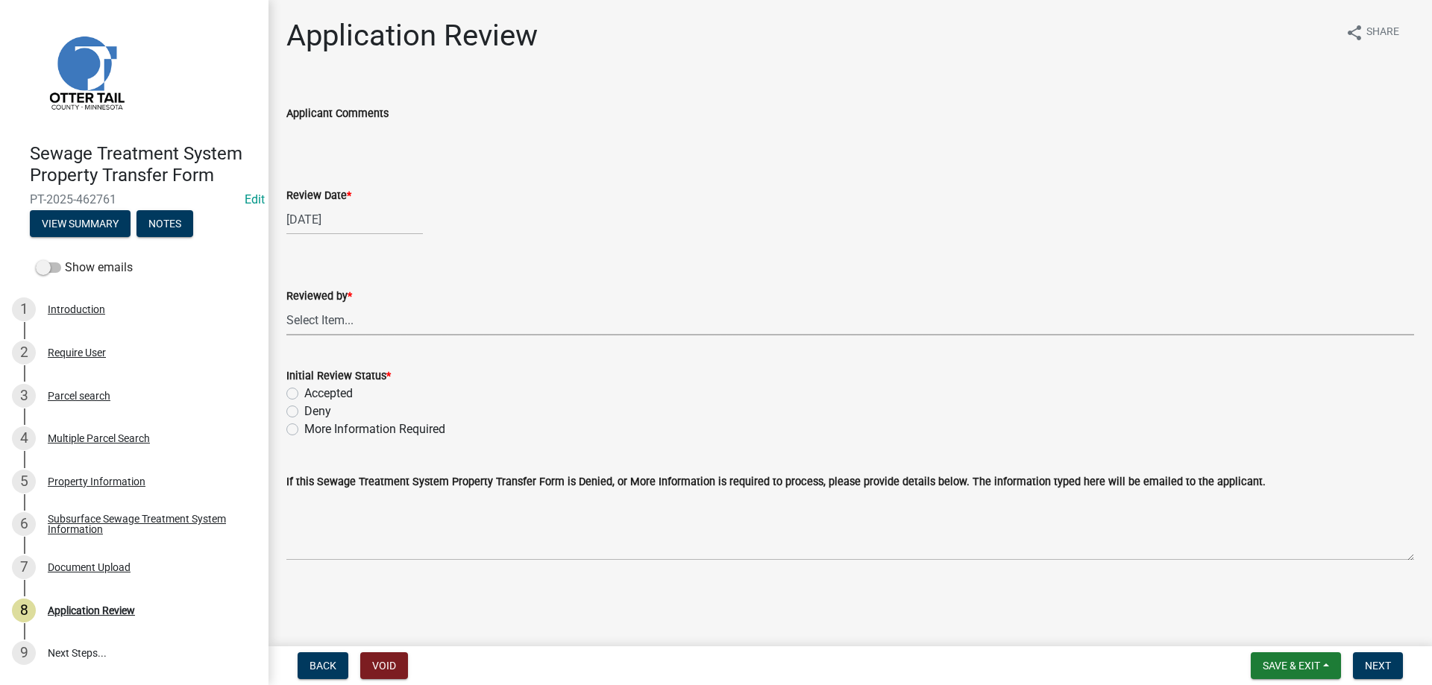
click at [286, 305] on select "Select Item... [PERSON_NAME] [PERSON_NAME] [PERSON_NAME] [PERSON_NAME] [PERSON_…" at bounding box center [849, 320] width 1127 height 31
click option "[PERSON_NAME]" at bounding box center [0, 0] width 0 height 0
select select "b4c12476-3918-4c31-b34d-126d47b866fd"
click at [304, 395] on label "Accepted" at bounding box center [328, 394] width 48 height 18
click at [304, 394] on input "Accepted" at bounding box center [309, 390] width 10 height 10
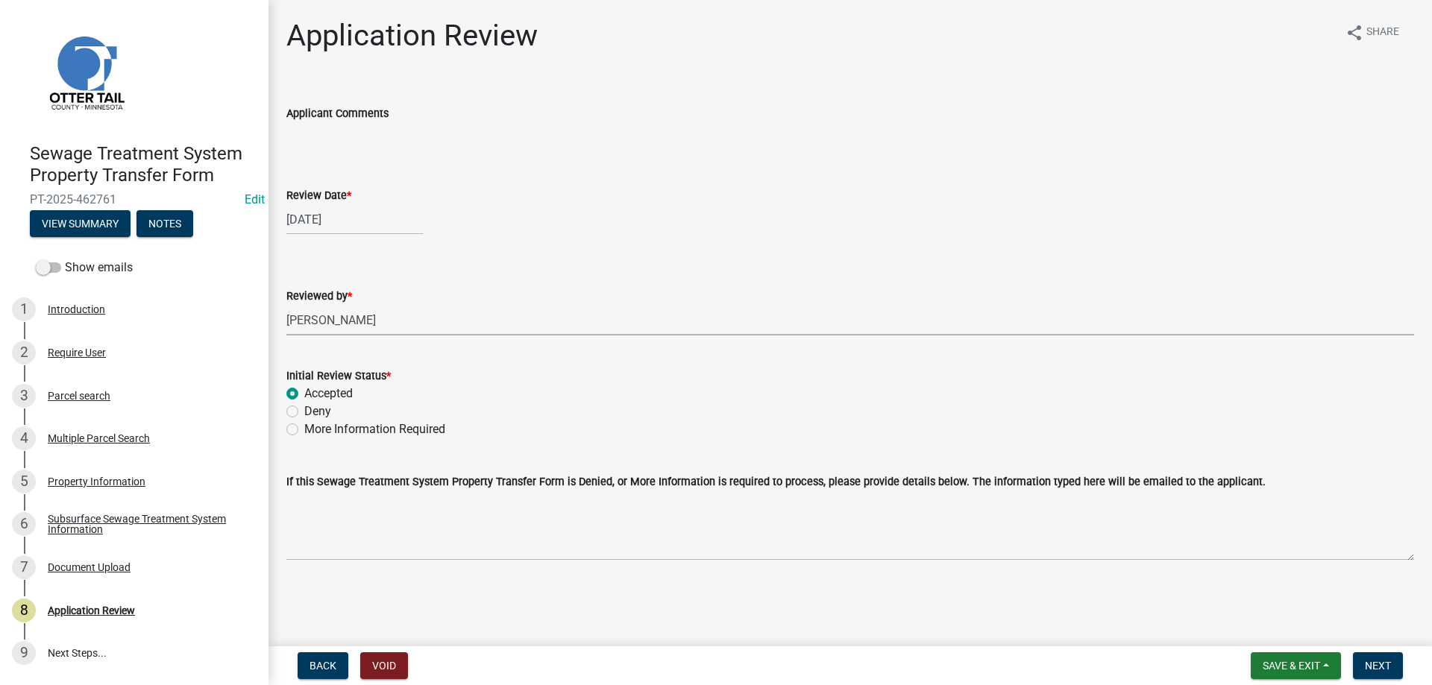
radio input "true"
click at [1266, 665] on span "Save & Exit" at bounding box center [1290, 666] width 57 height 12
click at [1248, 590] on button "Save" at bounding box center [1280, 591] width 119 height 36
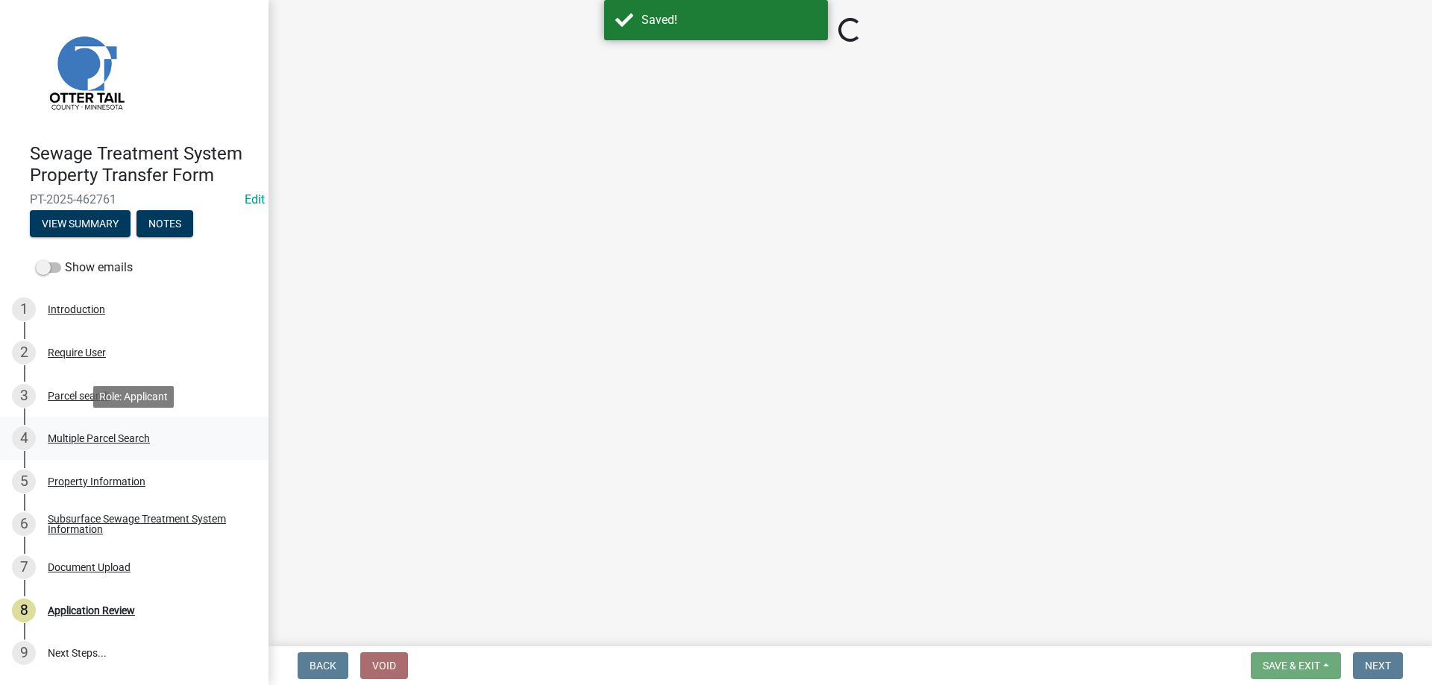
select select "b4c12476-3918-4c31-b34d-126d47b866fd"
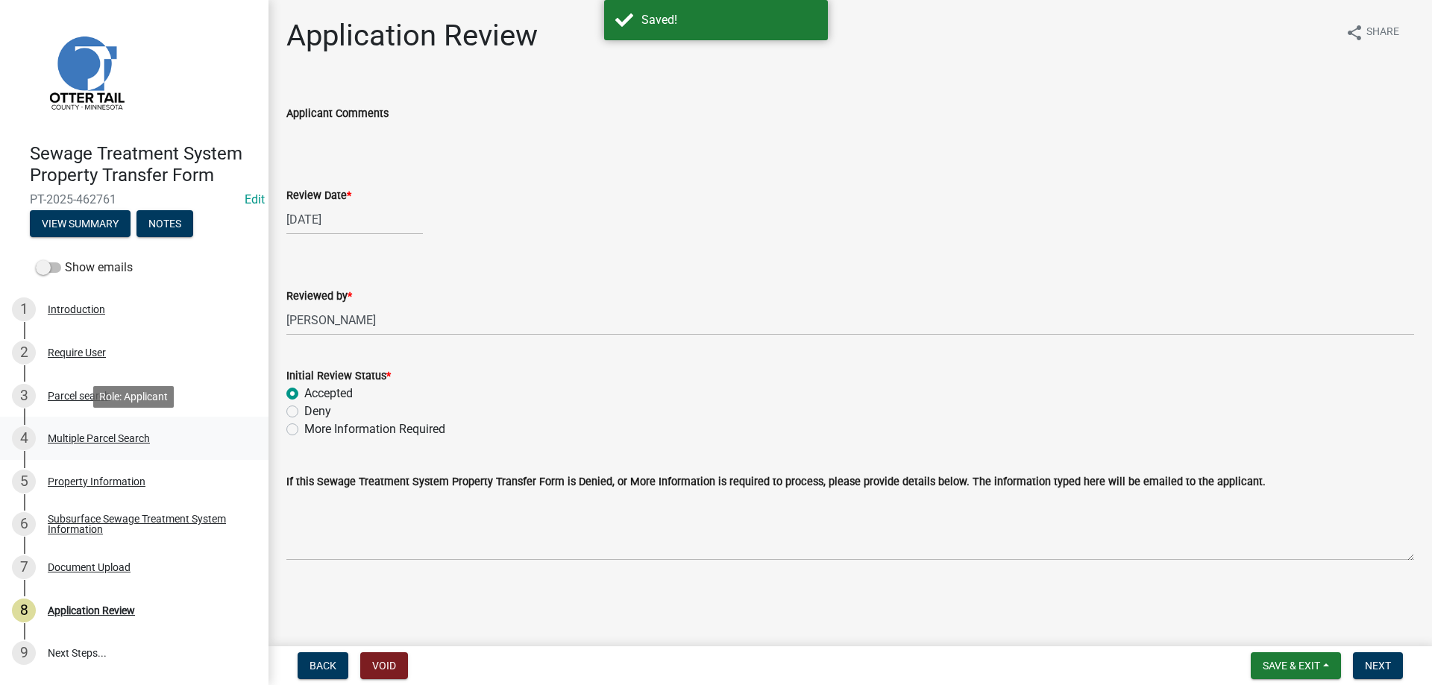
click at [80, 437] on div "Multiple Parcel Search" at bounding box center [99, 438] width 102 height 10
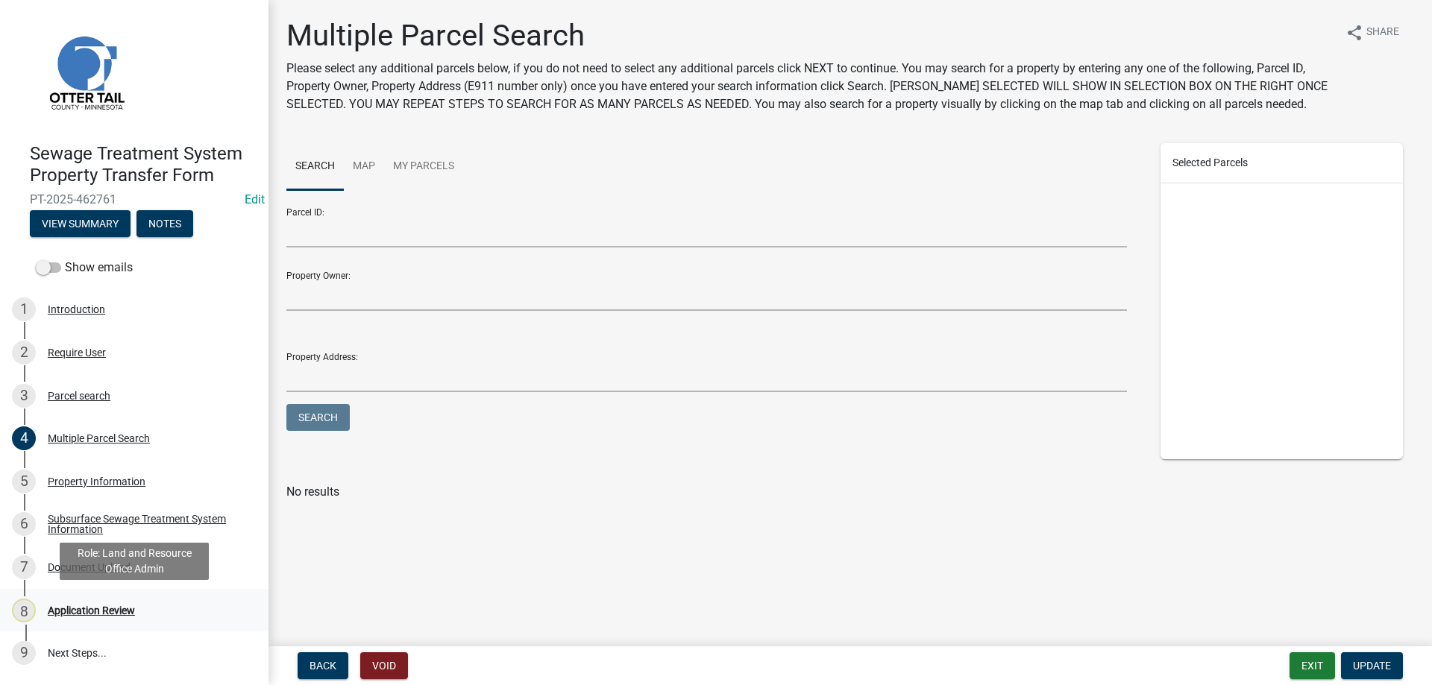
click at [79, 611] on div "Application Review" at bounding box center [91, 610] width 87 height 10
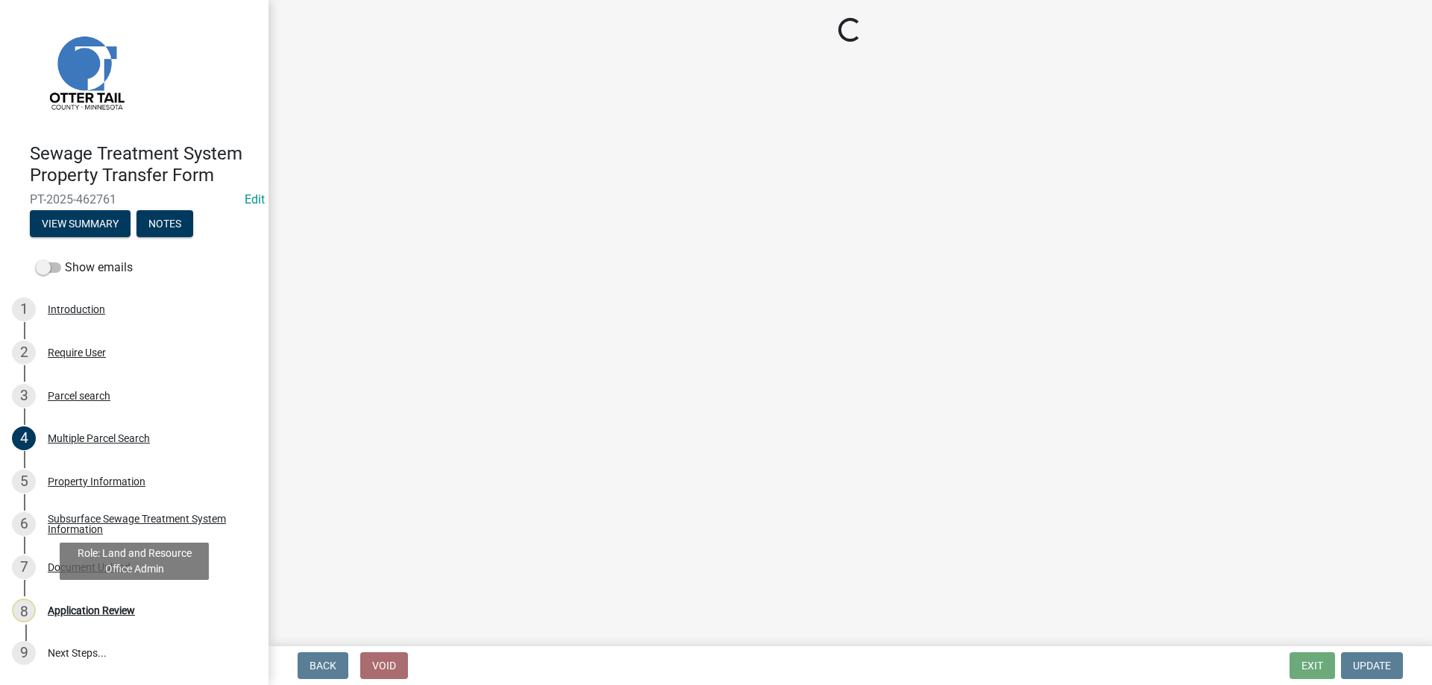
select select "b4c12476-3918-4c31-b34d-126d47b866fd"
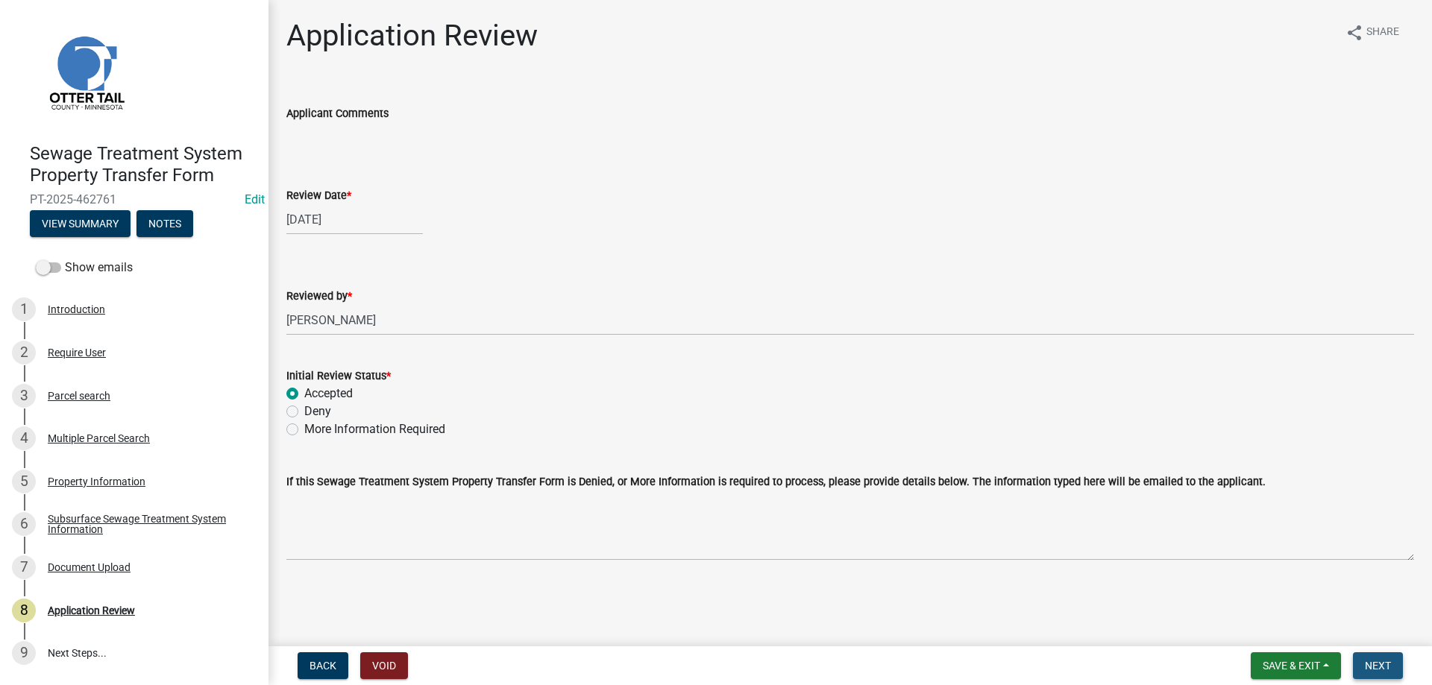
click at [1374, 668] on span "Next" at bounding box center [1378, 666] width 26 height 12
click at [66, 397] on div "Parcel search" at bounding box center [79, 396] width 63 height 10
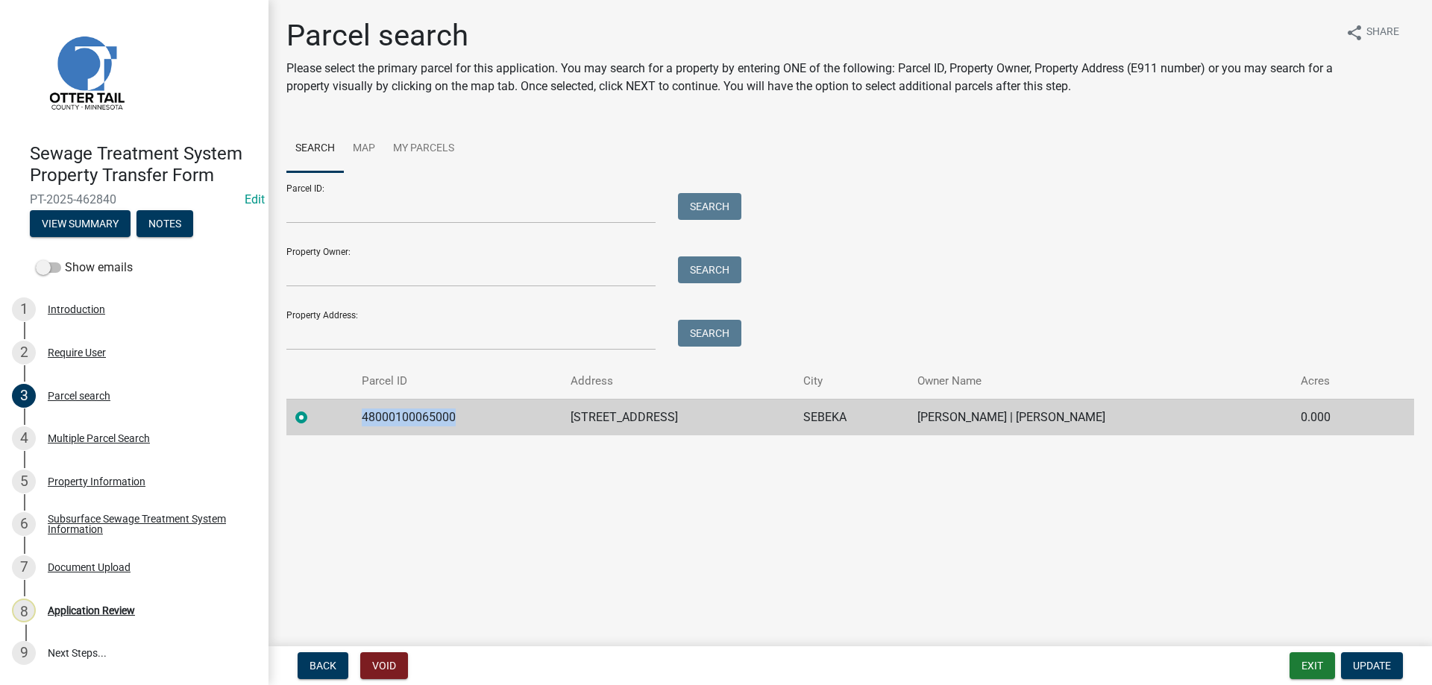
drag, startPoint x: 451, startPoint y: 418, endPoint x: 356, endPoint y: 418, distance: 95.4
click at [356, 418] on td "48000100065000" at bounding box center [457, 417] width 208 height 37
copy td "48000100065000"
click at [494, 419] on td "48000100065000" at bounding box center [457, 417] width 208 height 37
click at [78, 437] on div "Multiple Parcel Search" at bounding box center [99, 438] width 102 height 10
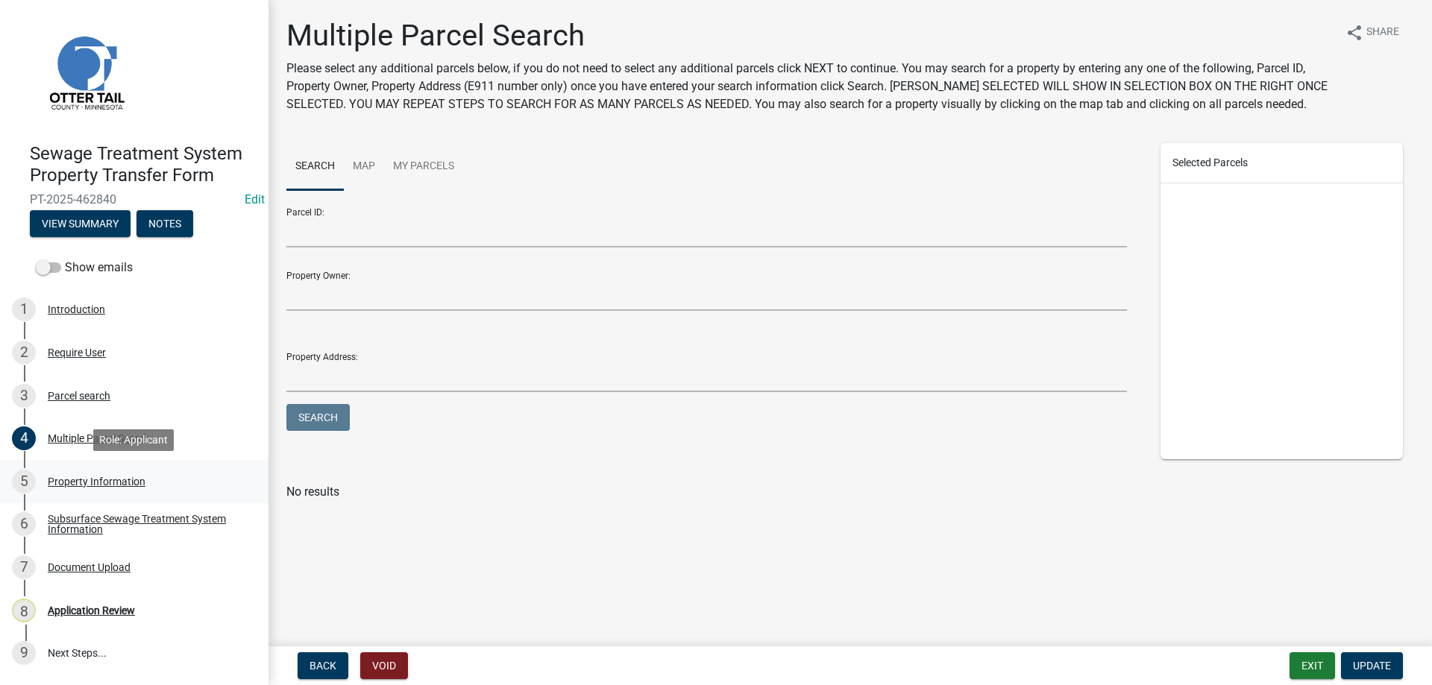
click at [72, 482] on div "Property Information" at bounding box center [97, 481] width 98 height 10
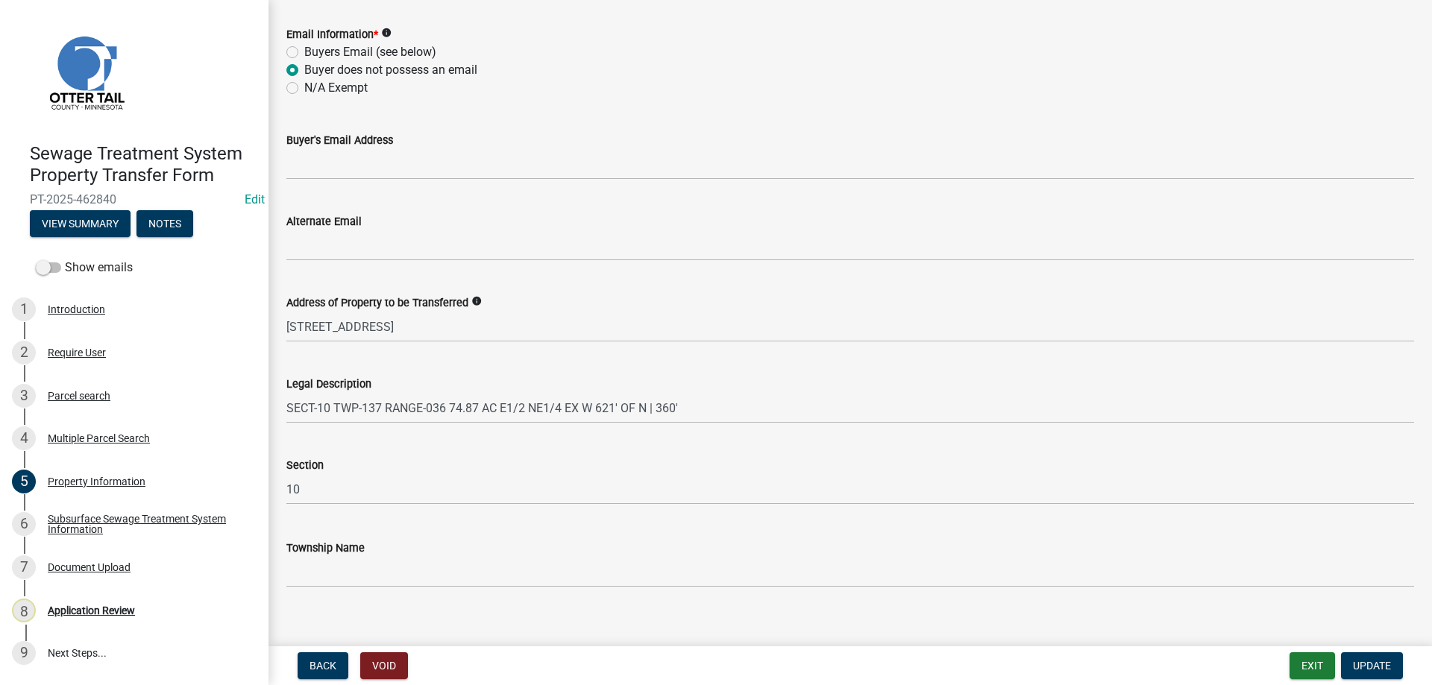
scroll to position [662, 0]
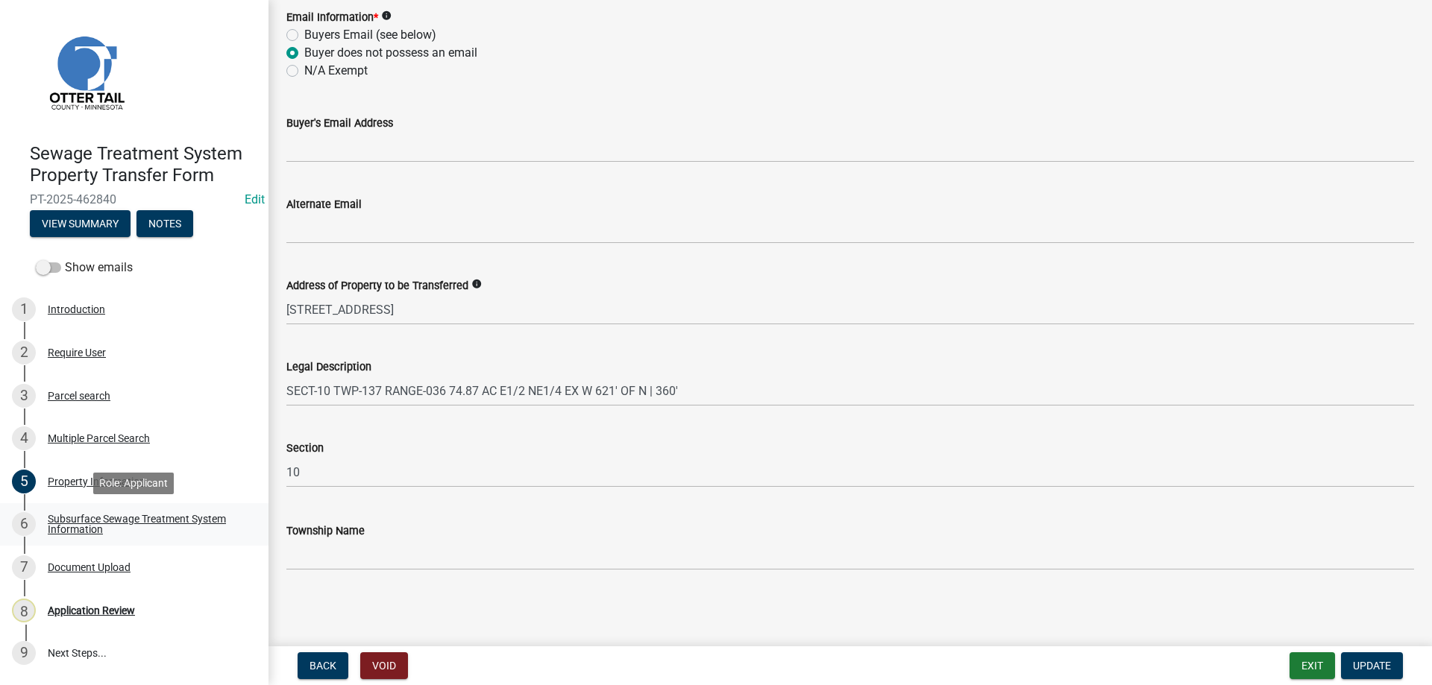
click at [88, 525] on div "Subsurface Sewage Treatment System Information" at bounding box center [146, 524] width 197 height 21
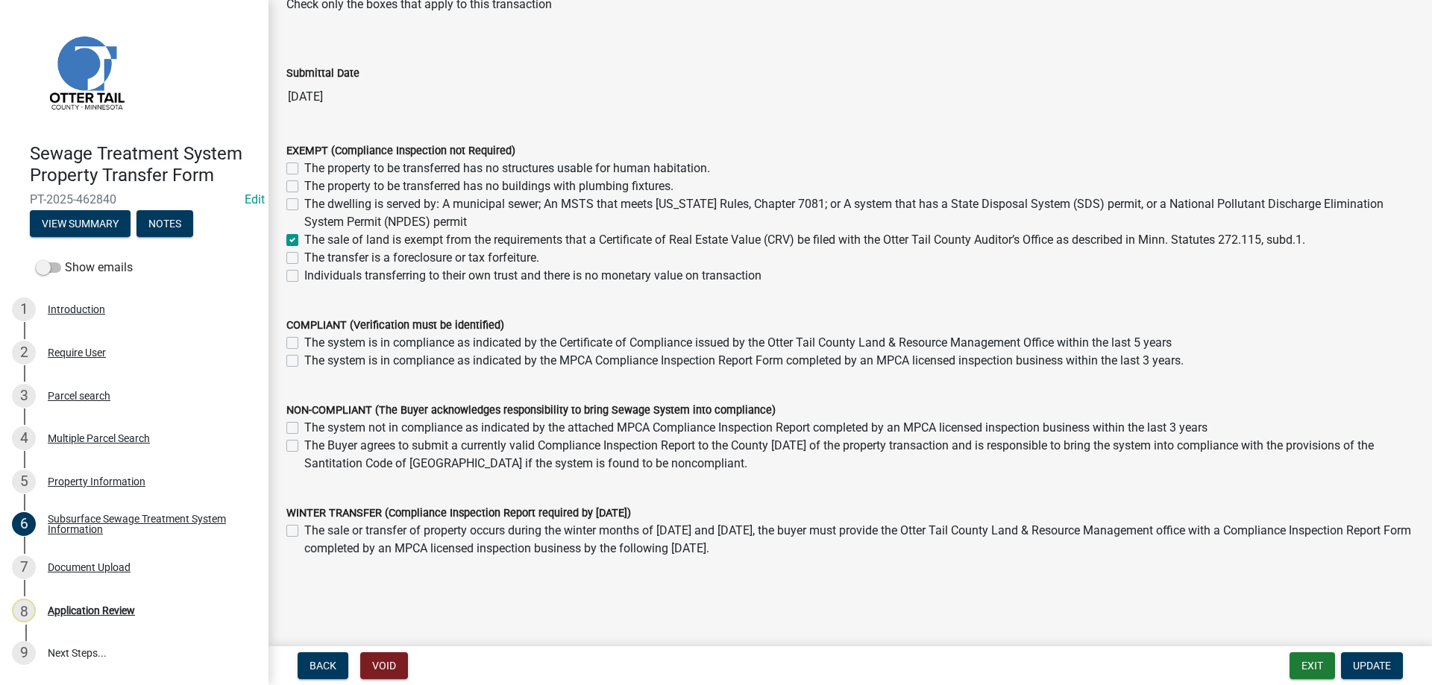
scroll to position [101, 0]
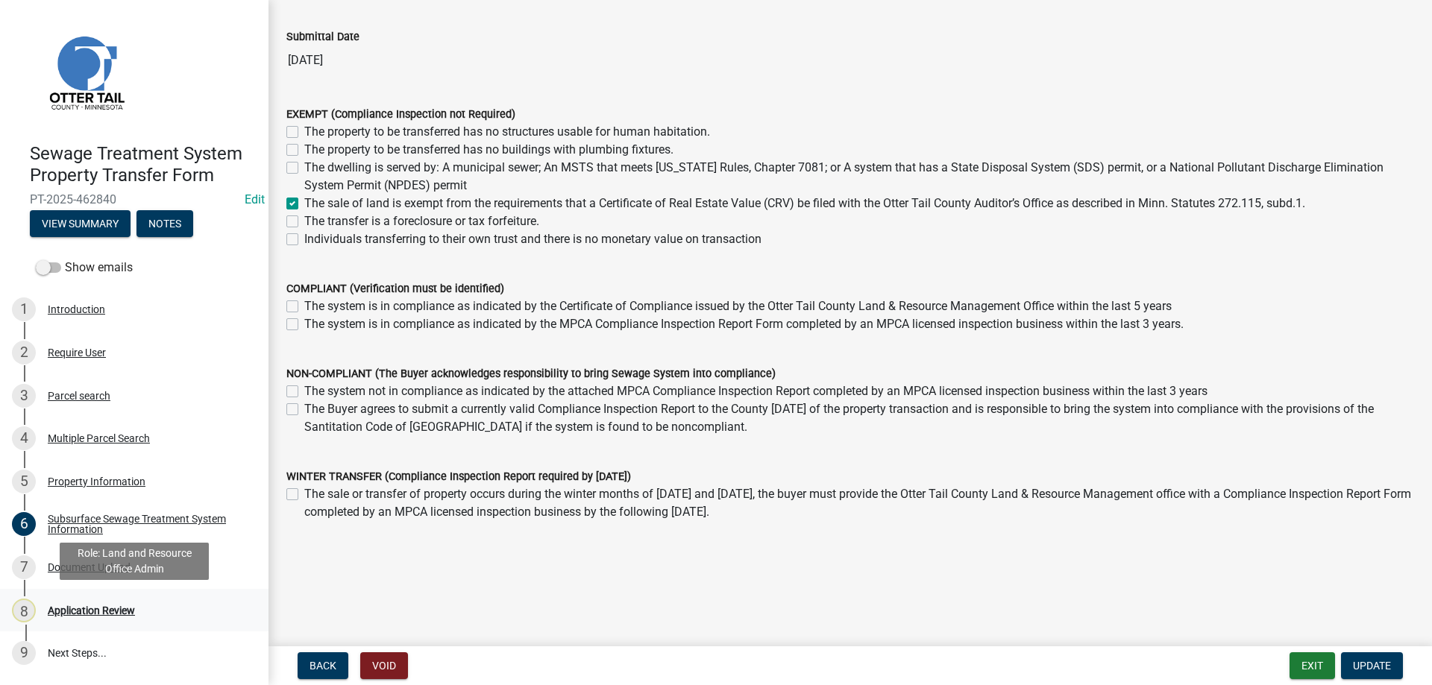
click at [75, 607] on div "Application Review" at bounding box center [91, 610] width 87 height 10
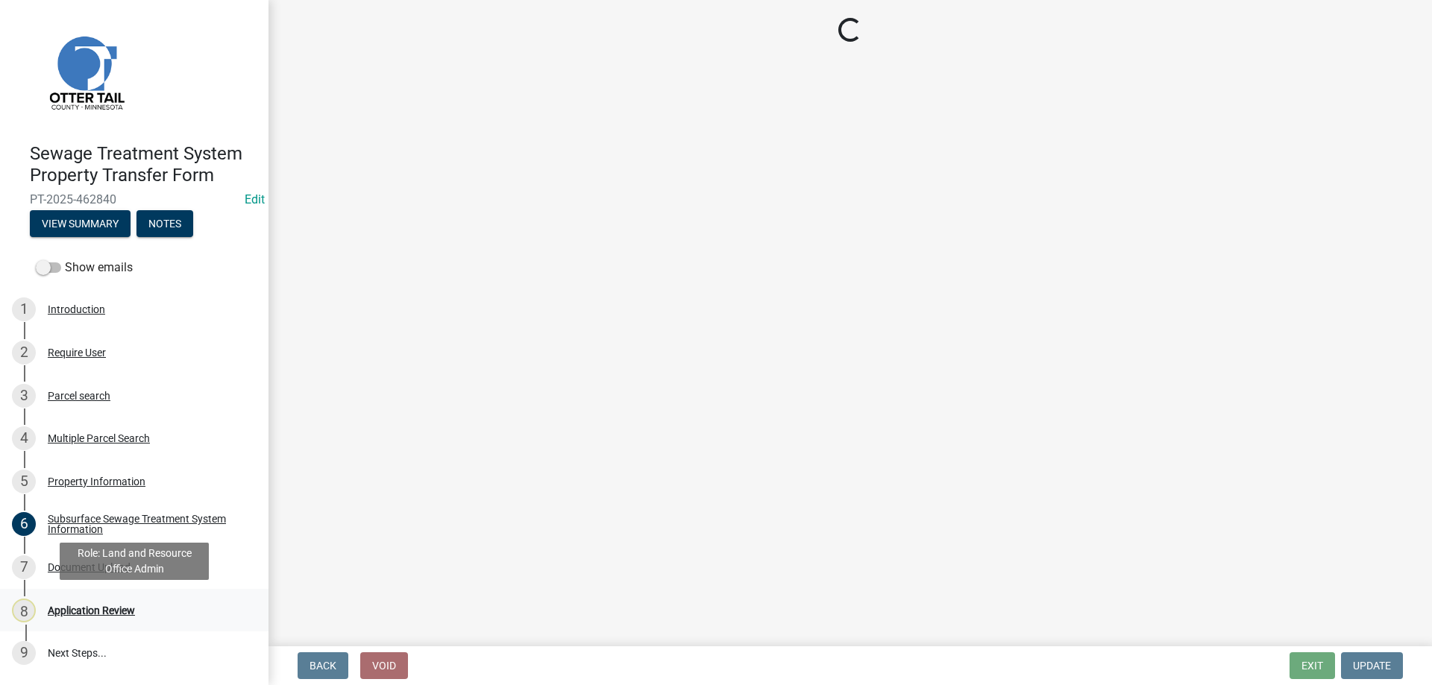
scroll to position [0, 0]
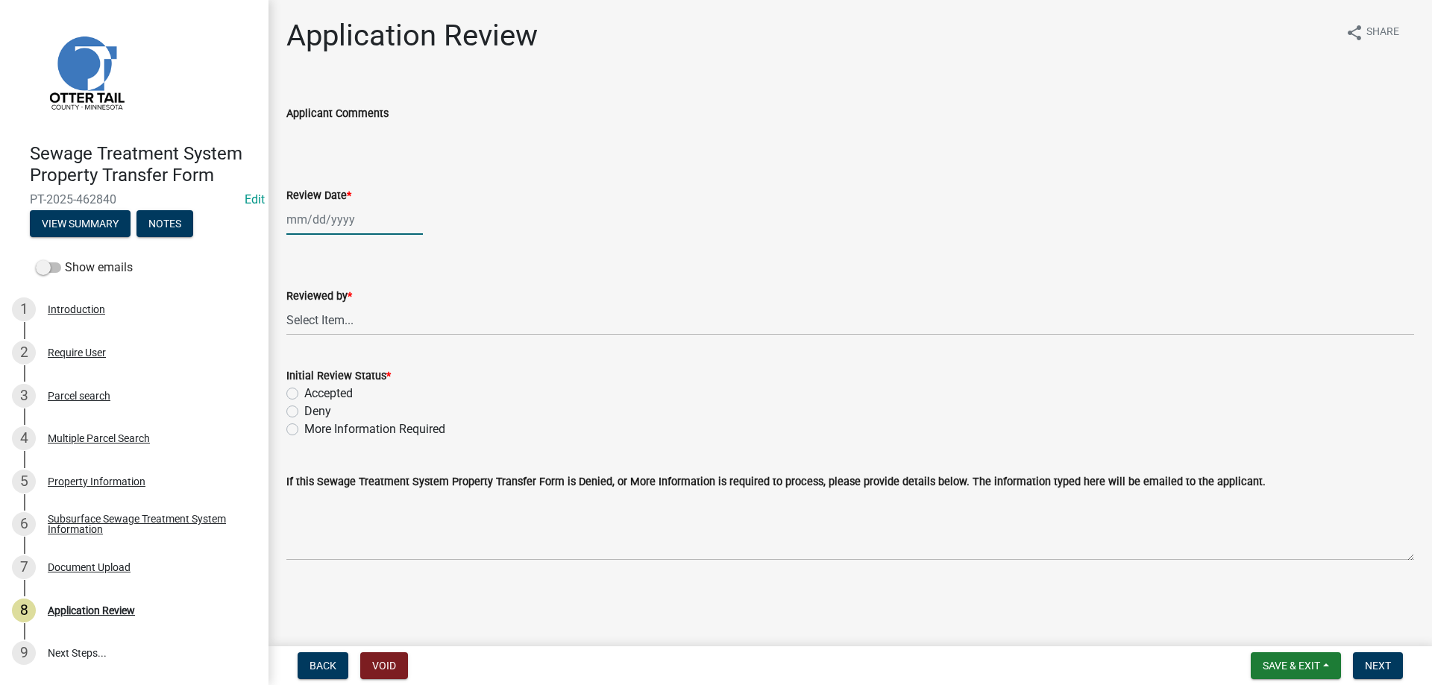
select select "8"
select select "2025"
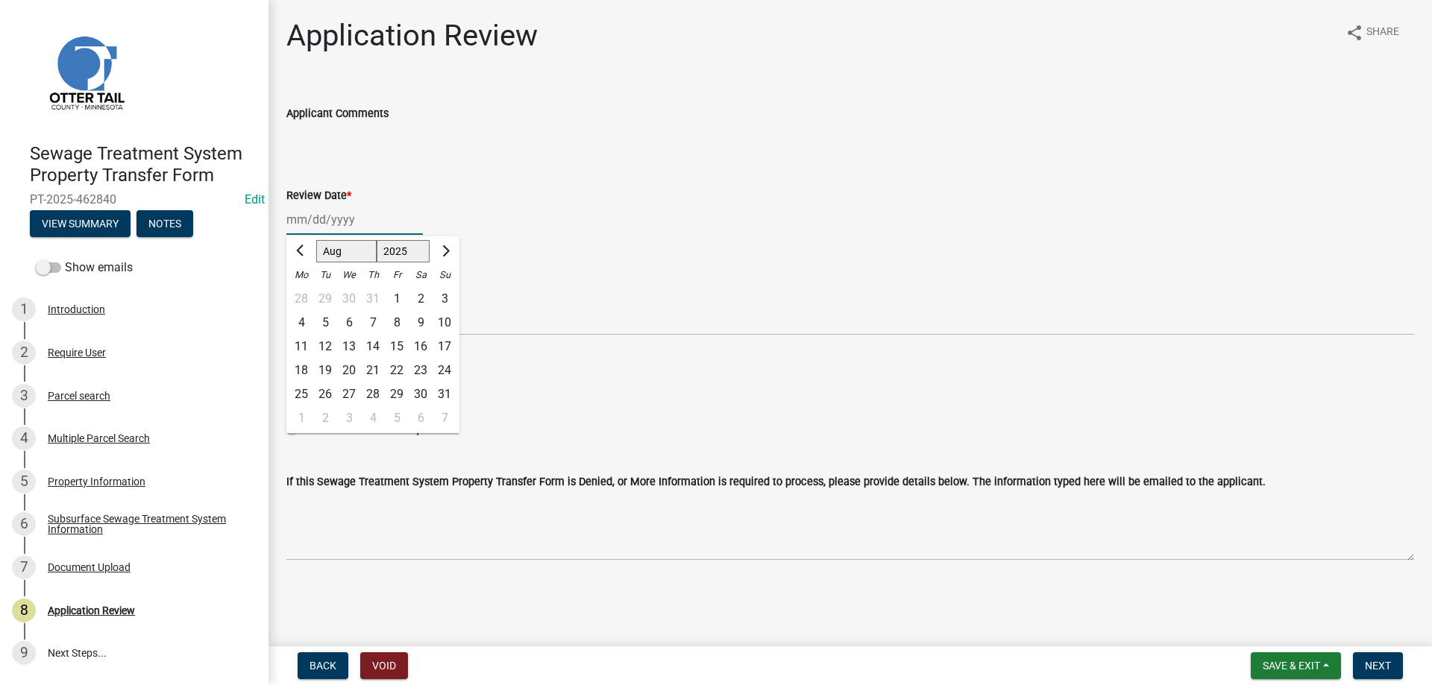
click at [326, 219] on input "Review Date *" at bounding box center [354, 219] width 136 height 31
click at [327, 347] on div "12" at bounding box center [325, 347] width 24 height 24
type input "[DATE]"
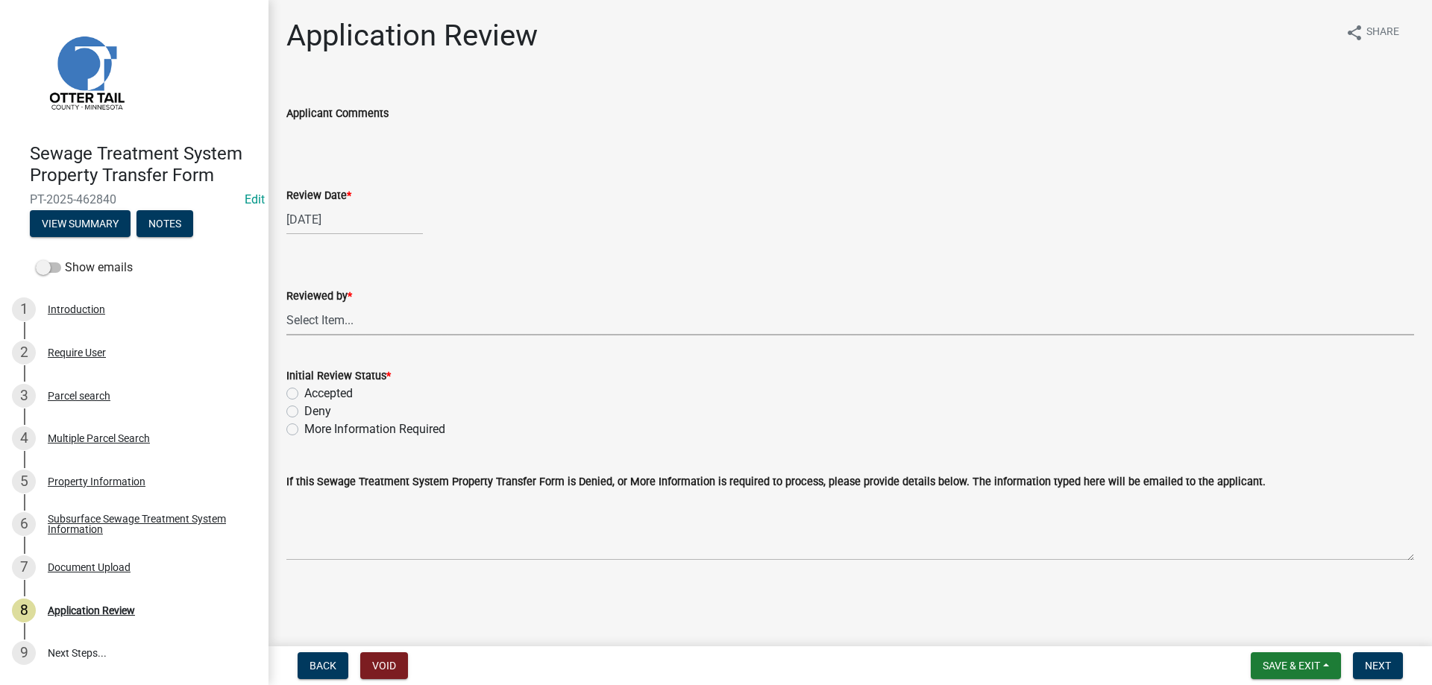
click at [286, 305] on select "Select Item... [PERSON_NAME] [PERSON_NAME] [PERSON_NAME] [PERSON_NAME] [PERSON_…" at bounding box center [849, 320] width 1127 height 31
click option "[PERSON_NAME]" at bounding box center [0, 0] width 0 height 0
select select "b4c12476-3918-4c31-b34d-126d47b866fd"
click at [304, 391] on label "Accepted" at bounding box center [328, 394] width 48 height 18
click at [304, 391] on input "Accepted" at bounding box center [309, 390] width 10 height 10
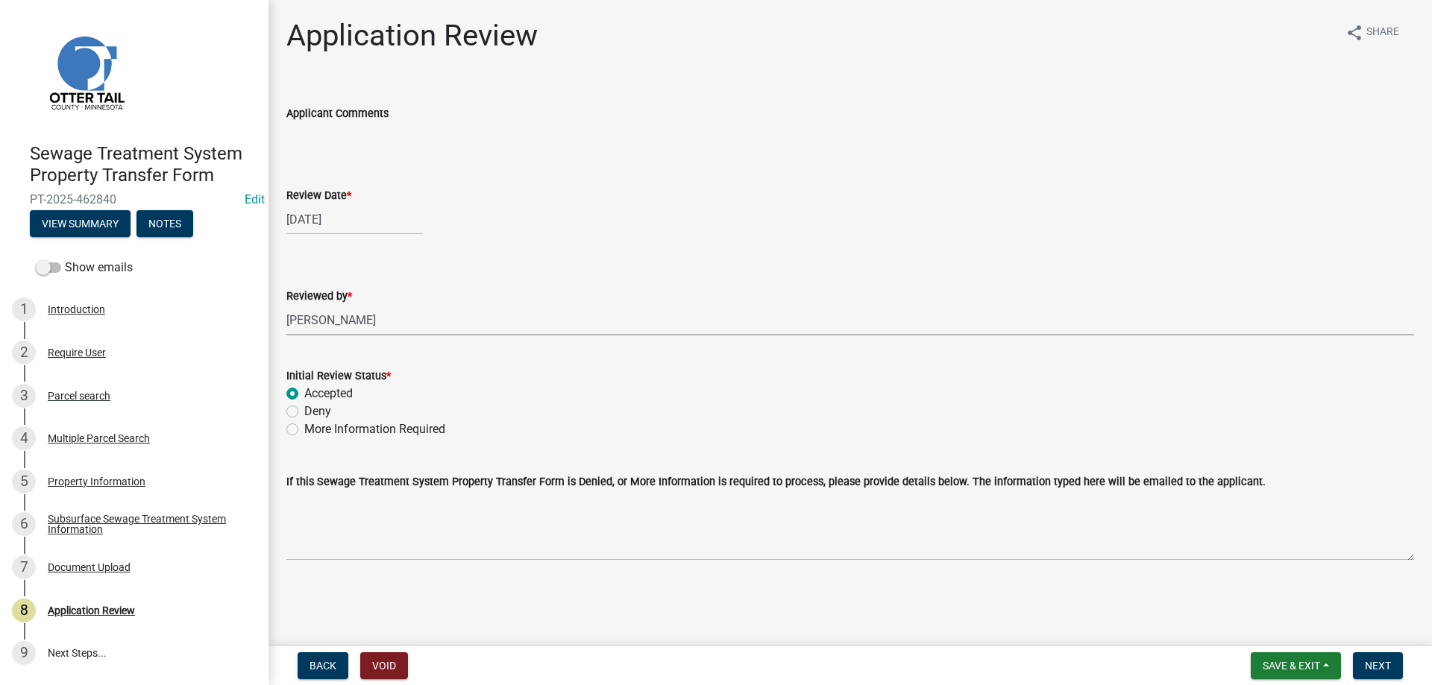
radio input "true"
click at [1379, 666] on span "Next" at bounding box center [1378, 666] width 26 height 12
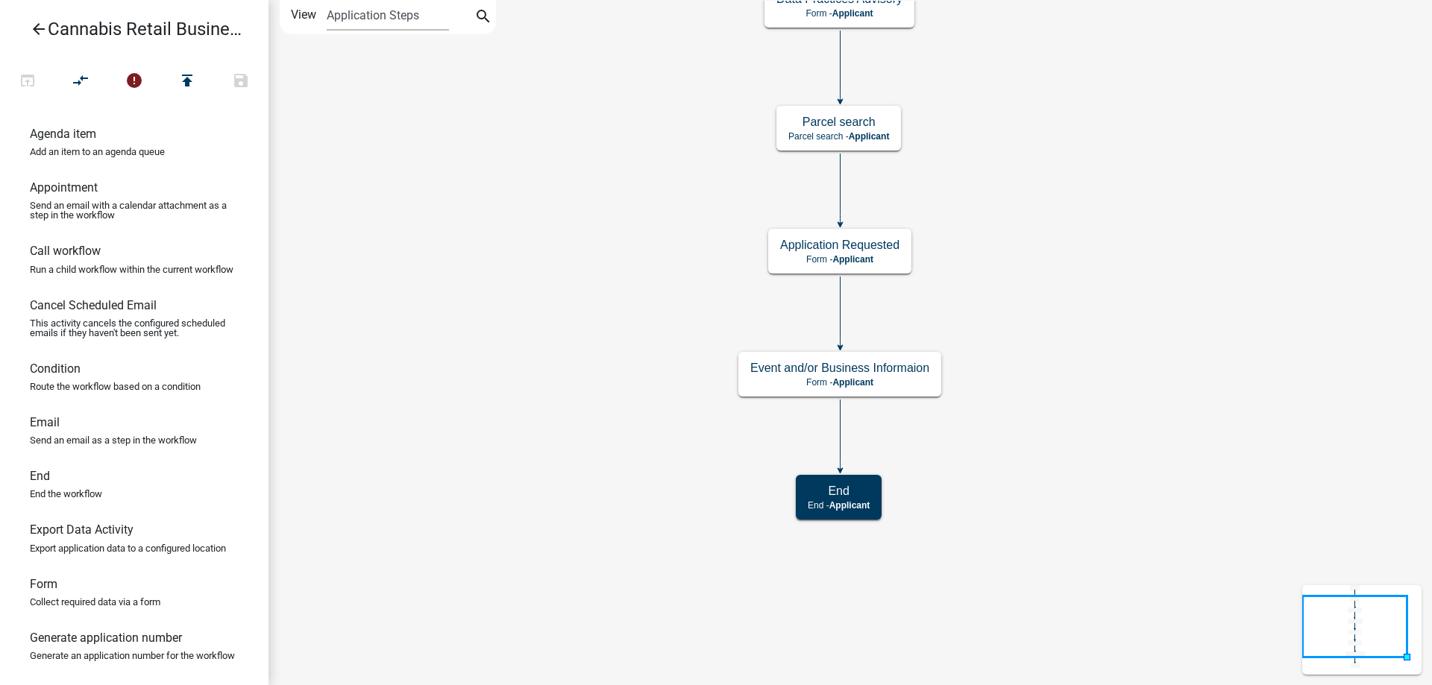
click at [1101, 236] on div "start Start - Applicant Application Introduction Form - Applicant Parcel search…" at bounding box center [849, 342] width 1163 height 685
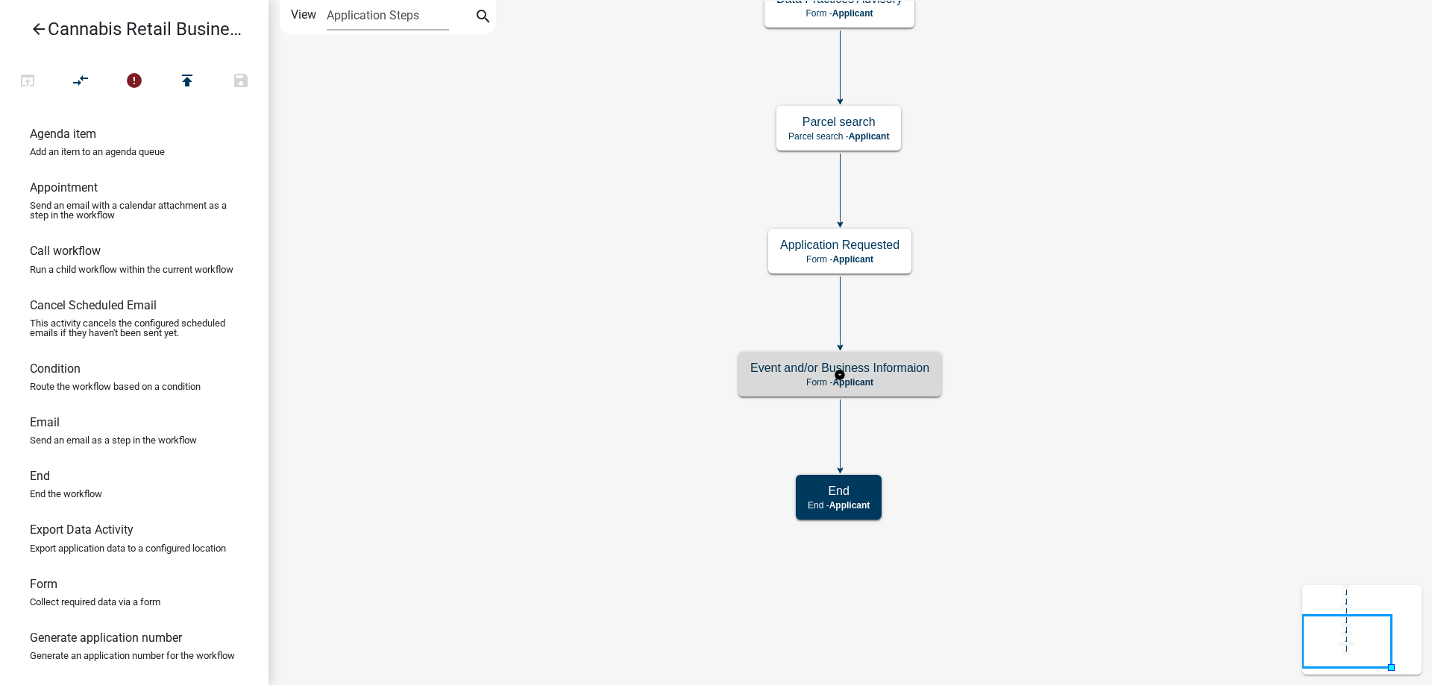
click at [899, 378] on g "Event and/or Business Informaion Form - Applicant" at bounding box center [839, 373] width 203 height 43
click at [899, 378] on p "Form - Applicant" at bounding box center [839, 382] width 179 height 10
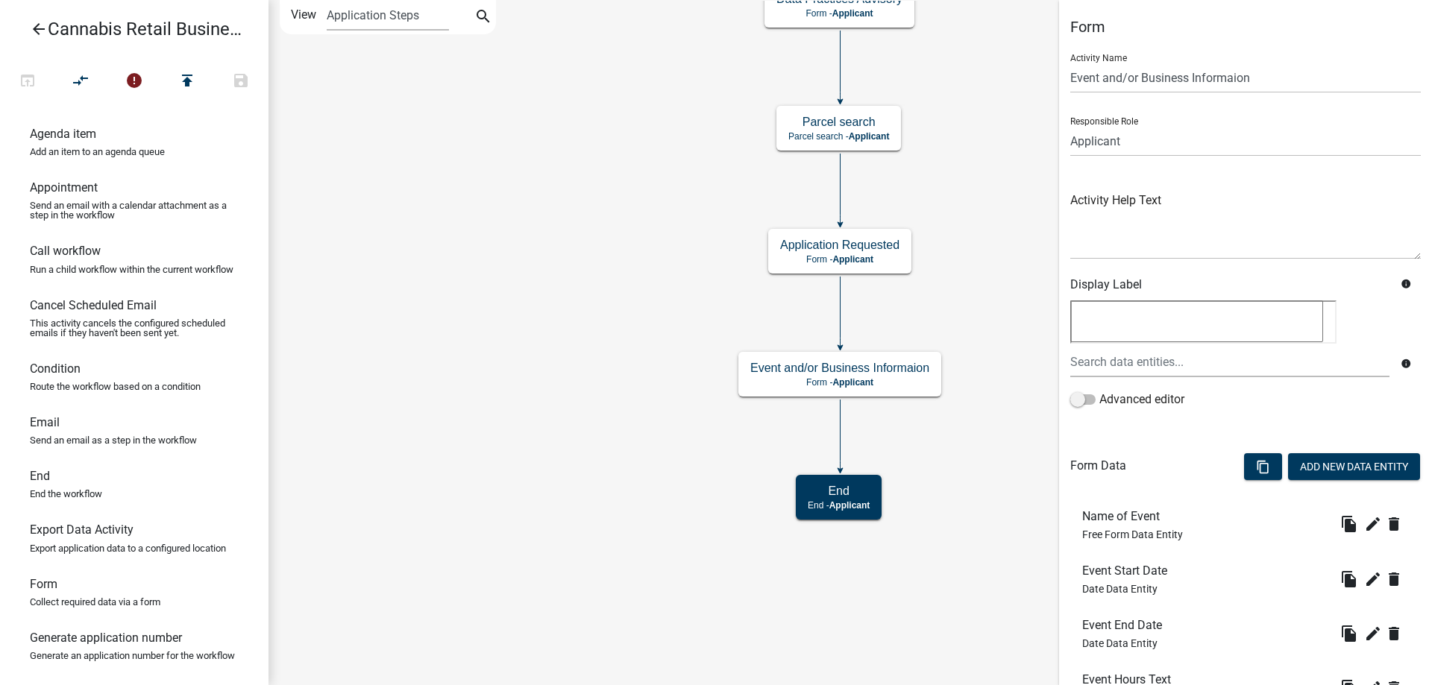
scroll to position [181, 0]
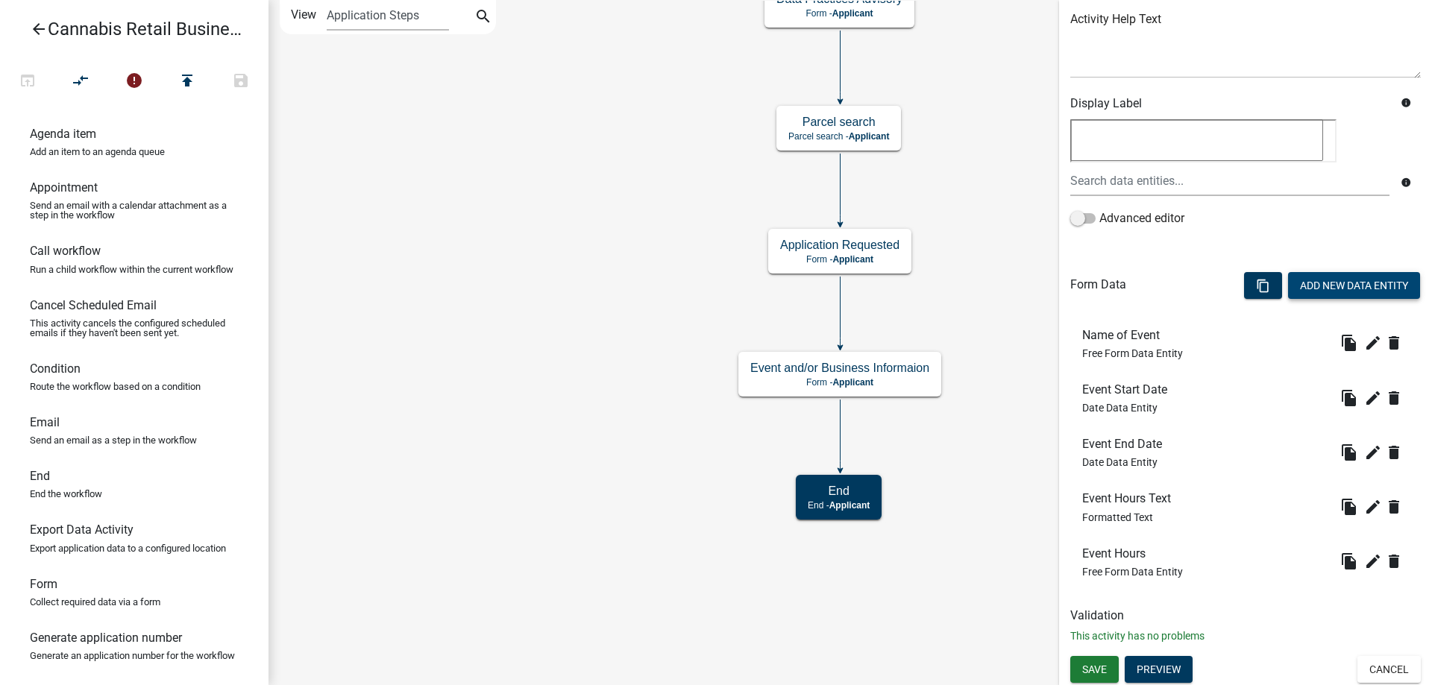
click at [1350, 283] on button "Add New Data Entity" at bounding box center [1354, 285] width 132 height 27
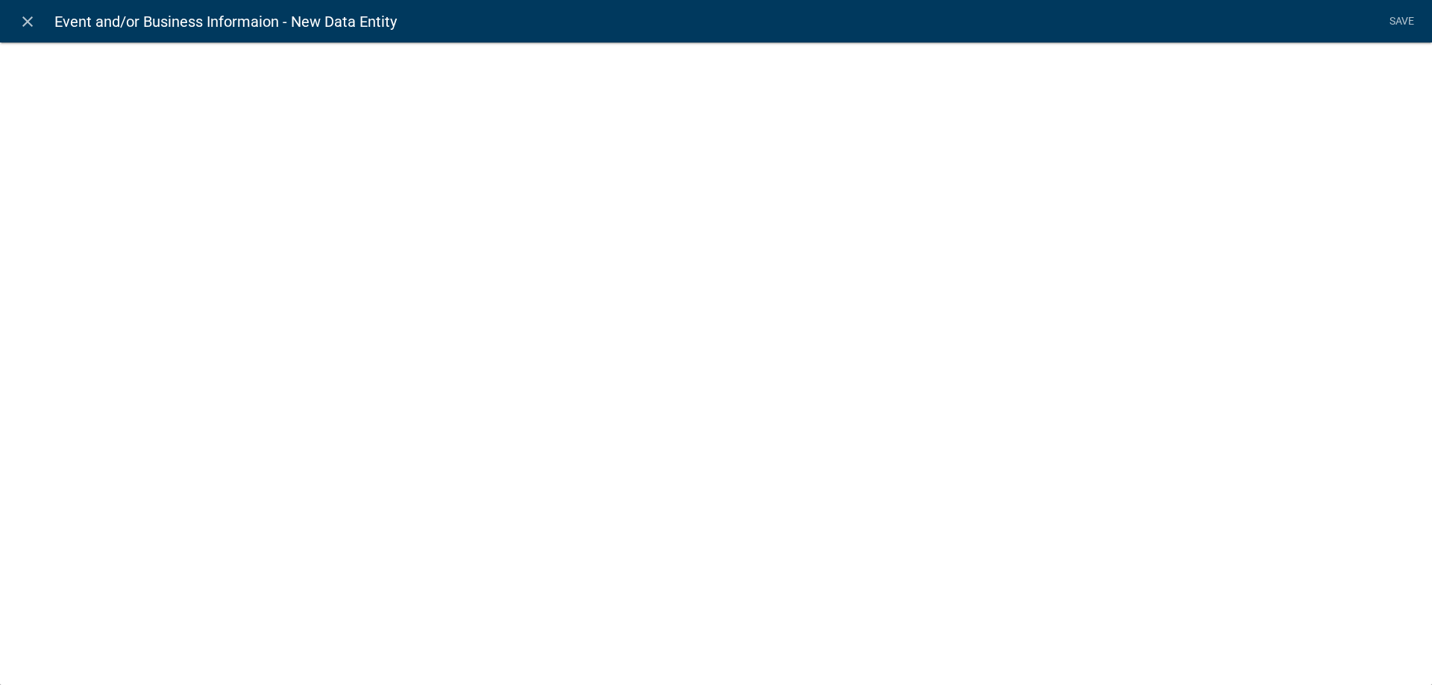
select select
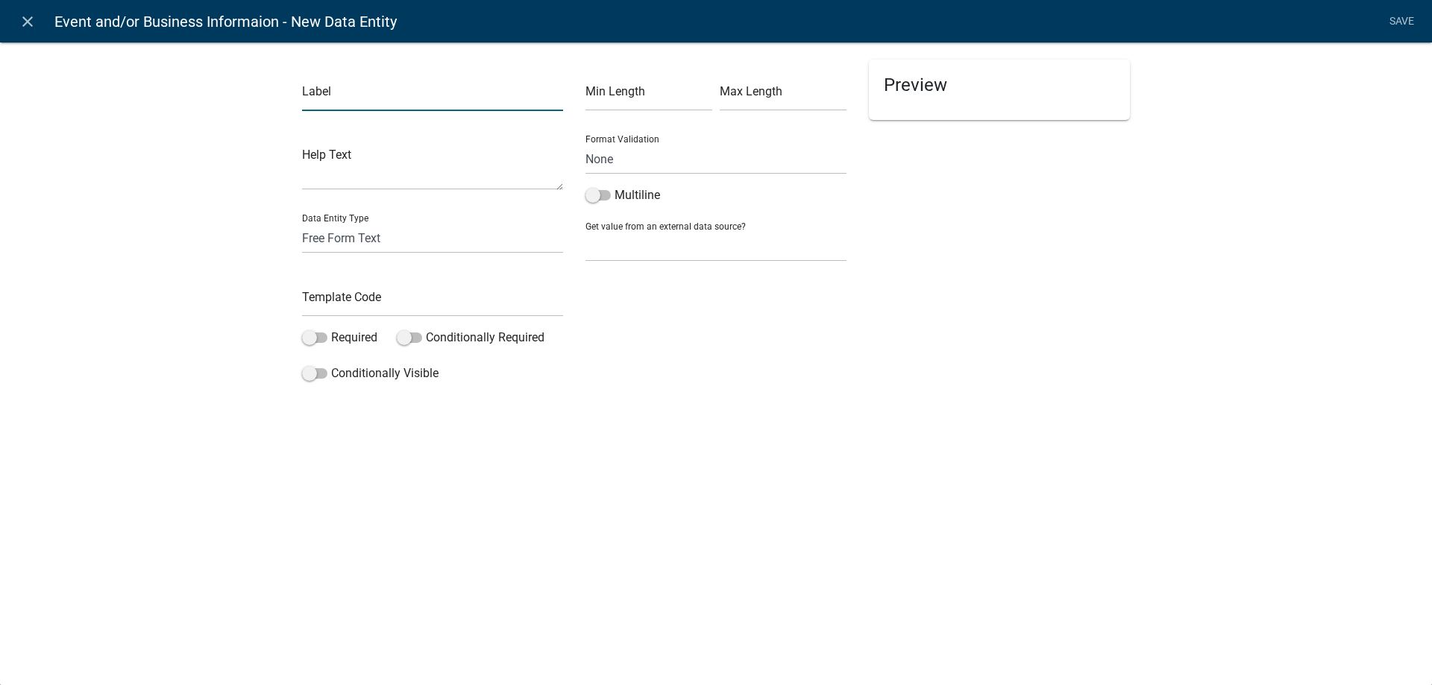
click at [408, 92] on input "text" at bounding box center [432, 96] width 261 height 31
type input "Event Location Text"
click at [302, 223] on select "Free Form Text Document Display Entity Value Fee Numeric Data Date Map Sketch D…" at bounding box center [432, 238] width 261 height 31
select select "rich-text"
click option "Formatted Text" at bounding box center [0, 0] width 0 height 0
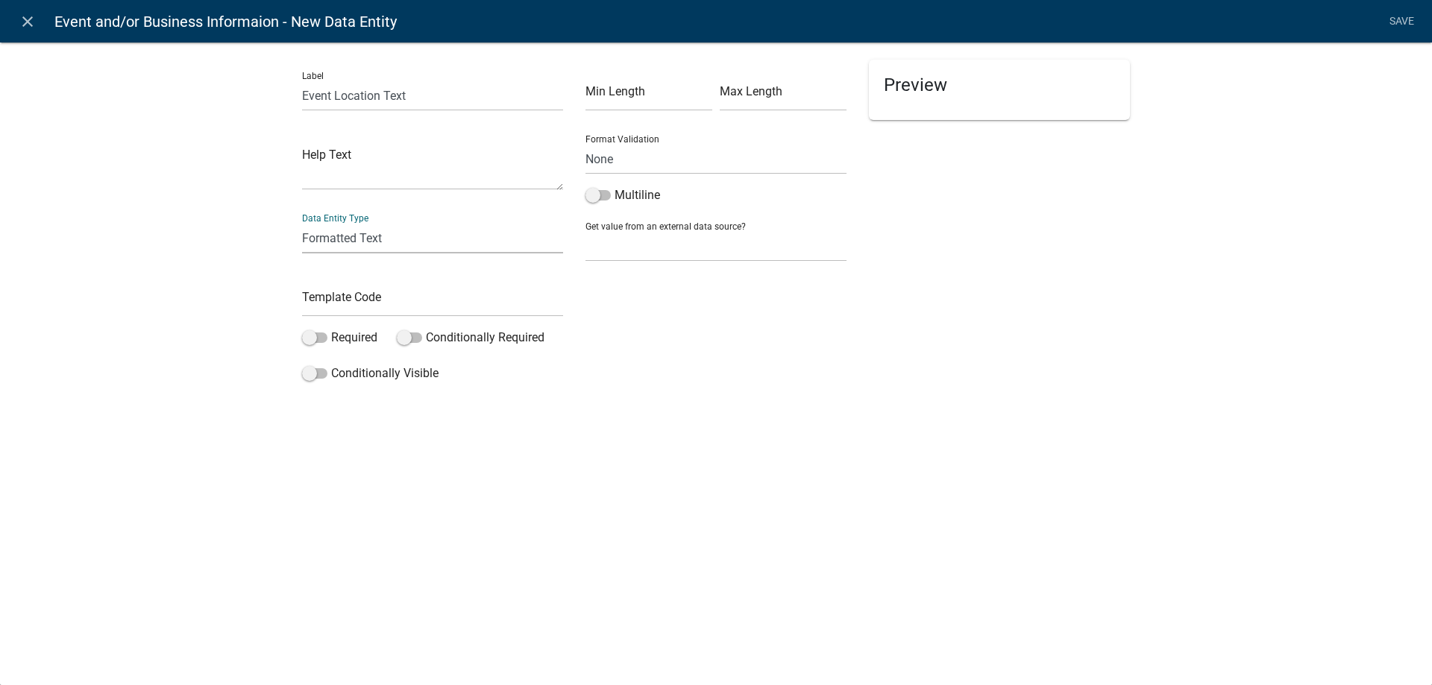
select select "rich-text"
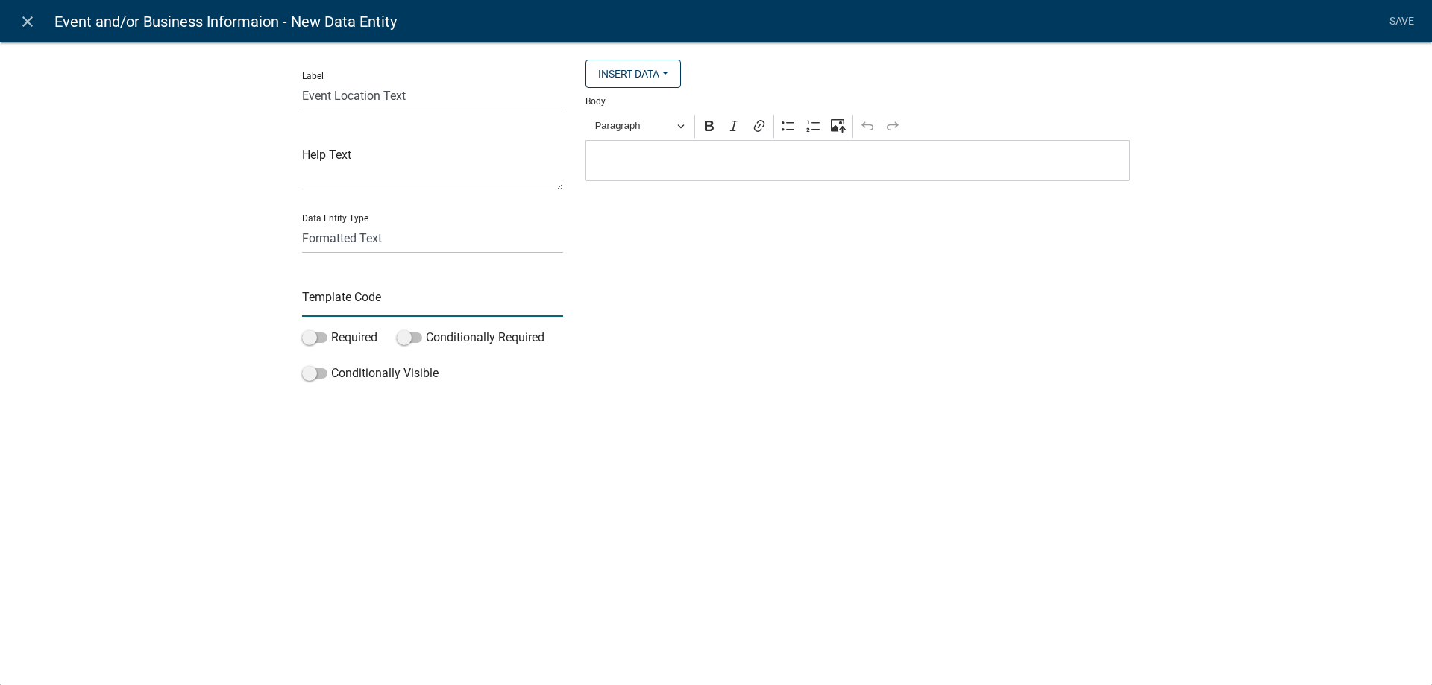
click at [339, 310] on input "text" at bounding box center [432, 301] width 261 height 31
type input "EventLocationTxt"
click at [320, 375] on span at bounding box center [314, 373] width 25 height 10
click at [331, 365] on input "Conditionally Visible" at bounding box center [331, 365] width 0 height 0
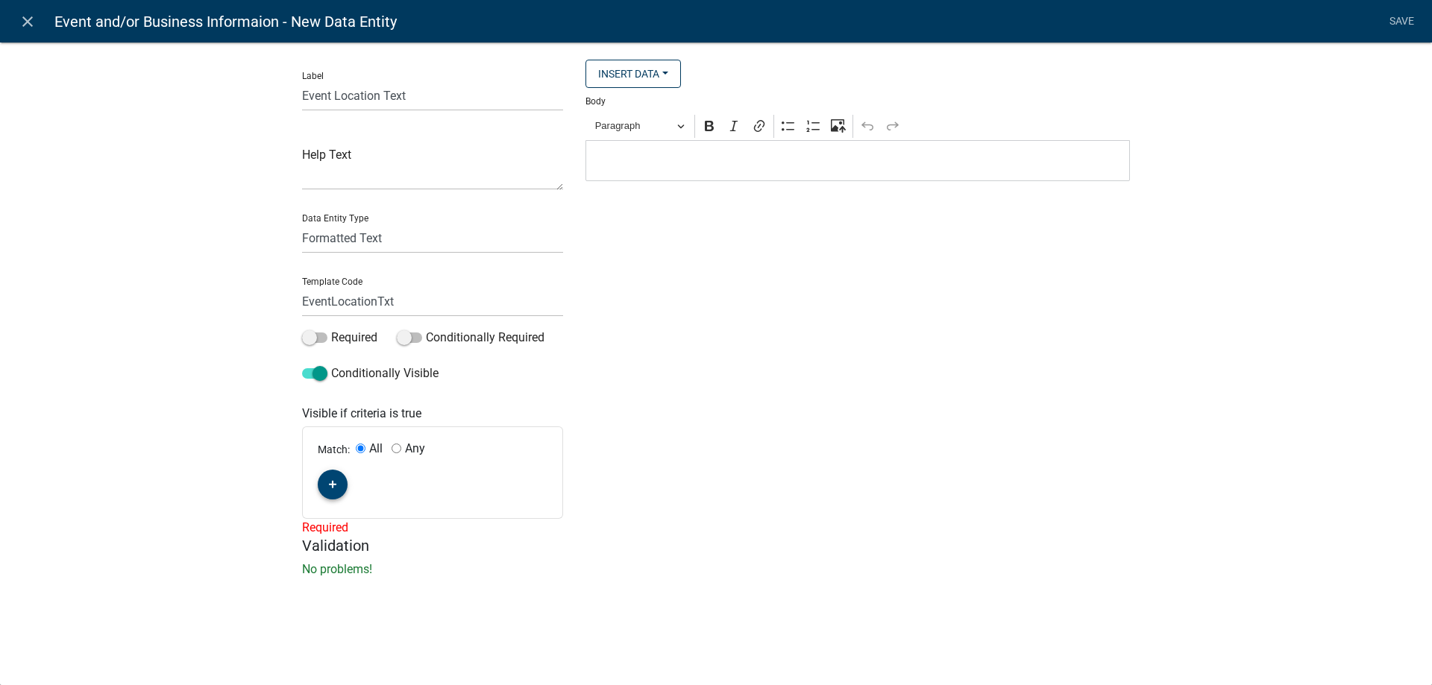
click at [333, 482] on icon "button" at bounding box center [333, 485] width 8 height 8
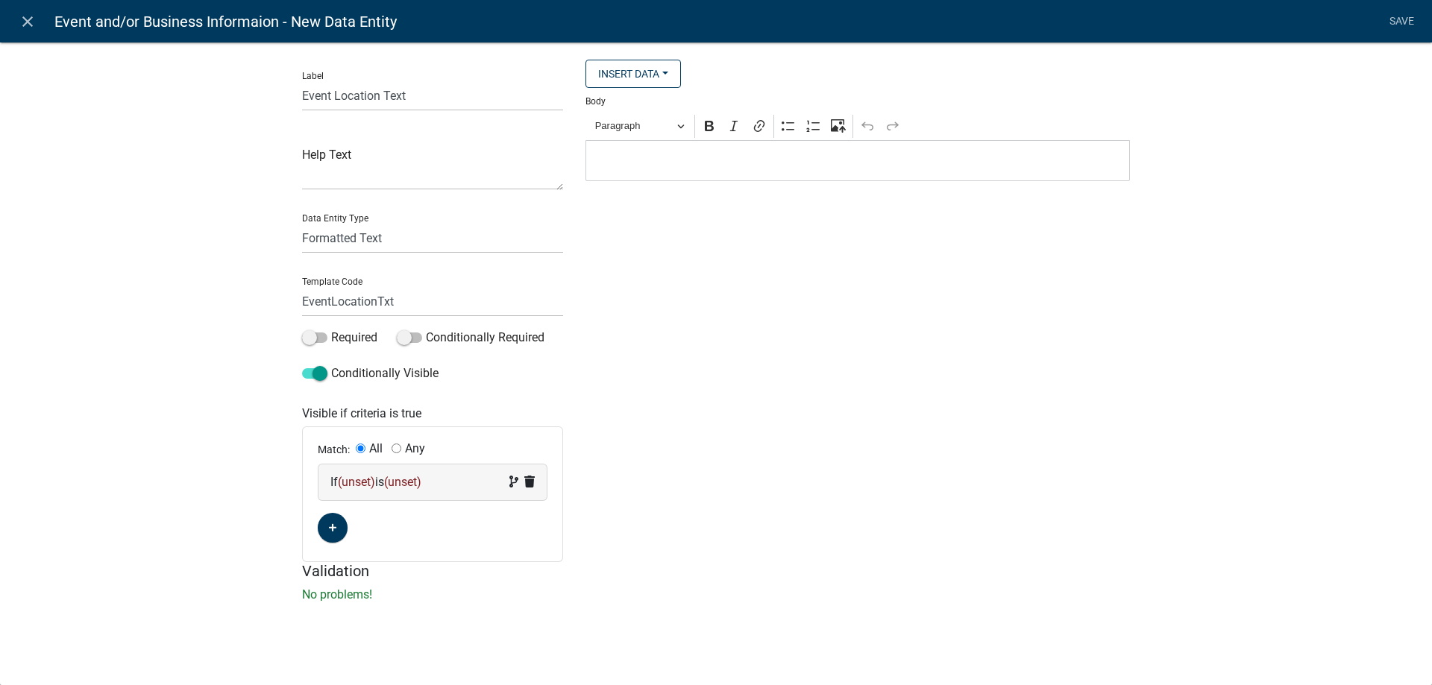
click at [364, 483] on span "(unset)" at bounding box center [356, 482] width 37 height 14
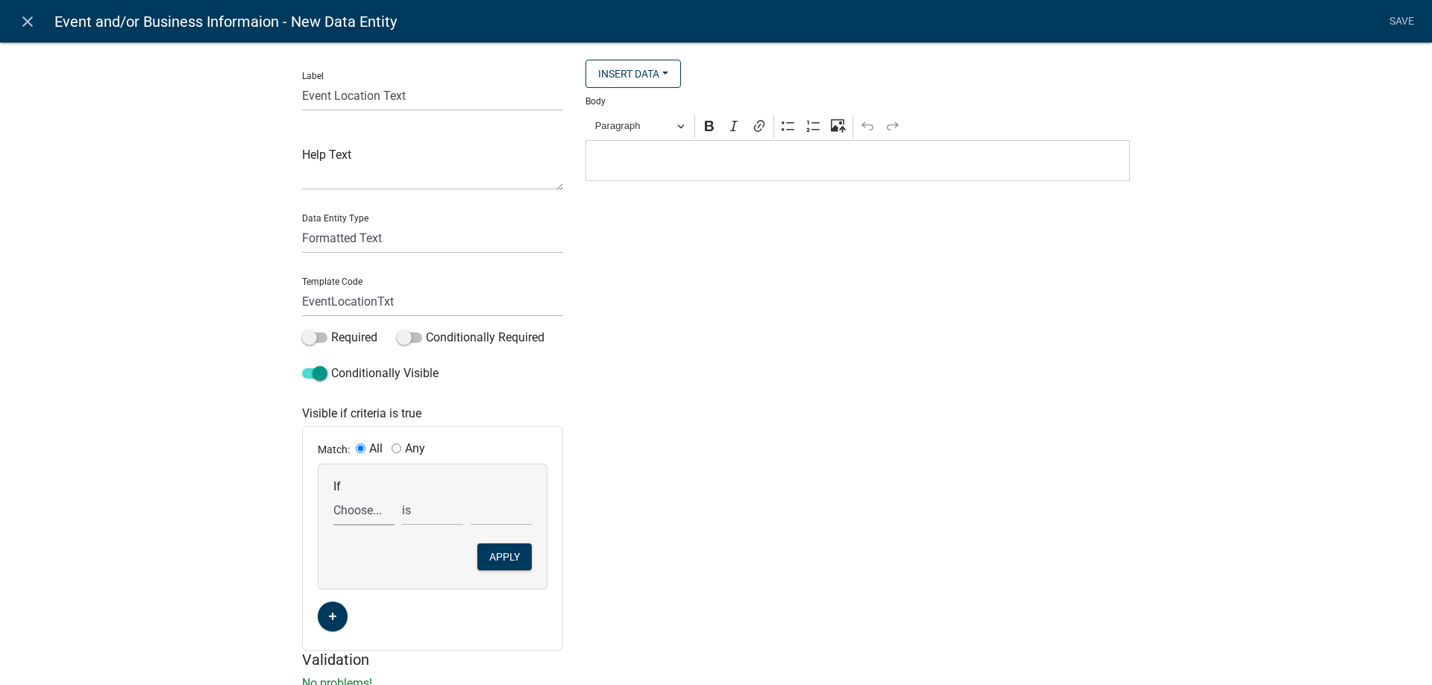
click at [333, 495] on select "Choose... ActiveRegistrationExpDate ALL_FEE_RECIPIENTS APPLICANT_CITY APPLICANT…" at bounding box center [363, 510] width 61 height 31
select select "16: CRRequest"
click option "CRRequest" at bounding box center [0, 0] width 0 height 0
click at [402, 495] on select "is is not exists does not exist is greater than is less than contains does not …" at bounding box center [432, 510] width 61 height 31
select select "6: ~"
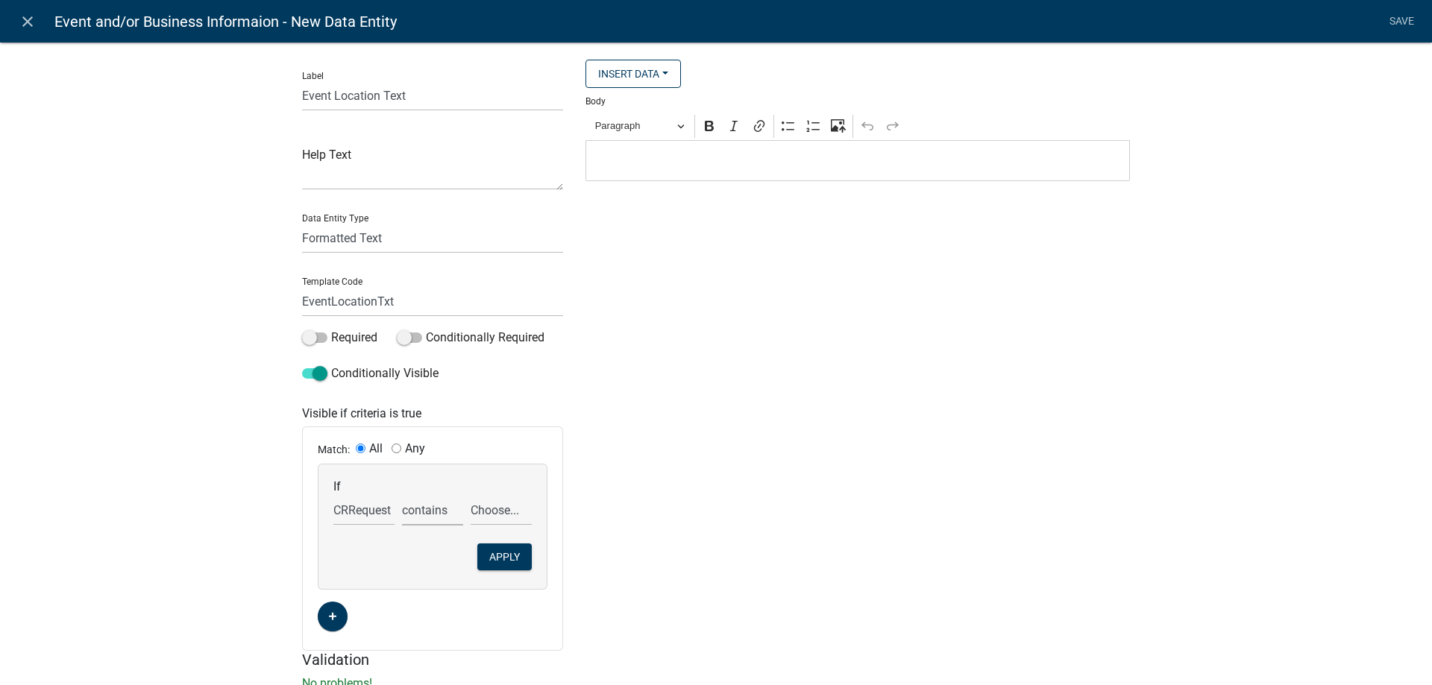
click option "contains" at bounding box center [0, 0] width 0 height 0
click at [471, 495] on select "Choose... Retail Business Retail Endorsement Business Temporary Cannabis Event" at bounding box center [501, 510] width 61 height 31
select select "3: Temporary Cannabis Event"
click option "Temporary Cannabis Event" at bounding box center [0, 0] width 0 height 0
click at [497, 553] on button "Apply" at bounding box center [504, 557] width 54 height 27
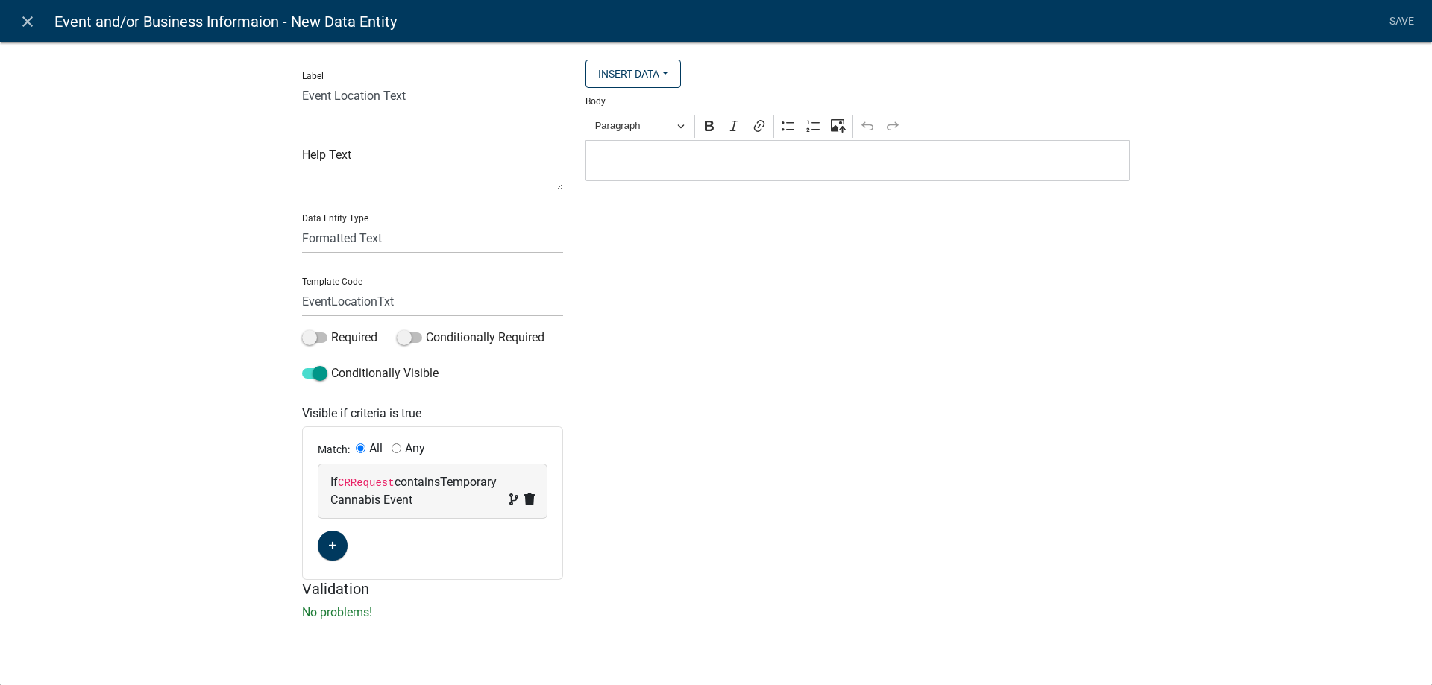
click at [617, 163] on p "Editor editing area: main. Press Alt+0 for help." at bounding box center [858, 161] width 529 height 18
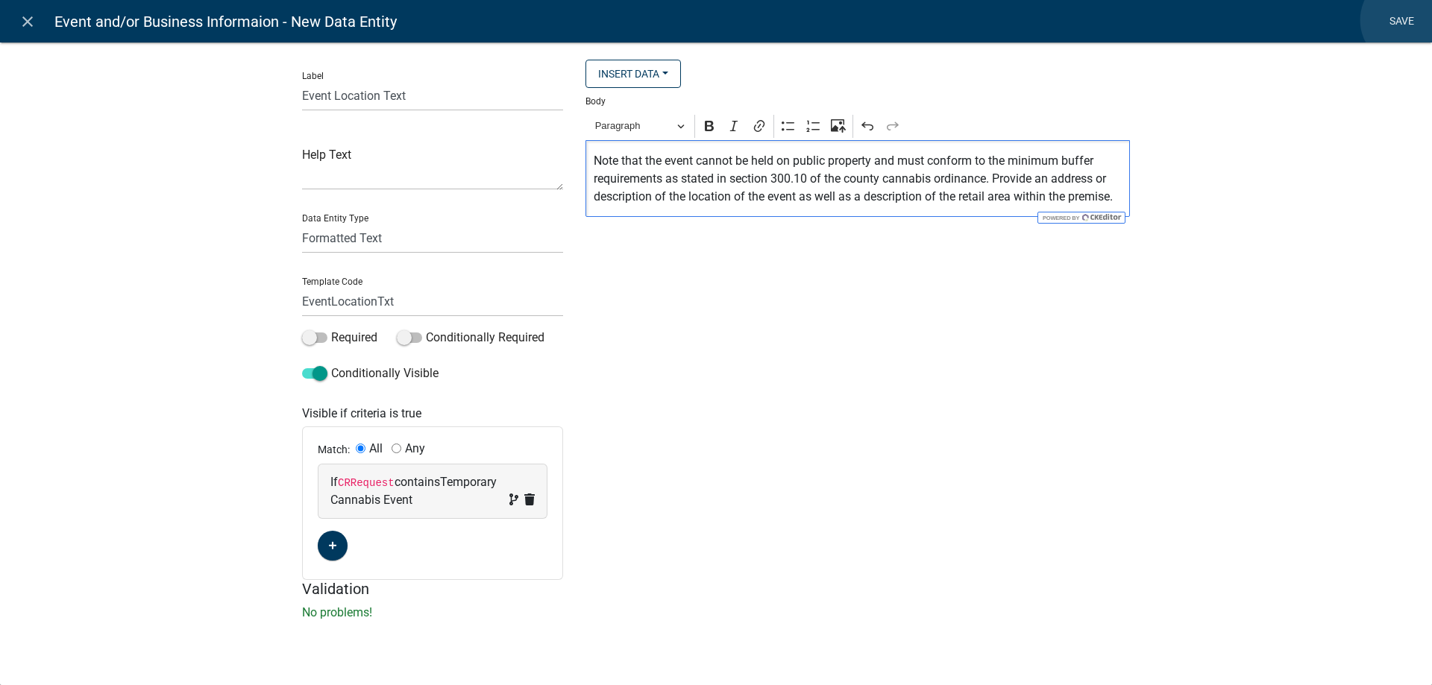
click at [1407, 20] on link "Save" at bounding box center [1400, 21] width 37 height 28
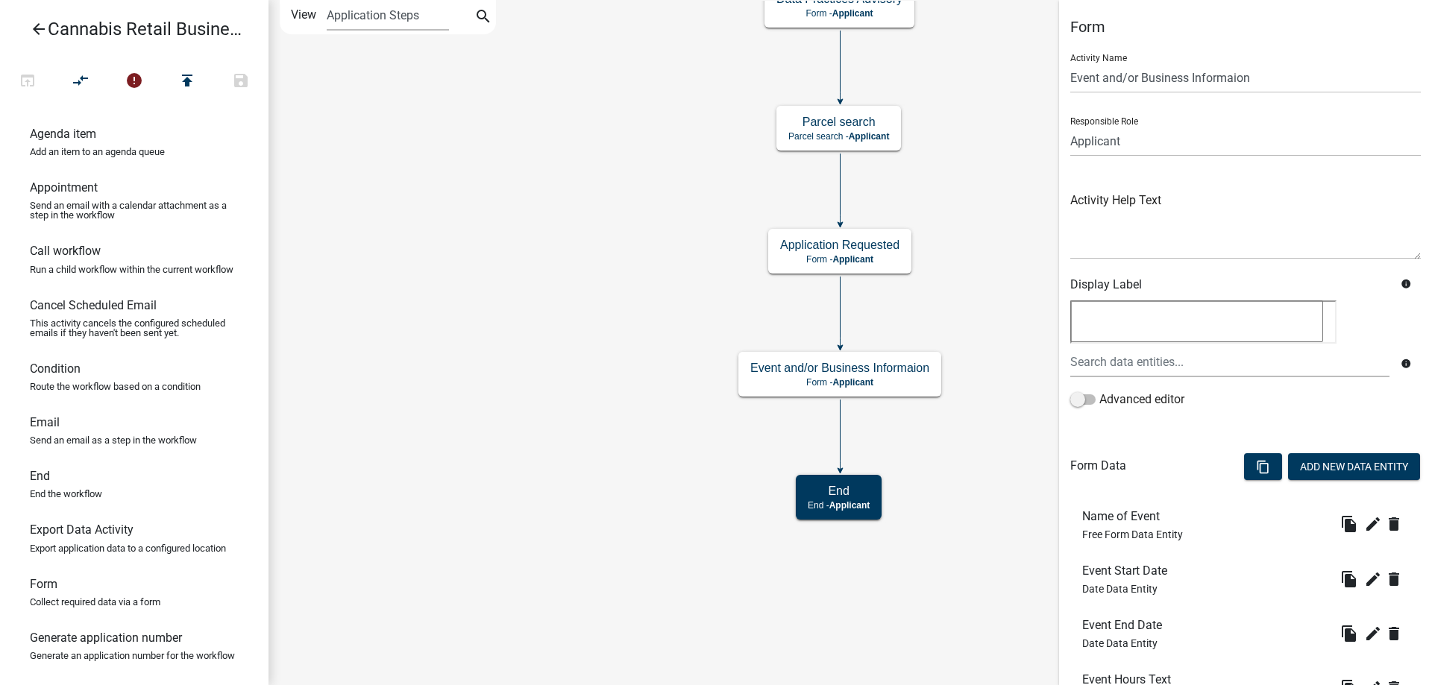
scroll to position [236, 0]
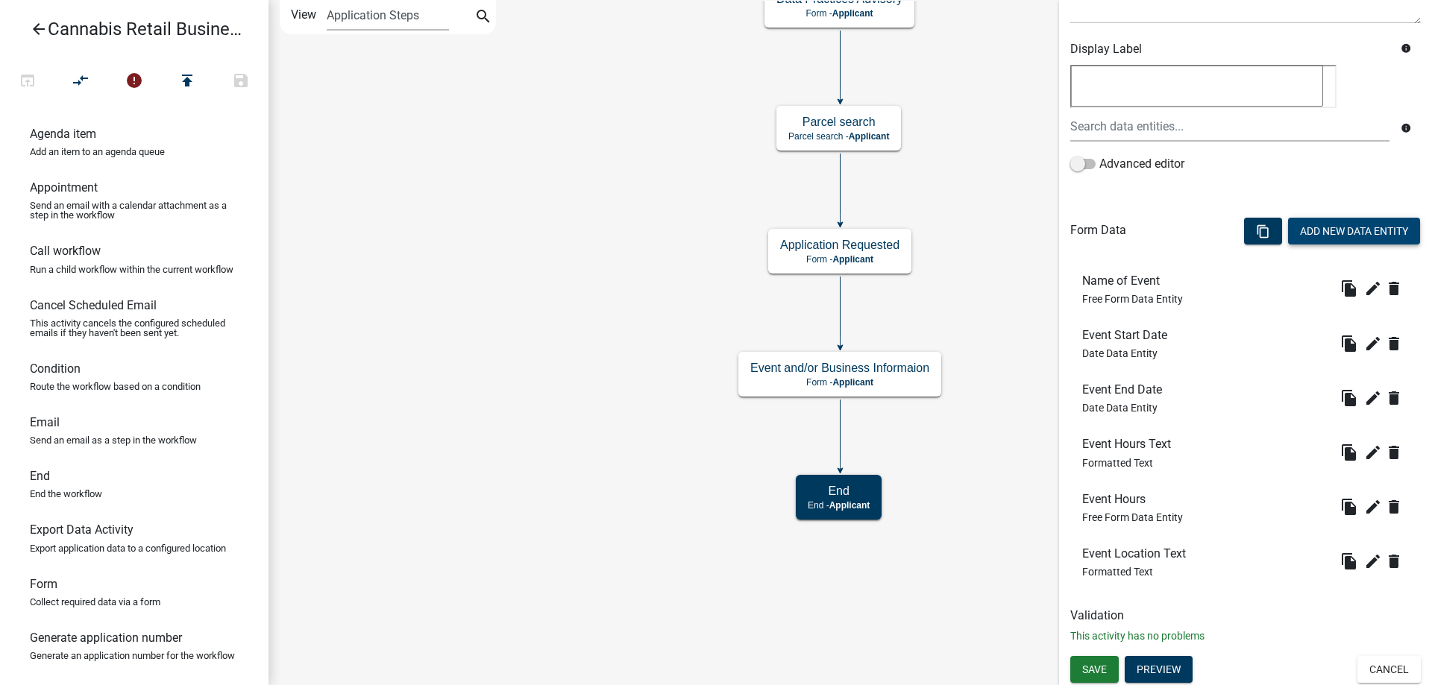
click at [1347, 229] on button "Add New Data Entity" at bounding box center [1354, 231] width 132 height 27
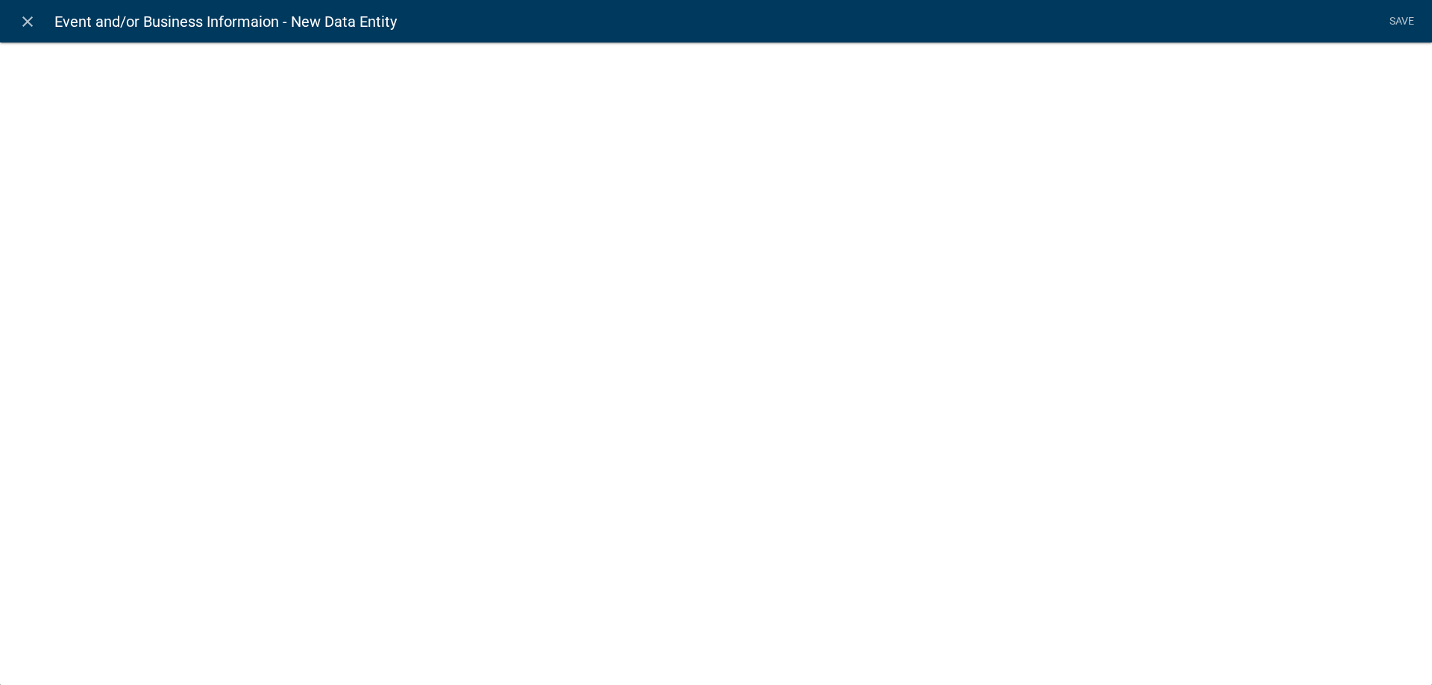
select select
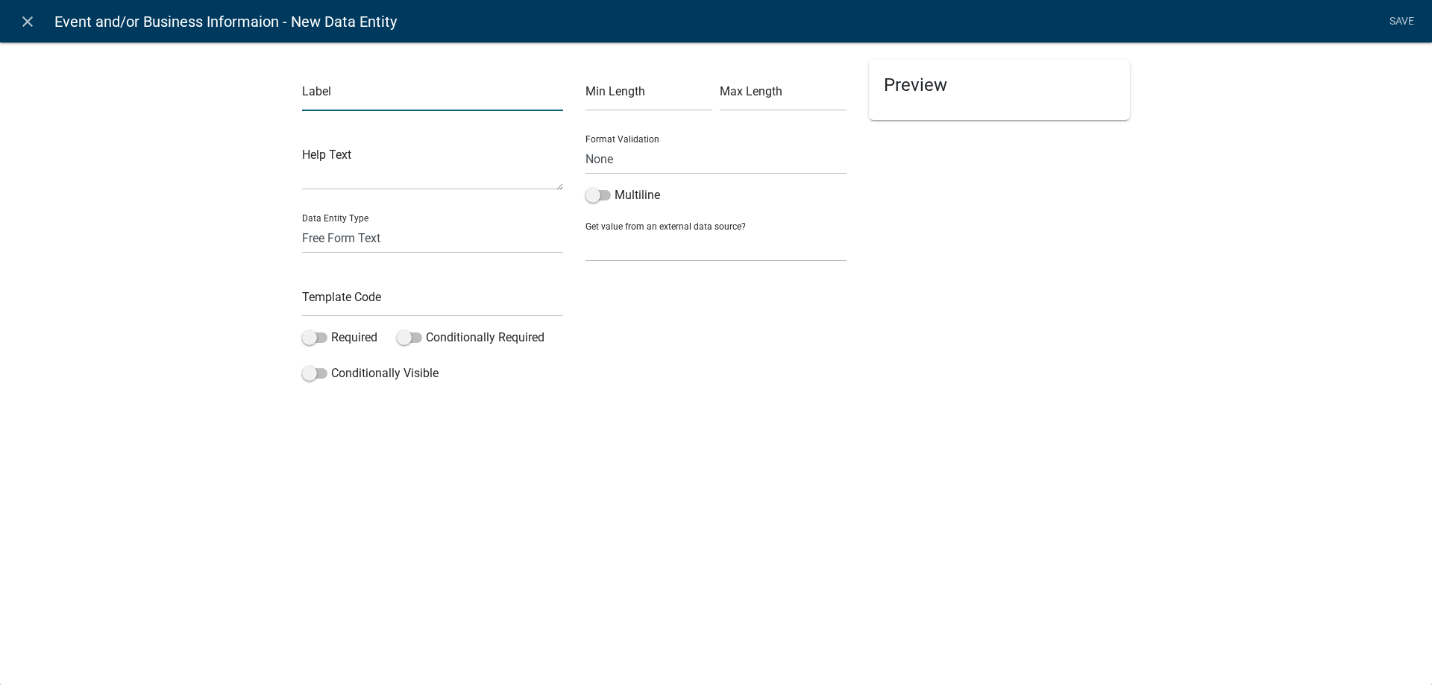
click at [359, 89] on input "text" at bounding box center [432, 96] width 261 height 31
type input "Event Location"
click at [339, 308] on input "text" at bounding box center [432, 301] width 261 height 31
type input "EventLocation"
click at [319, 375] on span at bounding box center [314, 373] width 25 height 10
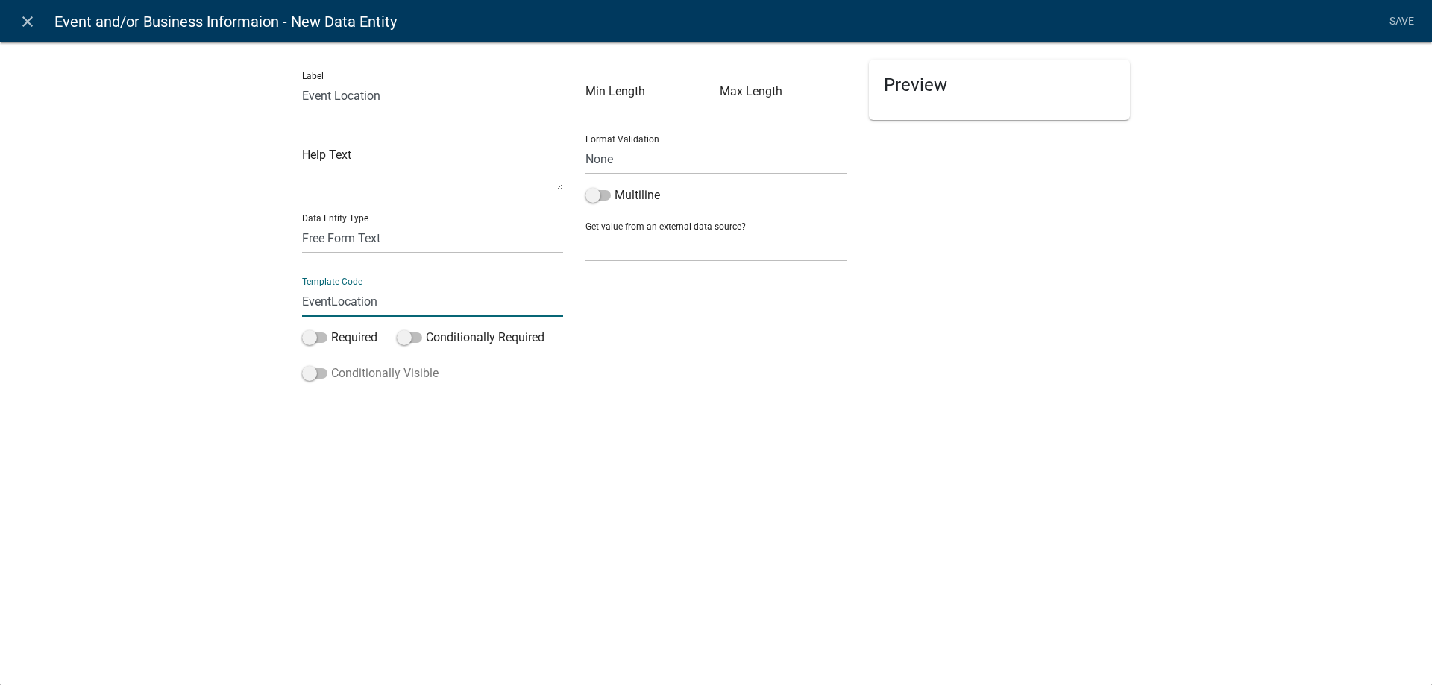
click at [331, 365] on input "Conditionally Visible" at bounding box center [331, 365] width 0 height 0
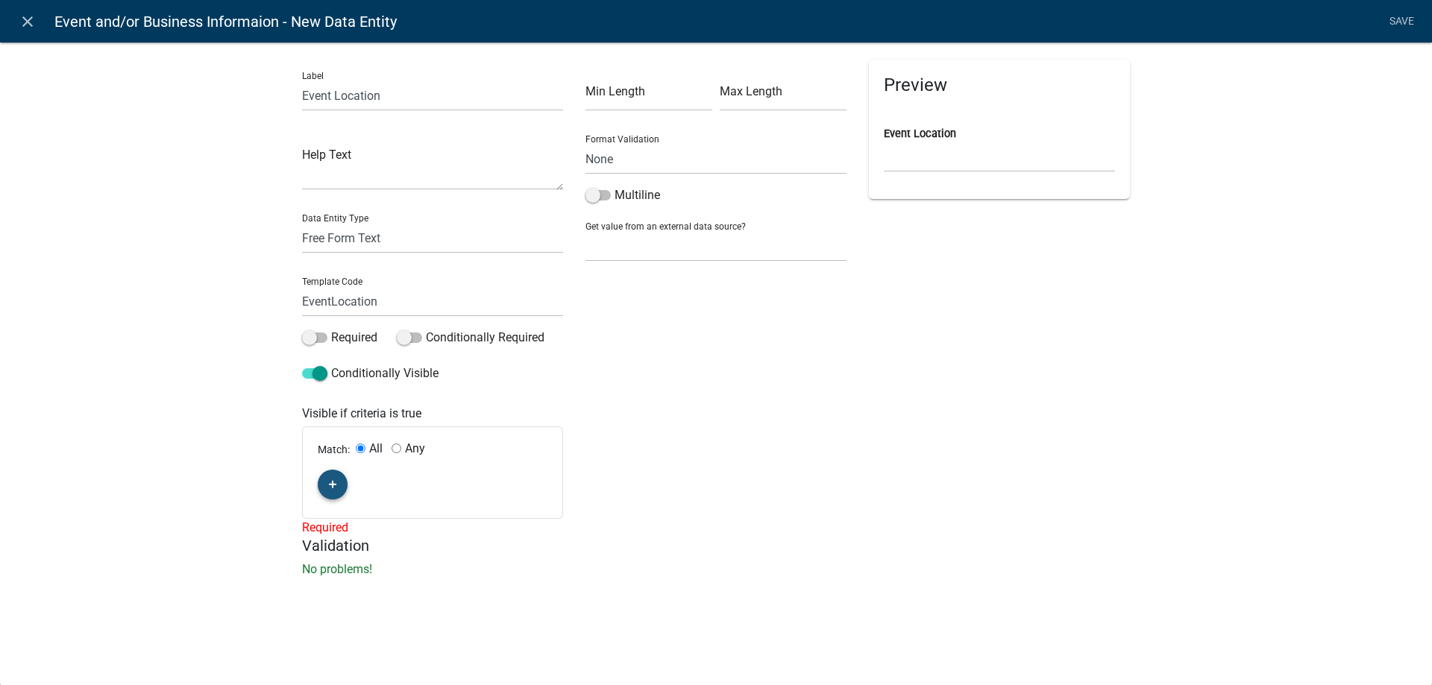
click at [333, 489] on fa-icon "button" at bounding box center [333, 485] width 8 height 14
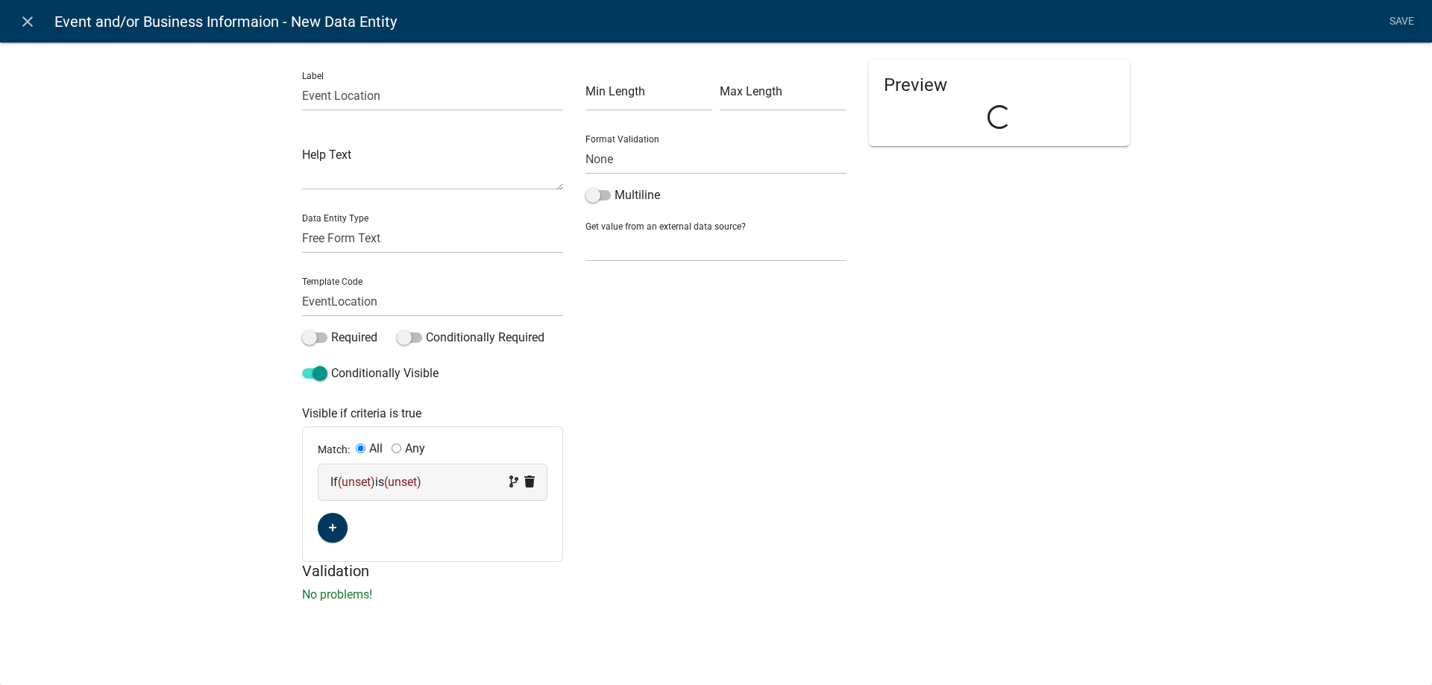
click at [354, 483] on span "(unset)" at bounding box center [356, 482] width 37 height 14
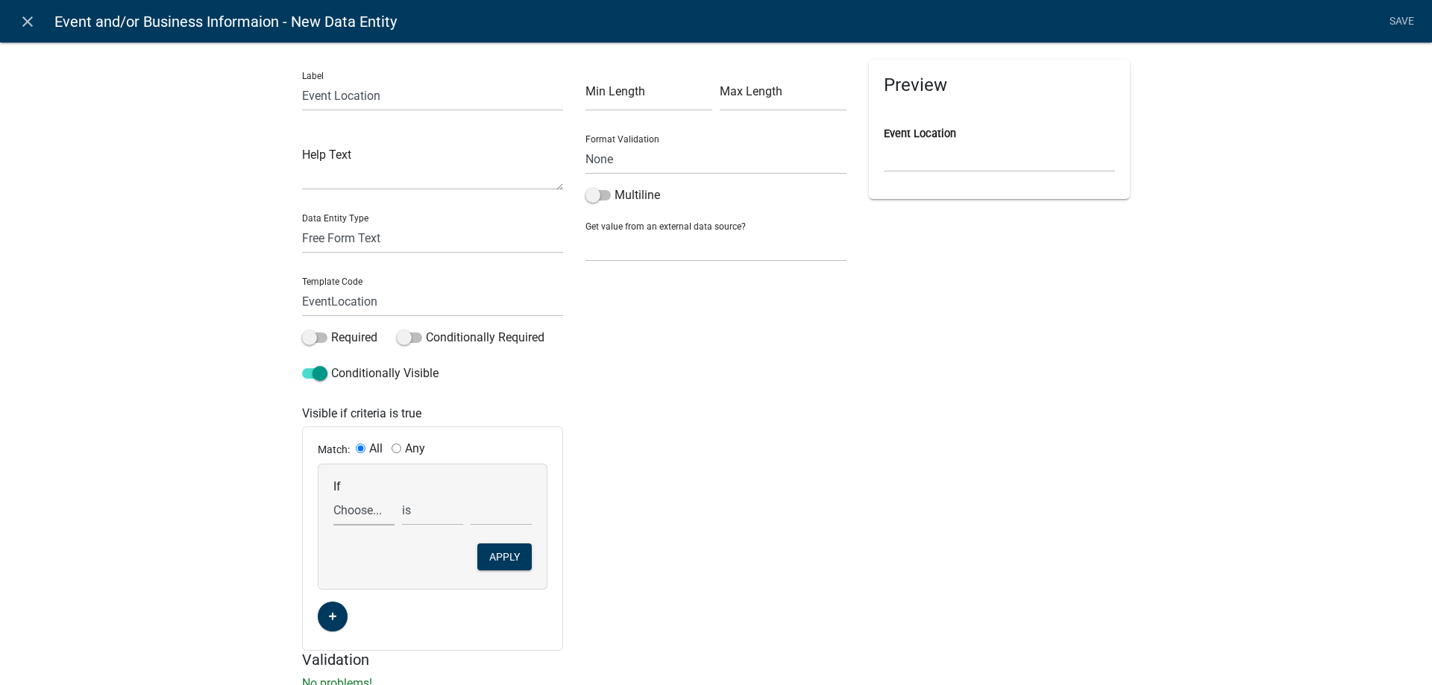
click at [333, 495] on select "Choose... ActiveRegistrationExpDate ALL_FEE_RECIPIENTS APPLICANT_CITY APPLICANT…" at bounding box center [363, 510] width 61 height 31
select select "16: CRRequest"
click option "CRRequest" at bounding box center [0, 0] width 0 height 0
click at [402, 495] on select "is is not exists does not exist is greater than is less than contains does not …" at bounding box center [432, 510] width 61 height 31
click option "contains" at bounding box center [0, 0] width 0 height 0
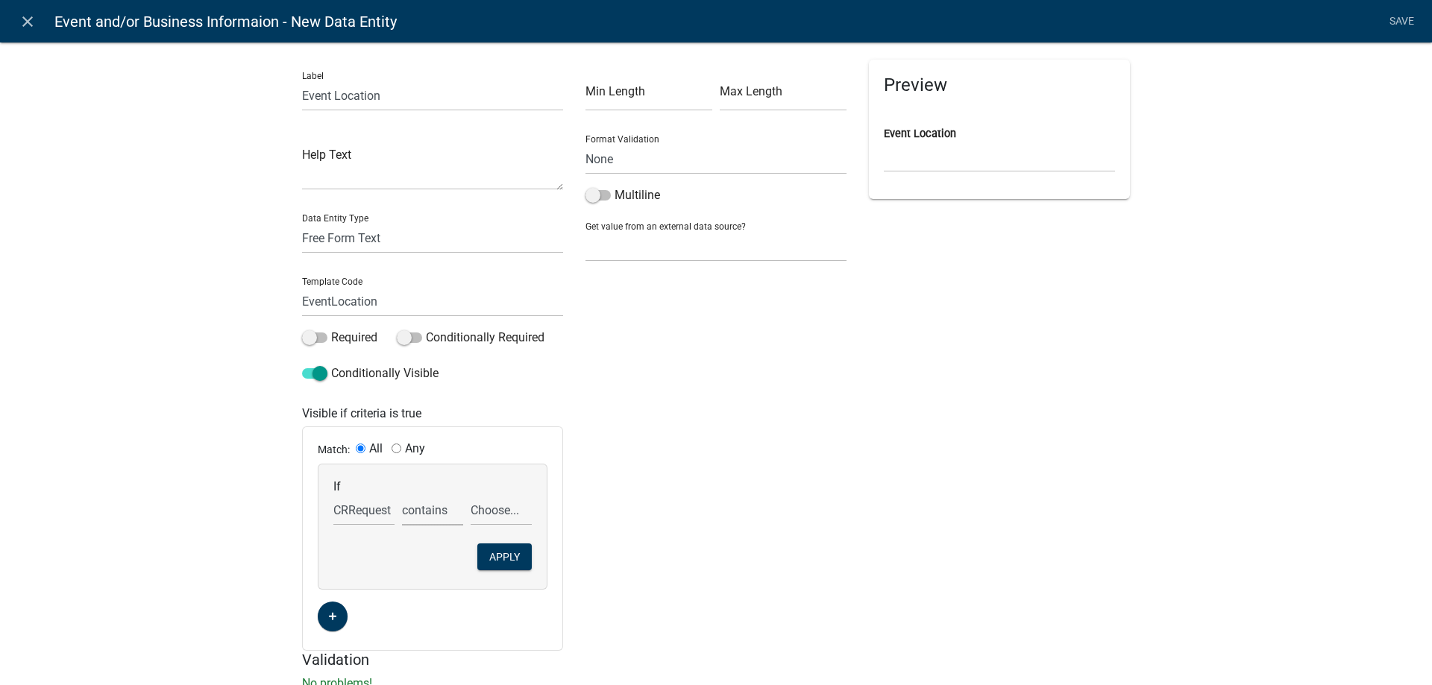
click at [402, 495] on select "is is not exists does not exist is greater than is less than contains does not …" at bounding box center [432, 510] width 61 height 31
select select "0: =="
click option "is" at bounding box center [0, 0] width 0 height 0
click at [471, 495] on select "Choose... Retail Business Retail Endorsement Business Temporary Cannabis Event" at bounding box center [501, 510] width 61 height 31
select select "3: Temporary Cannabis Event"
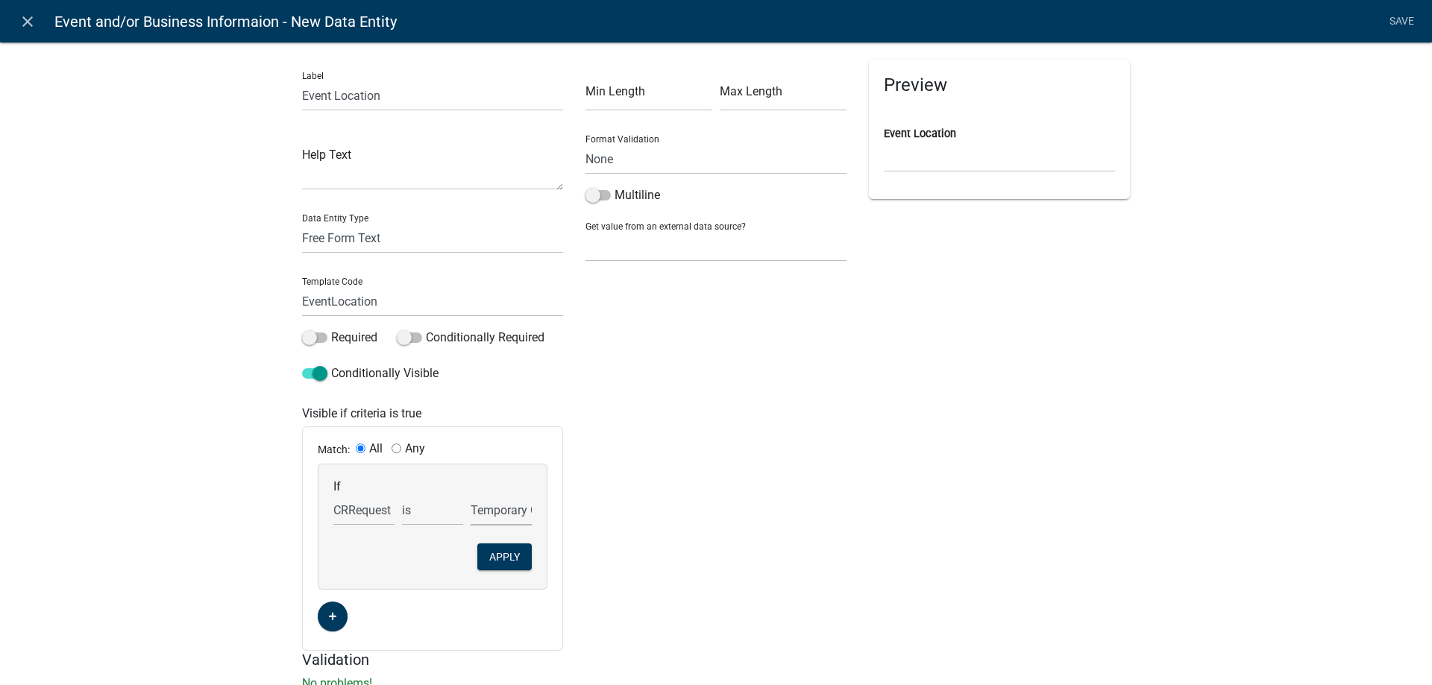
click option "Temporary Cannabis Event" at bounding box center [0, 0] width 0 height 0
click at [503, 561] on button "Apply" at bounding box center [504, 557] width 54 height 27
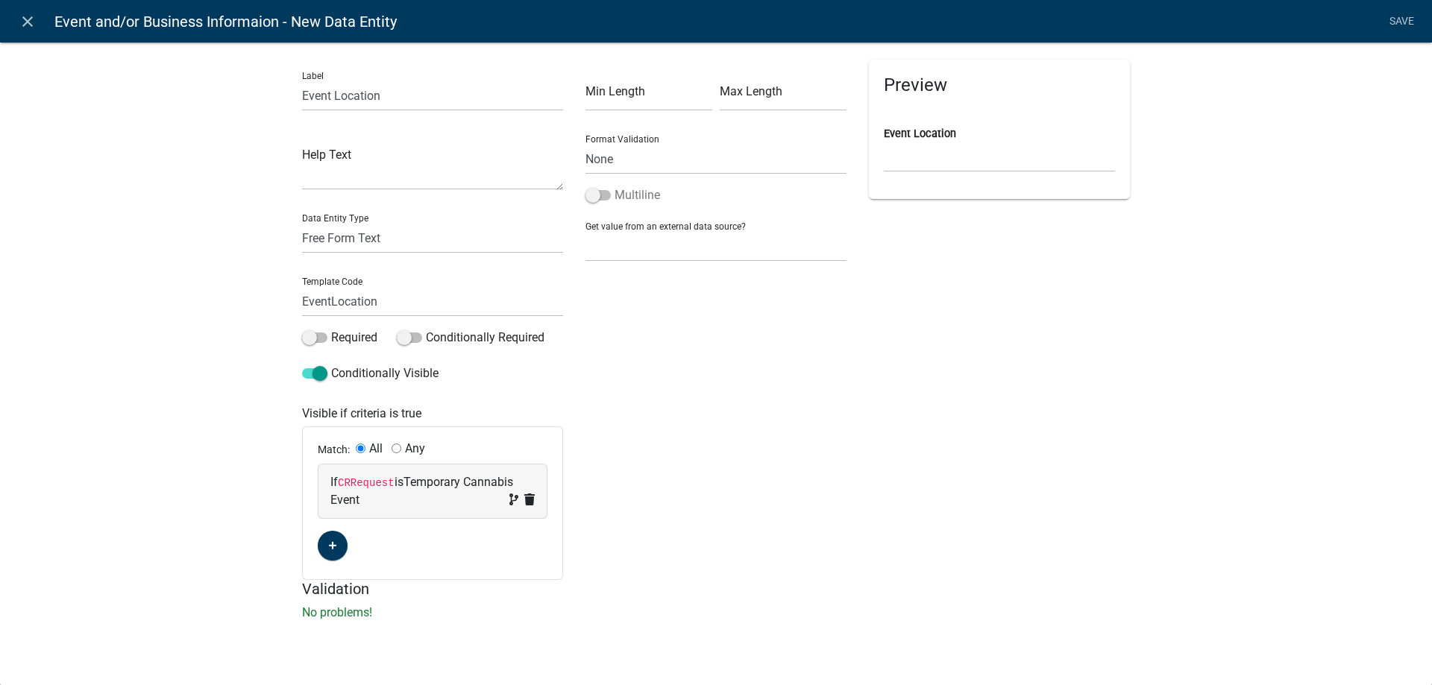
click at [610, 194] on span at bounding box center [597, 195] width 25 height 10
click at [614, 186] on input "Multiline" at bounding box center [614, 186] width 0 height 0
click at [1397, 19] on link "Save" at bounding box center [1400, 21] width 37 height 28
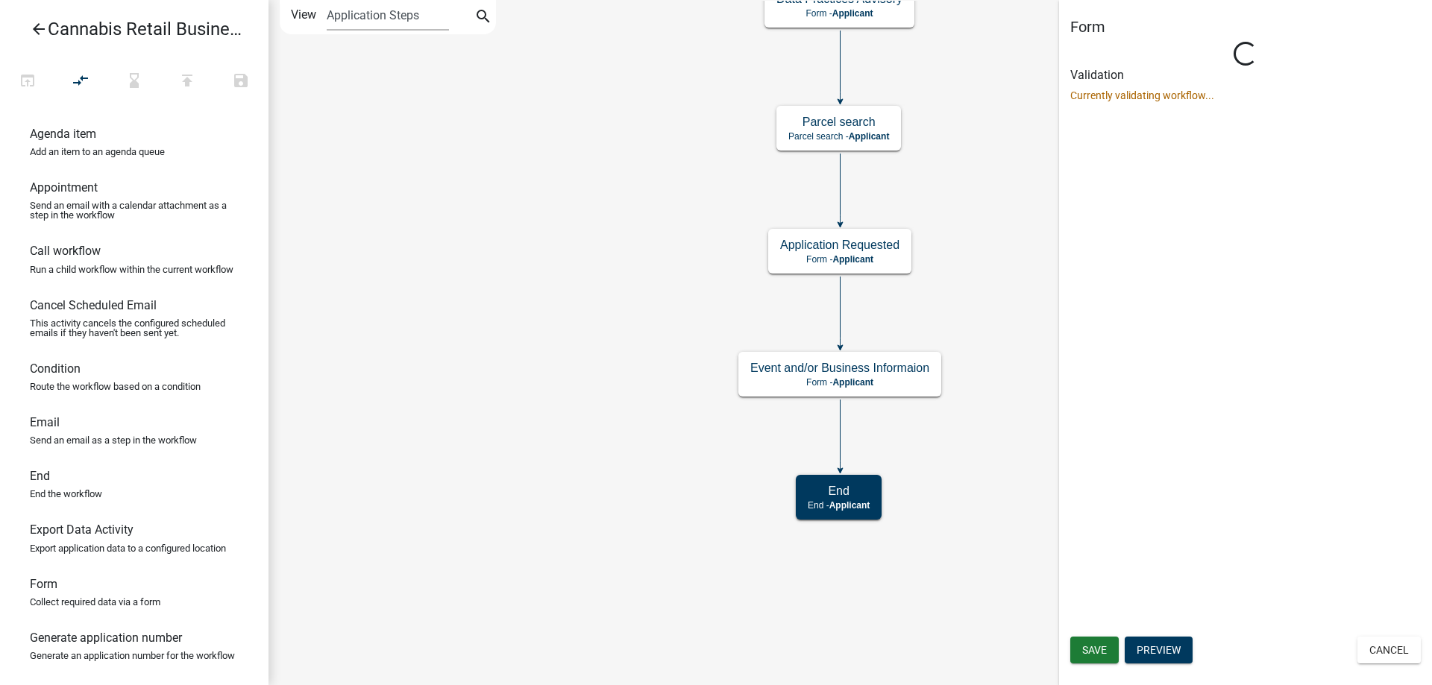
scroll to position [0, 0]
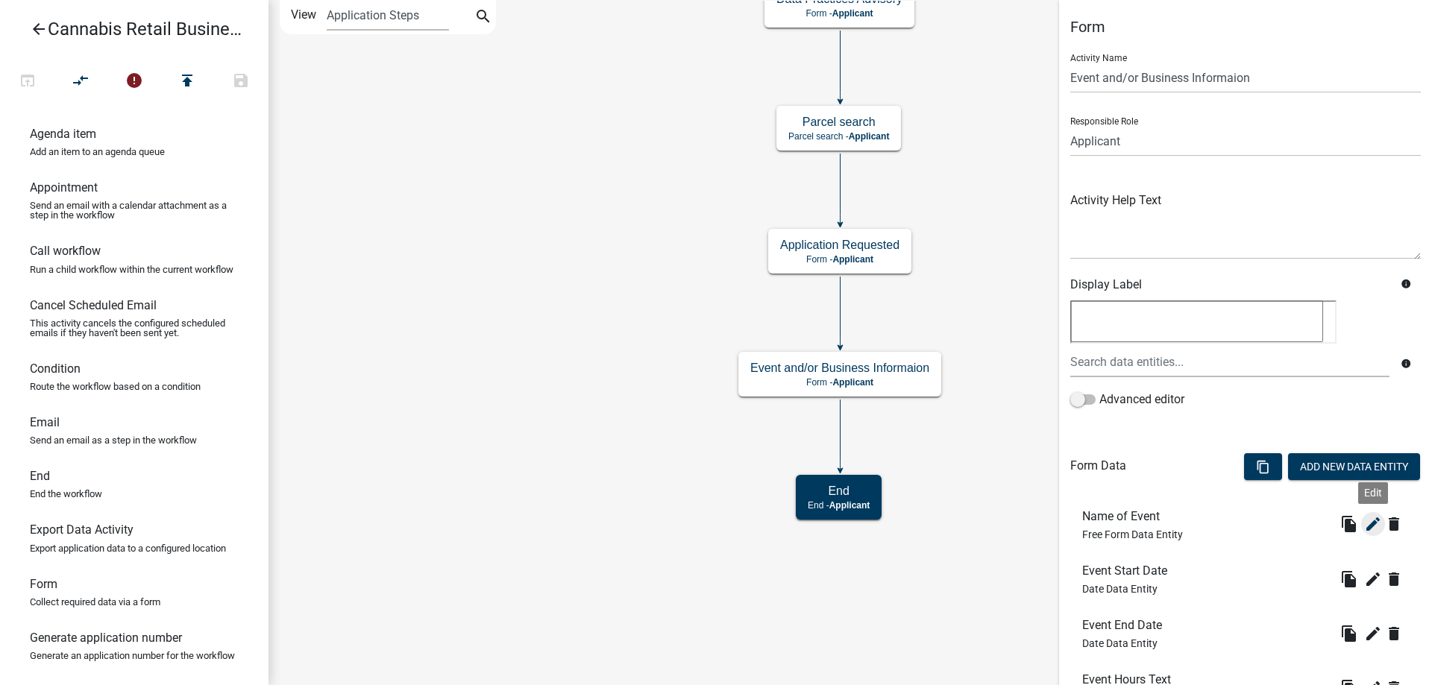
click at [1369, 525] on icon "edit" at bounding box center [1373, 524] width 18 height 18
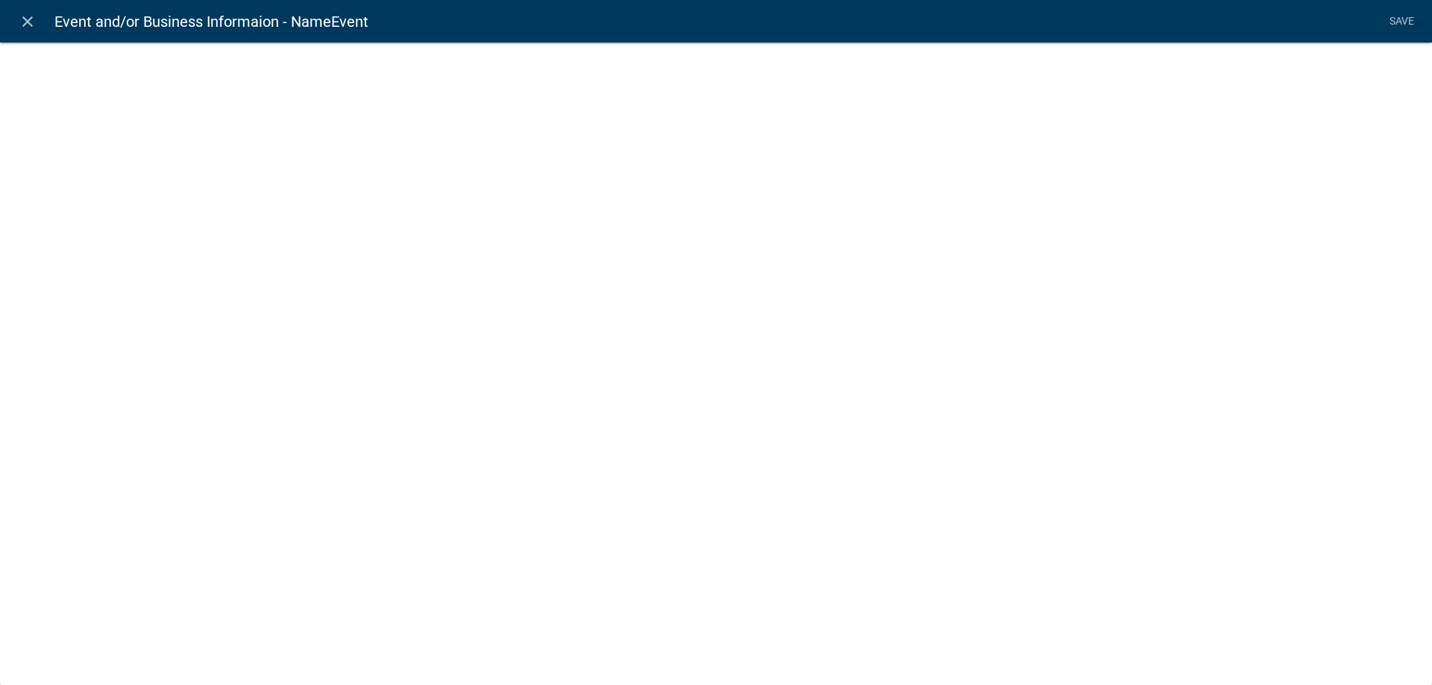
select select
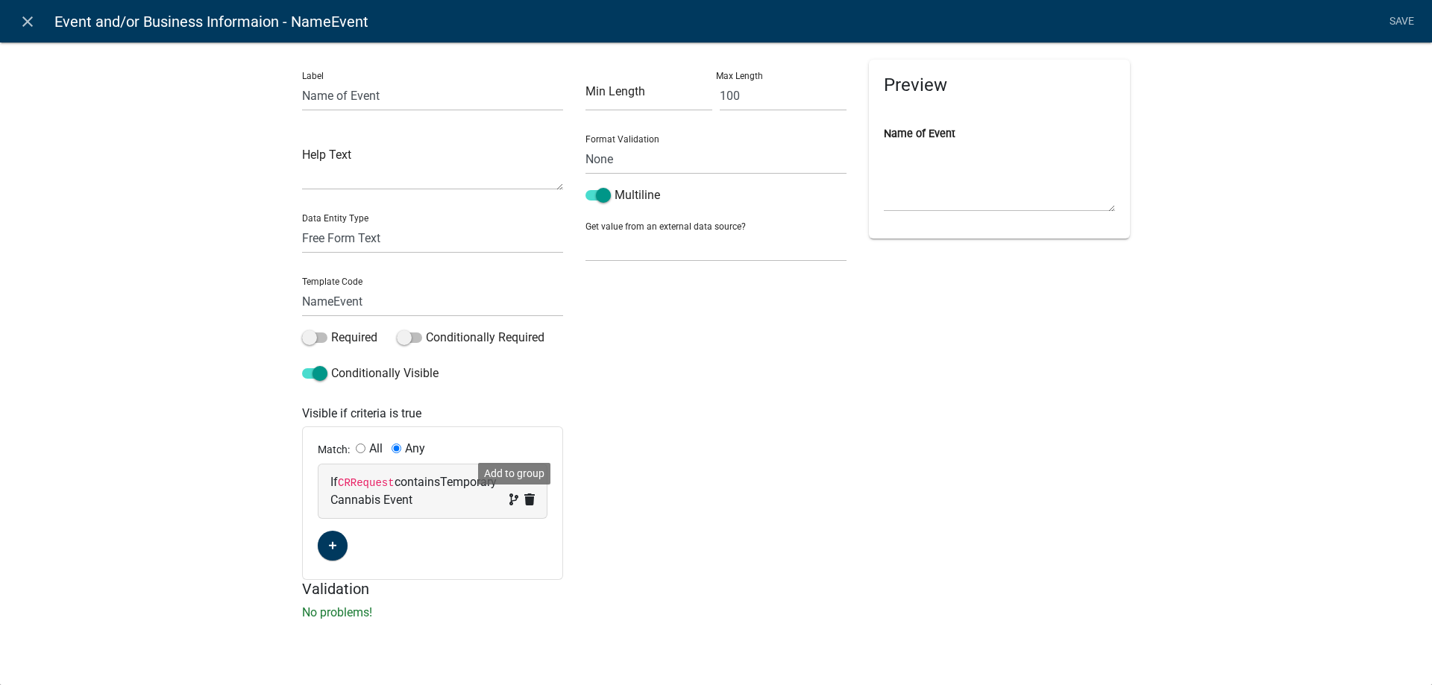
click at [511, 500] on icon at bounding box center [513, 500] width 9 height 12
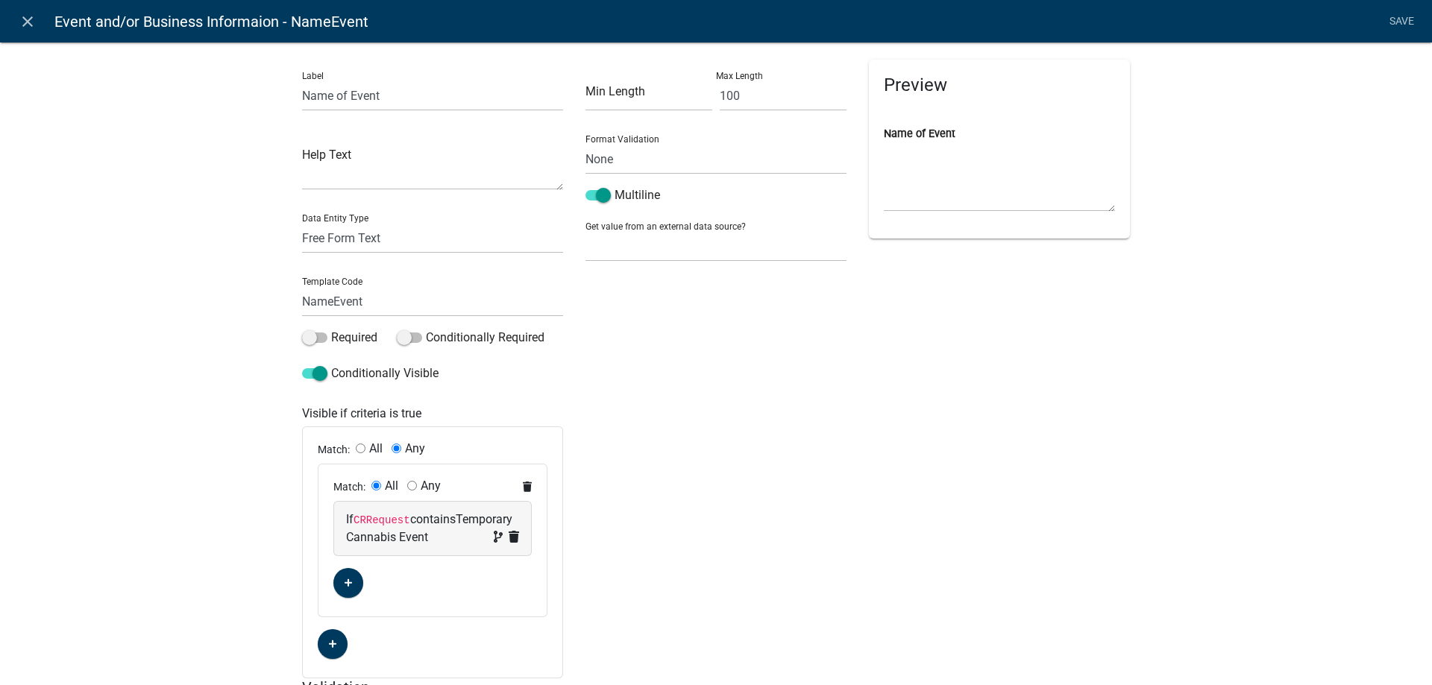
click at [409, 529] on div "If CRRequest contains Temporary Cannabis Event" at bounding box center [432, 529] width 173 height 36
select select "16: CRRequest"
select select "6: ~"
select select "2: Temporary Cannabis Event"
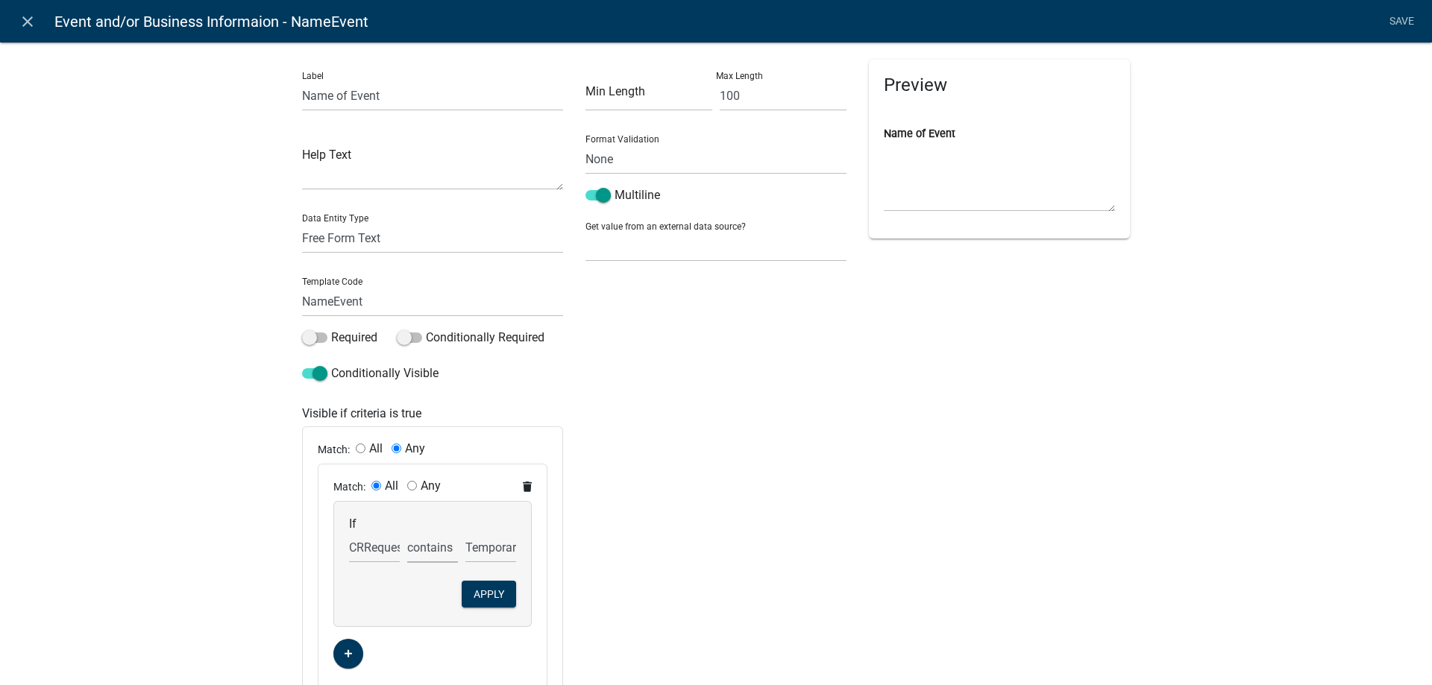
click at [407, 532] on select "is is not exists does not exist is greater than is less than contains does not …" at bounding box center [432, 547] width 51 height 31
select select "0: =="
click option "is" at bounding box center [0, 0] width 0 height 0
click at [489, 596] on button "Apply" at bounding box center [489, 594] width 54 height 27
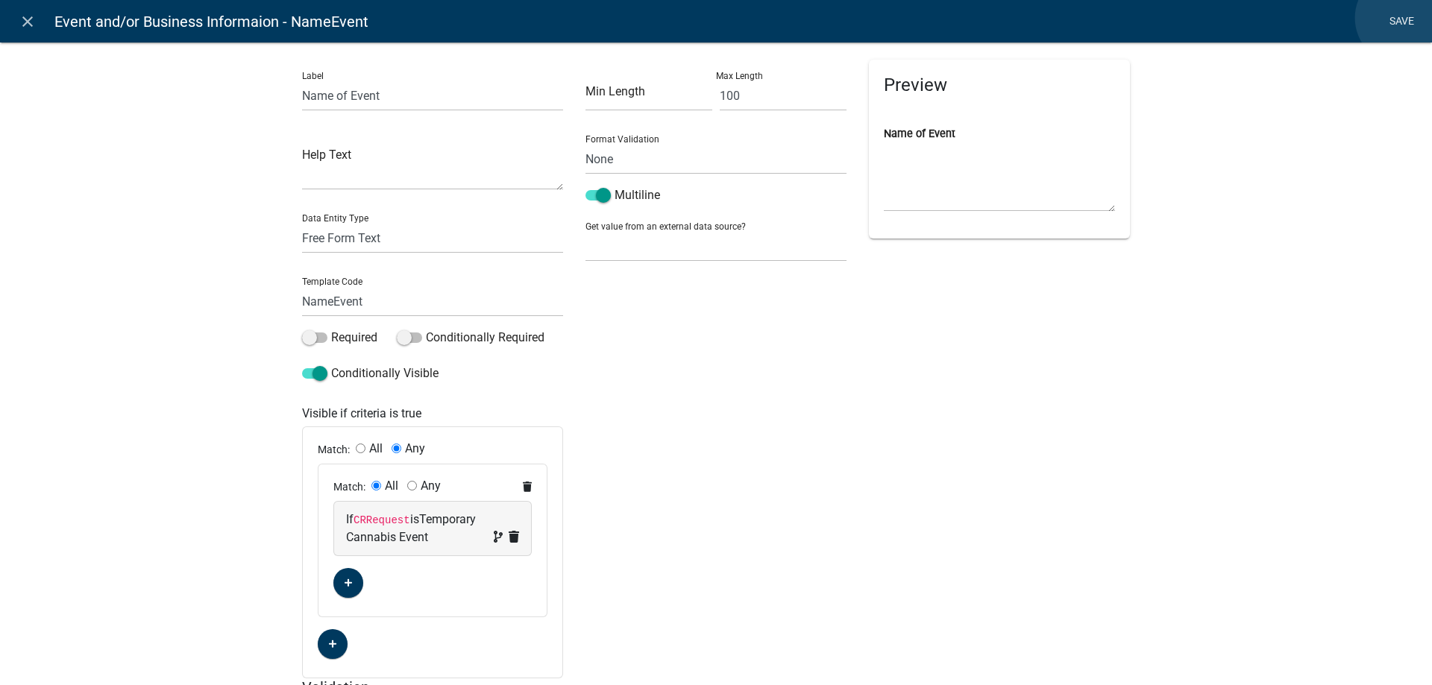
click at [1402, 18] on link "Save" at bounding box center [1400, 21] width 37 height 28
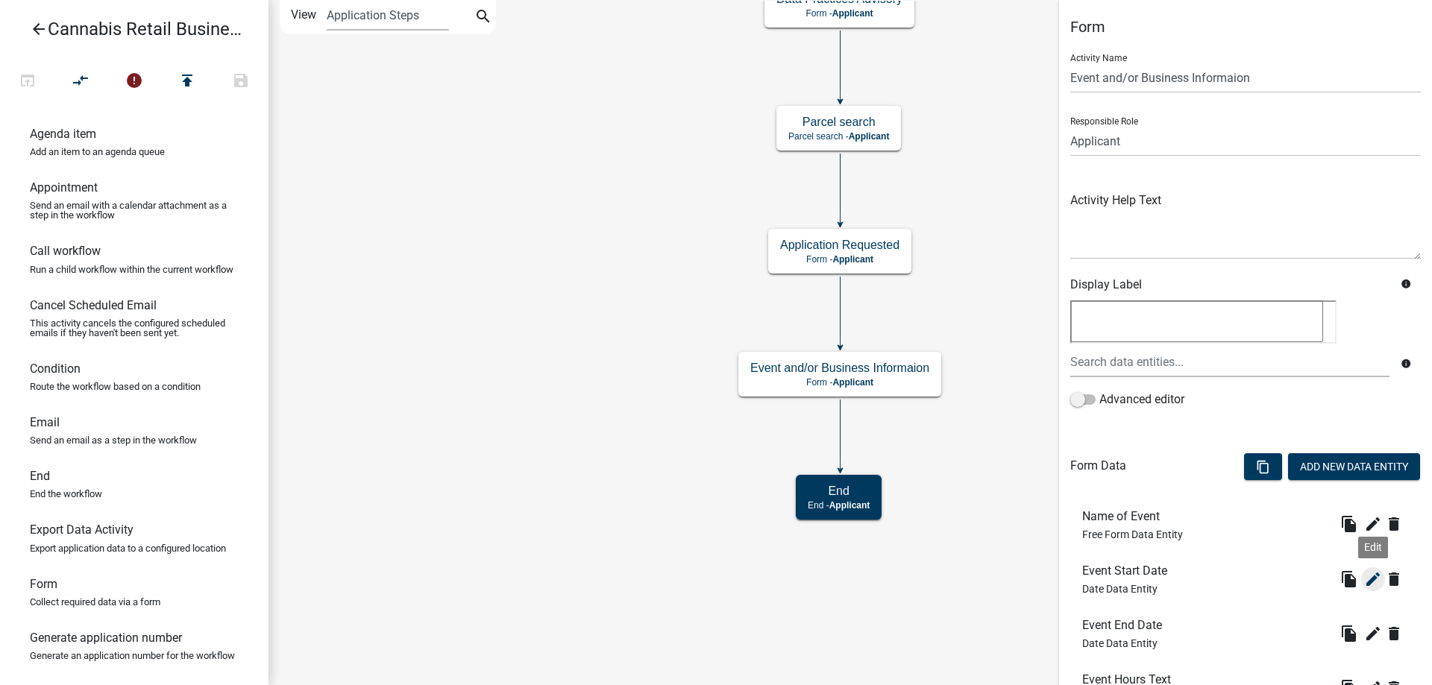
click at [1371, 578] on icon "edit" at bounding box center [1373, 579] width 18 height 18
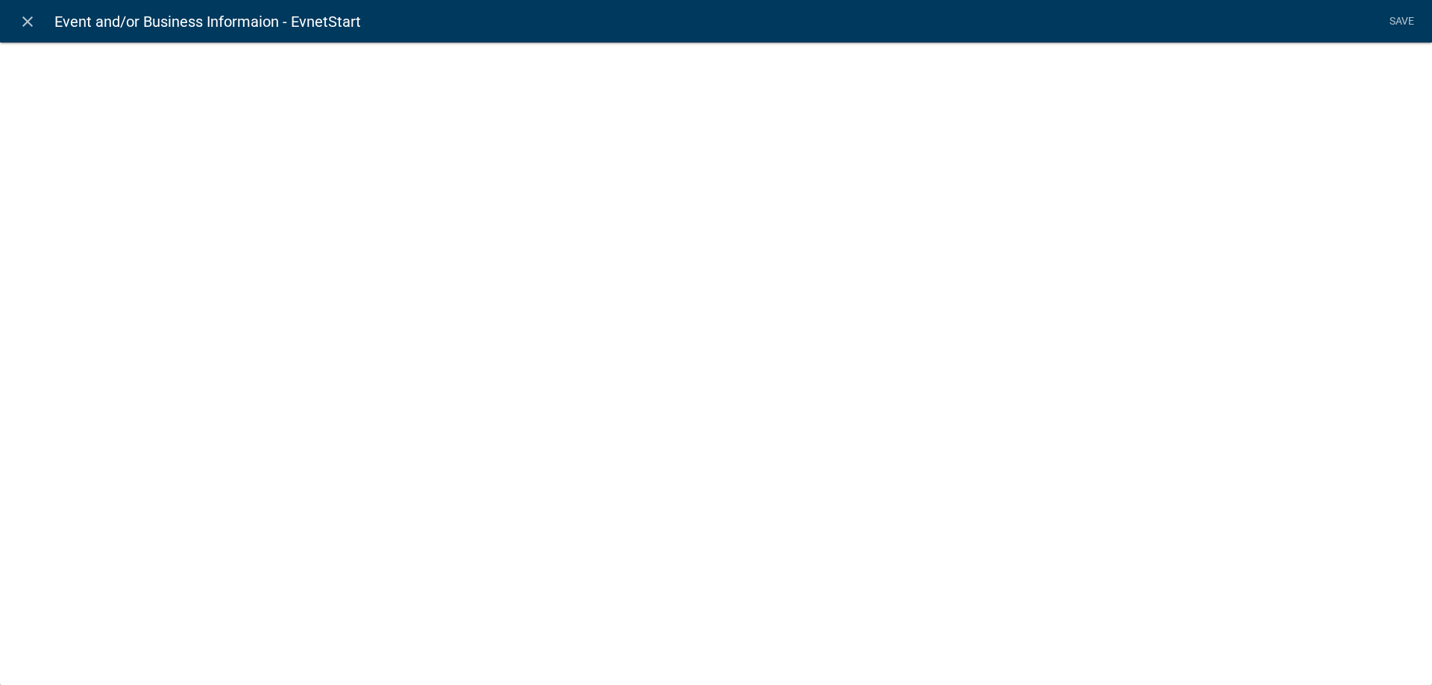
select select "date"
select select
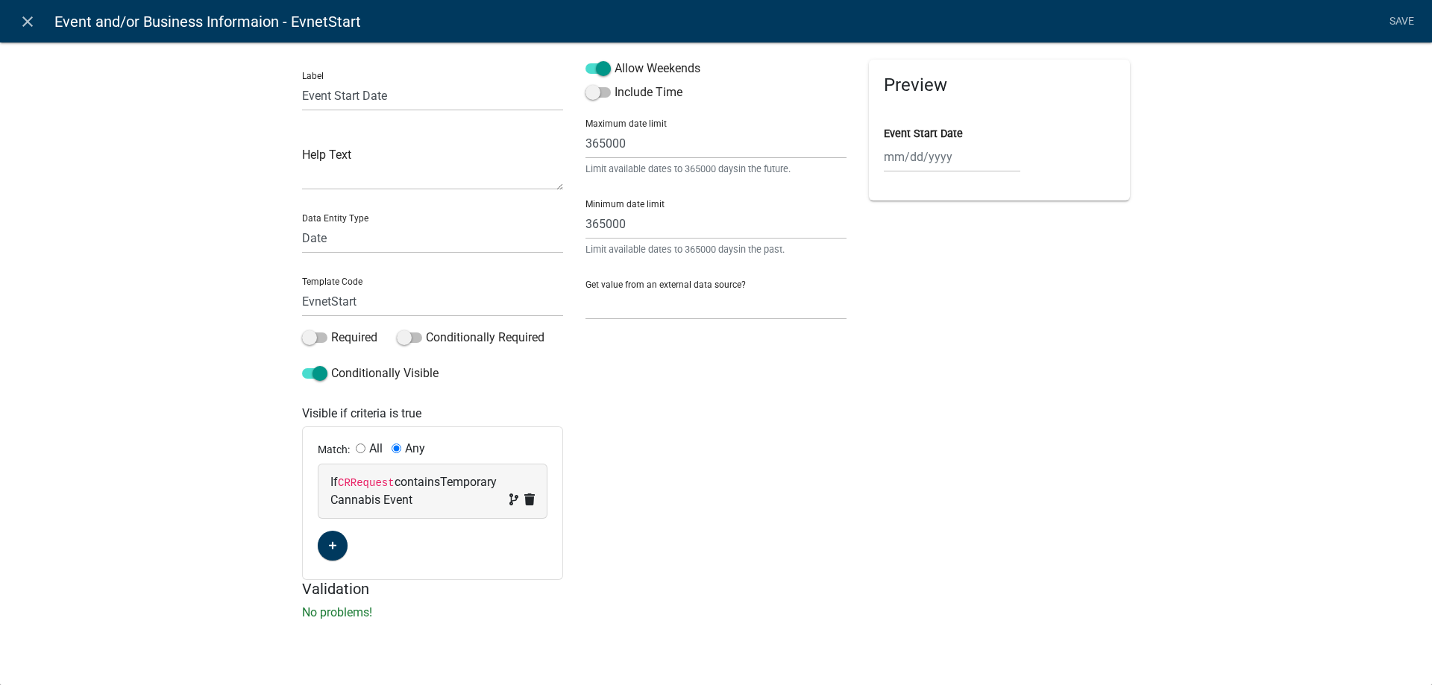
click at [409, 487] on div "If CRRequest contains Temporary Cannabis Event" at bounding box center [432, 491] width 204 height 36
select select "16: CRRequest"
select select "6: ~"
select select "2: Temporary Cannabis Event"
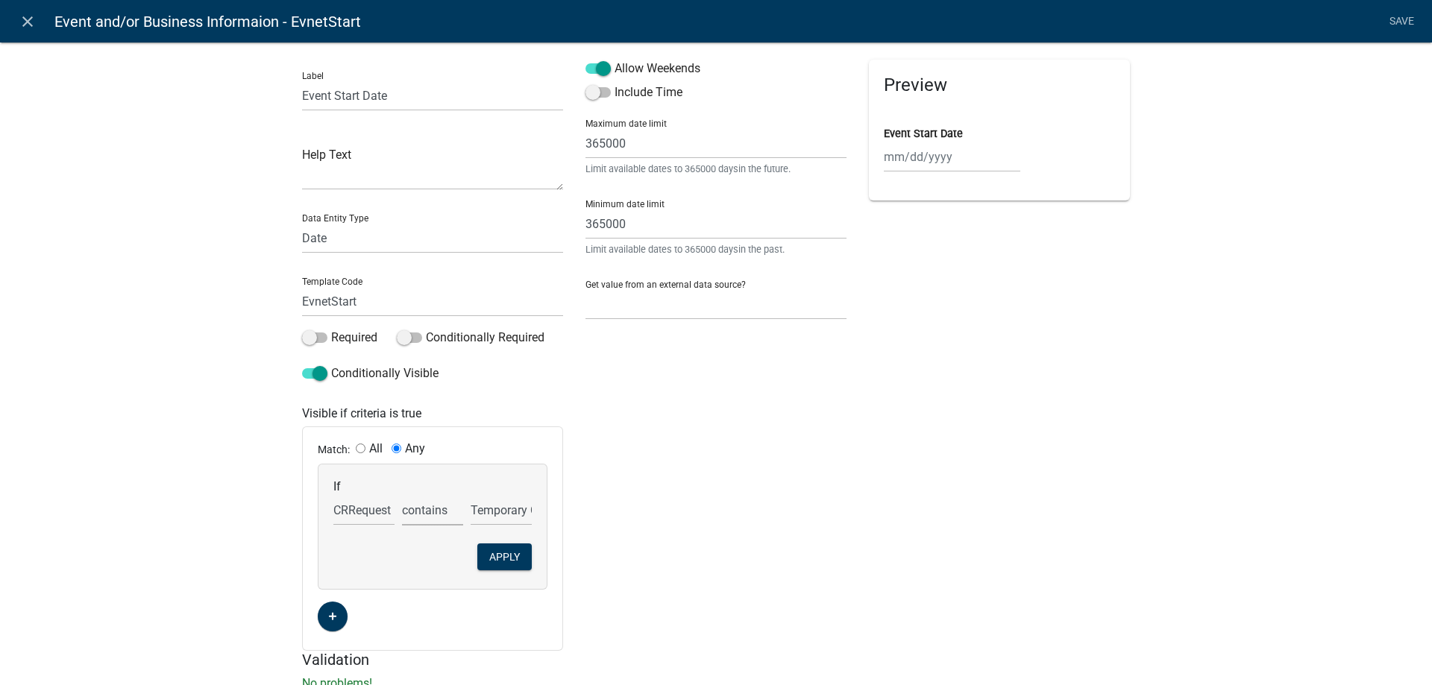
click at [402, 495] on select "is is not exists does not exist is greater than is less than contains does not …" at bounding box center [432, 510] width 61 height 31
select select "0: =="
click option "is" at bounding box center [0, 0] width 0 height 0
click at [506, 557] on button "Apply" at bounding box center [504, 557] width 54 height 27
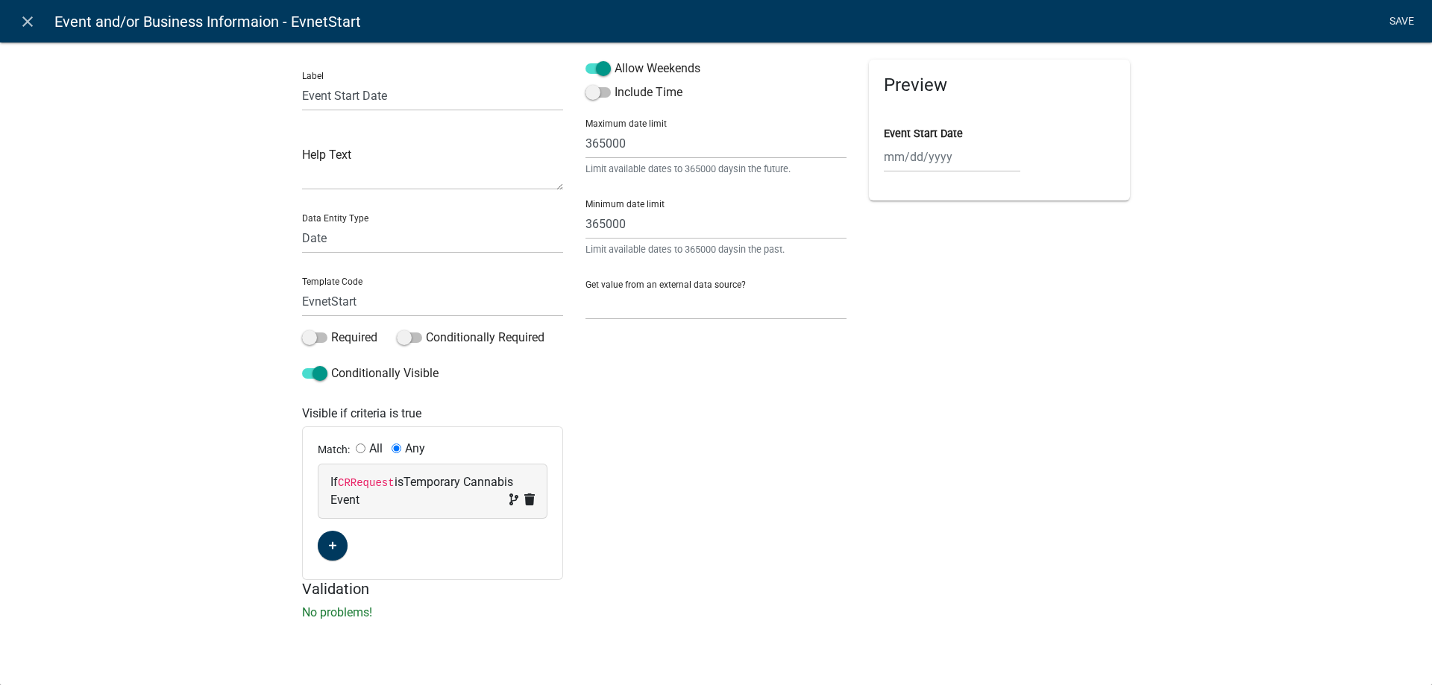
click at [1395, 19] on link "Save" at bounding box center [1400, 21] width 37 height 28
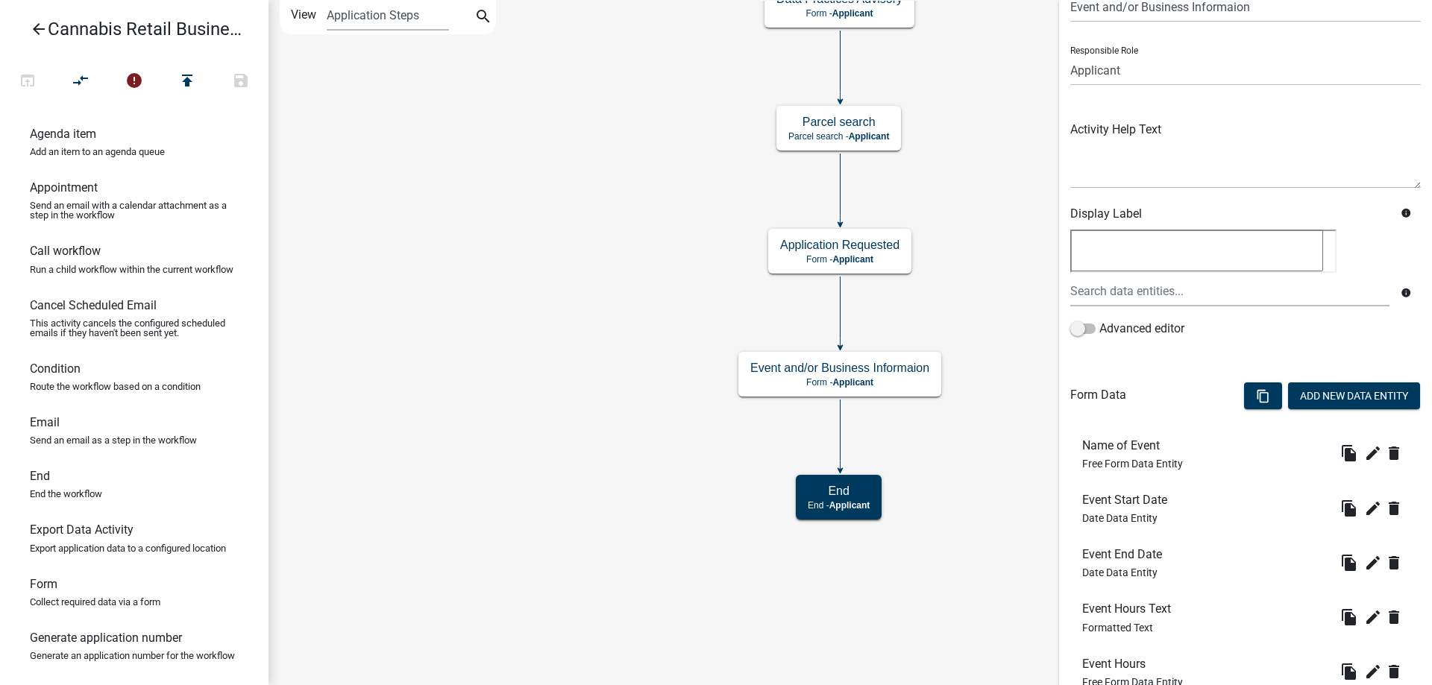
scroll to position [228, 0]
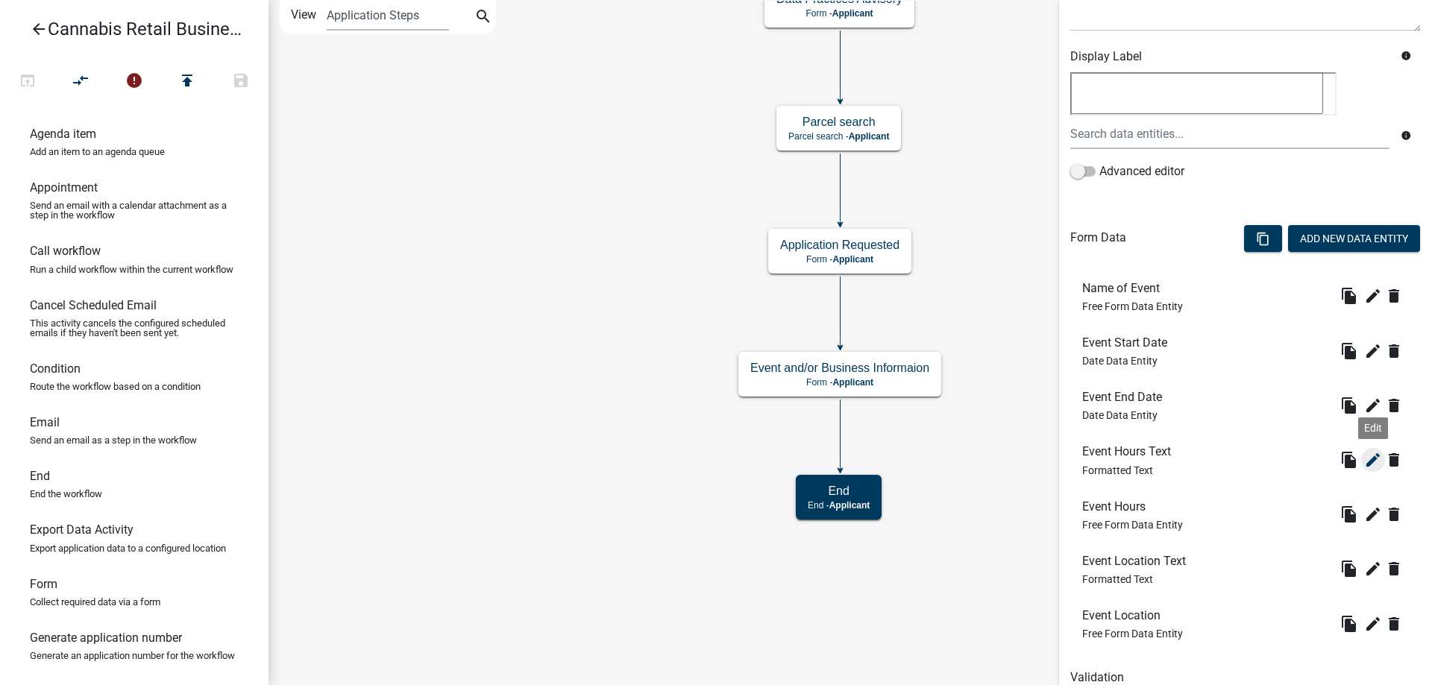
click at [1372, 453] on icon "edit" at bounding box center [1373, 460] width 18 height 18
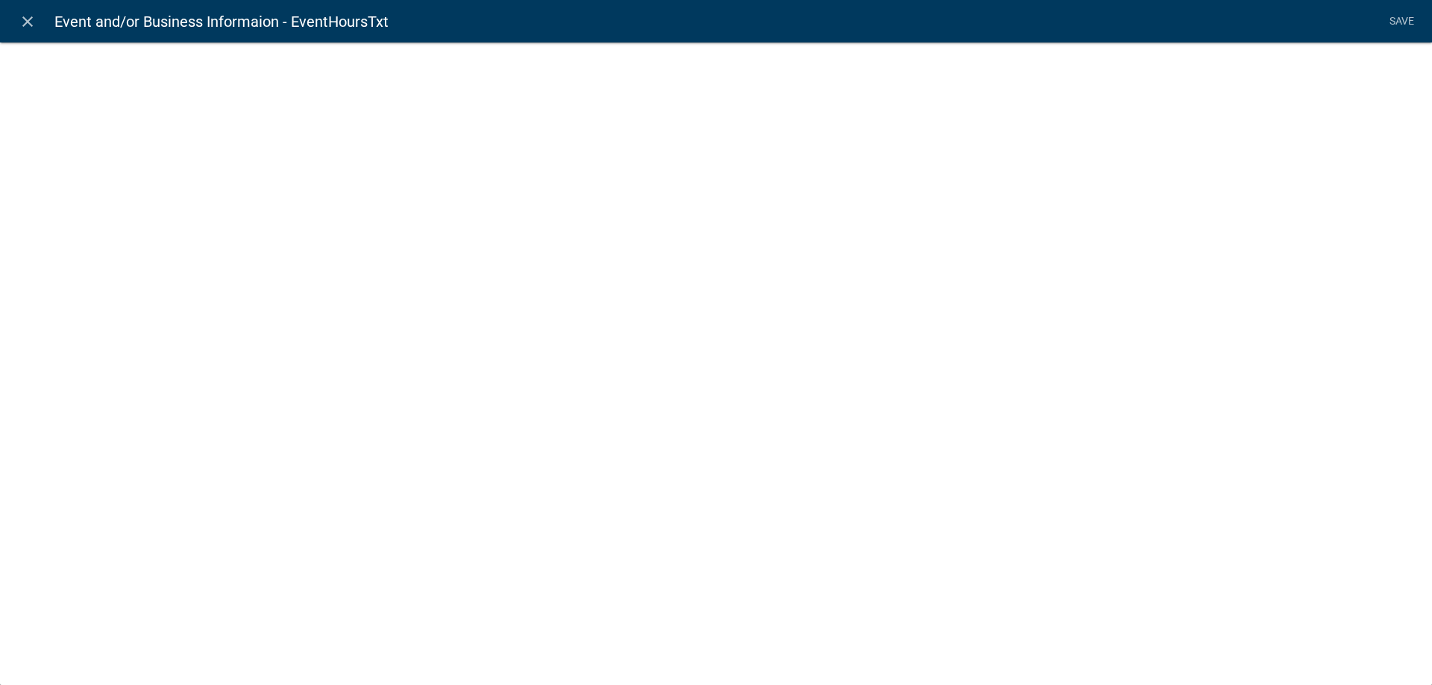
select select "rich-text"
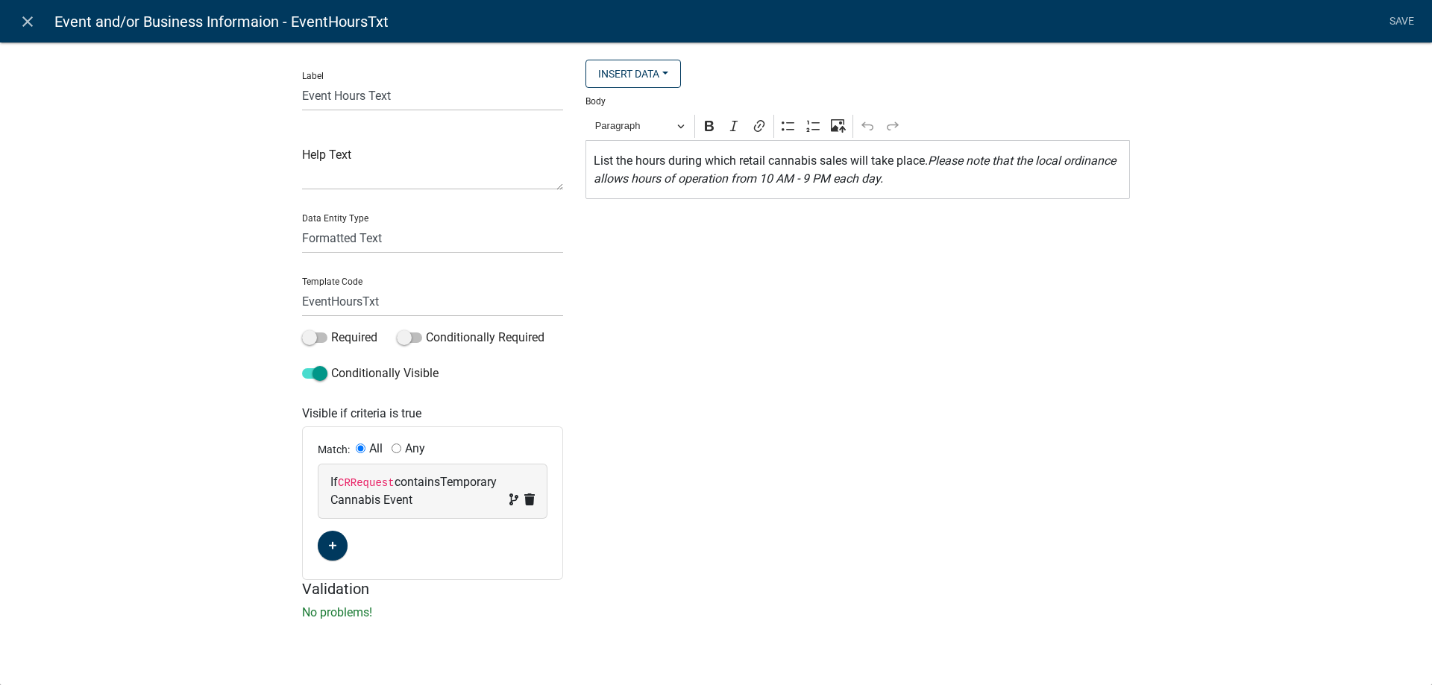
click at [414, 485] on div "If CRRequest contains Temporary Cannabis Event" at bounding box center [432, 491] width 204 height 36
select select "16: CRRequest"
select select "6: ~"
select select "2: Temporary Cannabis Event"
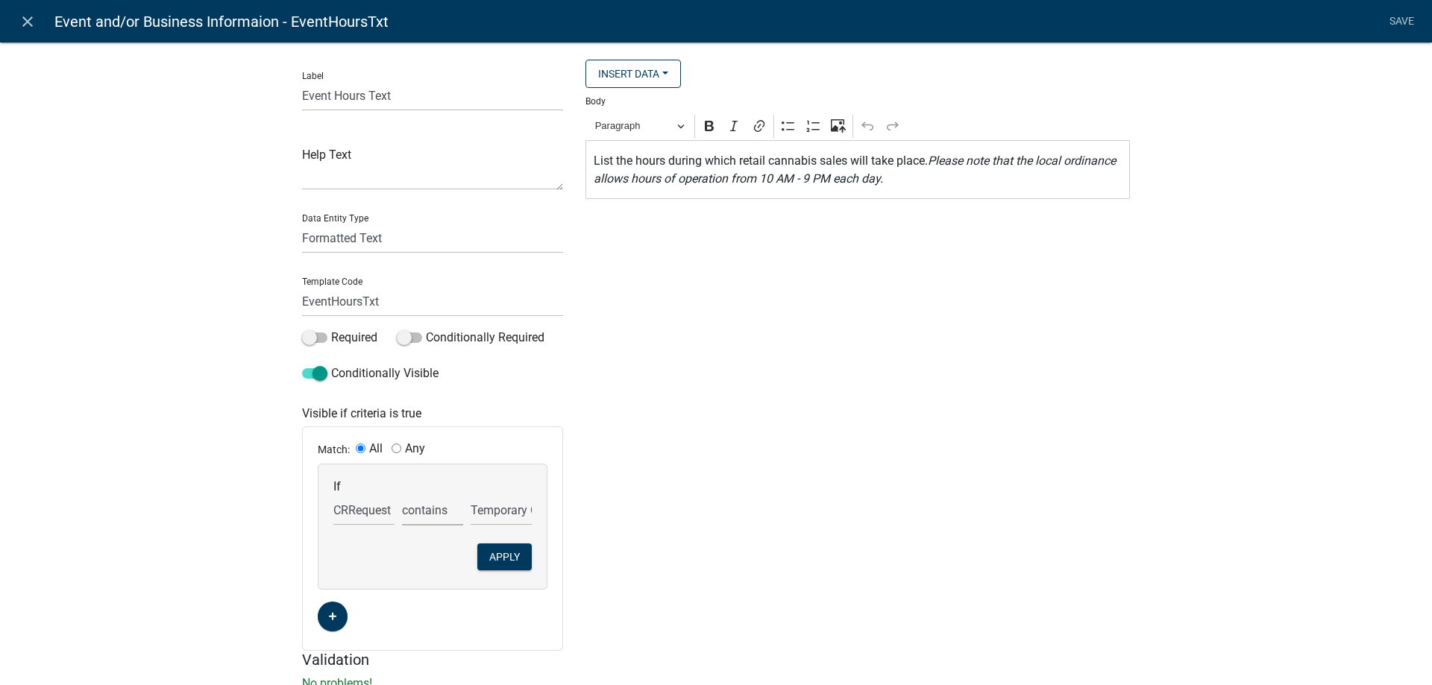
click at [402, 495] on select "is is not exists does not exist is greater than is less than contains does not …" at bounding box center [432, 510] width 61 height 31
select select "0: =="
click option "is" at bounding box center [0, 0] width 0 height 0
click at [507, 561] on button "Apply" at bounding box center [504, 557] width 54 height 27
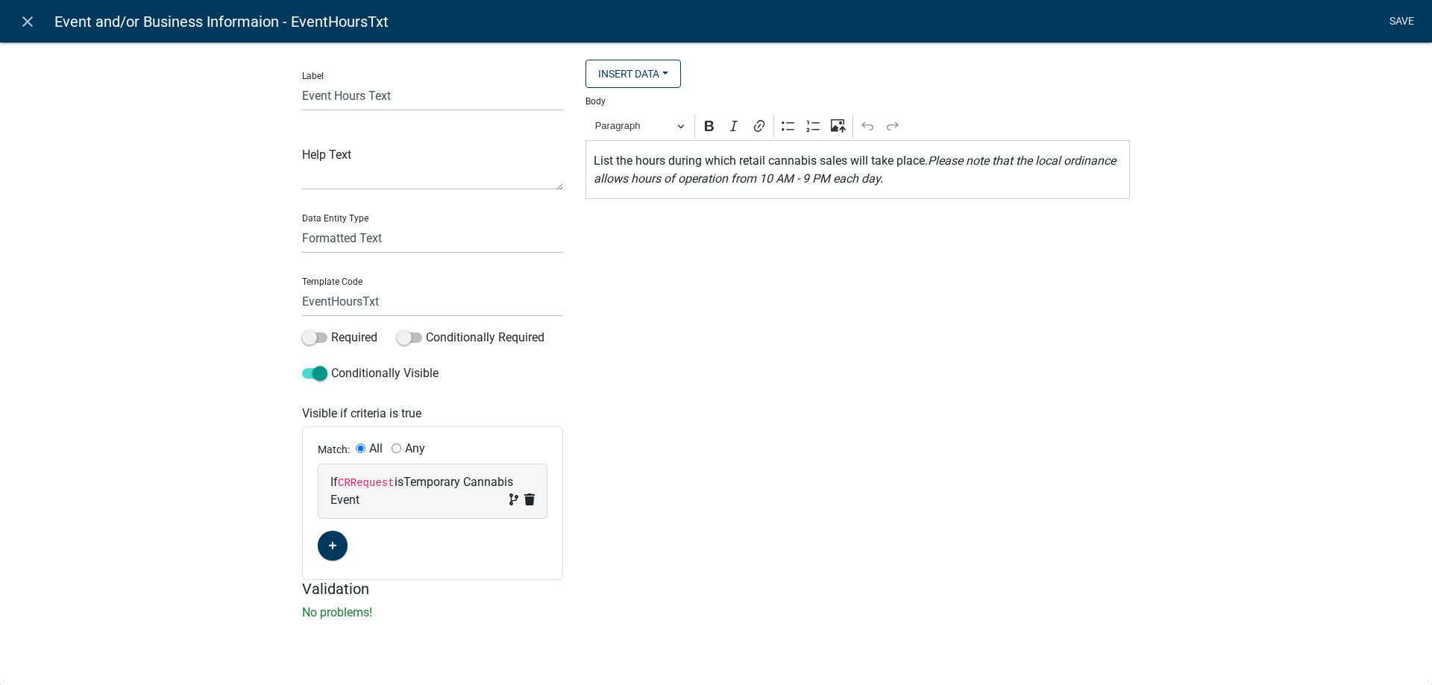
click at [1400, 19] on link "Save" at bounding box center [1400, 21] width 37 height 28
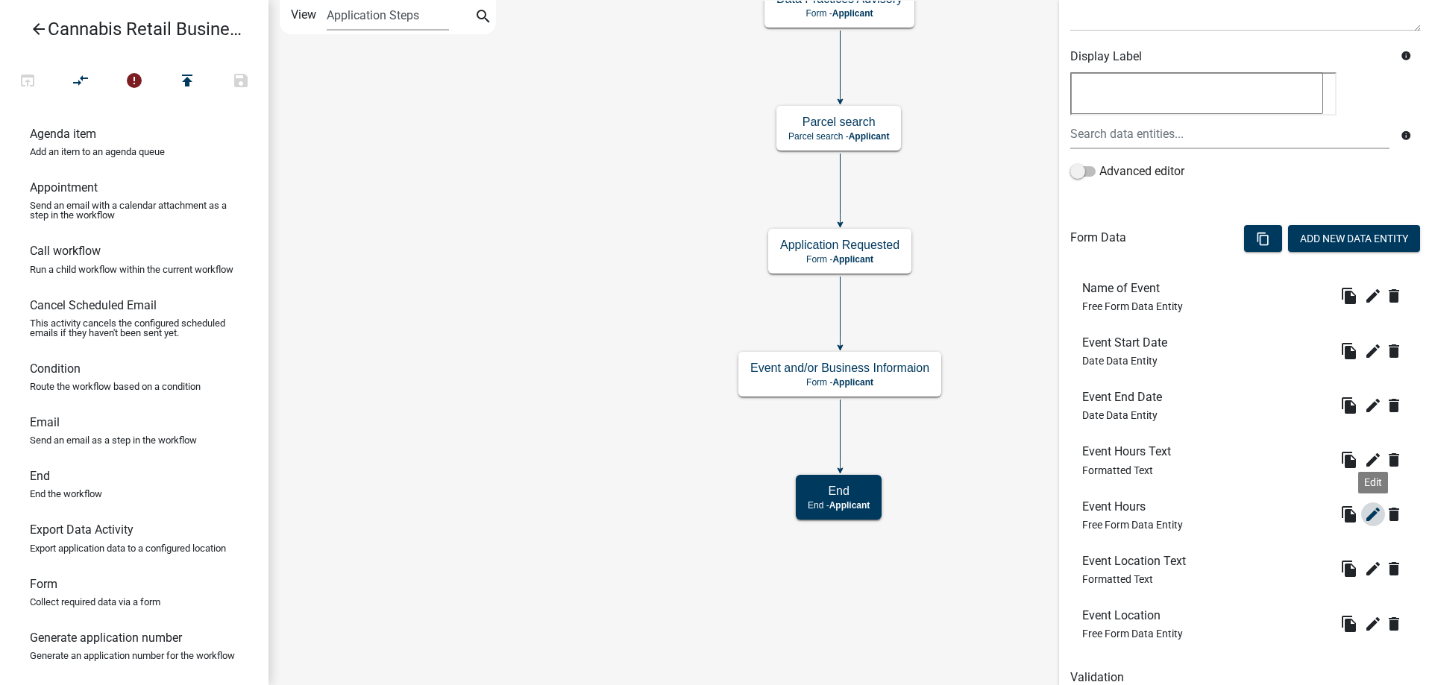
click at [1372, 513] on icon "edit" at bounding box center [1373, 515] width 18 height 18
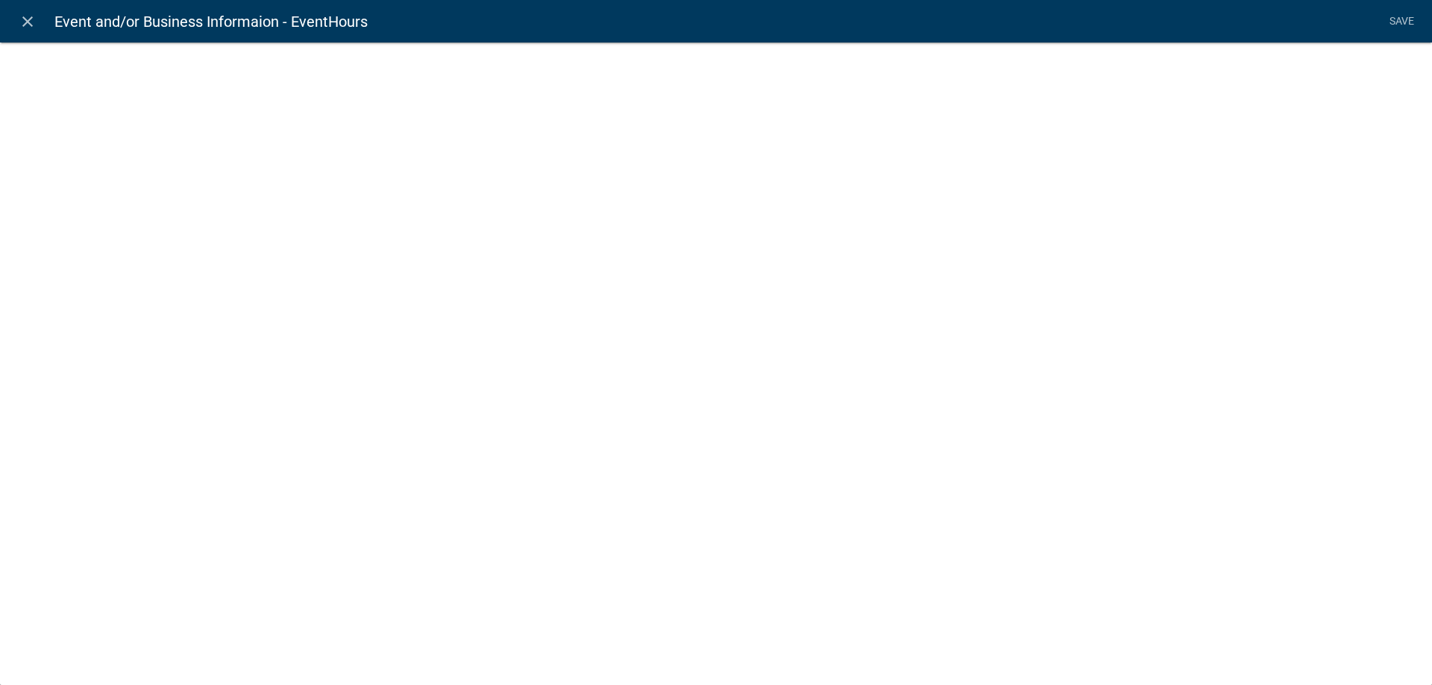
select select
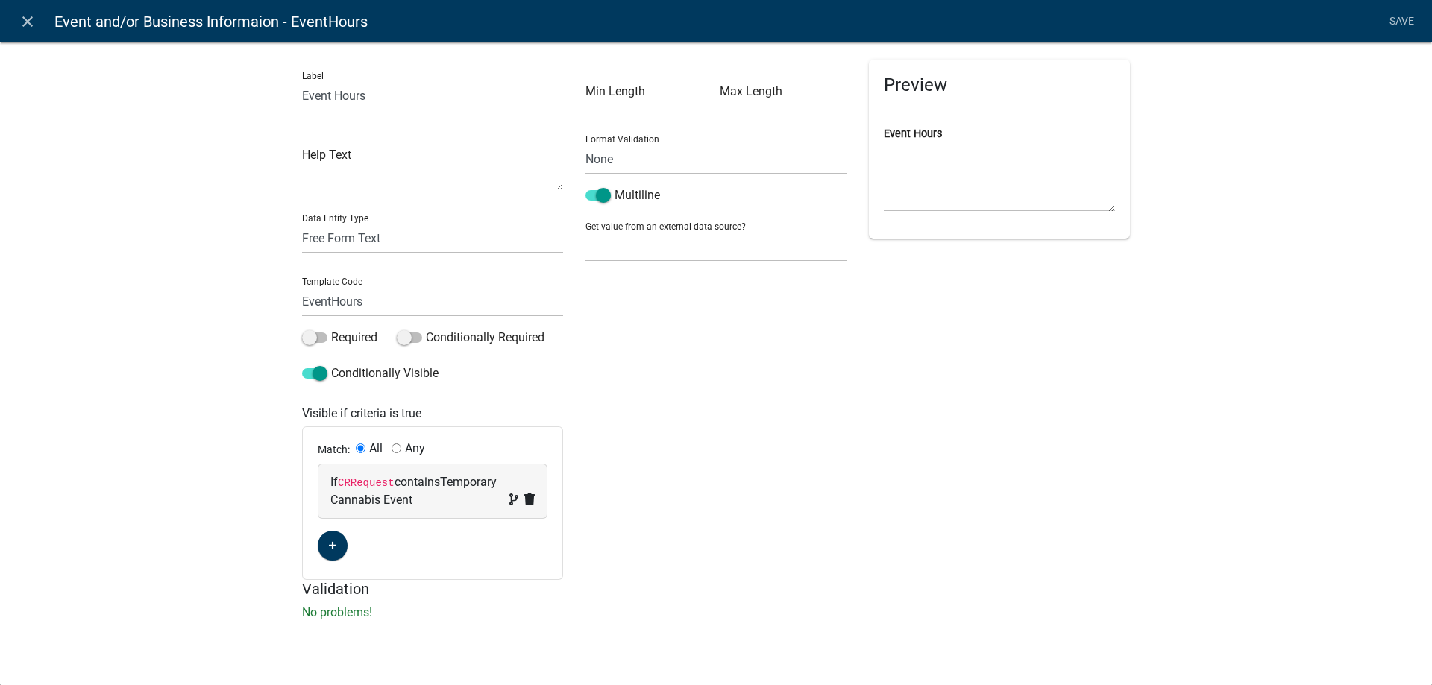
click at [430, 491] on div "If CRRequest contains Temporary Cannabis Event" at bounding box center [432, 491] width 204 height 36
select select "16: CRRequest"
select select "6: ~"
select select "2: Temporary Cannabis Event"
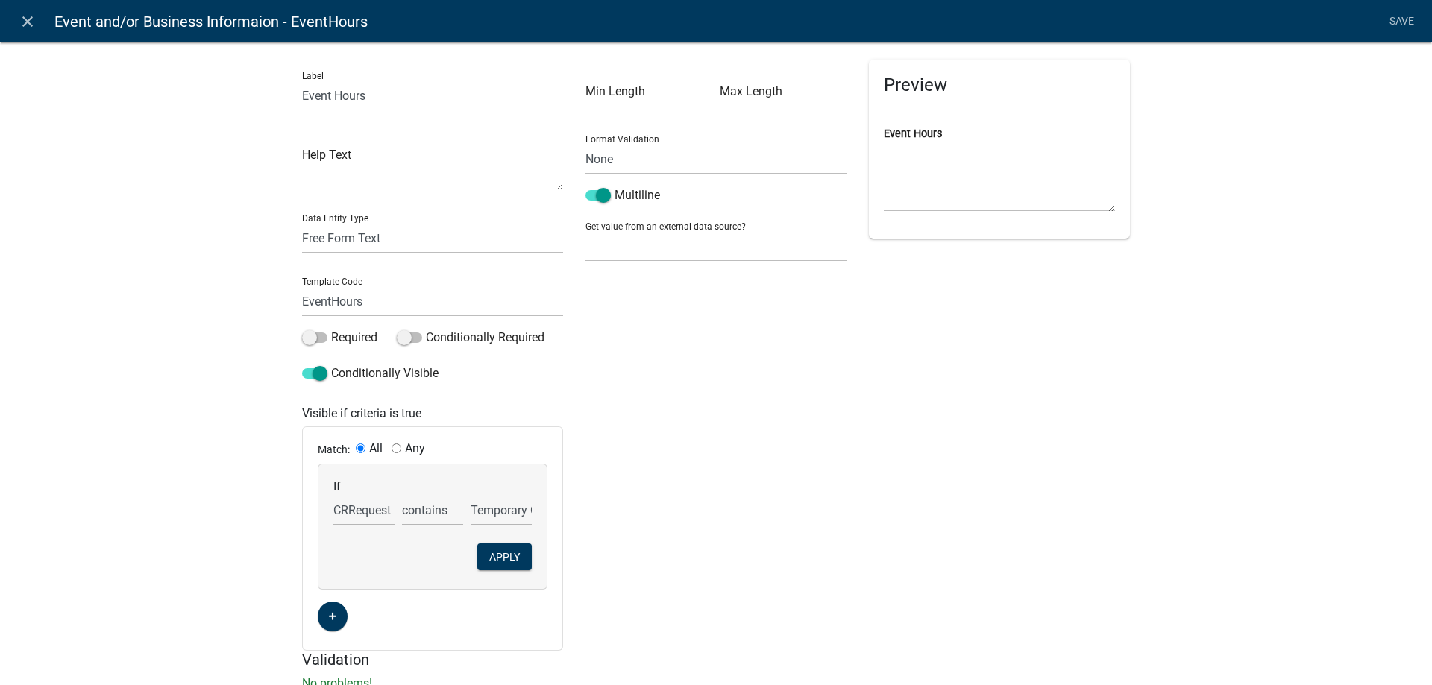
click at [402, 495] on select "is is not exists does not exist is greater than is less than contains does not …" at bounding box center [432, 510] width 61 height 31
select select "0: =="
click option "is" at bounding box center [0, 0] width 0 height 0
click at [507, 561] on button "Apply" at bounding box center [504, 557] width 54 height 27
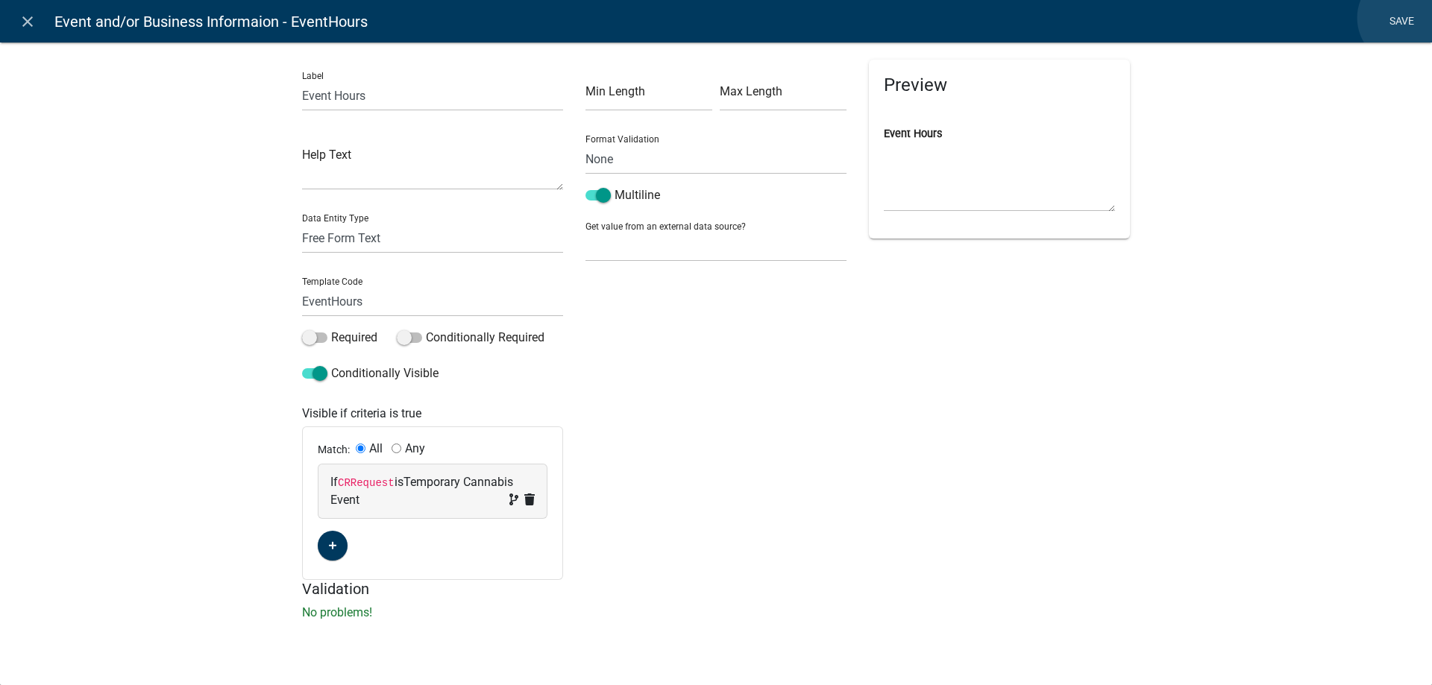
click at [1404, 18] on link "Save" at bounding box center [1400, 21] width 37 height 28
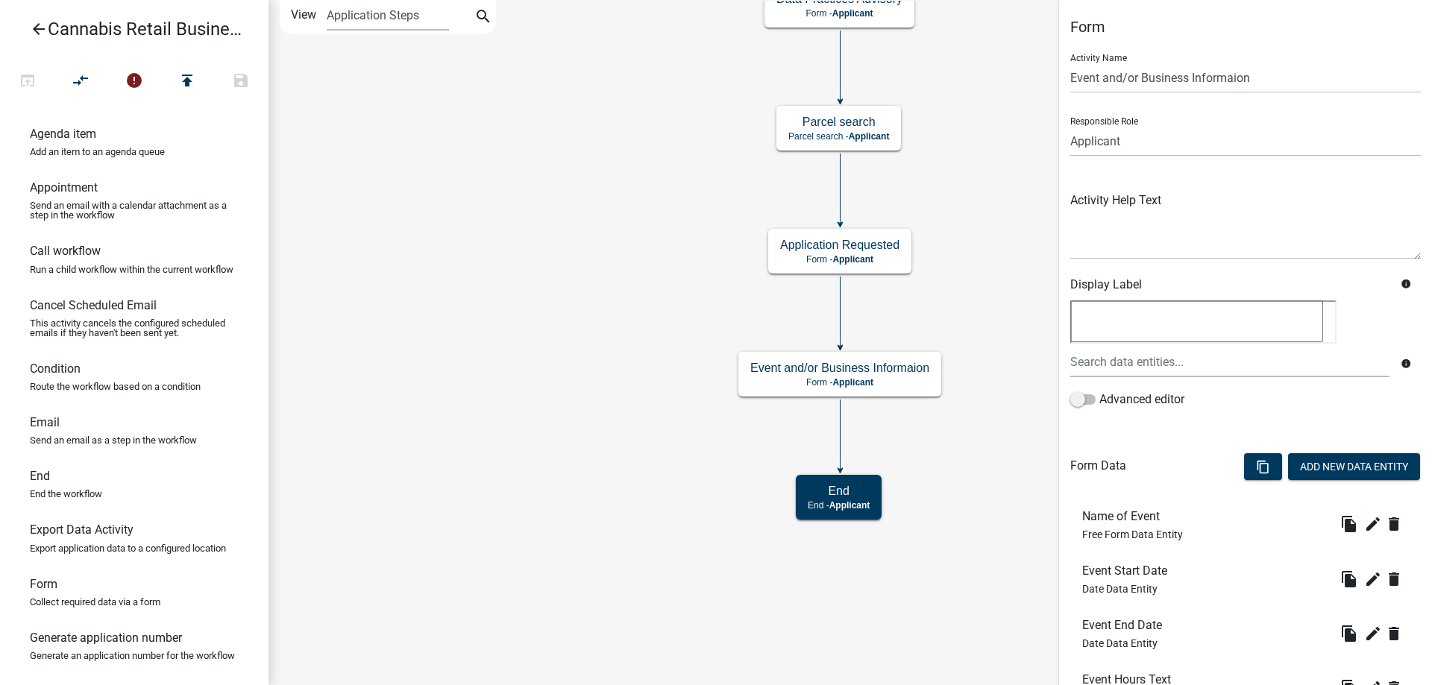
scroll to position [290, 0]
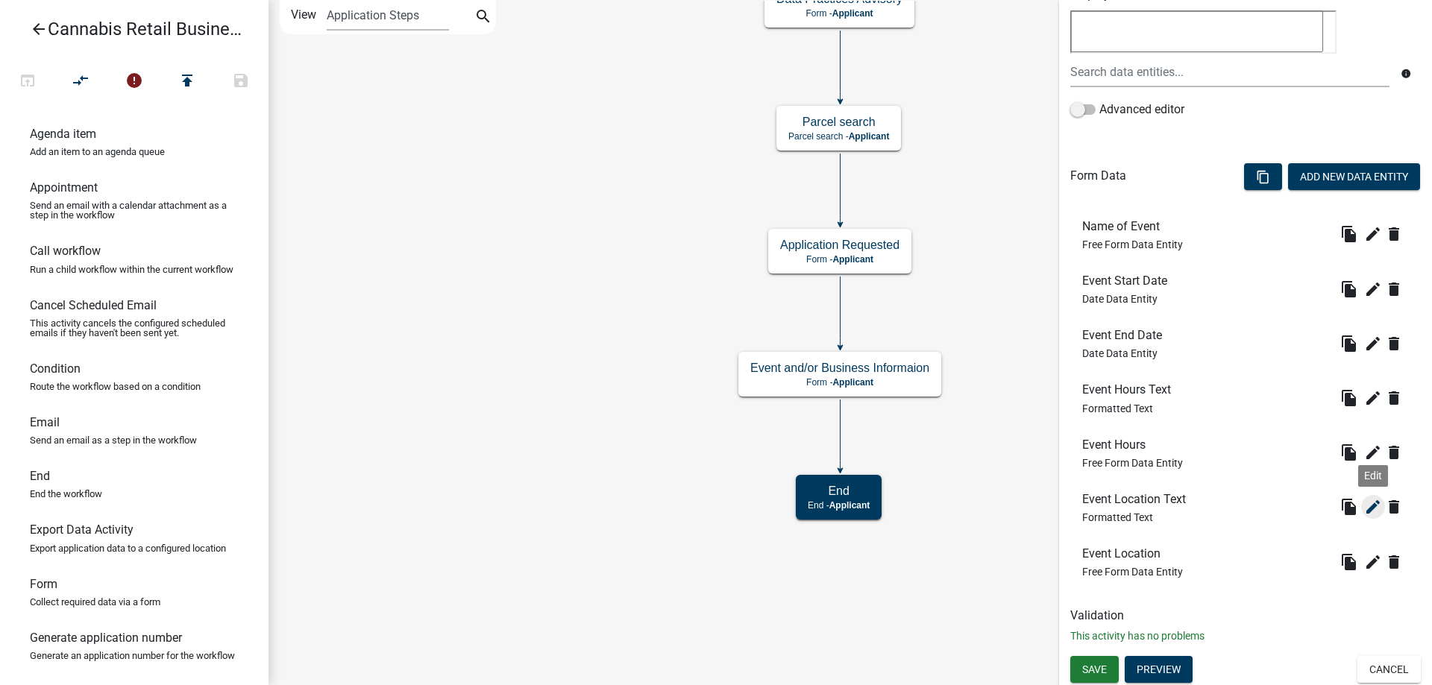
click at [1373, 505] on icon "edit" at bounding box center [1373, 507] width 18 height 18
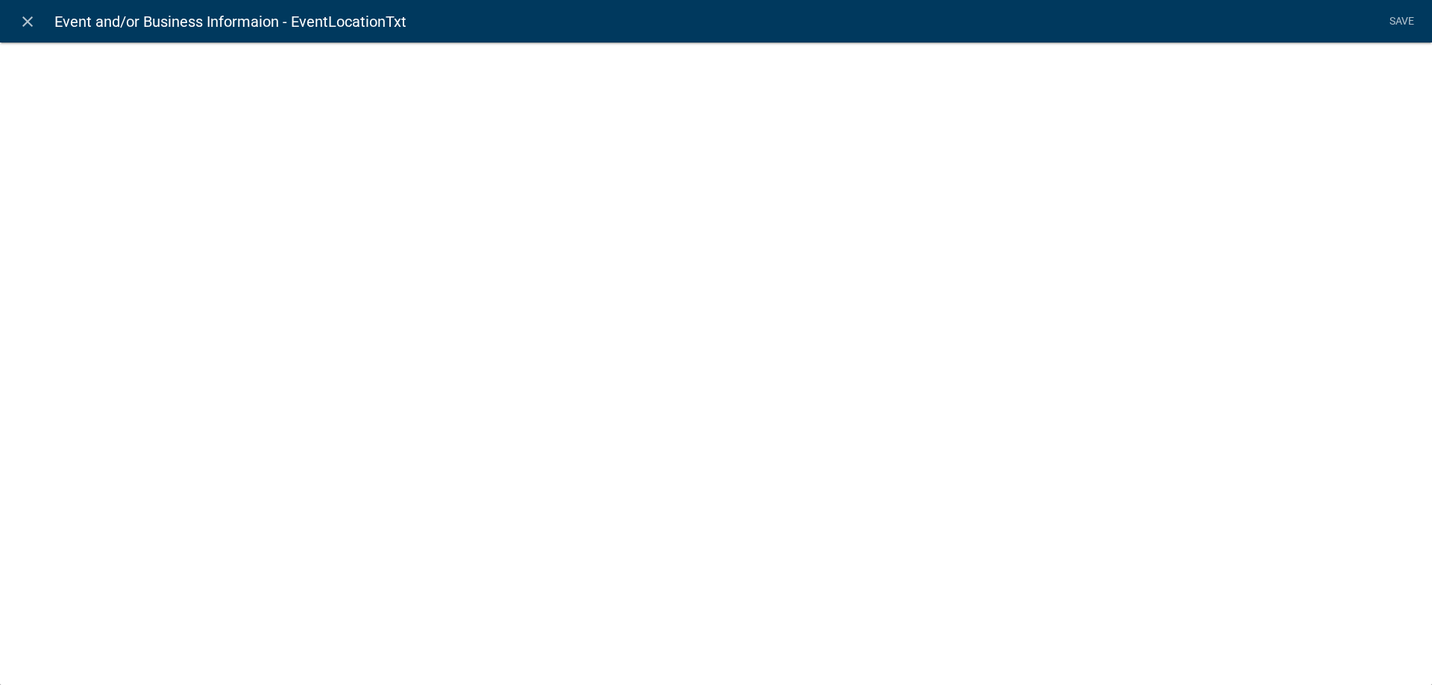
select select "rich-text"
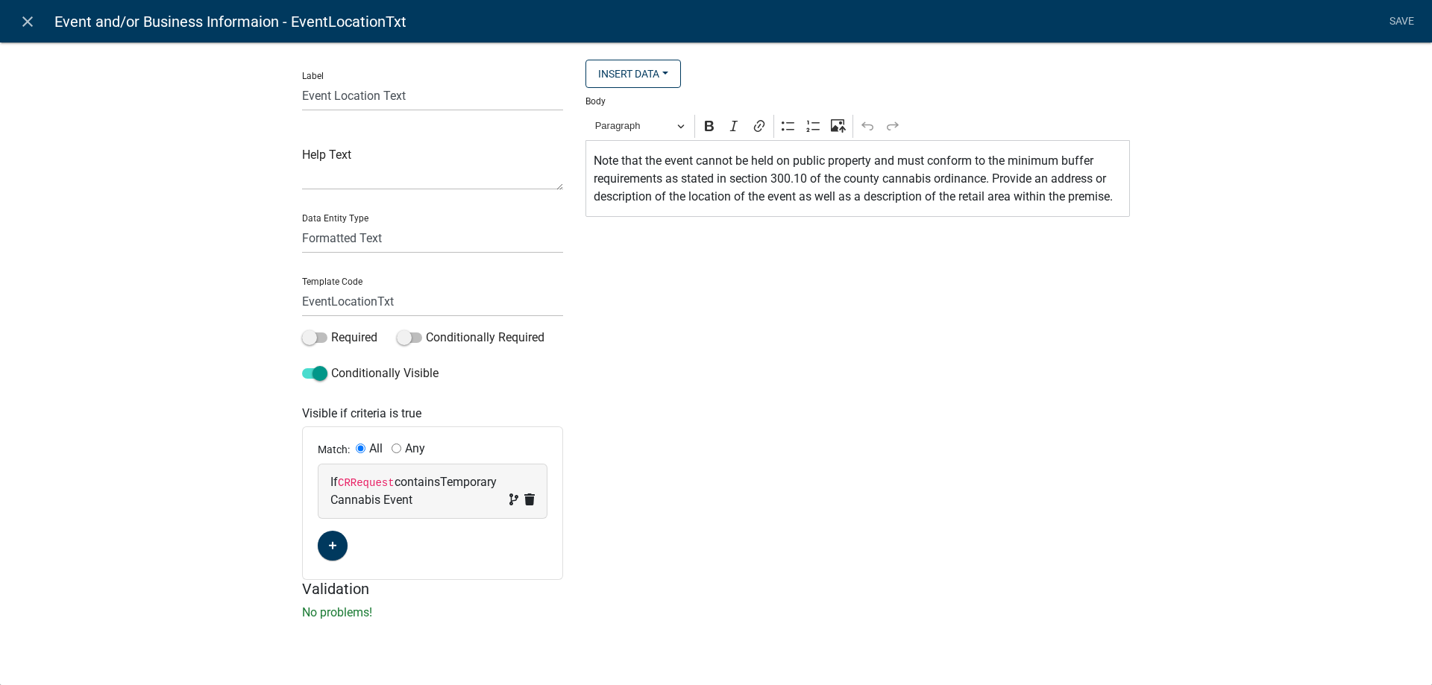
click at [416, 489] on div "If CRRequest contains Temporary Cannabis Event" at bounding box center [432, 491] width 204 height 36
select select "16: CRRequest"
select select "6: ~"
select select "2: Temporary Cannabis Event"
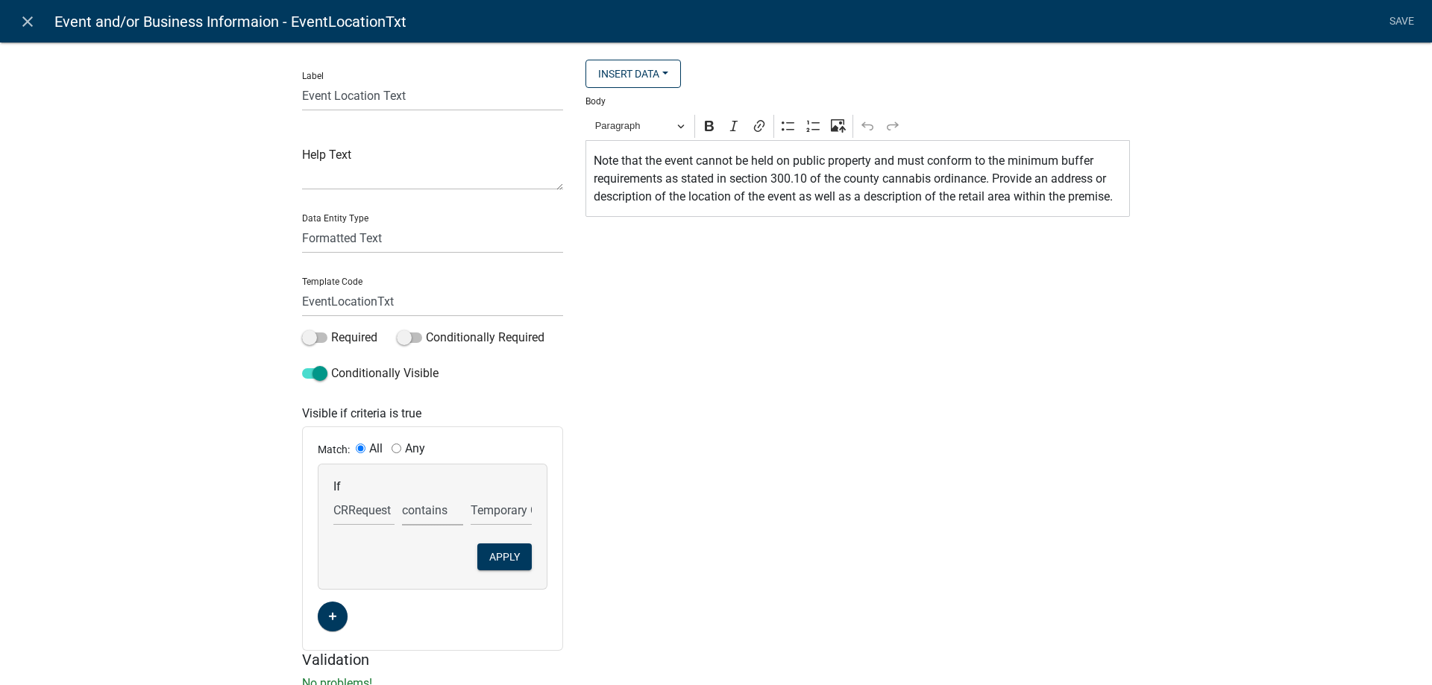
click at [402, 495] on select "is is not exists does not exist is greater than is less than contains does not …" at bounding box center [432, 510] width 61 height 31
select select "0: =="
click option "is" at bounding box center [0, 0] width 0 height 0
click at [508, 561] on button "Apply" at bounding box center [504, 557] width 54 height 27
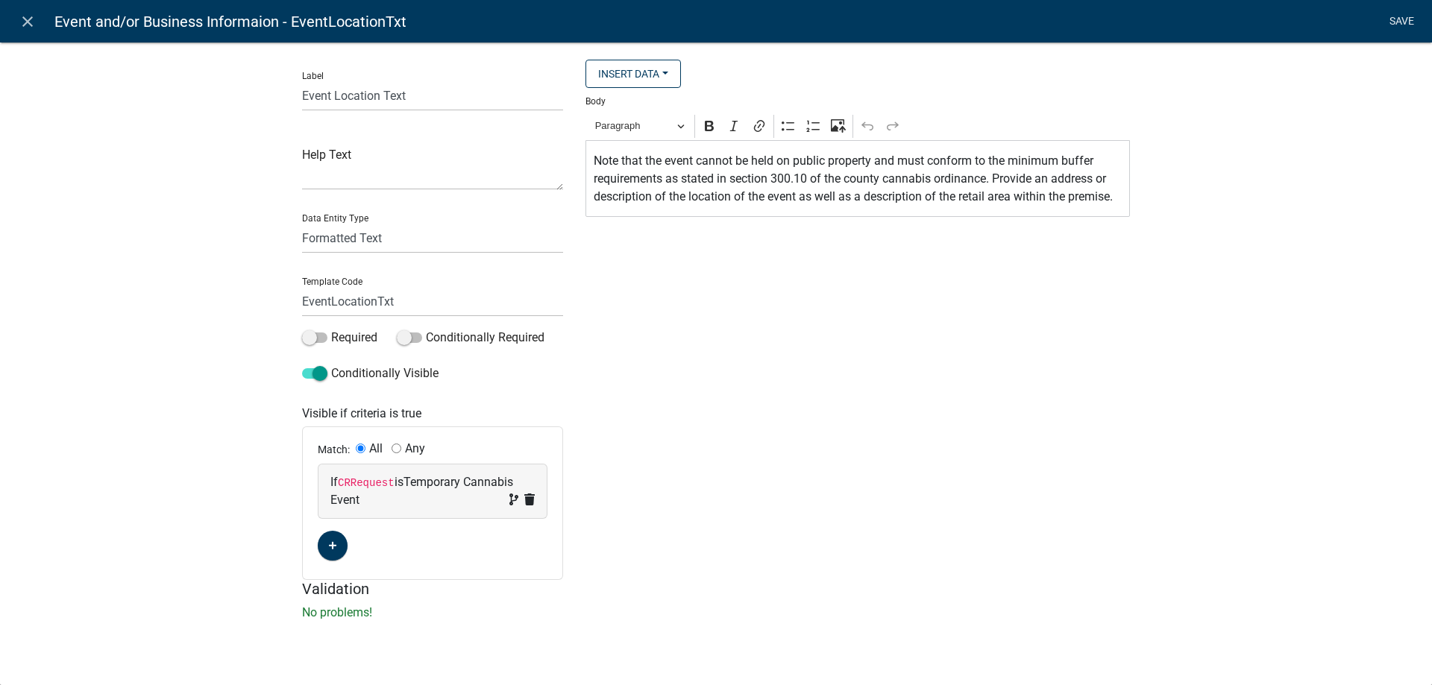
click at [1400, 21] on link "Save" at bounding box center [1400, 21] width 37 height 28
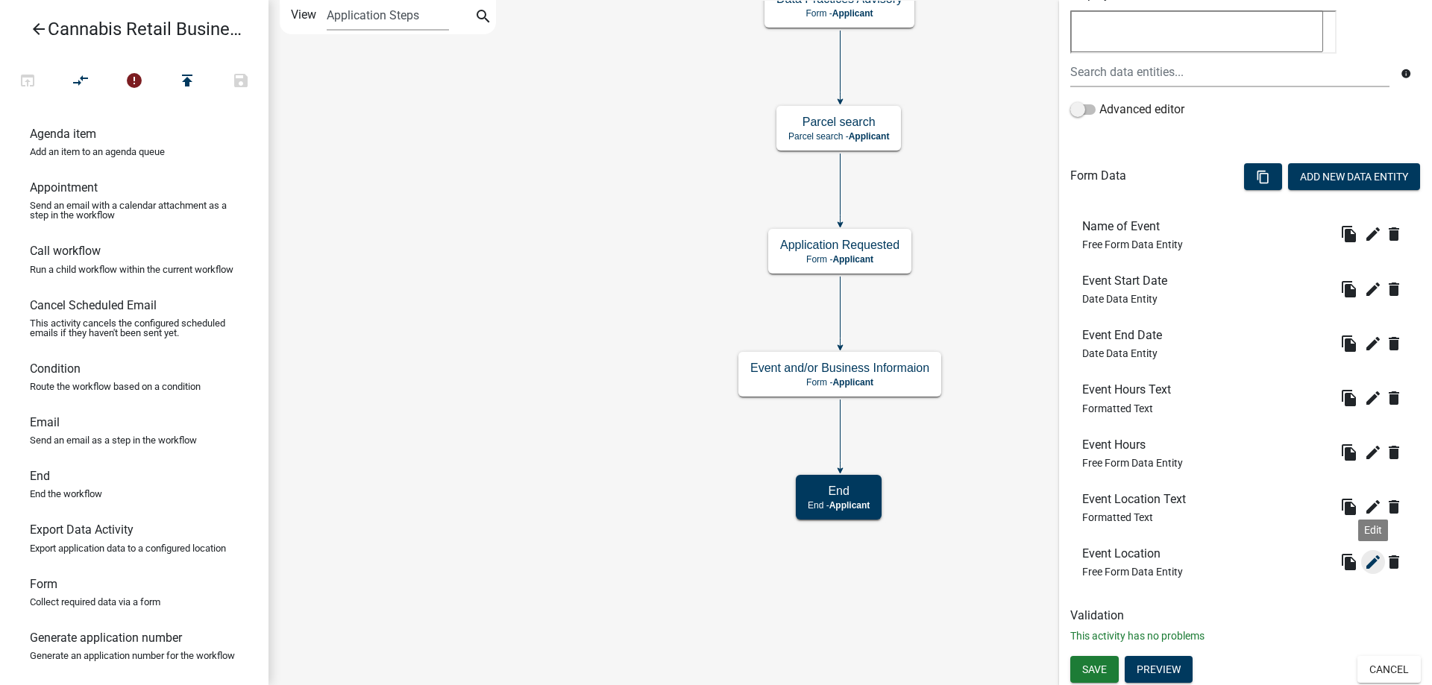
click at [1372, 563] on icon "edit" at bounding box center [1373, 562] width 18 height 18
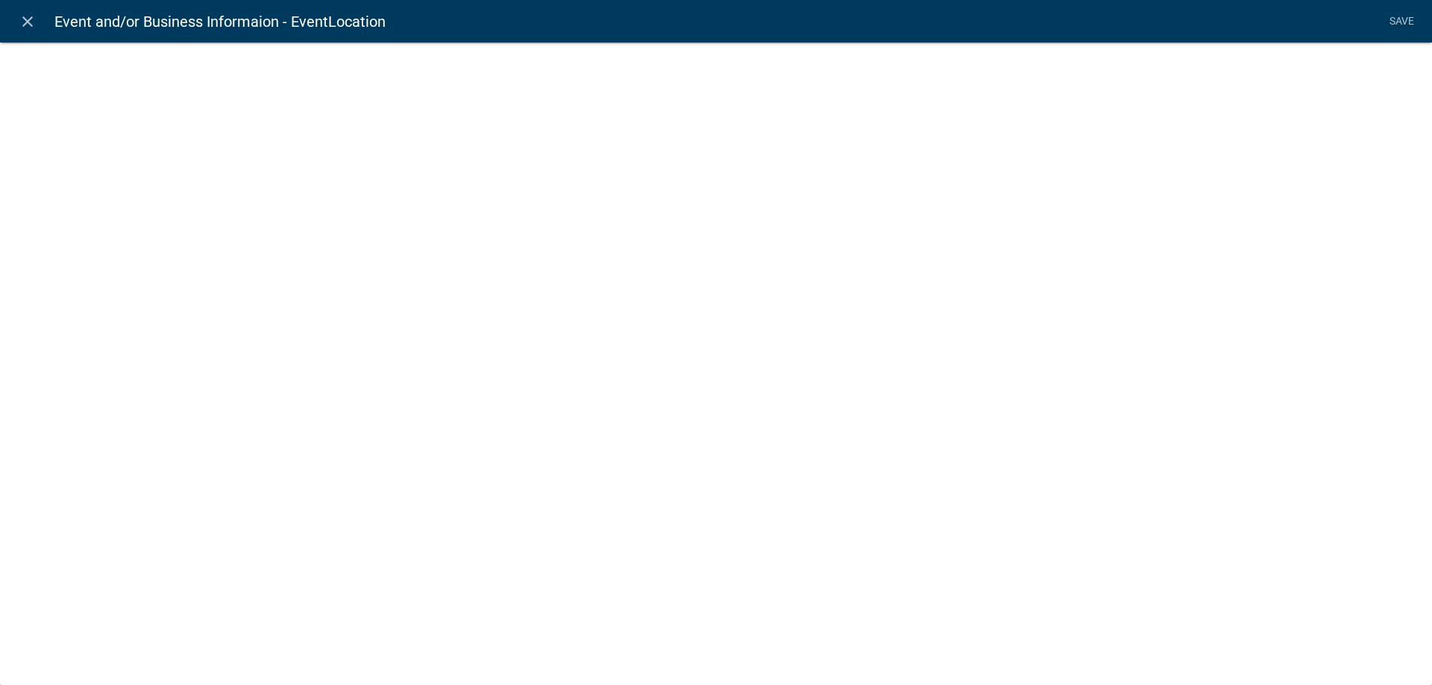
select select
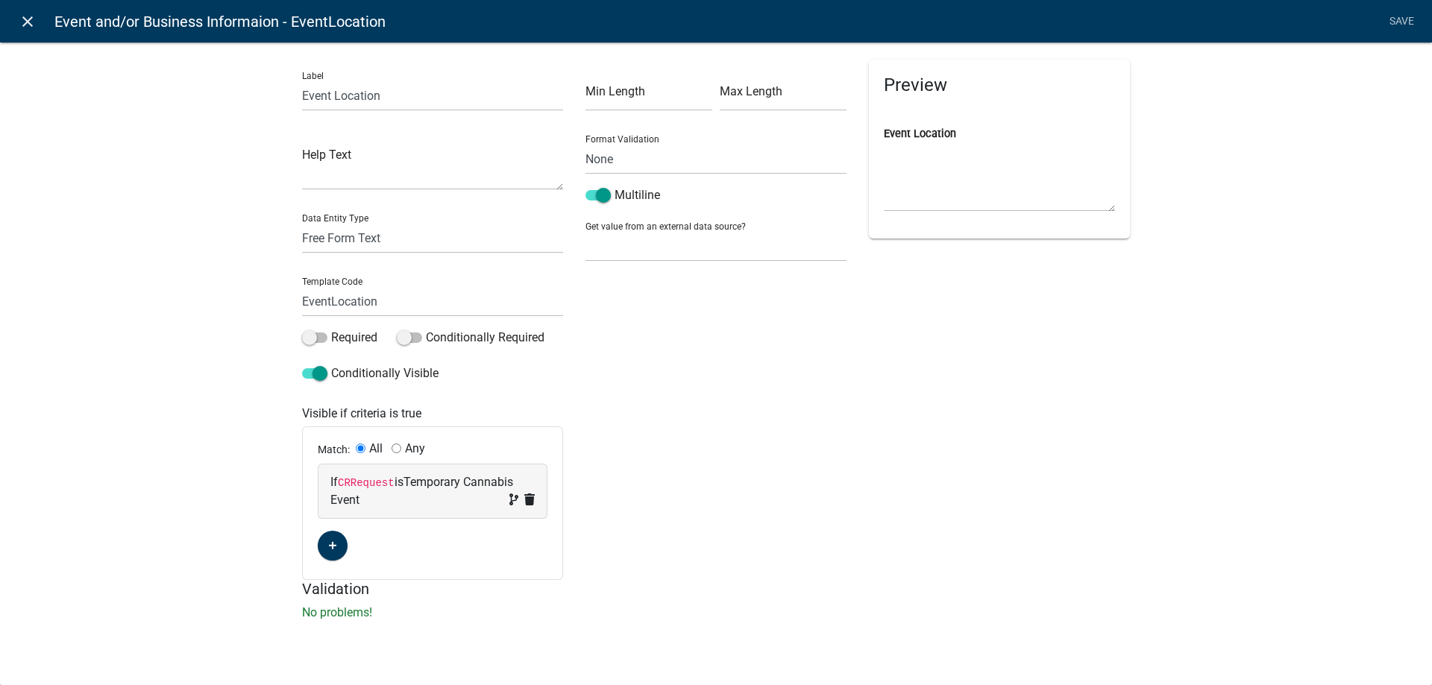
click at [29, 22] on icon "close" at bounding box center [28, 22] width 18 height 18
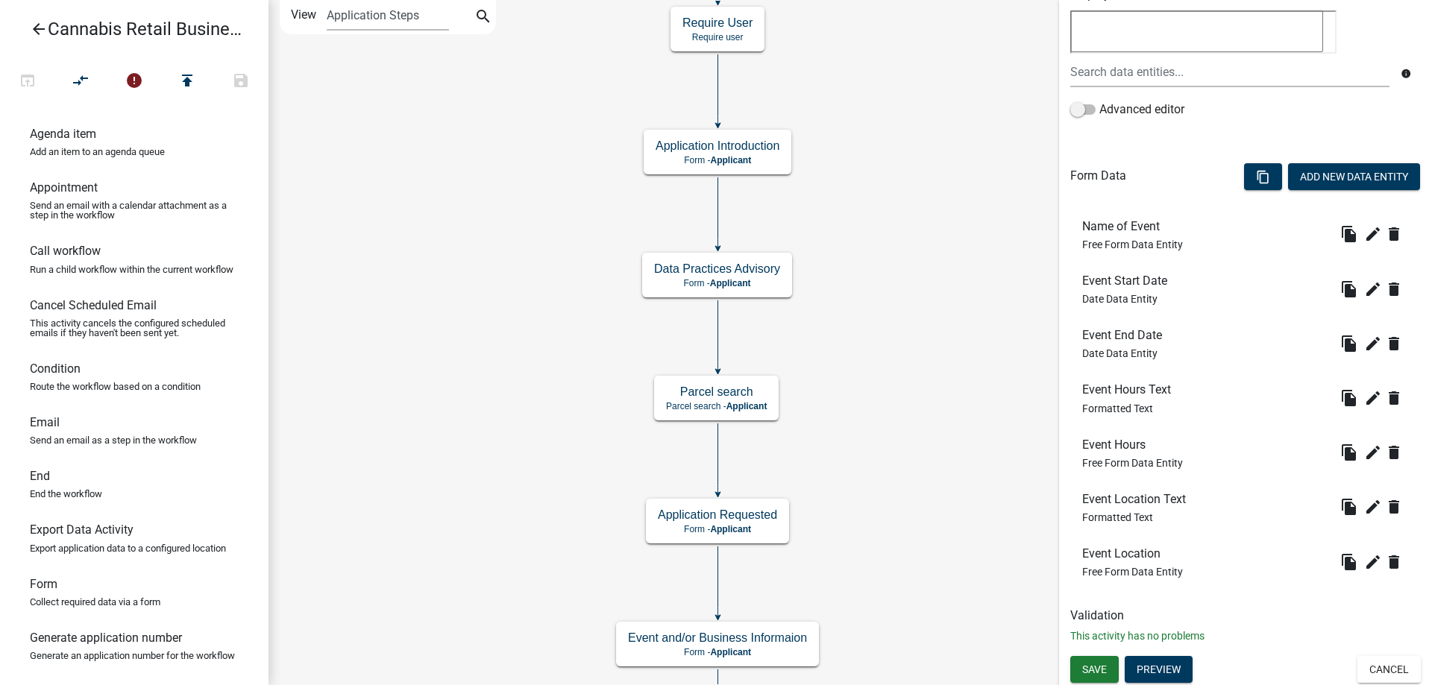
click at [863, 458] on div "start Start - Applicant Application Introduction Form - Applicant Parcel search…" at bounding box center [849, 342] width 1163 height 685
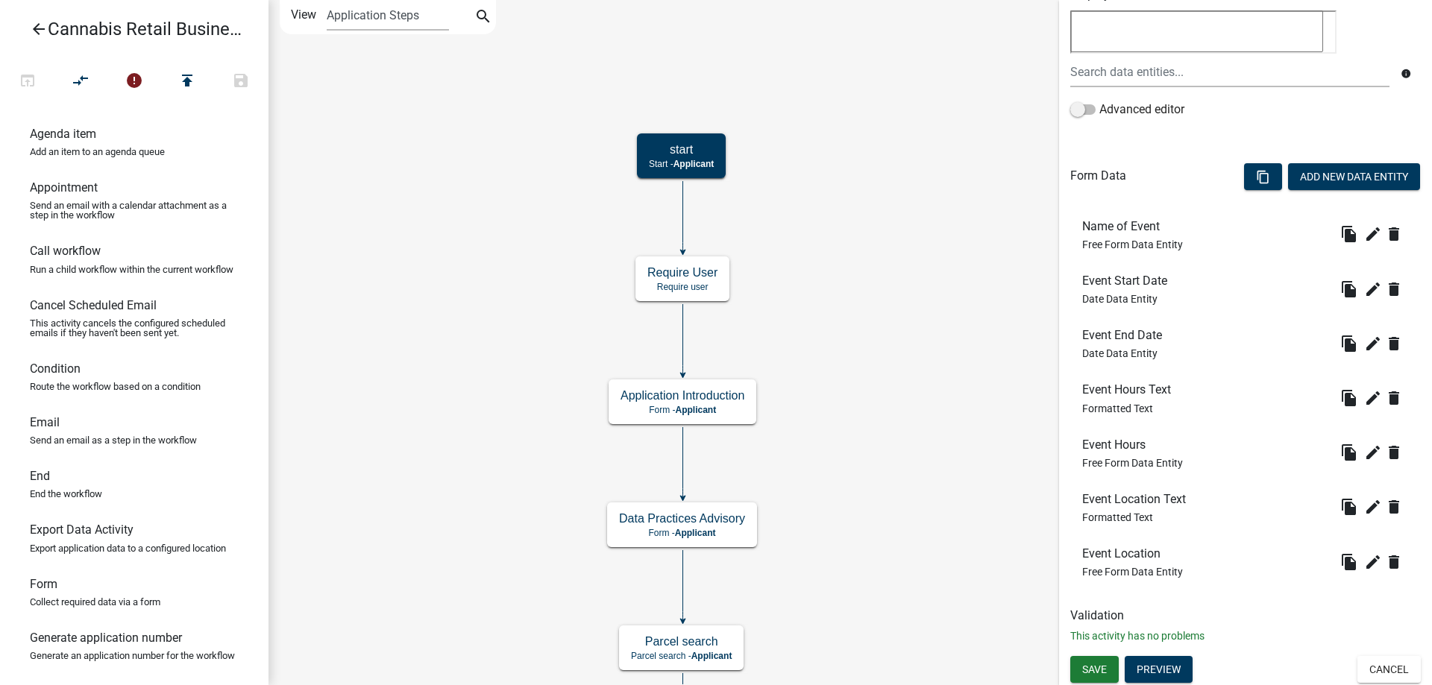
click at [856, 370] on div "start Start - Applicant Application Introduction Form - Applicant Parcel search…" at bounding box center [849, 342] width 1163 height 685
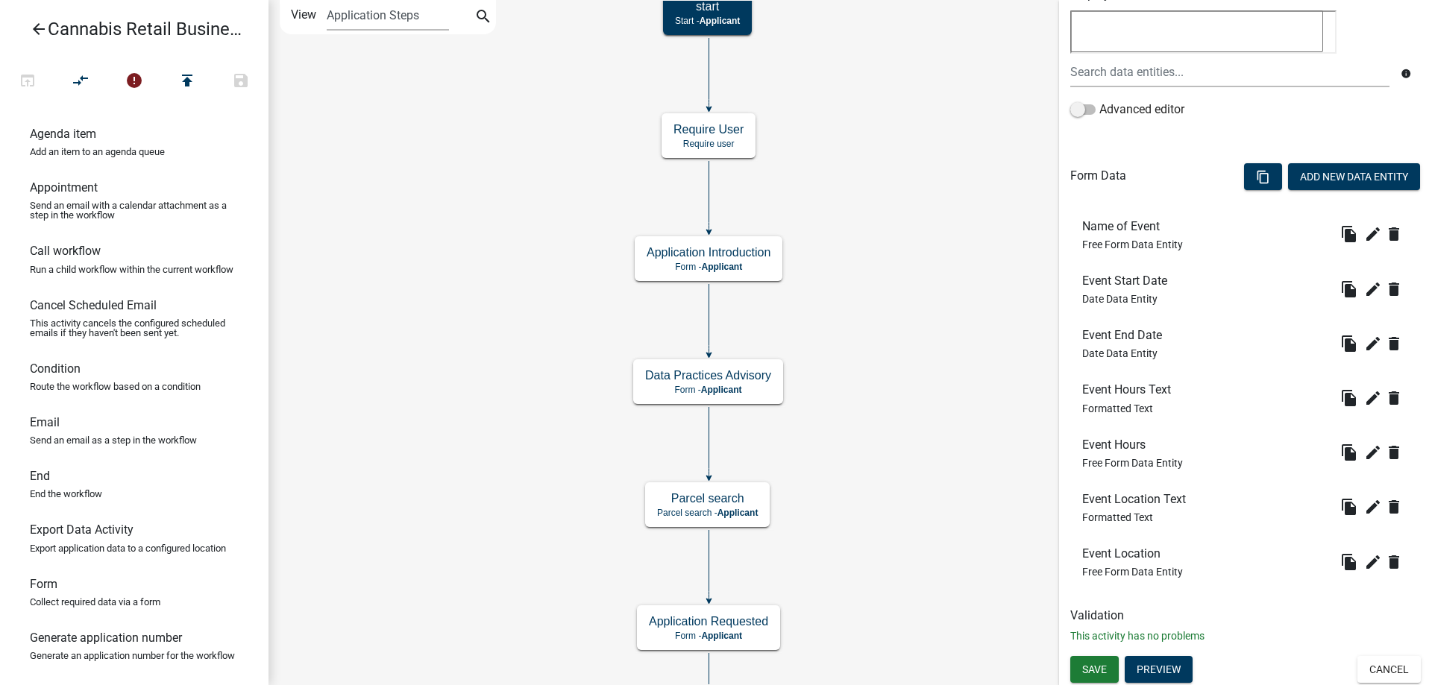
click at [884, 338] on div "start Start - Applicant Application Introduction Form - Applicant Parcel search…" at bounding box center [849, 342] width 1163 height 685
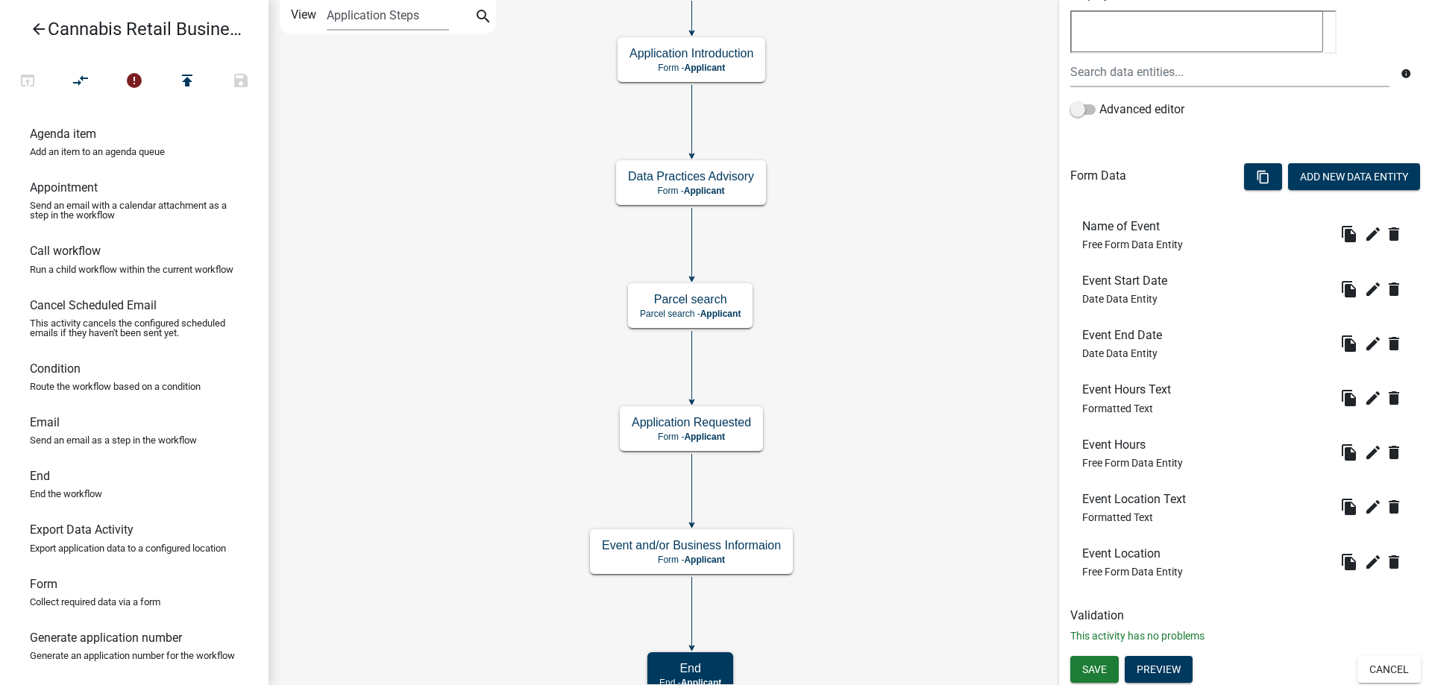
click at [904, 345] on div "start Start - Applicant Application Introduction Form - Applicant Parcel search…" at bounding box center [849, 342] width 1163 height 685
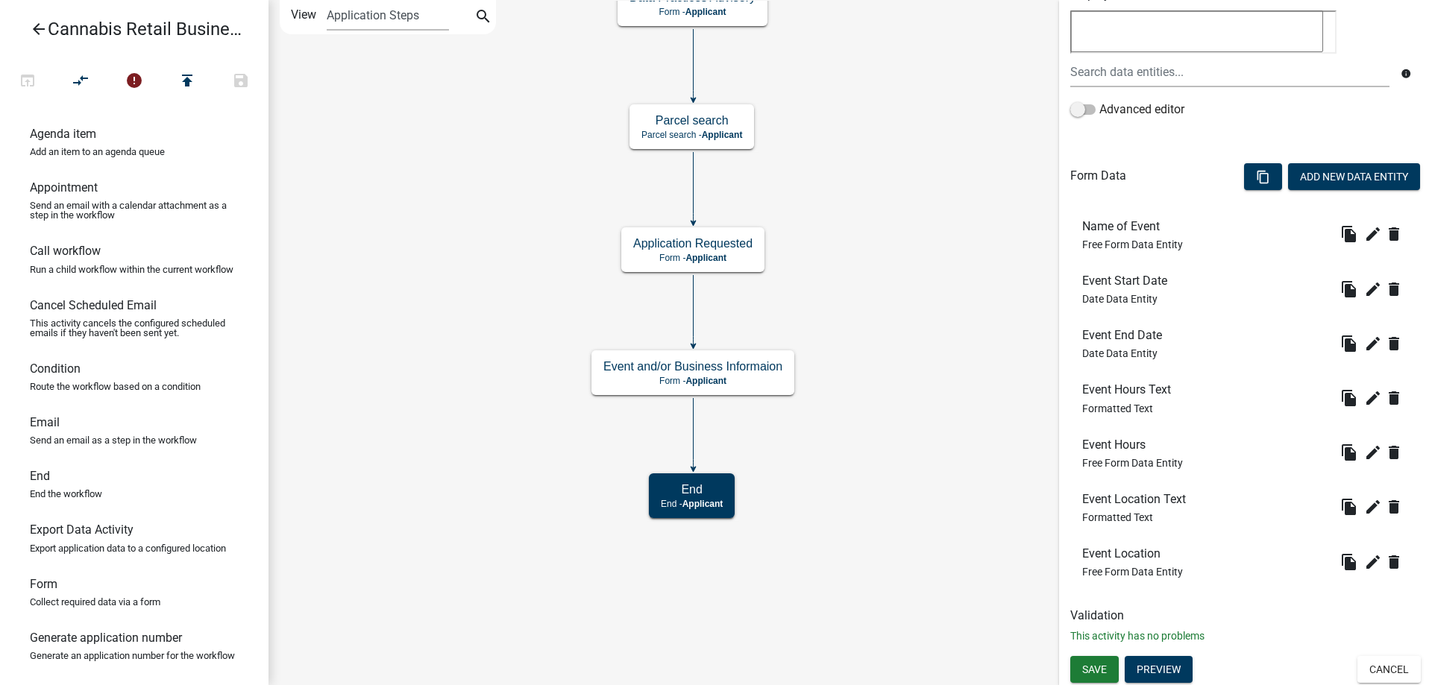
click at [921, 348] on div "start Start - Applicant Application Introduction Form - Applicant Parcel search…" at bounding box center [849, 342] width 1163 height 685
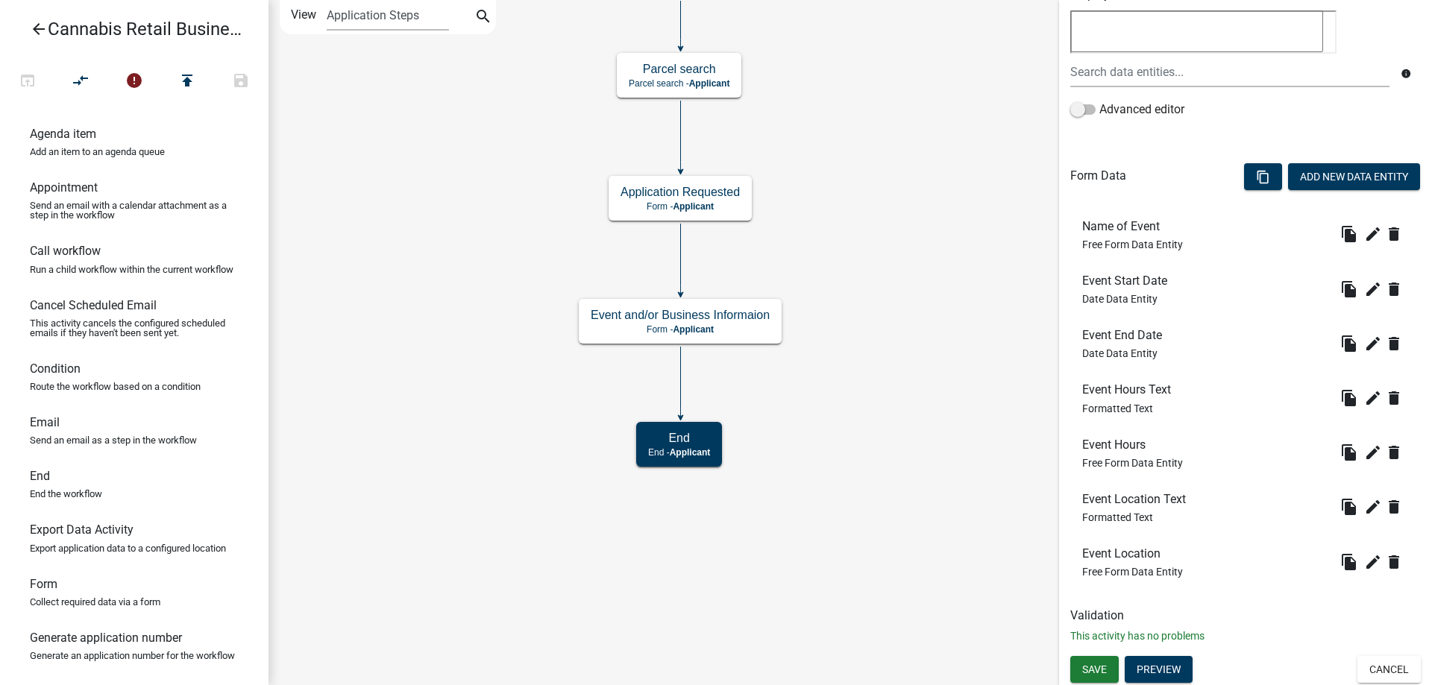
click at [922, 467] on div "start Start - Applicant Application Introduction Form - Applicant Parcel search…" at bounding box center [849, 342] width 1163 height 685
click at [749, 324] on g "Event and/or Business Informaion Form - Applicant" at bounding box center [680, 320] width 203 height 43
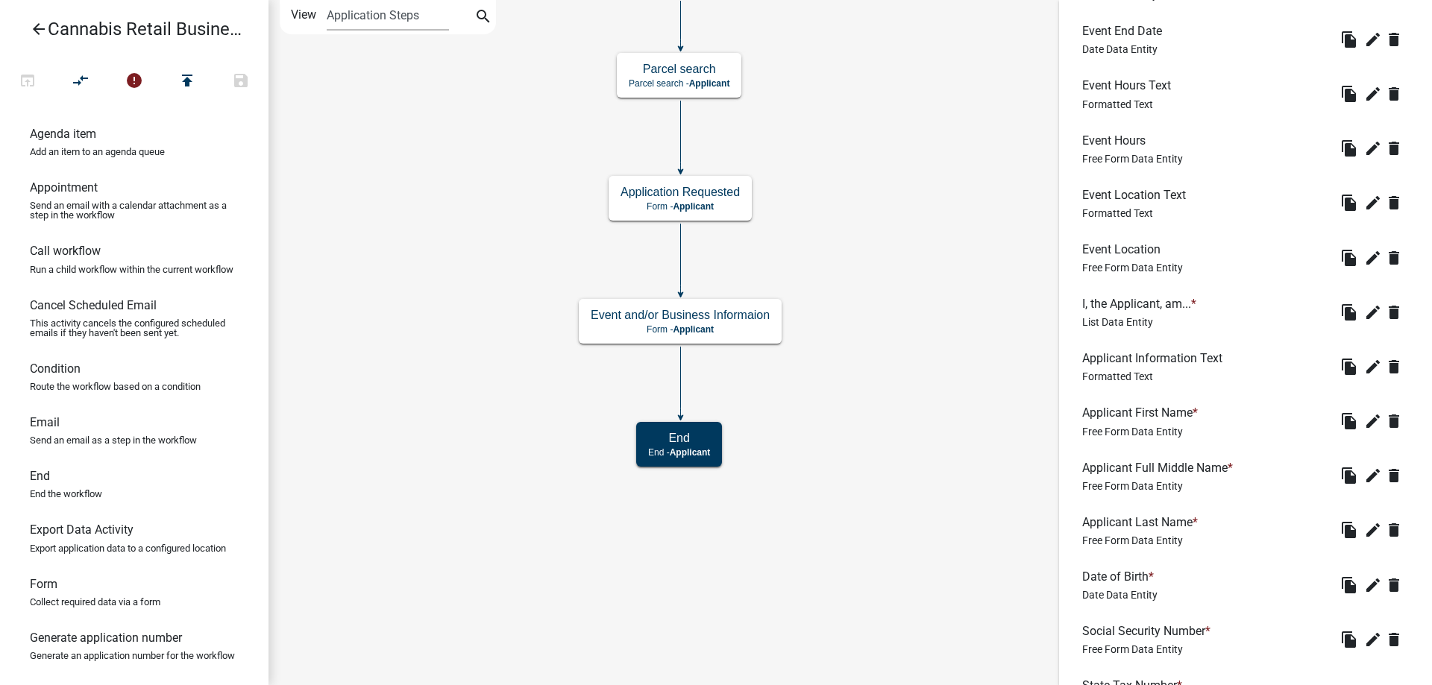
scroll to position [685, 0]
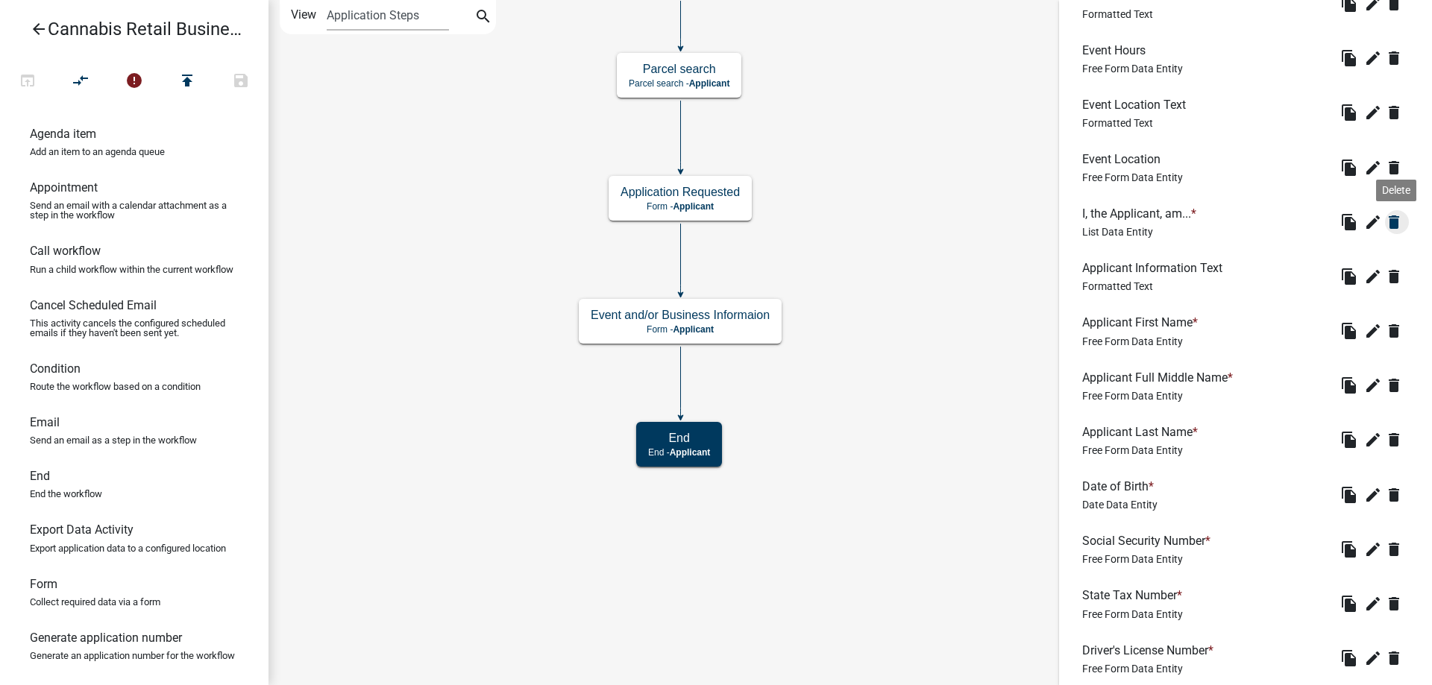
click at [1396, 221] on icon "delete" at bounding box center [1394, 222] width 18 height 18
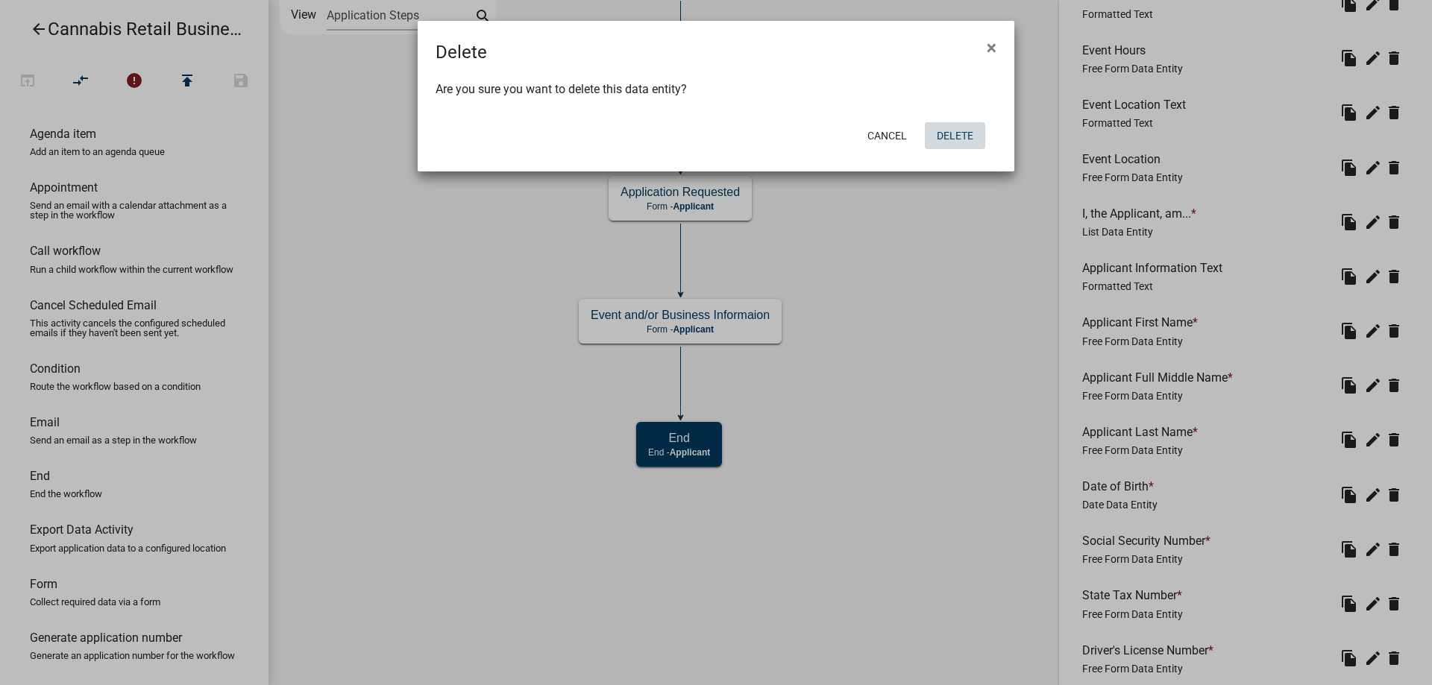
click at [952, 139] on button "Delete" at bounding box center [955, 135] width 60 height 27
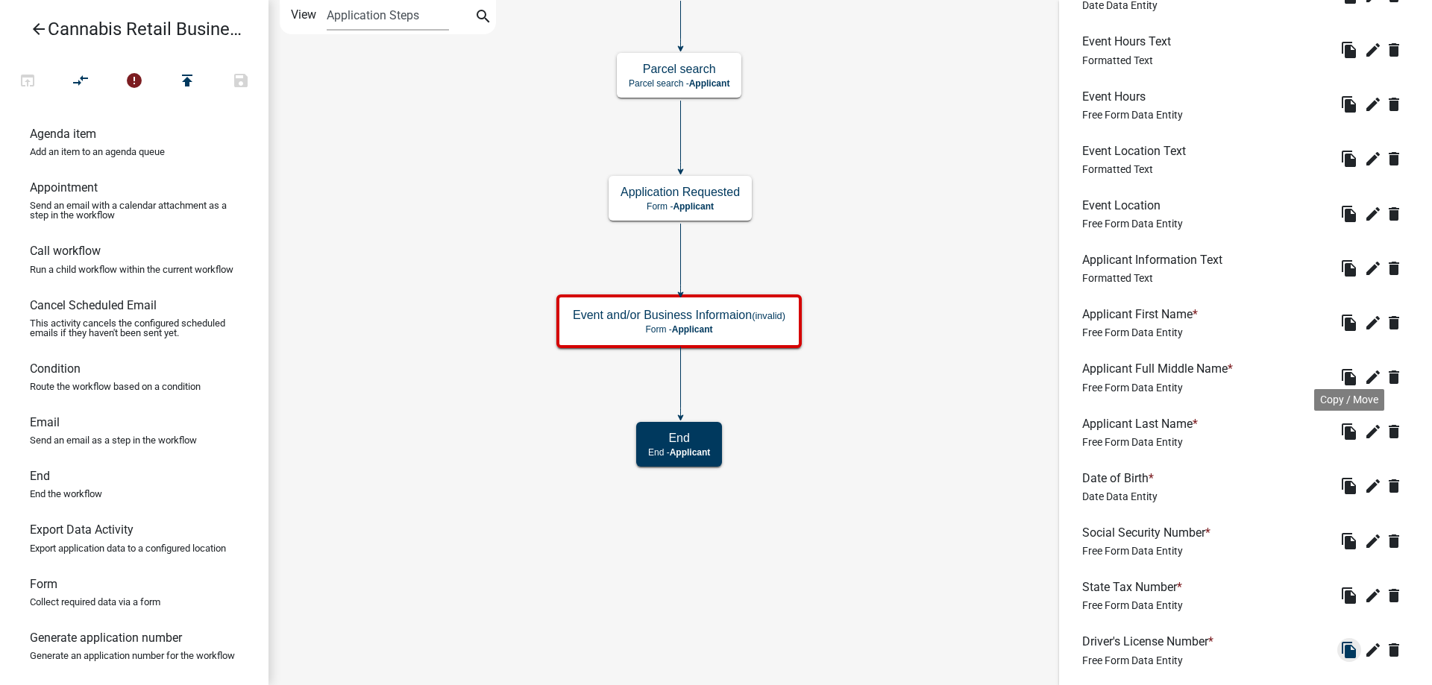
scroll to position [608, 0]
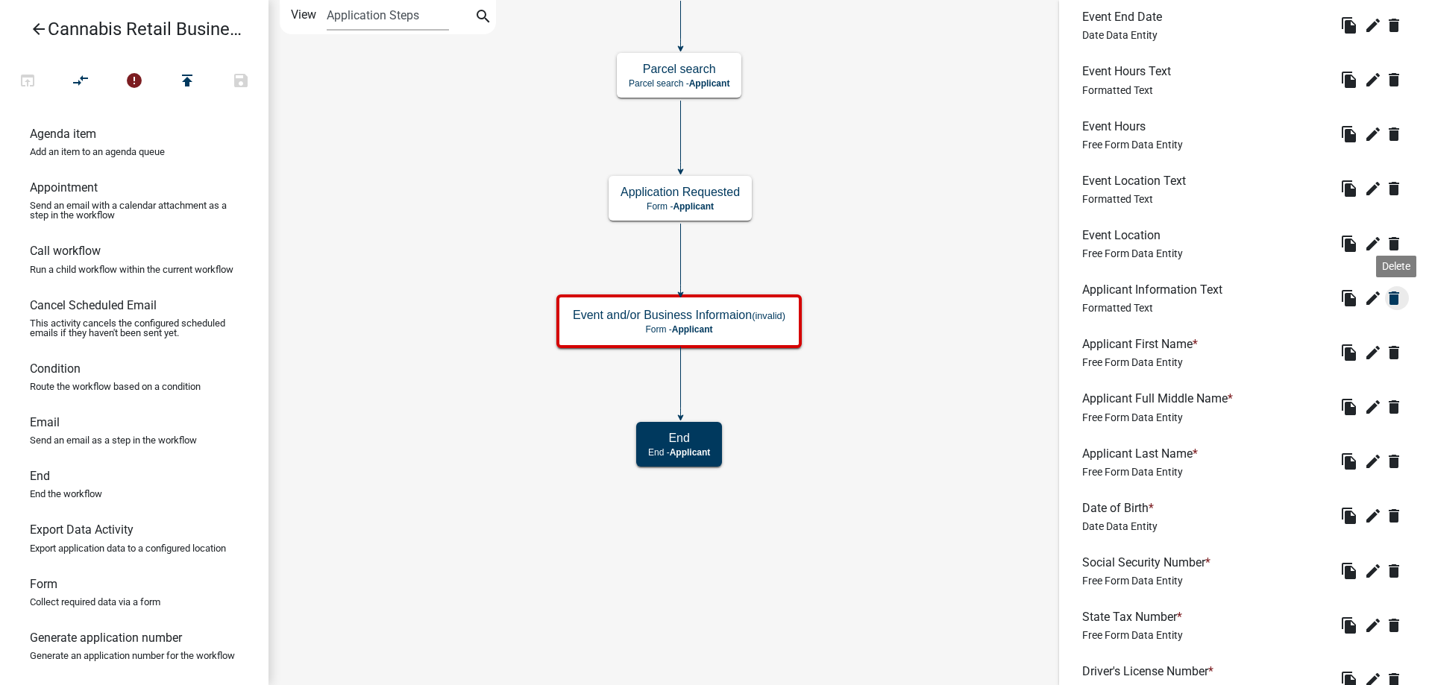
click at [1396, 298] on icon "delete" at bounding box center [1394, 298] width 18 height 18
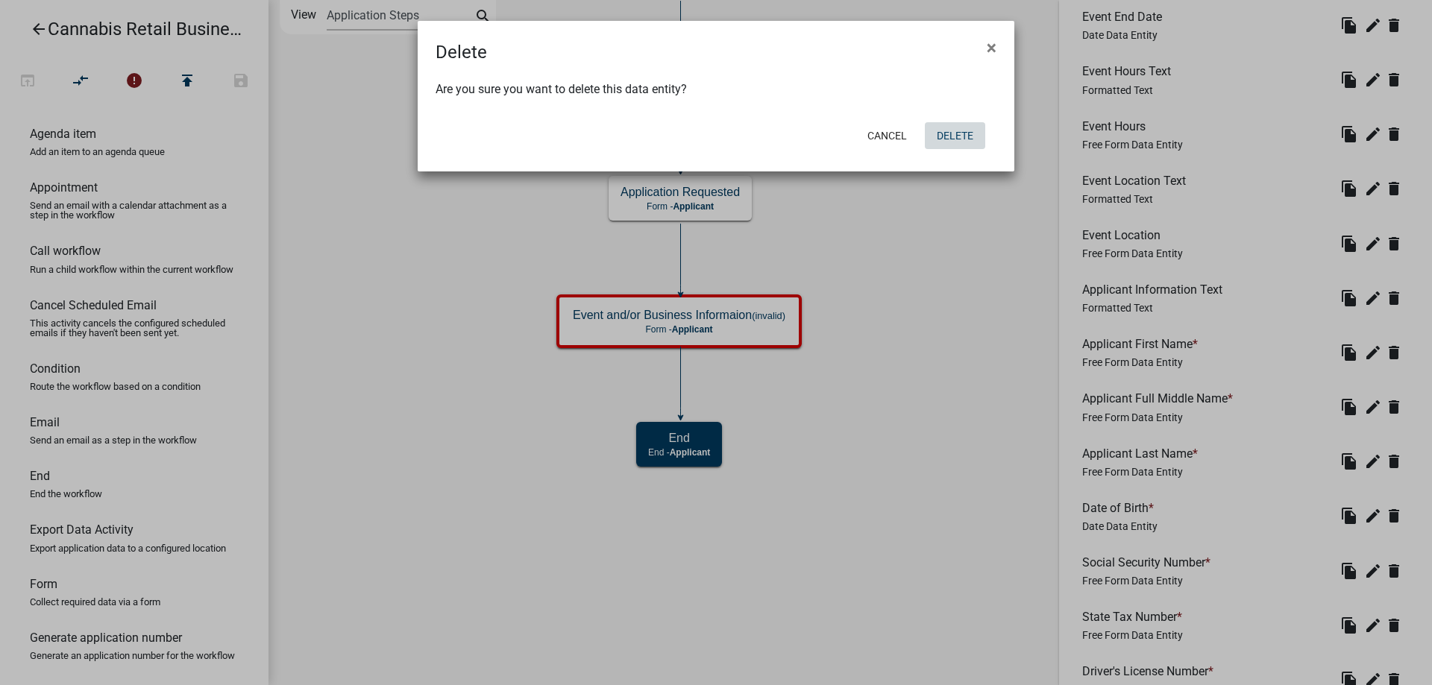
click at [952, 137] on button "Delete" at bounding box center [955, 135] width 60 height 27
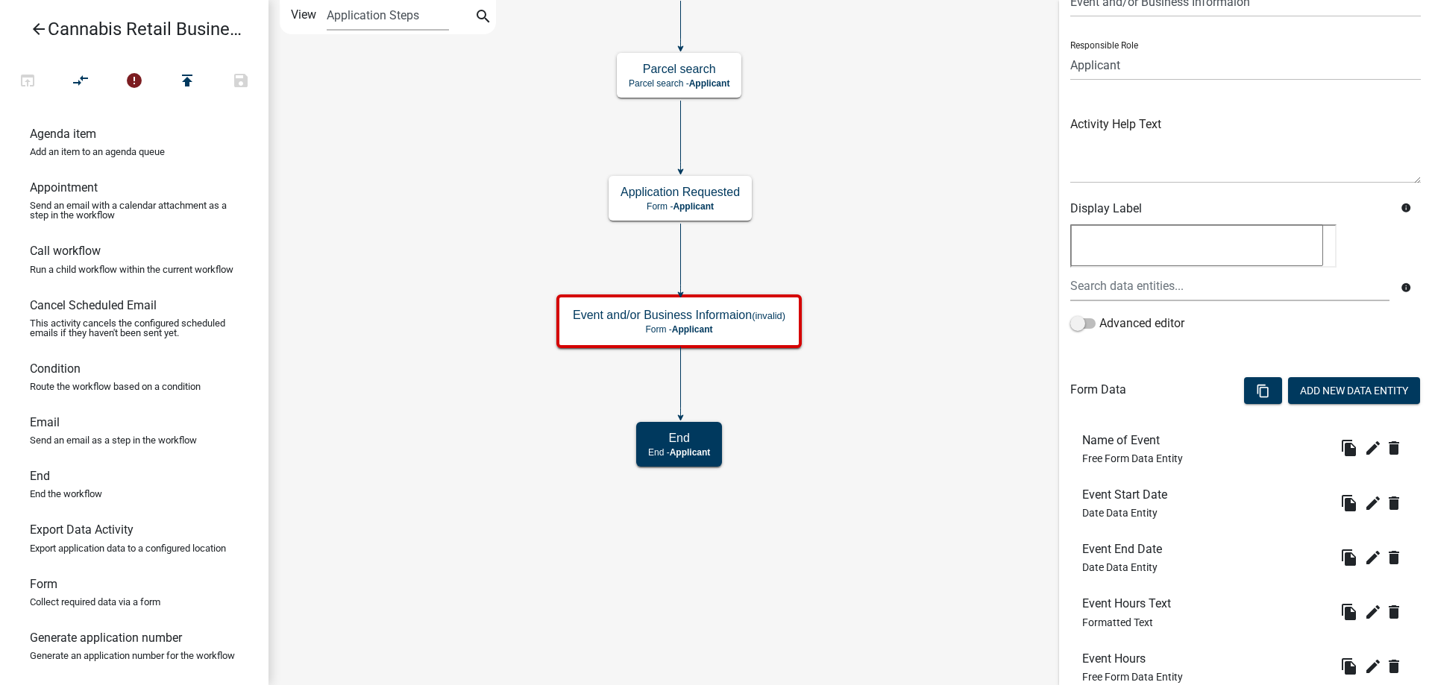
scroll to position [0, 0]
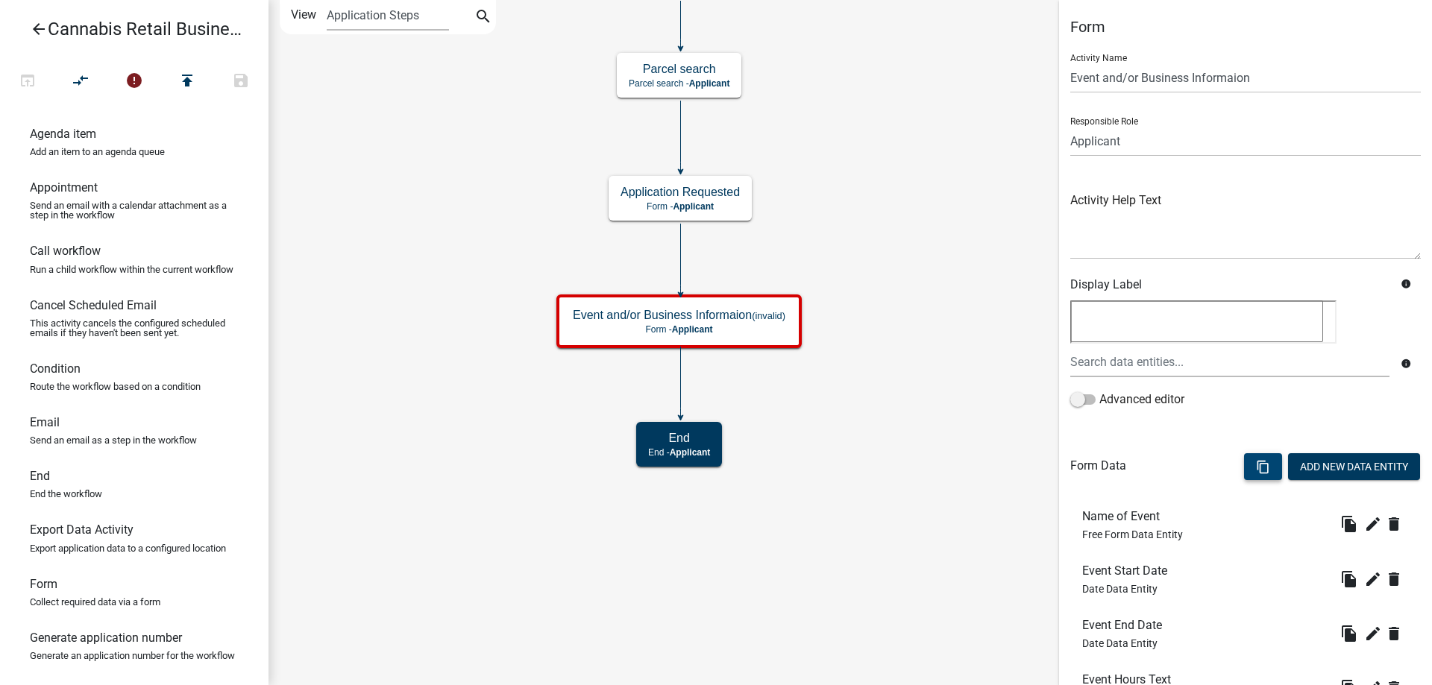
click at [1264, 465] on icon "content_copy" at bounding box center [1263, 467] width 14 height 14
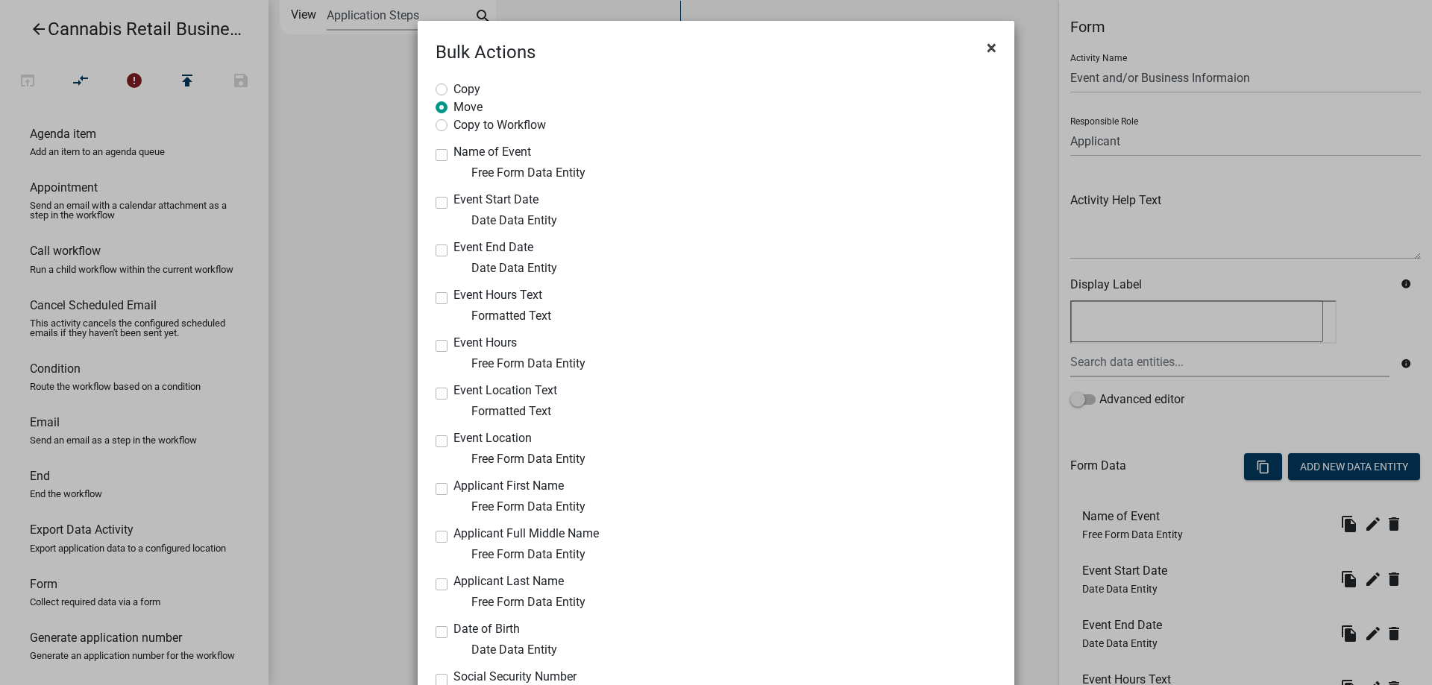
click at [990, 47] on span "×" at bounding box center [992, 47] width 10 height 21
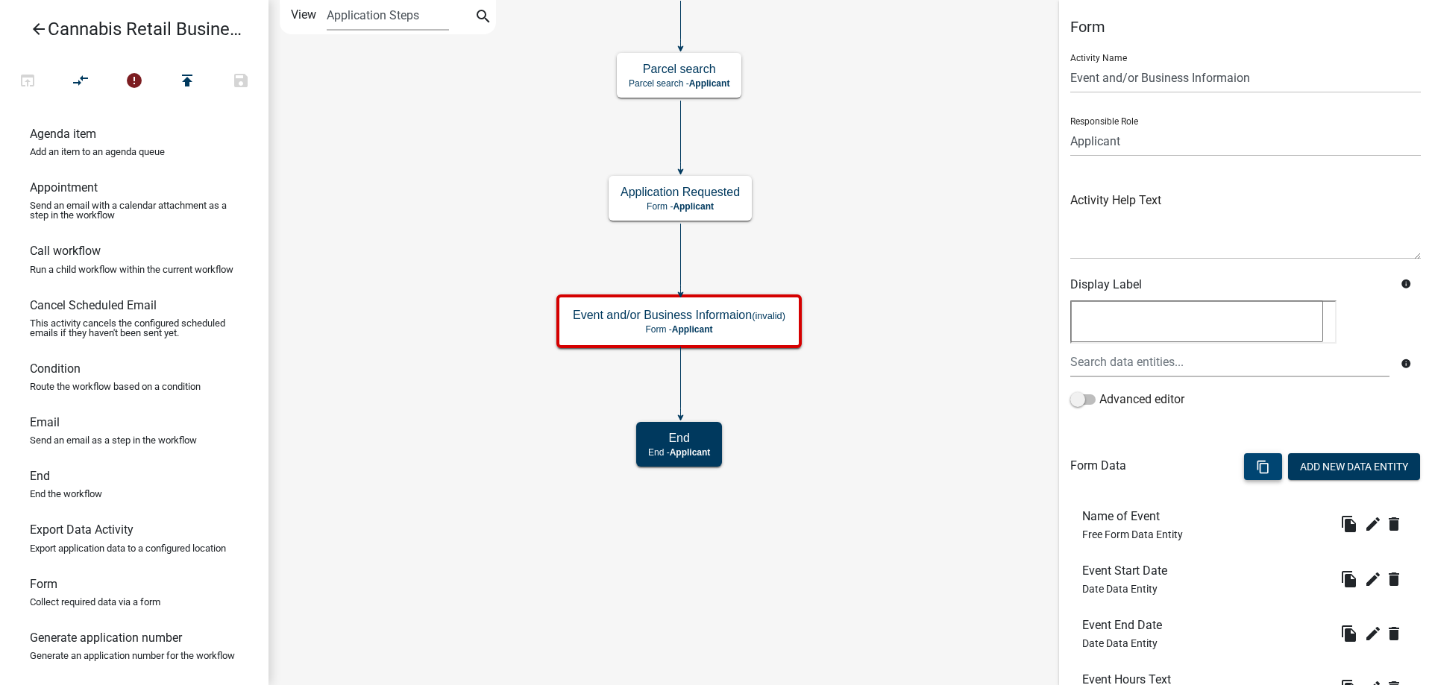
click at [1271, 552] on li "Event Start Date Date Data Entity file_copy edit delete" at bounding box center [1245, 579] width 350 height 54
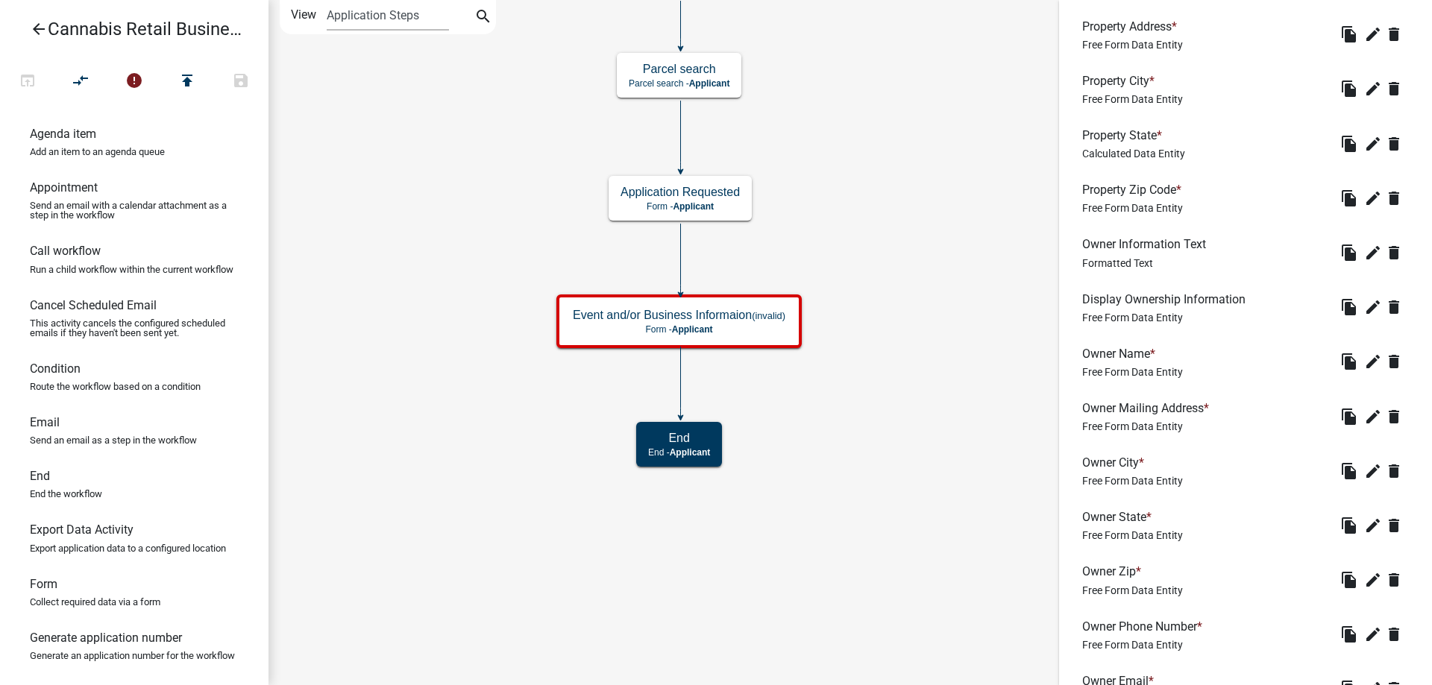
scroll to position [2348, 0]
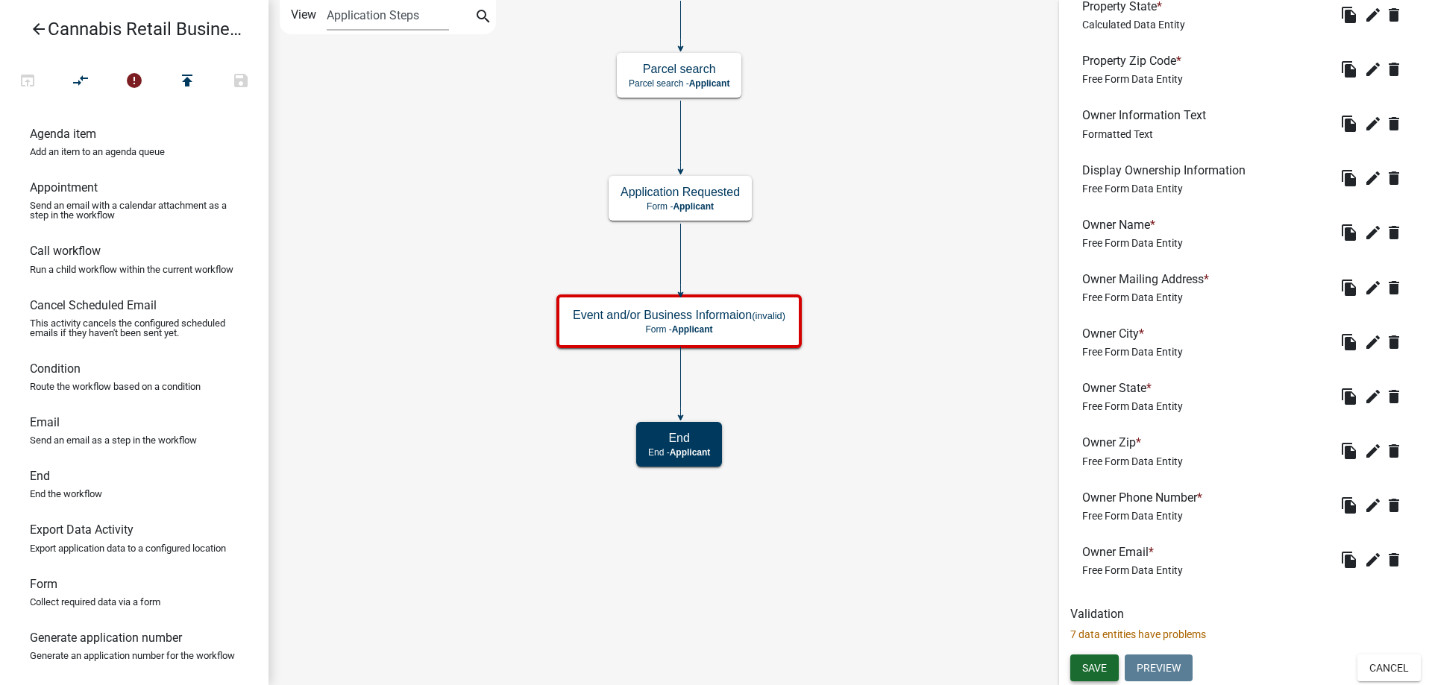
click at [1095, 665] on span "Save" at bounding box center [1094, 668] width 25 height 12
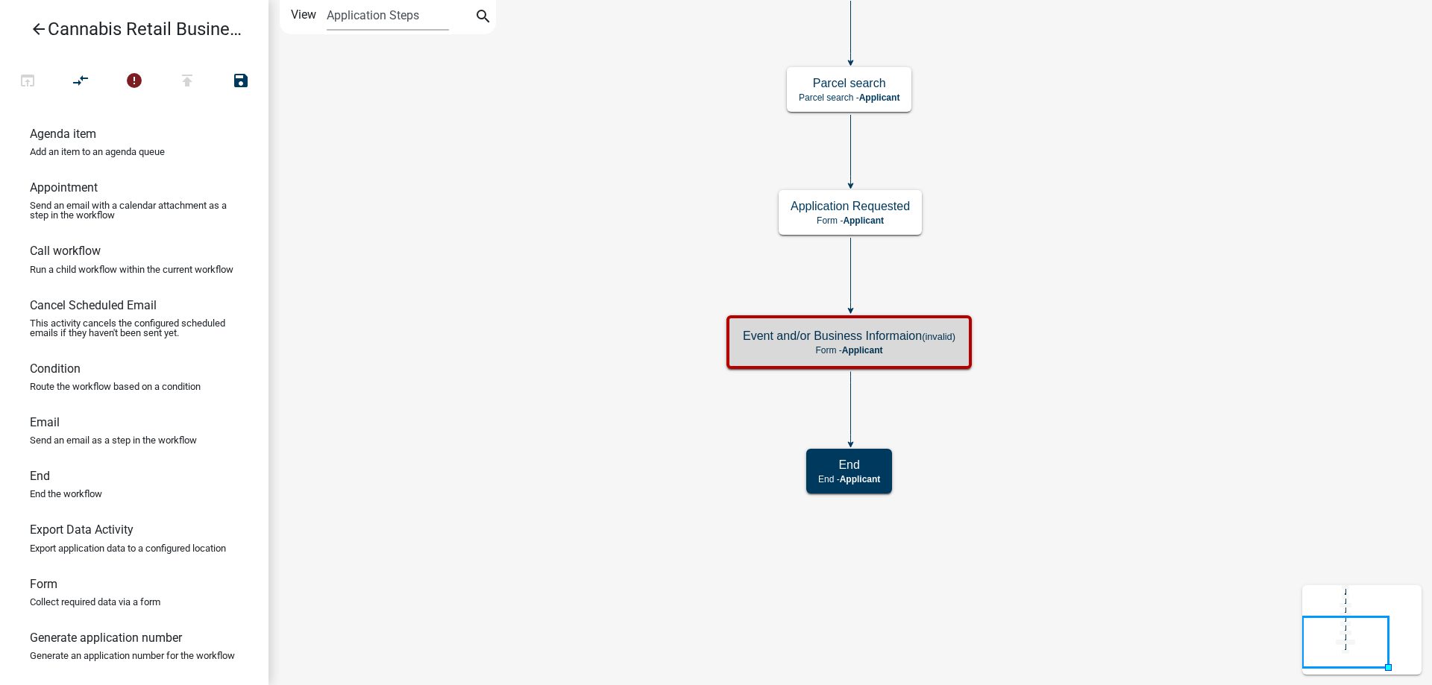
scroll to position [0, 0]
click at [37, 27] on icon "arrow_back" at bounding box center [39, 30] width 18 height 21
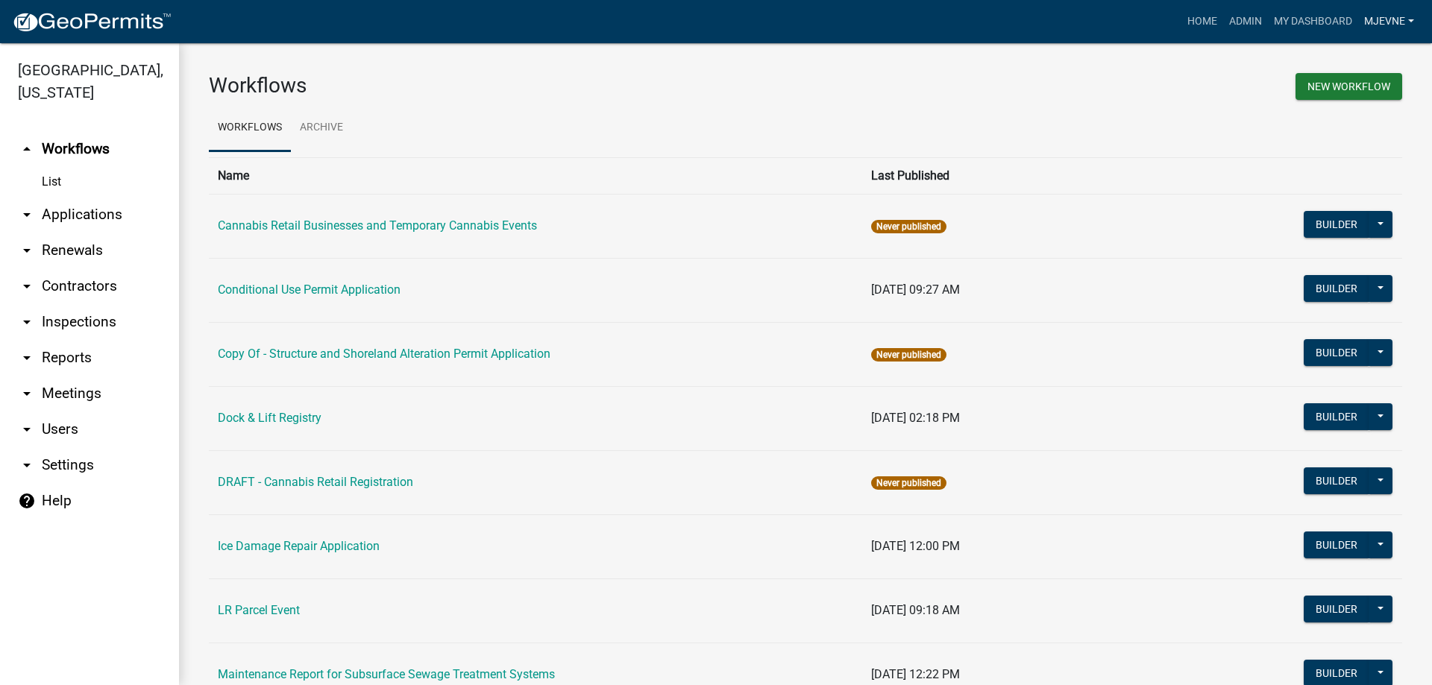
click at [1383, 23] on link "MJevne" at bounding box center [1389, 21] width 62 height 28
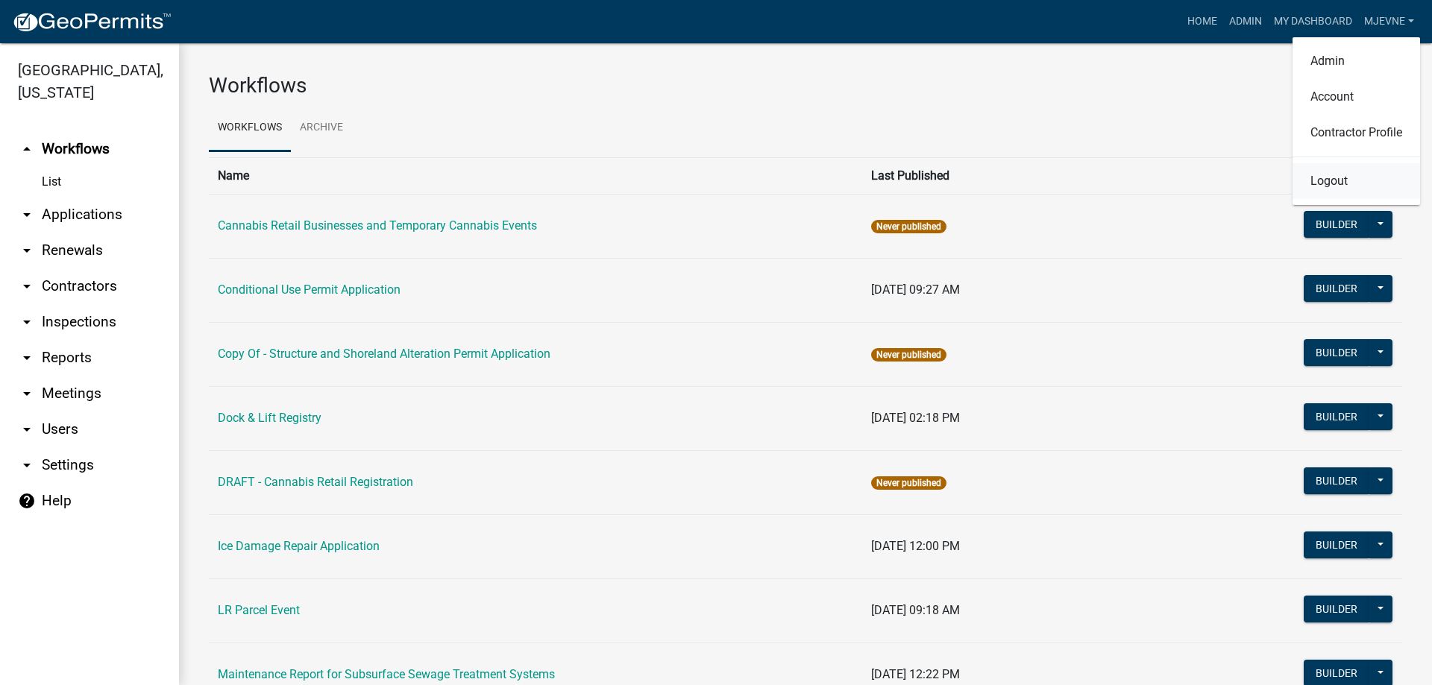
click at [1338, 184] on link "Logout" at bounding box center [1356, 181] width 128 height 36
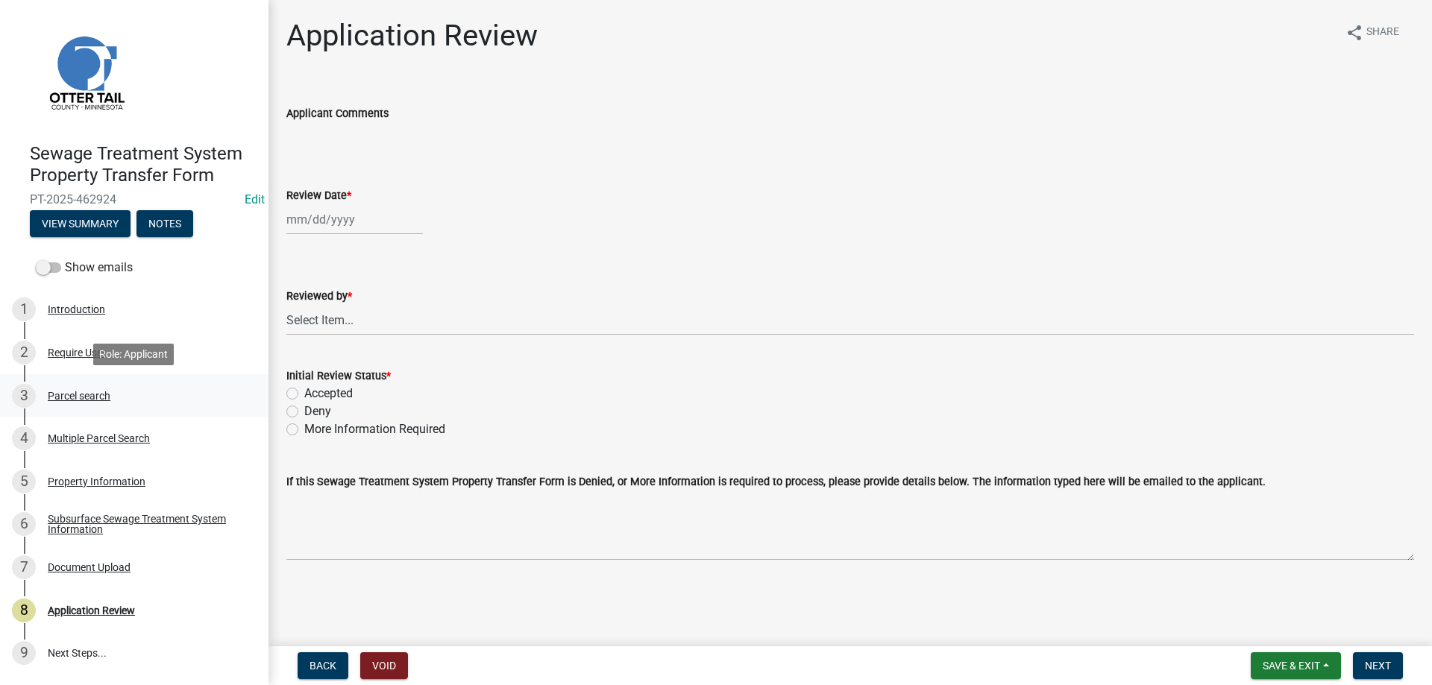
click at [69, 400] on div "Parcel search" at bounding box center [79, 396] width 63 height 10
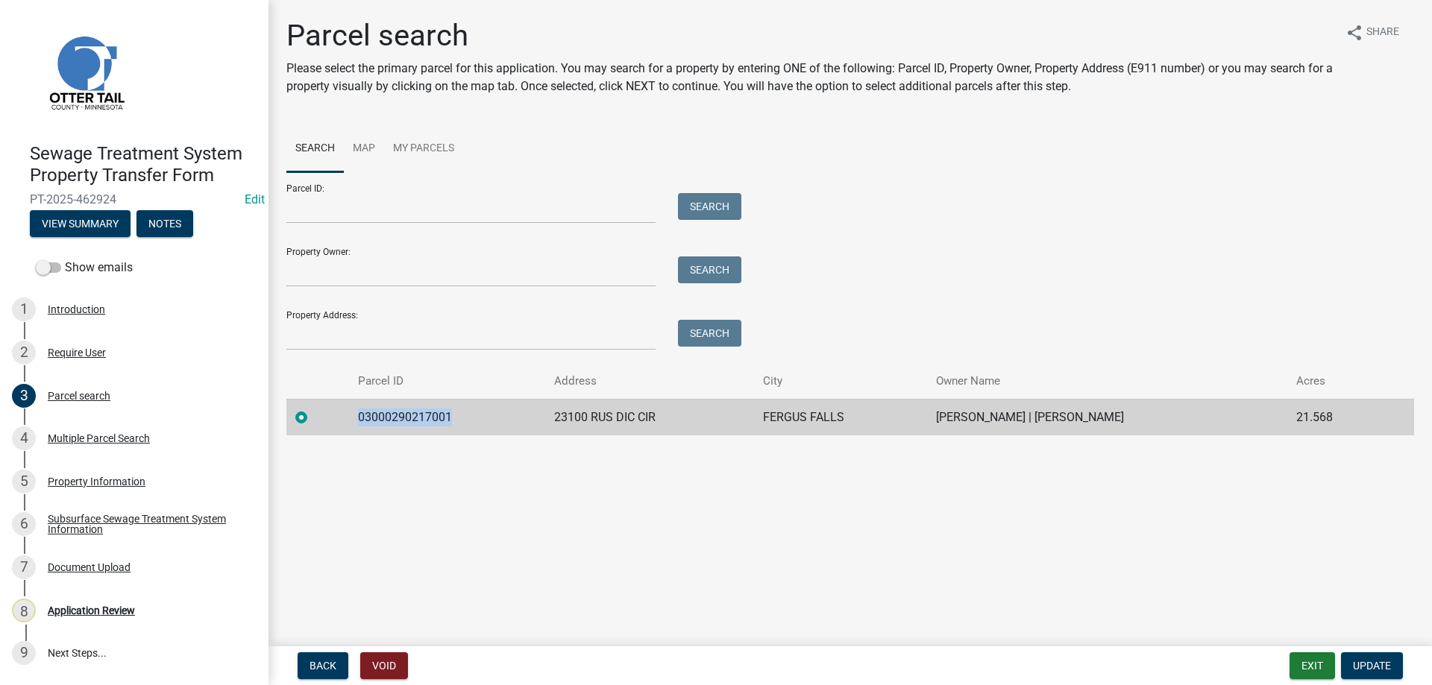
drag, startPoint x: 456, startPoint y: 416, endPoint x: 362, endPoint y: 420, distance: 93.3
click at [362, 420] on td "03000290217001" at bounding box center [447, 417] width 196 height 37
copy td "03000290217001"
click at [78, 435] on div "Multiple Parcel Search" at bounding box center [99, 438] width 102 height 10
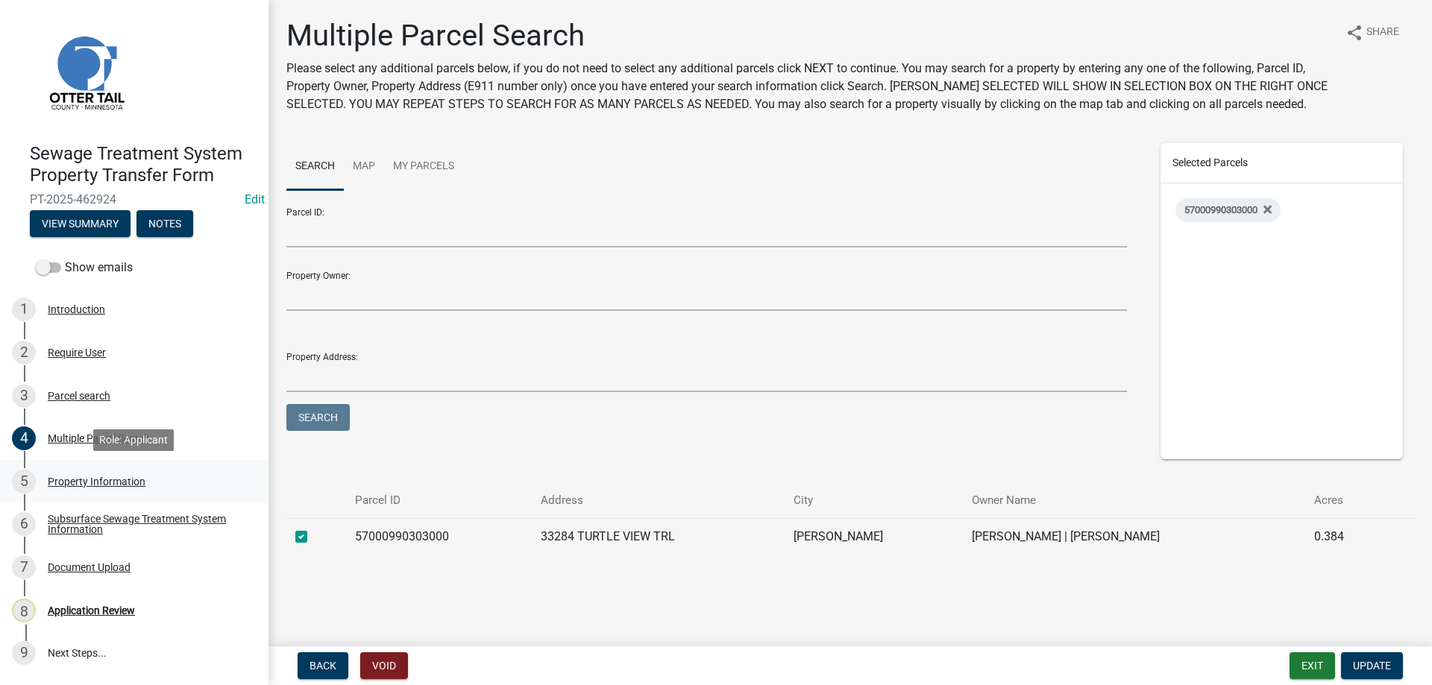
click at [79, 481] on div "Property Information" at bounding box center [97, 481] width 98 height 10
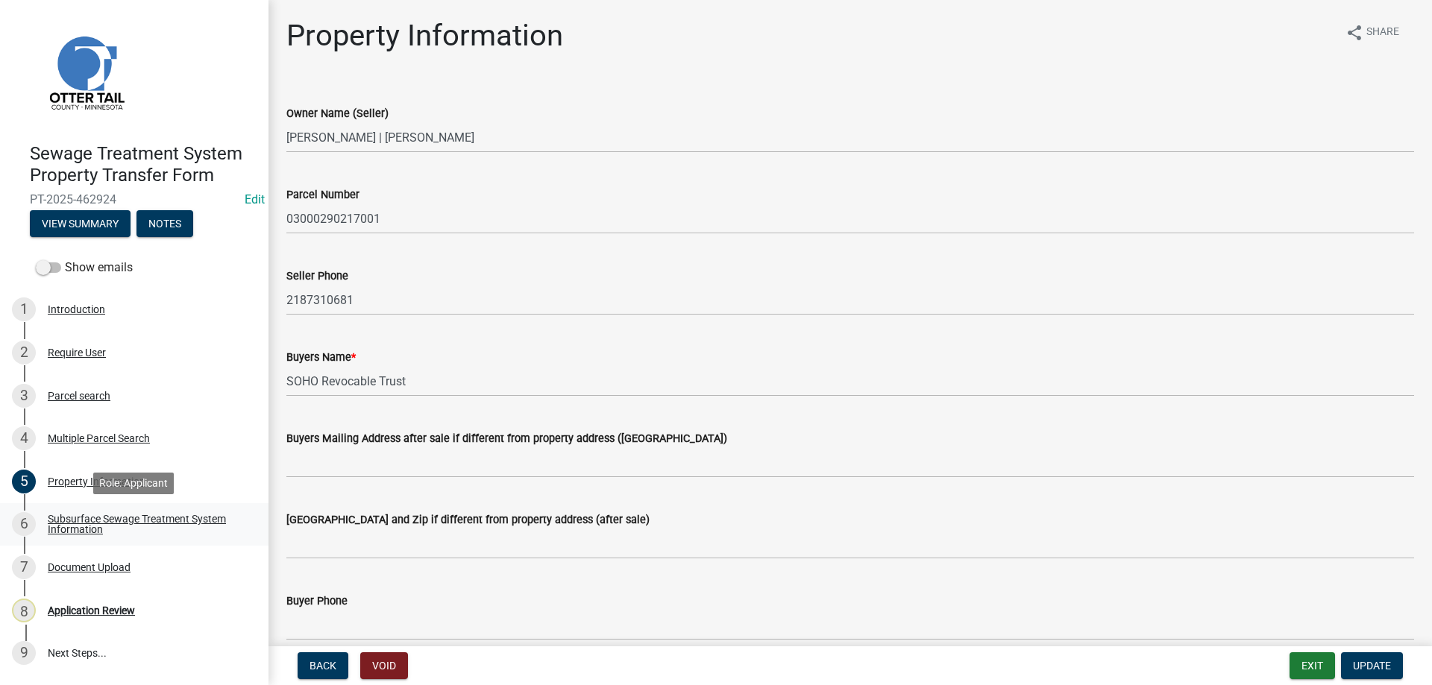
click at [65, 521] on div "Subsurface Sewage Treatment System Information" at bounding box center [146, 524] width 197 height 21
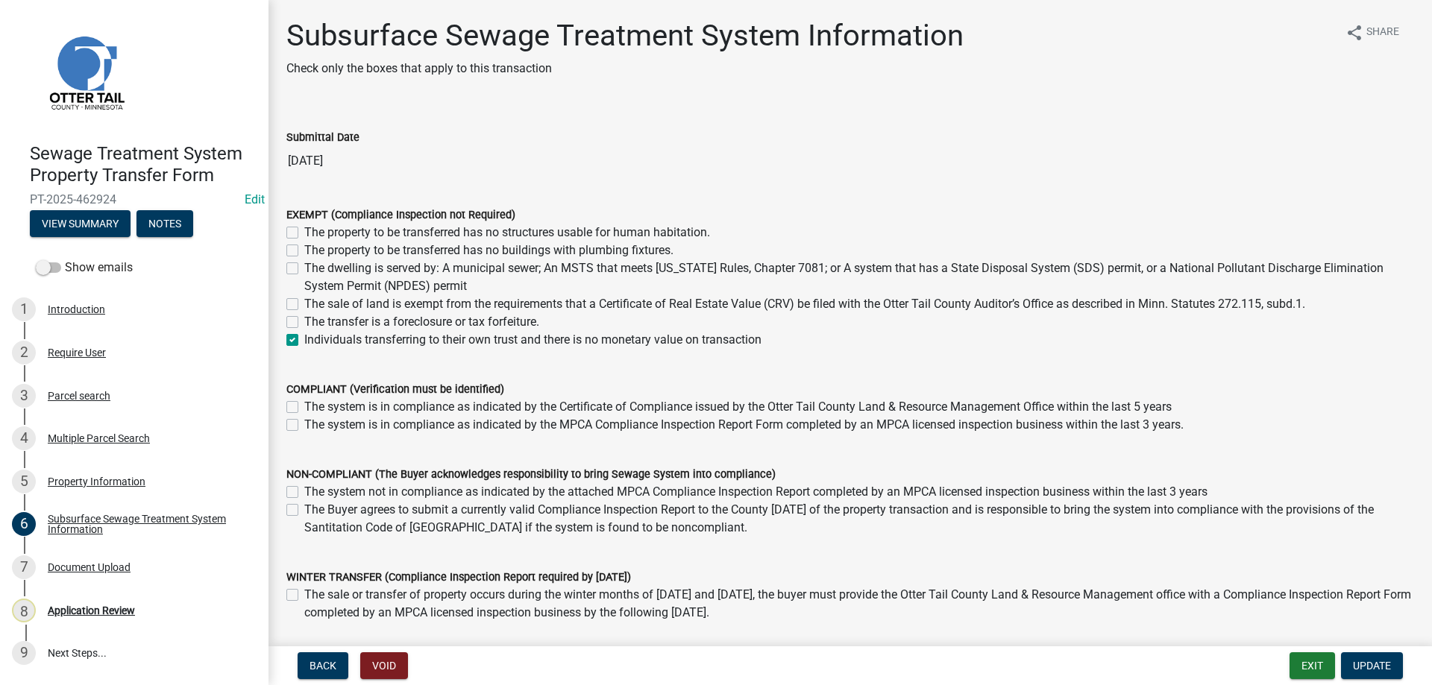
scroll to position [101, 0]
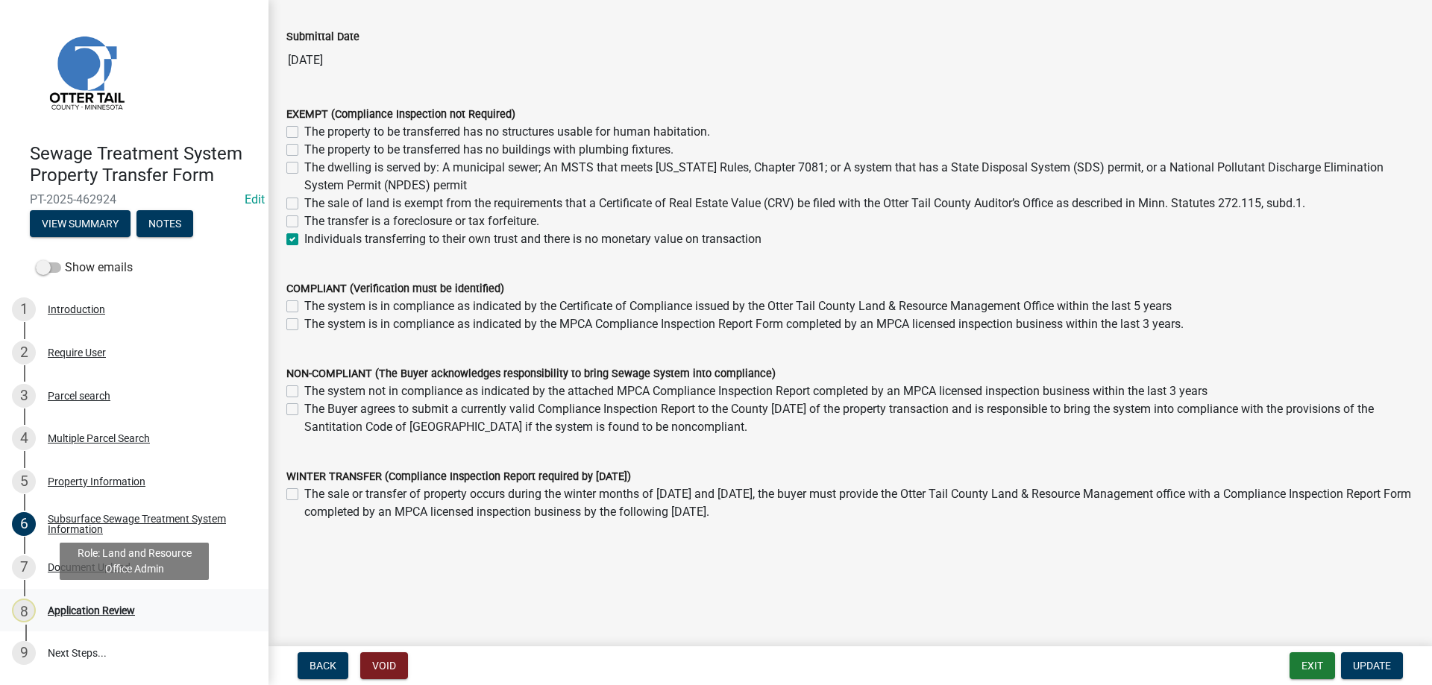
click at [86, 609] on div "Application Review" at bounding box center [91, 610] width 87 height 10
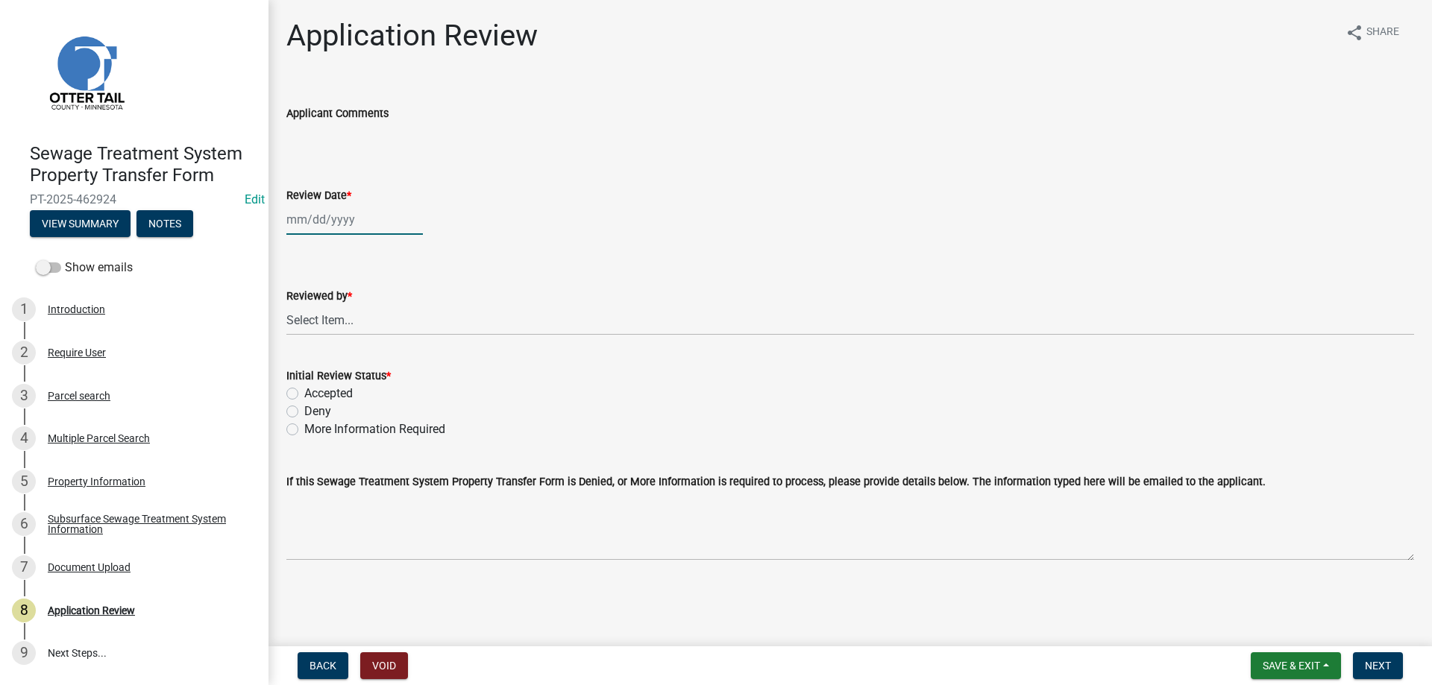
select select "8"
select select "2025"
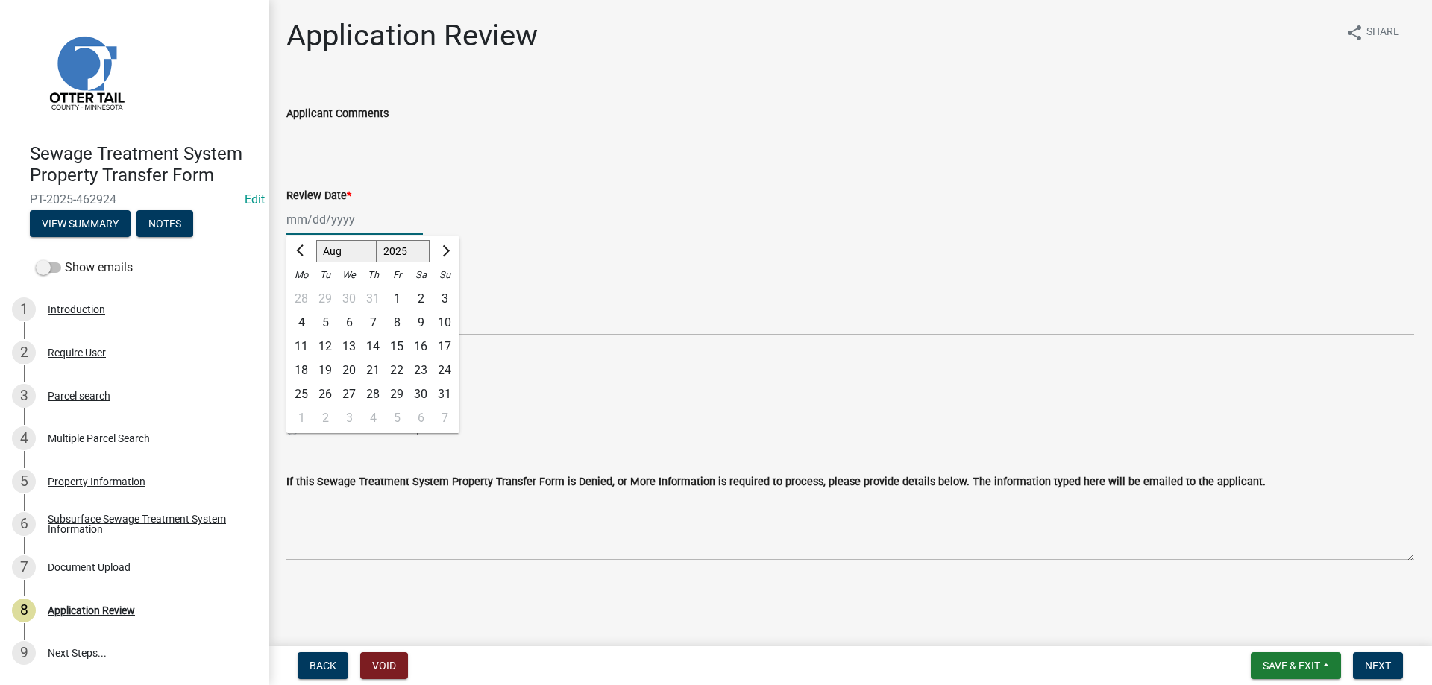
click at [316, 223] on input "Review Date *" at bounding box center [354, 219] width 136 height 31
click at [329, 343] on div "12" at bounding box center [325, 347] width 24 height 24
type input "[DATE]"
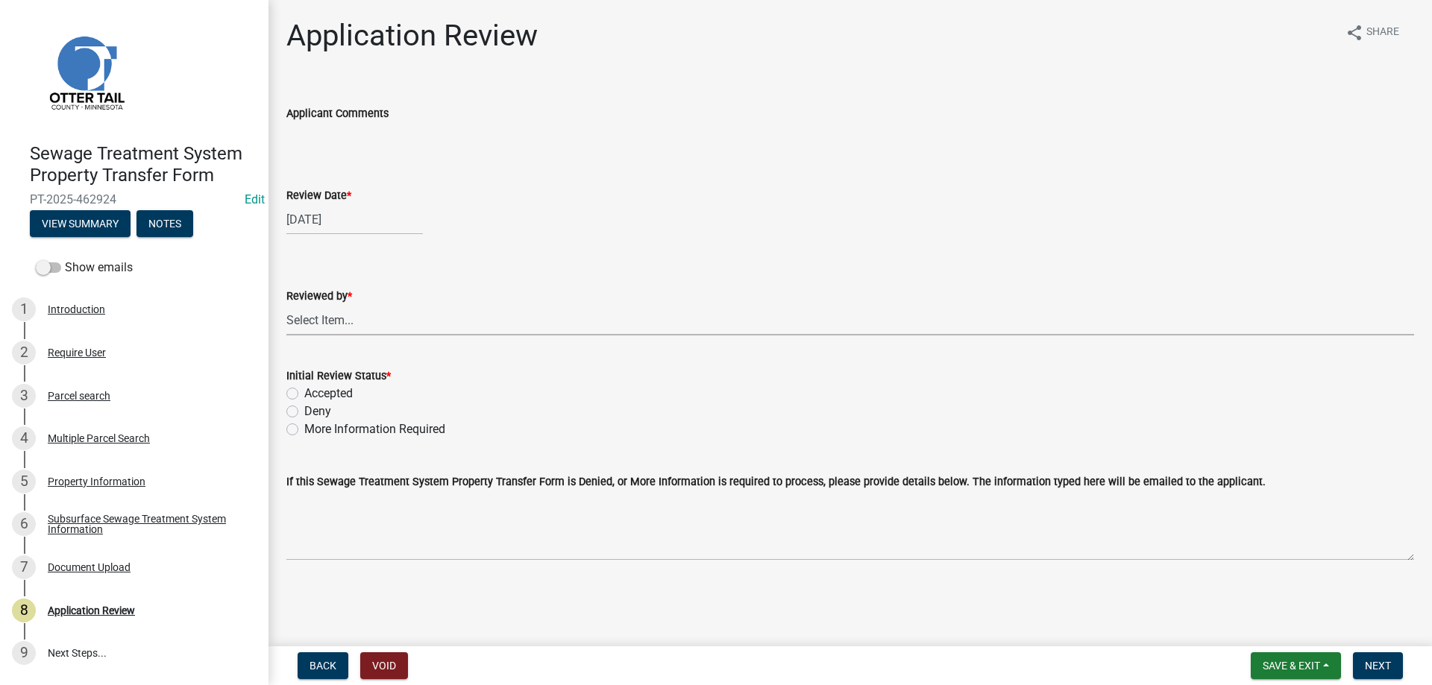
click at [286, 305] on select "Select Item... [PERSON_NAME] [PERSON_NAME] [PERSON_NAME] [PERSON_NAME] [PERSON_…" at bounding box center [849, 320] width 1127 height 31
click option "[PERSON_NAME]" at bounding box center [0, 0] width 0 height 0
select select "b4c12476-3918-4c31-b34d-126d47b866fd"
click at [304, 392] on label "Accepted" at bounding box center [328, 394] width 48 height 18
click at [304, 392] on input "Accepted" at bounding box center [309, 390] width 10 height 10
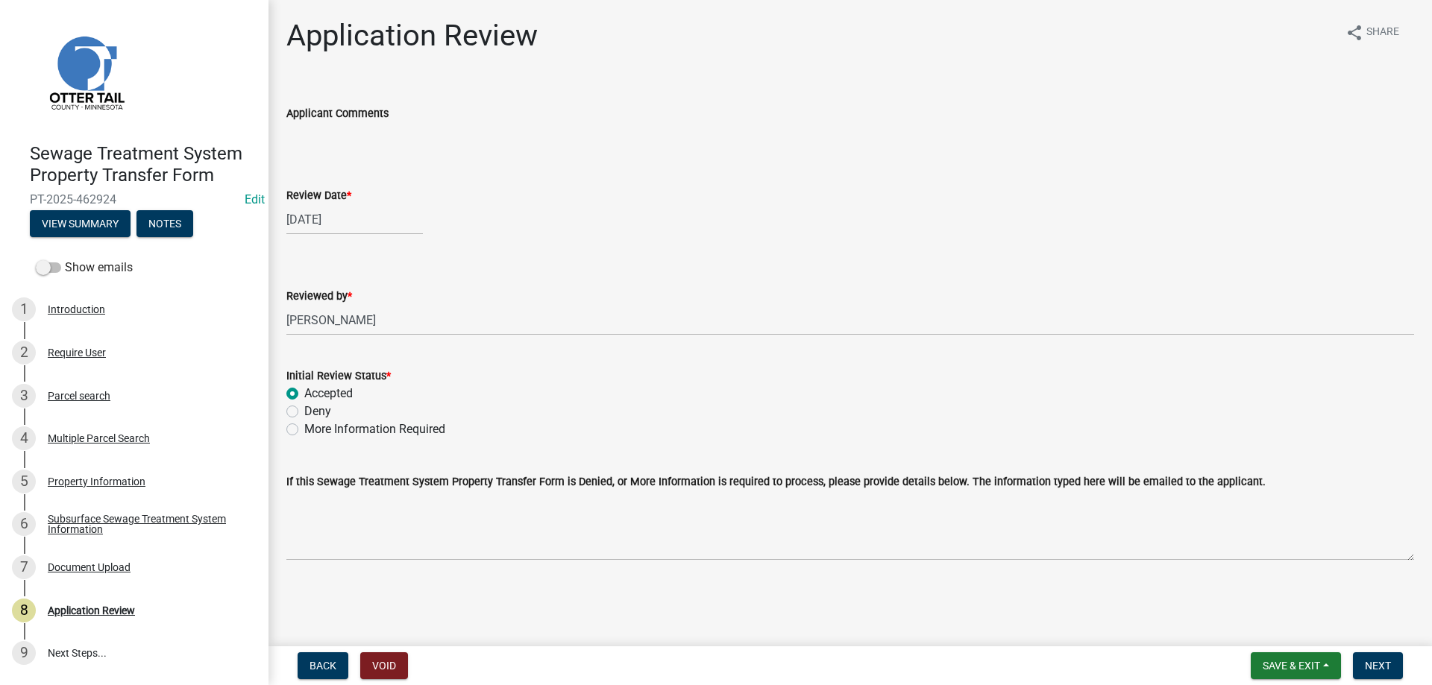
radio input "true"
click at [1376, 665] on span "Next" at bounding box center [1378, 666] width 26 height 12
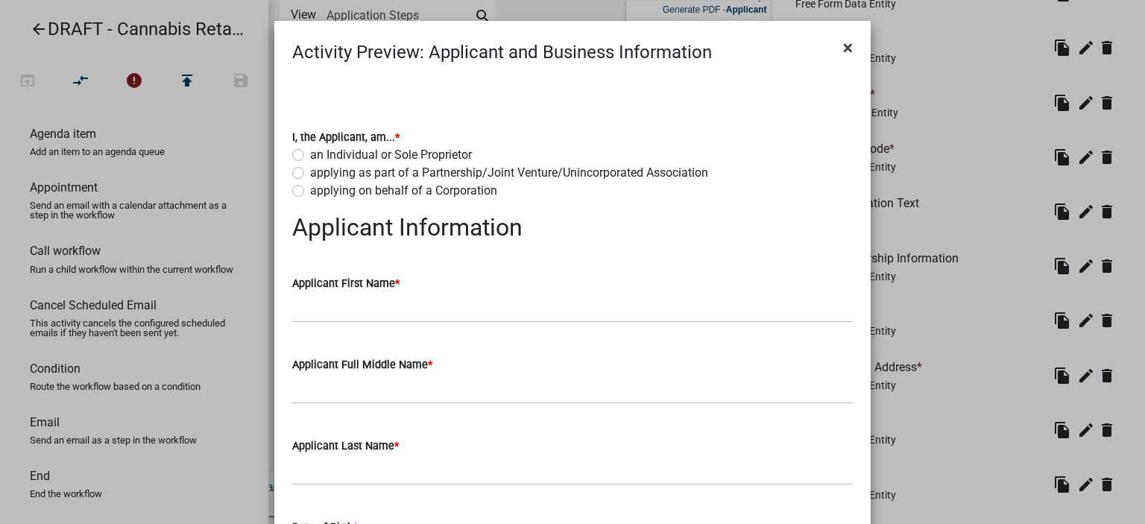
click at [849, 48] on span "×" at bounding box center [848, 47] width 10 height 21
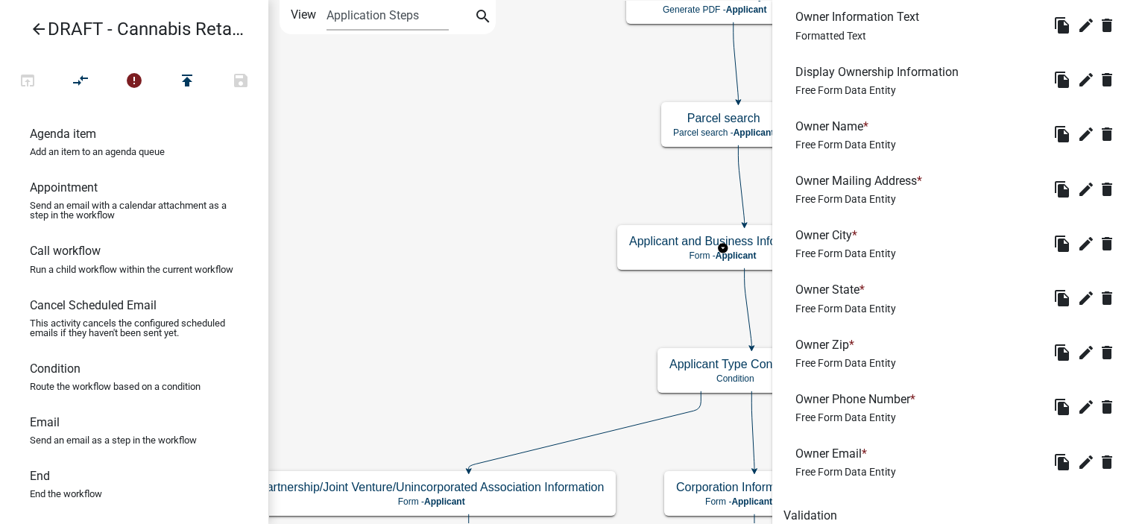
scroll to position [2236, 0]
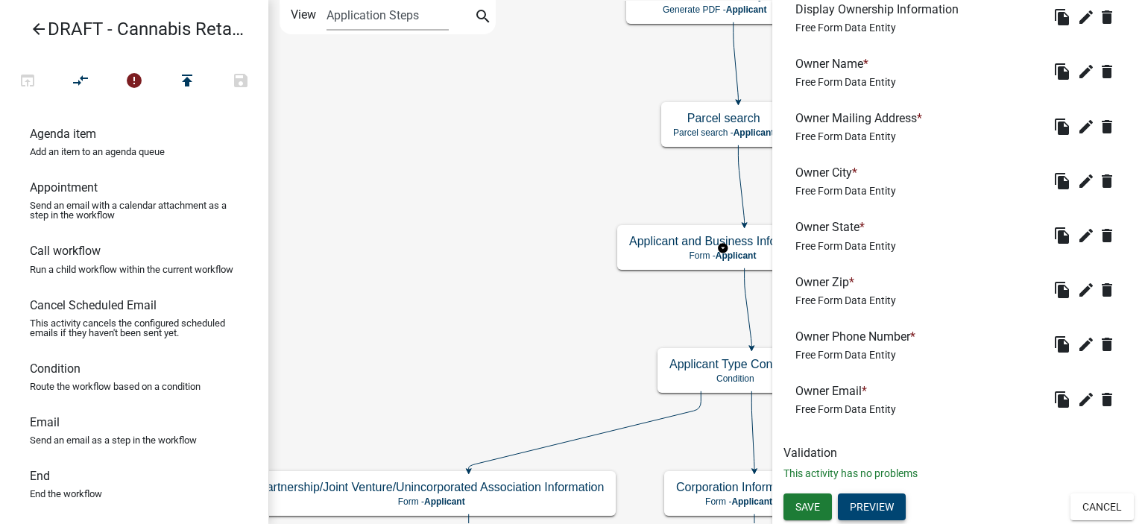
click at [880, 509] on button "Preview" at bounding box center [872, 507] width 68 height 27
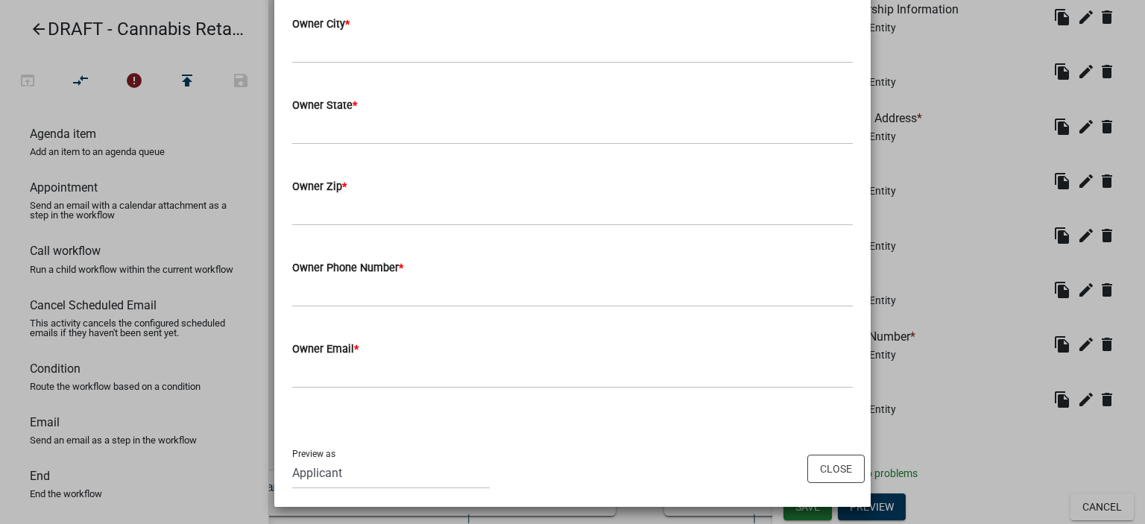
scroll to position [2831, 0]
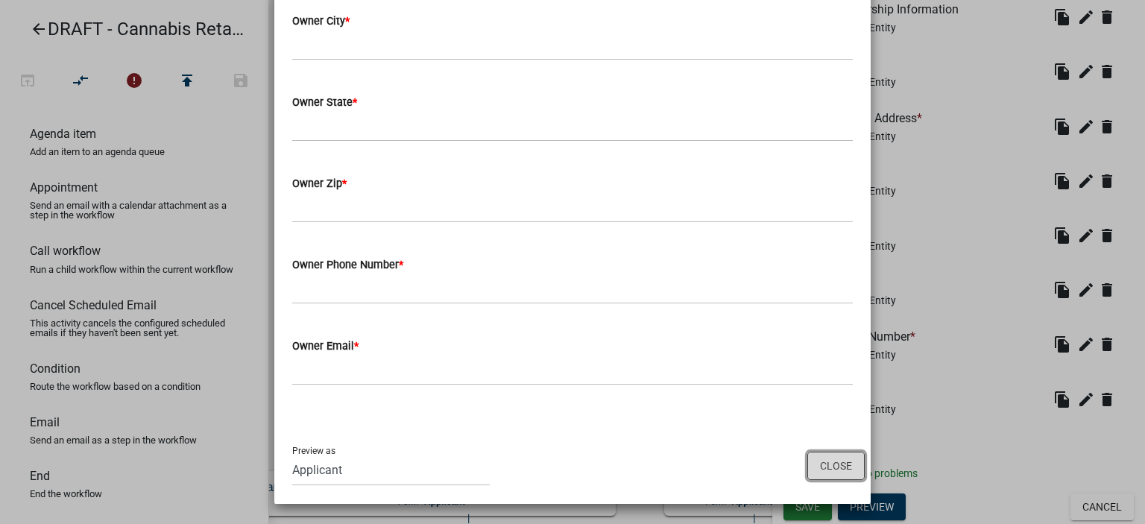
click at [837, 469] on button "Close" at bounding box center [836, 466] width 57 height 28
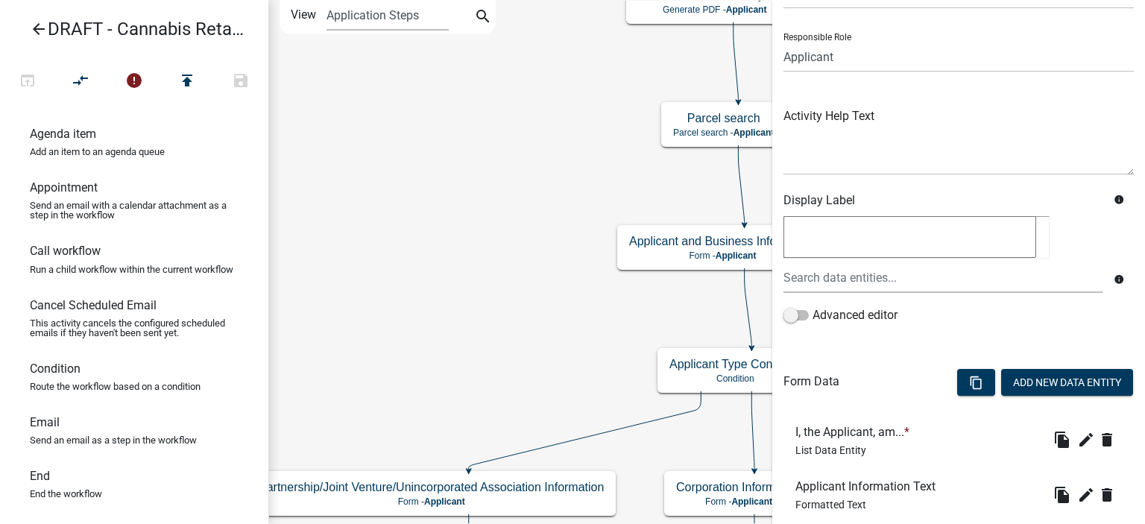
scroll to position [0, 0]
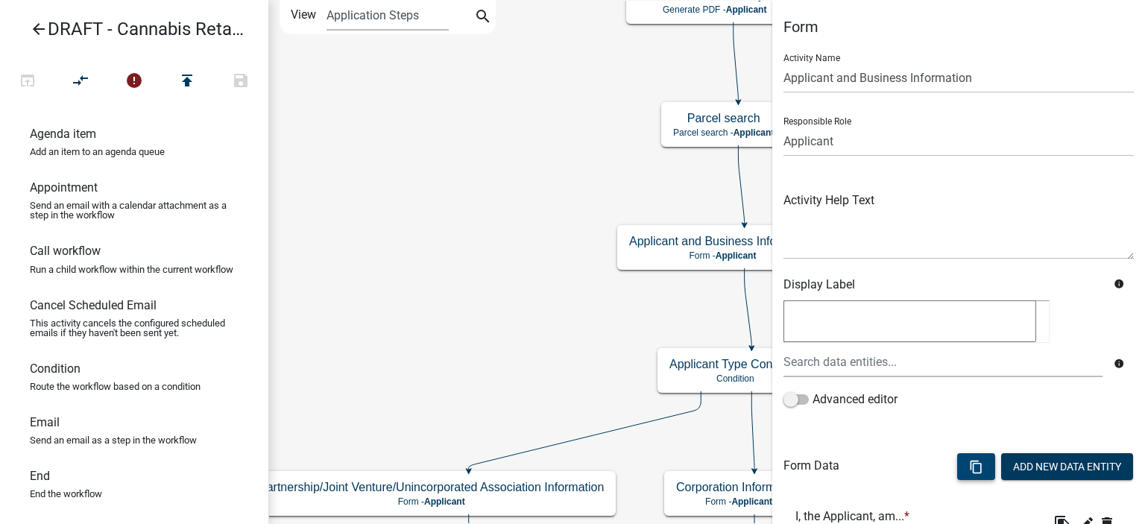
click at [978, 462] on icon "content_copy" at bounding box center [976, 467] width 14 height 14
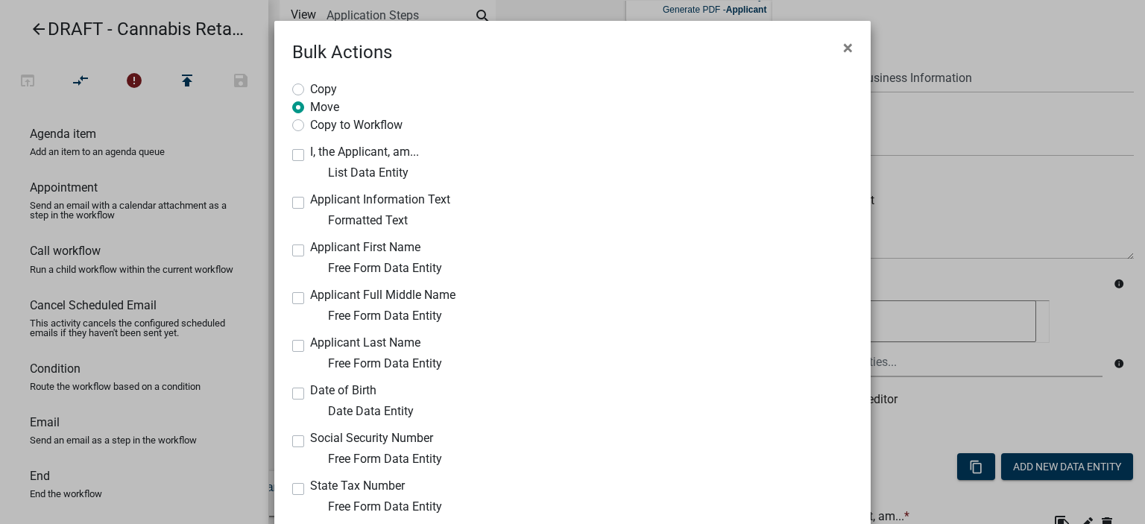
click at [310, 88] on label "Copy" at bounding box center [323, 88] width 27 height 15
click at [310, 88] on input "Copy" at bounding box center [315, 86] width 10 height 10
radio input "true"
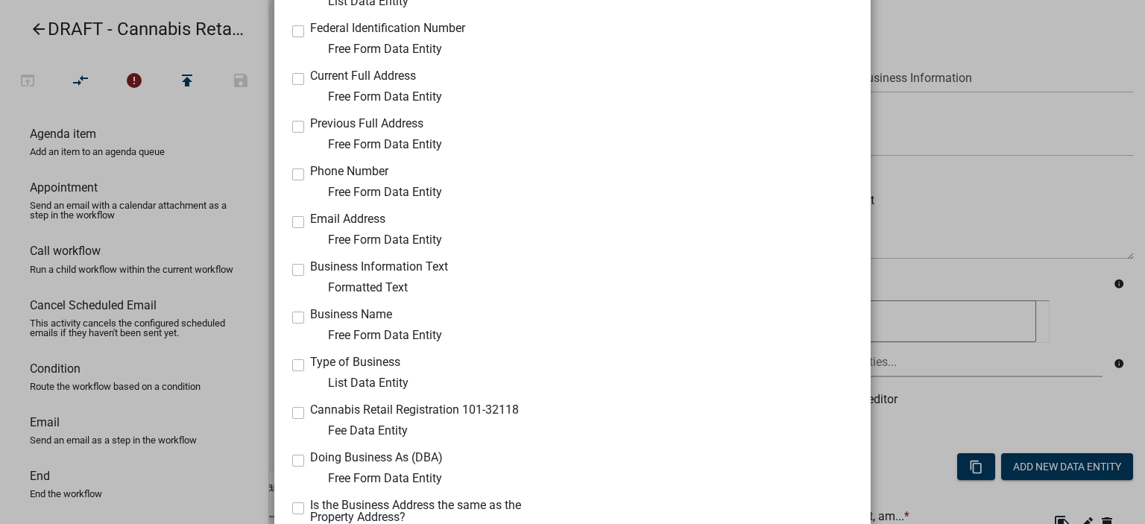
scroll to position [687, 0]
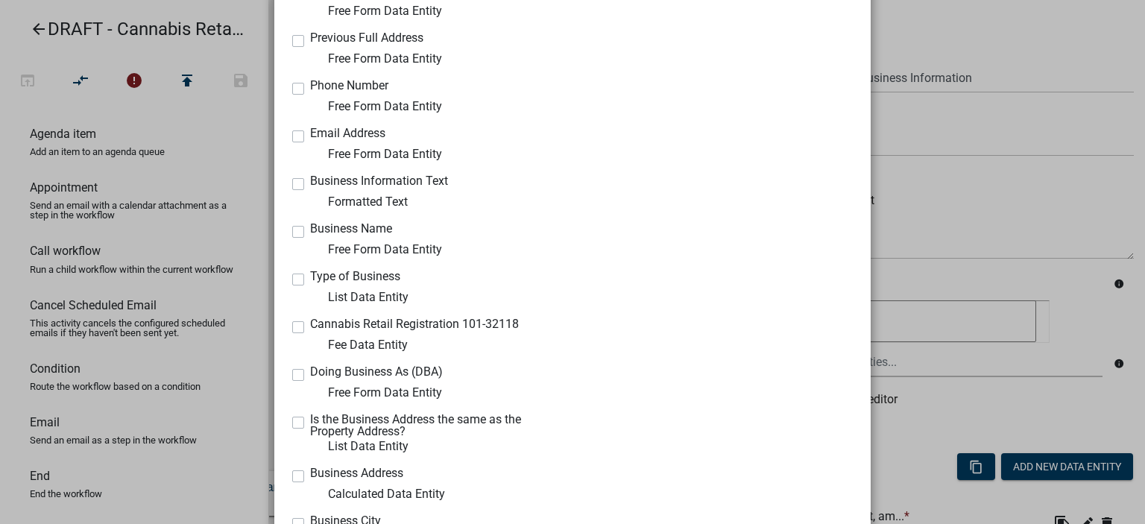
click at [310, 183] on label "Business Information Text" at bounding box center [379, 181] width 138 height 12
click at [310, 183] on input "Business Information Text" at bounding box center [315, 180] width 10 height 10
checkbox input "true"
click at [310, 230] on label "Business Name" at bounding box center [351, 229] width 82 height 12
click at [310, 230] on input "Business Name" at bounding box center [315, 228] width 10 height 10
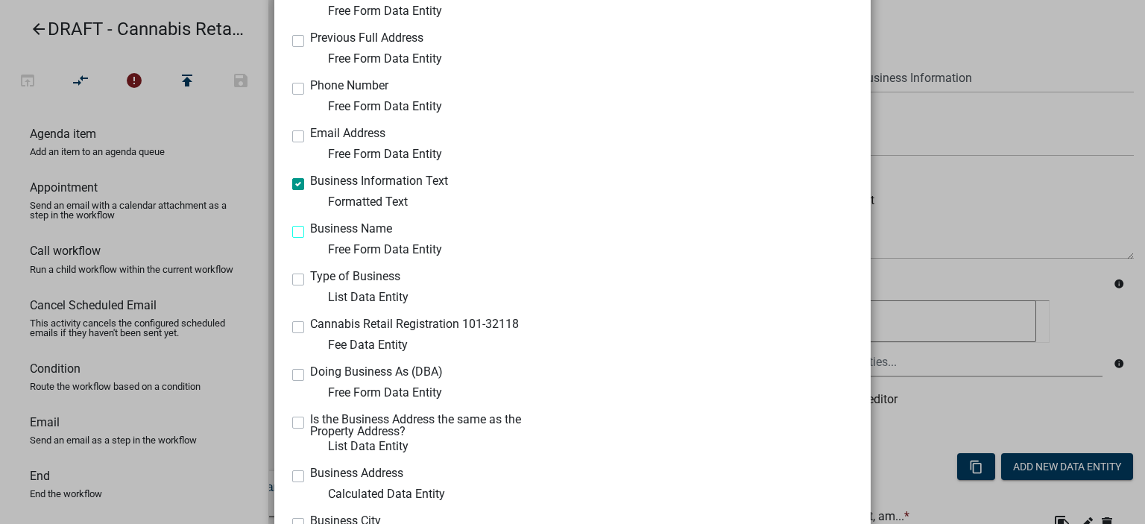
checkbox input "true"
click at [310, 279] on label "Type of Business" at bounding box center [355, 277] width 90 height 12
click at [310, 279] on input "Type of Business" at bounding box center [315, 276] width 10 height 10
checkbox input "true"
click at [310, 330] on label "Cannabis Retail Registration 101-32118" at bounding box center [414, 324] width 209 height 12
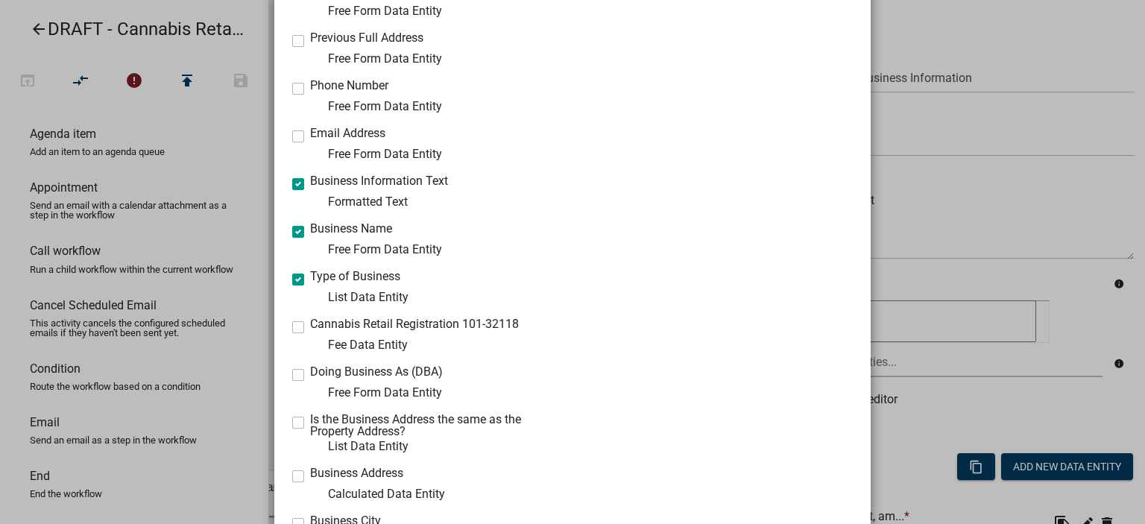
click at [310, 328] on input "Cannabis Retail Registration 101-32118" at bounding box center [315, 323] width 10 height 10
checkbox input "true"
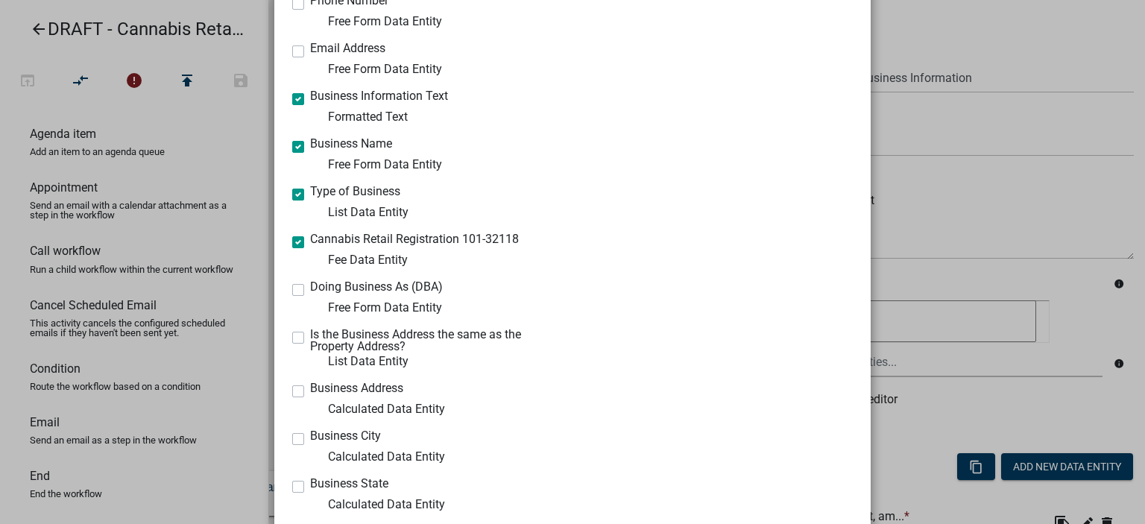
scroll to position [773, 0]
click at [310, 288] on label "Doing Business As (DBA)" at bounding box center [376, 286] width 133 height 12
click at [310, 288] on input "Doing Business As (DBA)" at bounding box center [315, 285] width 10 height 10
checkbox input "true"
click at [310, 336] on label "Is the Business Address the same as the Property Address?" at bounding box center [435, 340] width 251 height 24
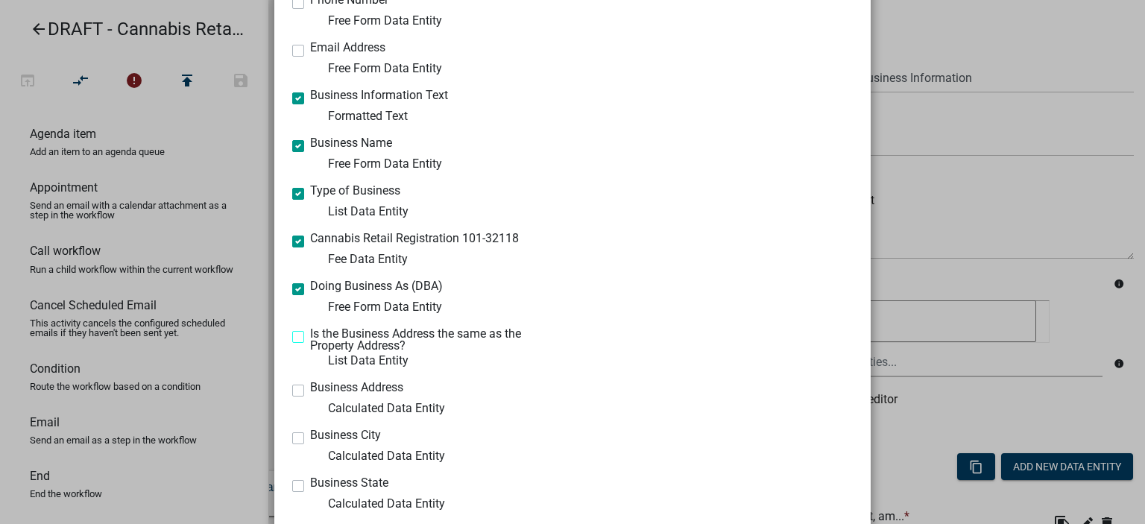
click at [310, 336] on input "Is the Business Address the same as the Property Address?" at bounding box center [315, 333] width 10 height 10
checkbox input "true"
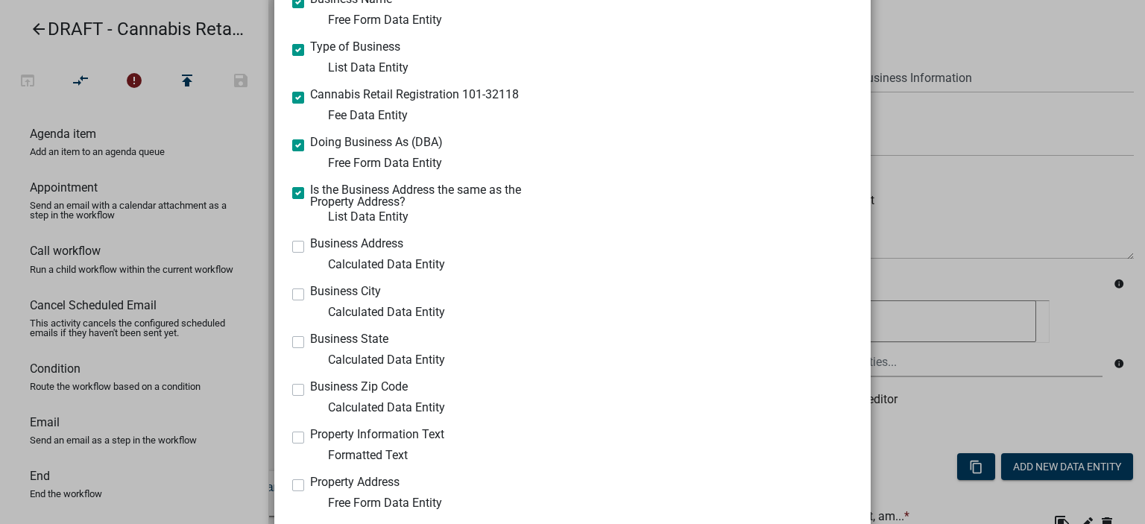
scroll to position [945, 0]
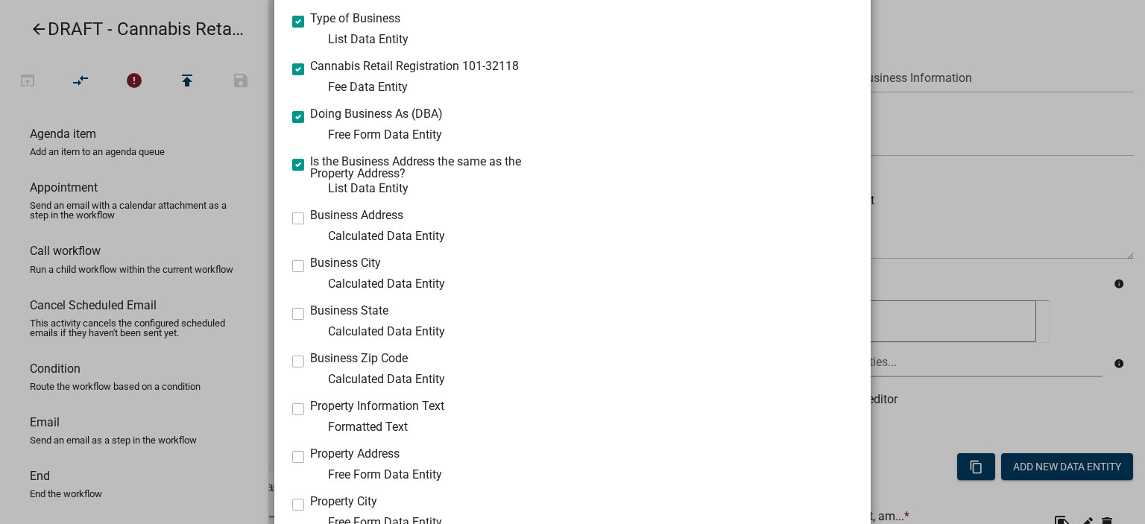
click at [310, 216] on label "Business Address" at bounding box center [356, 216] width 93 height 12
click at [310, 216] on input "Business Address" at bounding box center [315, 215] width 10 height 10
checkbox input "true"
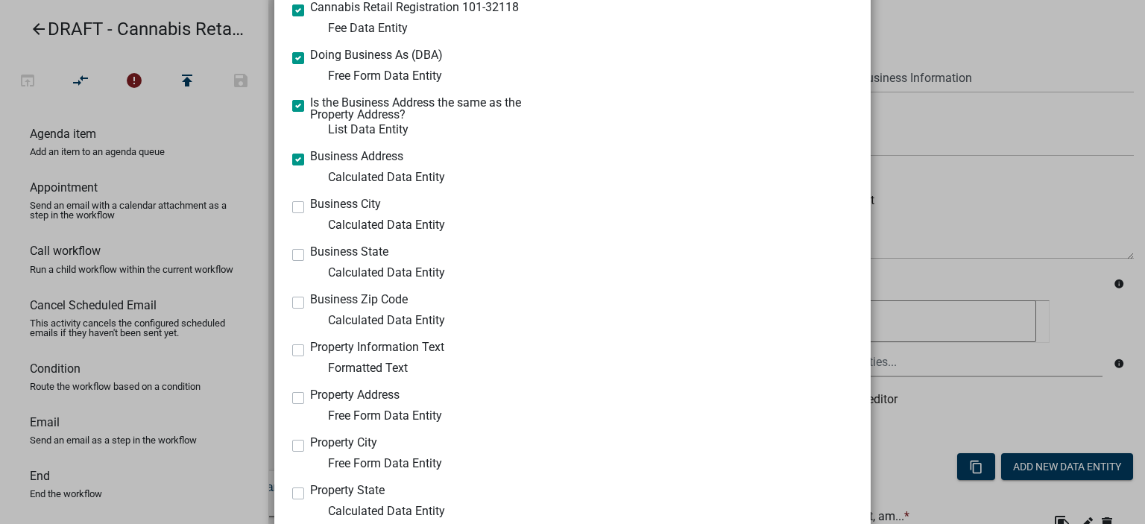
scroll to position [1031, 0]
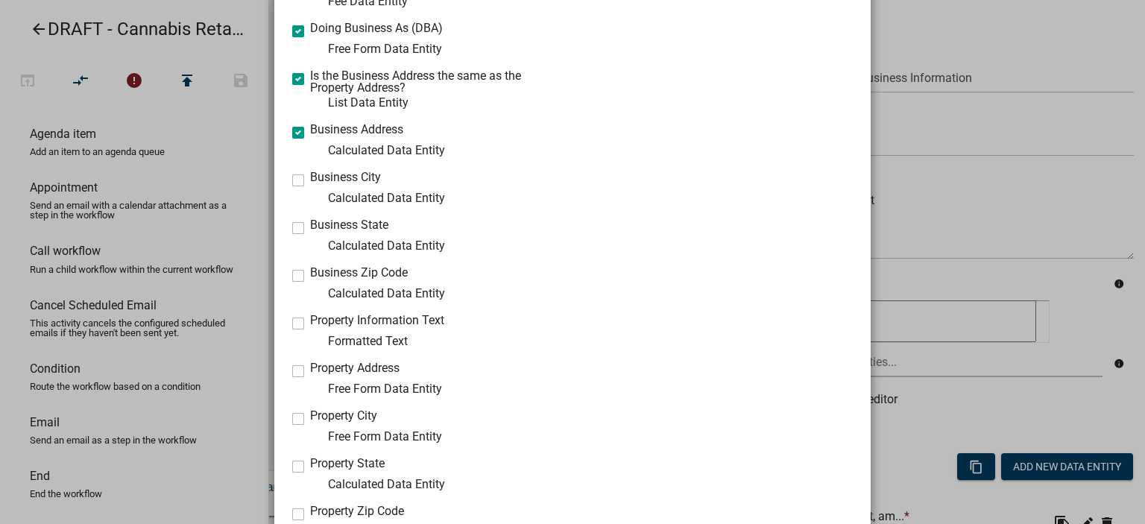
click at [310, 177] on label "Business City" at bounding box center [345, 178] width 71 height 12
click at [310, 177] on input "Business City" at bounding box center [315, 177] width 10 height 10
checkbox input "true"
click at [310, 228] on label "Business State" at bounding box center [349, 225] width 78 height 12
click at [310, 228] on input "Business State" at bounding box center [315, 224] width 10 height 10
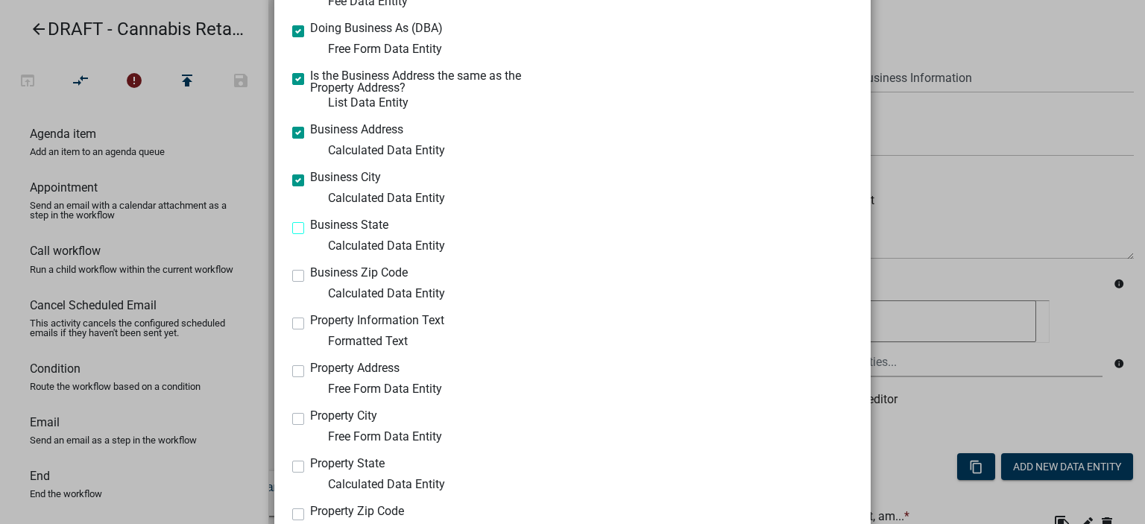
checkbox input "true"
click at [310, 272] on label "Business Zip Code" at bounding box center [359, 273] width 98 height 12
click at [310, 272] on input "Business Zip Code" at bounding box center [315, 272] width 10 height 10
checkbox input "true"
click at [310, 322] on label "Property Information Text" at bounding box center [377, 321] width 134 height 12
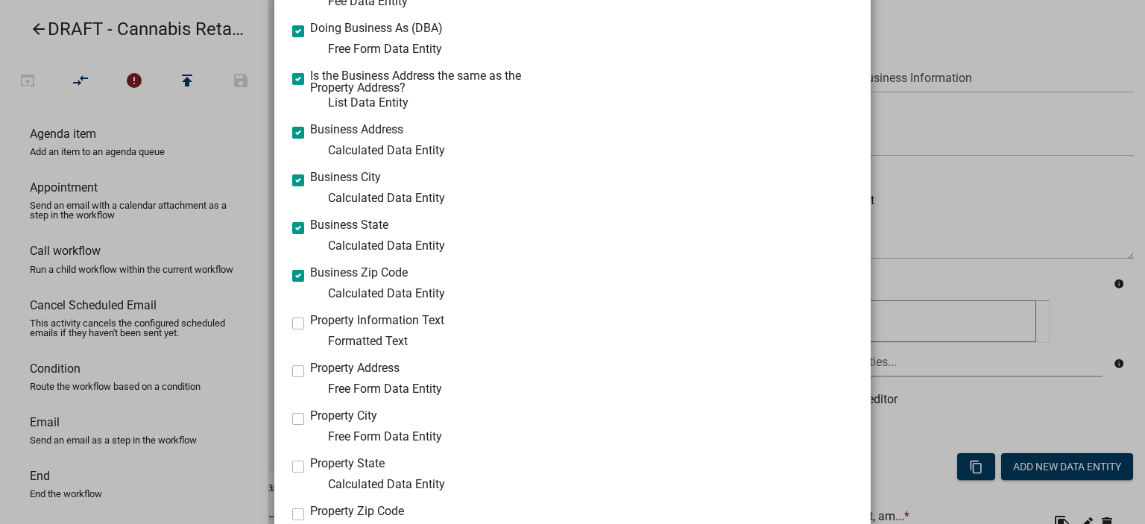
click at [310, 322] on input "Property Information Text" at bounding box center [315, 320] width 10 height 10
checkbox input "true"
click at [310, 372] on label "Property Address" at bounding box center [354, 368] width 89 height 12
click at [310, 372] on input "Property Address" at bounding box center [315, 367] width 10 height 10
checkbox input "true"
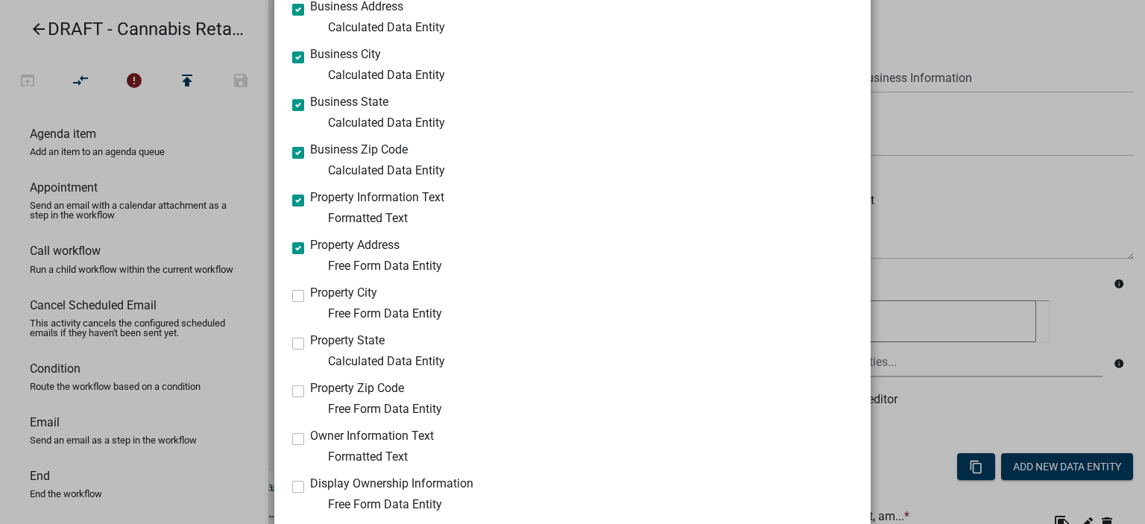
scroll to position [1202, 0]
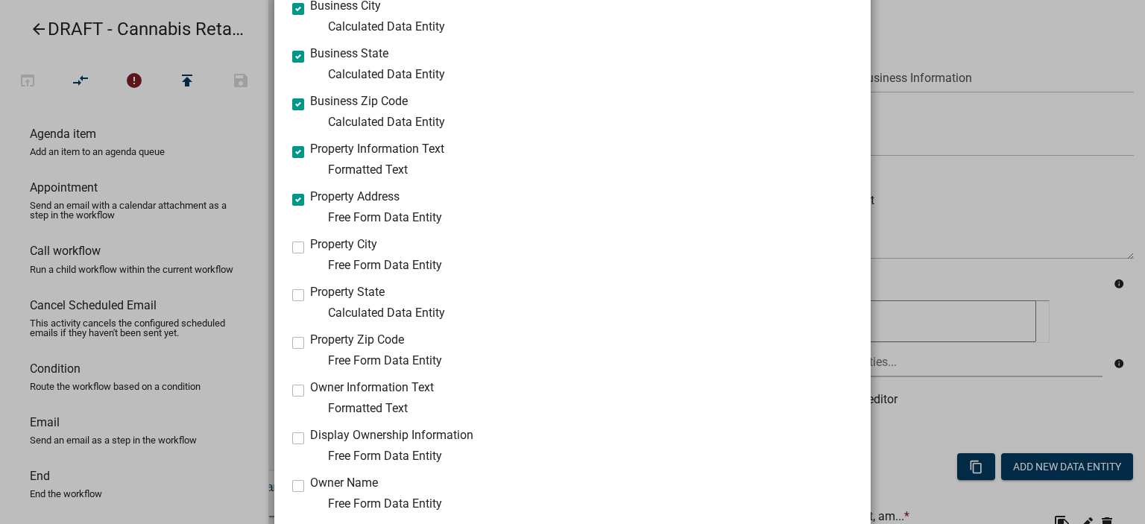
click at [310, 243] on label "Property City" at bounding box center [343, 245] width 67 height 12
click at [310, 243] on input "Property City" at bounding box center [315, 244] width 10 height 10
checkbox input "true"
click at [310, 294] on label "Property State" at bounding box center [347, 292] width 75 height 12
click at [310, 294] on input "Property State" at bounding box center [315, 291] width 10 height 10
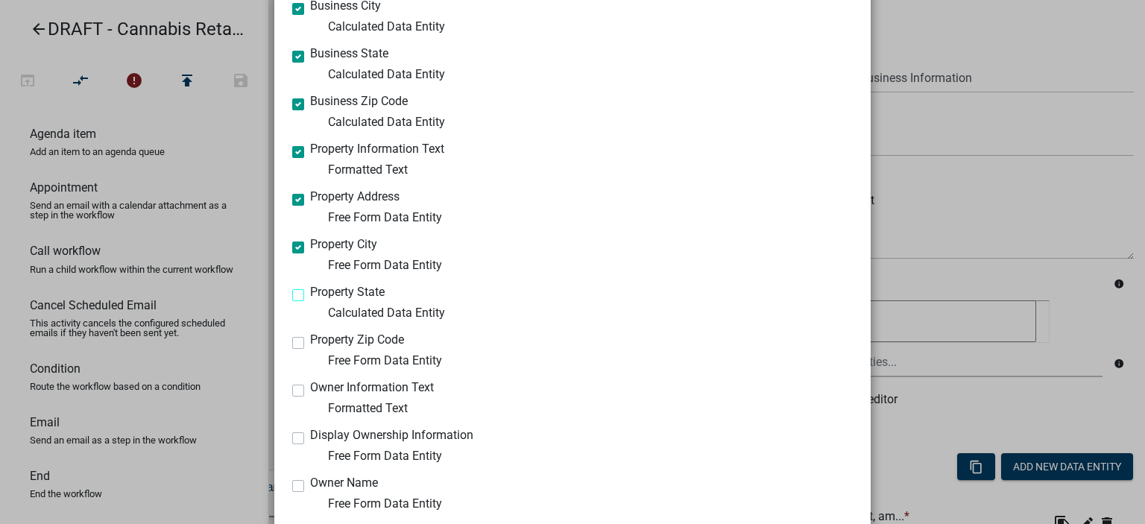
checkbox input "true"
click at [310, 342] on label "Property Zip Code" at bounding box center [357, 340] width 94 height 12
click at [310, 342] on input "Property Zip Code" at bounding box center [315, 339] width 10 height 10
checkbox input "true"
click at [310, 393] on label "Owner Information Text" at bounding box center [372, 388] width 124 height 12
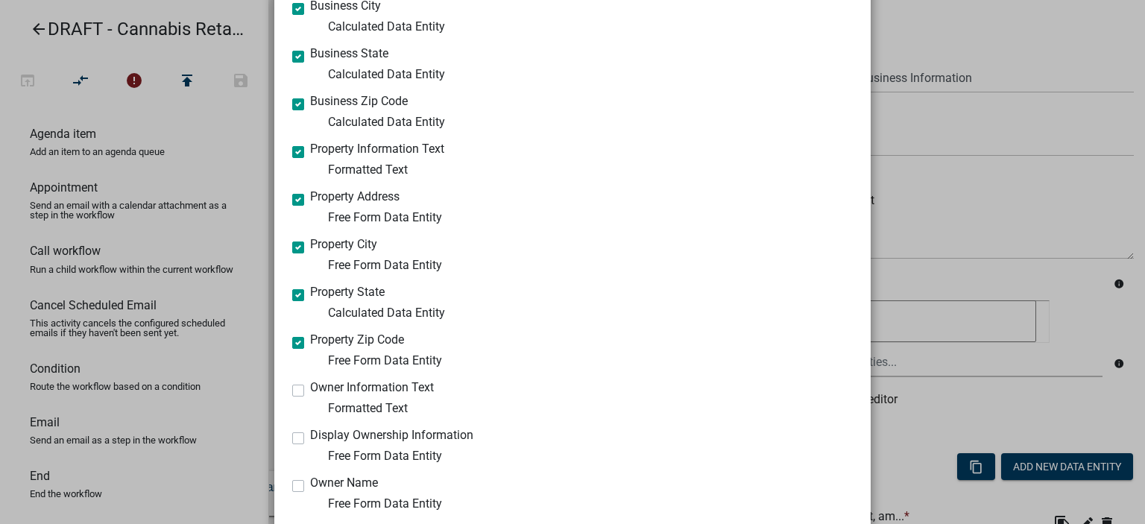
click at [310, 391] on input "Owner Information Text" at bounding box center [315, 387] width 10 height 10
checkbox input "true"
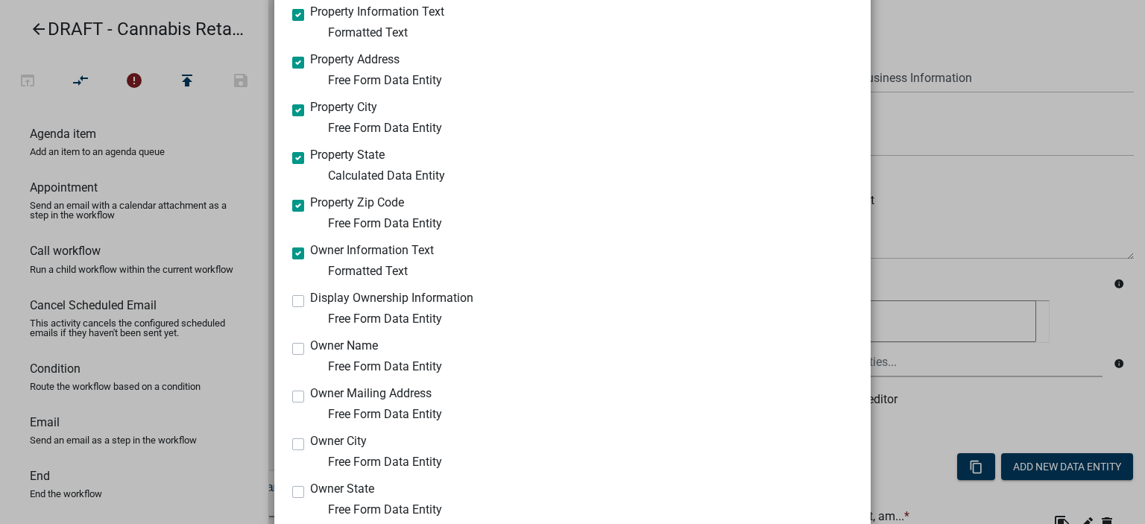
scroll to position [1374, 0]
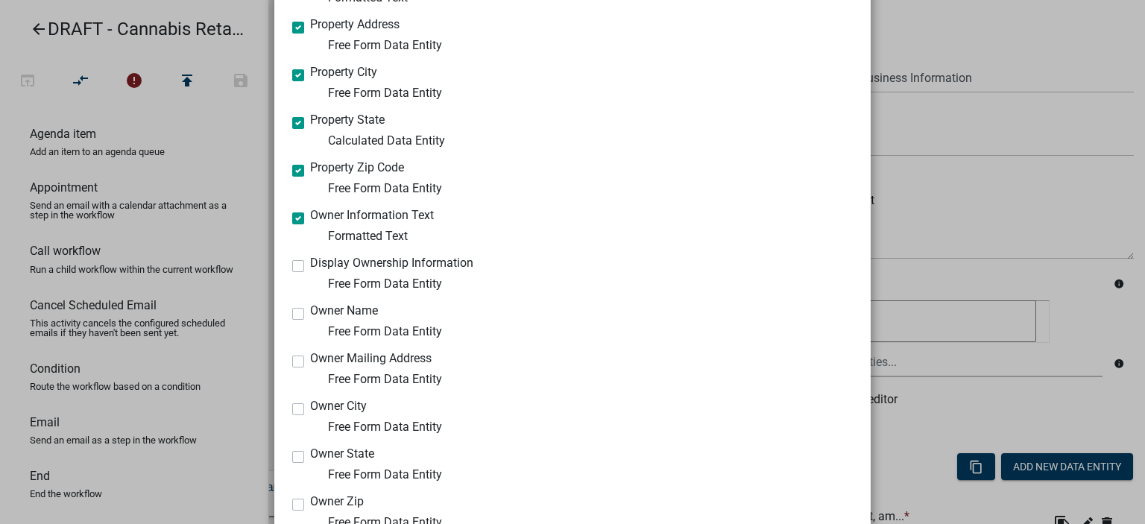
click at [310, 264] on label "Display Ownership Information" at bounding box center [391, 263] width 163 height 12
click at [310, 264] on input "Display Ownership Information" at bounding box center [315, 262] width 10 height 10
checkbox input "true"
click at [310, 315] on label "Owner Name" at bounding box center [344, 311] width 68 height 12
click at [310, 315] on input "Owner Name" at bounding box center [315, 310] width 10 height 10
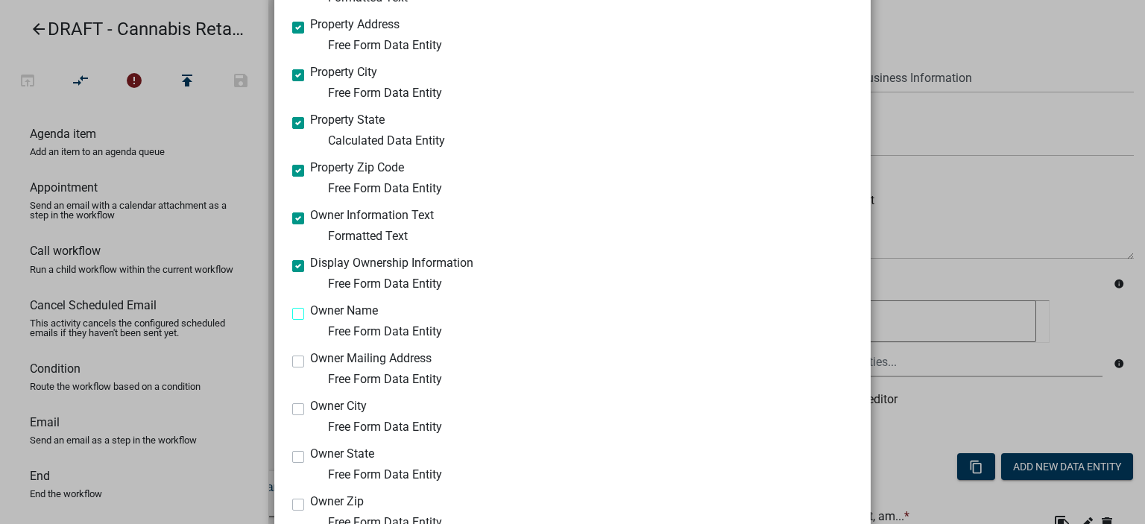
checkbox input "true"
click at [310, 362] on label "Owner Mailing Address" at bounding box center [371, 359] width 122 height 12
click at [310, 362] on input "Owner Mailing Address" at bounding box center [315, 358] width 10 height 10
checkbox input "true"
click at [310, 410] on label "Owner City" at bounding box center [338, 406] width 57 height 12
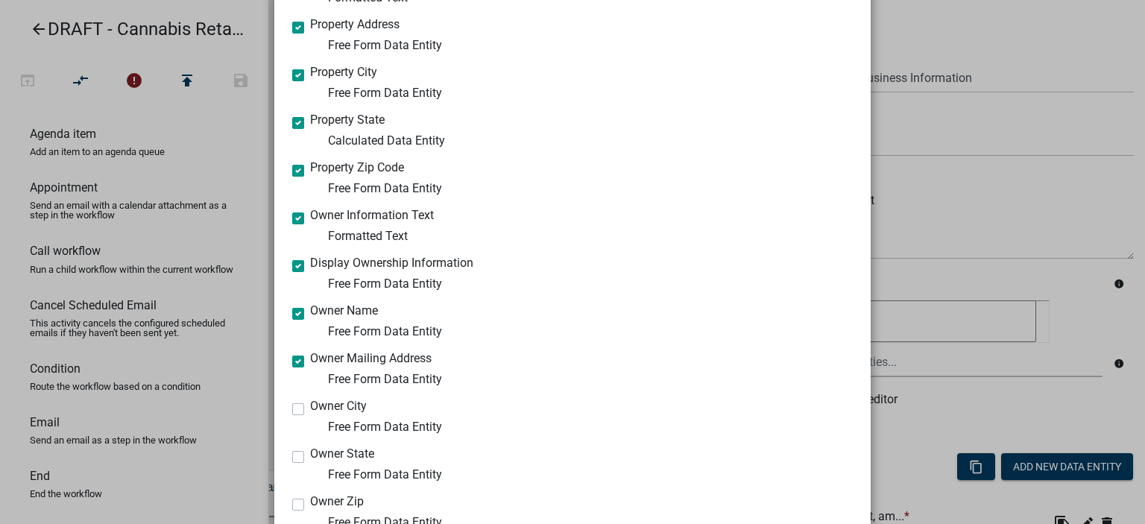
click at [310, 410] on input "Owner City" at bounding box center [315, 405] width 10 height 10
checkbox input "true"
click at [310, 458] on label "Owner State" at bounding box center [342, 454] width 64 height 12
click at [310, 458] on input "Owner State" at bounding box center [315, 453] width 10 height 10
checkbox input "true"
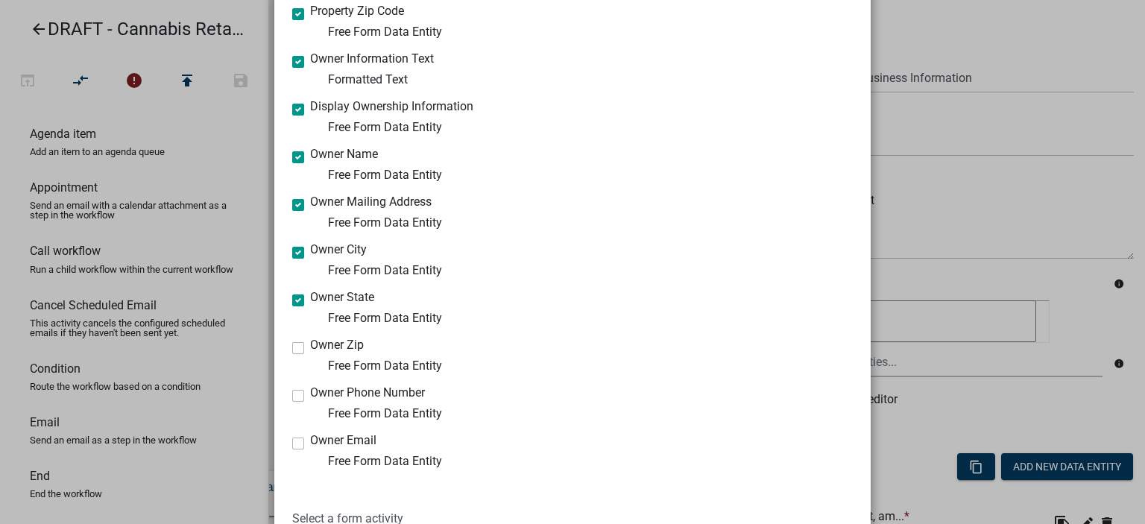
scroll to position [1546, 0]
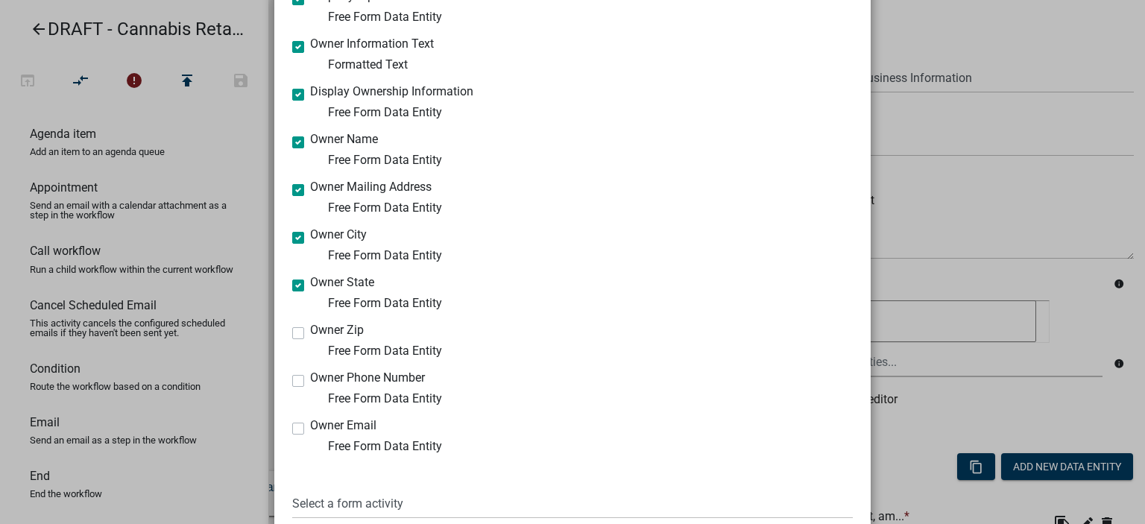
click at [310, 333] on label "Owner Zip" at bounding box center [337, 330] width 54 height 12
click at [310, 333] on input "Owner Zip" at bounding box center [315, 329] width 10 height 10
checkbox input "true"
click at [310, 380] on label "Owner Phone Number" at bounding box center [367, 378] width 115 height 12
click at [310, 380] on input "Owner Phone Number" at bounding box center [315, 377] width 10 height 10
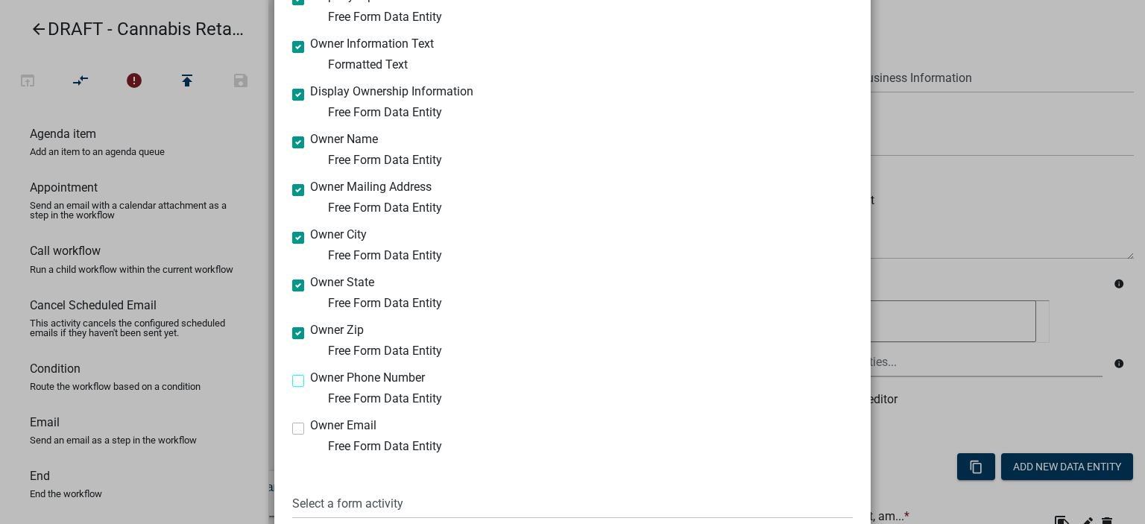
checkbox input "true"
click at [310, 426] on label "Owner Email" at bounding box center [343, 426] width 66 height 12
click at [310, 426] on input "Owner Email" at bounding box center [315, 425] width 10 height 10
checkbox input "true"
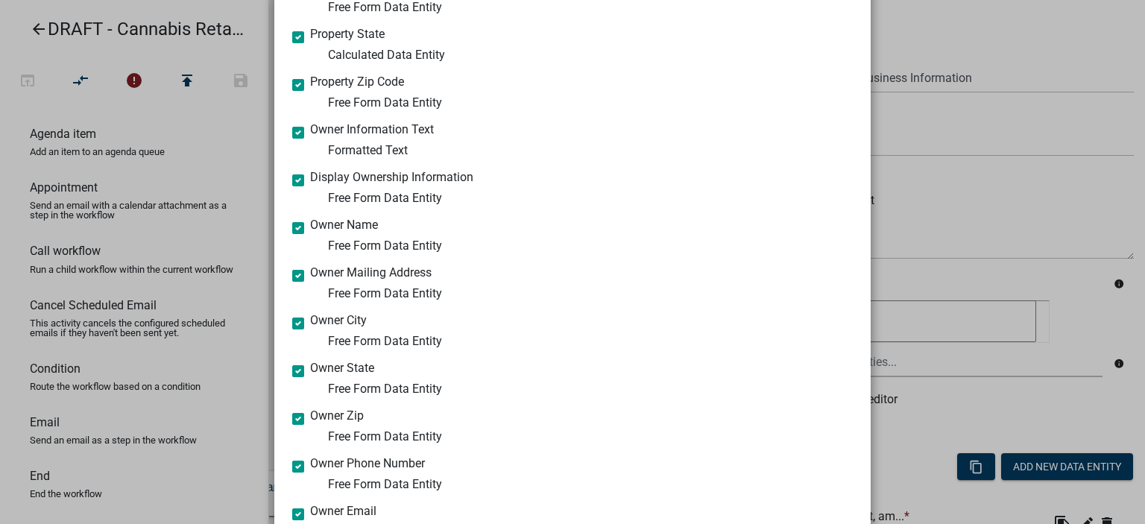
scroll to position [1658, 0]
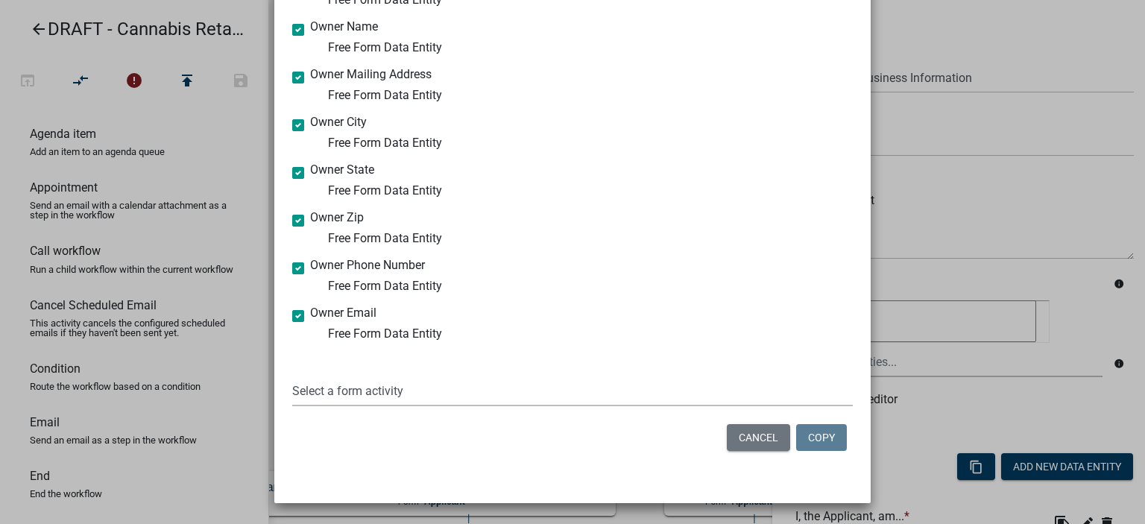
click at [292, 376] on select "Select a form activity Applicant and Business Information Submit Denial Reason …" at bounding box center [572, 391] width 561 height 31
click at [858, 269] on div at bounding box center [719, 277] width 292 height 36
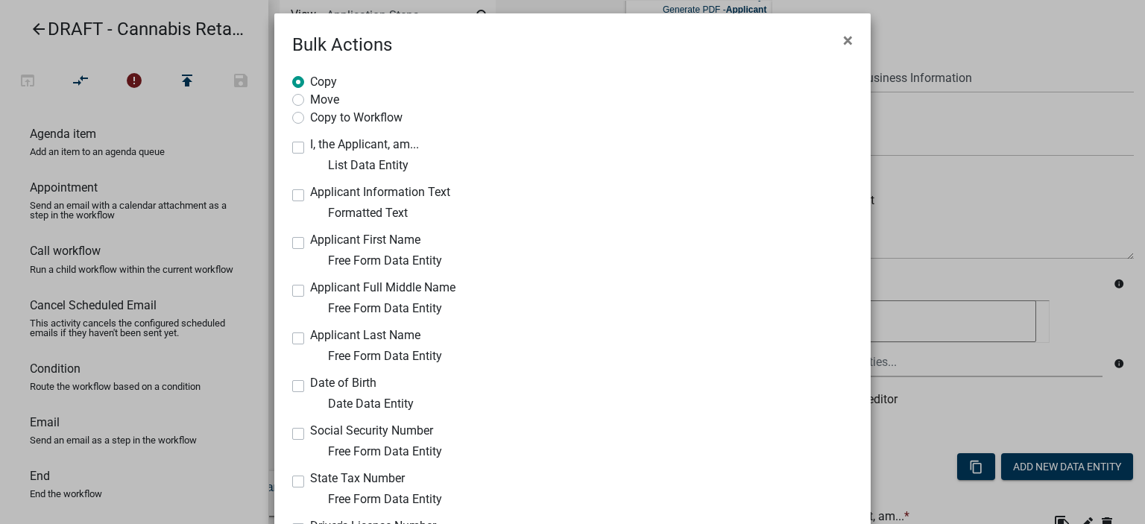
scroll to position [0, 0]
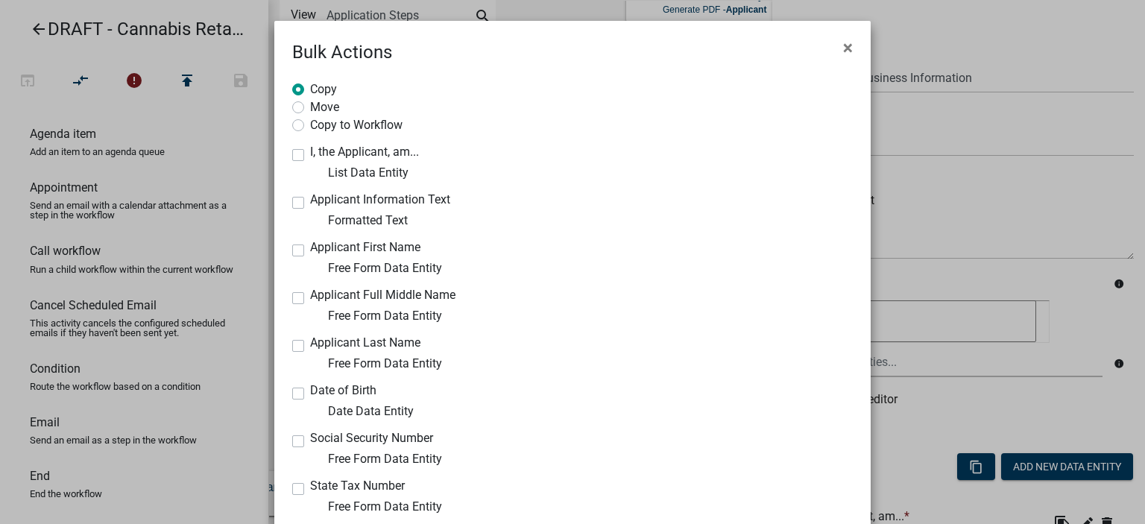
click at [310, 127] on label "Copy to Workflow" at bounding box center [356, 123] width 92 height 15
click at [310, 126] on input "Copy to Workflow" at bounding box center [315, 121] width 10 height 10
radio input "true"
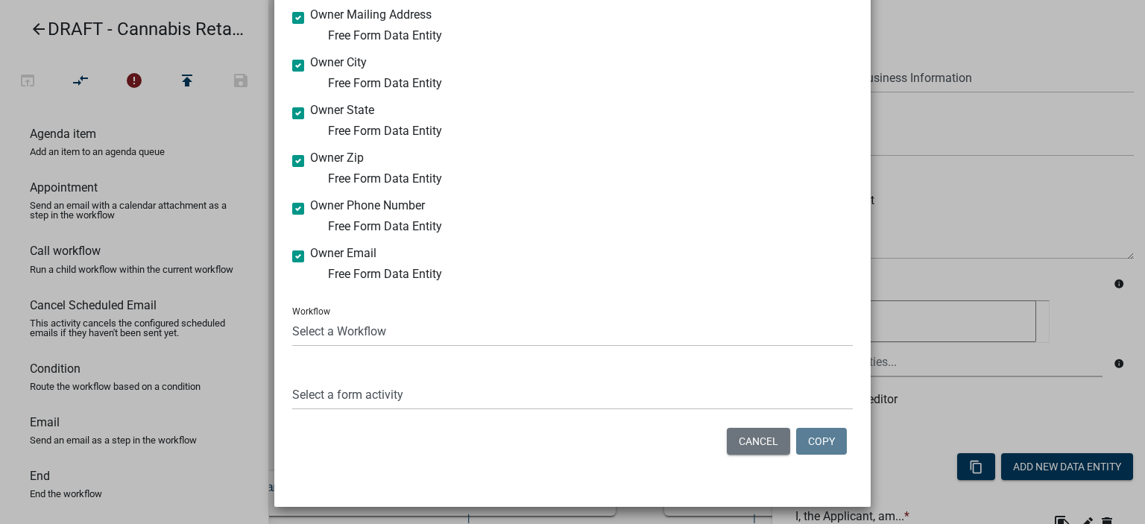
scroll to position [1721, 0]
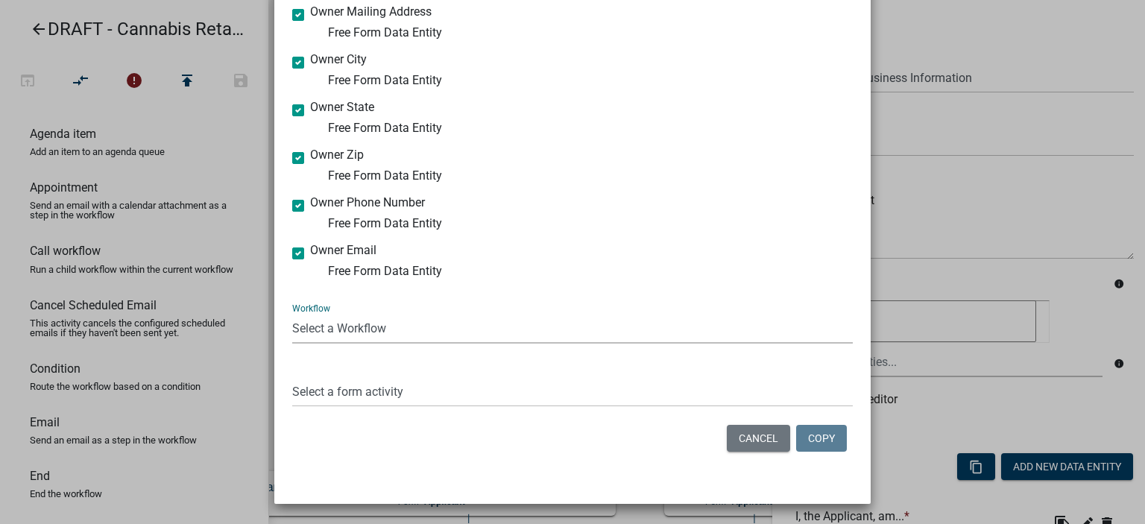
click at [292, 313] on select "Select a Workflow Cannabis Retail Businesses and Temporary Cannabis Events Cond…" at bounding box center [572, 328] width 561 height 31
select select "d75ab6b6-fc25-4bea-8811-1ac5a539832d"
click option "Cannabis Retail Businesses and Temporary Cannabis Events" at bounding box center [0, 0] width 0 height 0
click at [292, 377] on select "Select a form activity Application Introduction Data Practices Advisory Applica…" at bounding box center [572, 392] width 561 height 31
select select "3eb0c49c-c482-4f7a-a9c8-4ee1be6e0b75"
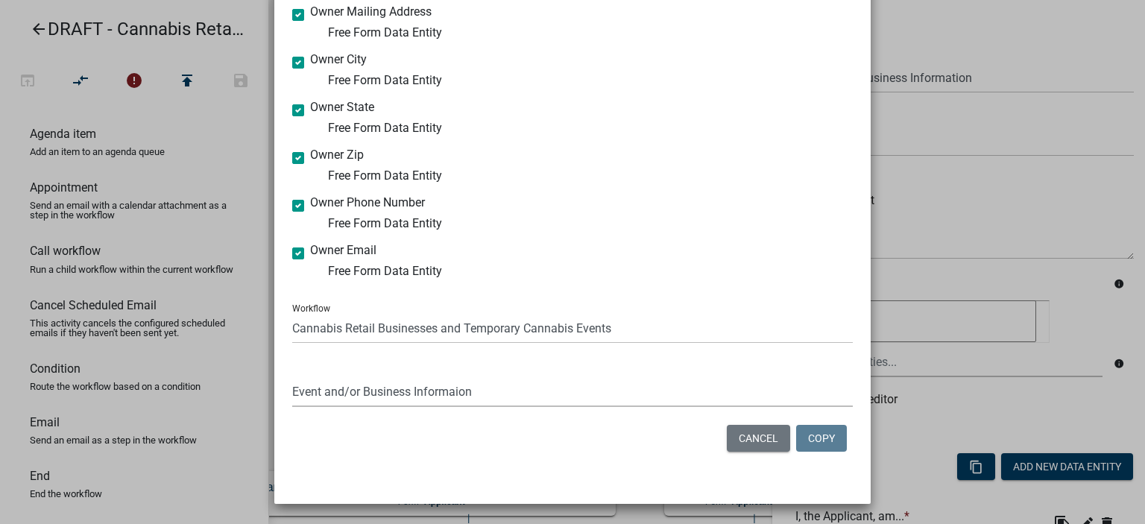
click option "Event and/or Business Informaion" at bounding box center [0, 0] width 0 height 0
click at [825, 439] on button "Copy" at bounding box center [821, 438] width 51 height 27
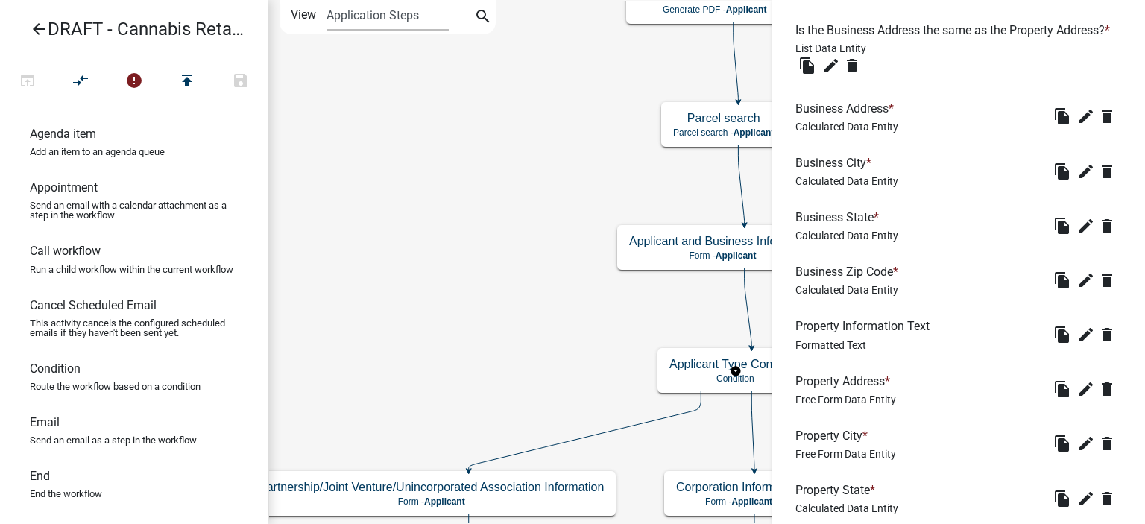
scroll to position [2236, 0]
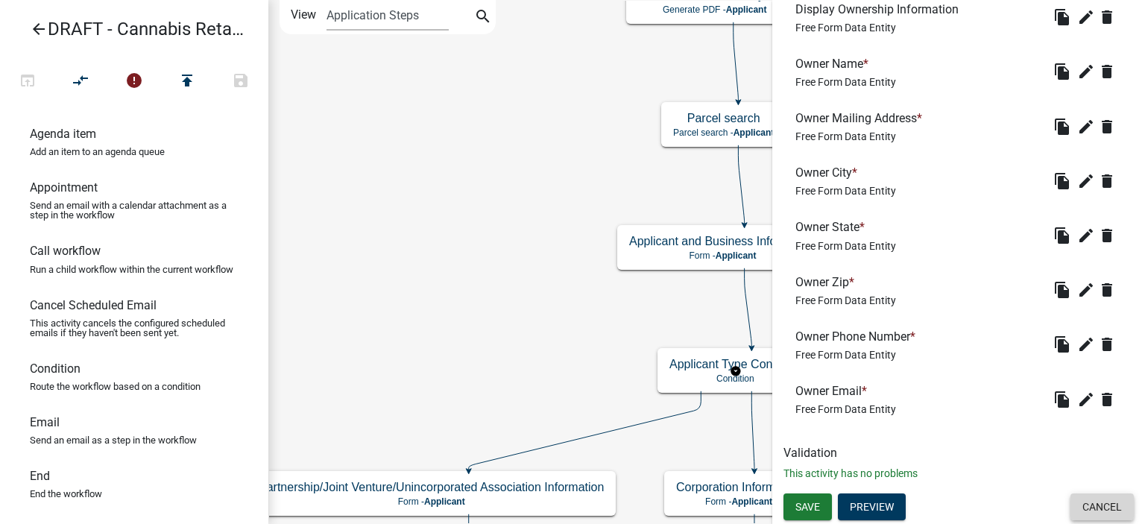
click at [1096, 503] on button "Cancel" at bounding box center [1102, 507] width 63 height 27
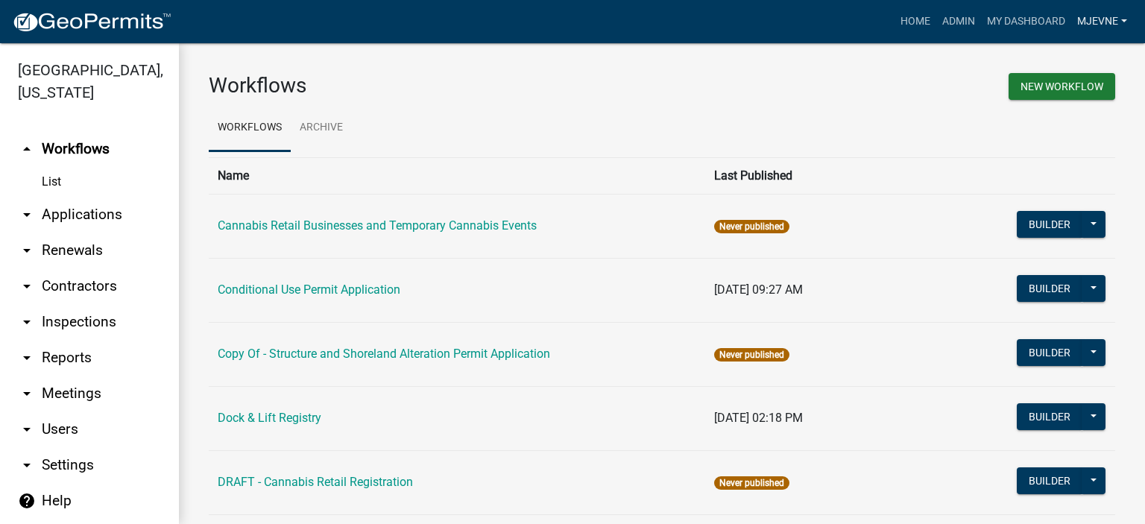
click at [1089, 17] on link "MJevne" at bounding box center [1103, 21] width 62 height 28
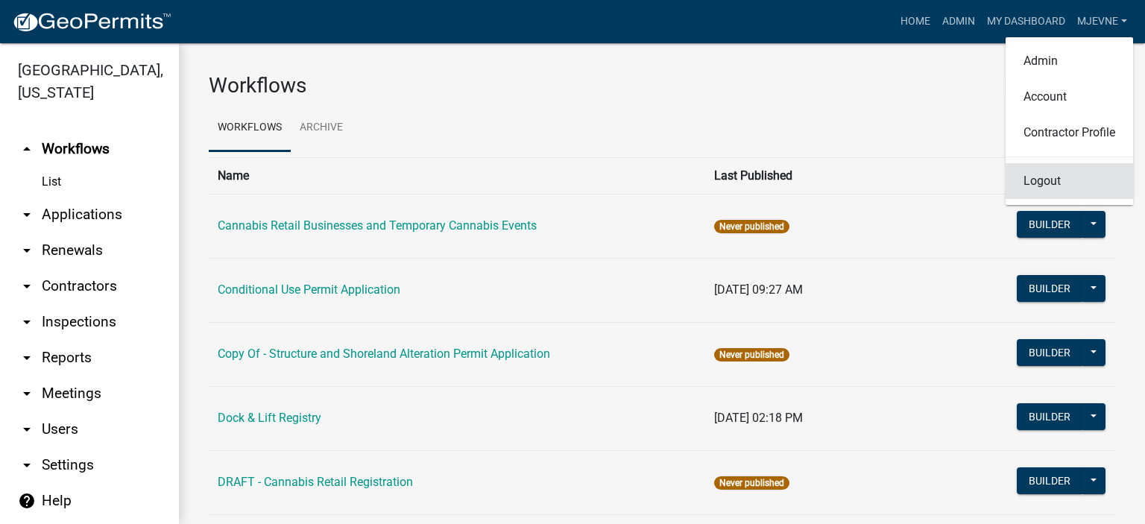
click at [1048, 186] on link "Logout" at bounding box center [1070, 181] width 128 height 36
